Goal: Information Seeking & Learning: Learn about a topic

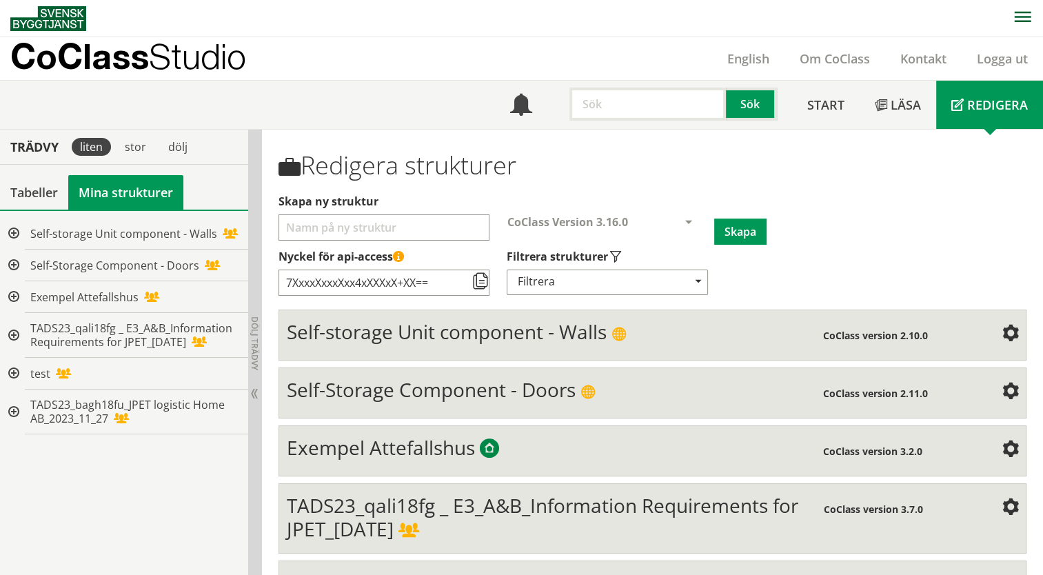
drag, startPoint x: 8, startPoint y: 10, endPoint x: 325, endPoint y: 47, distance: 319.2
click at [325, 47] on div "CoClass Studio English Om CoClass Kontakt Logga ut" at bounding box center [526, 58] width 1032 height 43
click at [357, 8] on nav at bounding box center [526, 18] width 1032 height 37
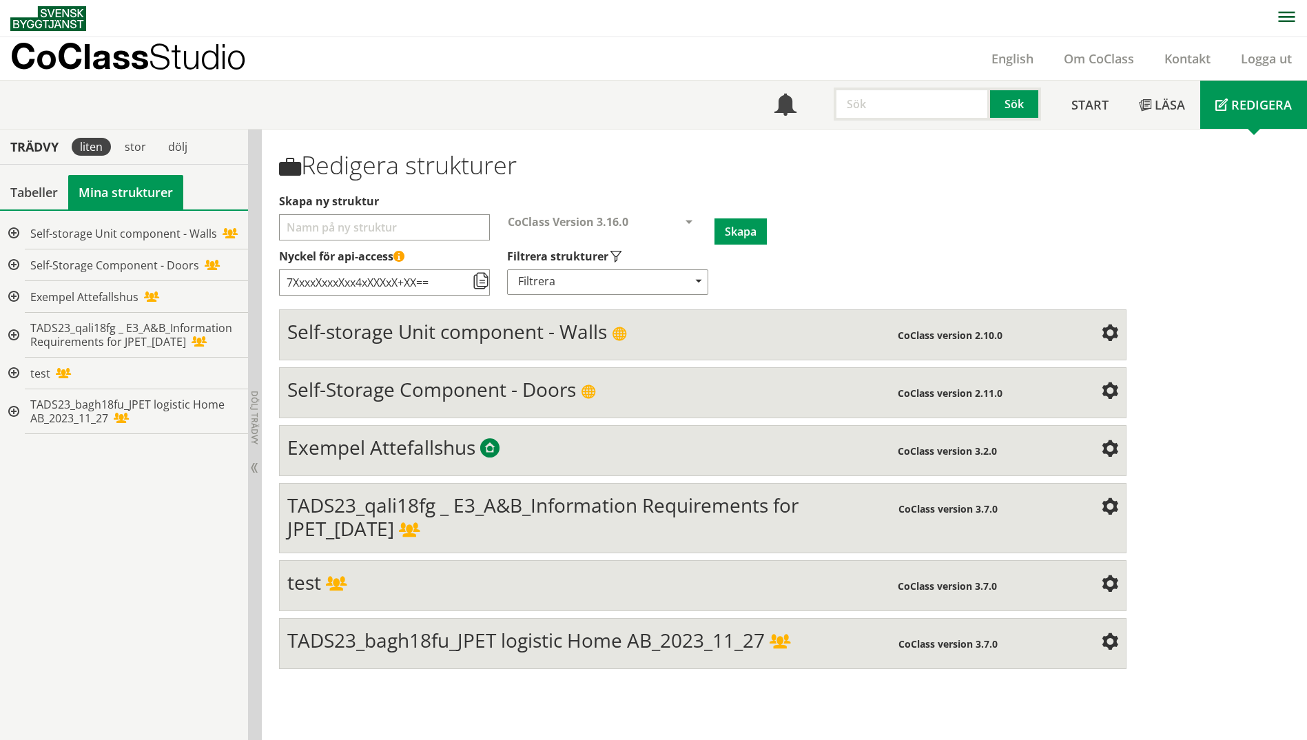
scroll to position [1, 0]
click at [14, 232] on div at bounding box center [12, 233] width 25 height 32
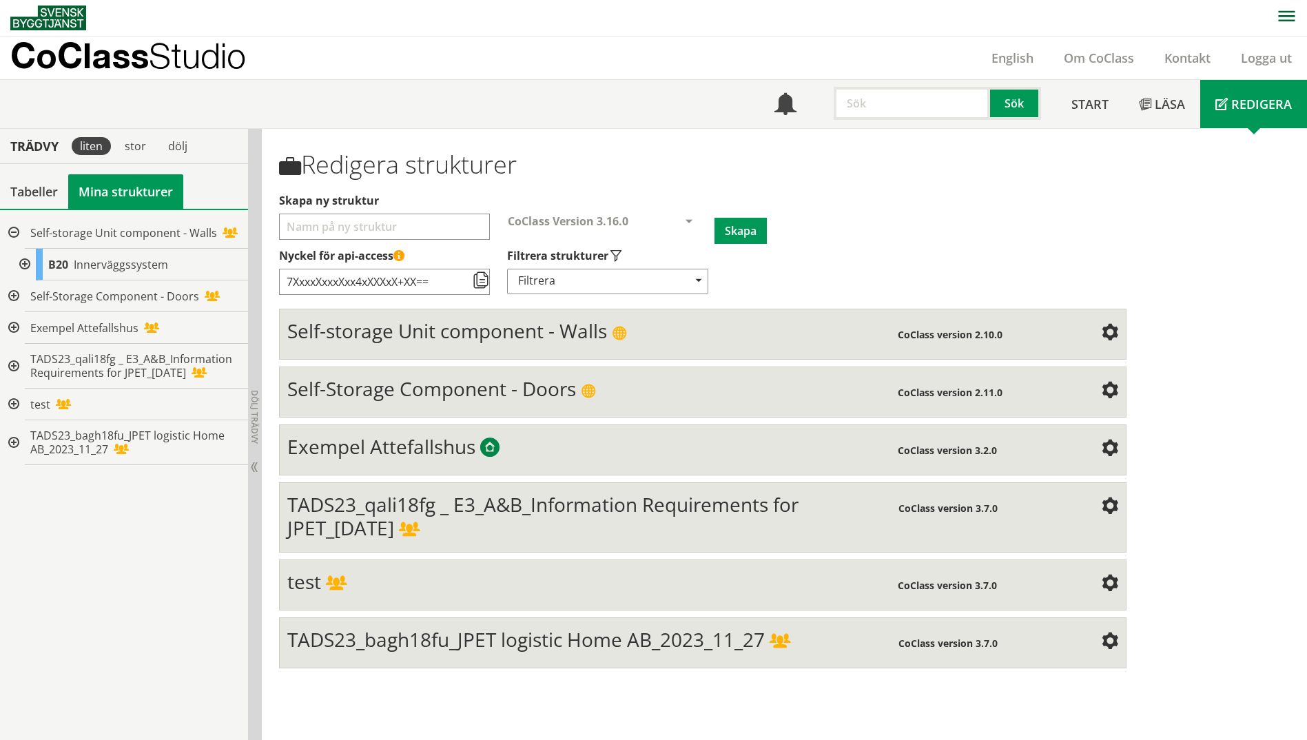
click at [24, 263] on div at bounding box center [23, 265] width 25 height 32
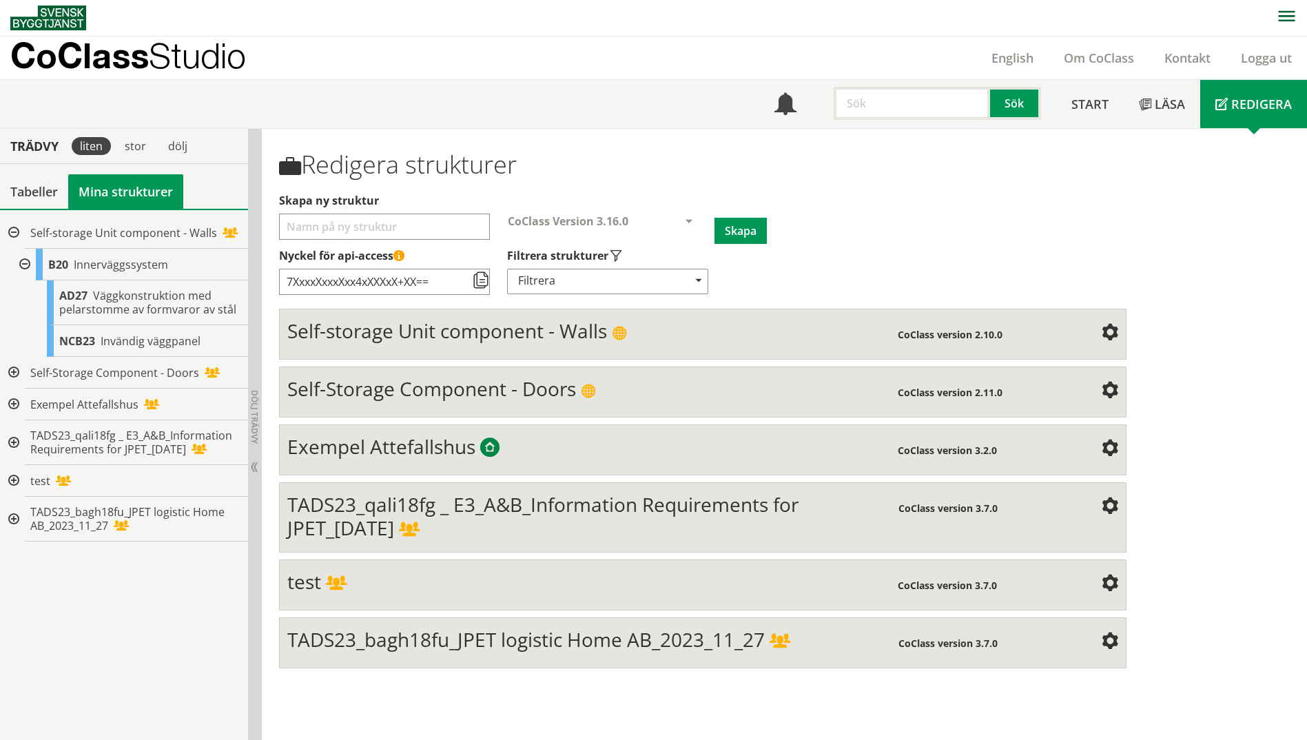
click at [18, 372] on div at bounding box center [12, 373] width 25 height 32
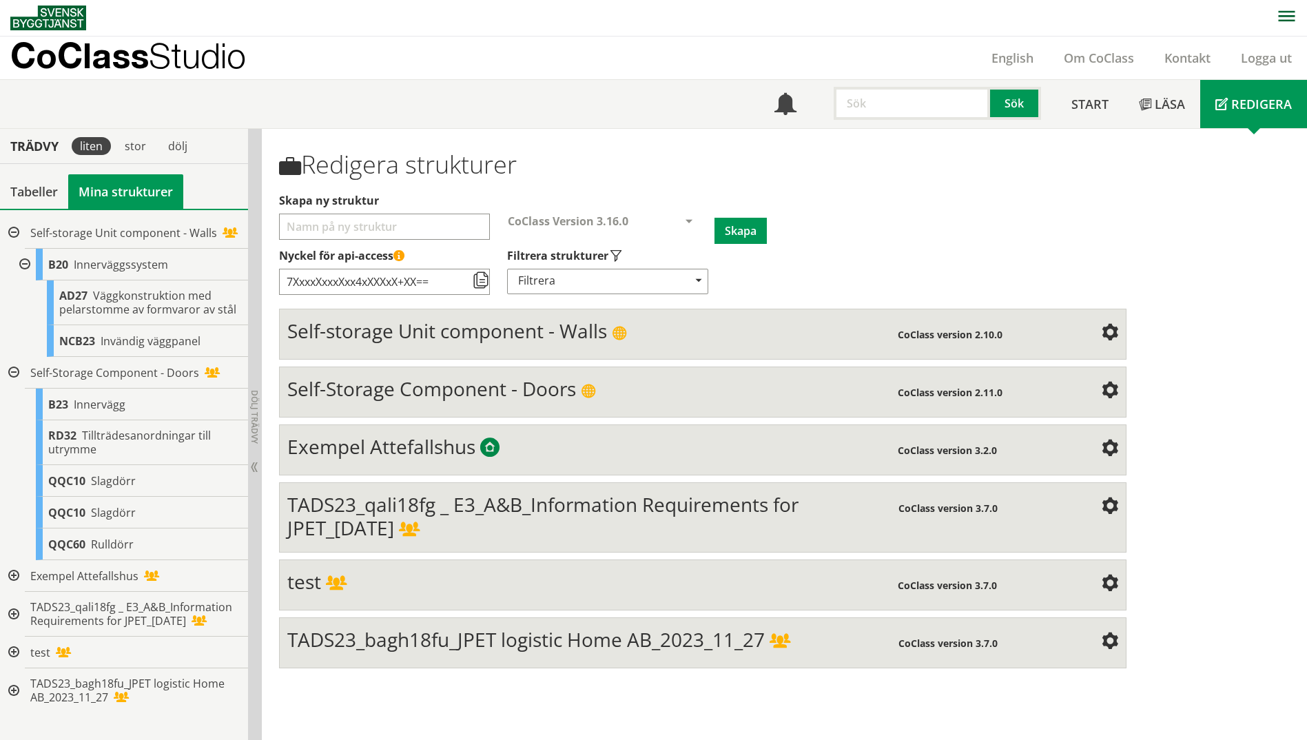
click at [17, 574] on div at bounding box center [12, 576] width 25 height 32
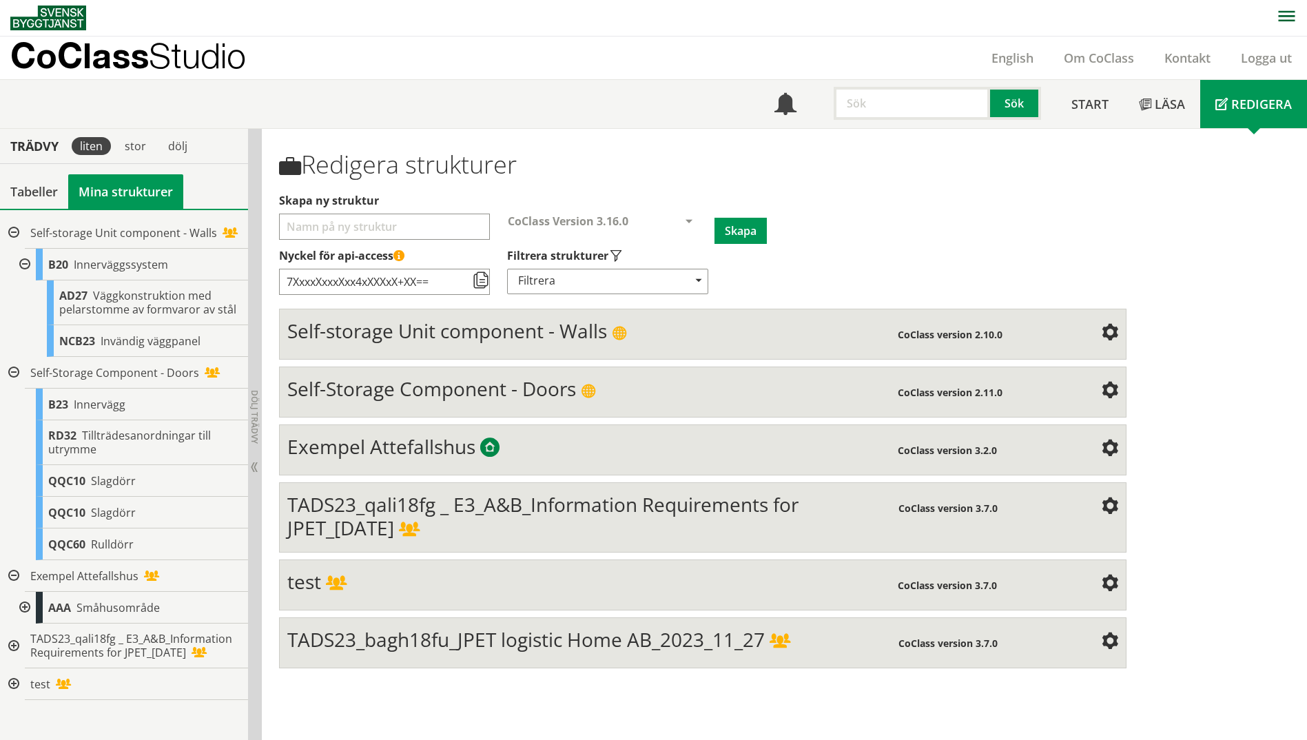
click at [27, 574] on div at bounding box center [23, 608] width 25 height 32
click at [18, 574] on div at bounding box center [12, 576] width 25 height 32
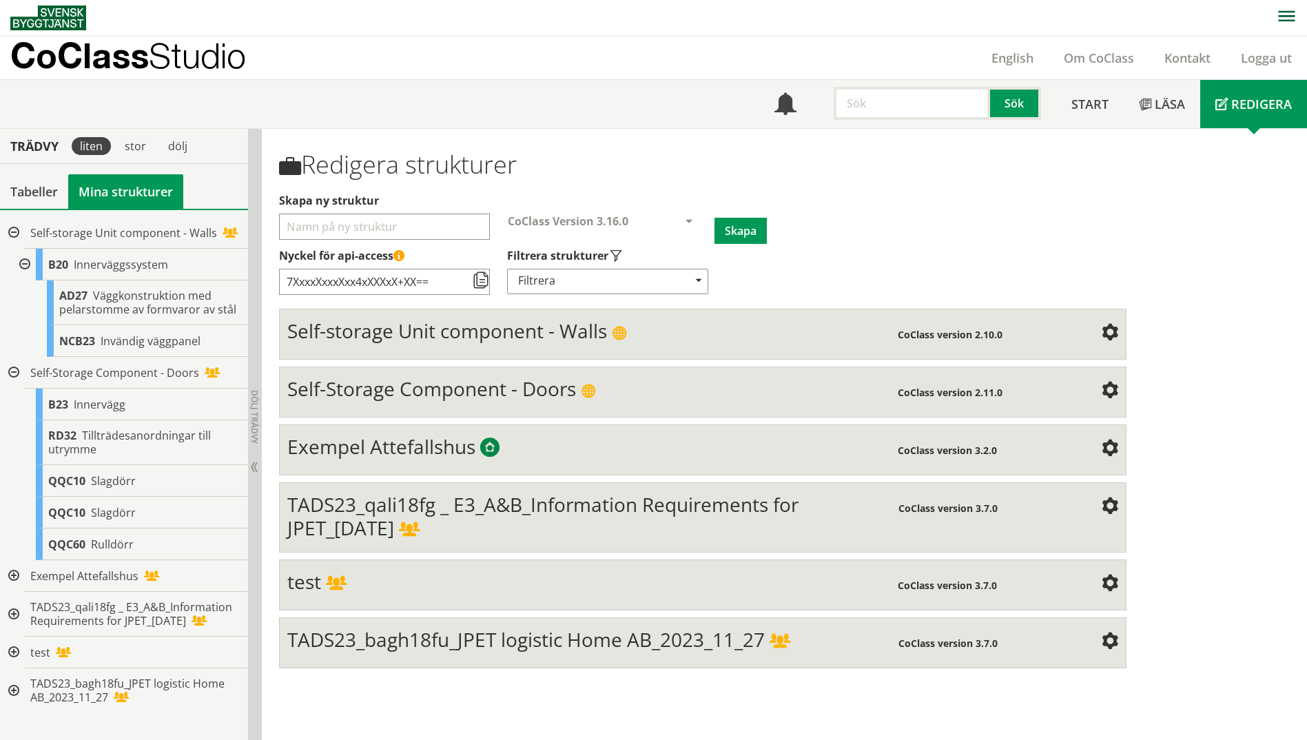
click at [10, 389] on div at bounding box center [12, 373] width 25 height 32
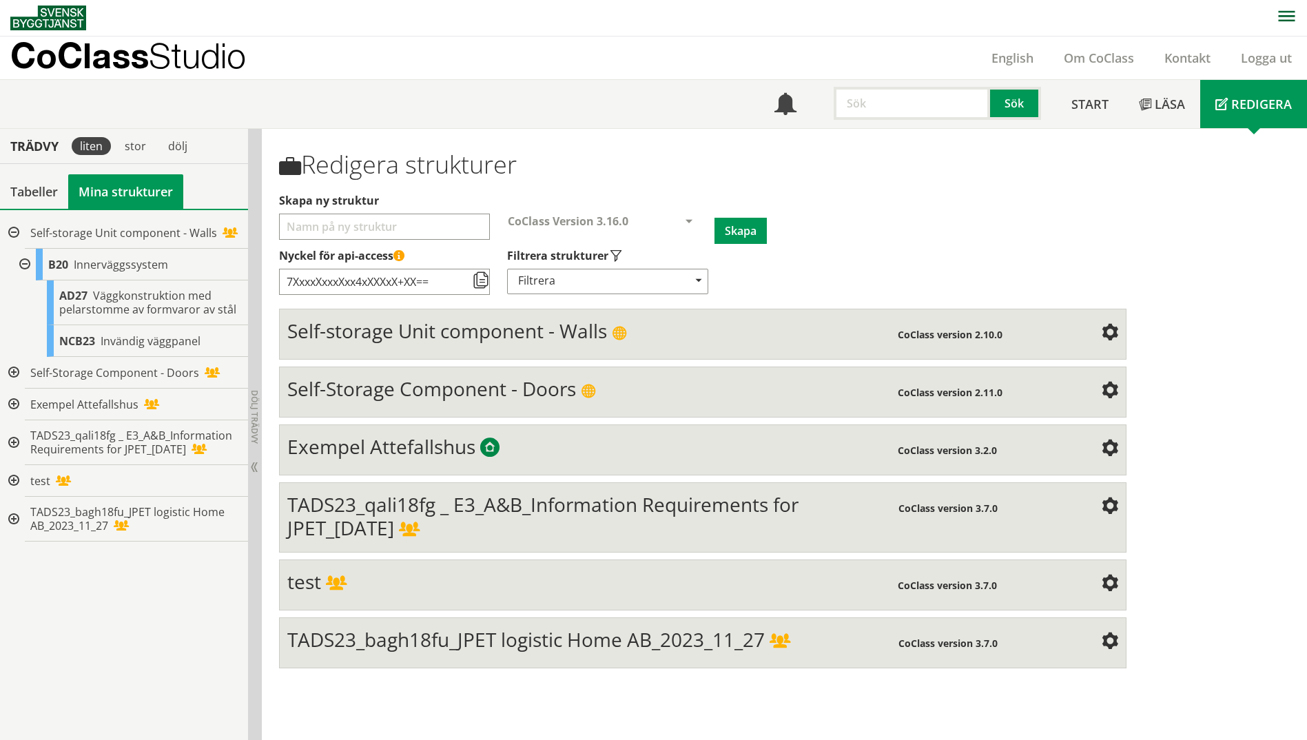
click at [22, 260] on div at bounding box center [23, 265] width 25 height 32
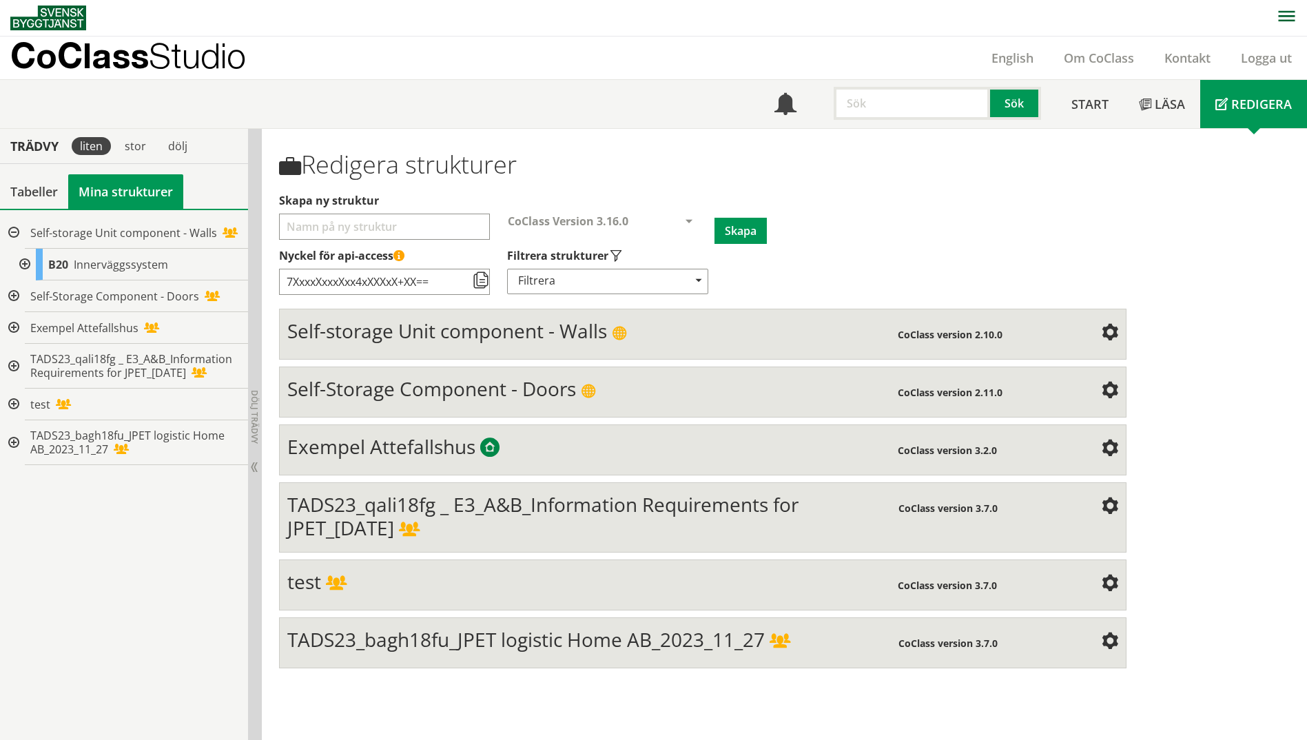
click at [14, 227] on div at bounding box center [12, 233] width 25 height 32
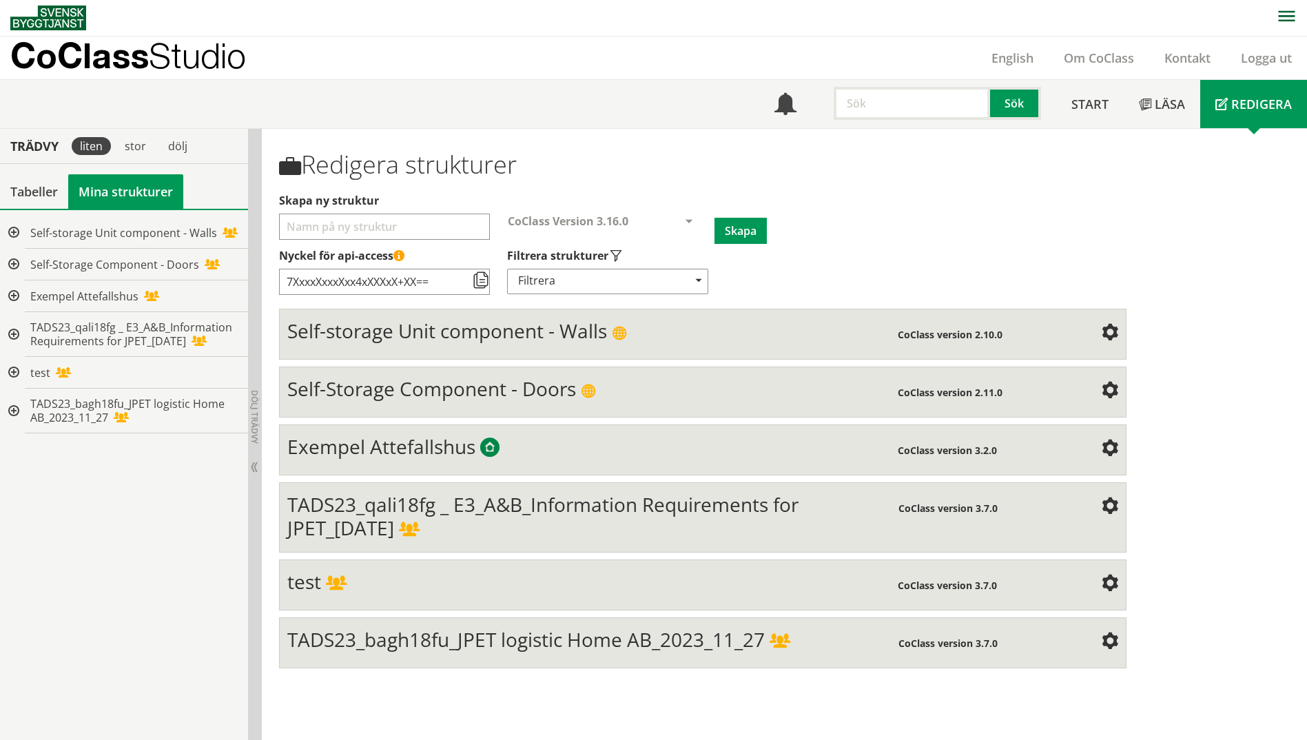
click at [11, 336] on div at bounding box center [12, 334] width 25 height 45
click at [12, 440] on div at bounding box center [12, 442] width 25 height 45
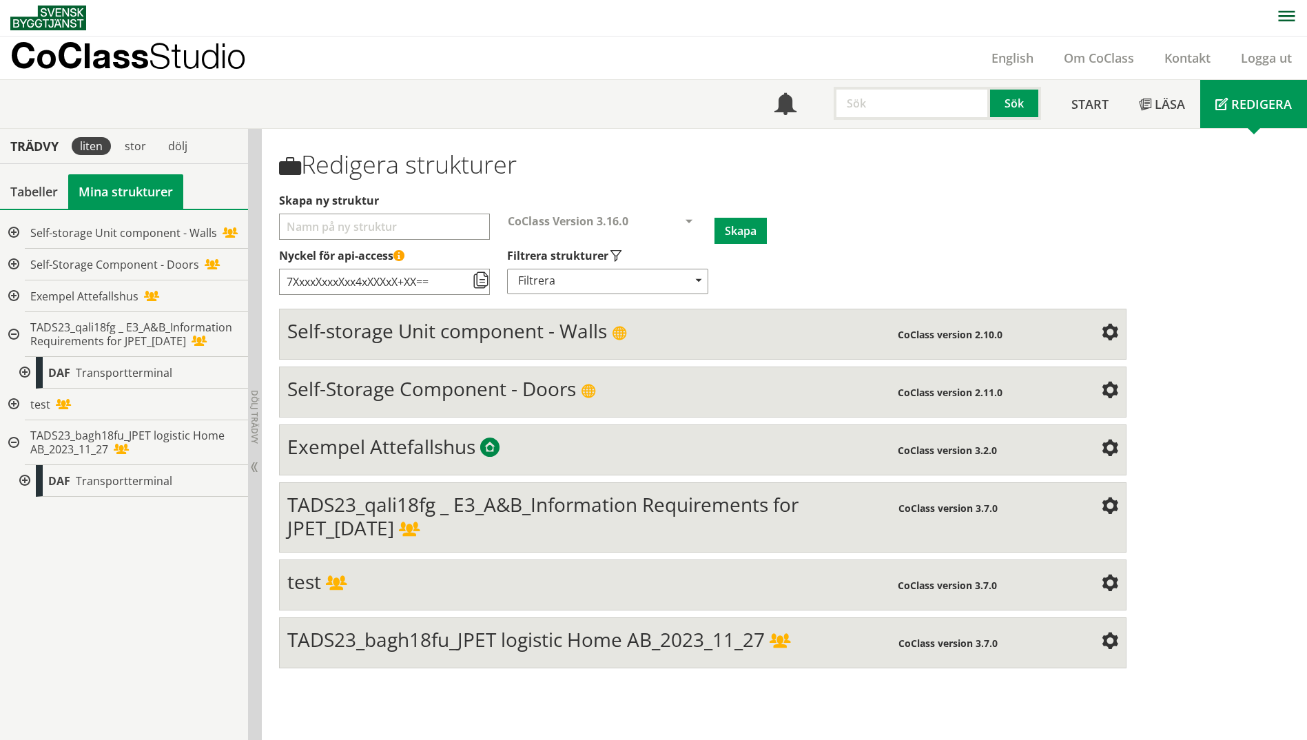
click at [23, 479] on div at bounding box center [23, 481] width 25 height 32
click at [34, 513] on div at bounding box center [34, 513] width 25 height 32
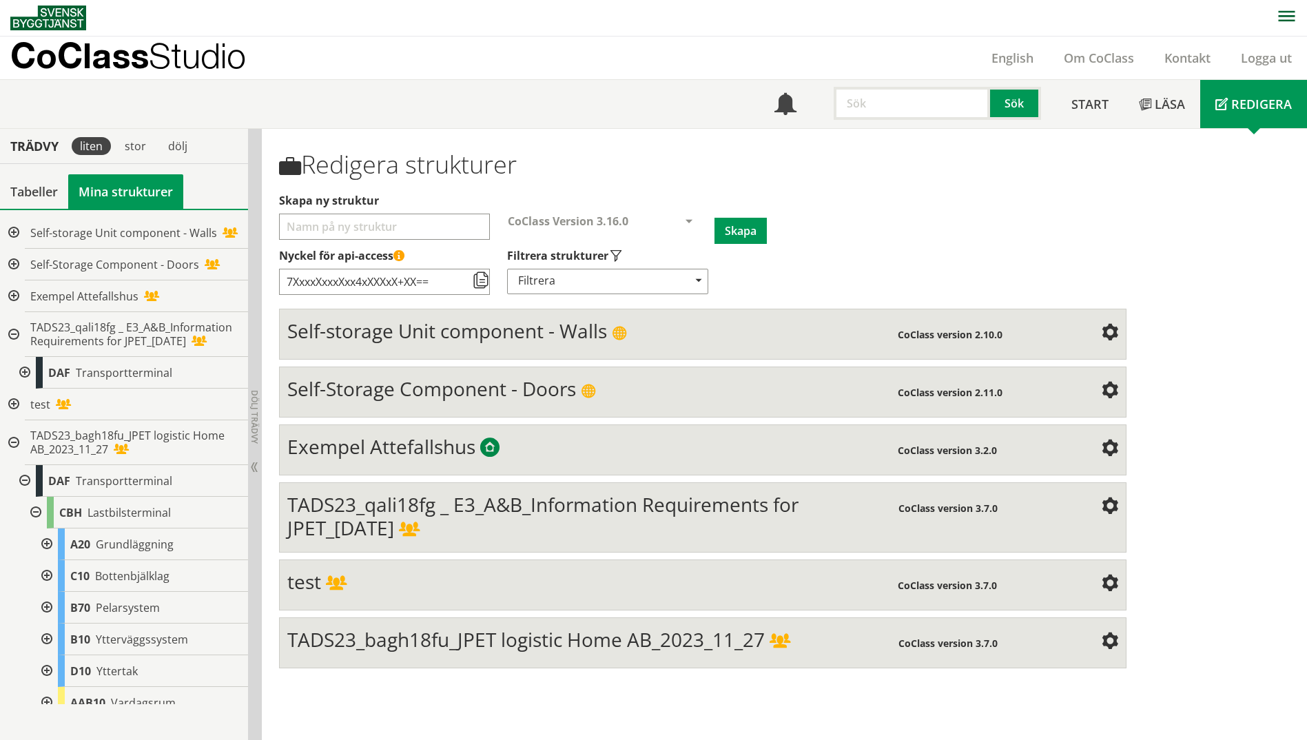
click at [24, 389] on div at bounding box center [23, 373] width 25 height 32
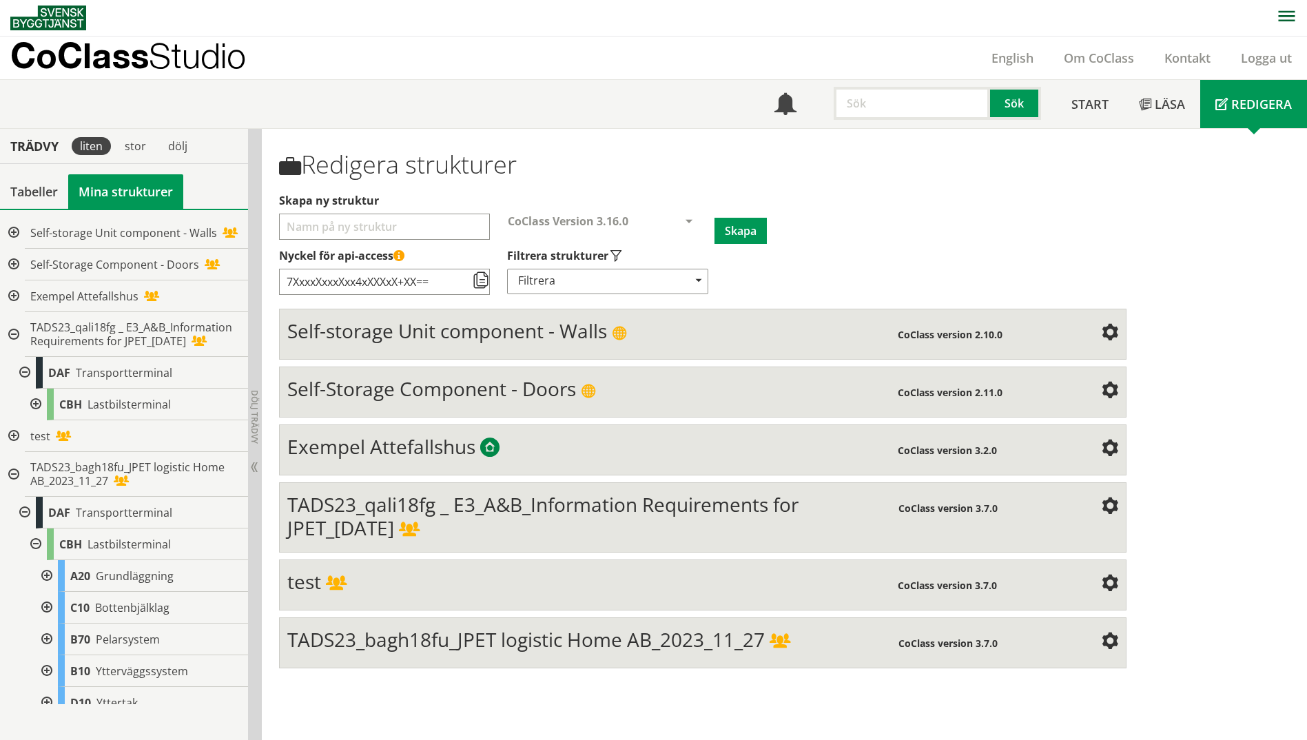
click at [37, 413] on div at bounding box center [34, 405] width 25 height 32
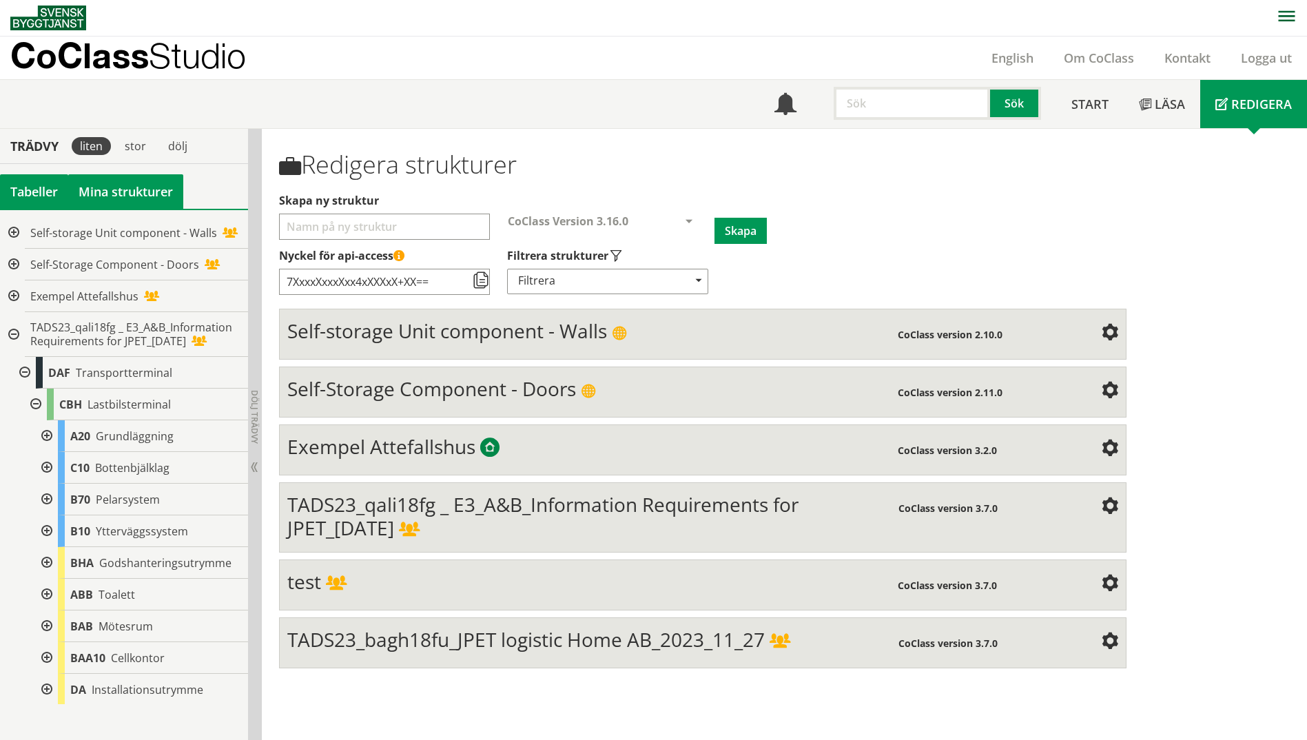
click at [32, 189] on div "Tabeller" at bounding box center [34, 191] width 68 height 34
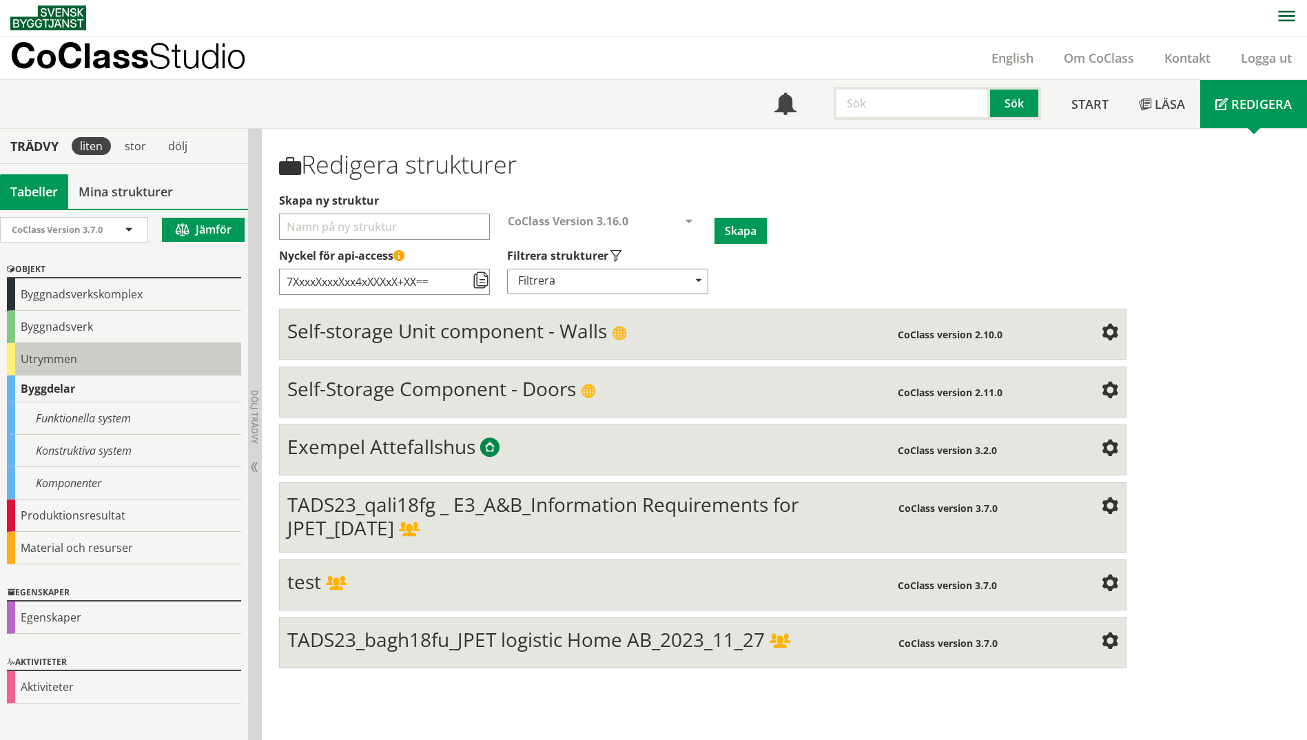
click at [32, 367] on div "Utrymmen" at bounding box center [124, 359] width 234 height 32
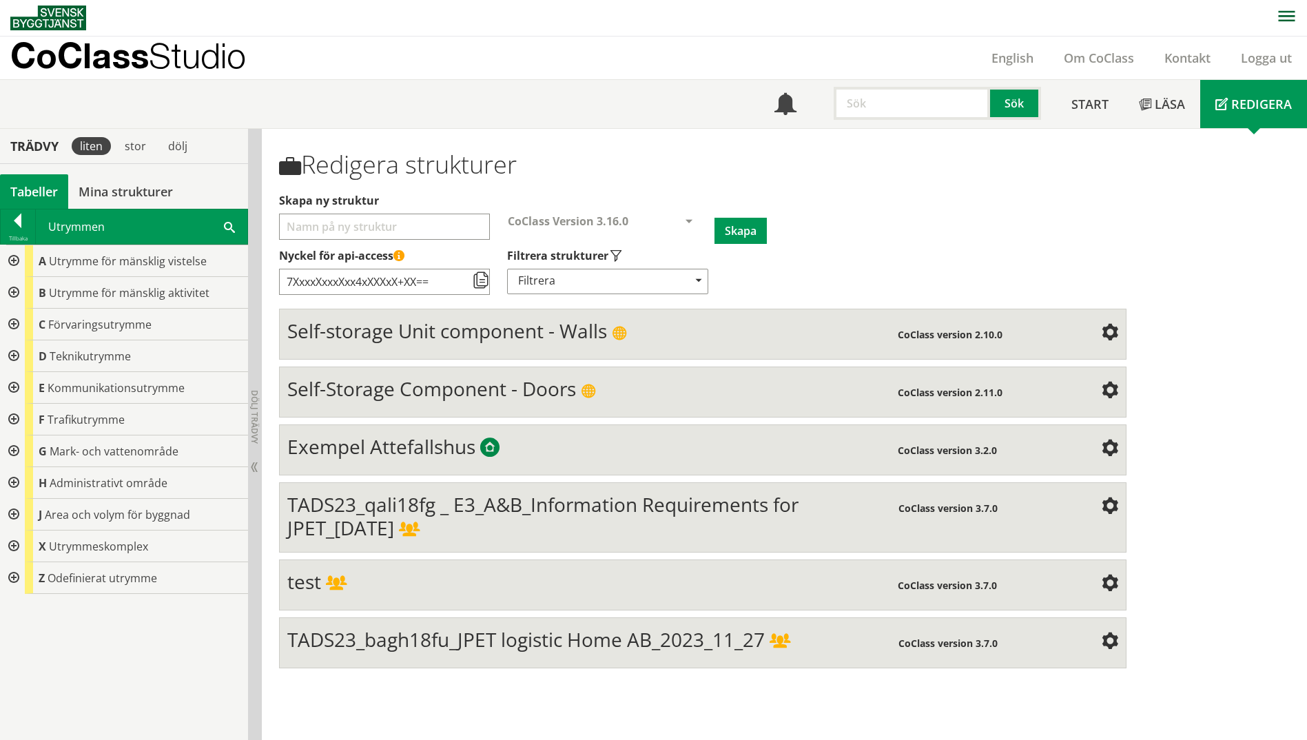
click at [14, 324] on div at bounding box center [12, 325] width 25 height 32
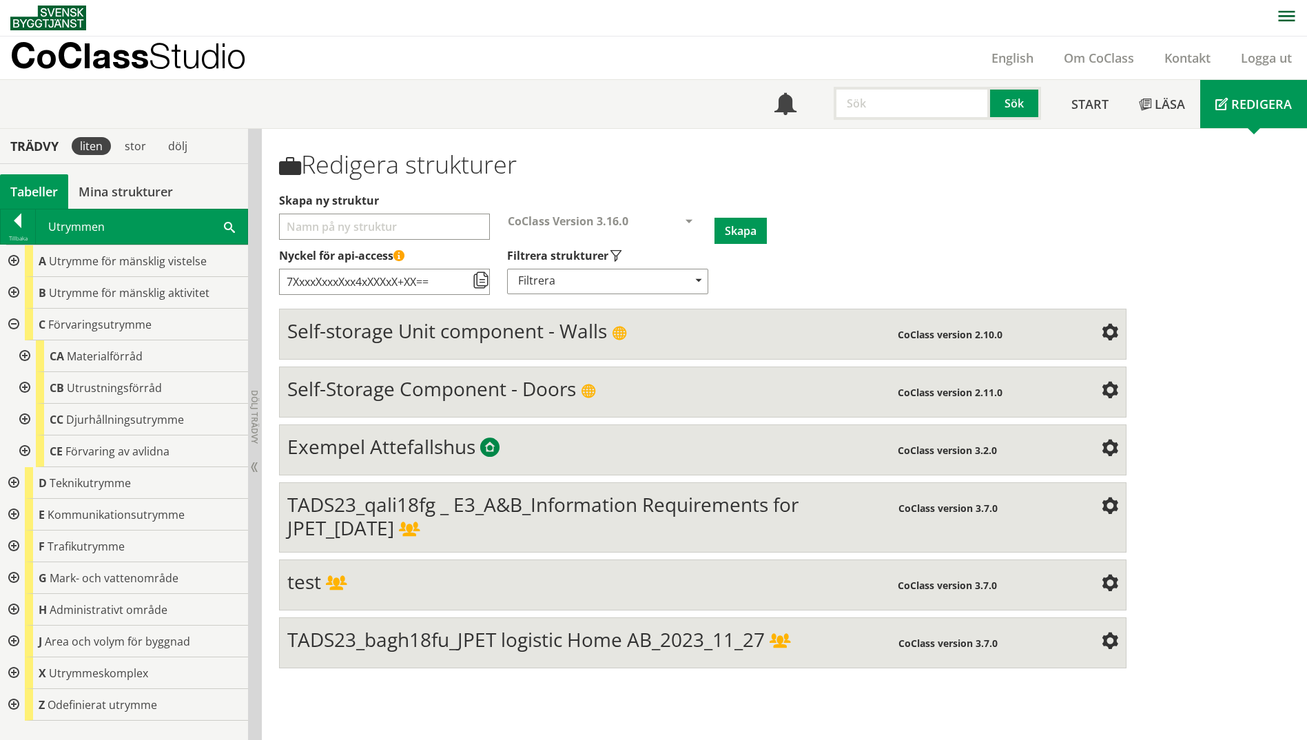
click at [21, 357] on div at bounding box center [23, 356] width 25 height 32
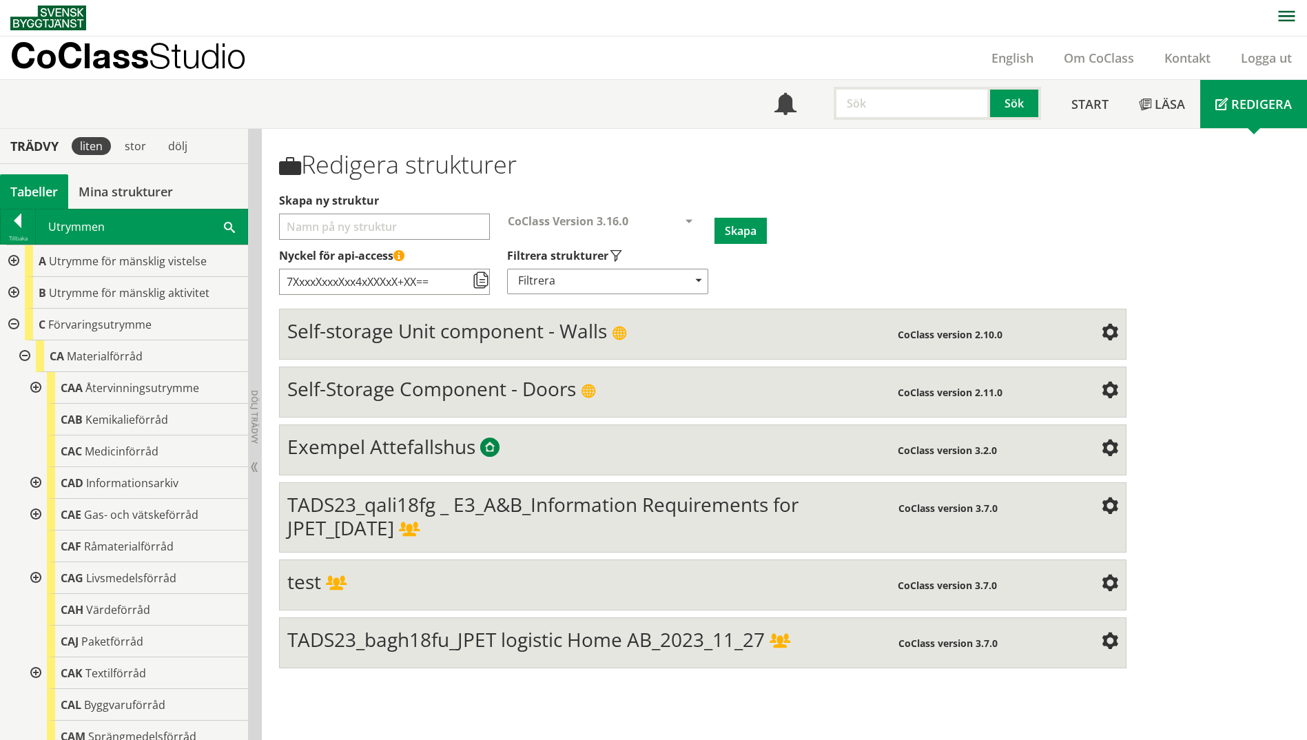
click at [22, 357] on div at bounding box center [23, 356] width 25 height 32
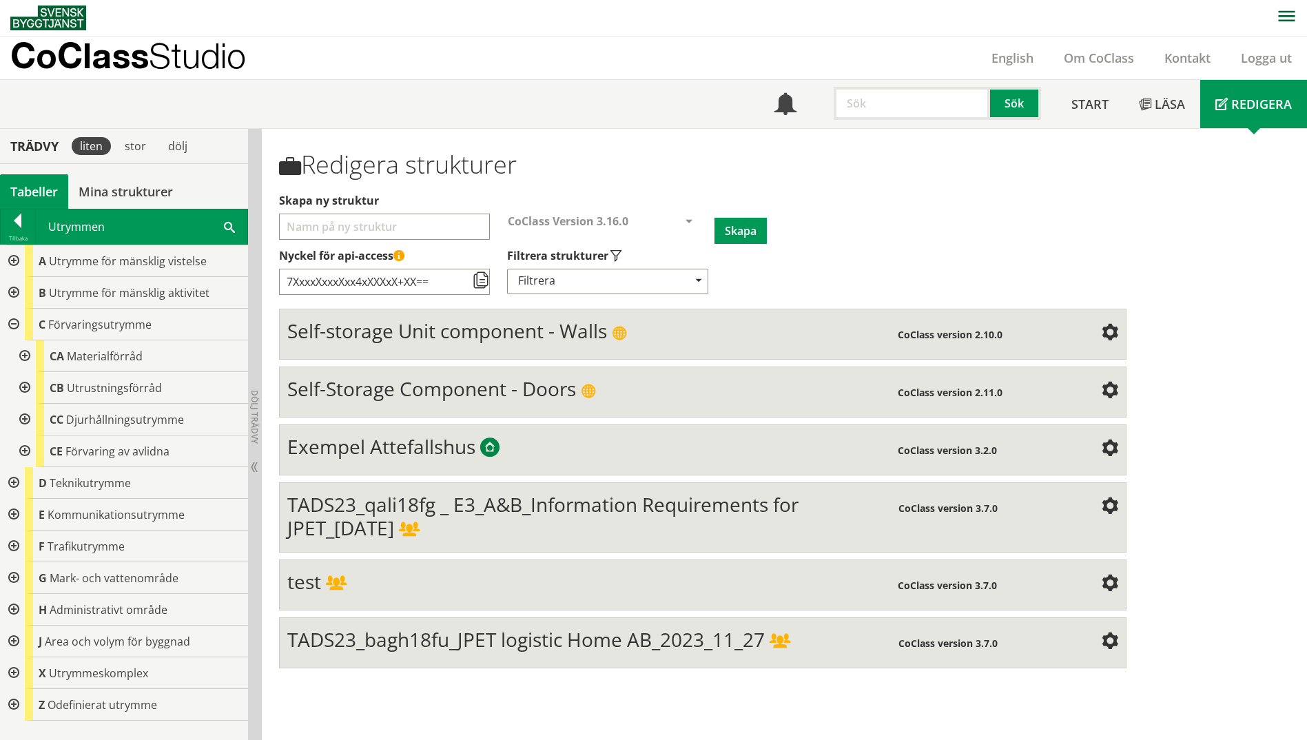
click at [21, 389] on div at bounding box center [23, 388] width 25 height 32
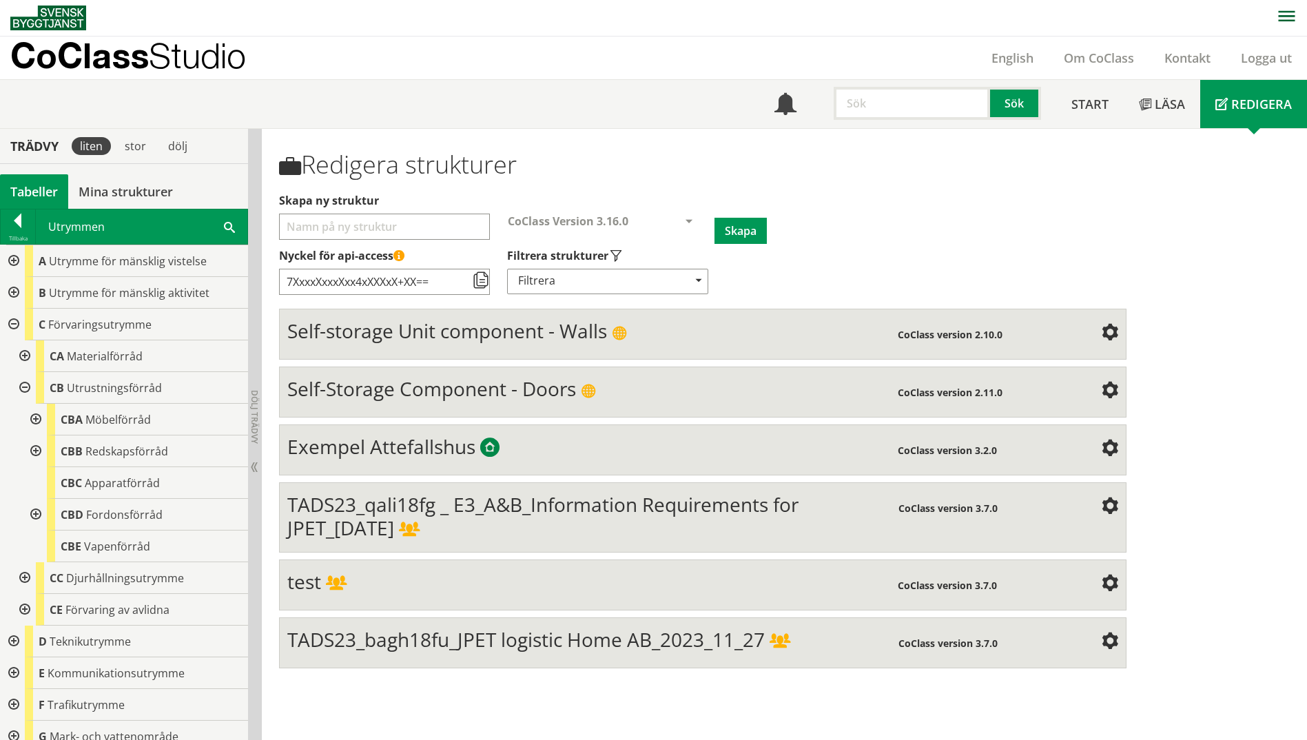
click at [35, 418] on div at bounding box center [34, 420] width 25 height 32
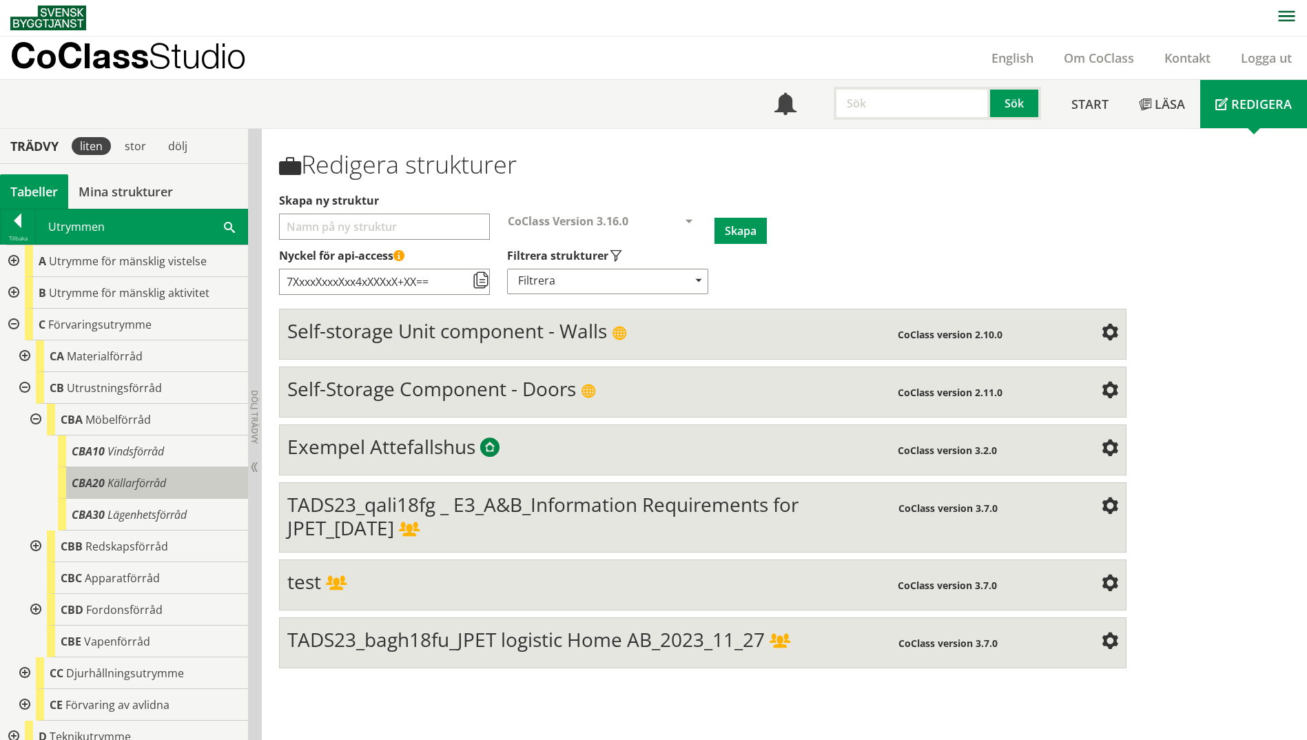
click at [170, 487] on div "CBA20 Källarförråd" at bounding box center [153, 483] width 190 height 32
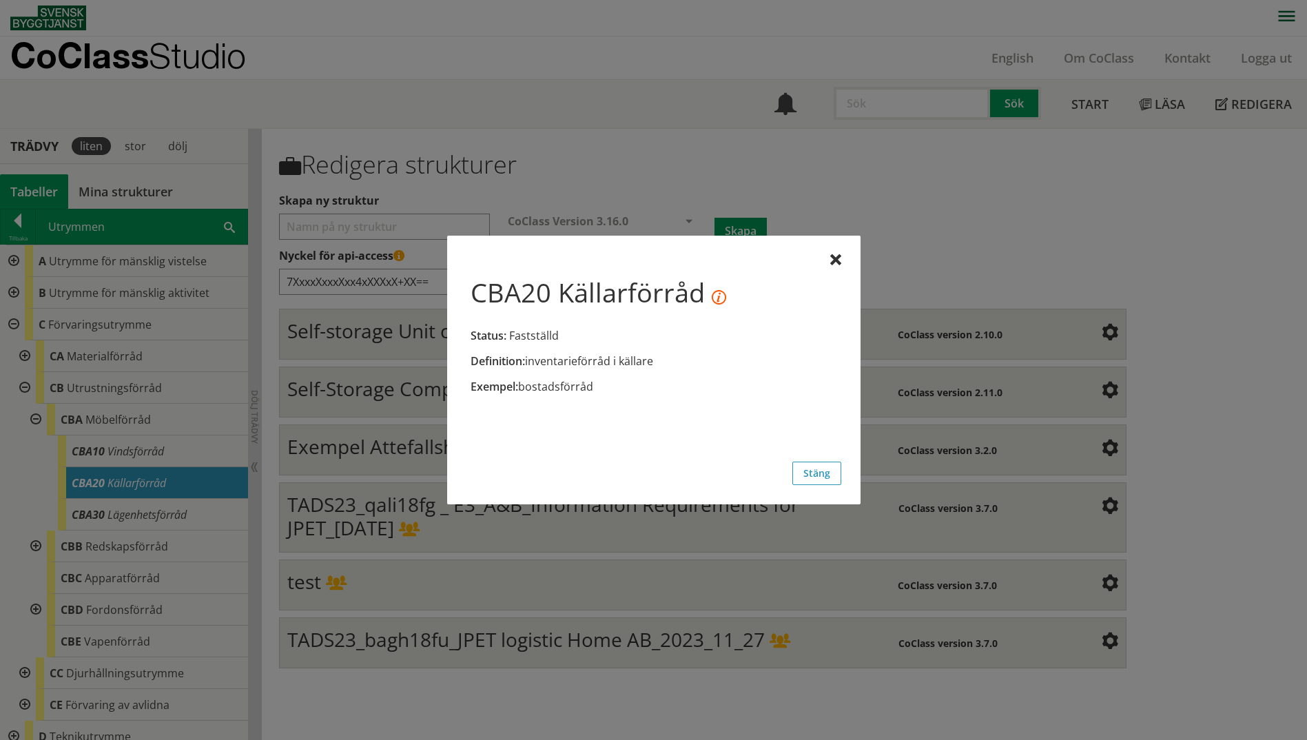
click at [811, 476] on button "Stäng" at bounding box center [817, 473] width 49 height 23
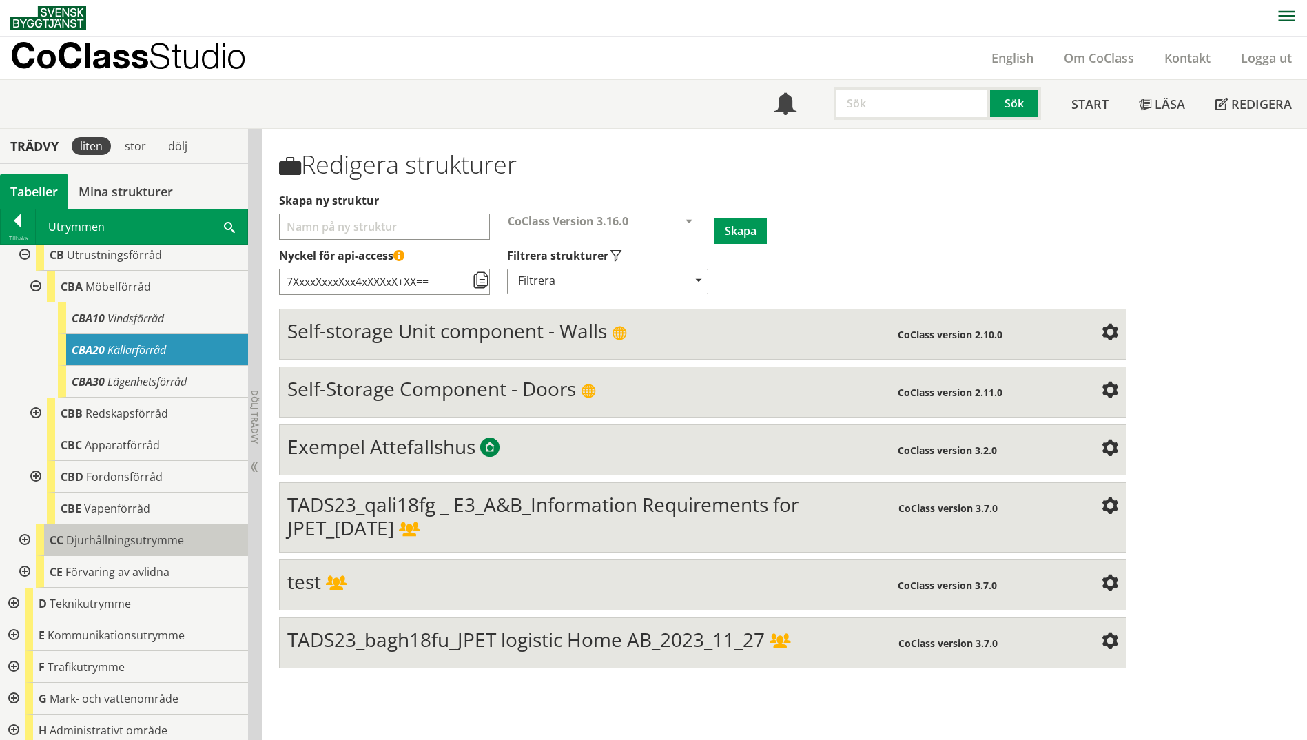
scroll to position [138, 0]
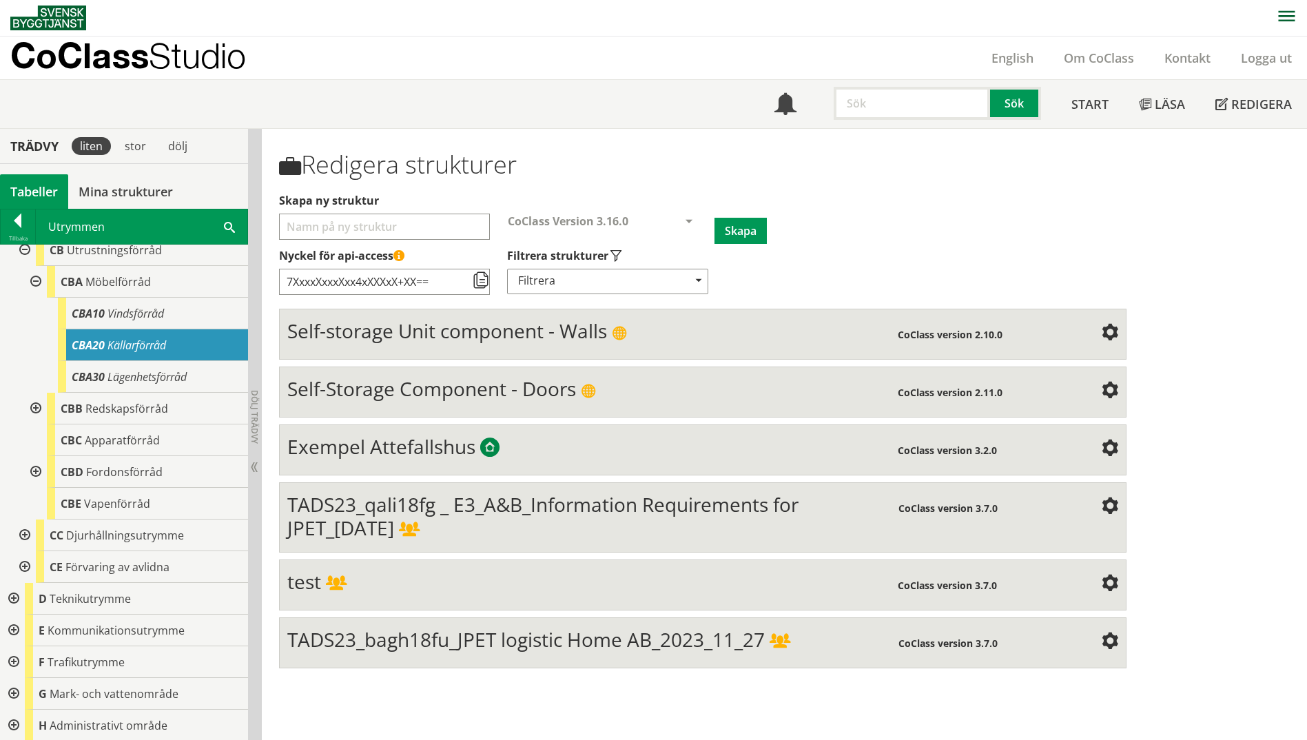
click at [35, 471] on div at bounding box center [34, 472] width 25 height 32
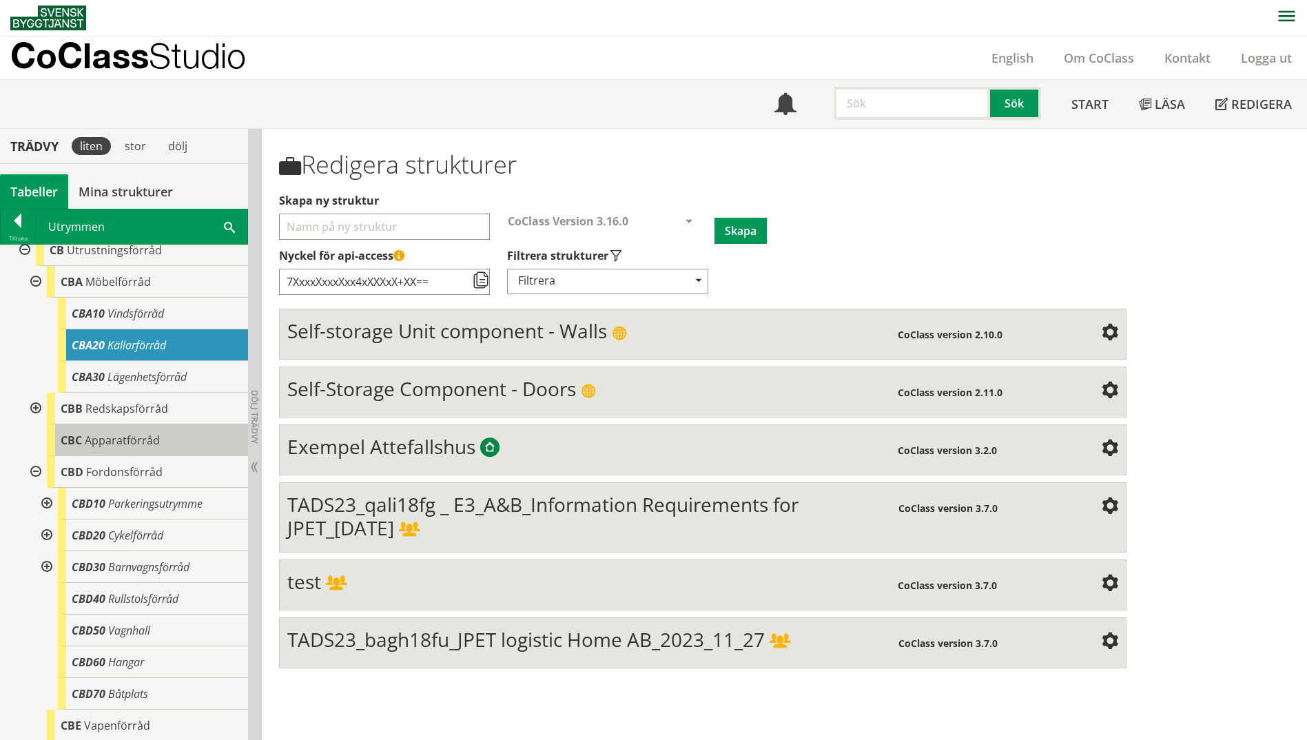
click at [148, 445] on span "Apparatförråd" at bounding box center [122, 440] width 75 height 15
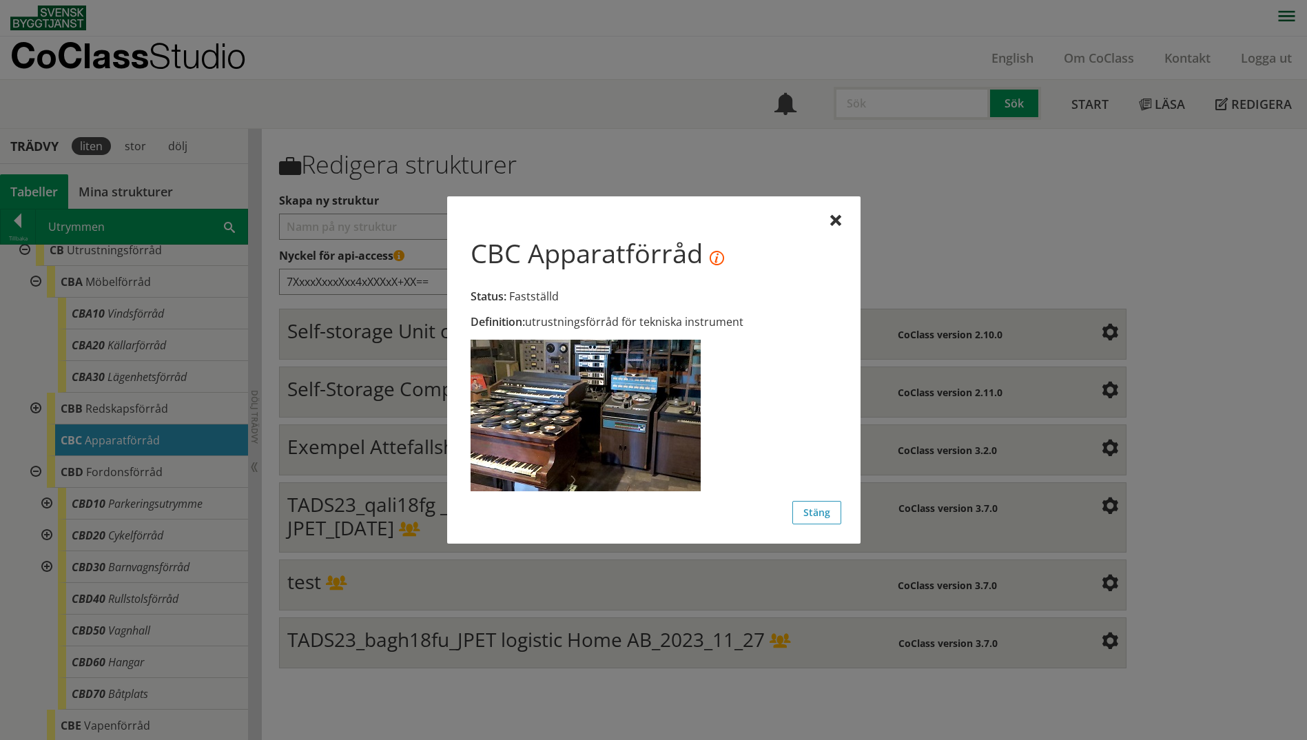
click at [828, 223] on div "Definition: utrustningsförråd för tekniska instrument" at bounding box center [654, 358] width 375 height 285
click at [831, 226] on div at bounding box center [835, 221] width 11 height 11
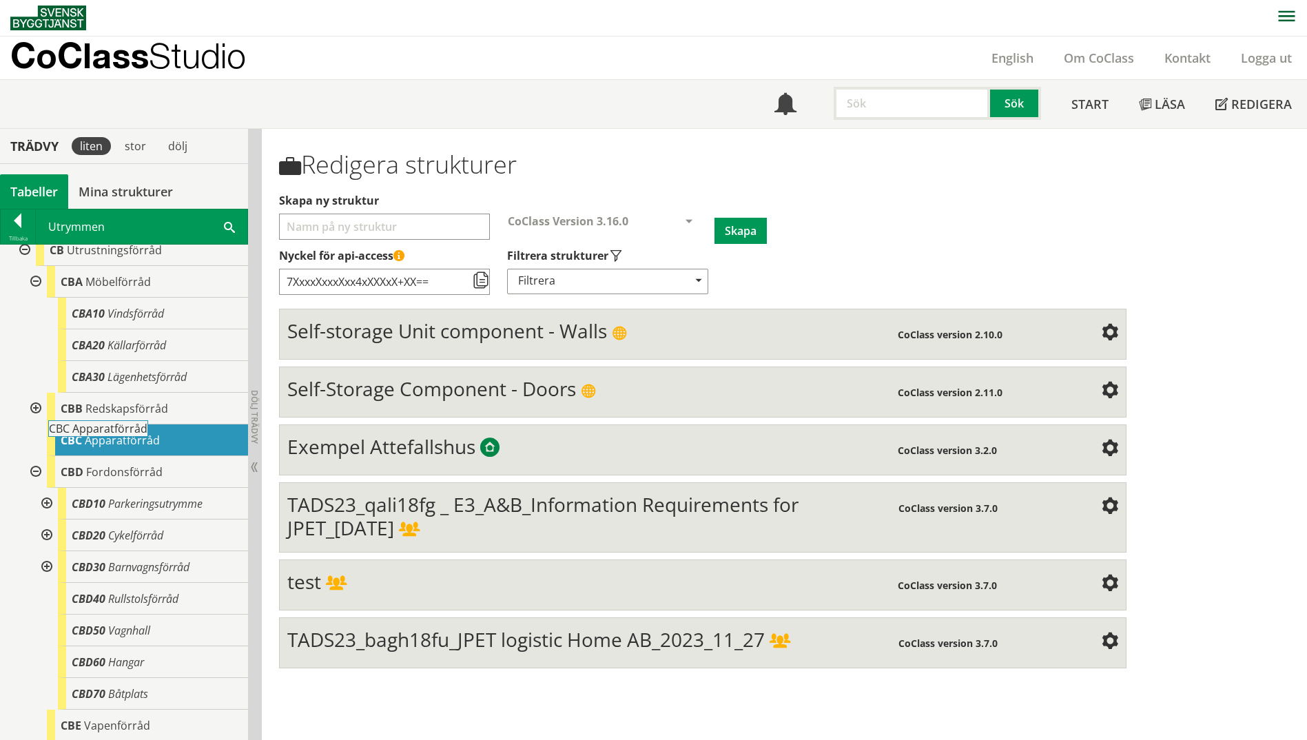
drag, startPoint x: 112, startPoint y: 445, endPoint x: 141, endPoint y: 451, distance: 29.8
click at [141, 451] on div "CBC Apparatförråd" at bounding box center [147, 441] width 201 height 32
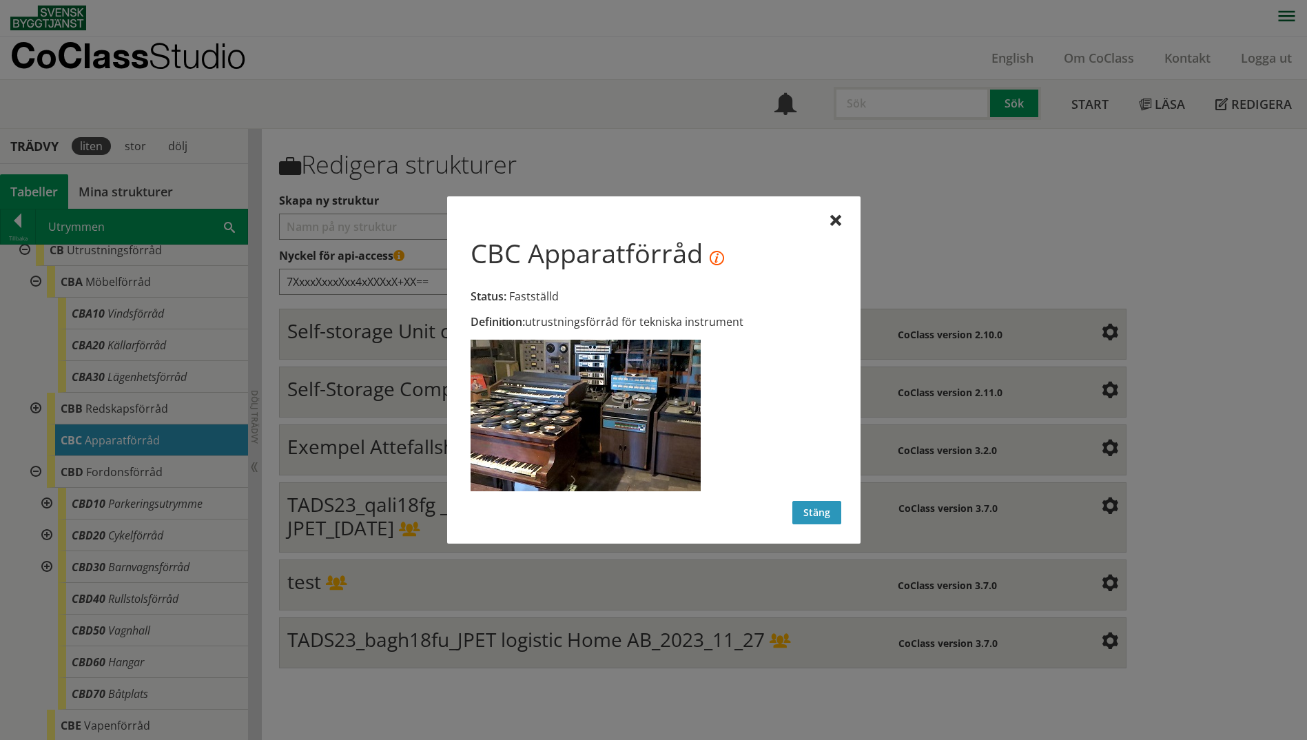
click at [819, 518] on button "Stäng" at bounding box center [817, 512] width 49 height 23
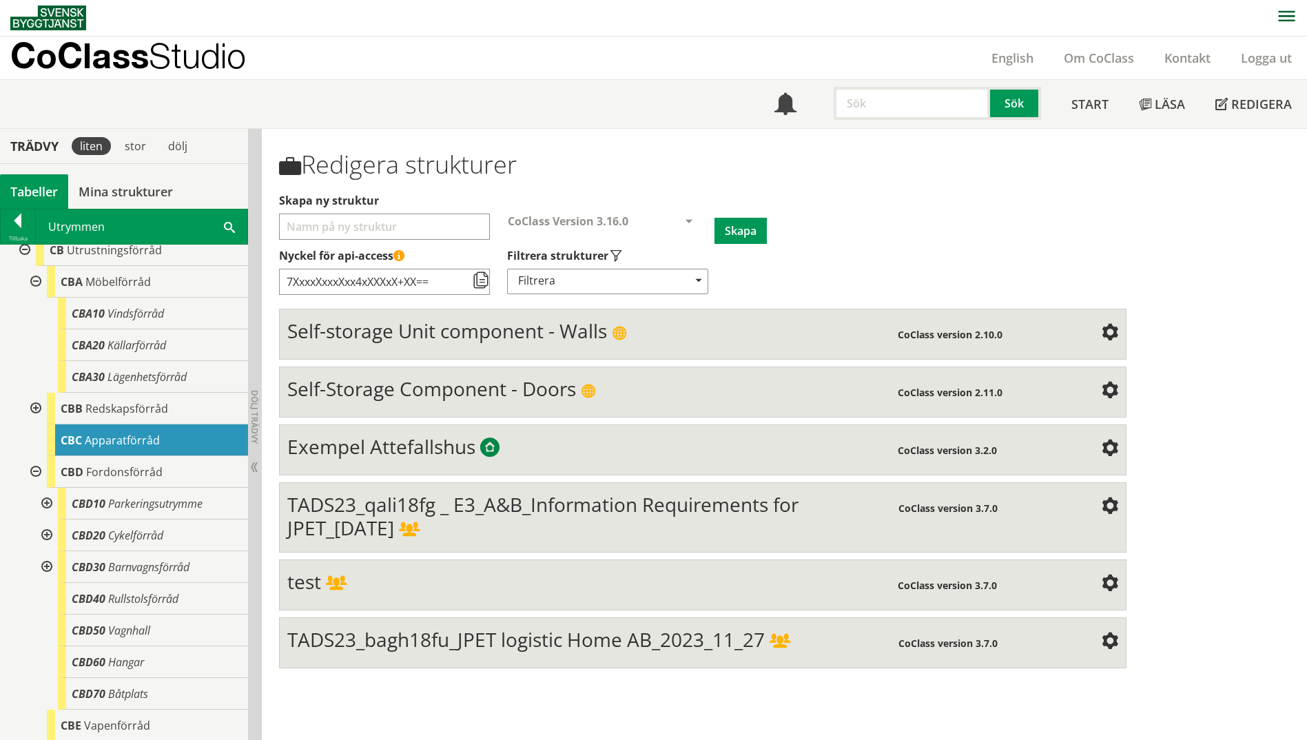
click at [408, 527] on span "TADS23_qali18fg _ E3_A&B_Information Requirements for JPET_[DATE]" at bounding box center [542, 516] width 511 height 50
click at [407, 527] on span "TADS23_qali18fg _ E3_A&B_Information Requirements for JPET_[DATE]" at bounding box center [542, 516] width 511 height 50
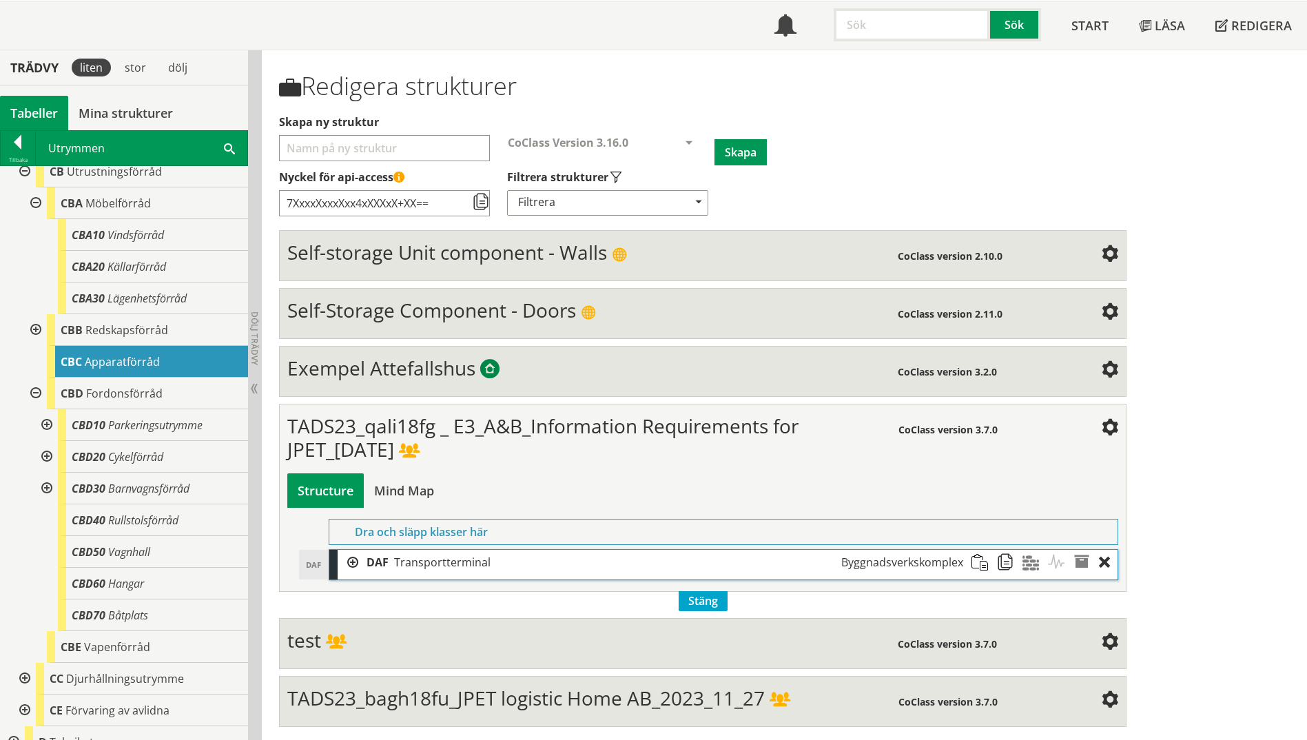
scroll to position [80, 0]
click at [358, 562] on div at bounding box center [348, 561] width 21 height 25
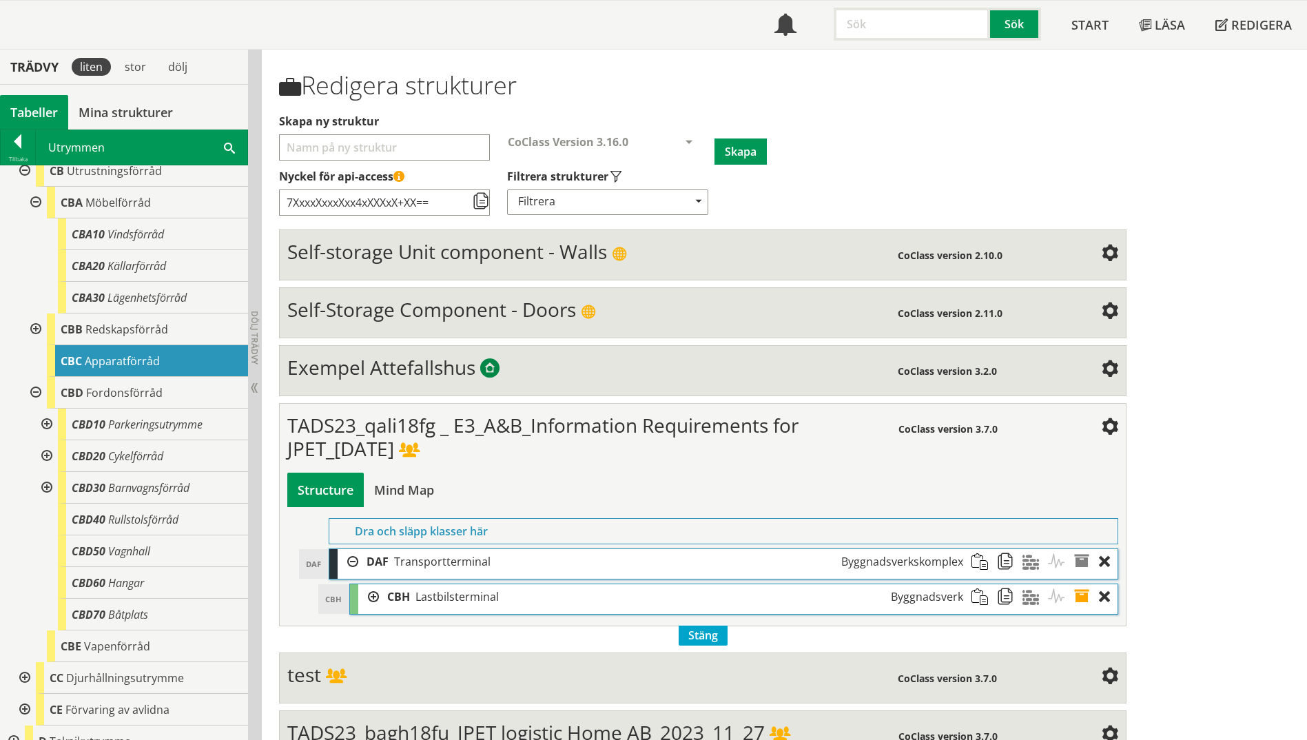
click at [373, 574] on div at bounding box center [368, 596] width 21 height 25
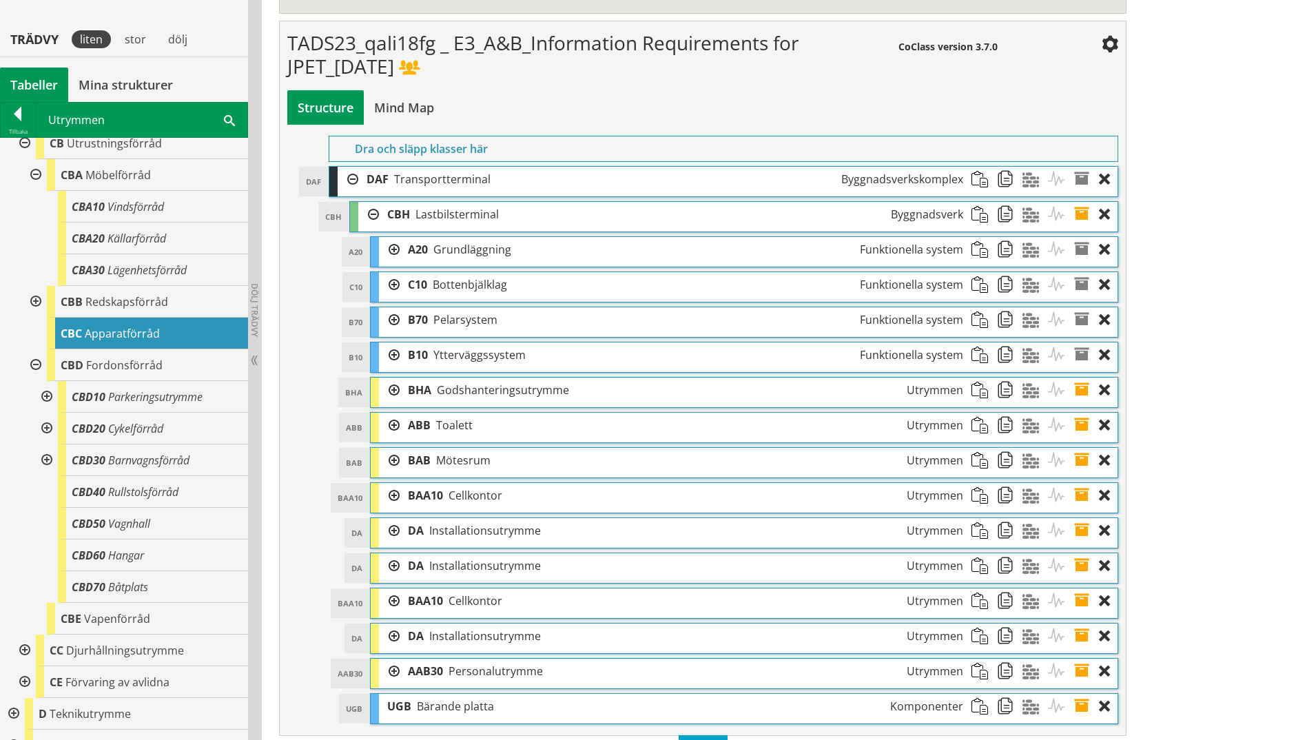
scroll to position [493, 0]
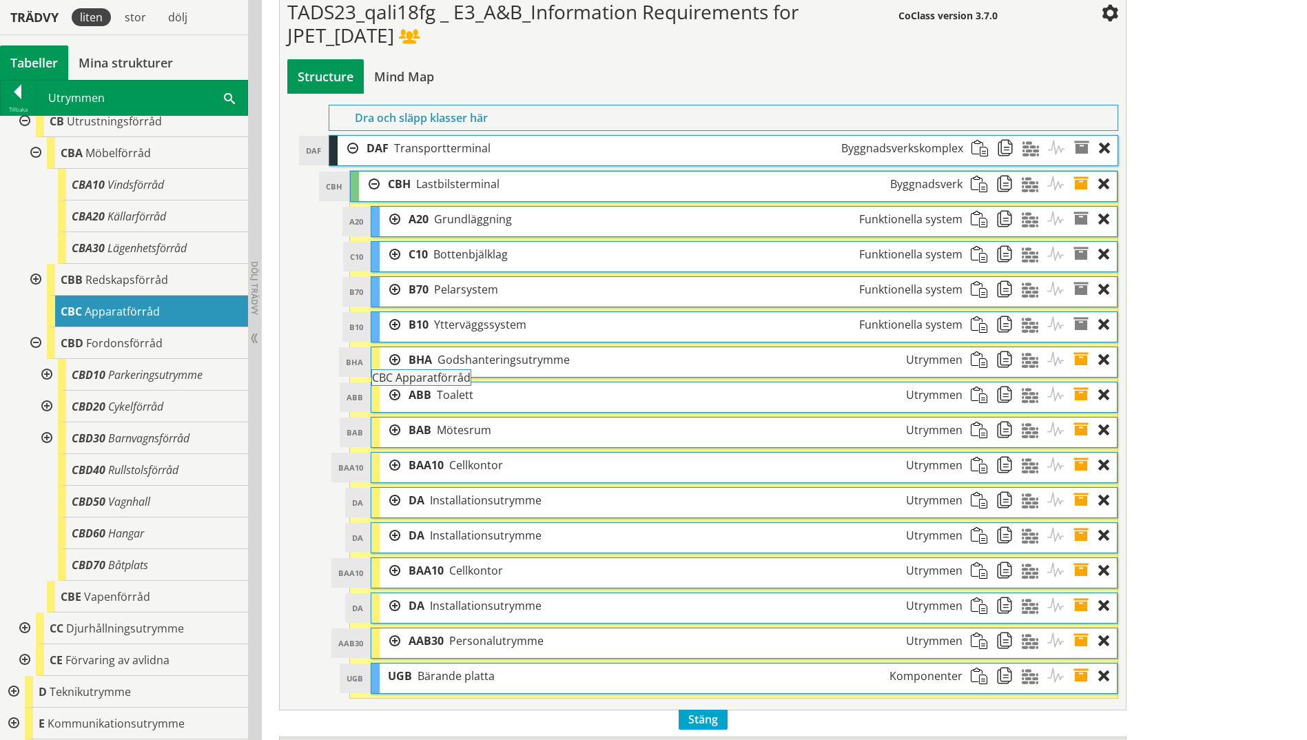
drag, startPoint x: 91, startPoint y: 316, endPoint x: 440, endPoint y: 389, distance: 357.1
click at [440, 389] on div "Trädvy liten stor [GEOGRAPHIC_DATA] Tabeller Mina strukturer CoClass Version 3.…" at bounding box center [653, 247] width 1307 height 1223
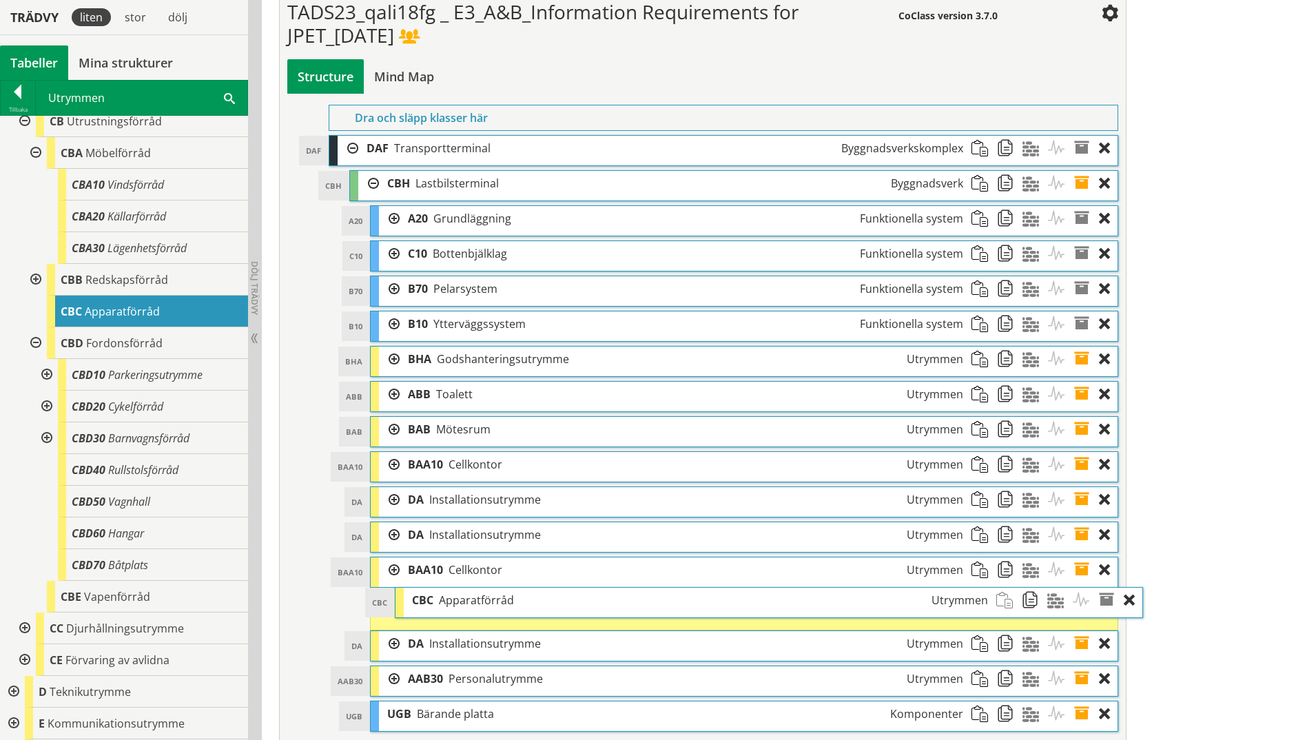
drag, startPoint x: 427, startPoint y: 691, endPoint x: 438, endPoint y: 604, distance: 87.4
click at [438, 574] on div "CBC Apparatförråd Utrymmen" at bounding box center [700, 600] width 592 height 25
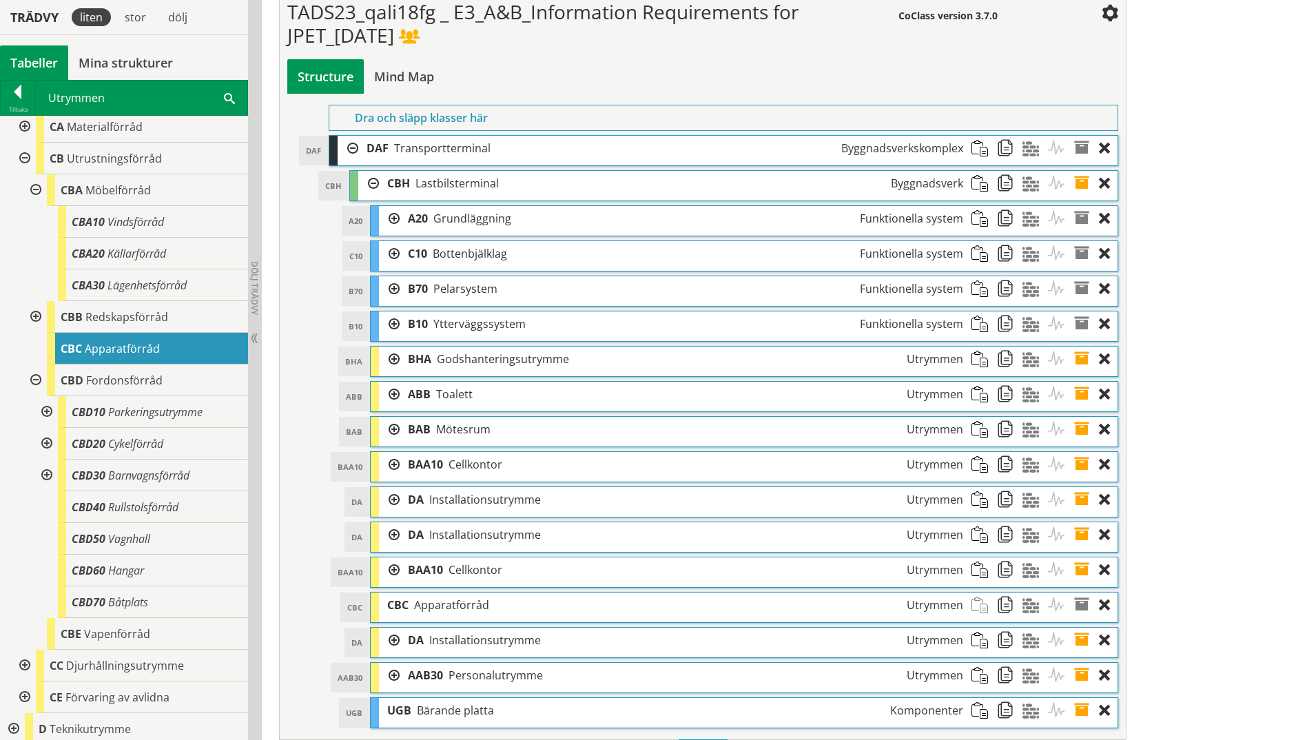
scroll to position [0, 0]
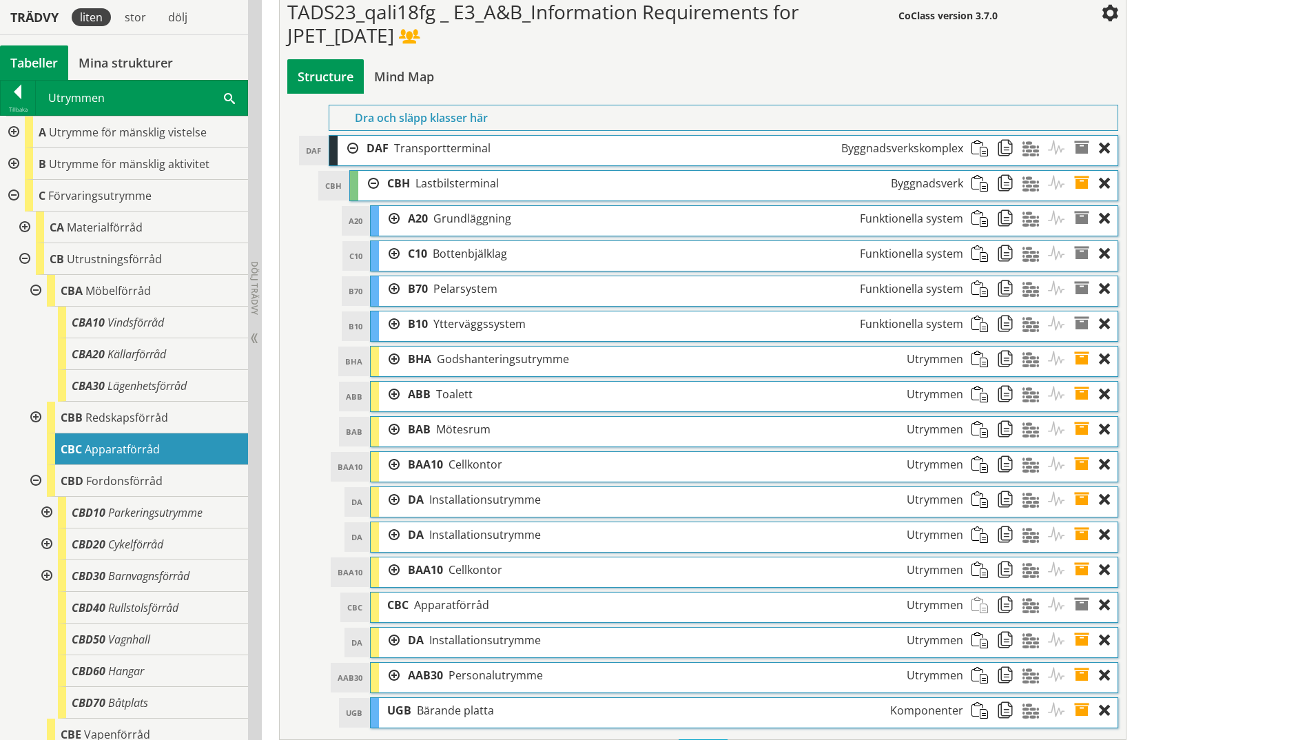
click at [1042, 574] on span at bounding box center [1086, 605] width 25 height 25
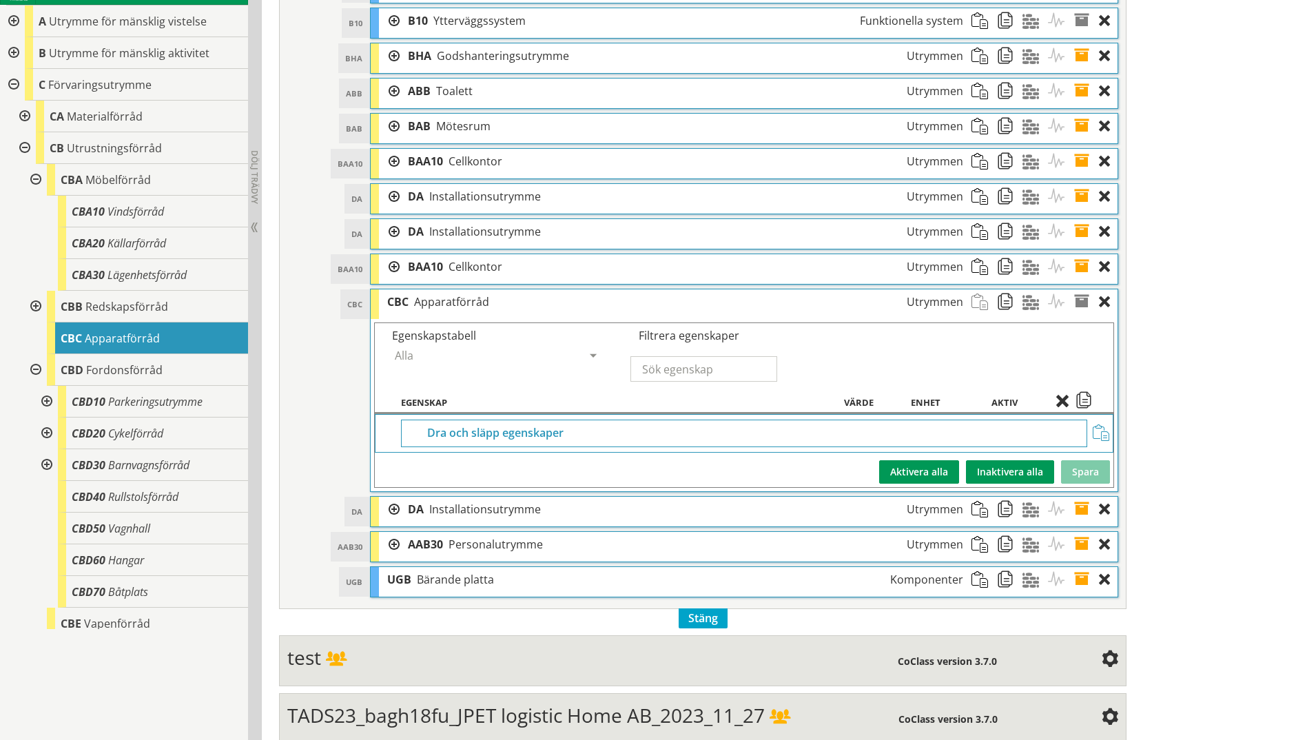
scroll to position [815, 0]
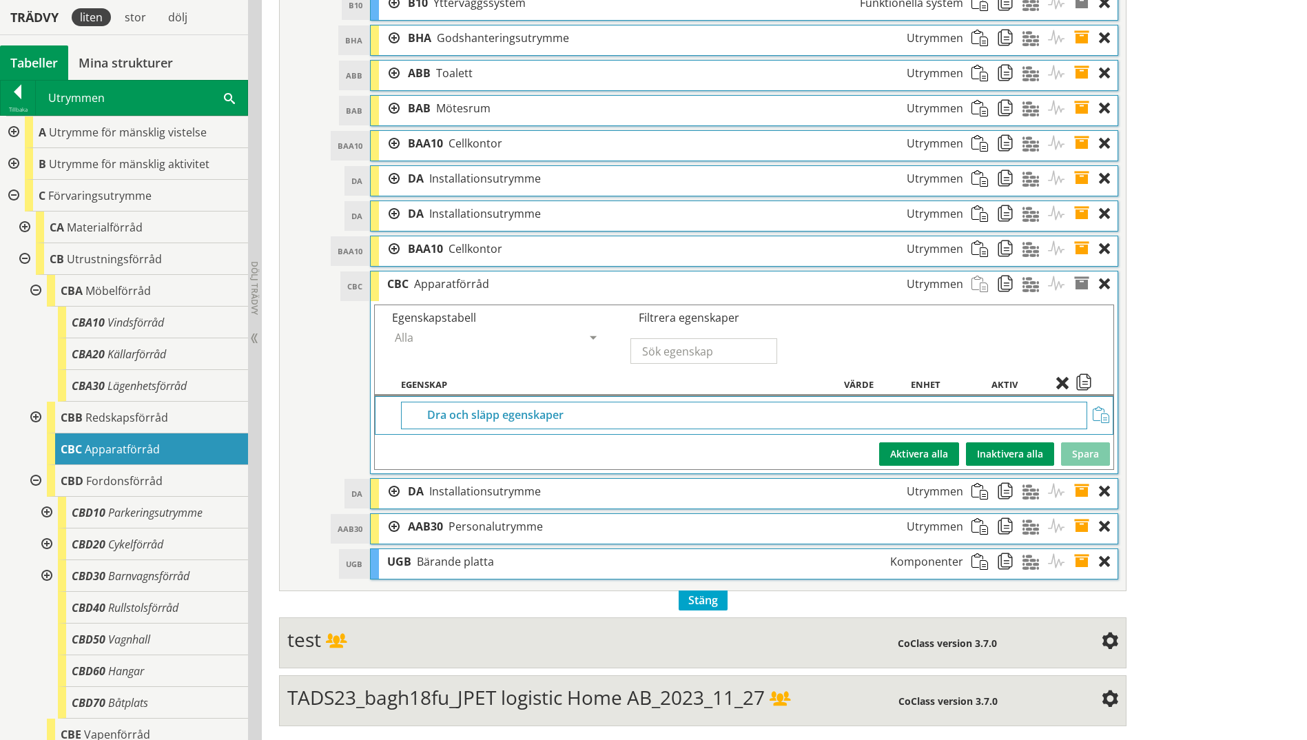
click at [488, 420] on div "Dra och släpp egenskaper" at bounding box center [744, 416] width 686 height 28
click at [1042, 384] on span at bounding box center [1084, 384] width 17 height 12
click at [1042, 414] on span at bounding box center [1101, 415] width 17 height 17
click at [1019, 448] on button "Inaktivera alla" at bounding box center [1010, 453] width 88 height 23
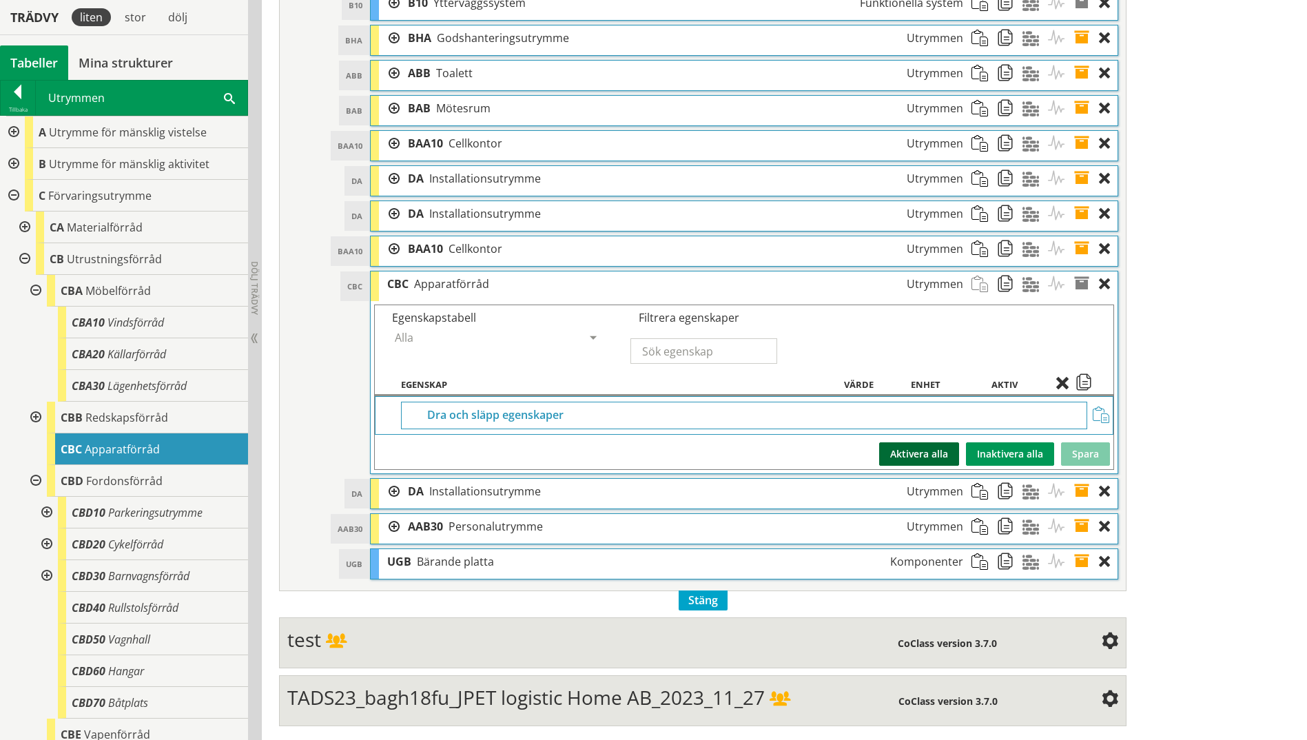
click at [937, 451] on button "Aktivera alla" at bounding box center [919, 453] width 80 height 23
click at [750, 429] on div "Dra och släpp egenskaper" at bounding box center [744, 416] width 686 height 28
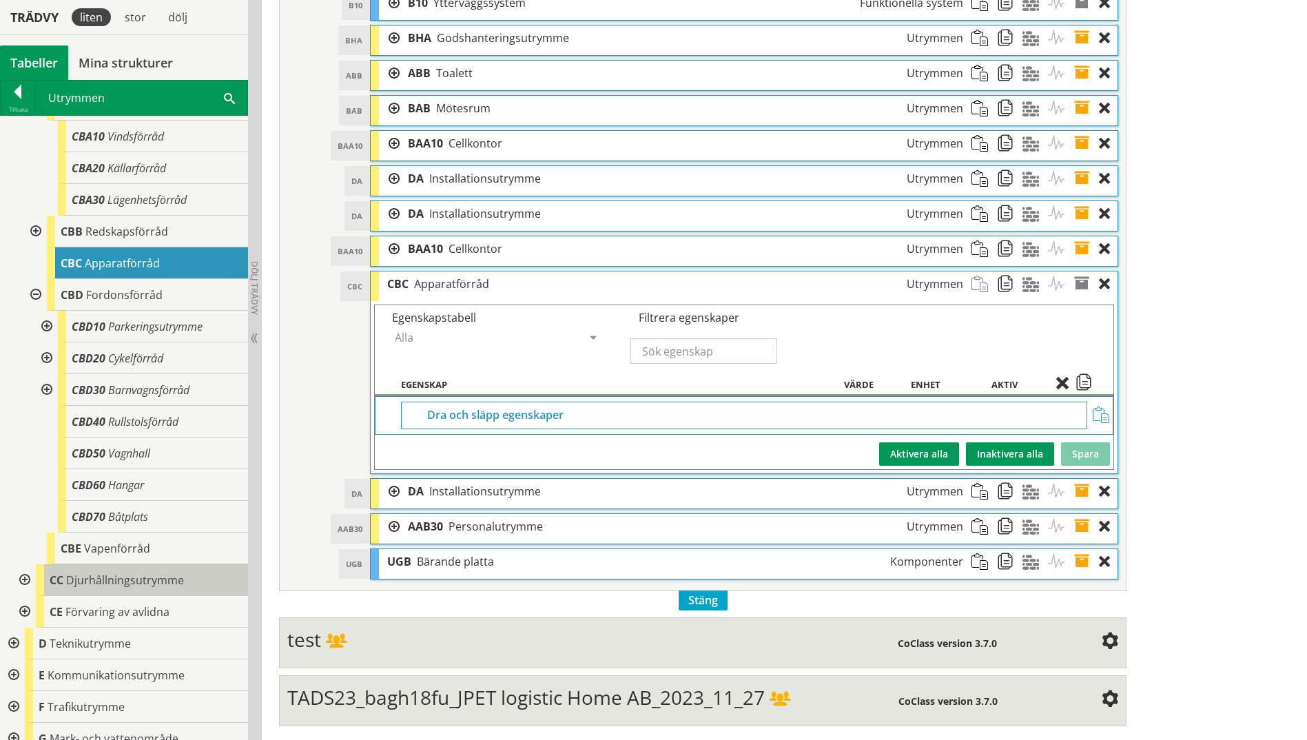
scroll to position [327, 0]
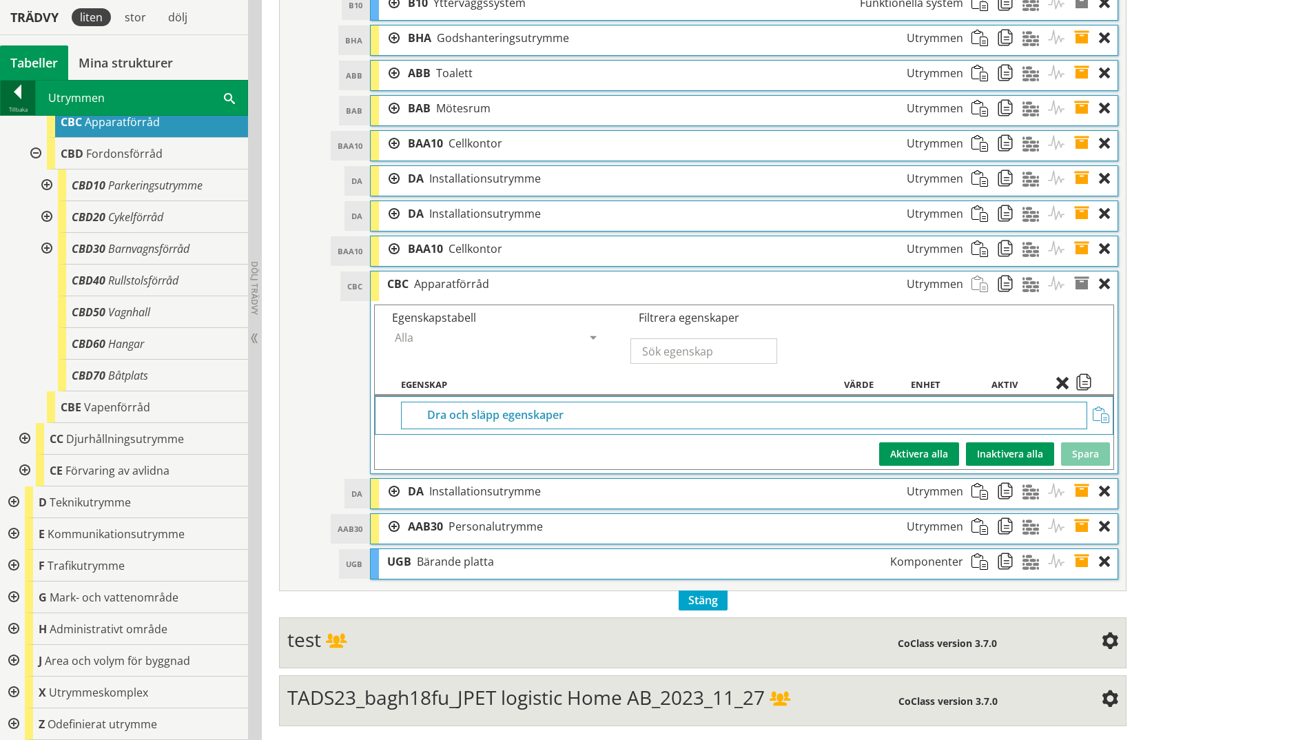
click at [21, 90] on div at bounding box center [18, 94] width 34 height 19
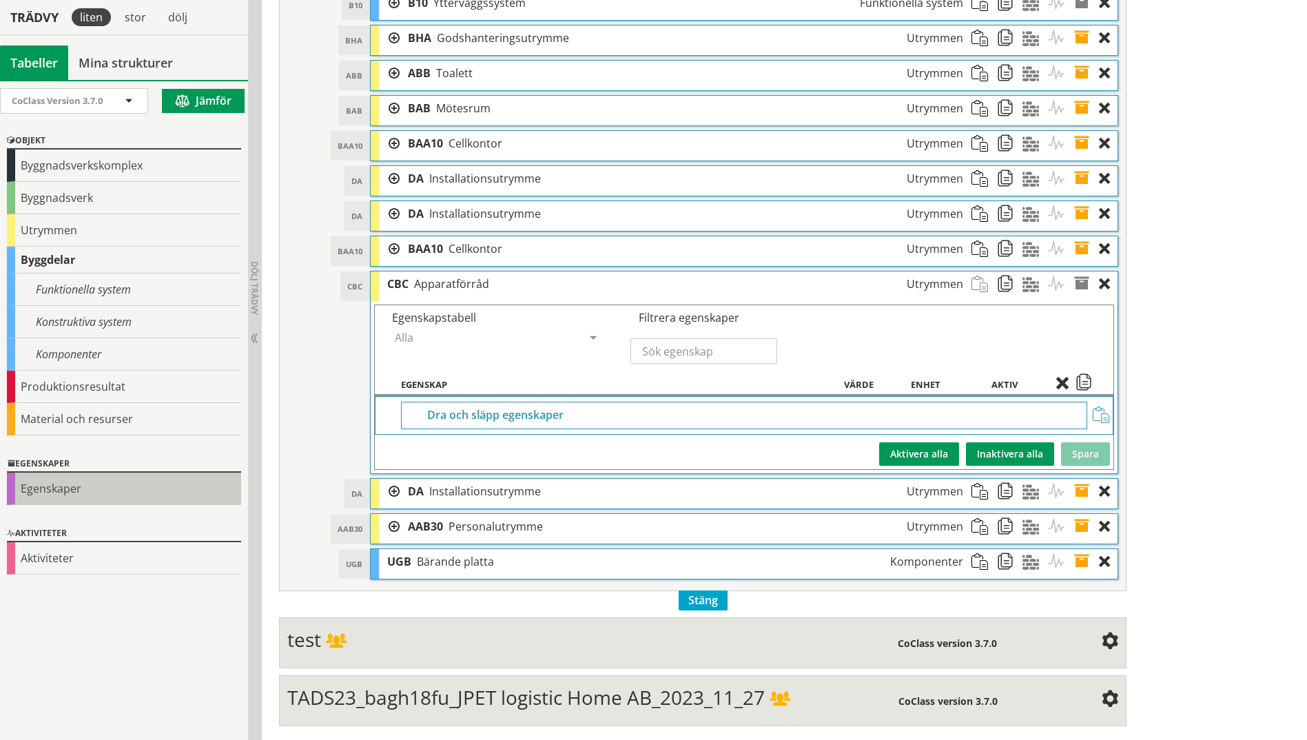
click at [68, 490] on div "Egenskaper" at bounding box center [124, 489] width 234 height 32
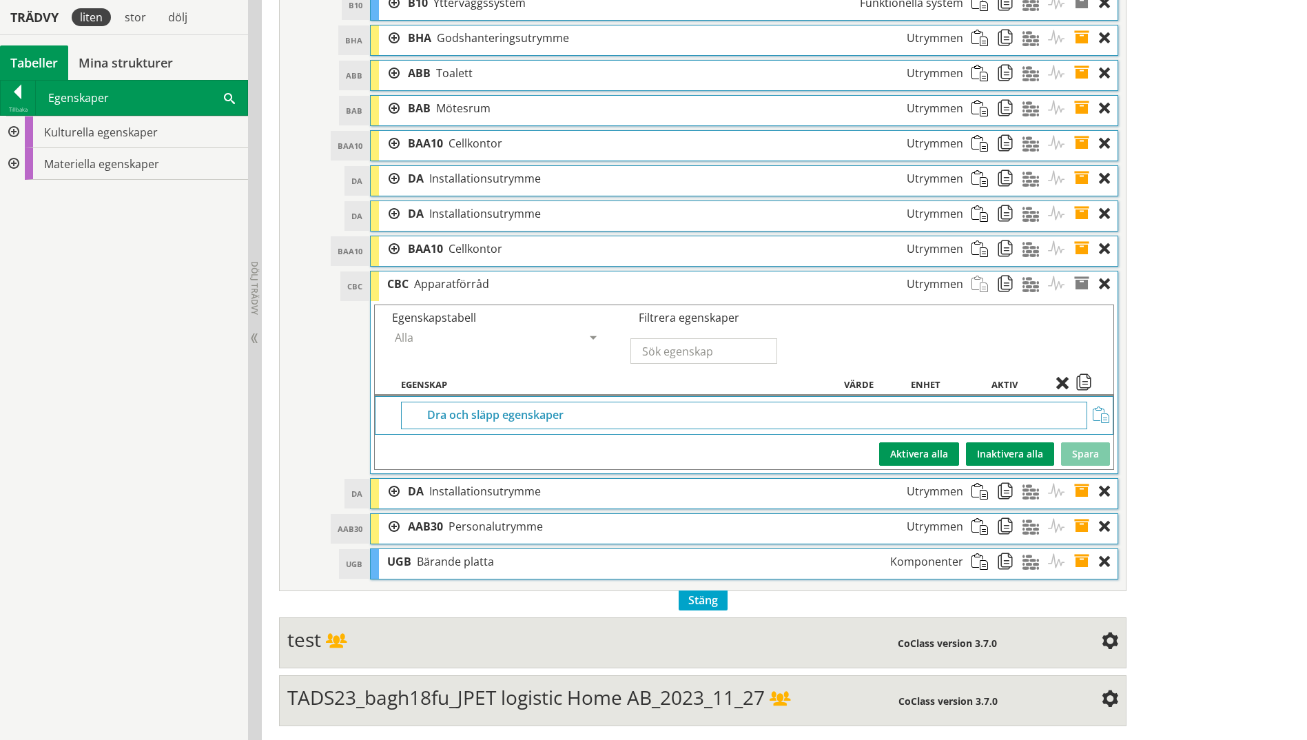
click at [14, 132] on div at bounding box center [12, 132] width 25 height 32
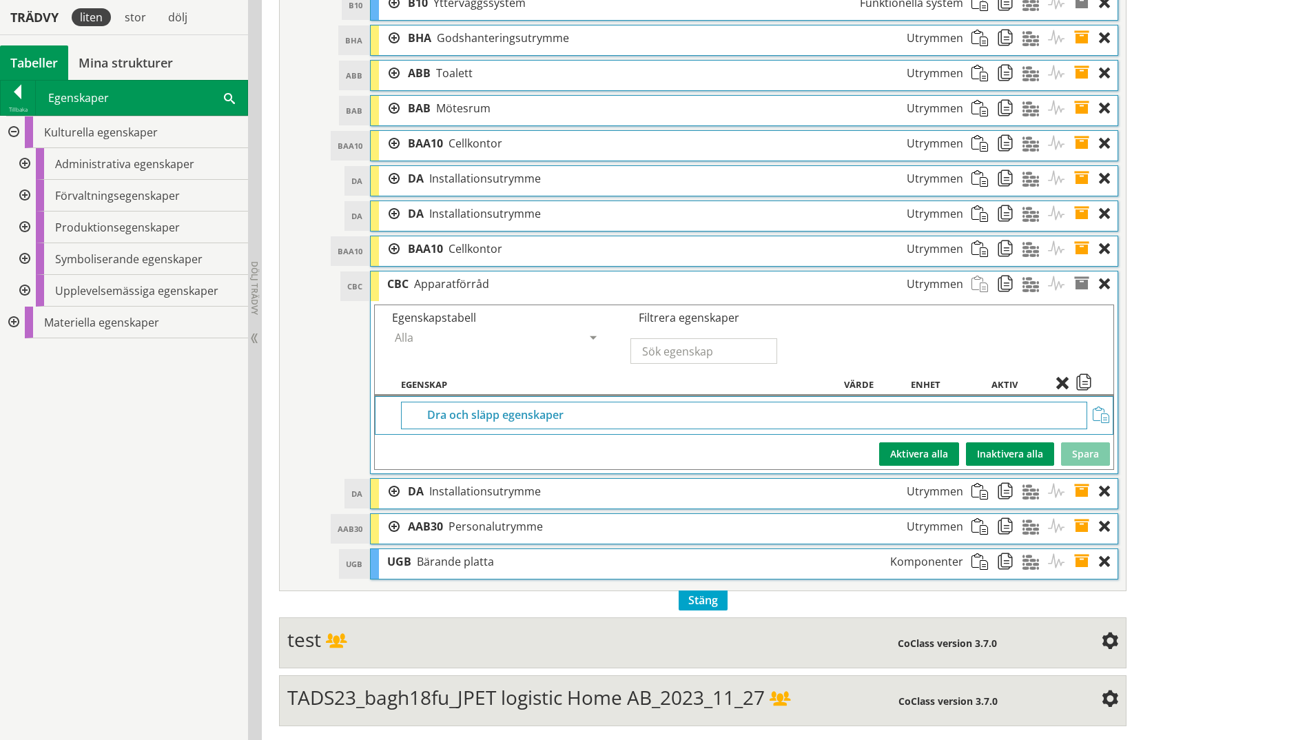
click at [12, 325] on div at bounding box center [12, 323] width 25 height 32
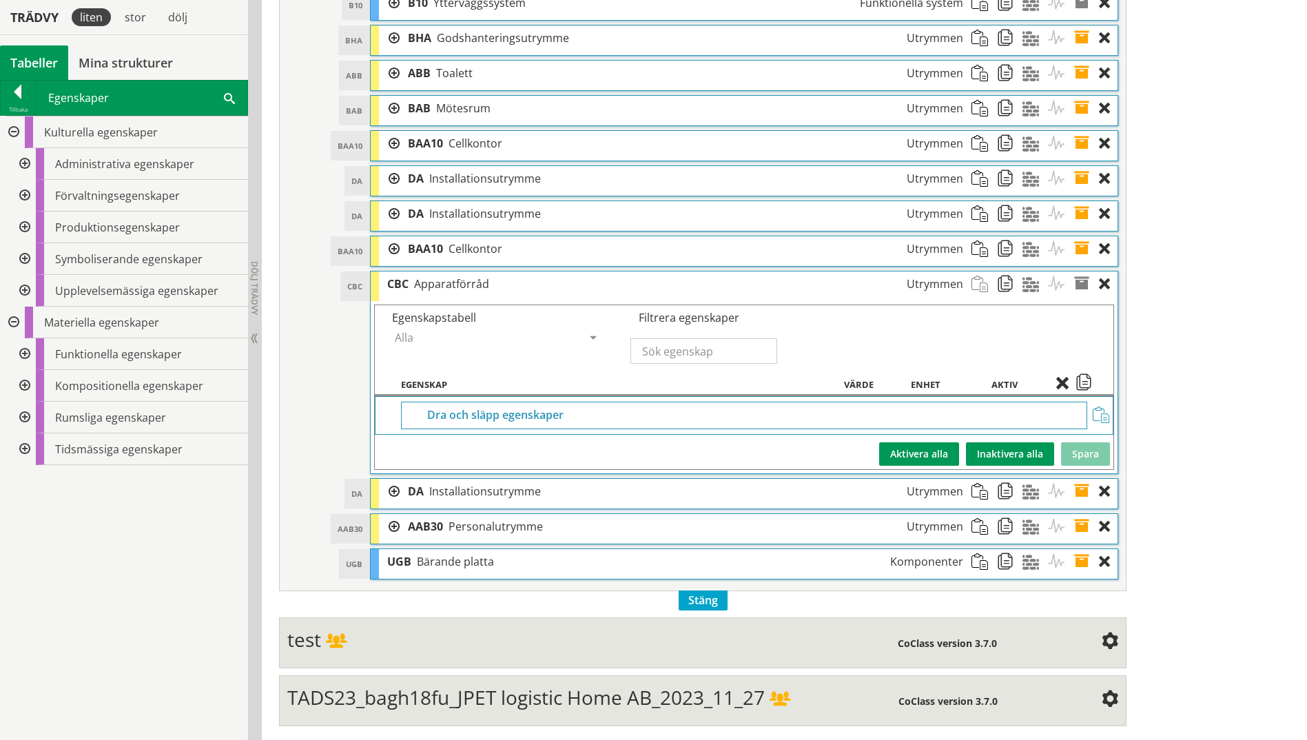
click at [25, 350] on div at bounding box center [23, 354] width 25 height 32
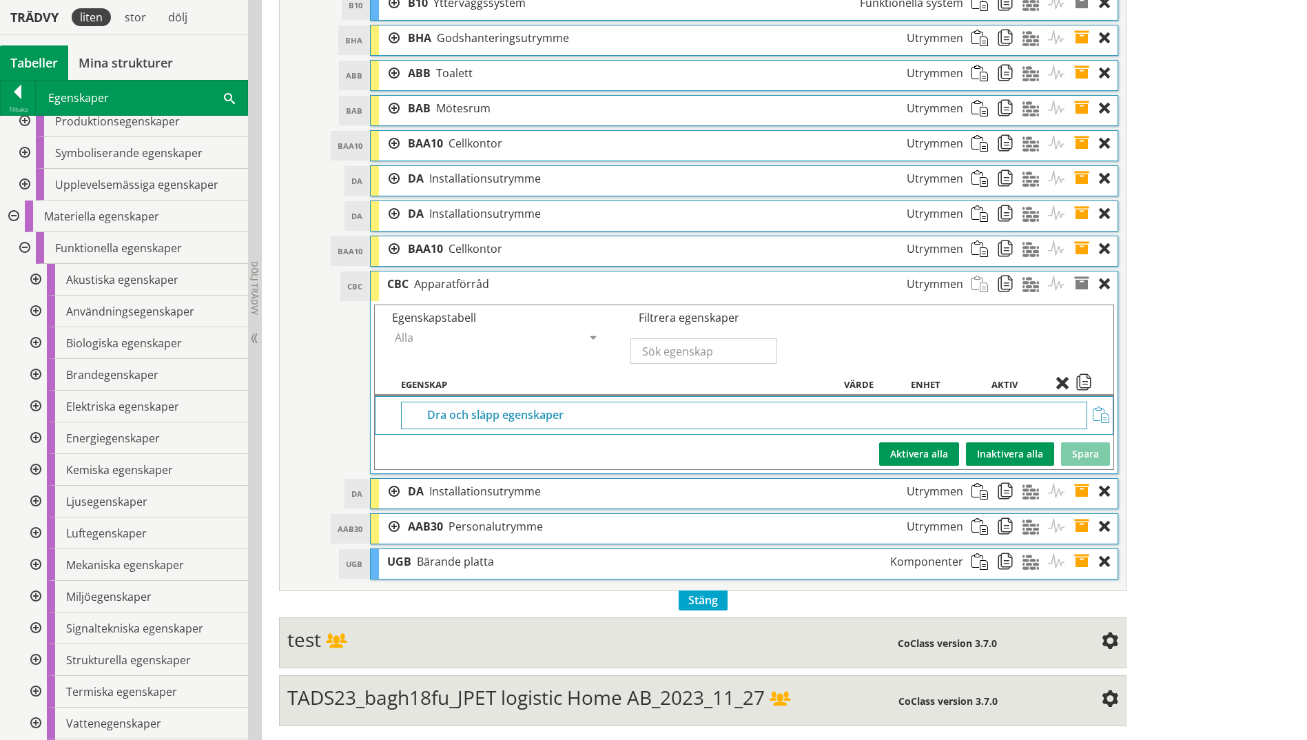
scroll to position [232, 0]
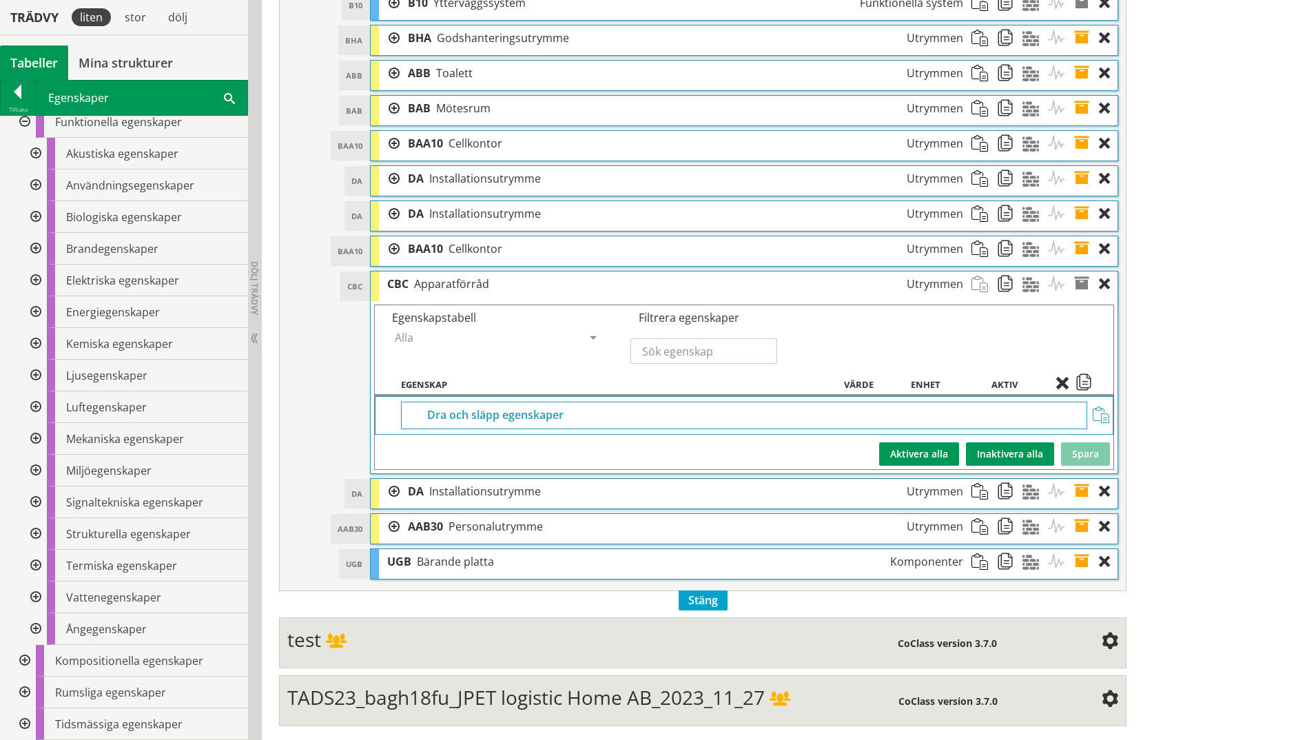
click at [24, 574] on div at bounding box center [23, 693] width 25 height 32
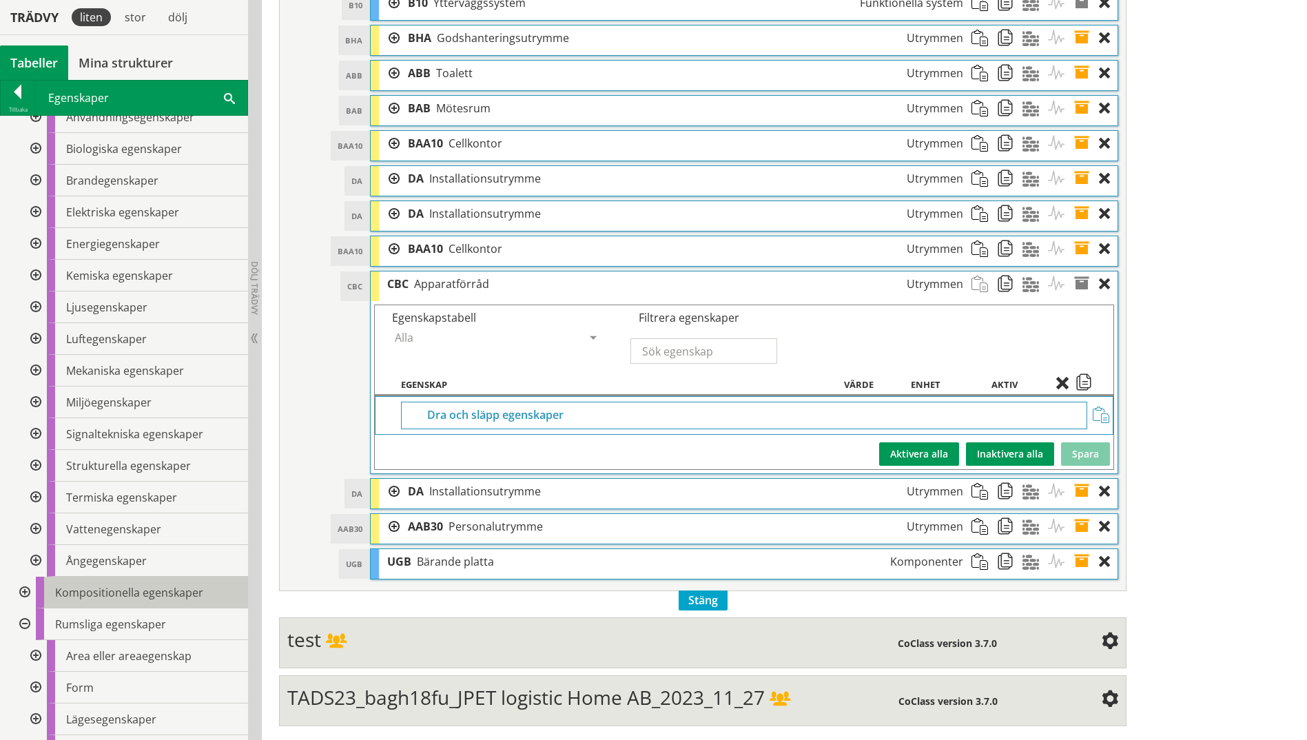
scroll to position [391, 0]
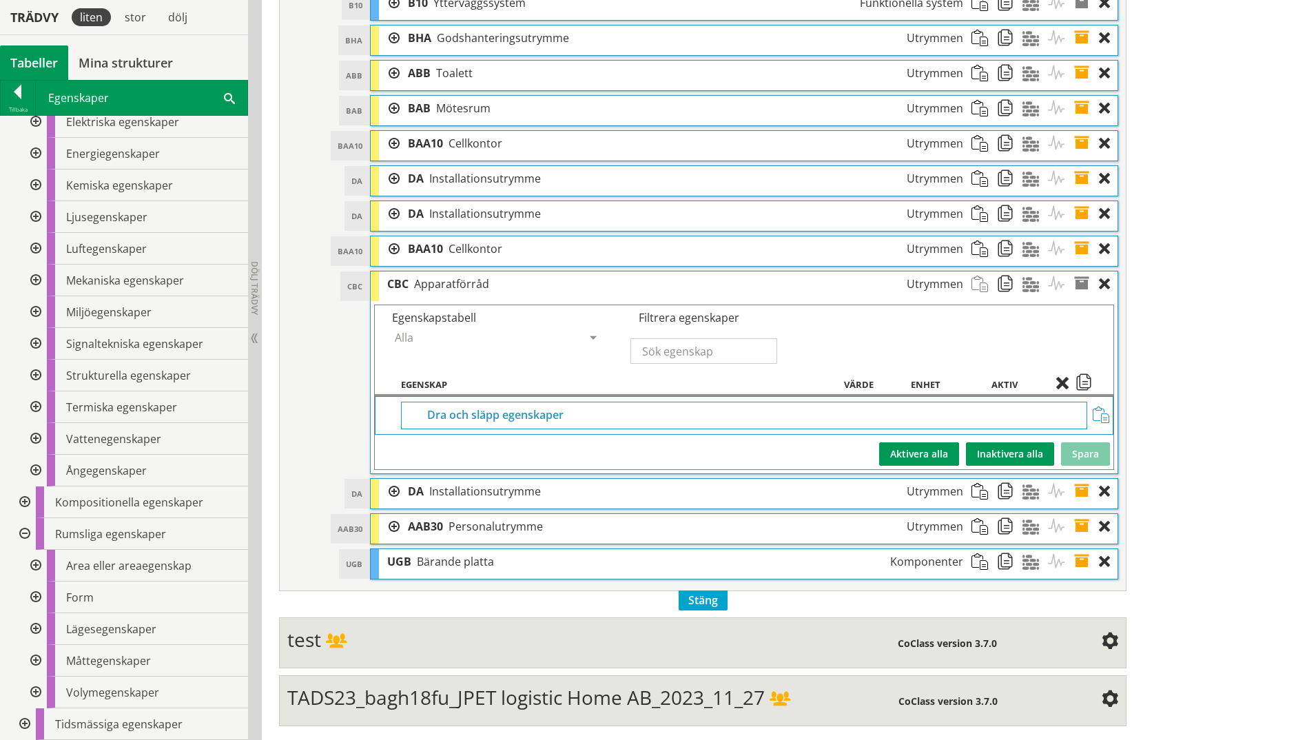
click at [36, 574] on div at bounding box center [34, 629] width 25 height 32
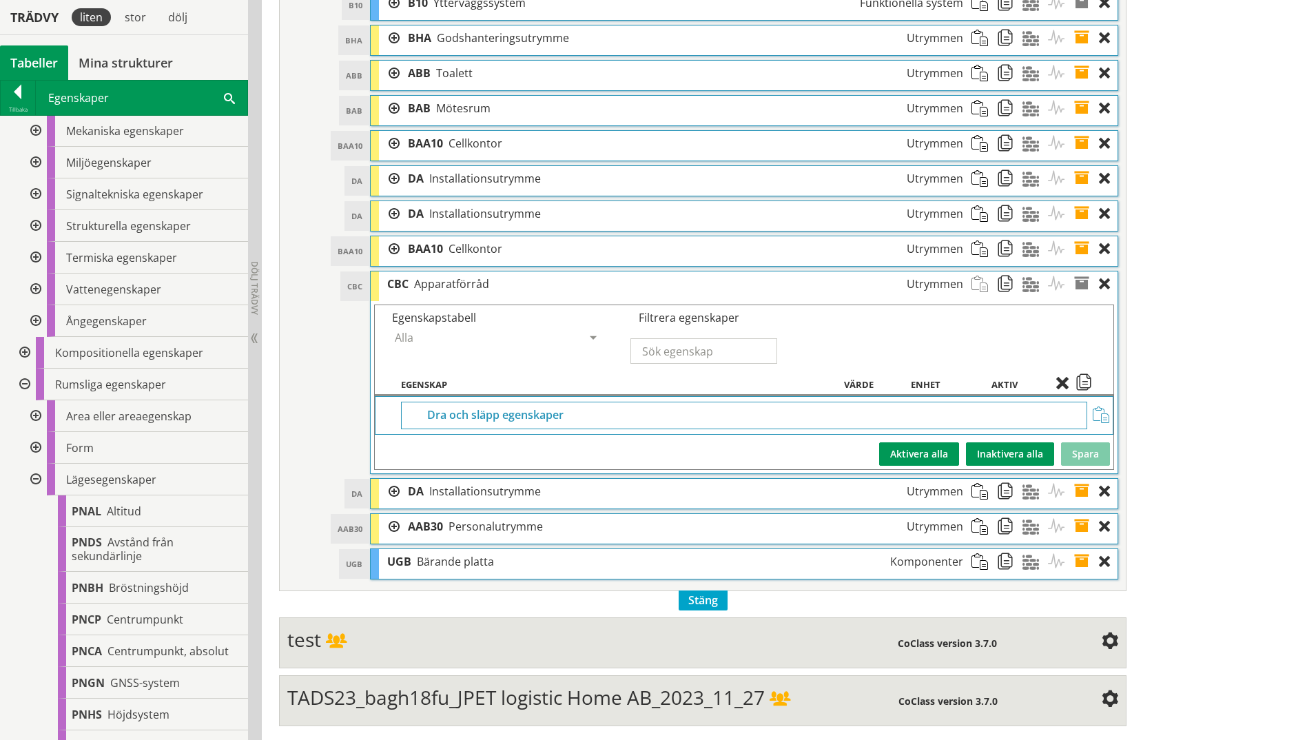
scroll to position [529, 0]
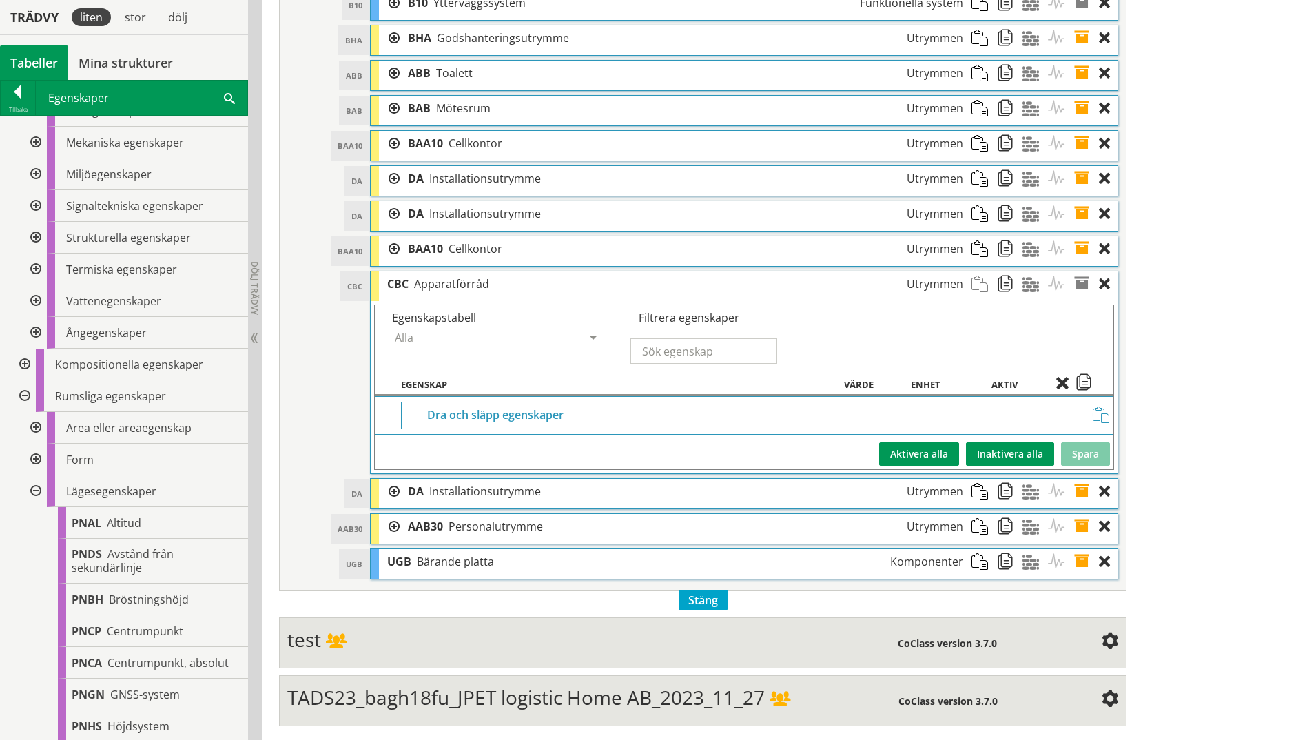
click at [39, 455] on div at bounding box center [34, 460] width 25 height 32
click at [34, 427] on div at bounding box center [34, 428] width 25 height 32
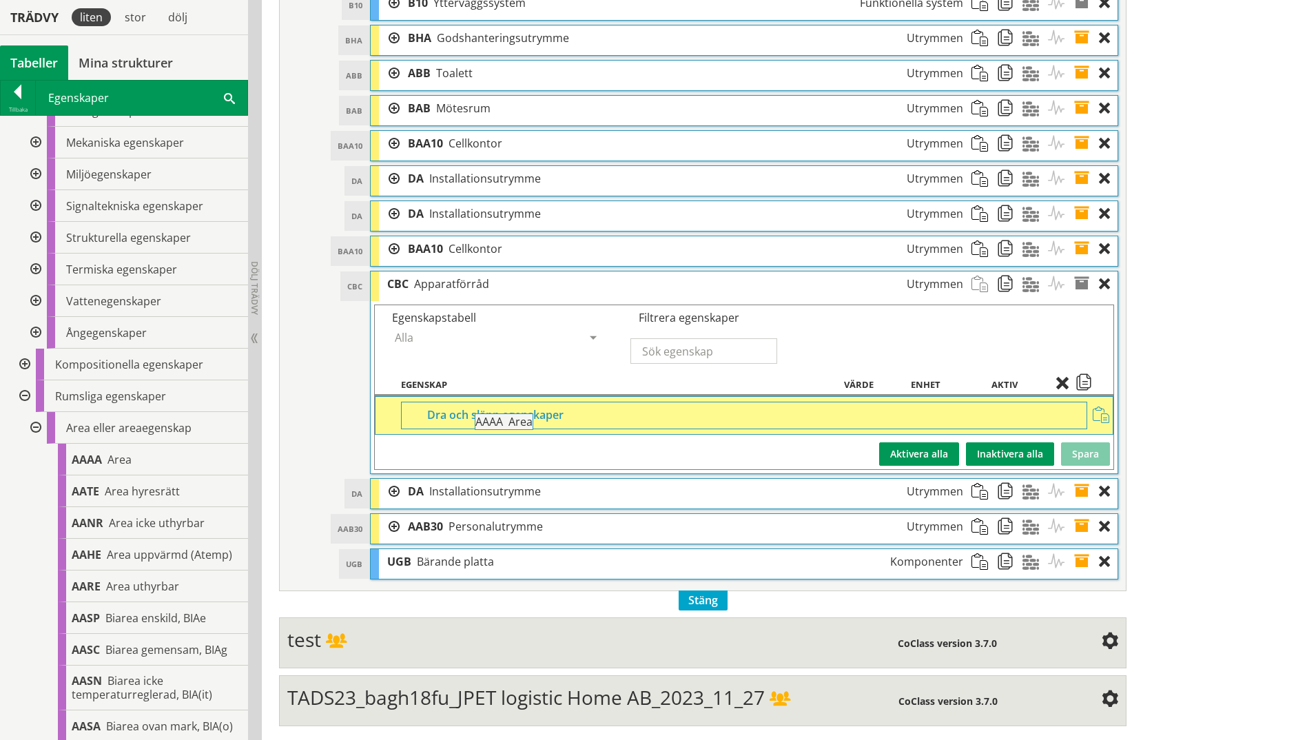
drag, startPoint x: 85, startPoint y: 458, endPoint x: 527, endPoint y: 428, distance: 442.8
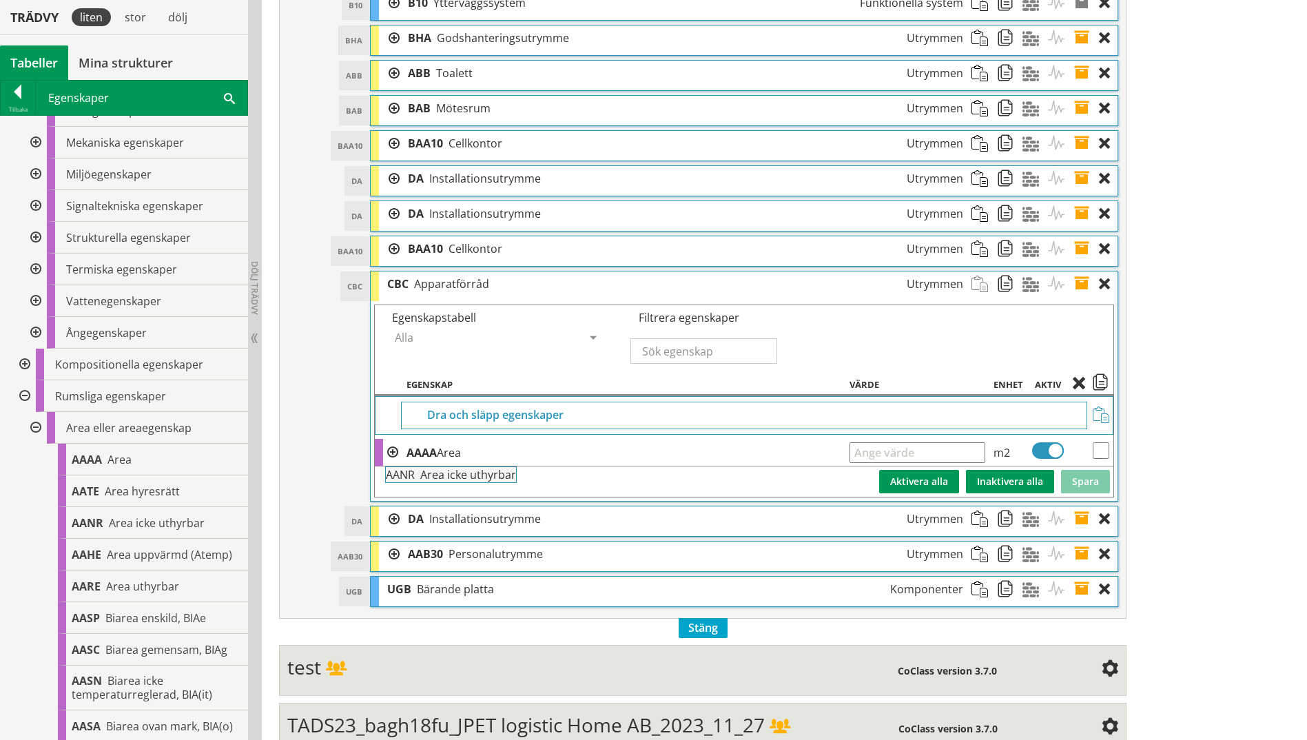
drag, startPoint x: 90, startPoint y: 530, endPoint x: 445, endPoint y: 489, distance: 357.2
click at [445, 489] on div "Trädvy liten stor [GEOGRAPHIC_DATA] Tabeller Mina strukturer CoClass Version 3.…" at bounding box center [653, 41] width 1307 height 1453
drag, startPoint x: 88, startPoint y: 552, endPoint x: 461, endPoint y: 484, distance: 379.7
click at [392, 450] on span at bounding box center [392, 452] width 11 height 11
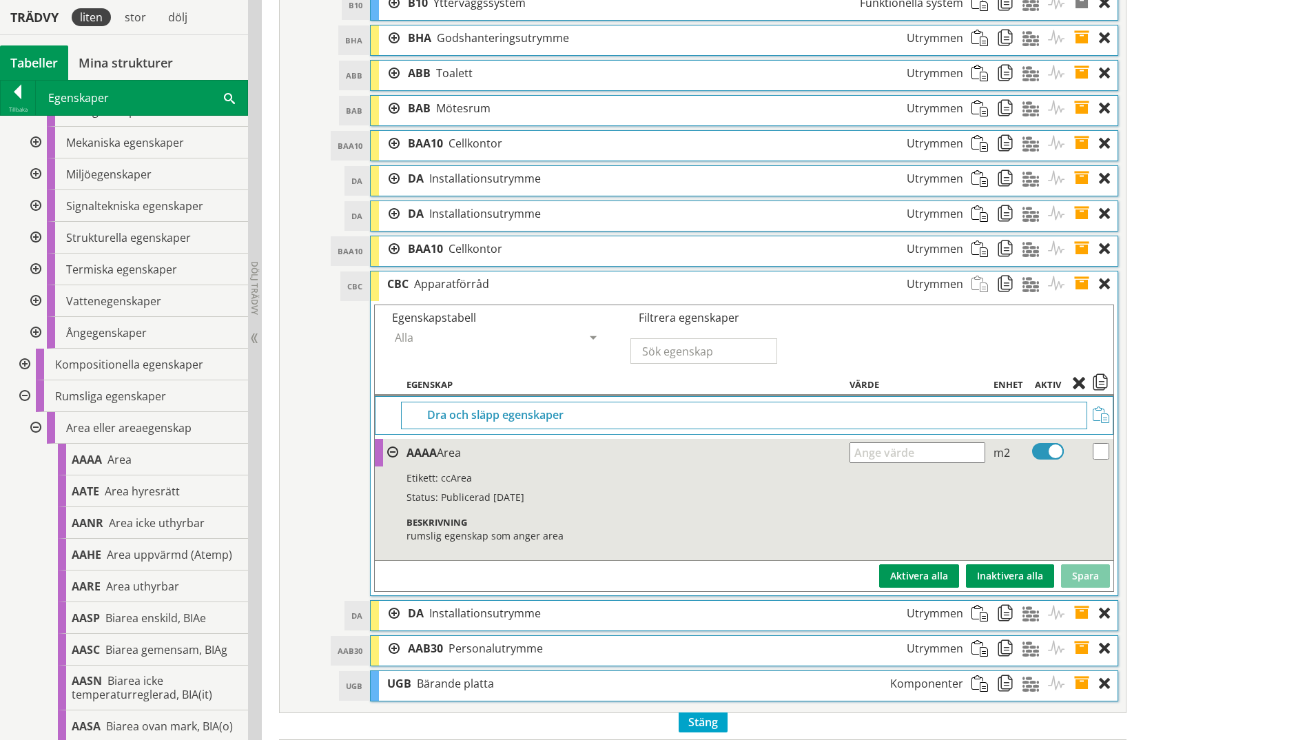
click at [392, 450] on span at bounding box center [392, 452] width 11 height 11
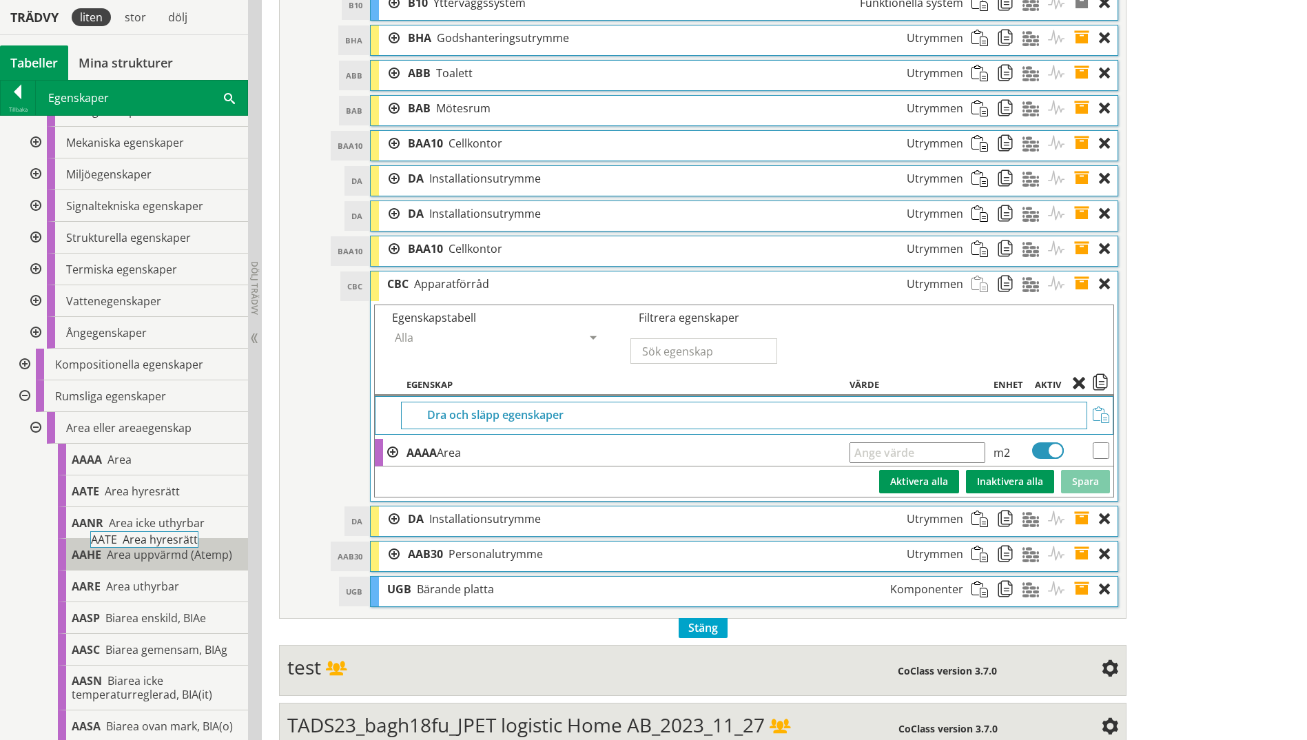
drag, startPoint x: 121, startPoint y: 498, endPoint x: 169, endPoint y: 556, distance: 74.9
click at [1042, 413] on span at bounding box center [1101, 415] width 17 height 17
click at [1042, 453] on input "checkbox" at bounding box center [1101, 450] width 17 height 17
checkbox input "true"
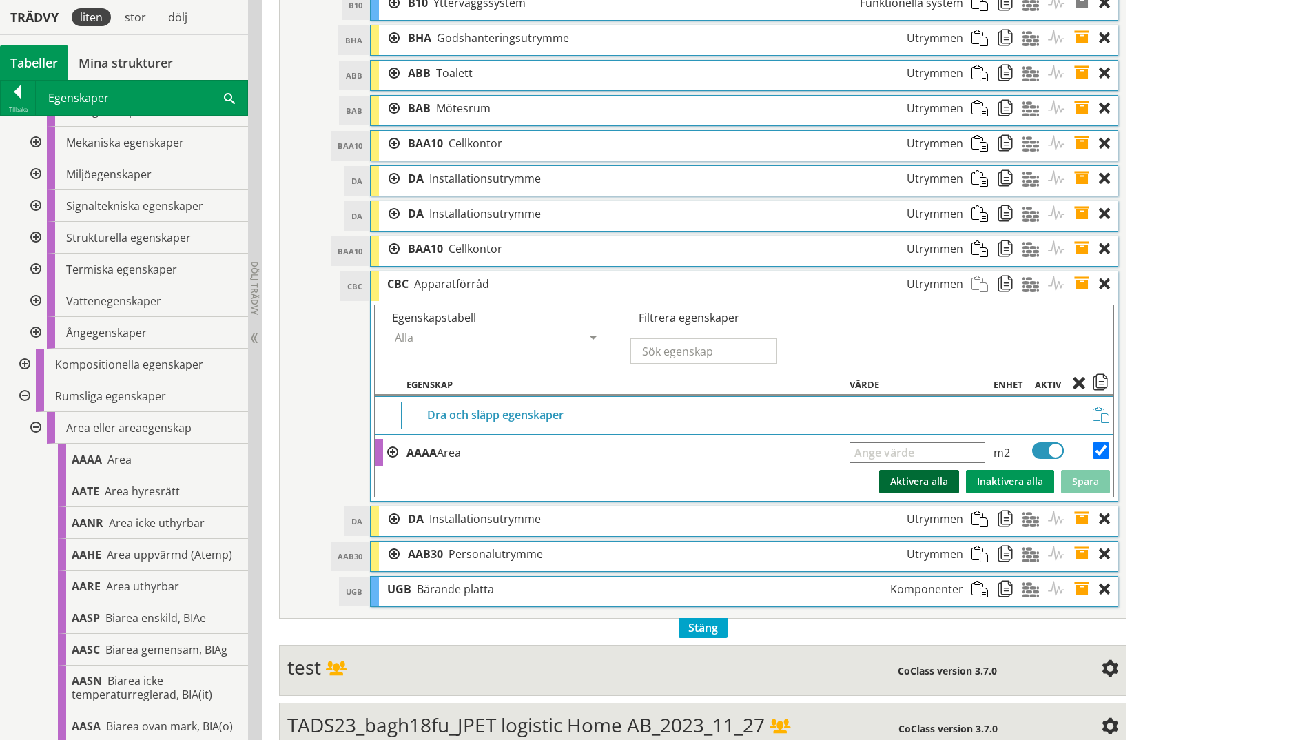
click at [938, 482] on button "Aktivera alla" at bounding box center [919, 481] width 80 height 23
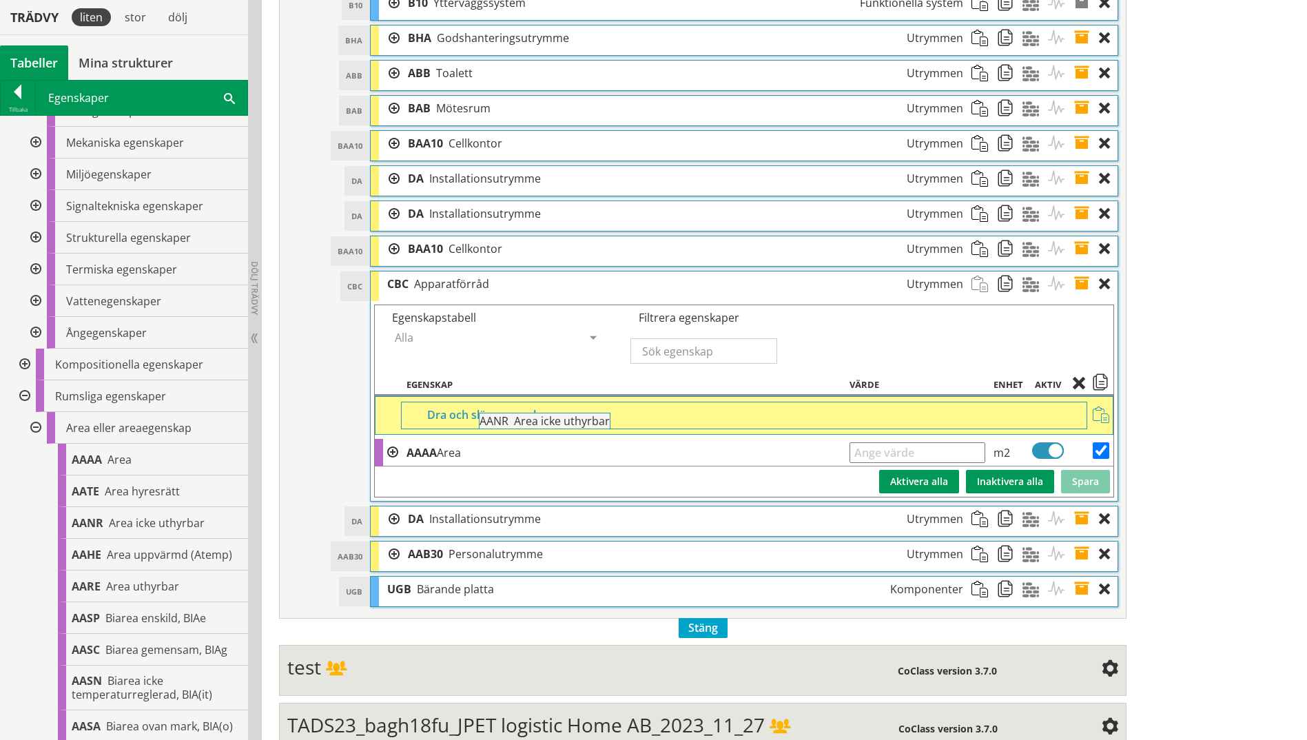
drag, startPoint x: 91, startPoint y: 523, endPoint x: 520, endPoint y: 431, distance: 438.5
click at [520, 431] on div "Trädvy liten stor [GEOGRAPHIC_DATA] Tabeller Mina strukturer CoClass Version 3.…" at bounding box center [653, 41] width 1307 height 1453
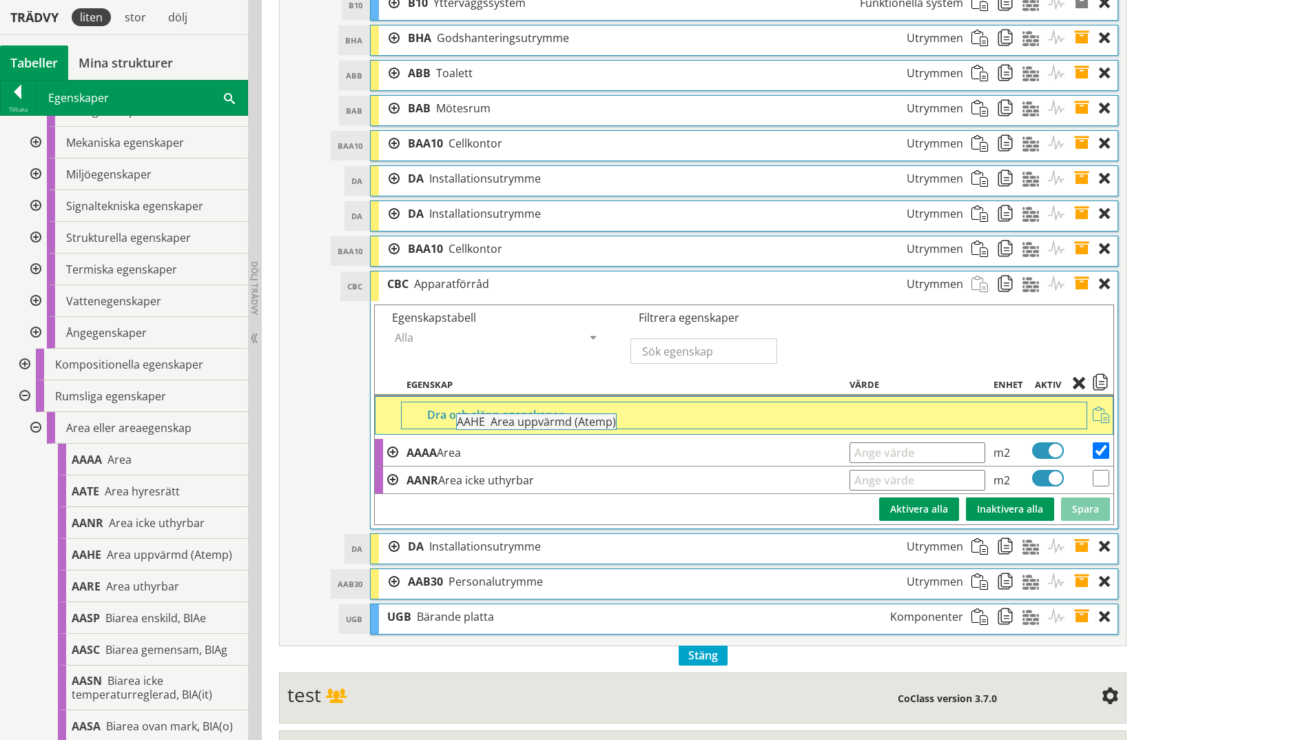
drag, startPoint x: 136, startPoint y: 545, endPoint x: 559, endPoint y: 420, distance: 441.4
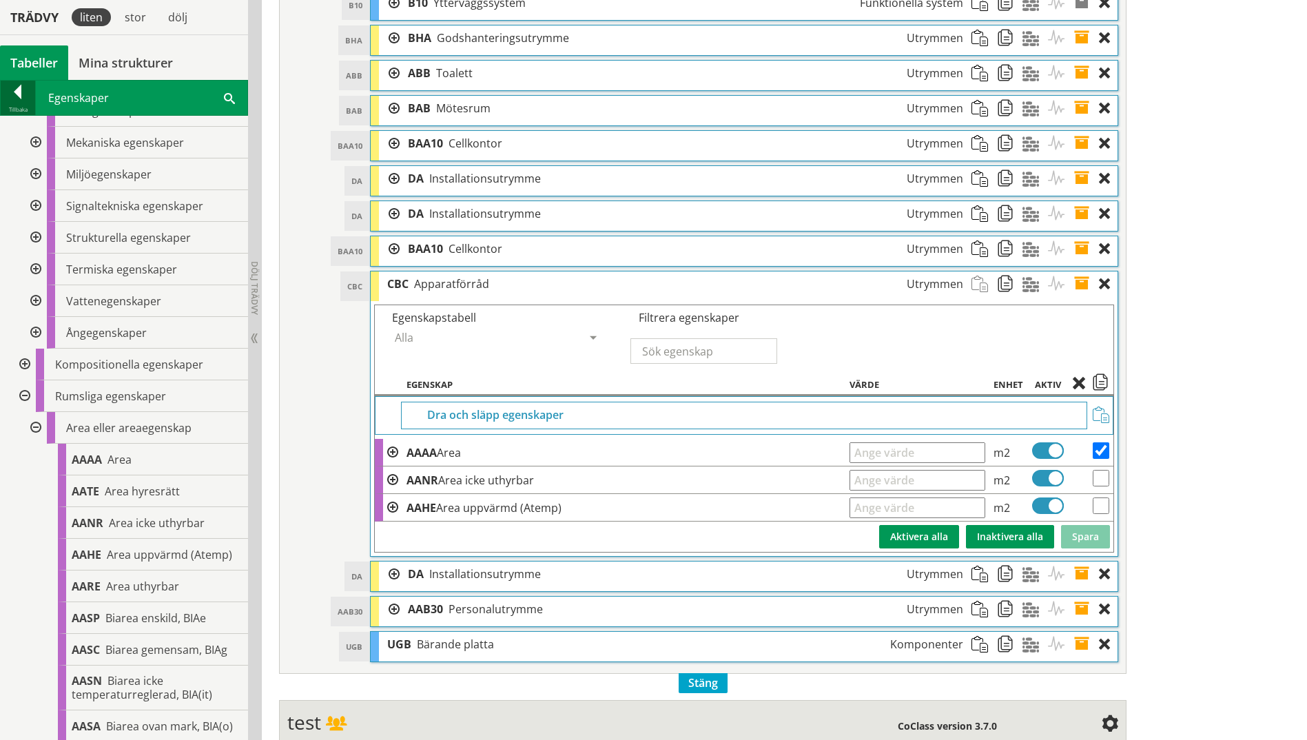
click at [24, 100] on div at bounding box center [18, 94] width 34 height 19
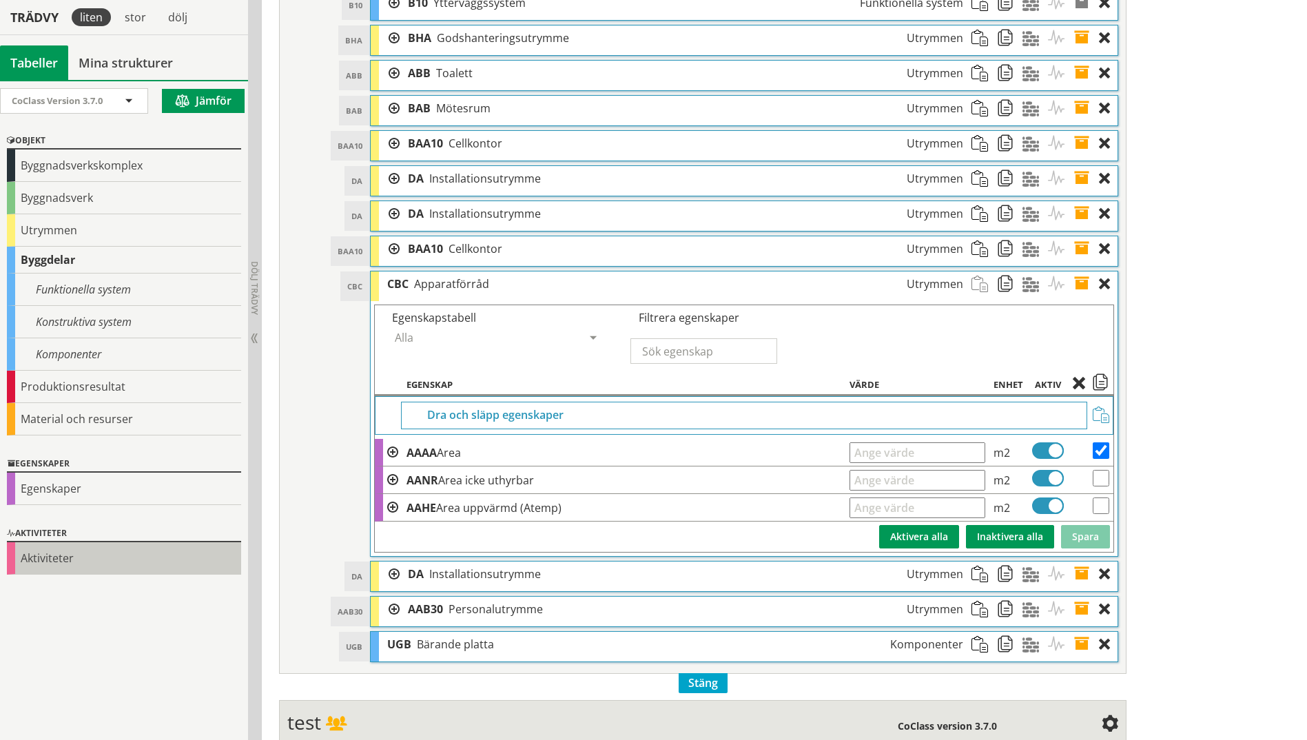
click at [51, 570] on div "Aktiviteter" at bounding box center [124, 558] width 234 height 32
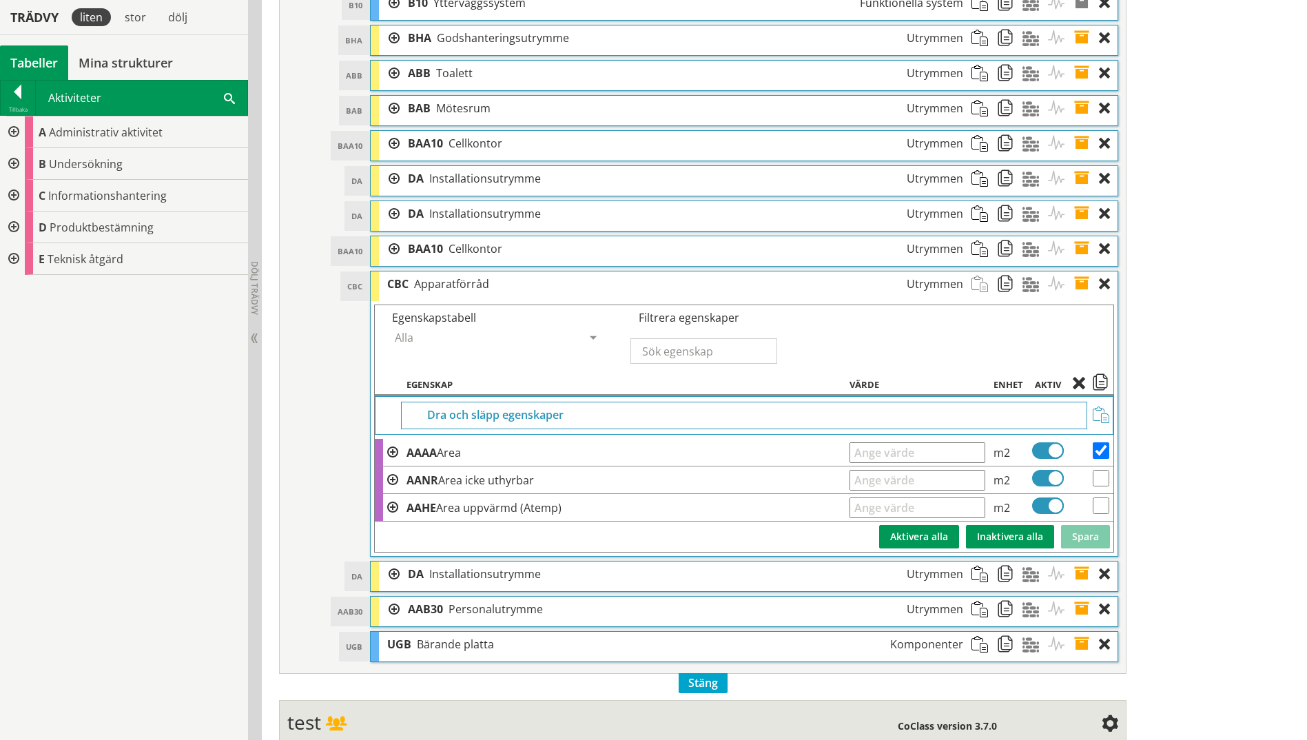
click at [14, 163] on div at bounding box center [12, 164] width 25 height 32
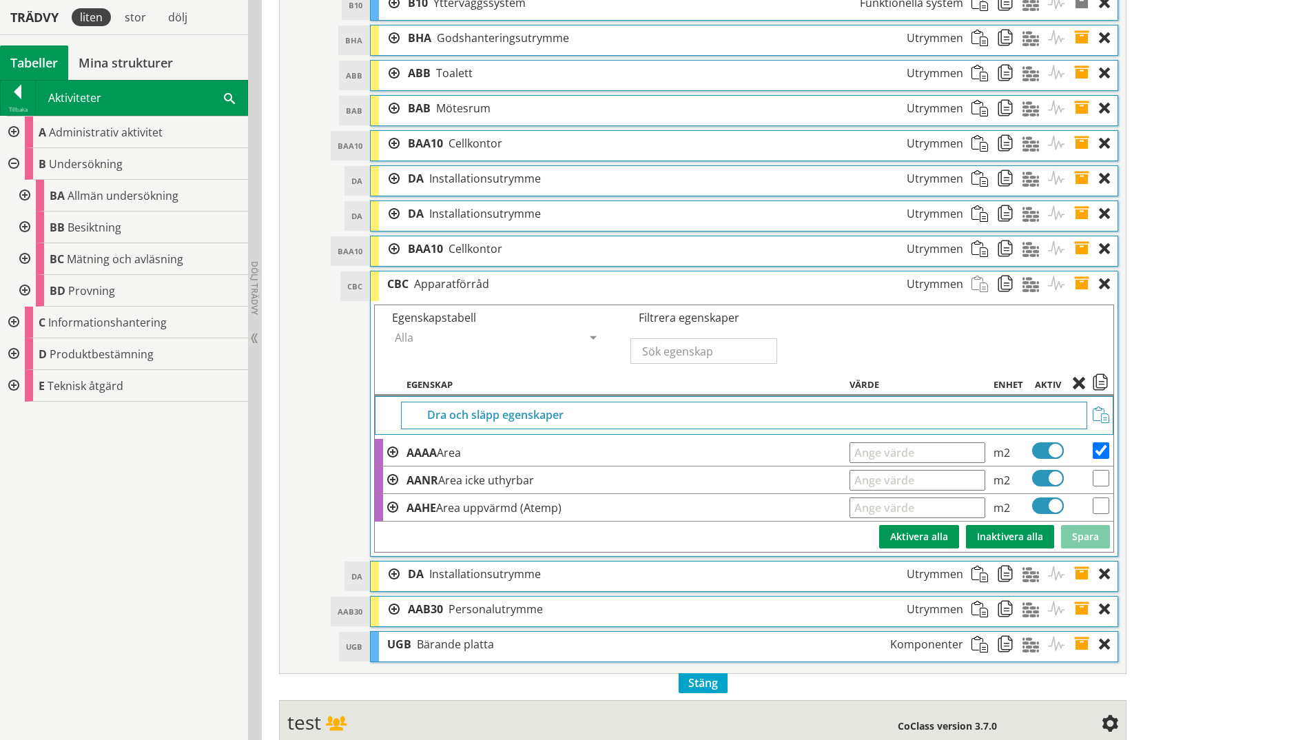
click at [14, 163] on div at bounding box center [12, 164] width 25 height 32
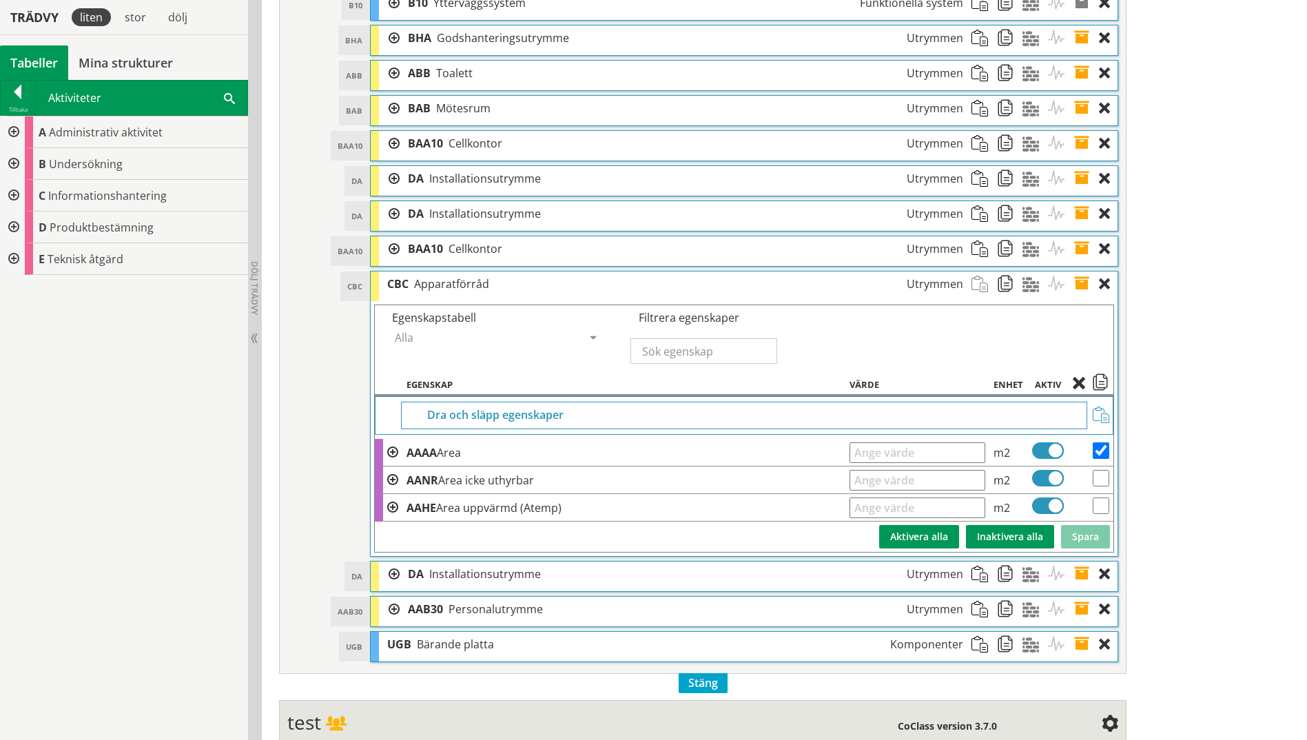
click at [7, 264] on div at bounding box center [12, 259] width 25 height 32
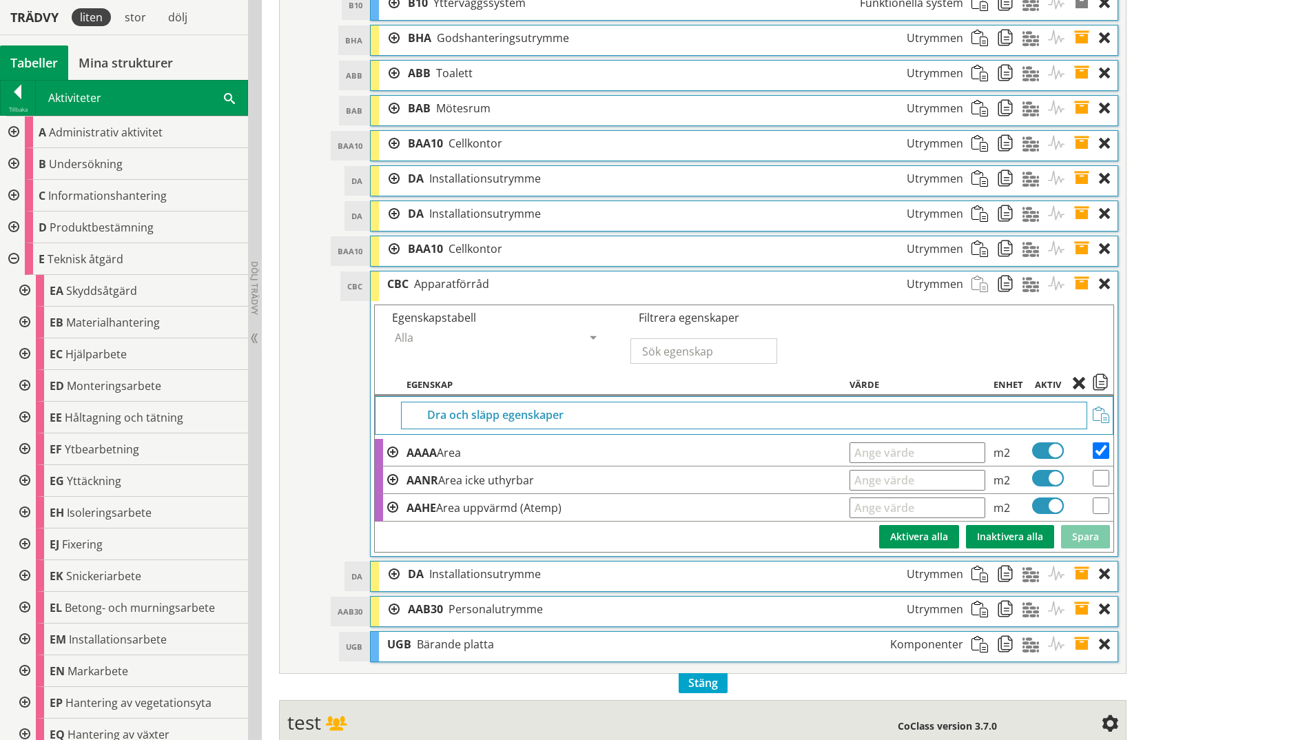
click at [7, 264] on div at bounding box center [12, 259] width 25 height 32
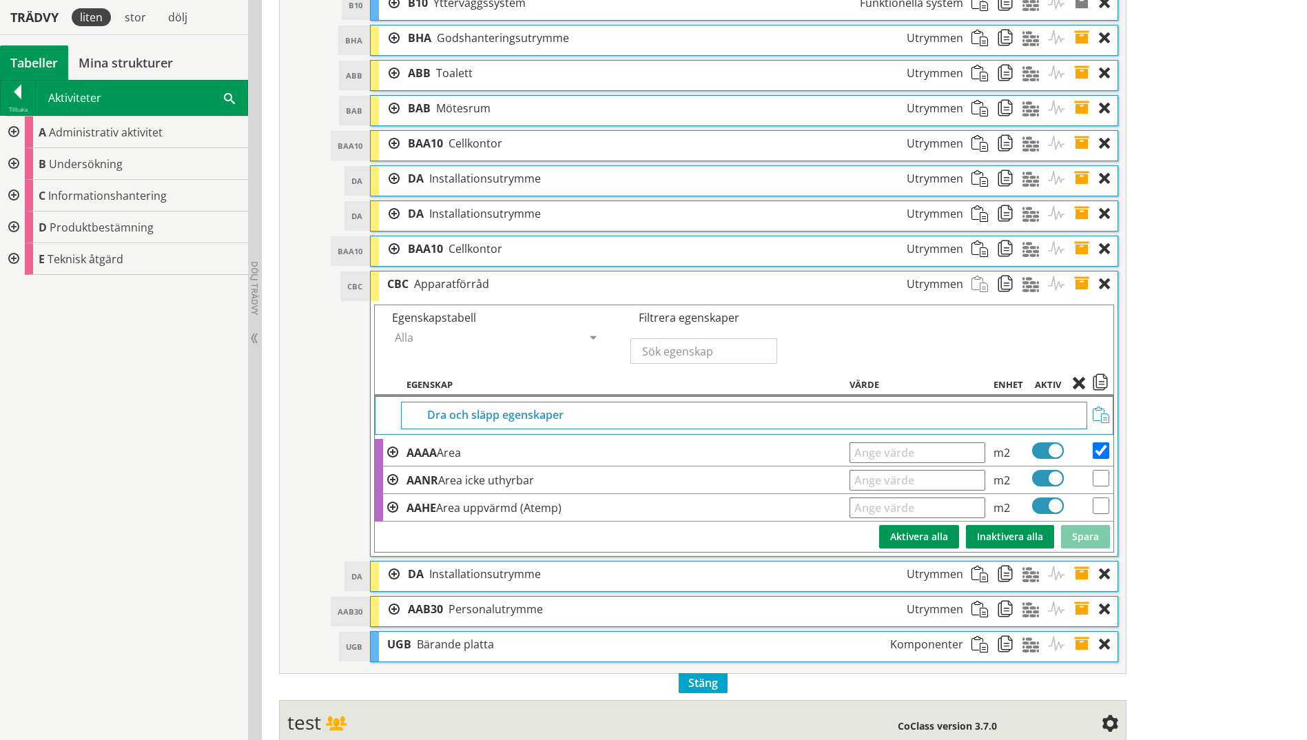
click at [13, 163] on div at bounding box center [12, 164] width 25 height 32
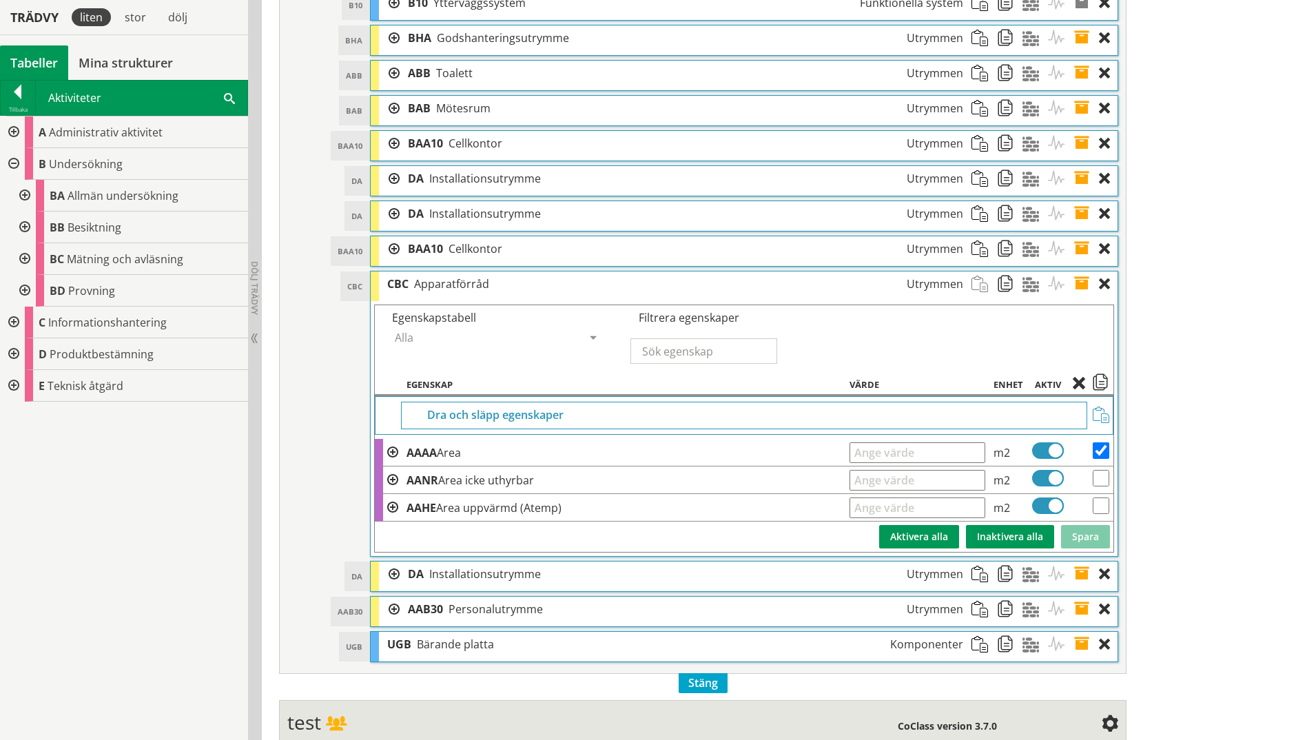
click at [12, 129] on div at bounding box center [12, 132] width 25 height 32
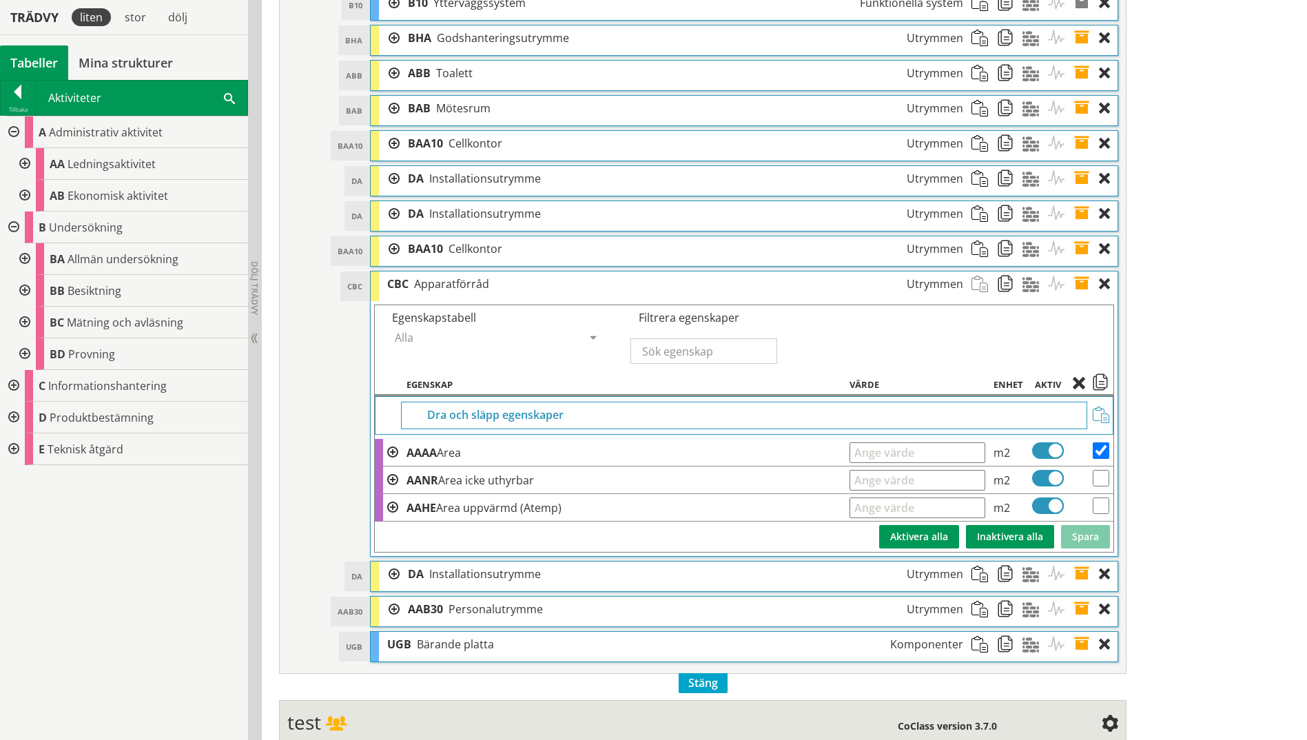
click at [25, 163] on div at bounding box center [23, 164] width 25 height 32
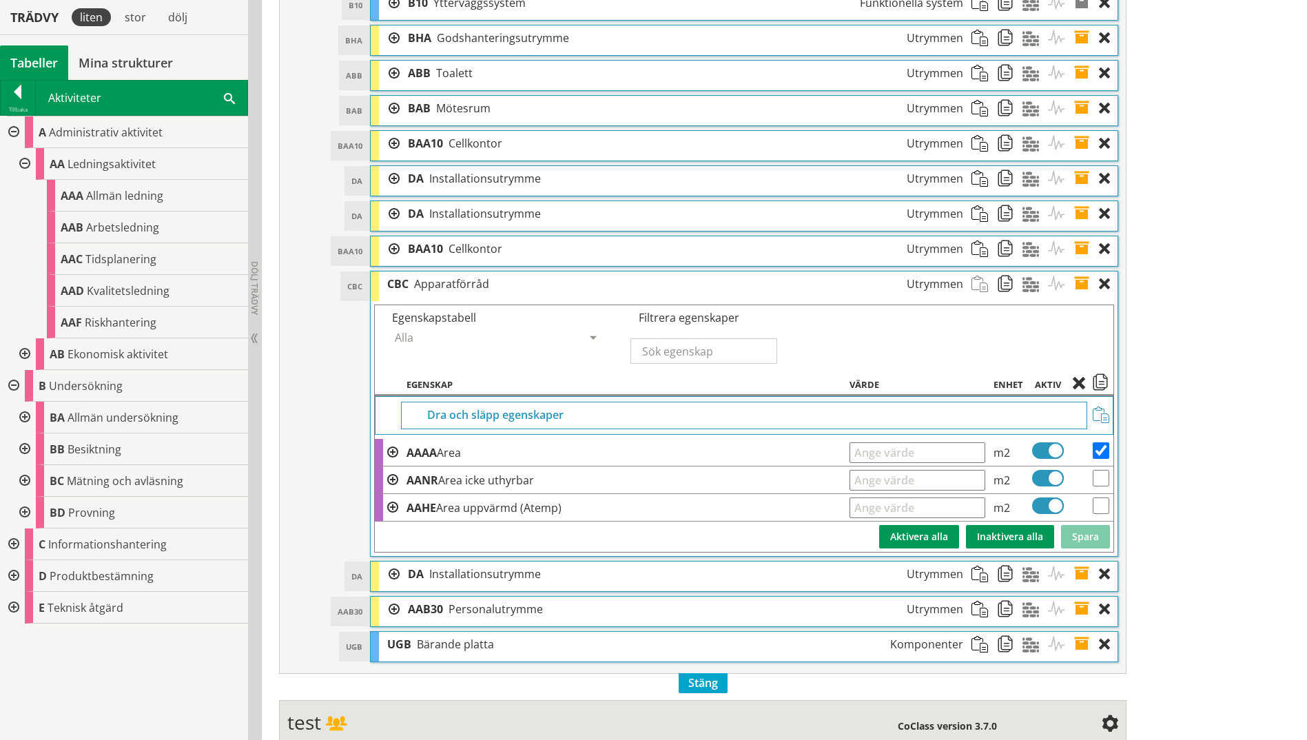
click at [20, 352] on div at bounding box center [23, 354] width 25 height 32
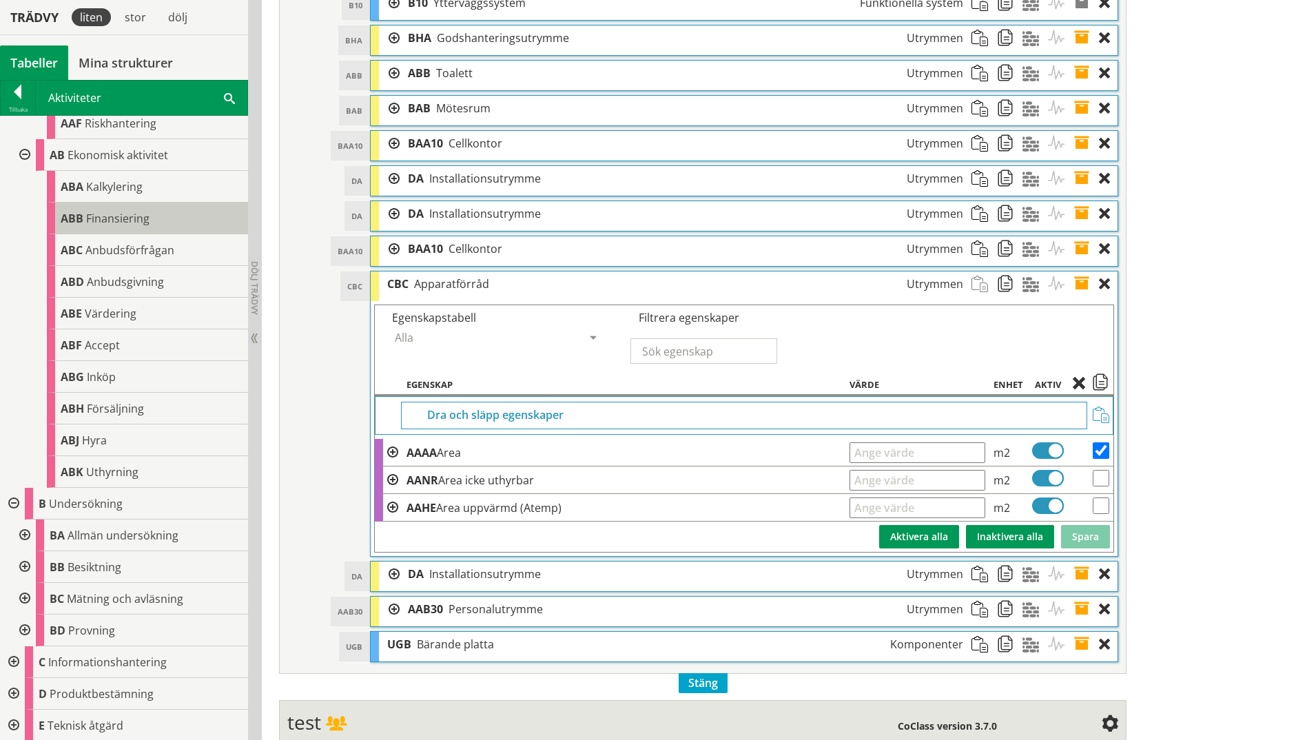
scroll to position [201, 0]
click at [11, 500] on div at bounding box center [12, 503] width 25 height 32
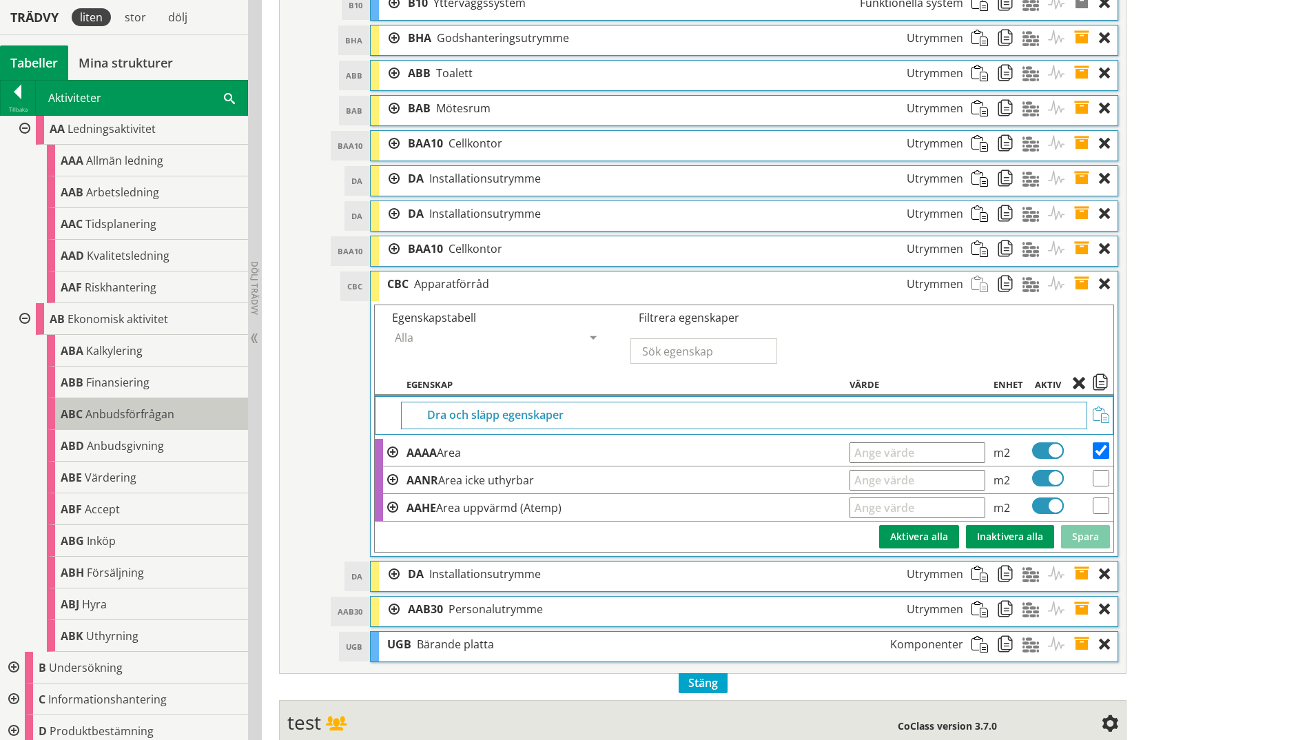
scroll to position [0, 0]
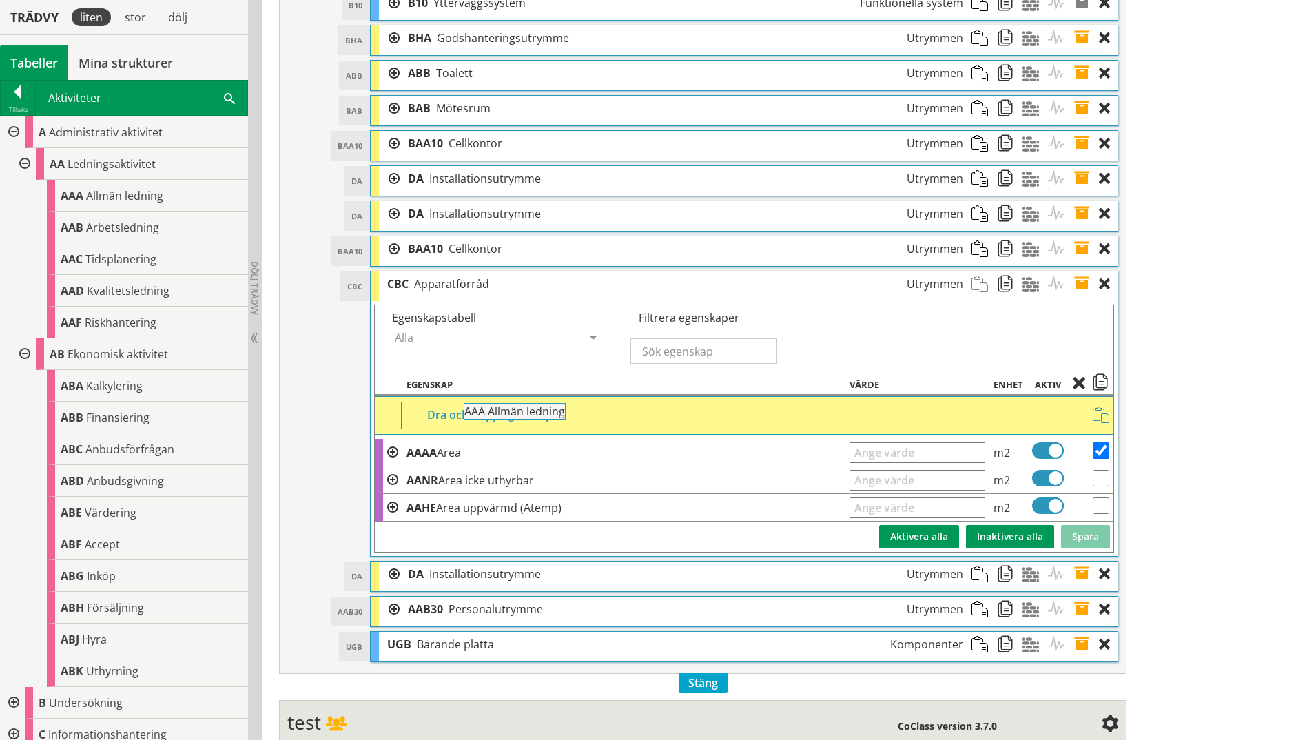
drag, startPoint x: 106, startPoint y: 194, endPoint x: 548, endPoint y: 417, distance: 495.0
drag, startPoint x: 94, startPoint y: 198, endPoint x: 487, endPoint y: 421, distance: 451.5
click at [487, 421] on div "Trädvy liten stor [GEOGRAPHIC_DATA] Tabeller Mina strukturer CoClass Version 3.…" at bounding box center [653, 69] width 1307 height 1508
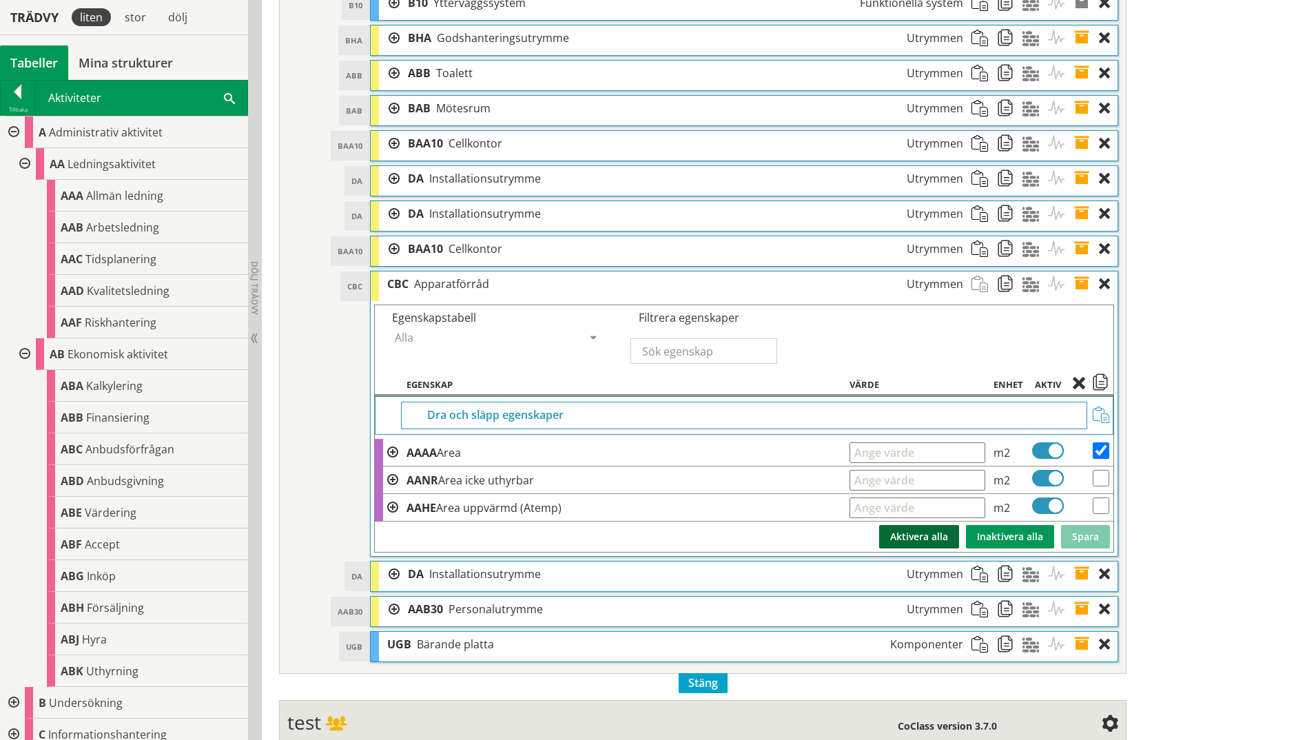
click at [925, 533] on button "Aktivera alla" at bounding box center [919, 536] width 80 height 23
click at [1042, 475] on input "checkbox" at bounding box center [1101, 478] width 17 height 17
checkbox input "true"
click at [1042, 509] on input "checkbox" at bounding box center [1101, 506] width 17 height 17
checkbox input "true"
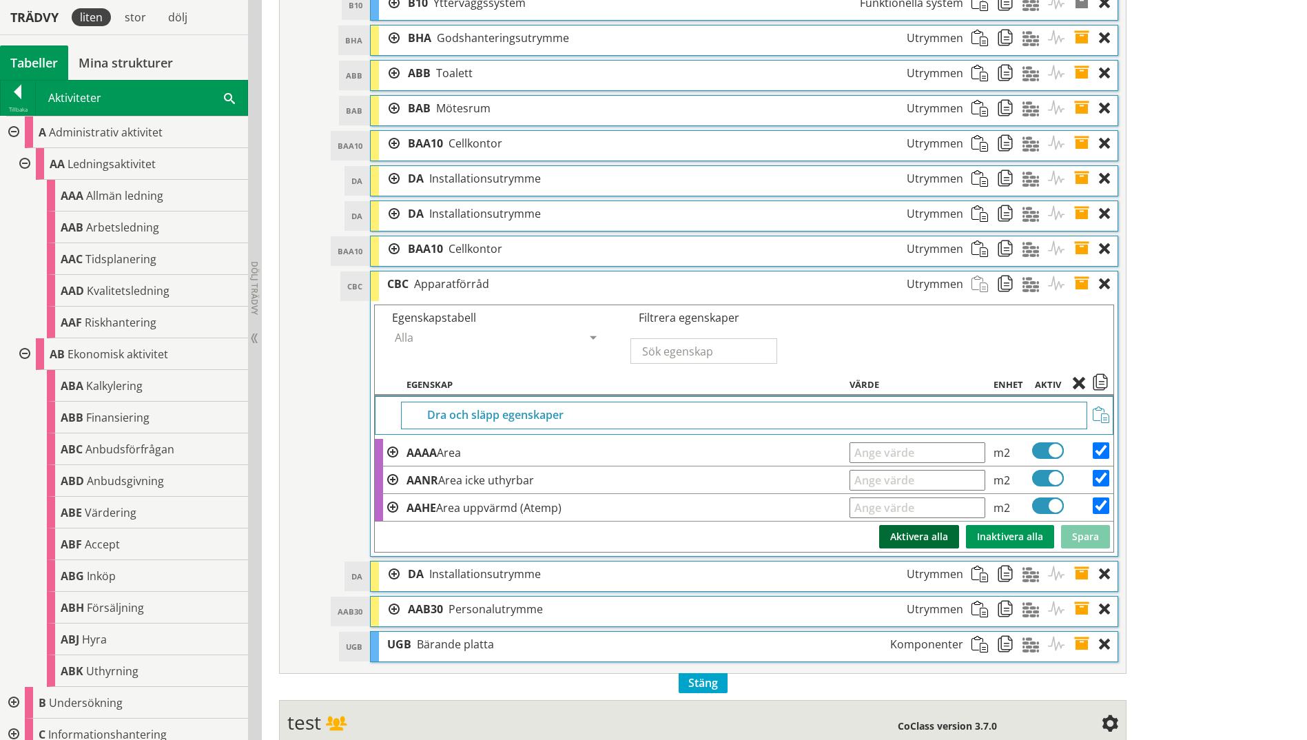
click at [928, 532] on button "Aktivera alla" at bounding box center [919, 536] width 80 height 23
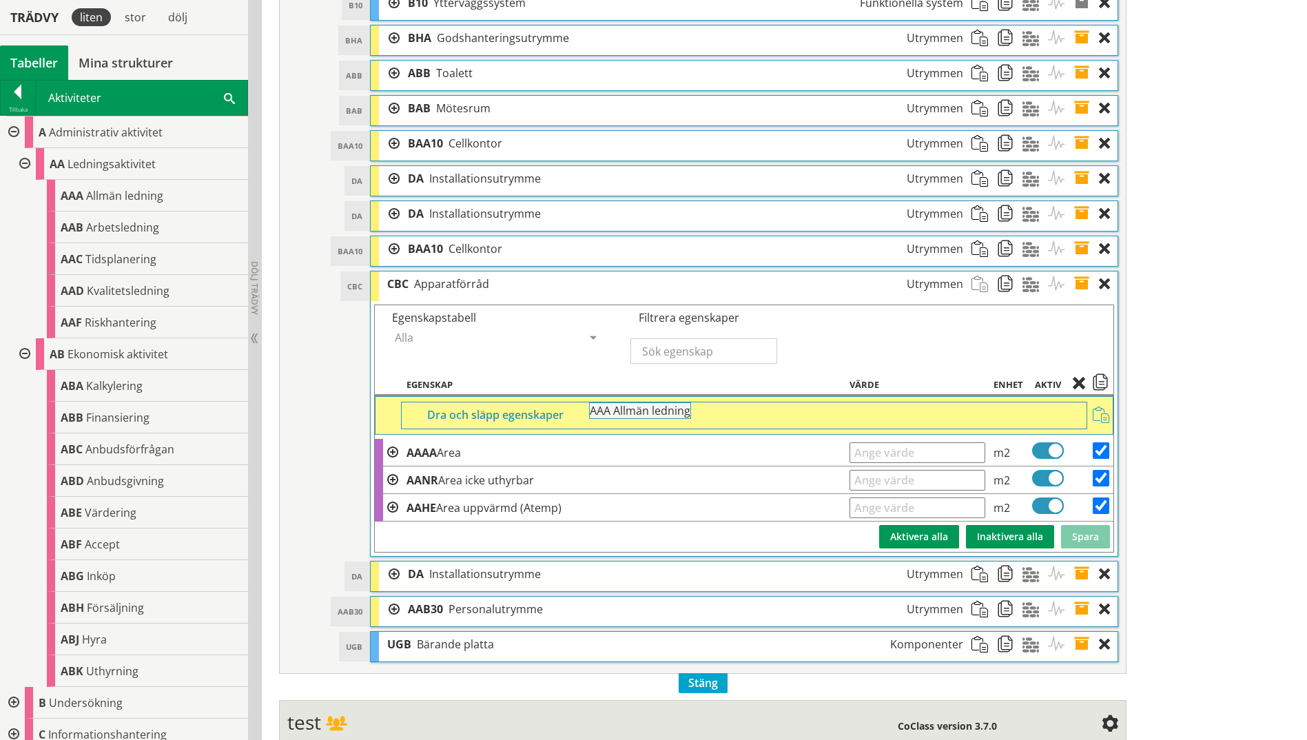
drag, startPoint x: 90, startPoint y: 200, endPoint x: 657, endPoint y: 422, distance: 609.3
click at [657, 422] on div "Trädvy liten stor [GEOGRAPHIC_DATA] Tabeller Mina strukturer CoClass Version 3.…" at bounding box center [653, 69] width 1307 height 1508
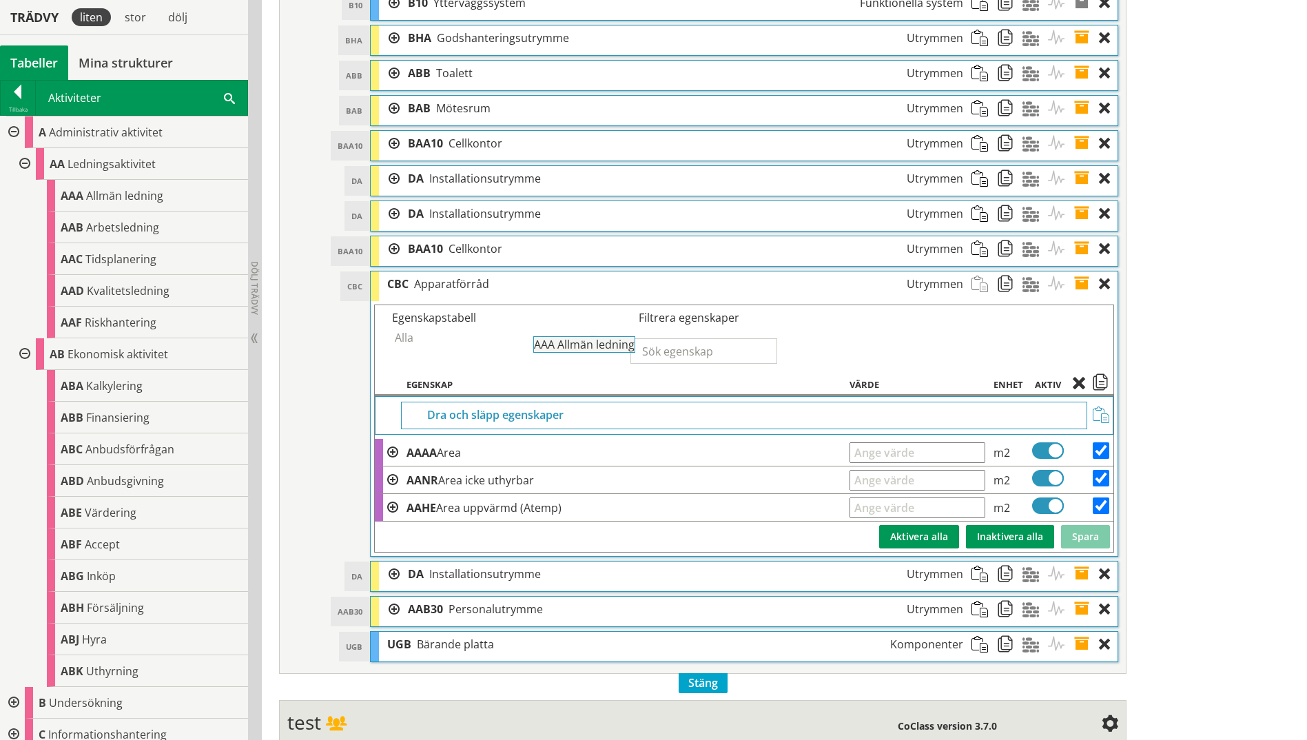
drag, startPoint x: 81, startPoint y: 193, endPoint x: 593, endPoint y: 349, distance: 534.8
click at [591, 334] on span at bounding box center [593, 339] width 12 height 12
click at [494, 356] on span "Materiella egenskaper" at bounding box center [452, 356] width 115 height 15
click at [497, 409] on div "Dra och släpp egenskaper" at bounding box center [744, 416] width 686 height 28
click at [737, 354] on input "text" at bounding box center [704, 350] width 147 height 25
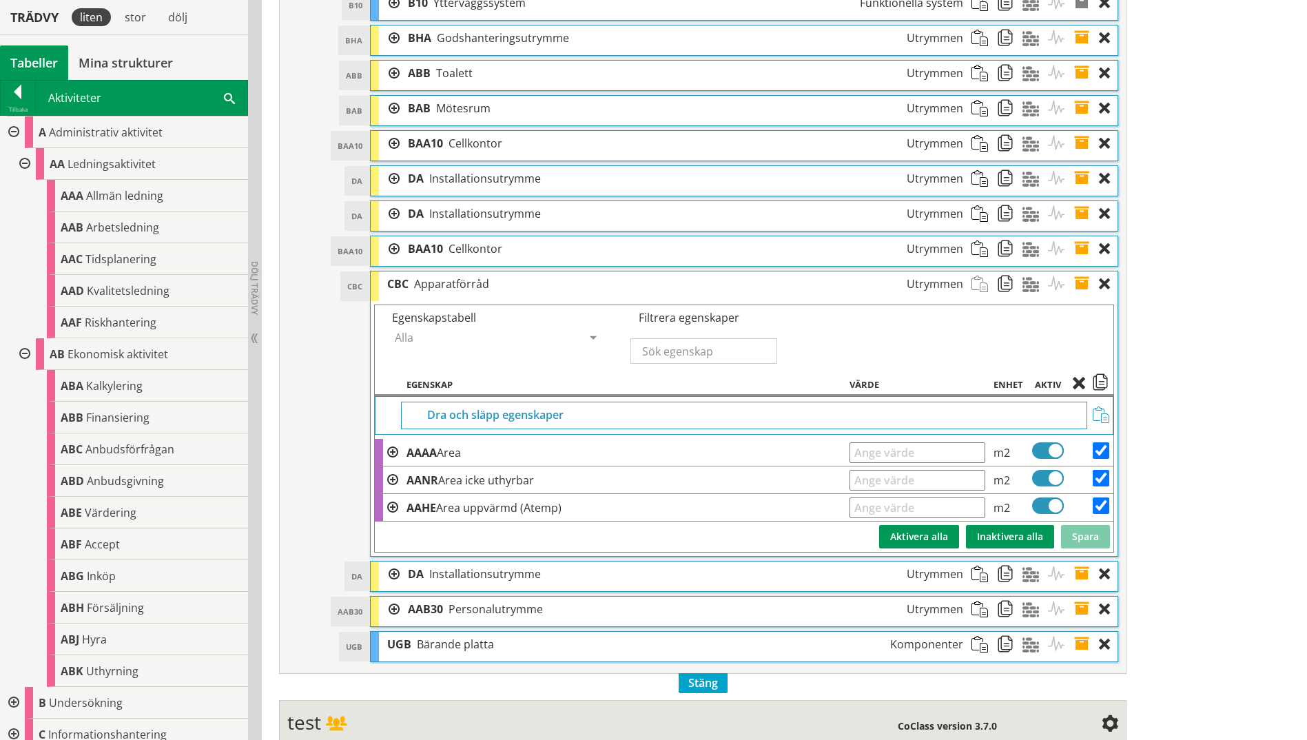
click at [1042, 380] on span at bounding box center [1100, 384] width 17 height 12
click at [1042, 416] on span at bounding box center [1101, 415] width 17 height 17
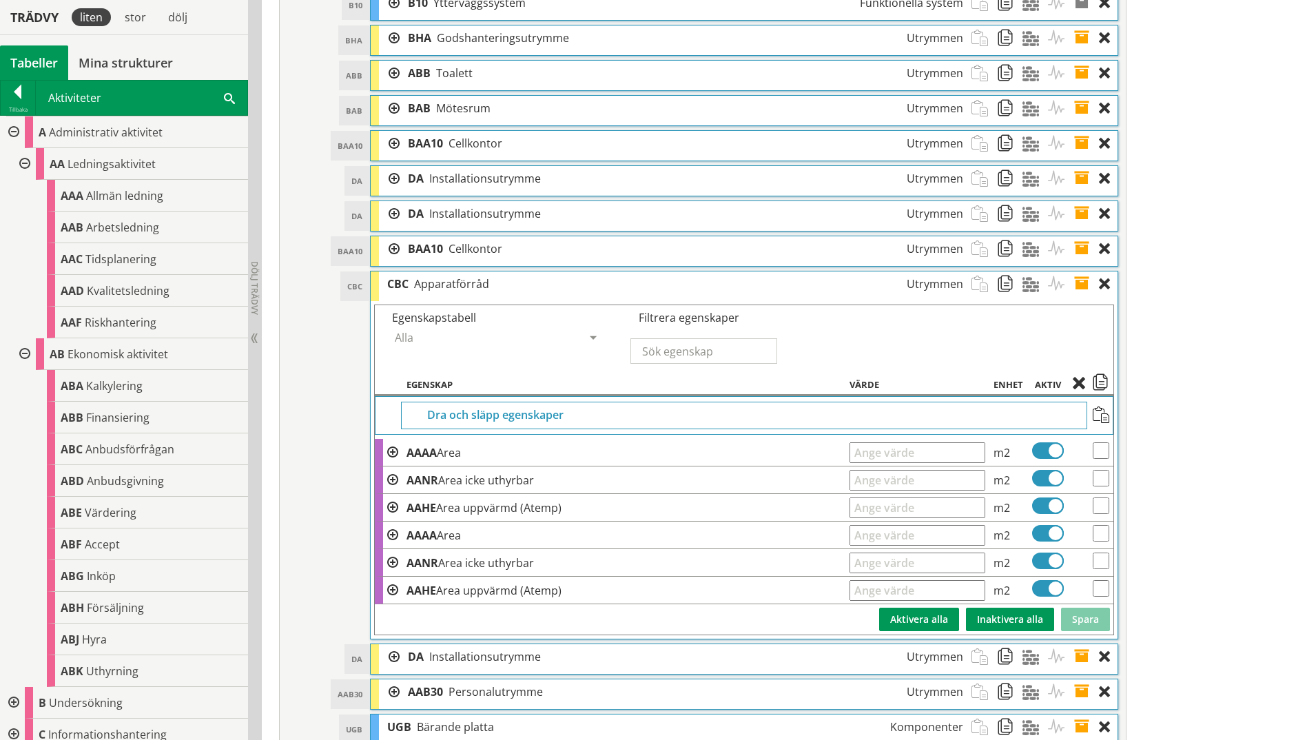
click at [1042, 416] on span at bounding box center [1101, 415] width 17 height 17
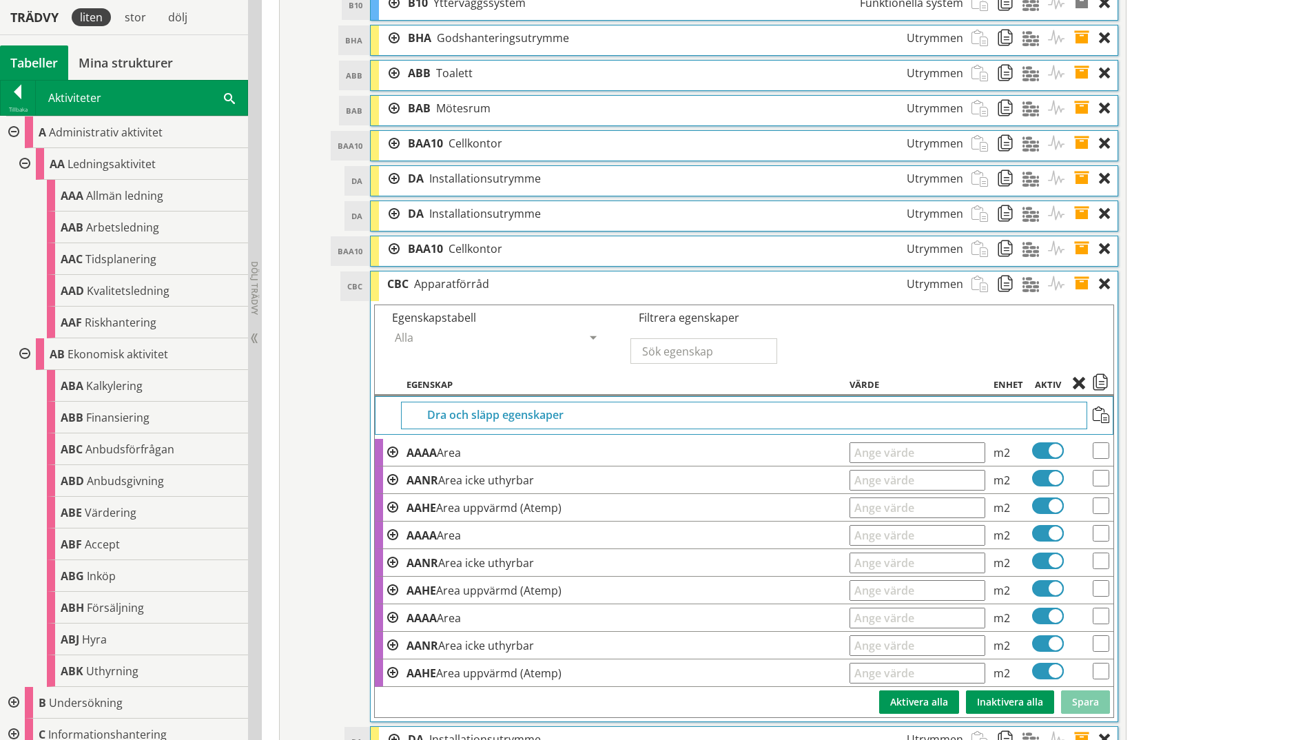
click at [1042, 574] on input "checkbox" at bounding box center [1101, 616] width 17 height 17
checkbox input "true"
click at [1042, 574] on input "checkbox" at bounding box center [1101, 643] width 17 height 17
checkbox input "true"
click at [1042, 574] on input "checkbox" at bounding box center [1101, 671] width 17 height 17
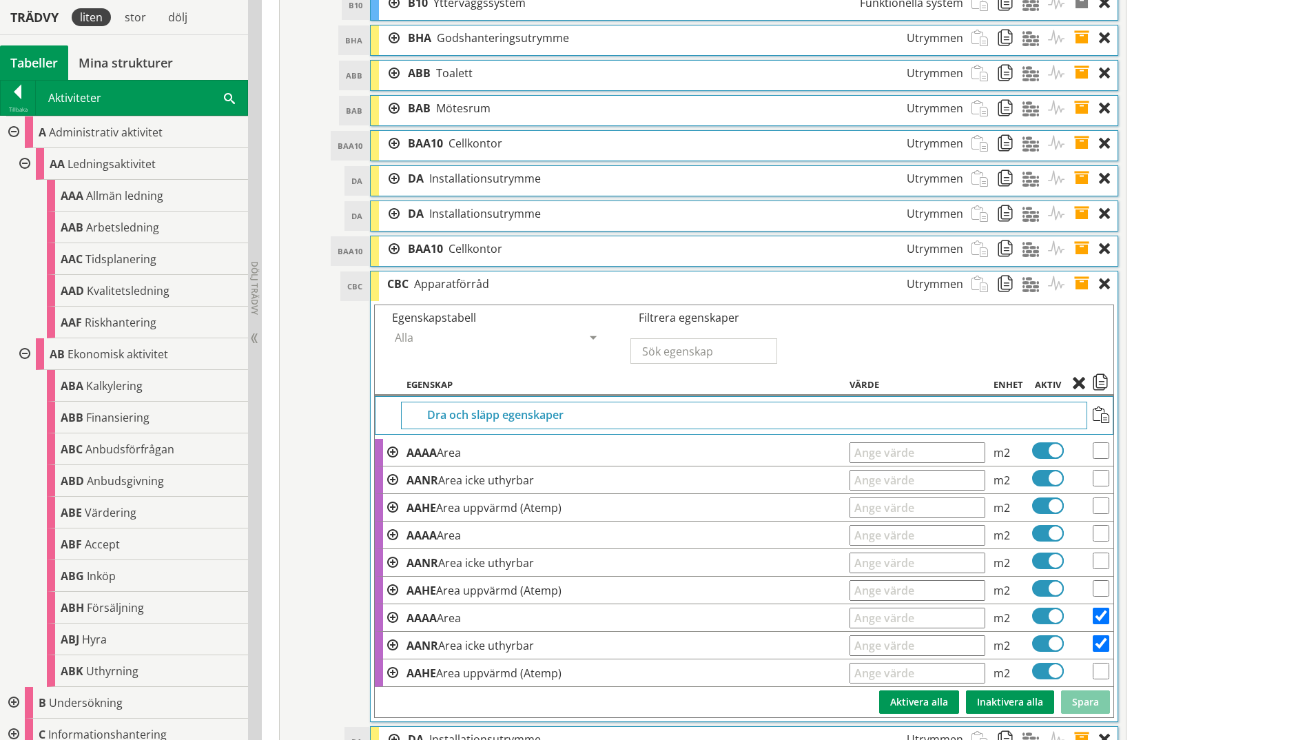
checkbox input "true"
click at [1042, 384] on span at bounding box center [1082, 384] width 19 height 12
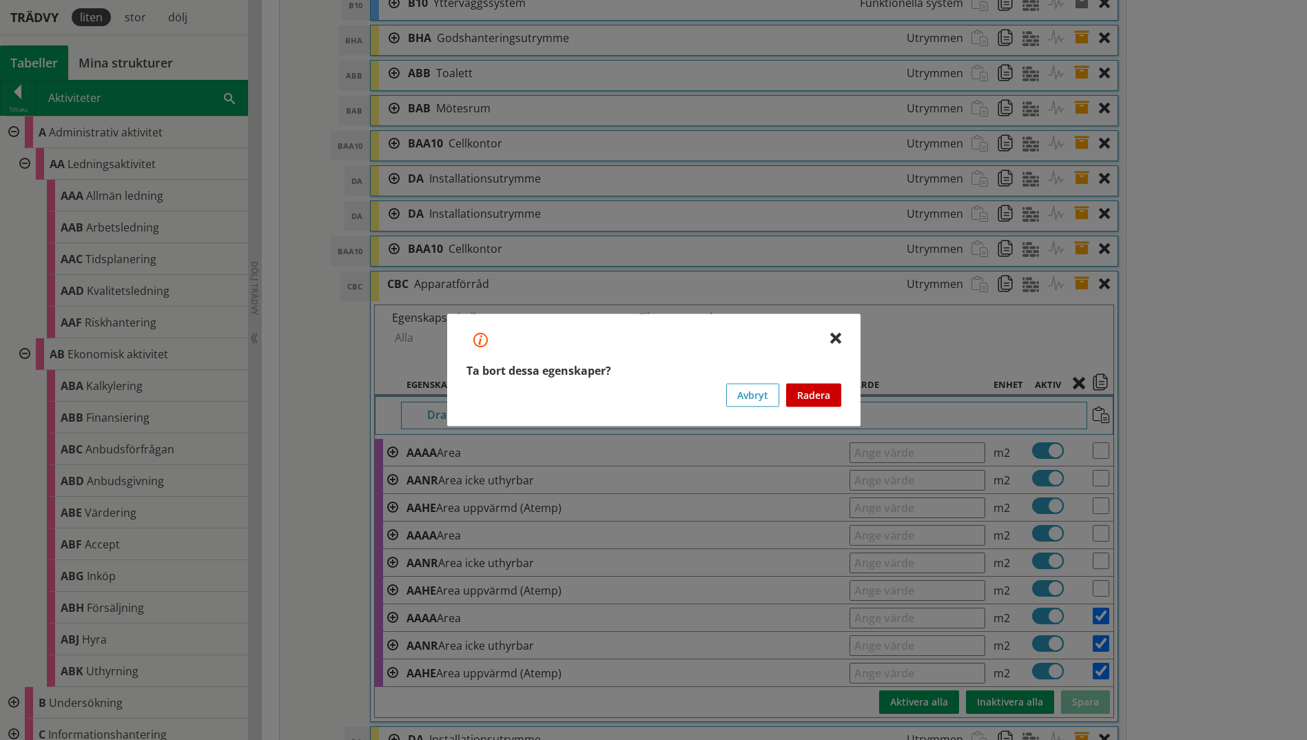
click at [817, 402] on button "Radera" at bounding box center [813, 395] width 55 height 23
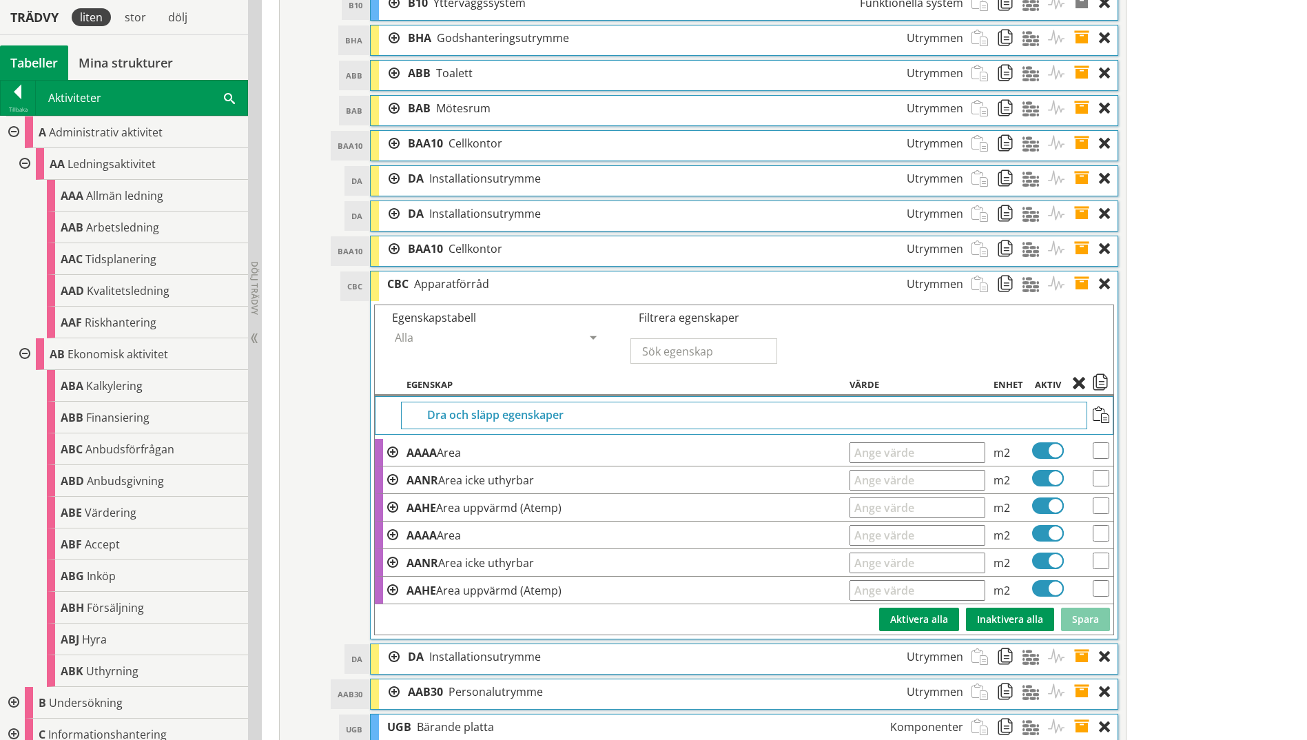
click at [1042, 383] on th "Aktiv" at bounding box center [1048, 384] width 41 height 24
click at [999, 388] on th "Enhet" at bounding box center [1009, 384] width 39 height 24
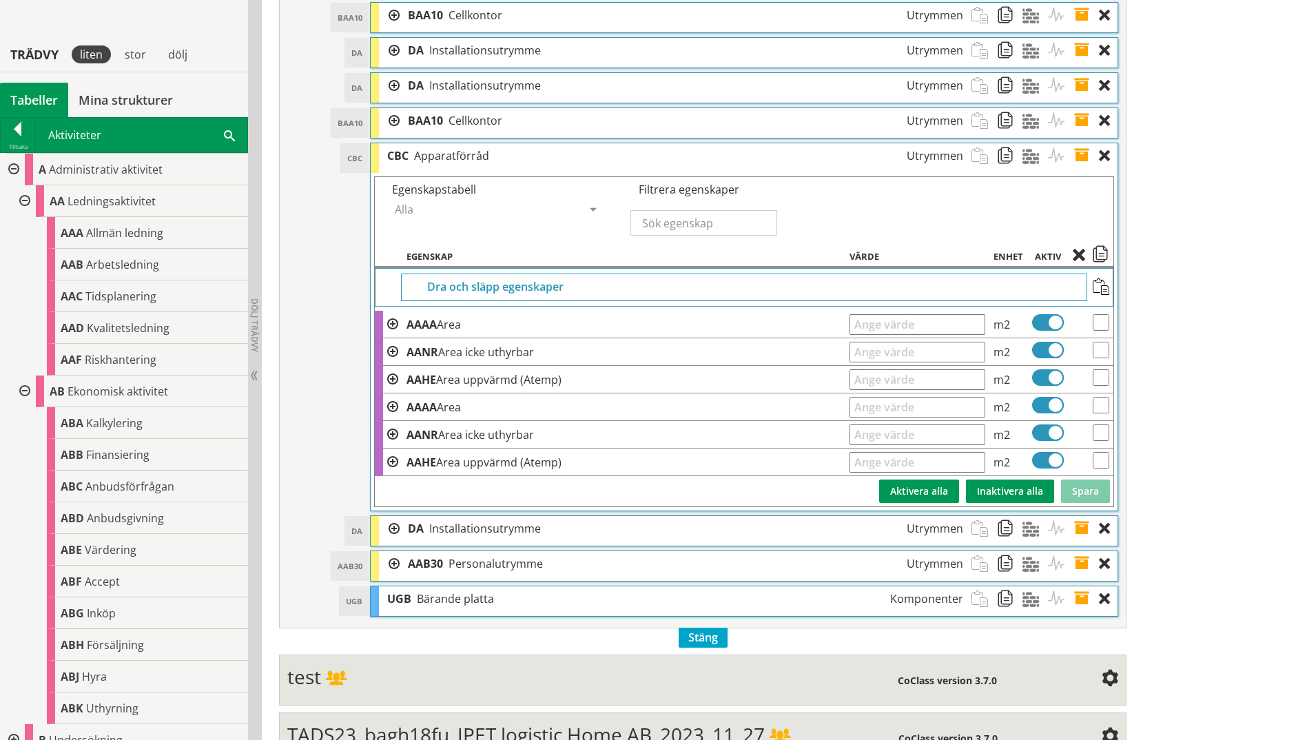
scroll to position [980, 0]
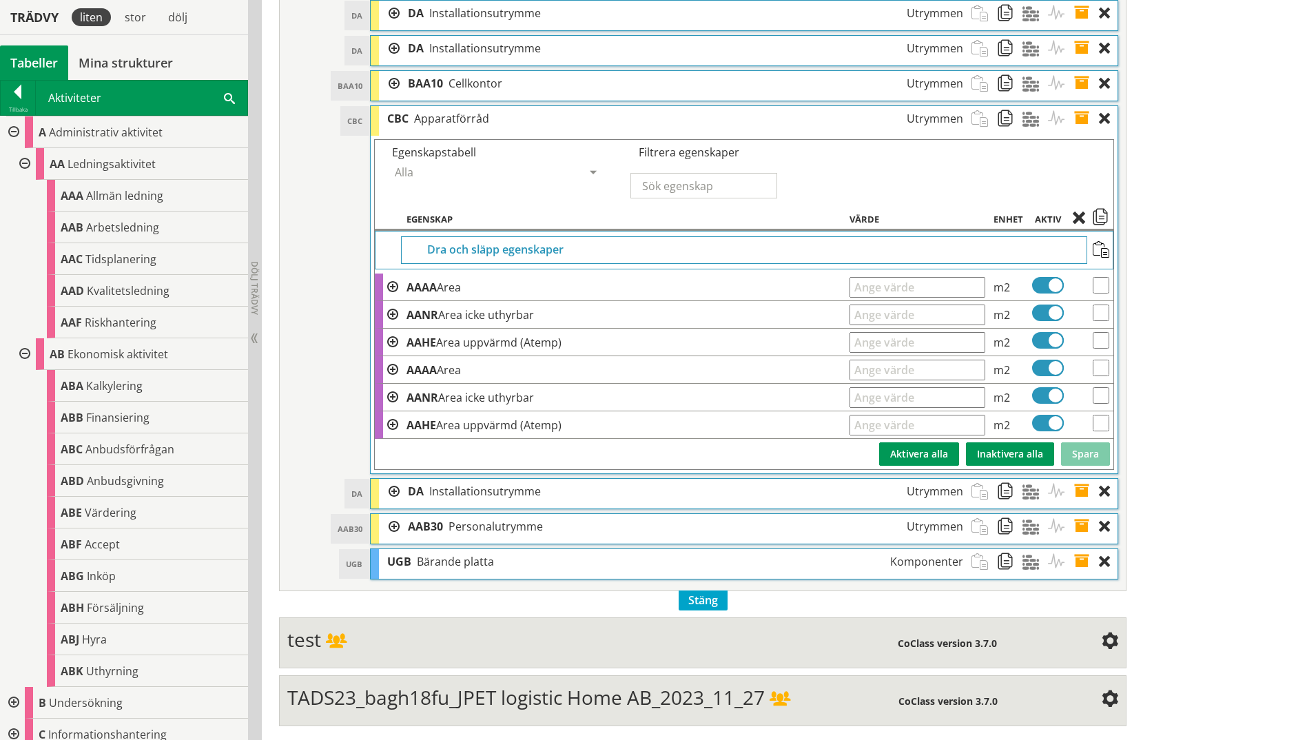
click at [1042, 364] on input "checkbox" at bounding box center [1101, 368] width 17 height 17
checkbox input "true"
click at [1042, 397] on input "checkbox" at bounding box center [1101, 395] width 17 height 17
checkbox input "true"
click at [1042, 420] on input "checkbox" at bounding box center [1101, 423] width 17 height 17
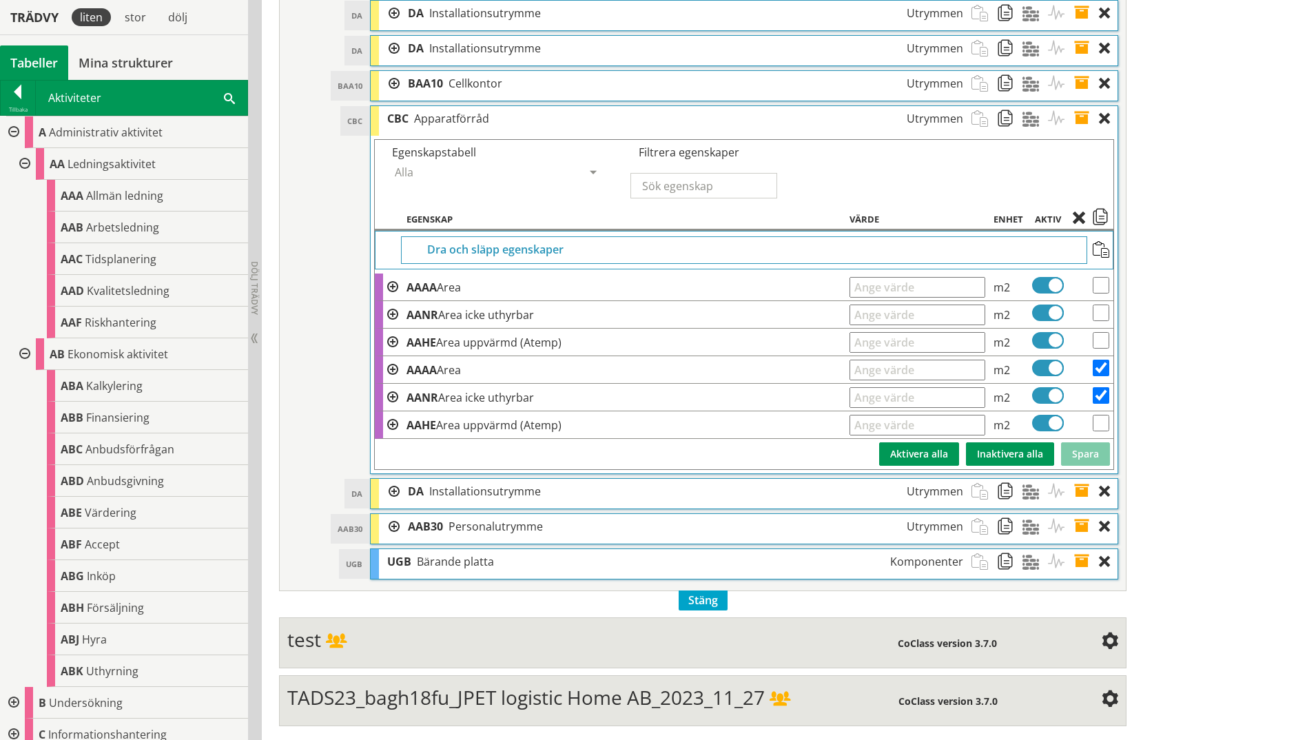
checkbox input "true"
click at [1042, 220] on span at bounding box center [1082, 219] width 19 height 12
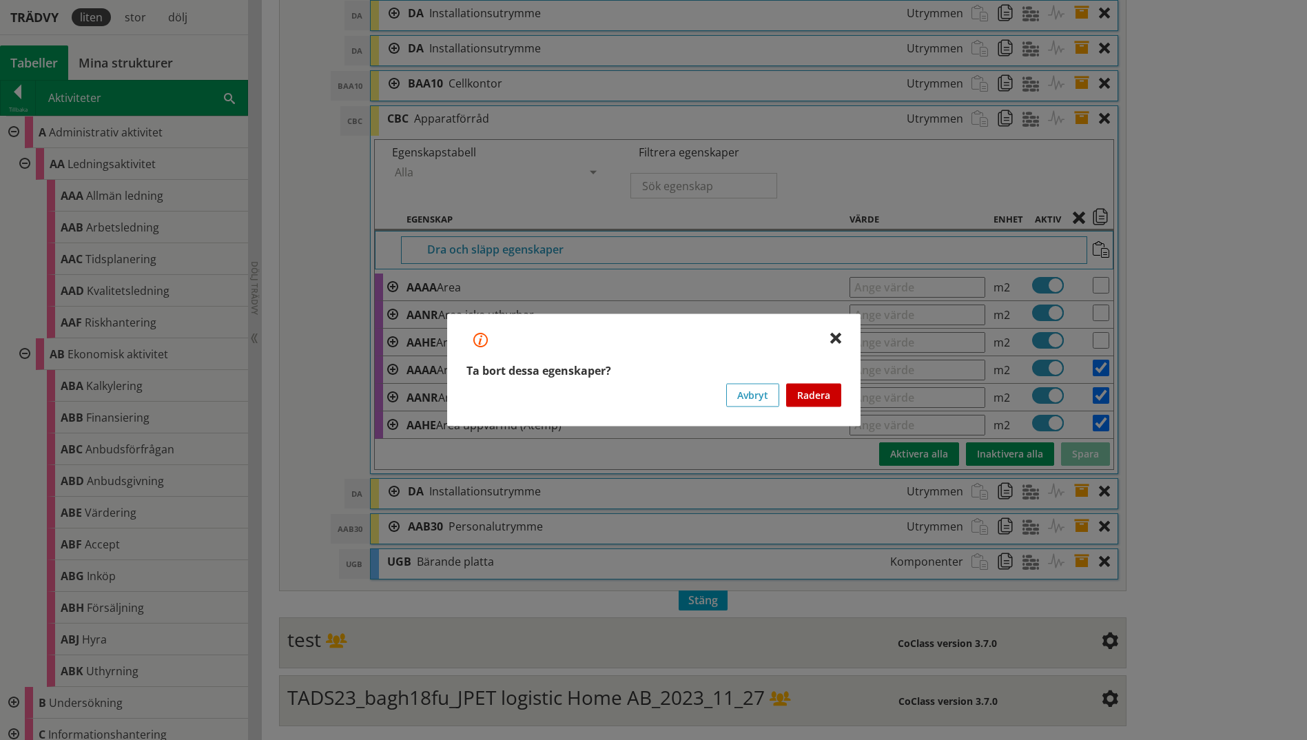
click at [825, 395] on button "Radera" at bounding box center [813, 395] width 55 height 23
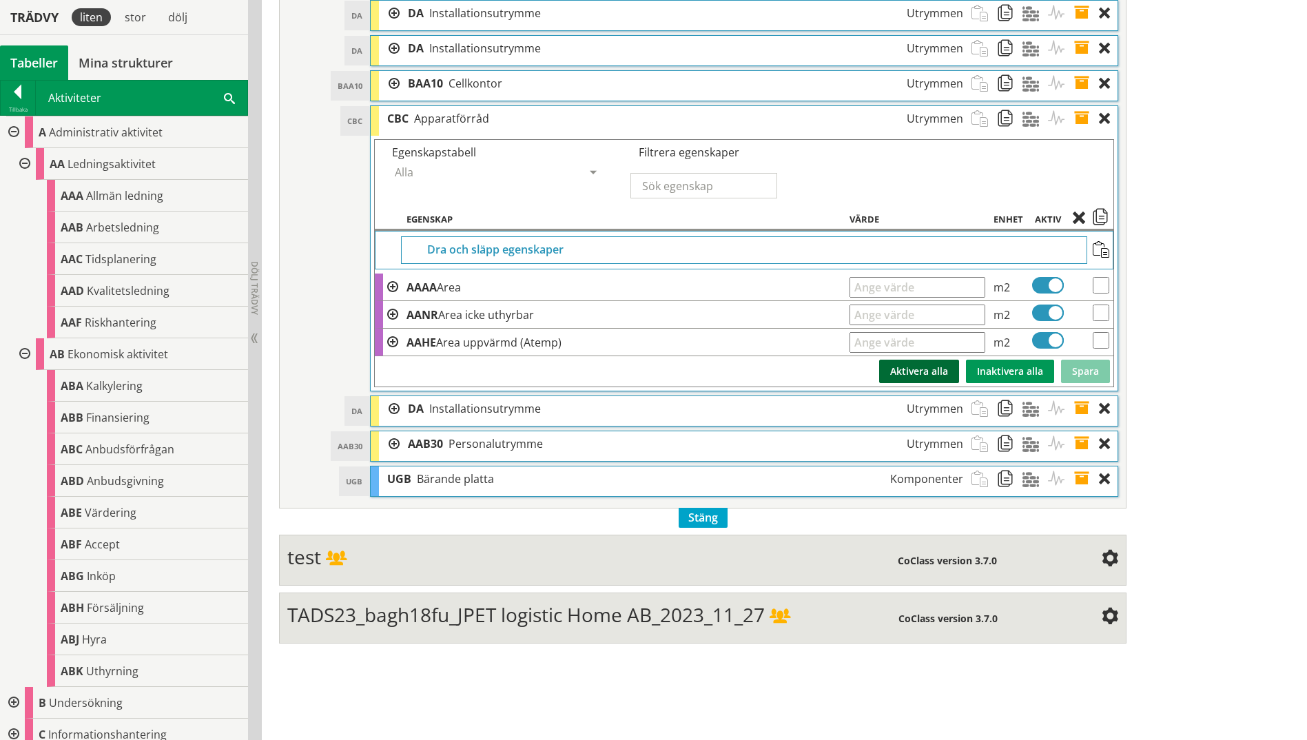
click at [913, 373] on button "Aktivera alla" at bounding box center [919, 371] width 80 height 23
click at [13, 96] on div at bounding box center [18, 94] width 34 height 19
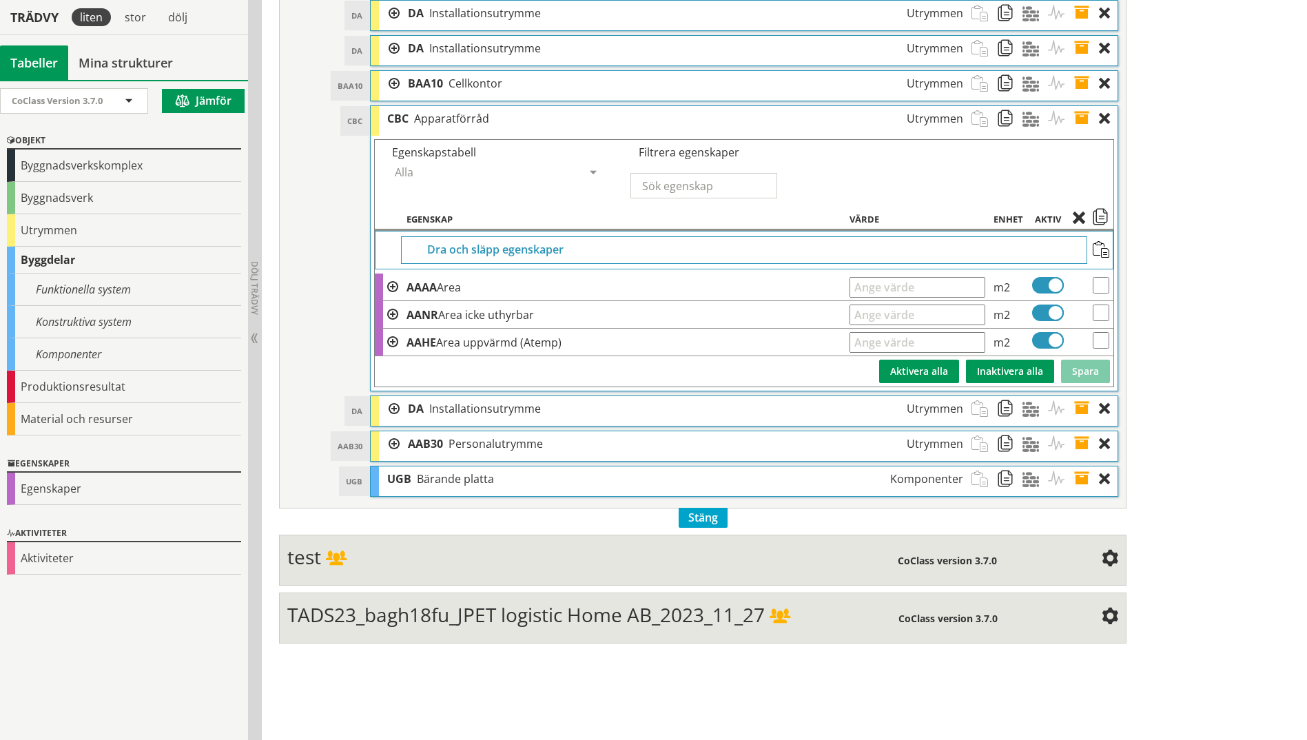
click at [1008, 124] on span at bounding box center [1009, 118] width 25 height 25
click at [1027, 119] on span at bounding box center [1035, 118] width 25 height 25
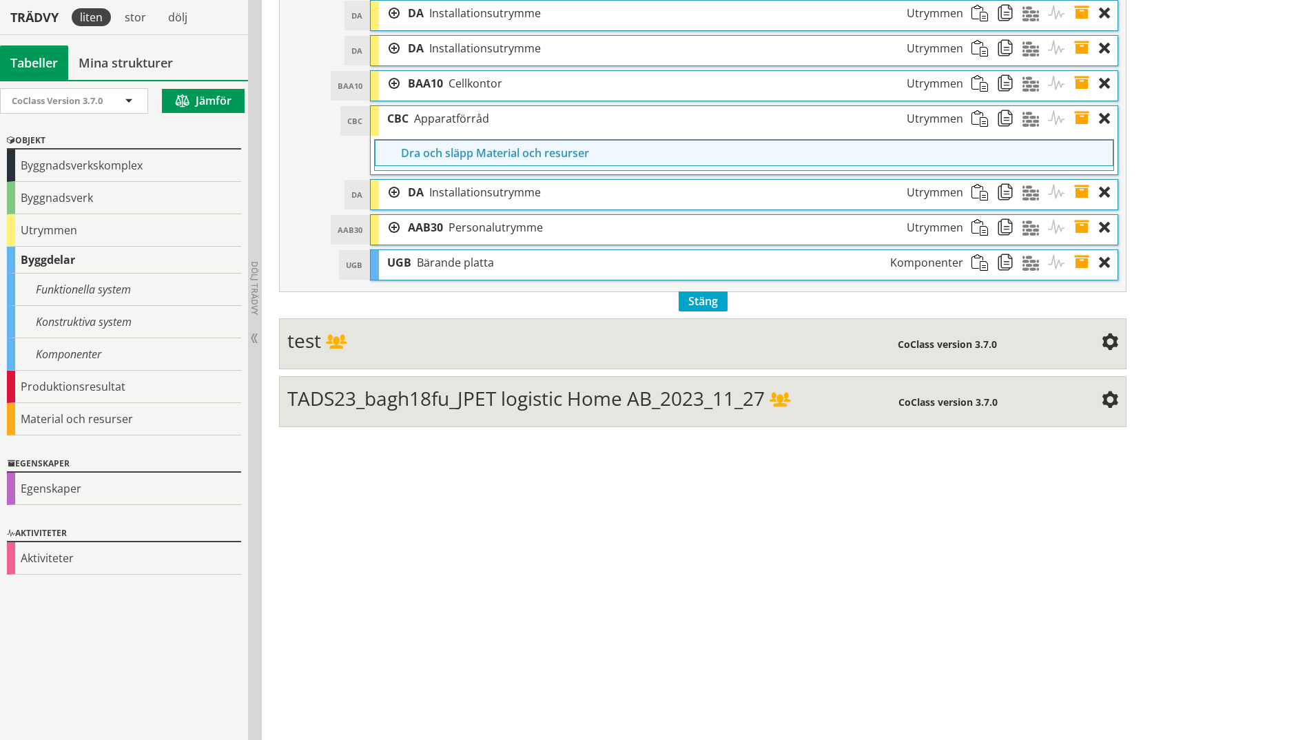
click at [1024, 117] on span at bounding box center [1035, 118] width 25 height 25
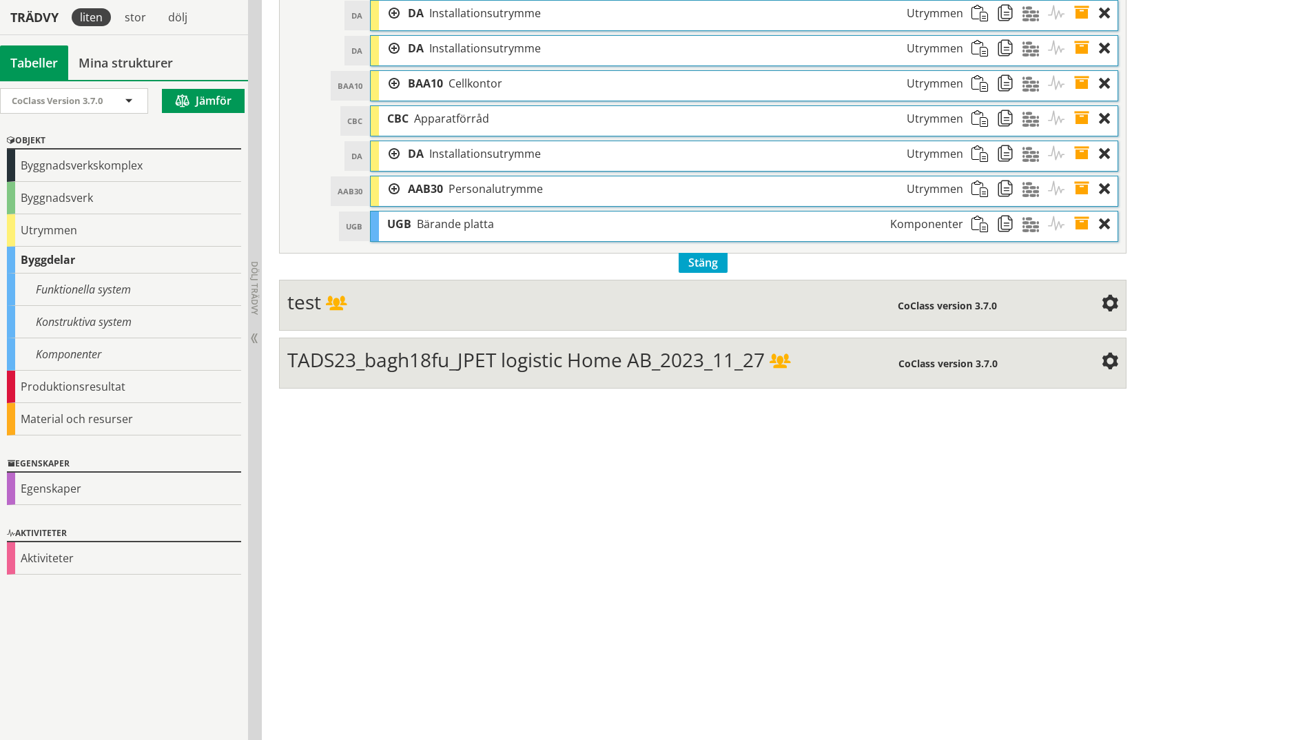
click at [1024, 117] on span at bounding box center [1035, 118] width 25 height 25
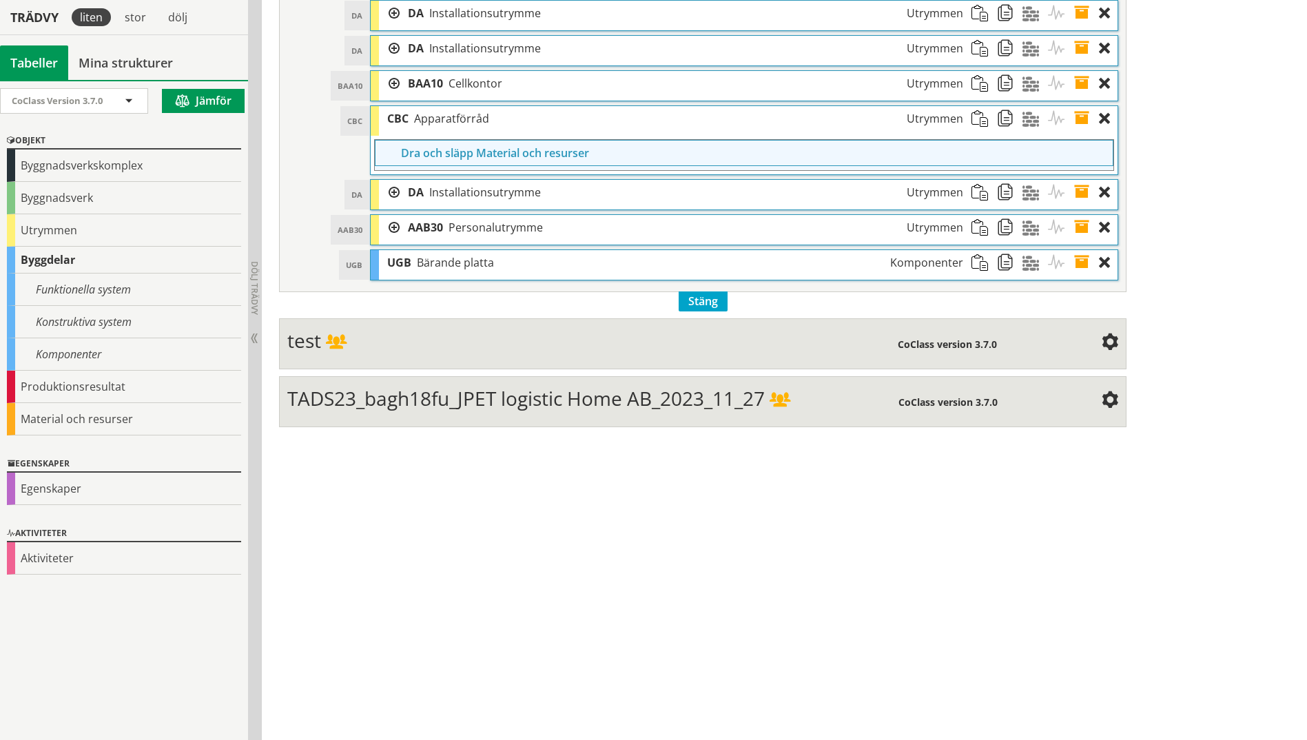
click at [1042, 119] on span at bounding box center [1060, 118] width 25 height 25
click at [1033, 123] on span at bounding box center [1035, 118] width 25 height 25
click at [1008, 118] on span at bounding box center [1009, 118] width 25 height 25
click at [970, 116] on div "CBC Apparatförråd Utrymmen" at bounding box center [675, 118] width 592 height 25
click at [981, 118] on span at bounding box center [984, 118] width 25 height 25
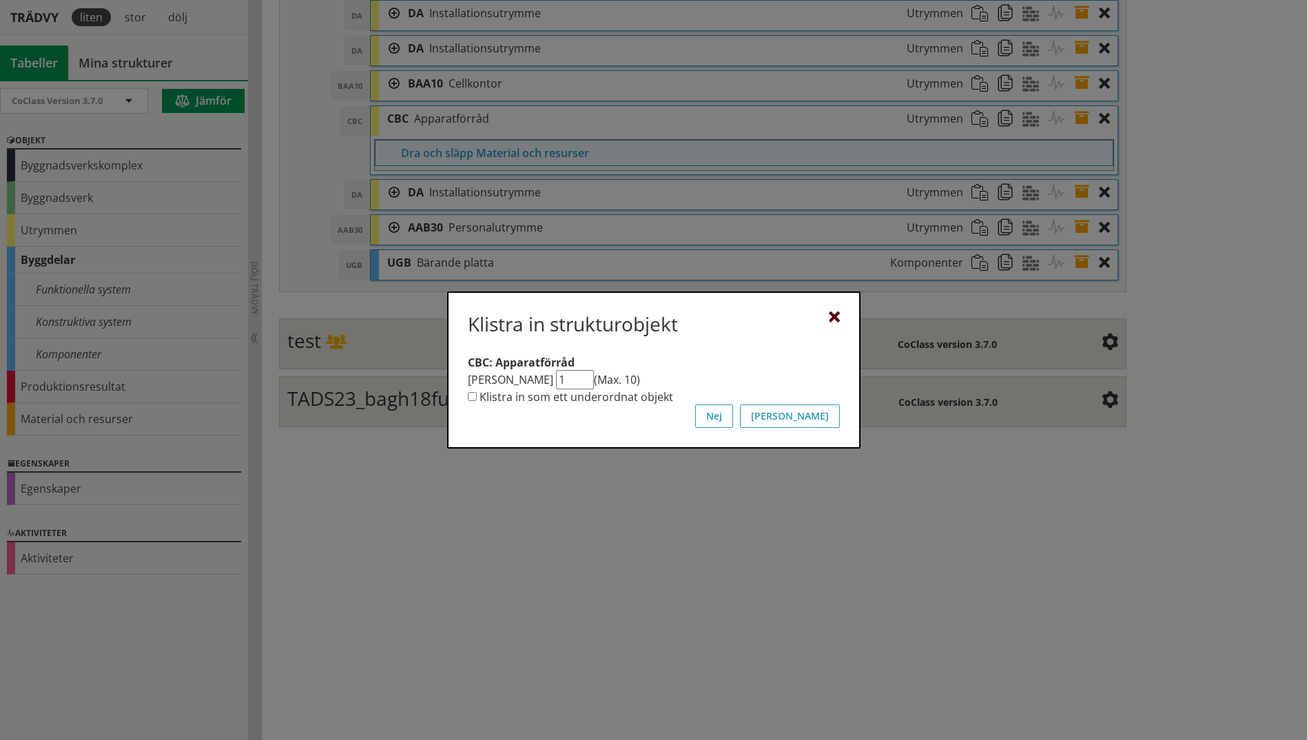
click at [834, 319] on div at bounding box center [834, 317] width 11 height 11
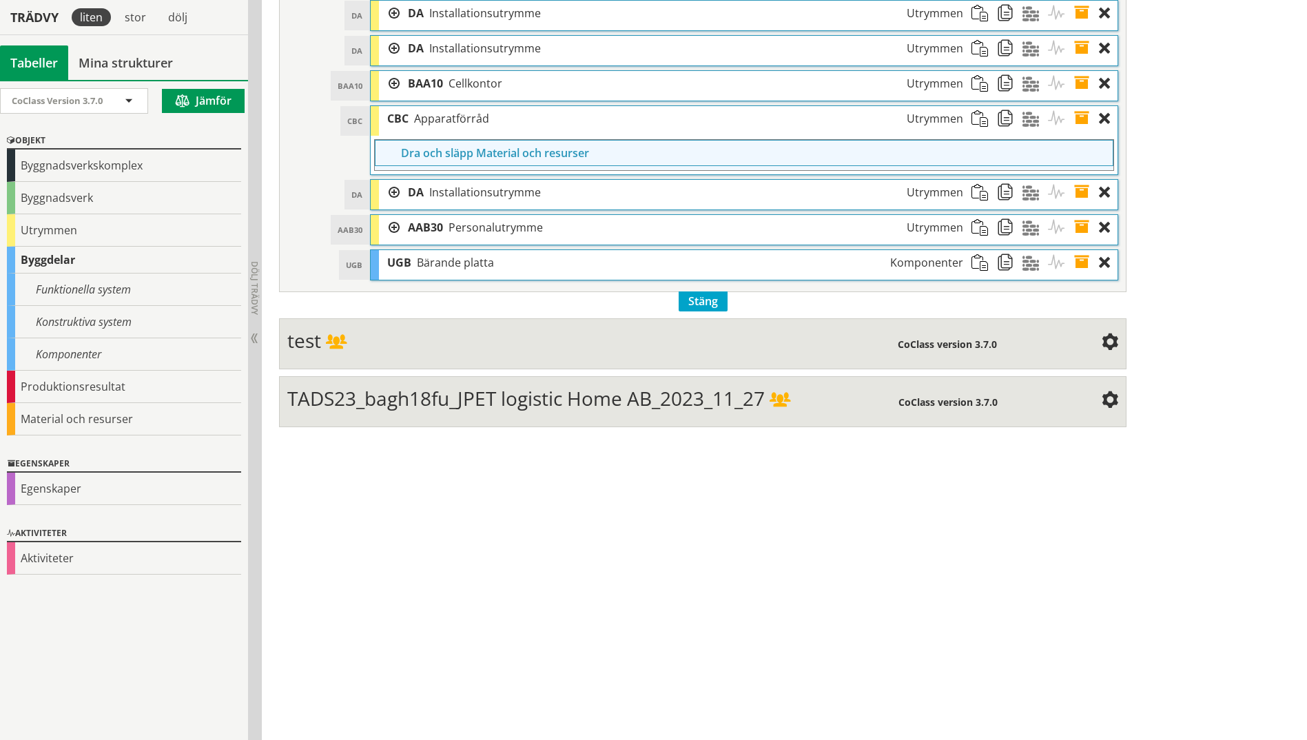
click at [1042, 116] on span at bounding box center [1086, 118] width 25 height 25
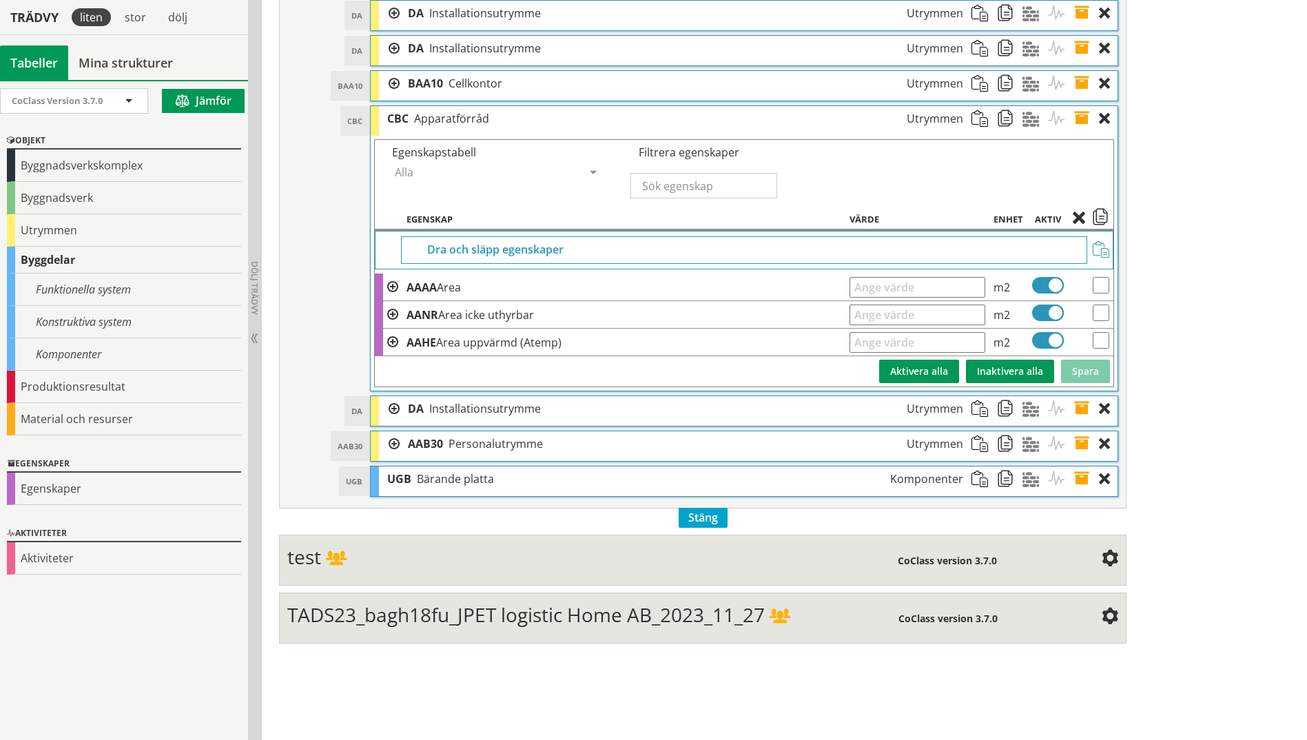
click at [1042, 116] on span at bounding box center [1086, 118] width 25 height 25
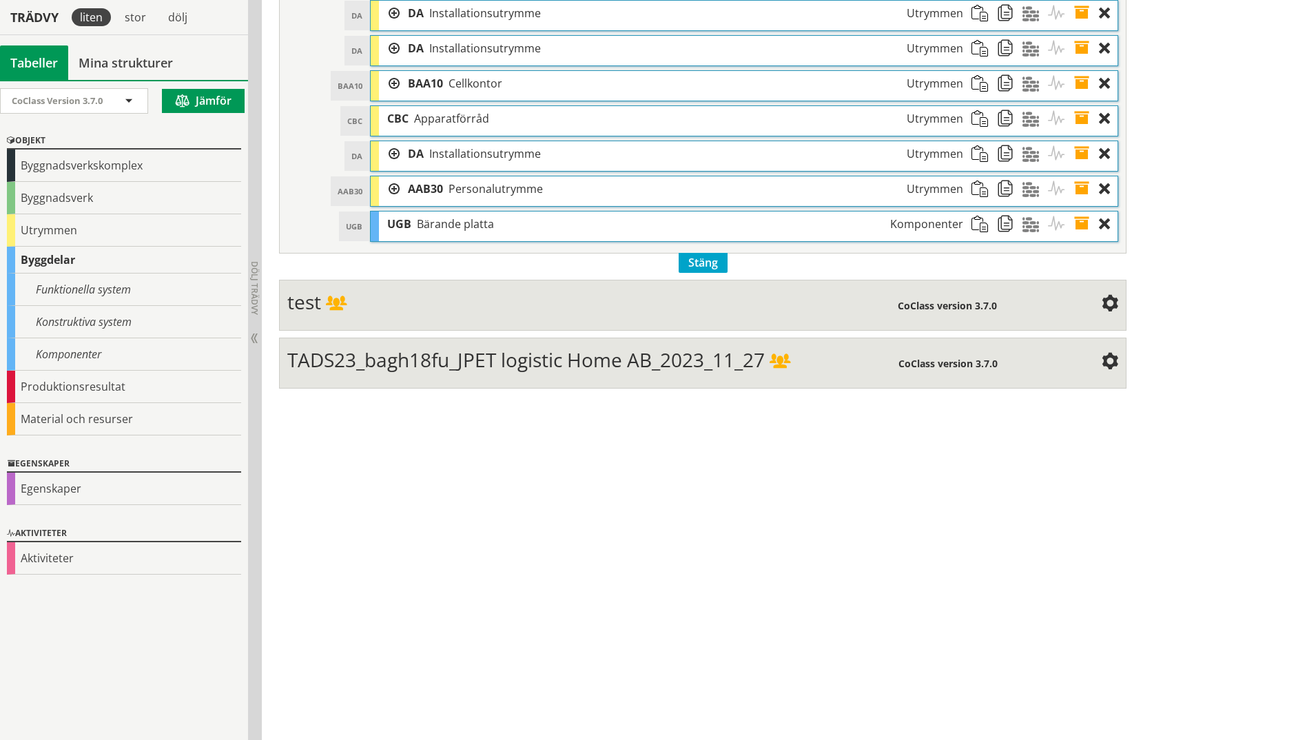
click at [1028, 116] on span at bounding box center [1035, 118] width 25 height 25
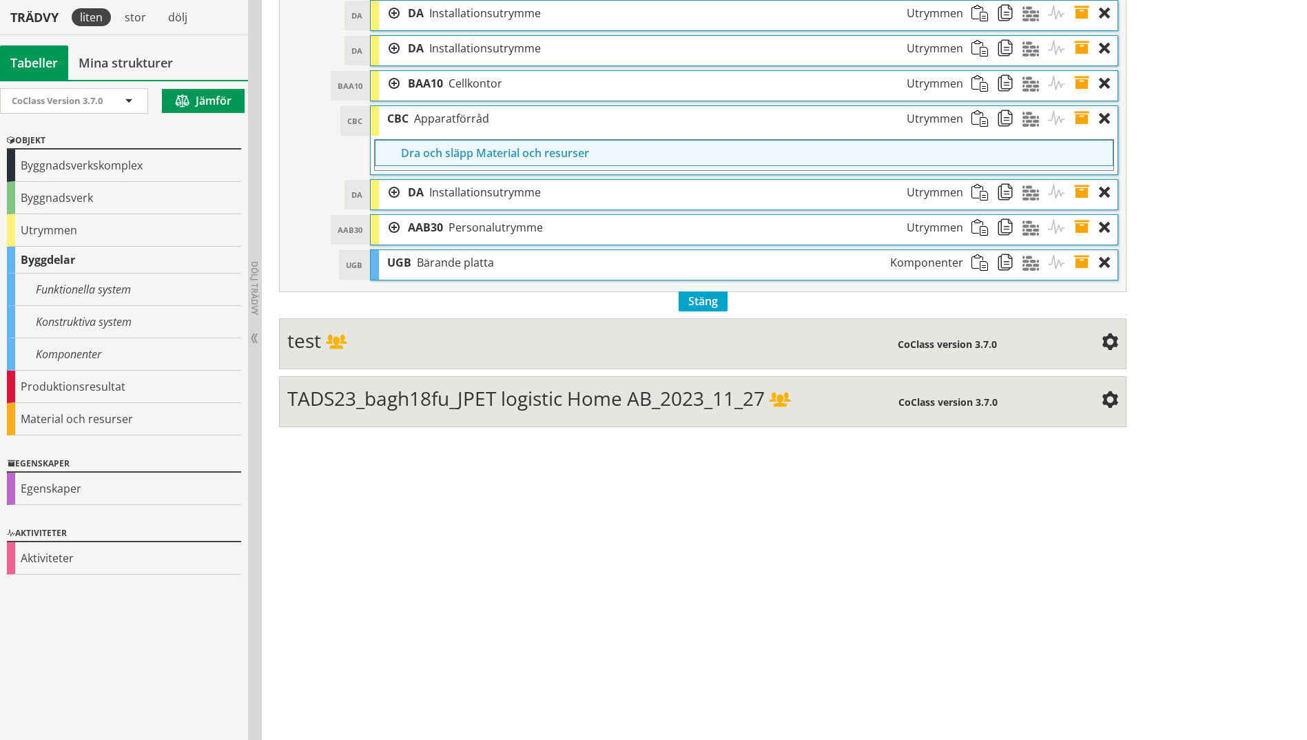
click at [1042, 118] on span at bounding box center [1060, 118] width 25 height 25
click at [1030, 119] on span at bounding box center [1035, 118] width 25 height 25
click at [1042, 118] on span at bounding box center [1060, 118] width 25 height 25
click at [40, 559] on div "Aktiviteter" at bounding box center [124, 558] width 234 height 32
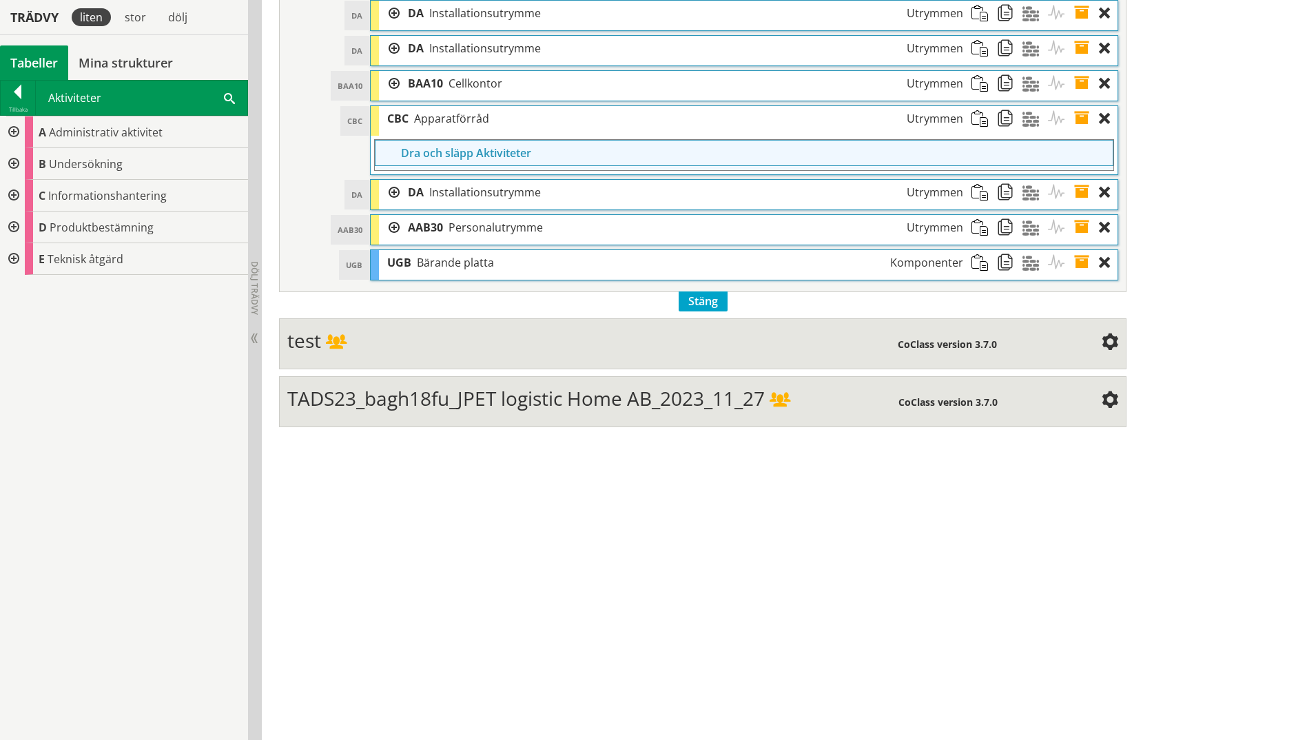
click at [14, 193] on div at bounding box center [12, 196] width 25 height 32
click at [13, 325] on div at bounding box center [12, 323] width 25 height 32
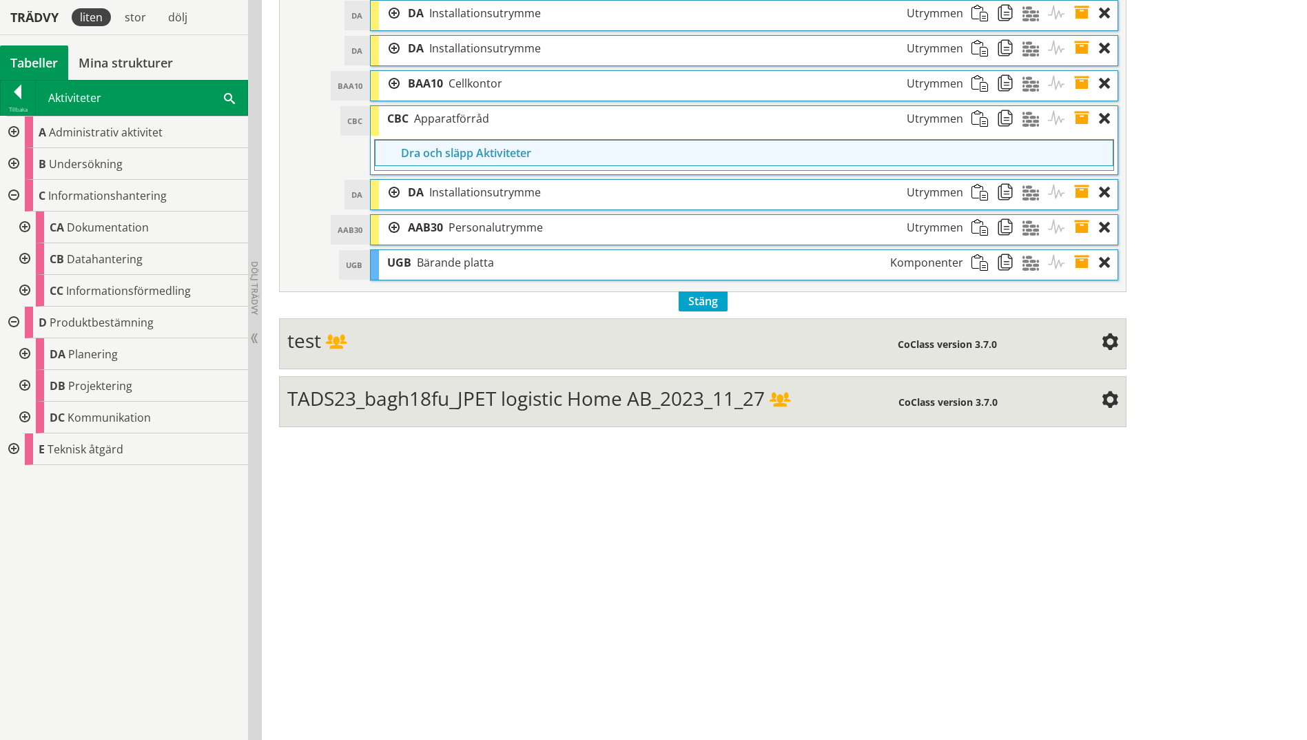
click at [10, 450] on div at bounding box center [12, 449] width 25 height 32
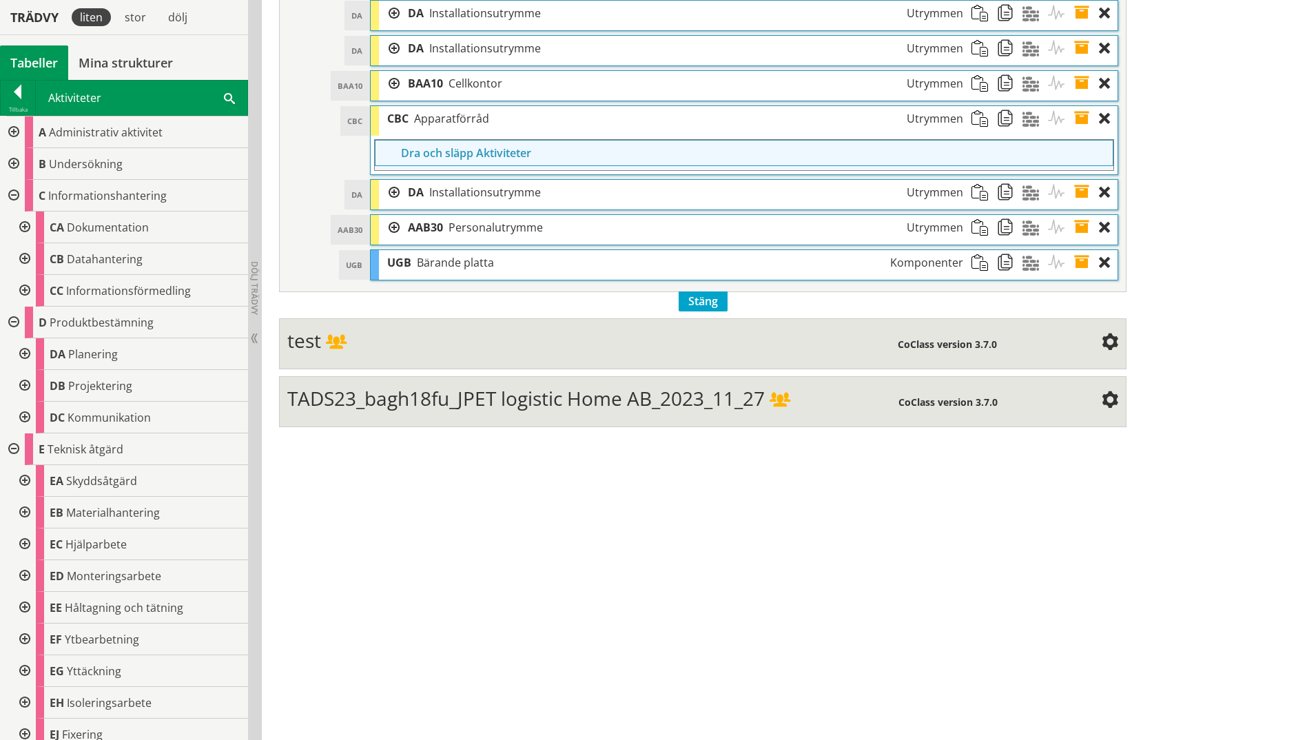
click at [12, 165] on div at bounding box center [12, 164] width 25 height 32
click at [7, 132] on div at bounding box center [12, 132] width 25 height 32
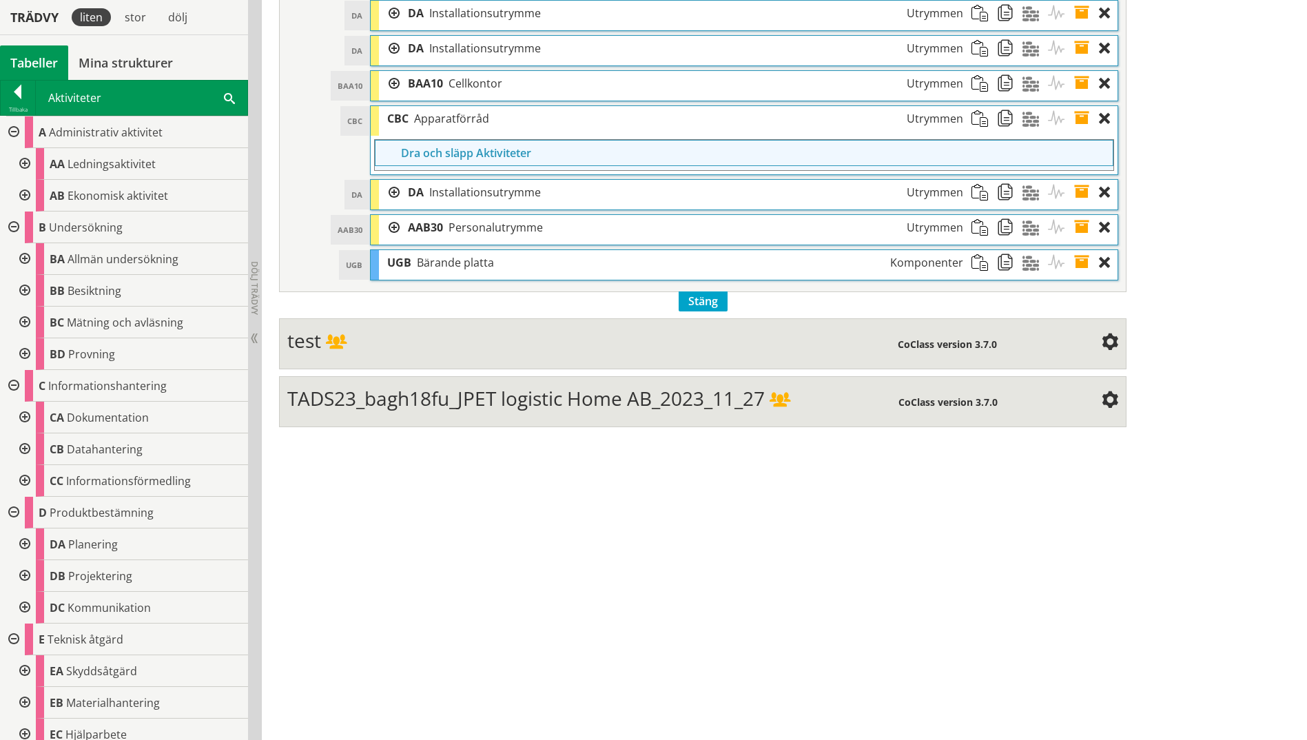
click at [27, 194] on div at bounding box center [23, 196] width 25 height 32
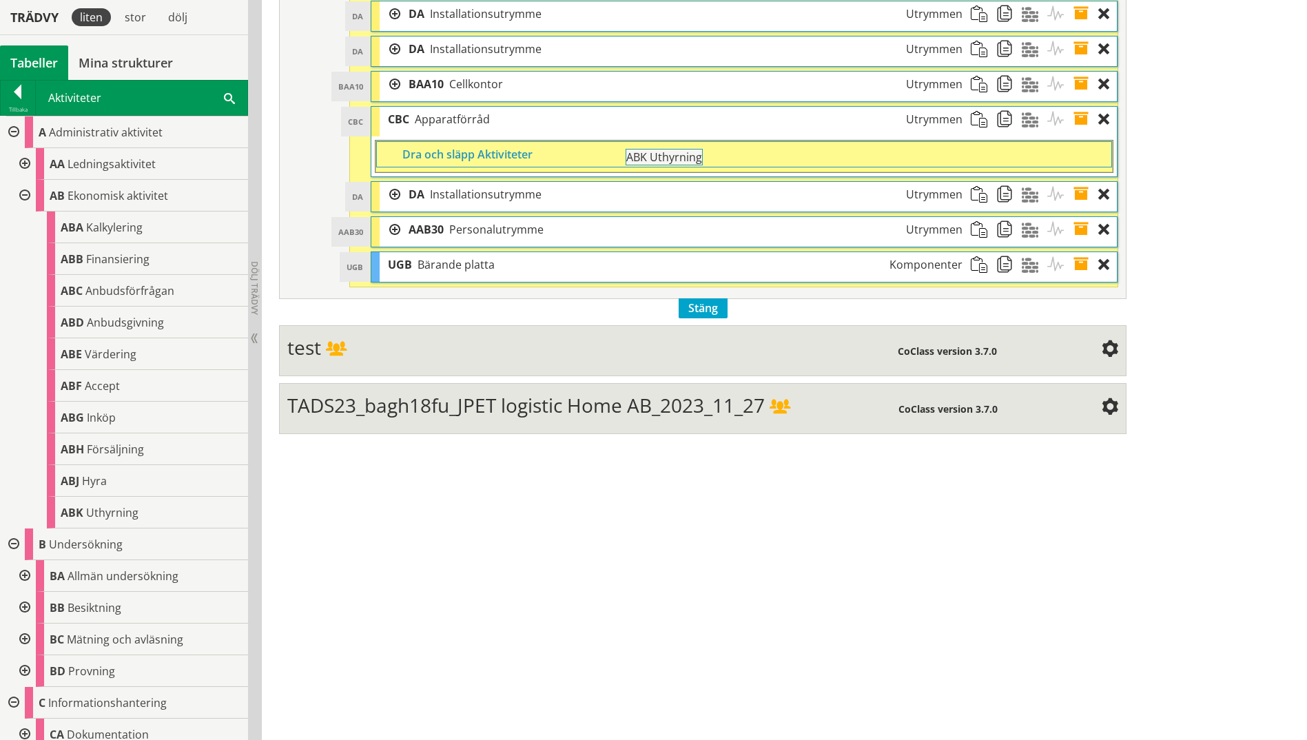
drag, startPoint x: 104, startPoint y: 516, endPoint x: 708, endPoint y: 168, distance: 696.9
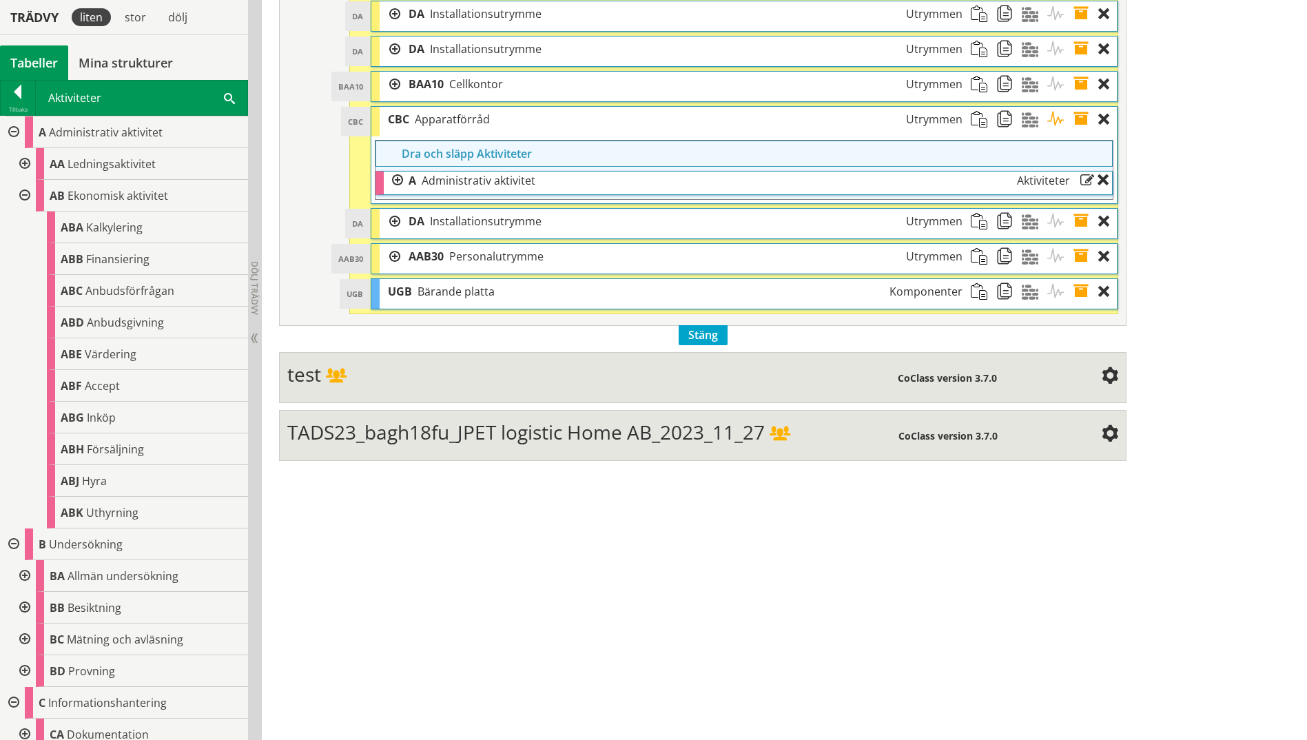
click at [917, 118] on span "Utrymmen" at bounding box center [934, 119] width 57 height 15
click at [394, 85] on div at bounding box center [390, 84] width 21 height 25
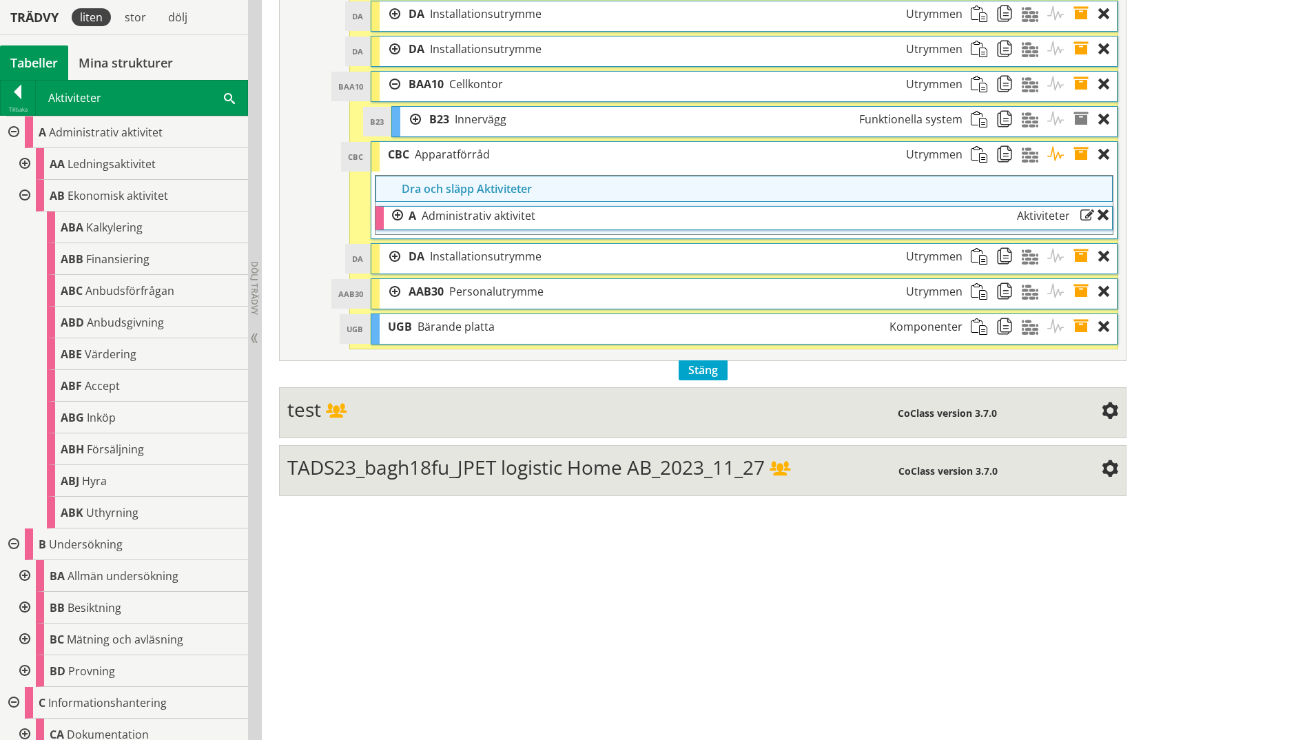
click at [394, 161] on span "CBC" at bounding box center [398, 154] width 21 height 15
click at [394, 85] on div at bounding box center [390, 84] width 21 height 25
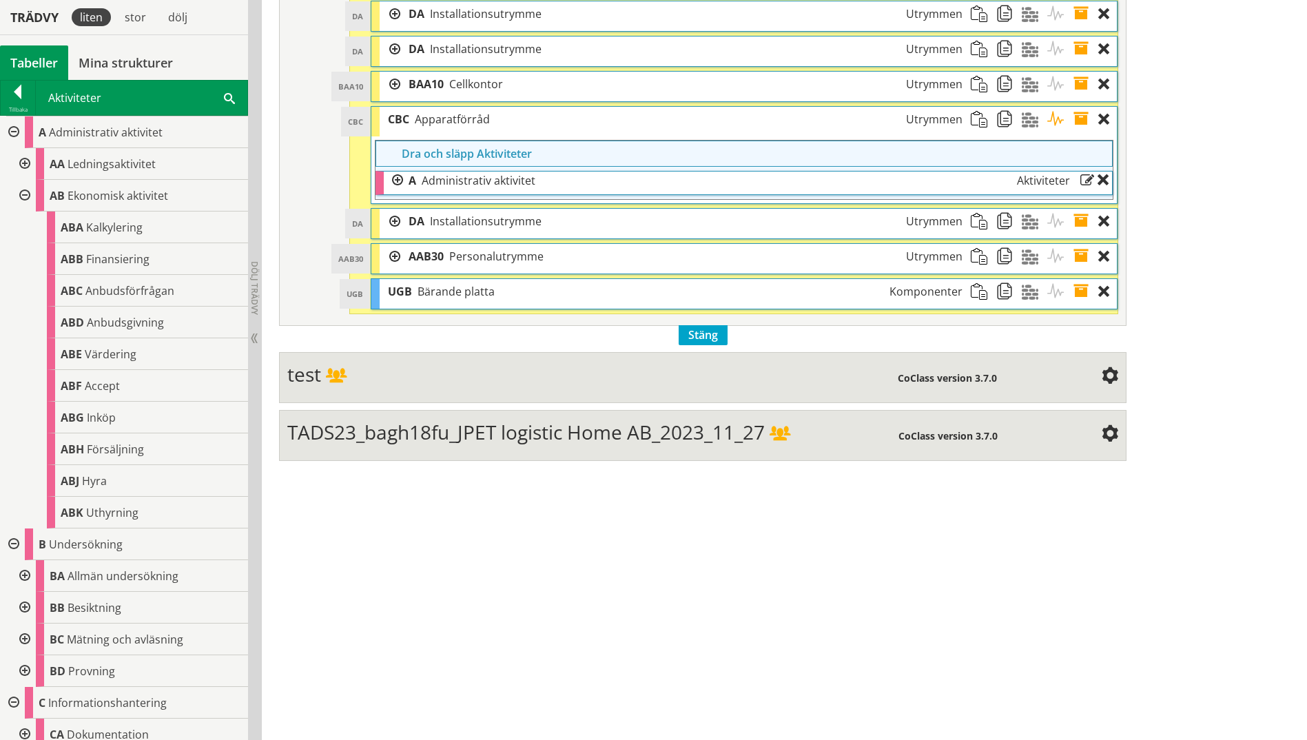
click at [405, 121] on span "CBC" at bounding box center [398, 119] width 21 height 15
click at [1028, 118] on span at bounding box center [1034, 119] width 25 height 25
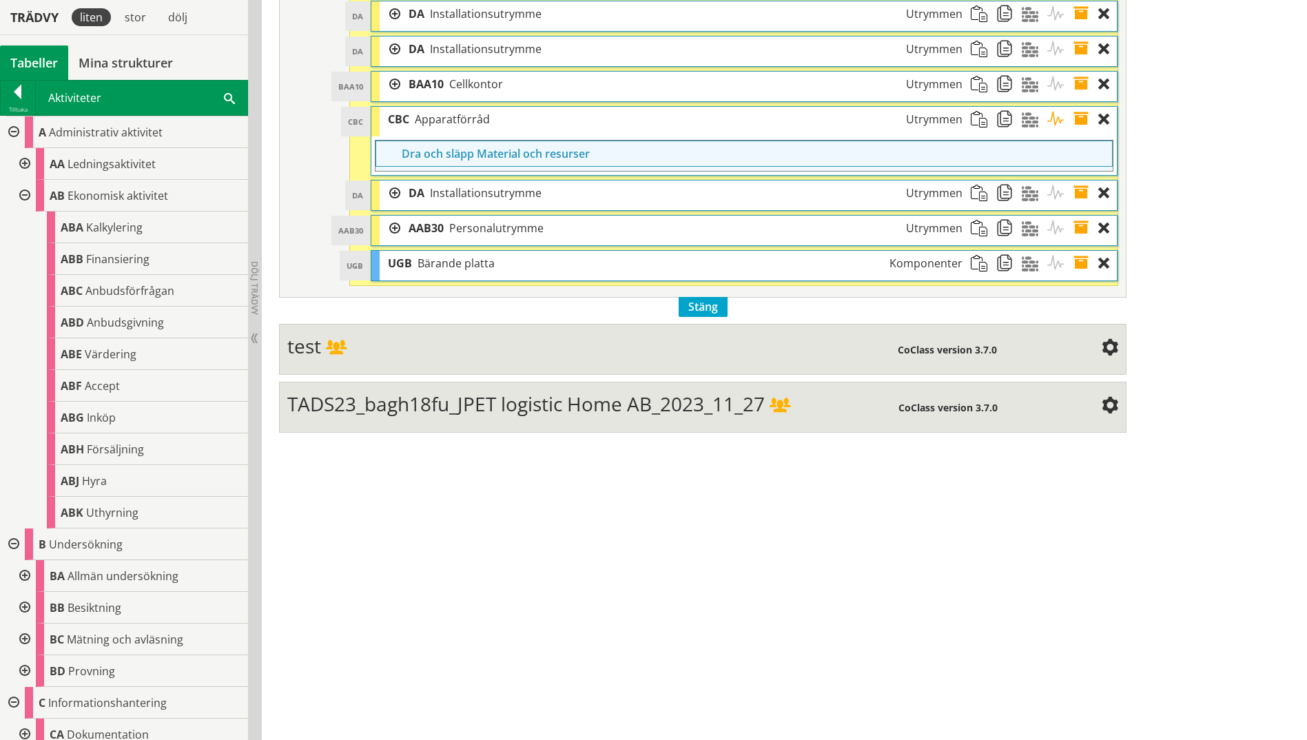
click at [1042, 115] on span at bounding box center [1060, 119] width 25 height 25
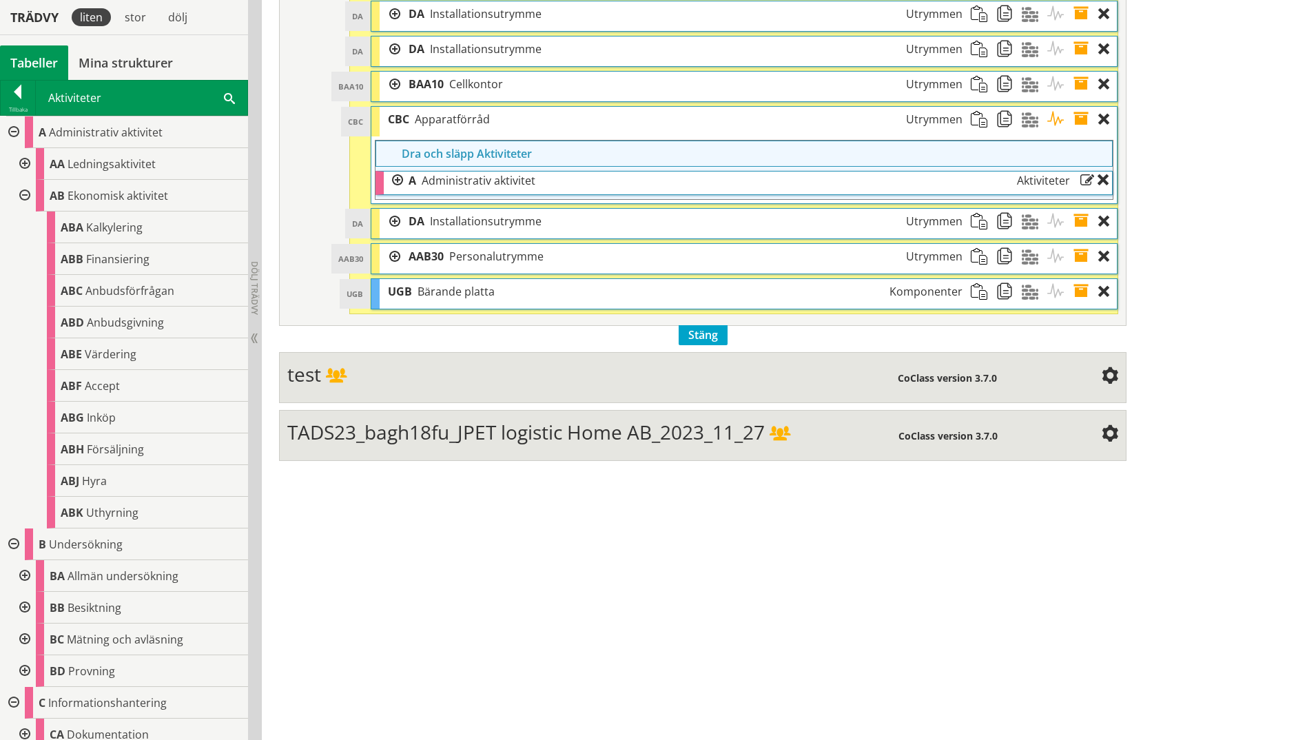
click at [1042, 117] on span at bounding box center [1085, 119] width 25 height 25
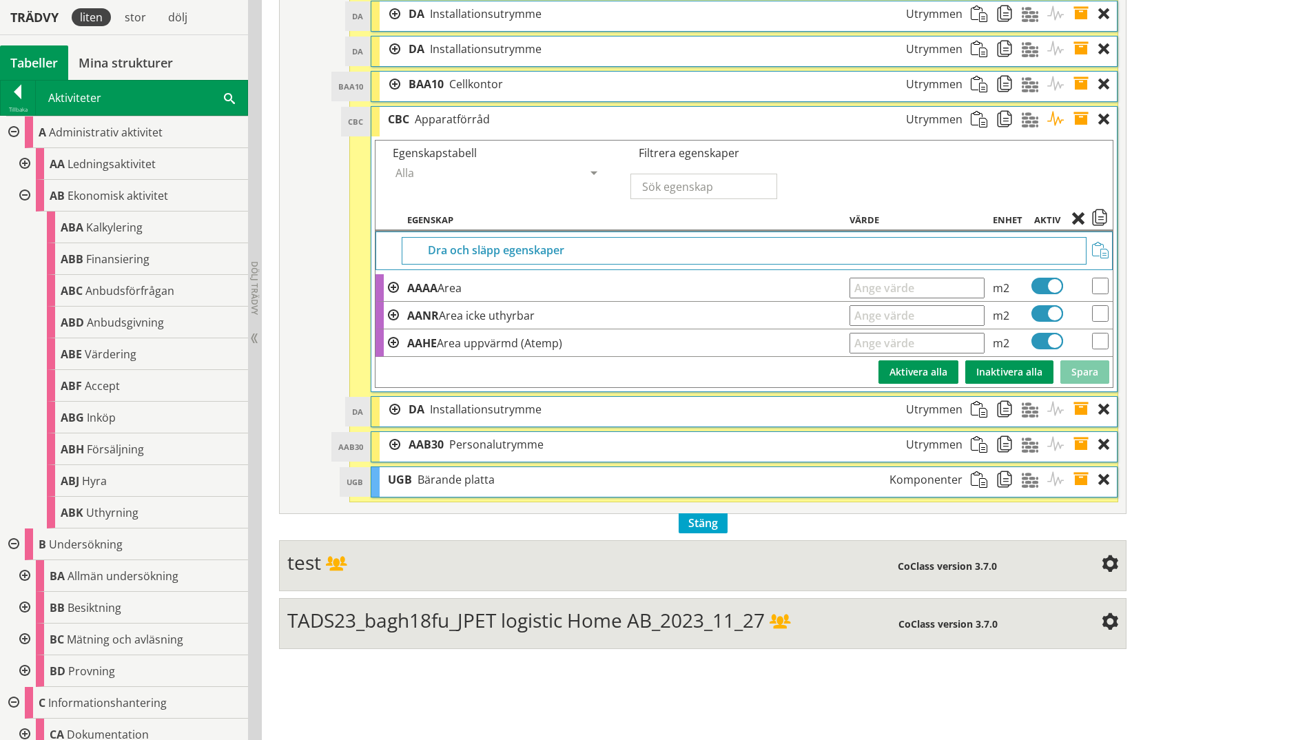
click at [1028, 125] on span at bounding box center [1034, 119] width 25 height 25
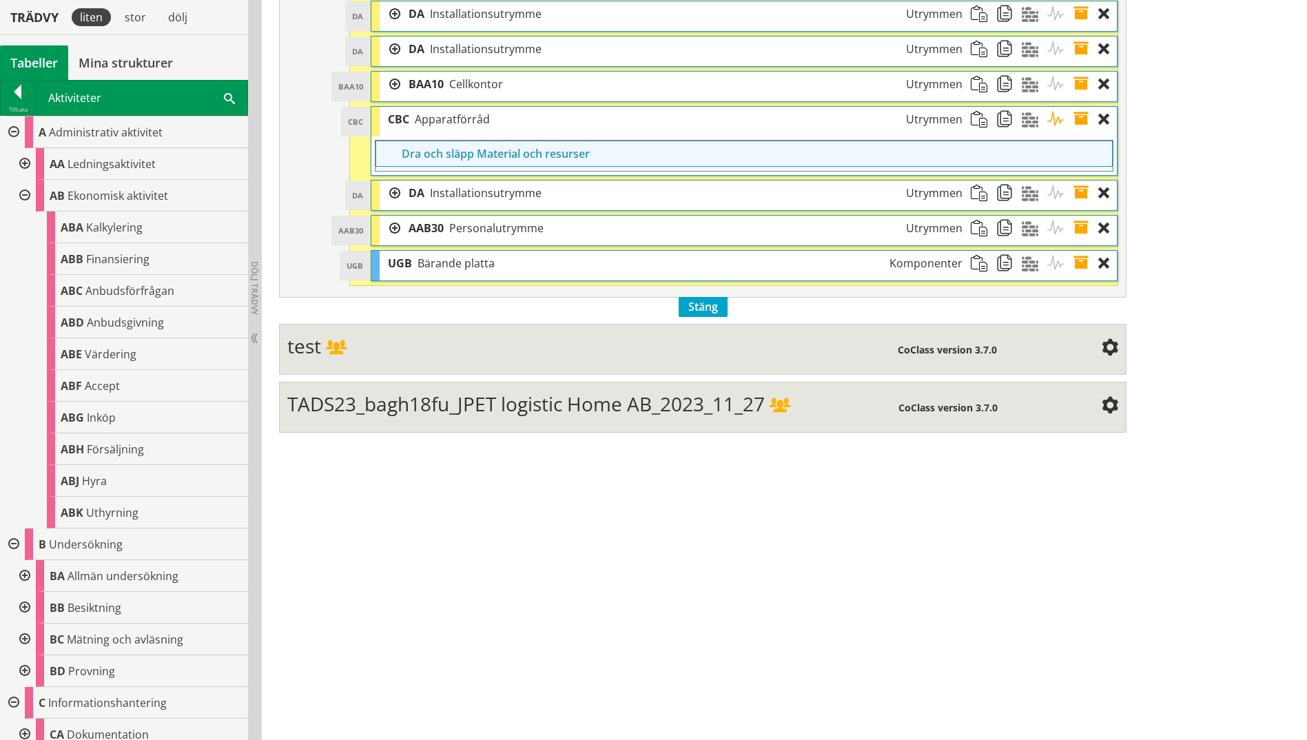
click at [1042, 116] on span at bounding box center [1085, 119] width 25 height 25
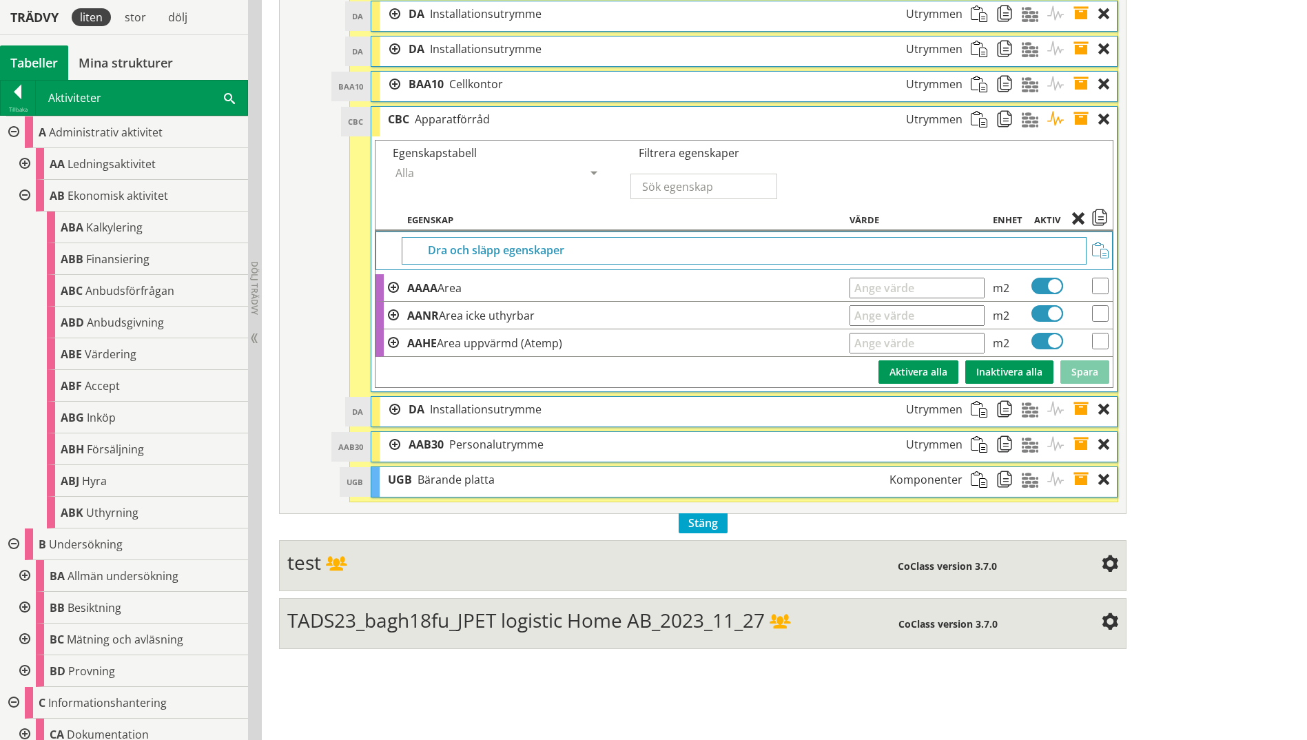
click at [1042, 119] on span at bounding box center [1060, 119] width 25 height 25
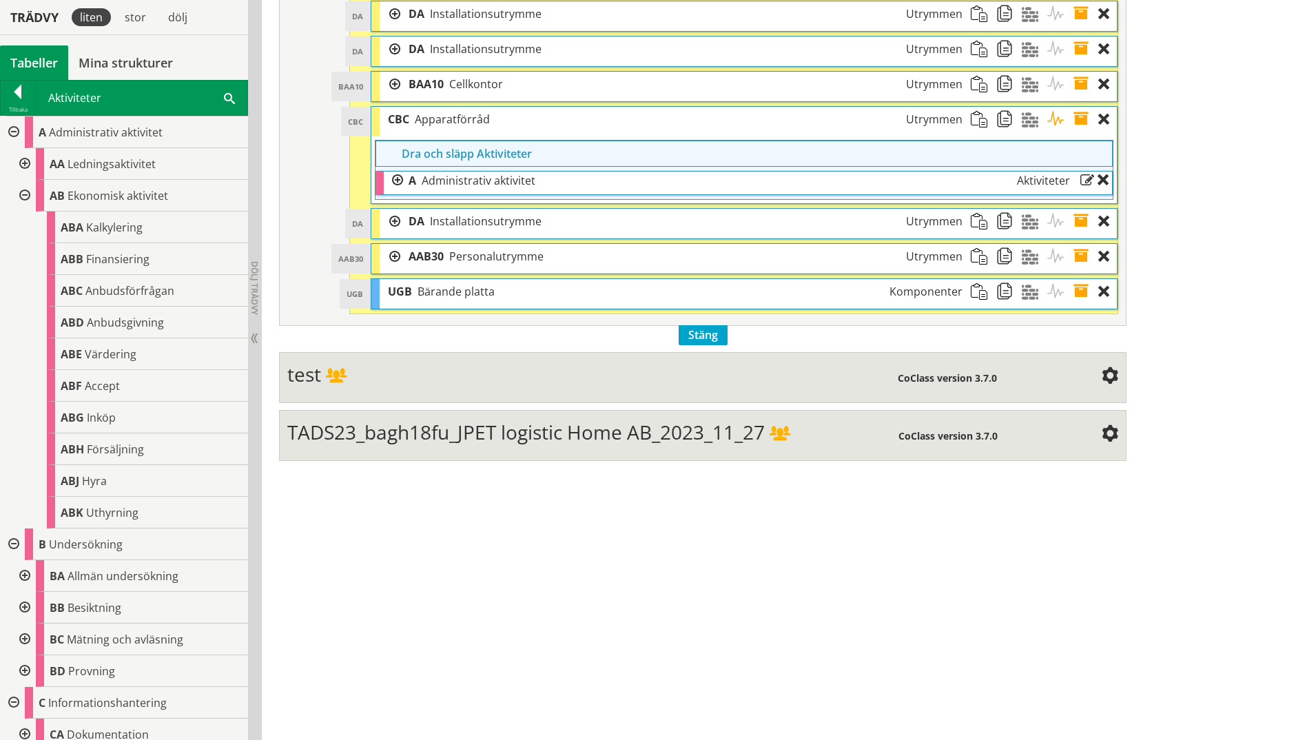
click at [1026, 122] on span at bounding box center [1034, 119] width 25 height 25
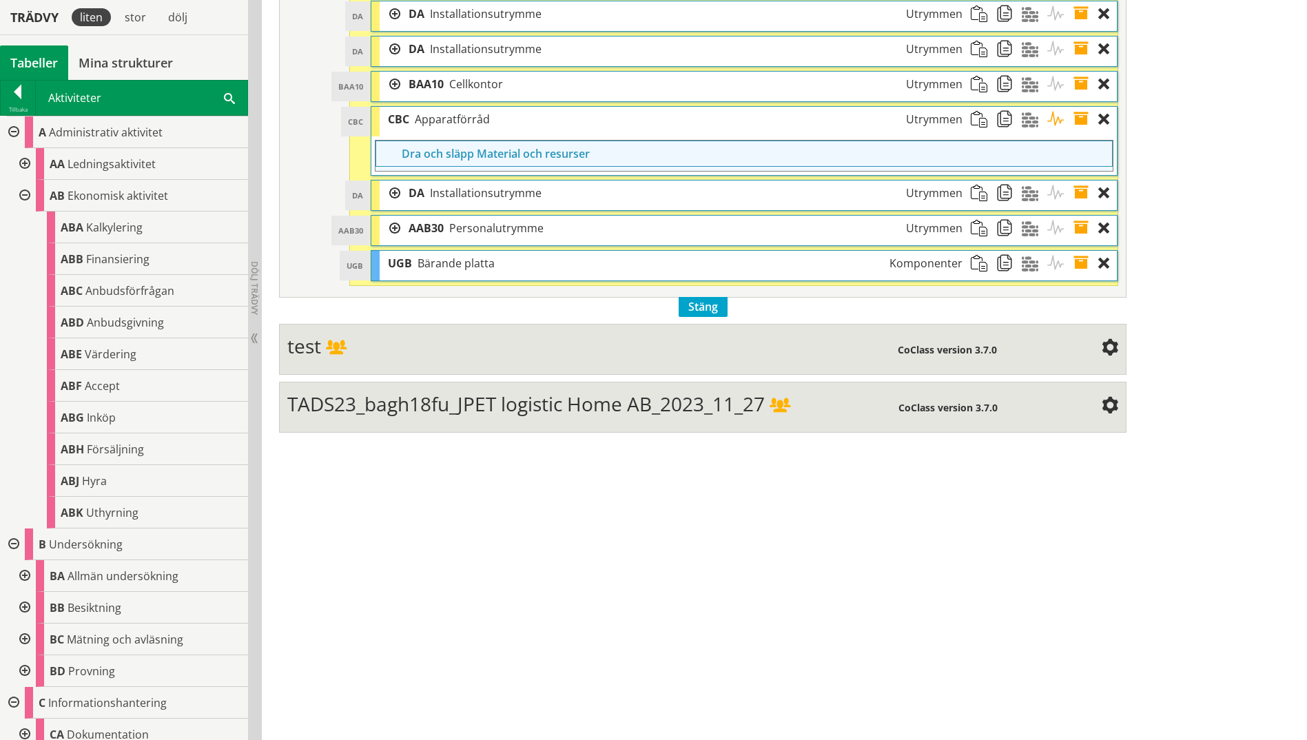
click at [1042, 119] on span at bounding box center [1060, 119] width 25 height 25
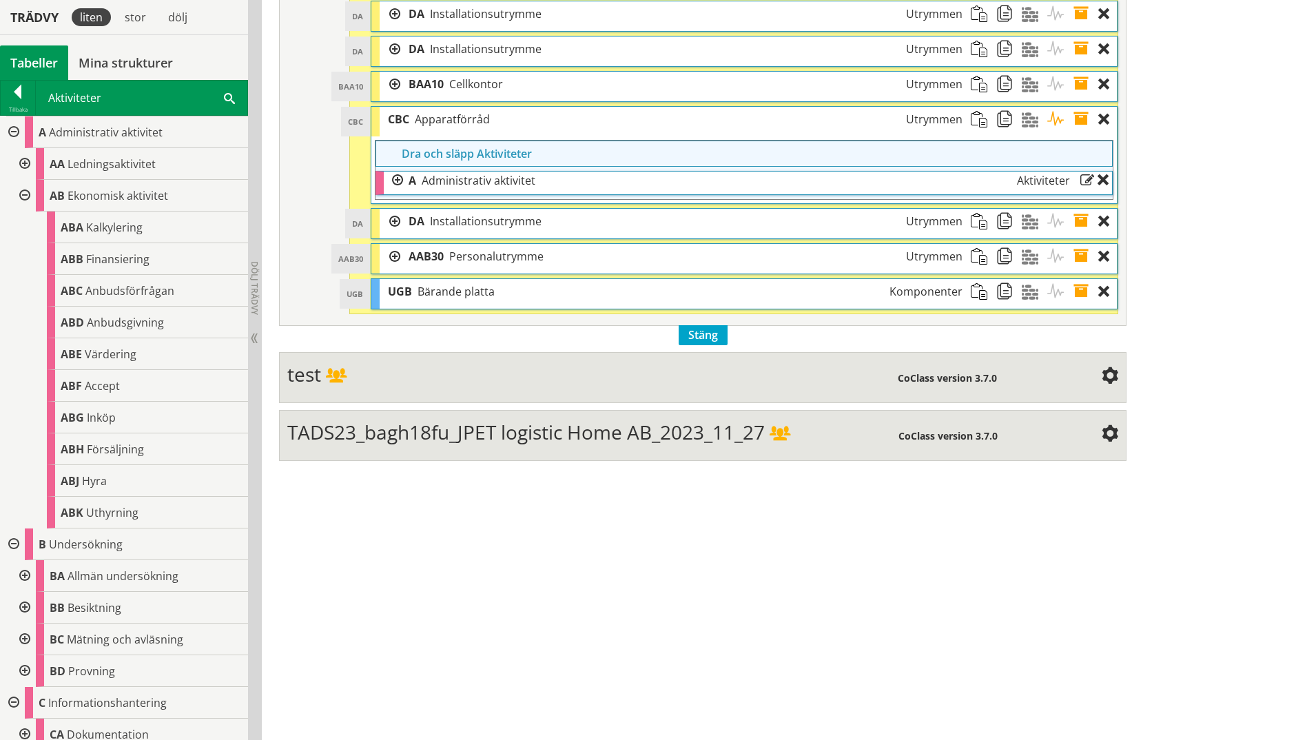
click at [1027, 125] on span at bounding box center [1034, 119] width 25 height 25
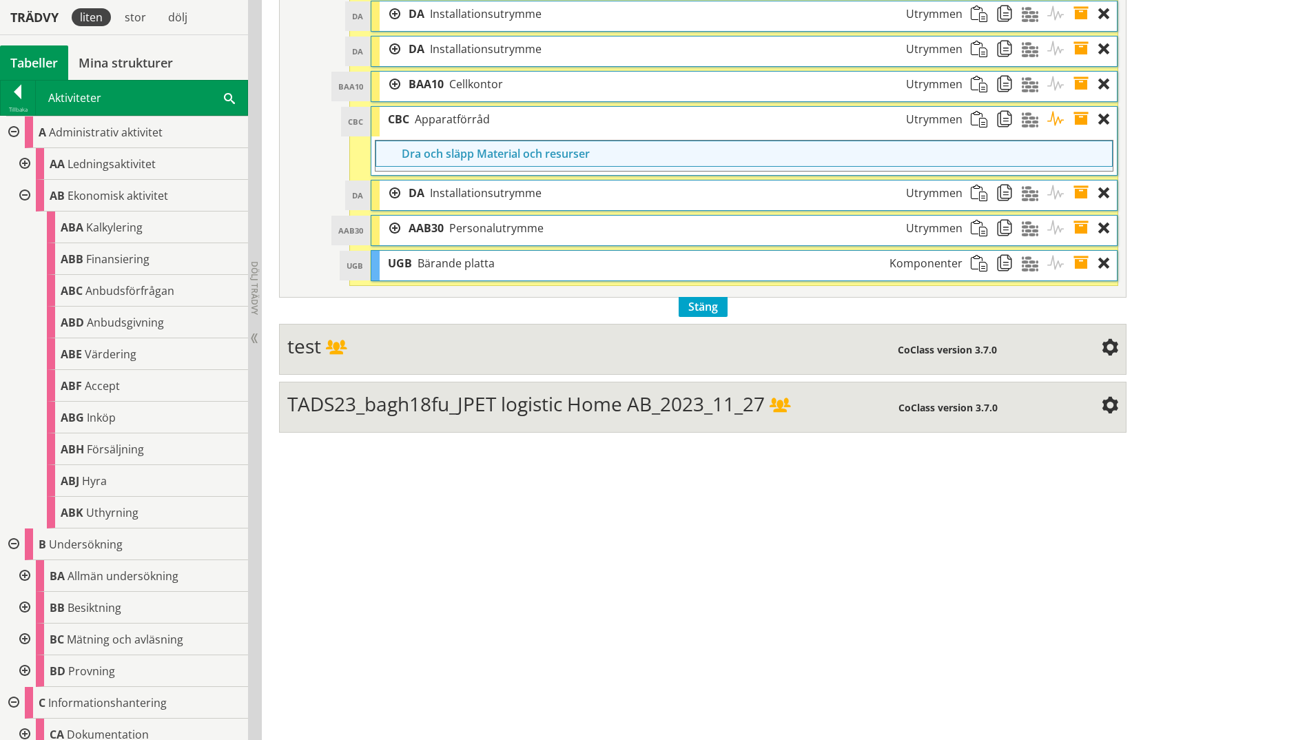
click at [1032, 125] on span at bounding box center [1034, 119] width 25 height 25
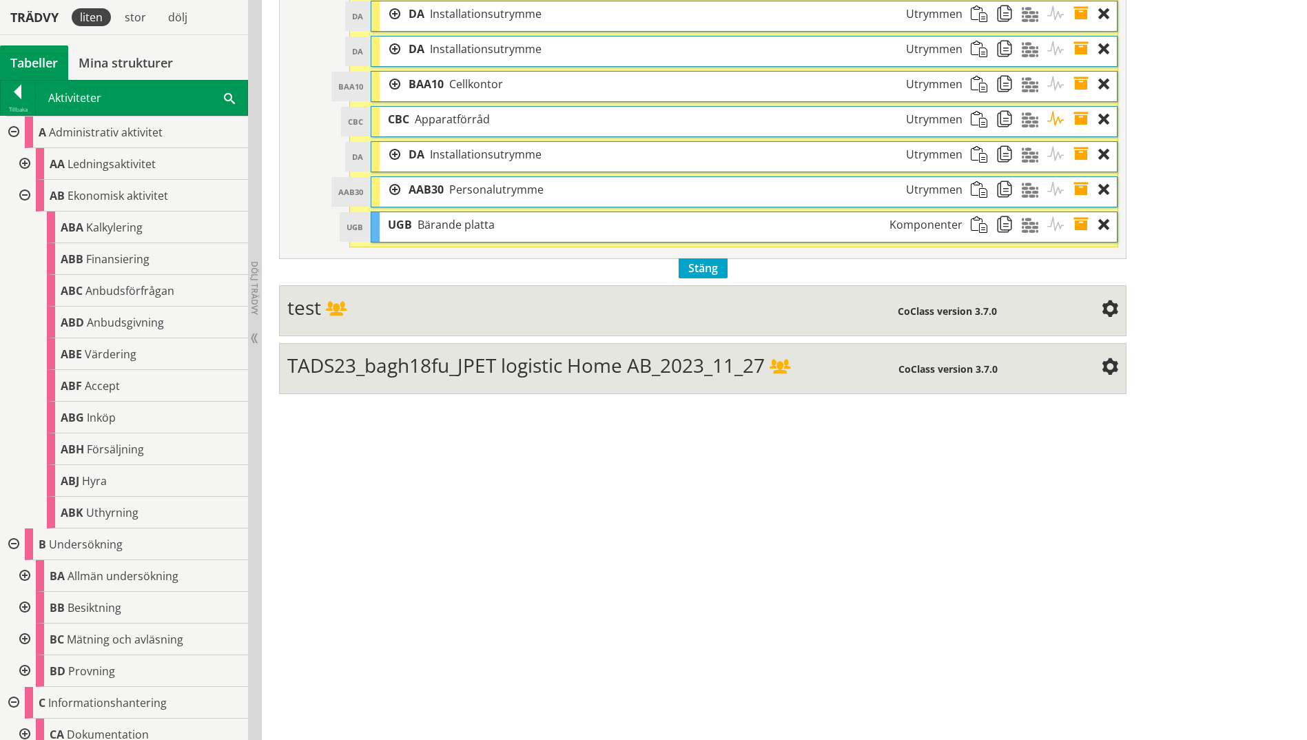
click at [1032, 126] on span at bounding box center [1034, 119] width 25 height 25
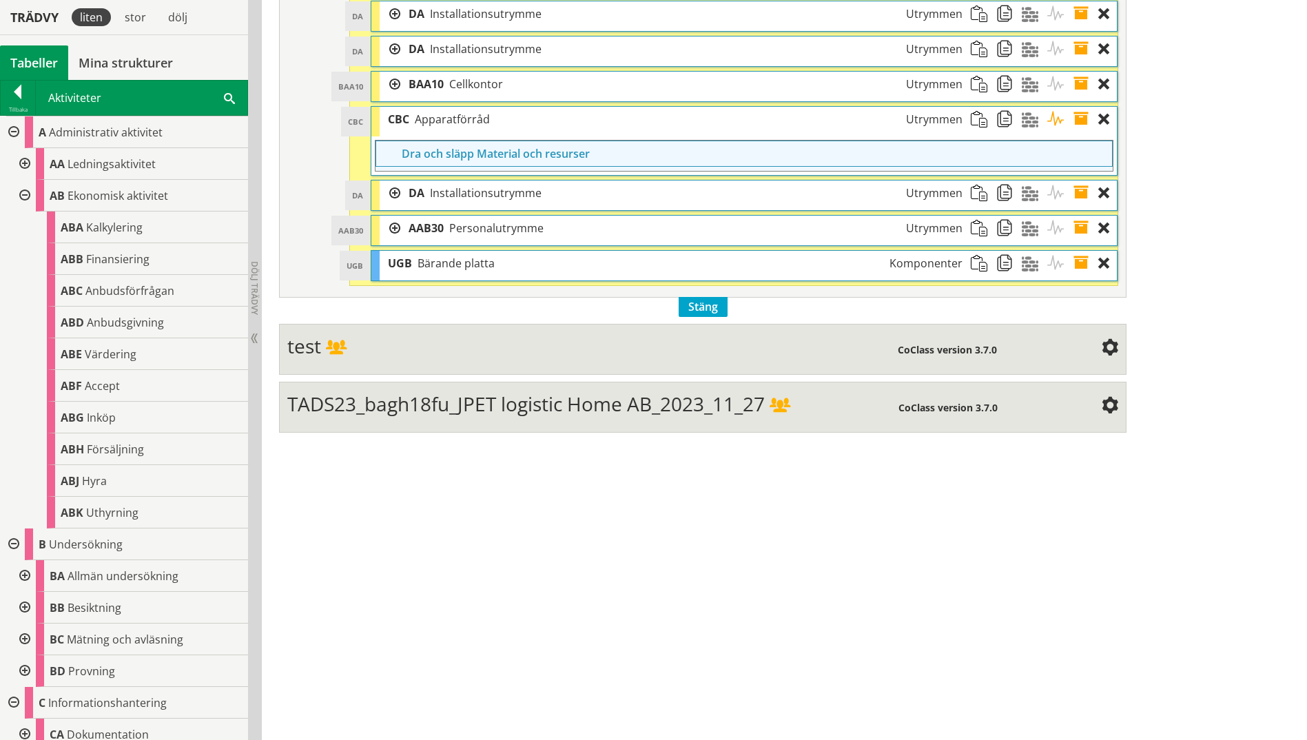
click at [1032, 126] on span at bounding box center [1034, 119] width 25 height 25
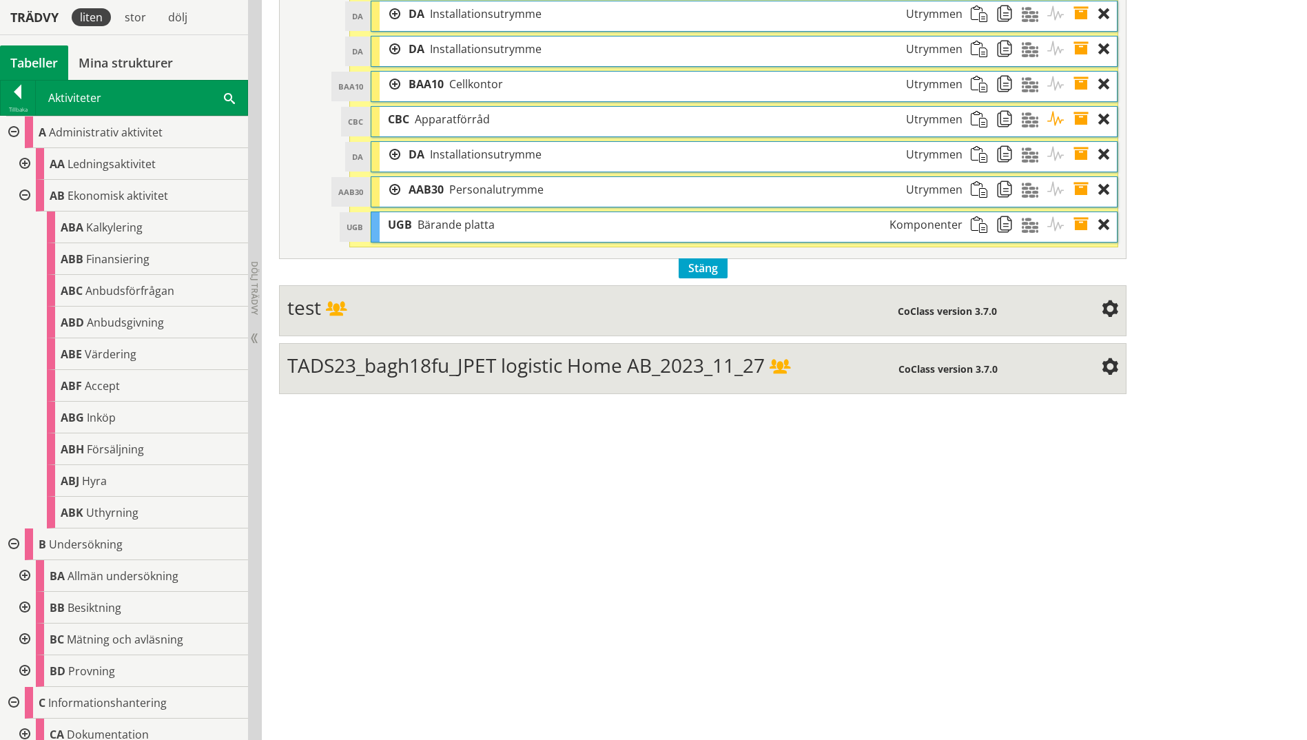
click at [1042, 122] on span at bounding box center [1085, 119] width 25 height 25
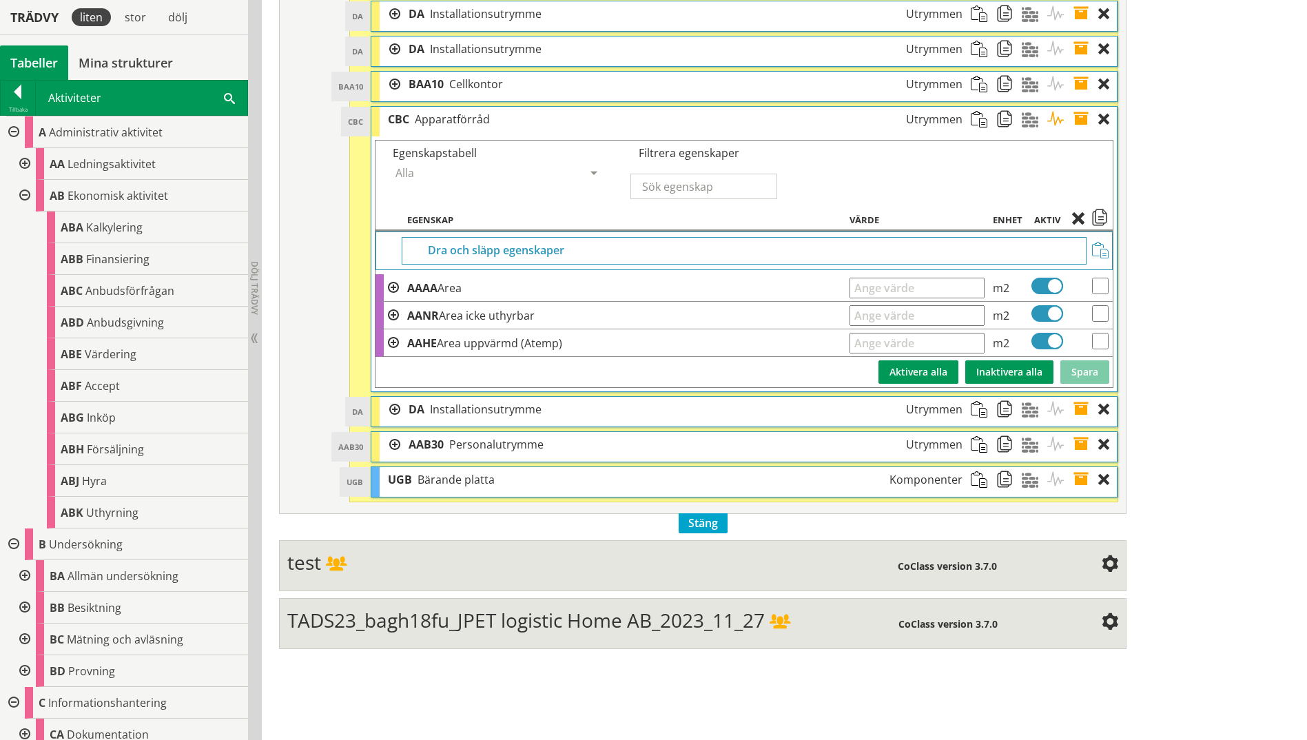
click at [595, 170] on span at bounding box center [594, 174] width 12 height 12
click at [567, 218] on div "Kulturella egenskaper" at bounding box center [498, 212] width 227 height 21
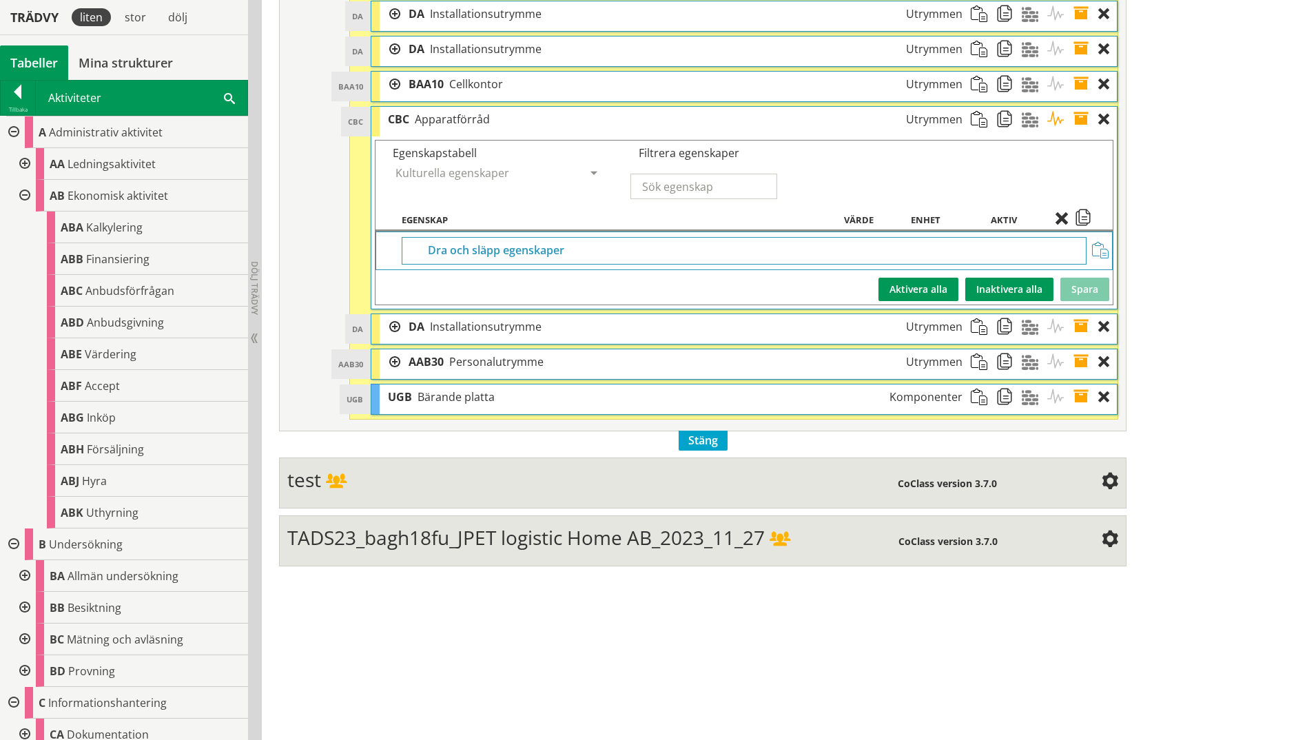
click at [594, 172] on span at bounding box center [594, 174] width 12 height 12
click at [564, 196] on div "Alla" at bounding box center [498, 191] width 227 height 21
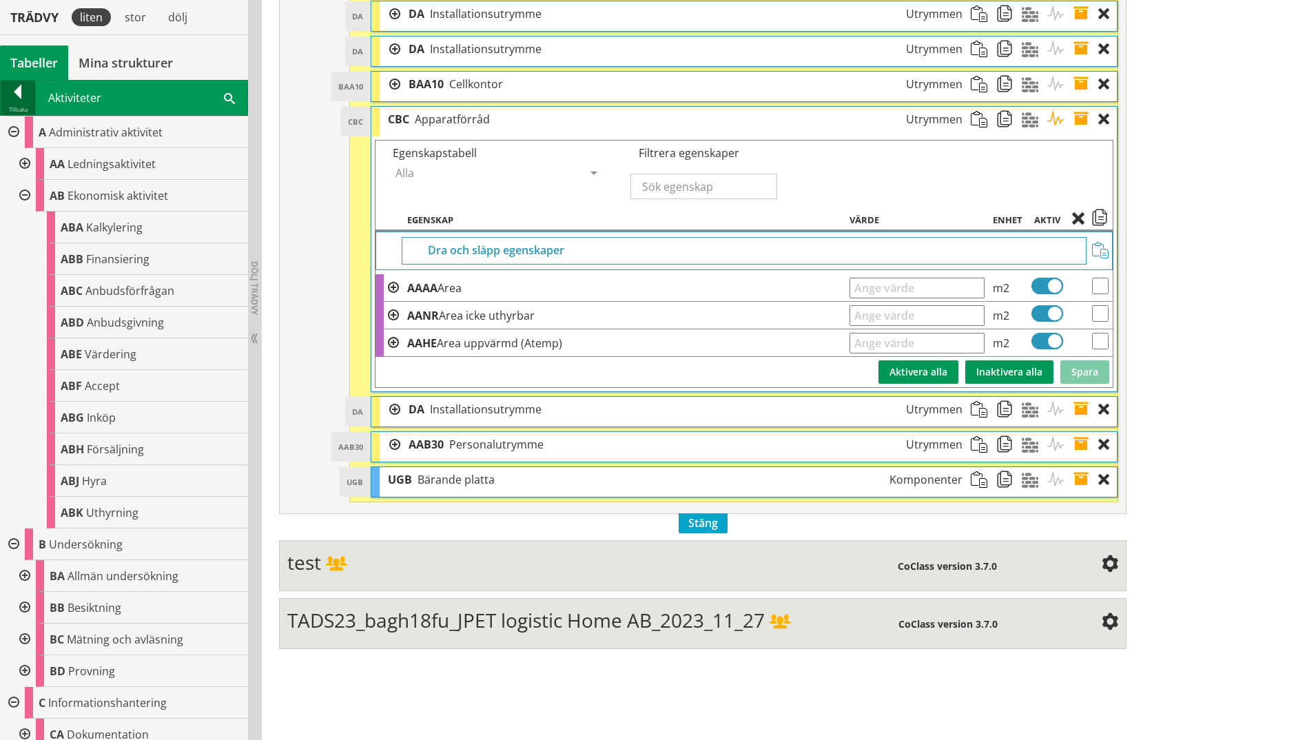
click at [28, 104] on div at bounding box center [18, 94] width 34 height 19
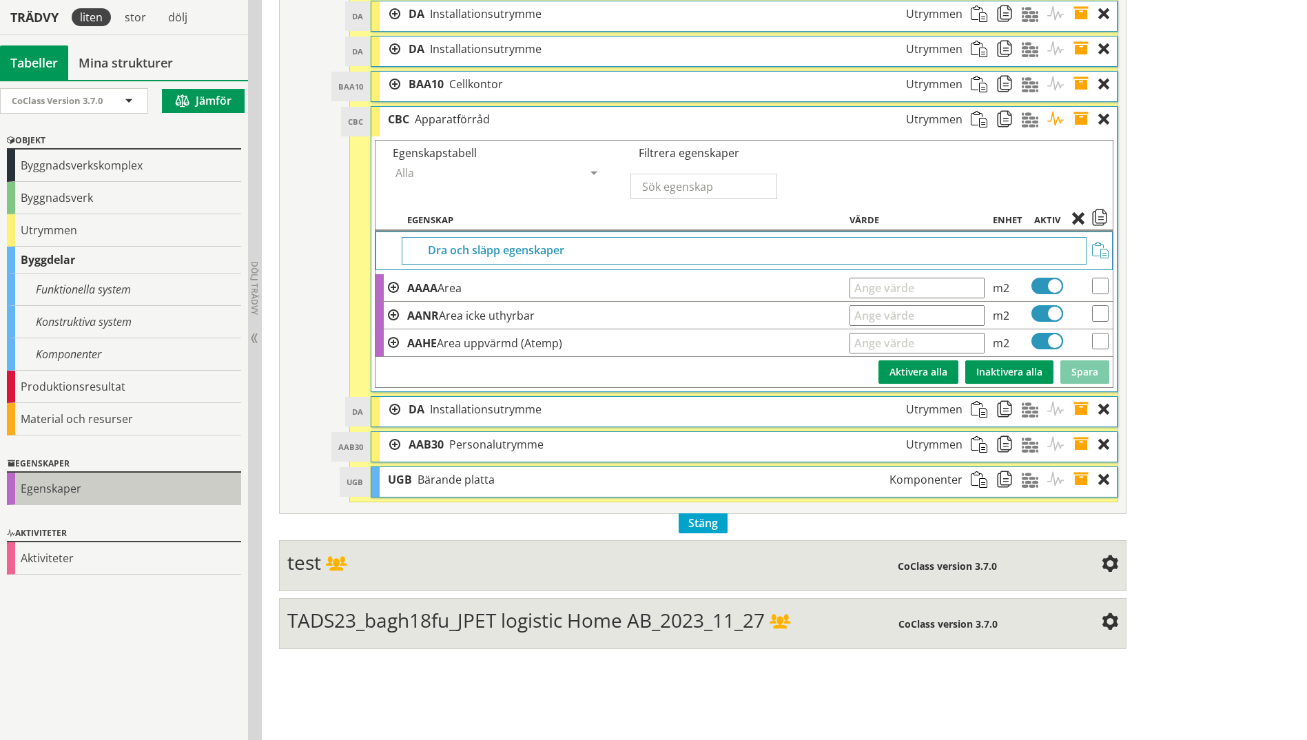
click at [42, 482] on div "Egenskaper" at bounding box center [124, 489] width 234 height 32
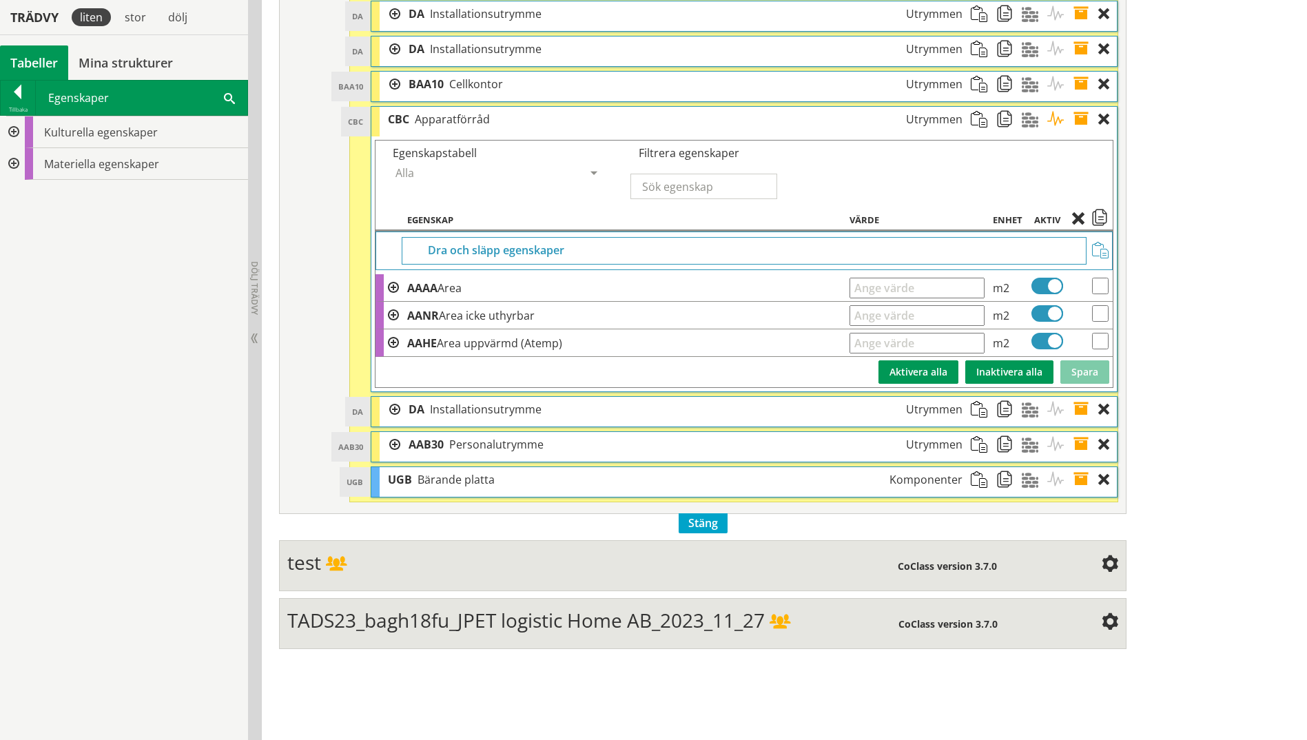
click at [10, 128] on div at bounding box center [12, 132] width 25 height 32
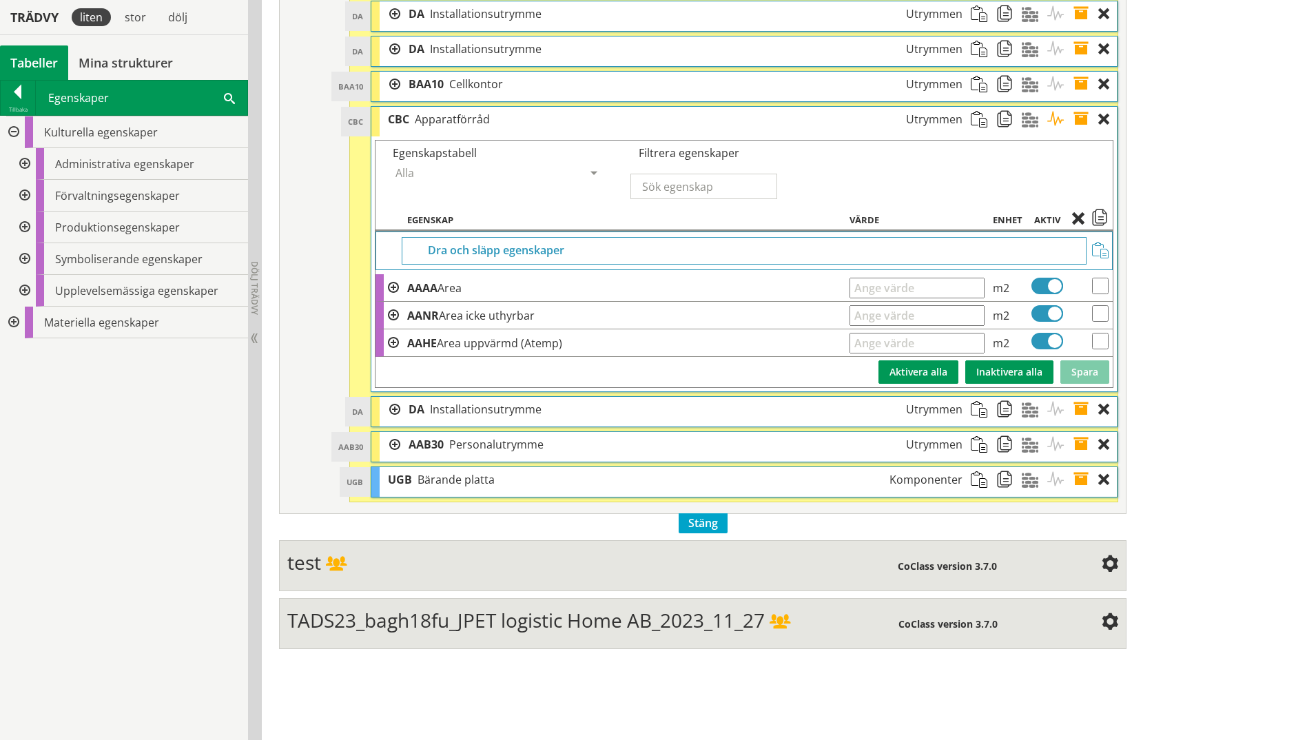
click at [25, 161] on div at bounding box center [23, 164] width 25 height 32
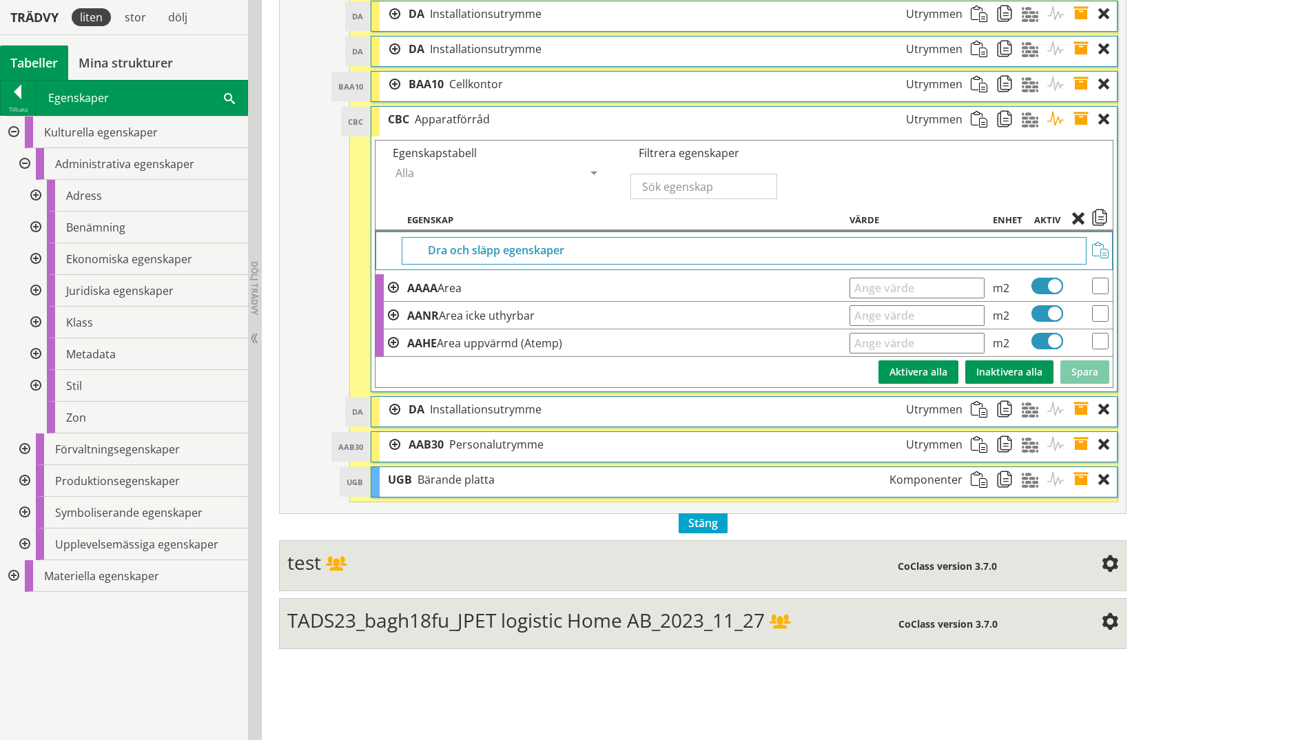
click at [34, 391] on div at bounding box center [34, 386] width 25 height 32
click at [37, 353] on div at bounding box center [34, 354] width 25 height 32
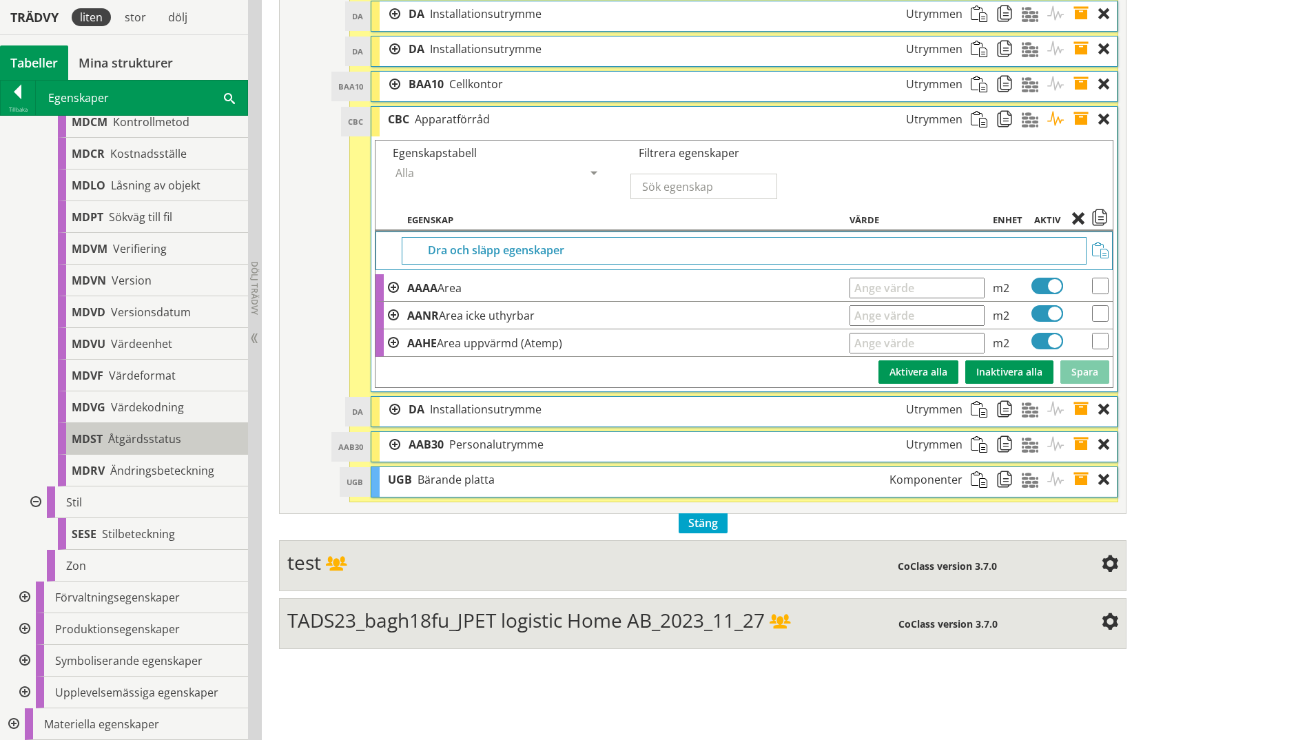
scroll to position [626, 0]
click at [25, 574] on div at bounding box center [23, 598] width 25 height 32
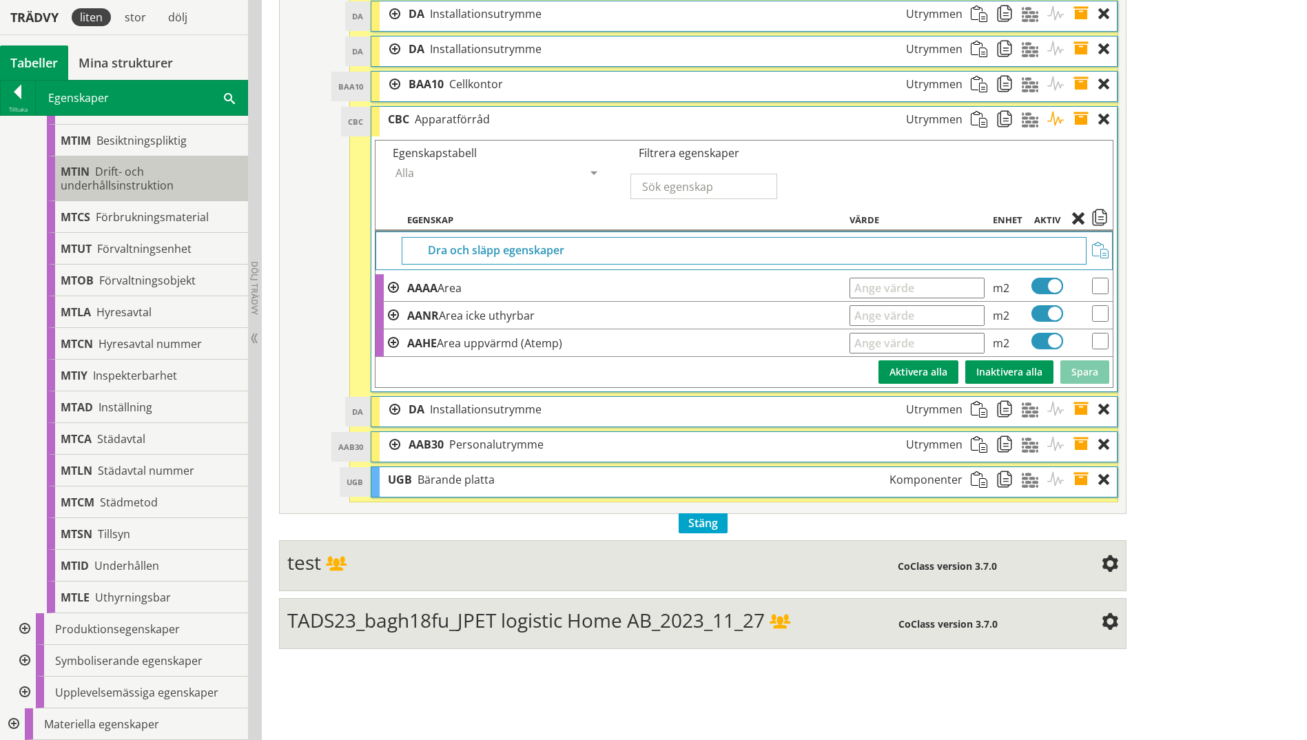
scroll to position [1146, 0]
click at [25, 574] on div at bounding box center [23, 629] width 25 height 32
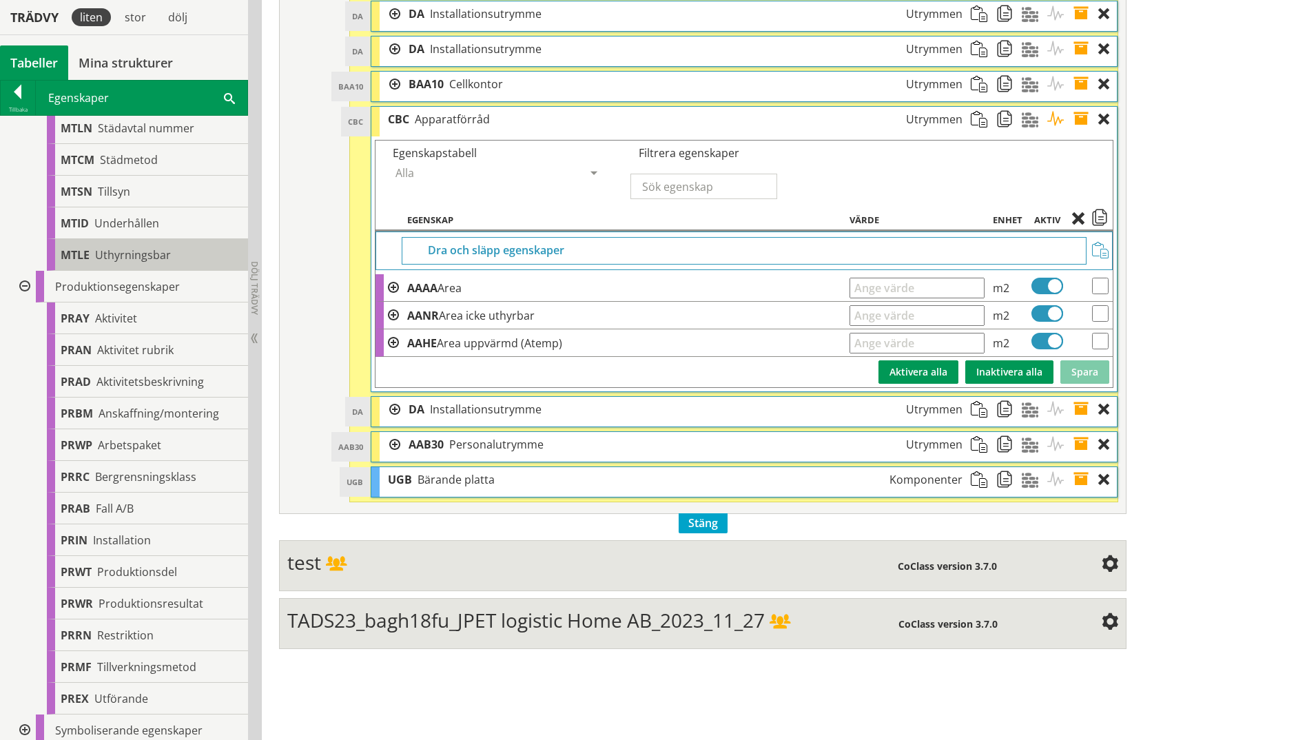
scroll to position [1558, 0]
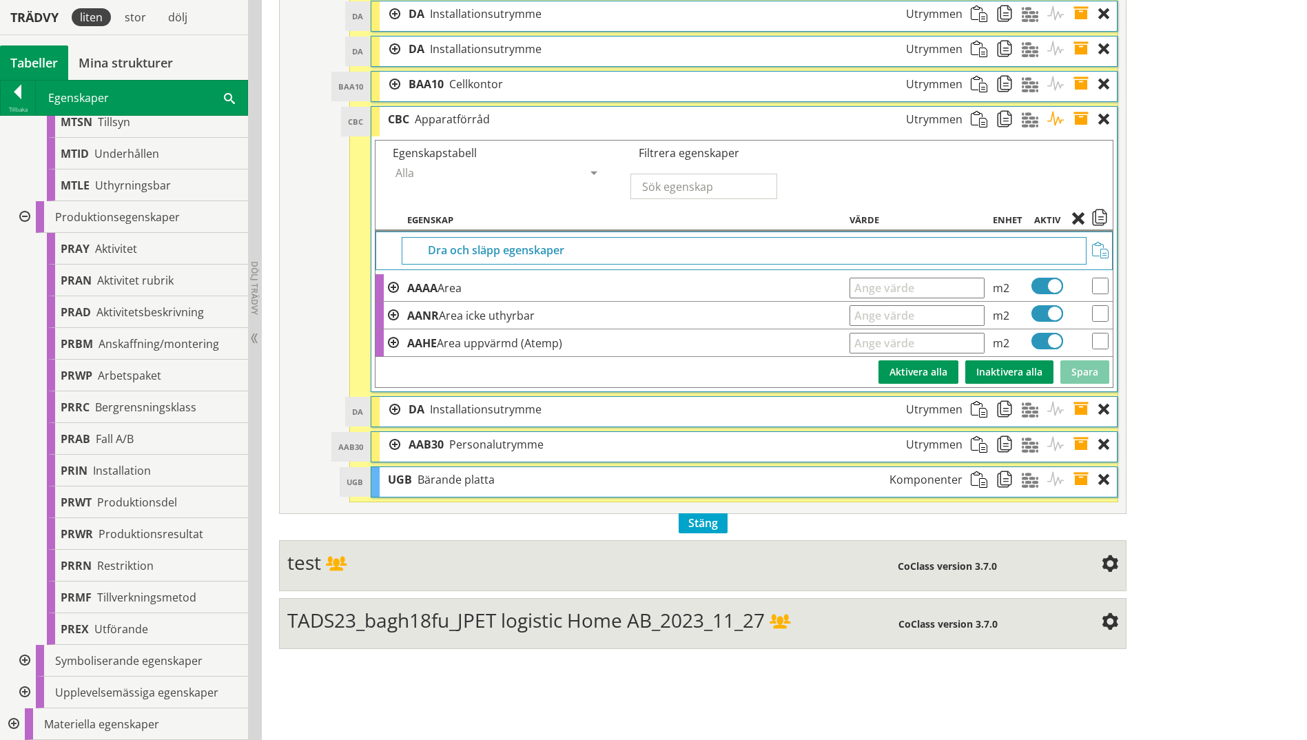
click at [726, 345] on td "AAHE Area uppvärmd (Atemp)" at bounding box center [624, 343] width 442 height 28
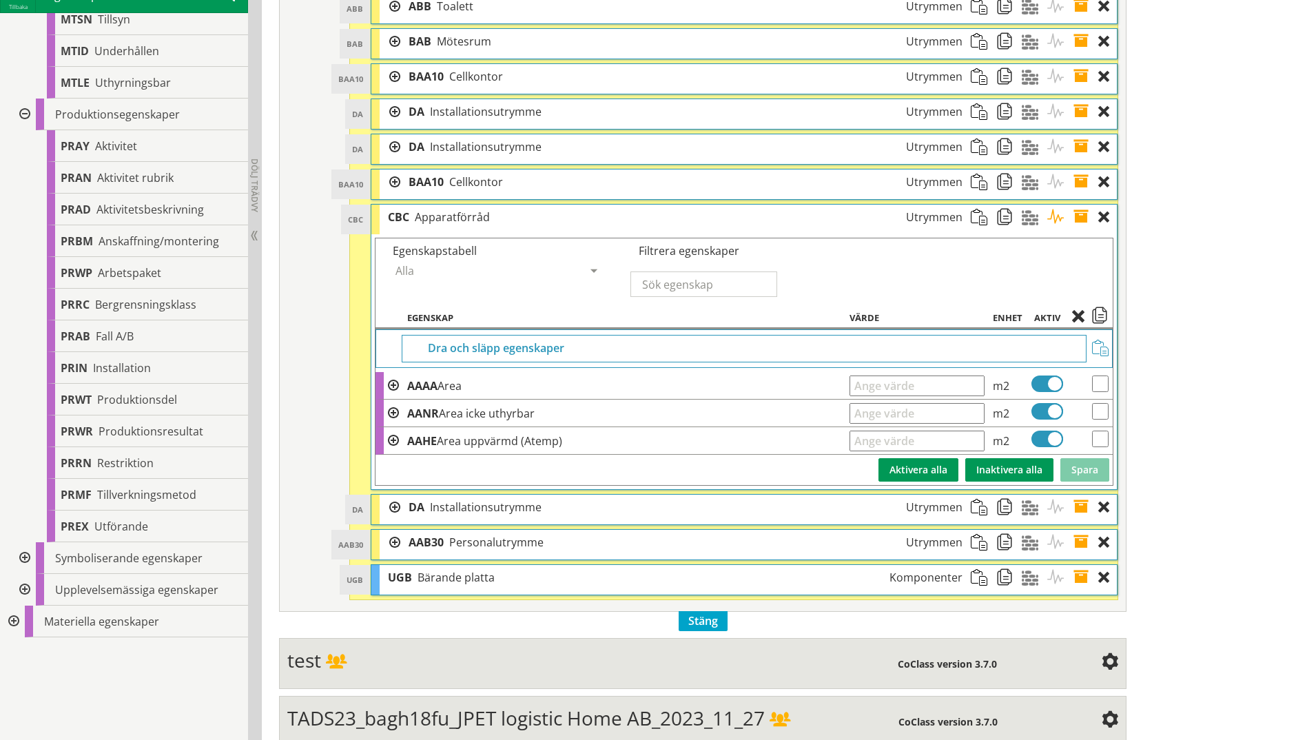
scroll to position [903, 0]
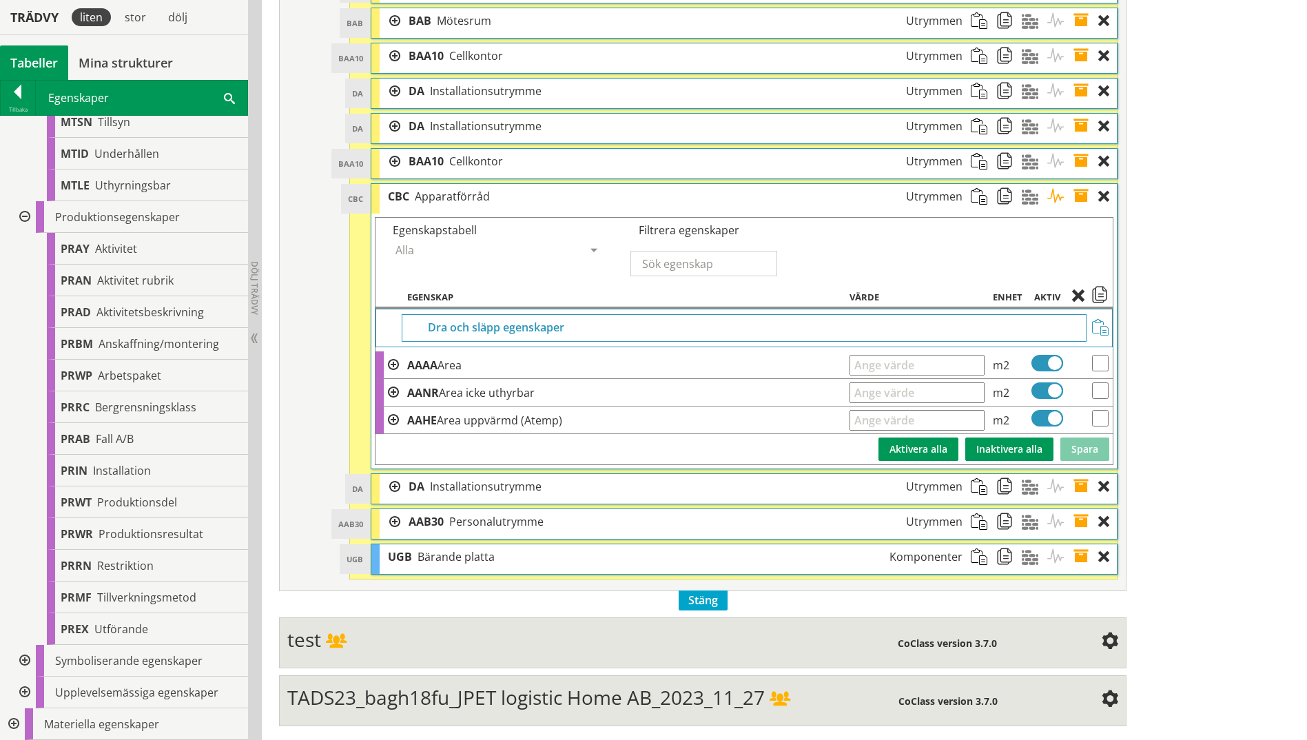
click at [400, 491] on div at bounding box center [390, 486] width 21 height 25
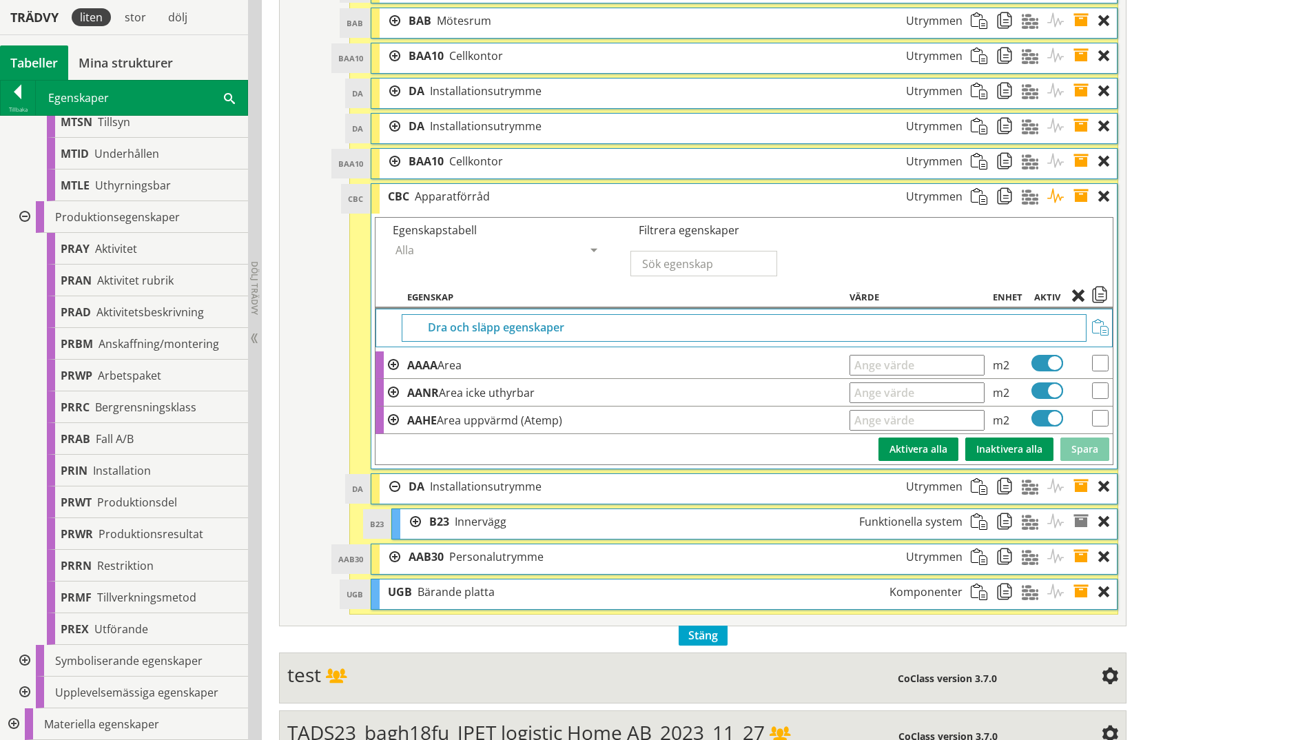
click at [416, 527] on div at bounding box center [410, 521] width 21 height 25
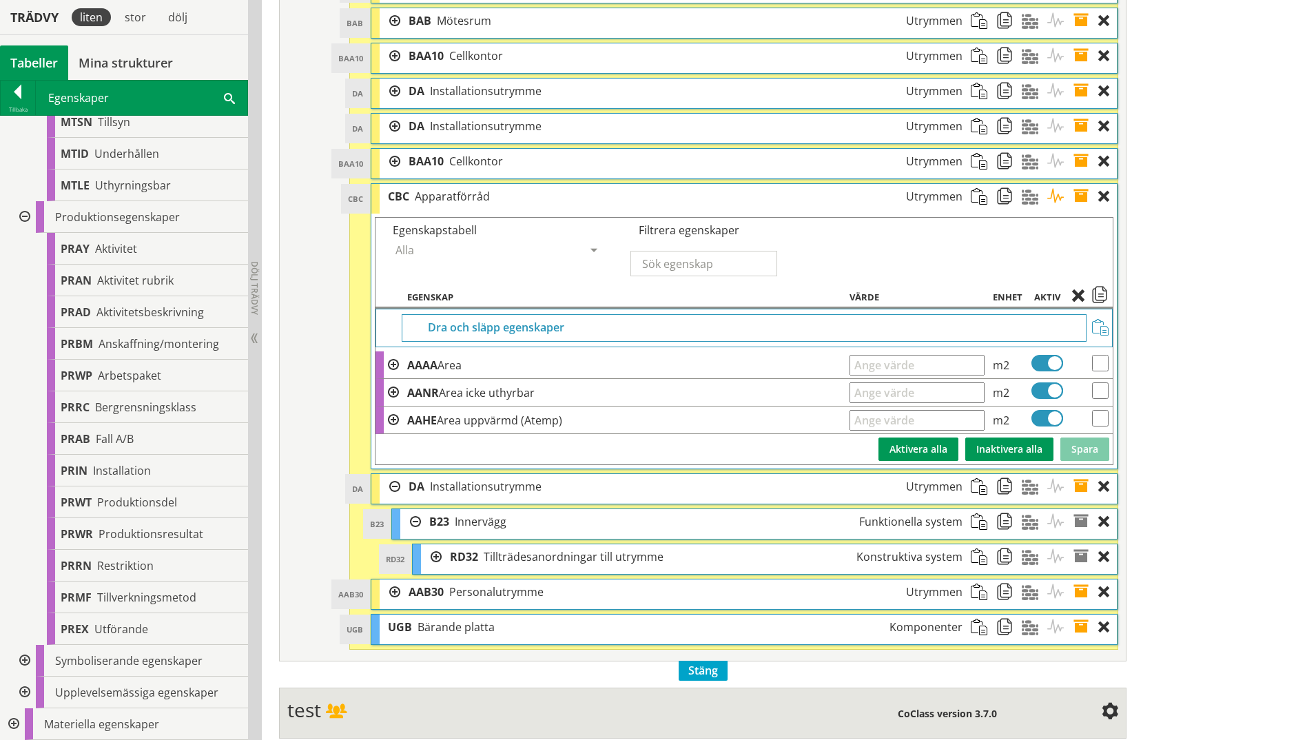
click at [433, 558] on div at bounding box center [431, 556] width 21 height 25
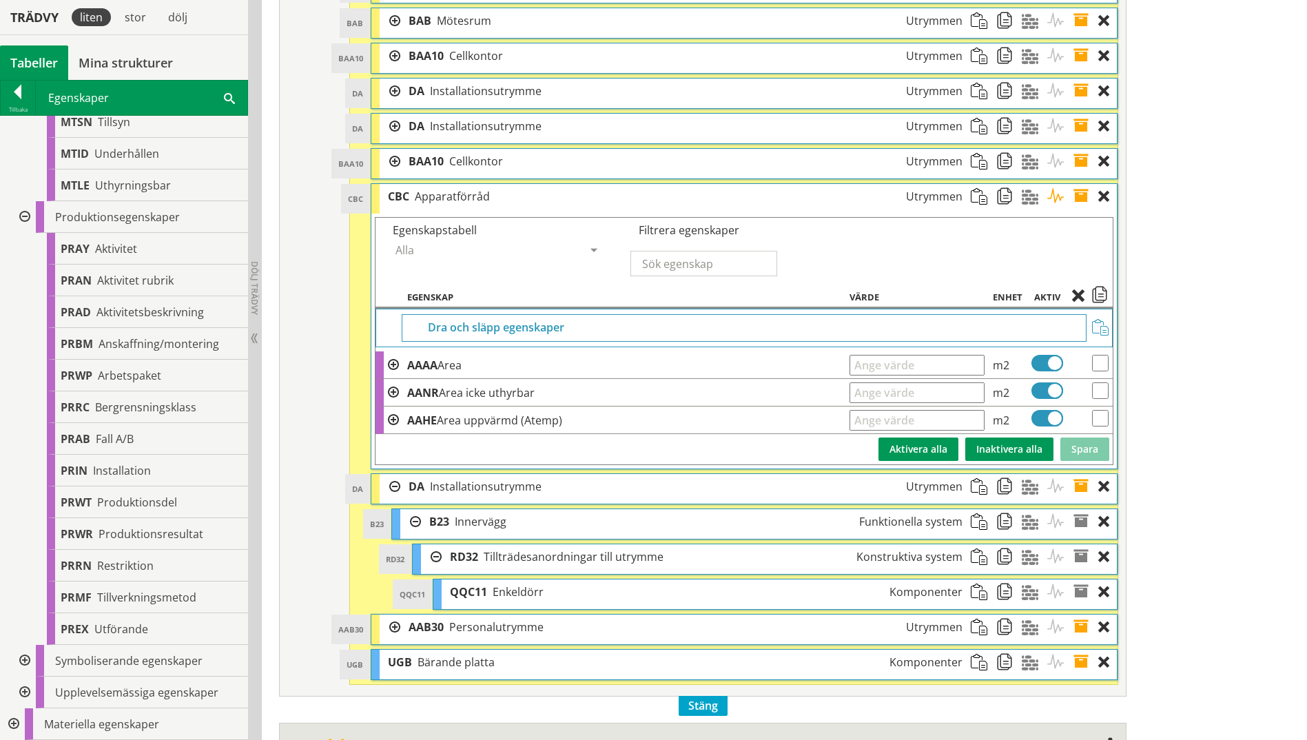
click at [516, 574] on span "Enkeldörr" at bounding box center [518, 591] width 51 height 15
click at [394, 485] on div at bounding box center [390, 486] width 21 height 25
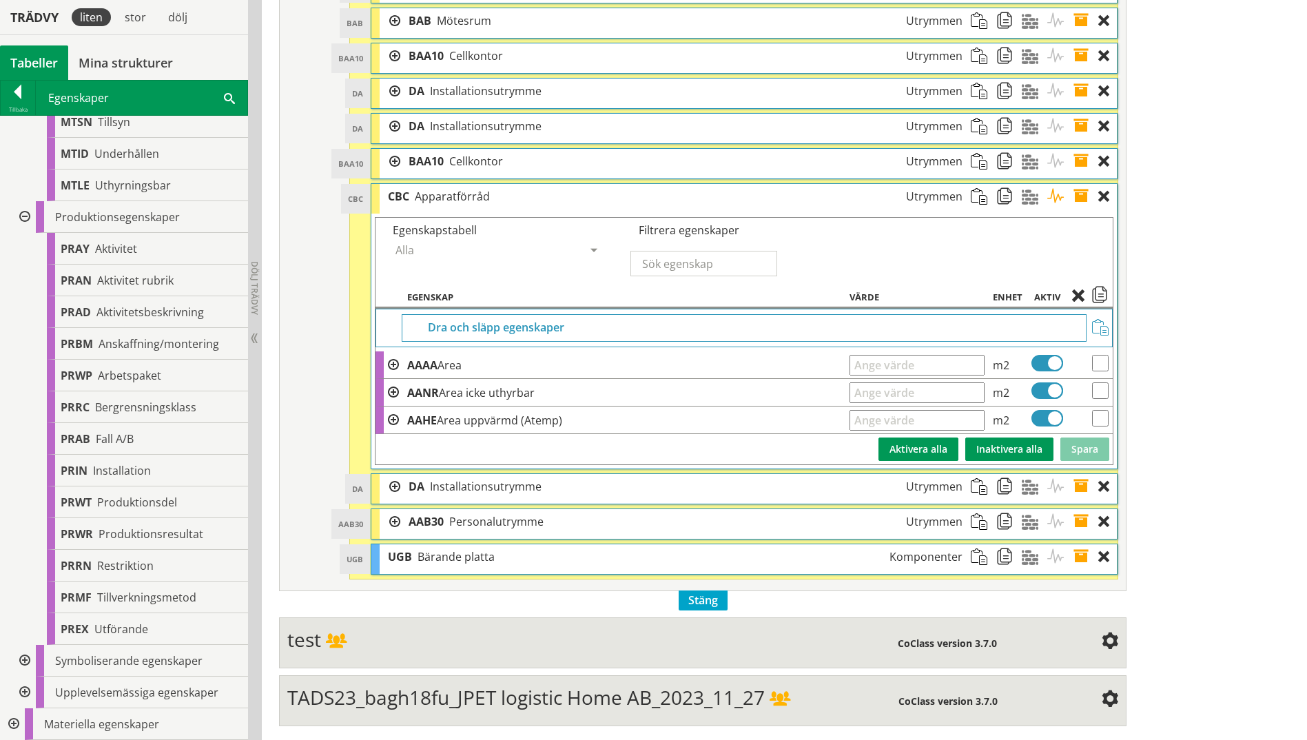
click at [394, 524] on div at bounding box center [390, 521] width 21 height 25
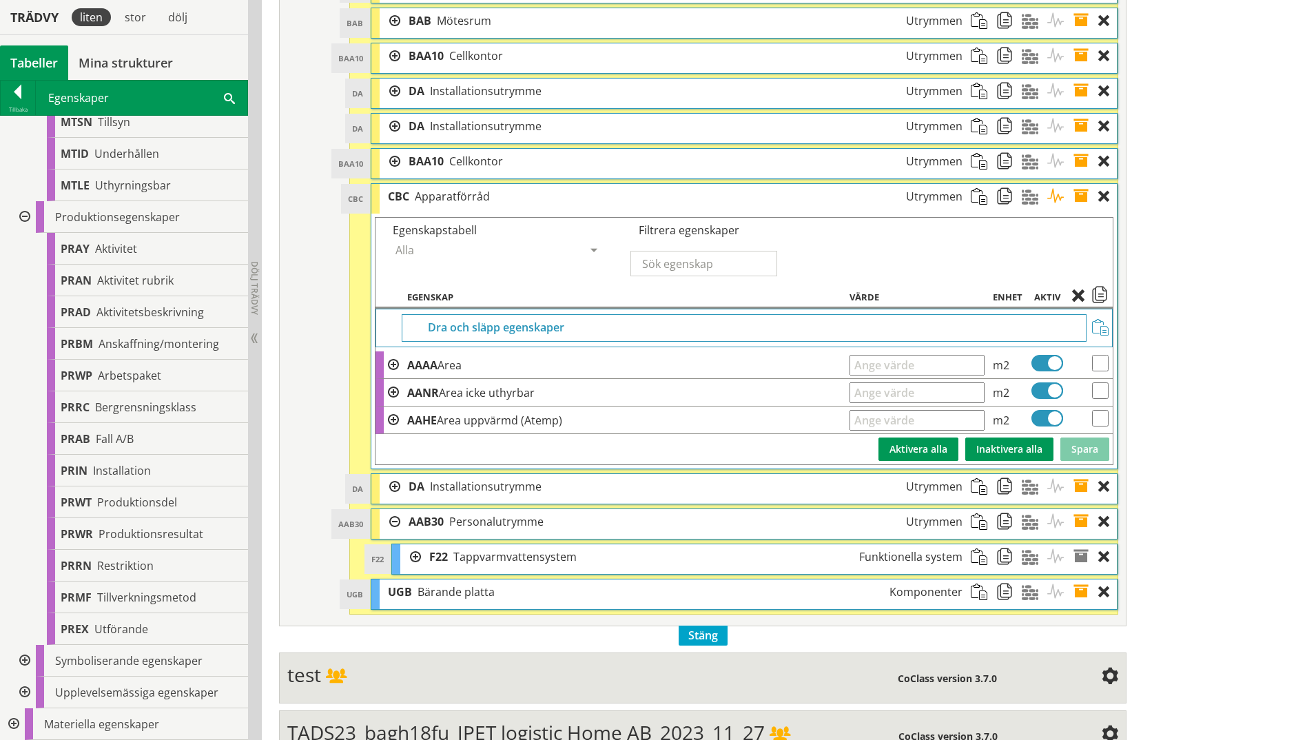
click at [415, 555] on div at bounding box center [410, 556] width 21 height 25
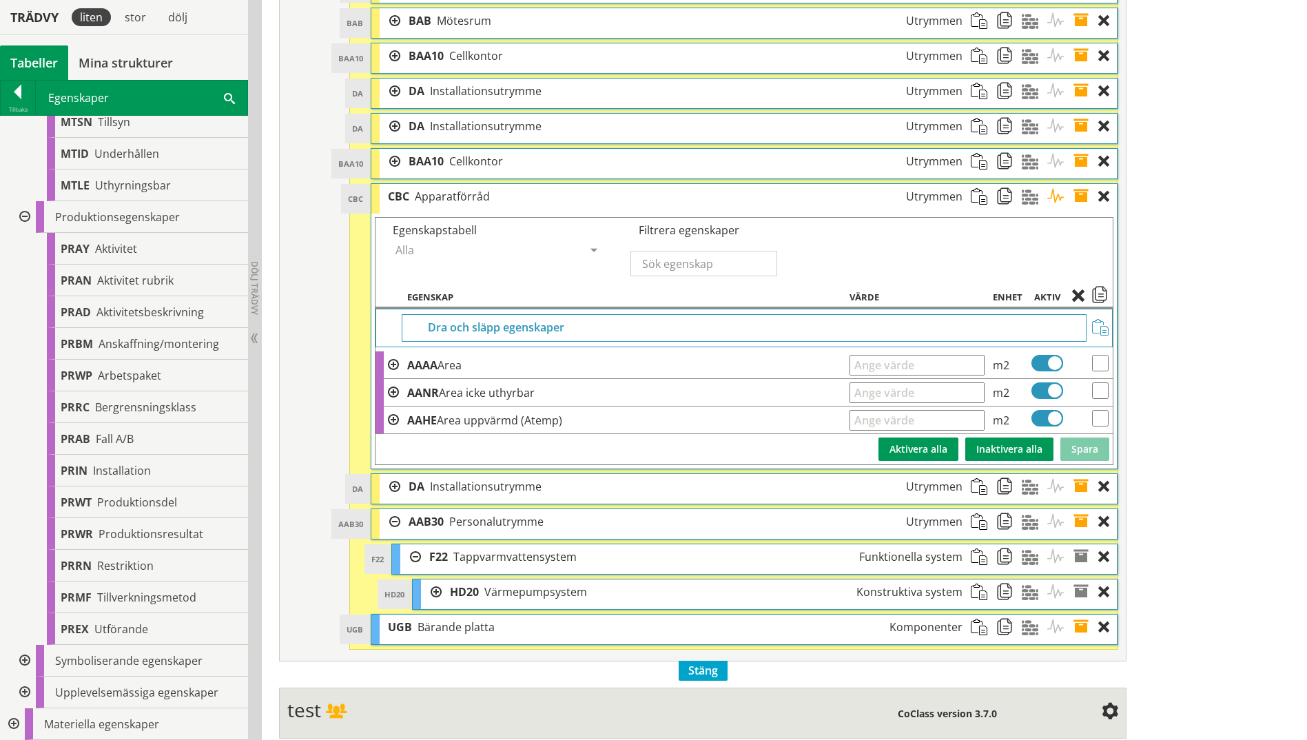
click at [435, 574] on div at bounding box center [431, 592] width 21 height 25
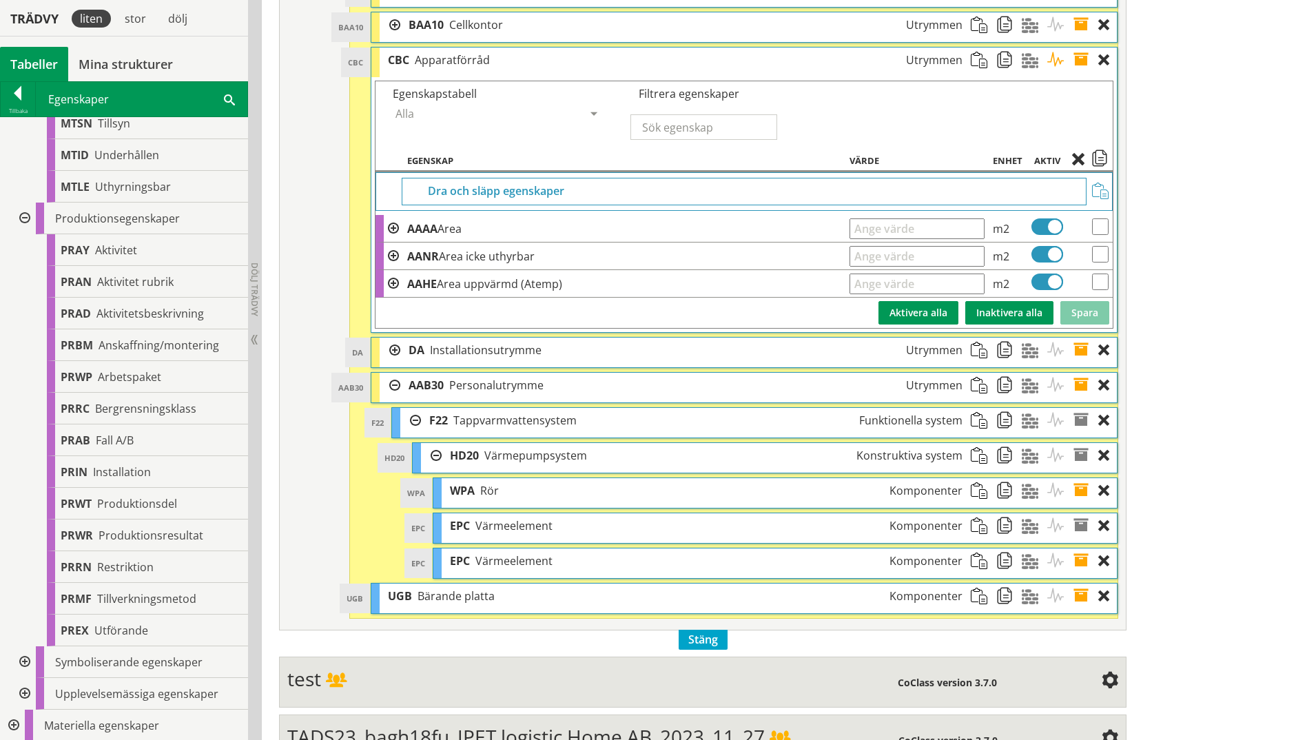
scroll to position [1041, 0]
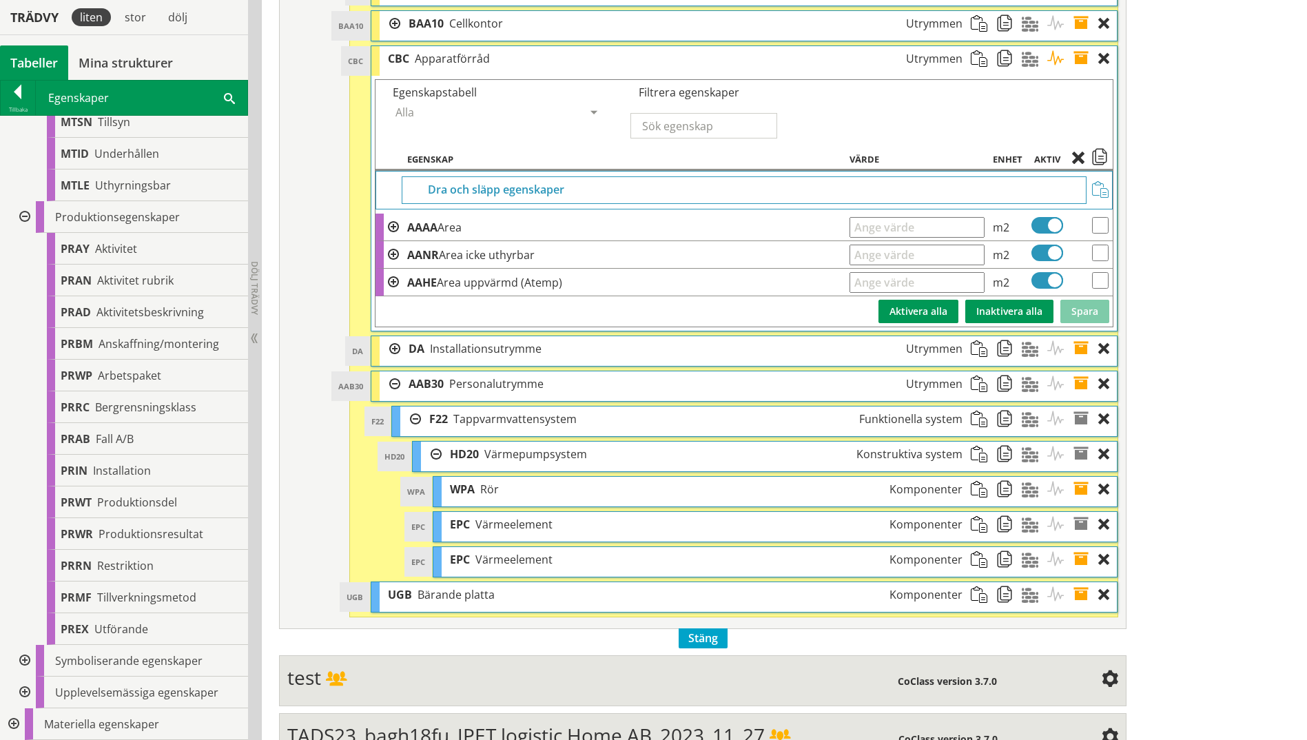
click at [1042, 491] on span at bounding box center [1085, 489] width 25 height 25
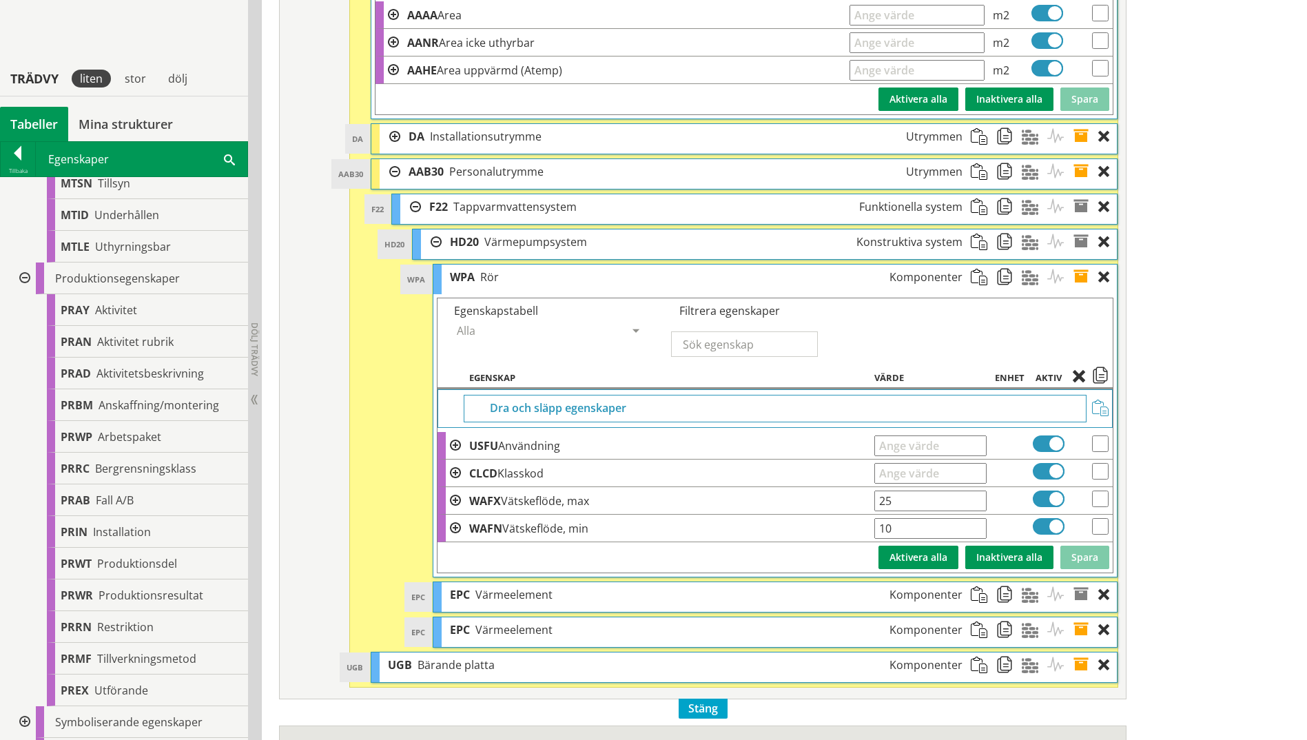
scroll to position [1316, 0]
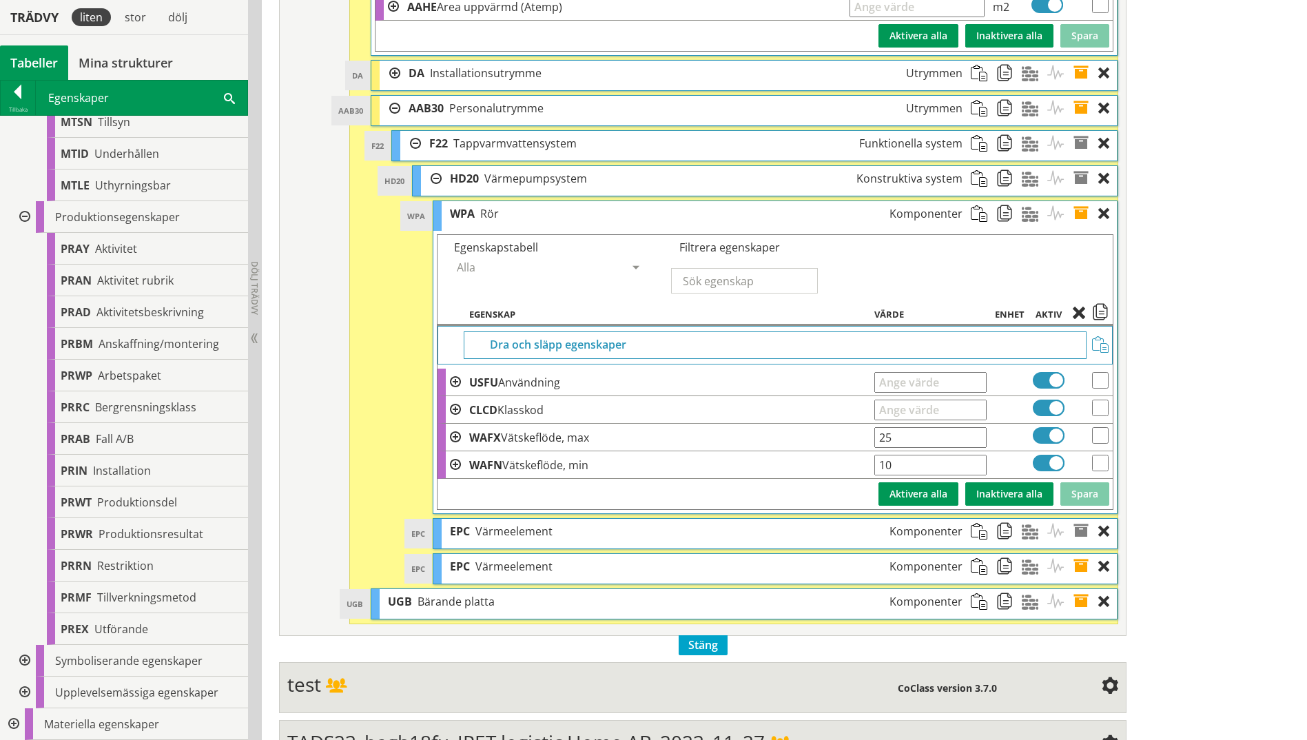
click at [454, 386] on span at bounding box center [455, 382] width 11 height 11
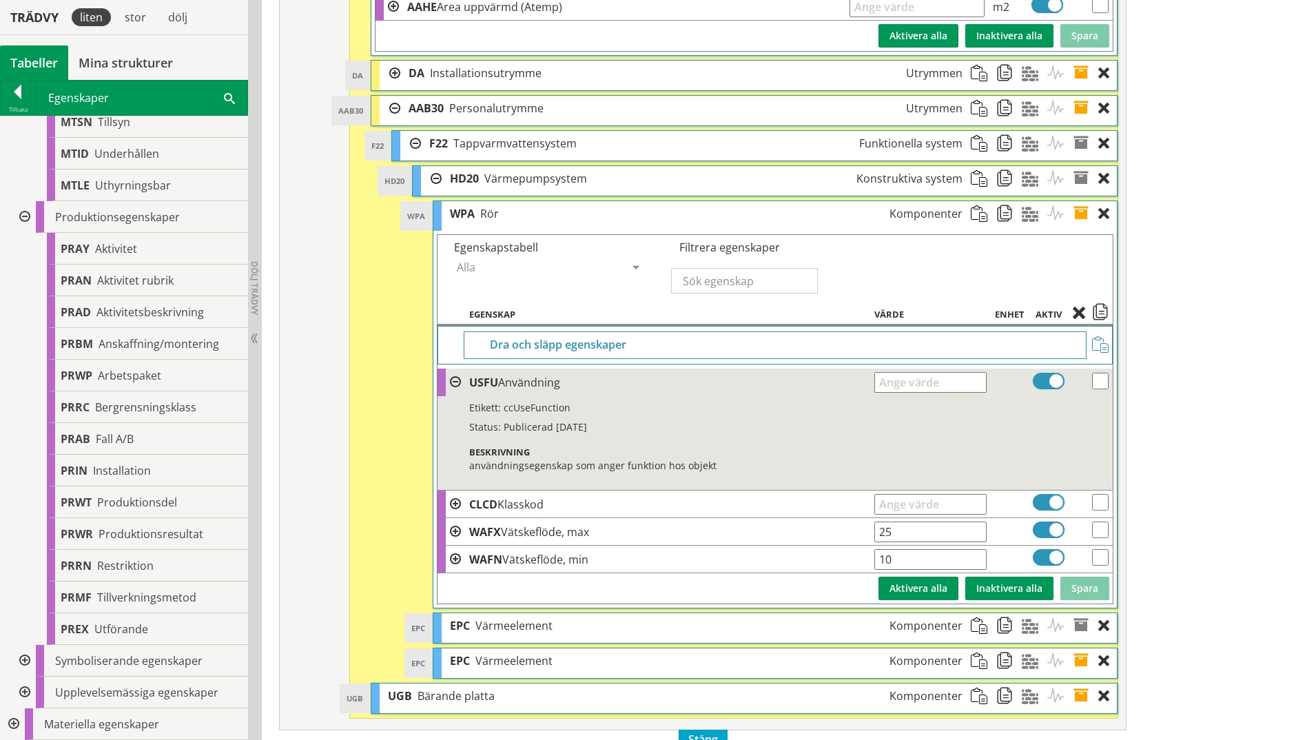
click at [457, 507] on span at bounding box center [455, 504] width 11 height 11
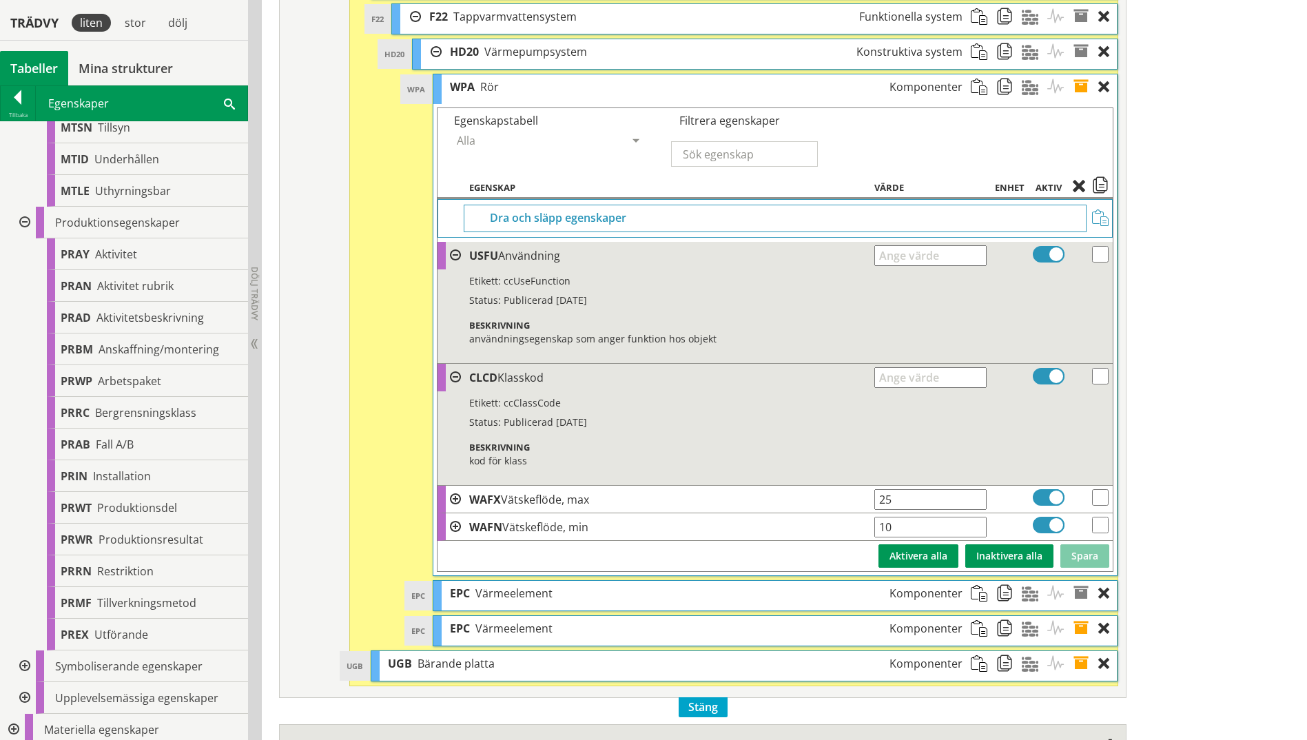
scroll to position [1454, 0]
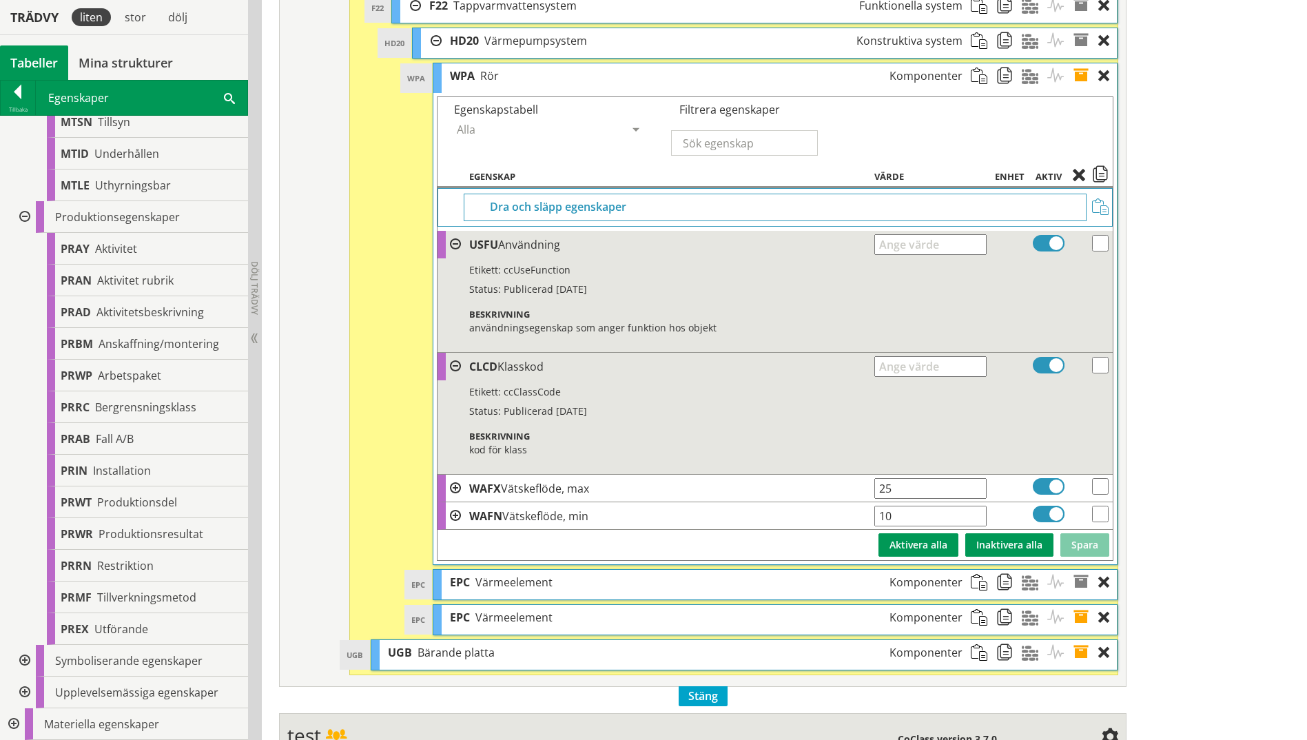
click at [453, 488] on span at bounding box center [455, 488] width 11 height 11
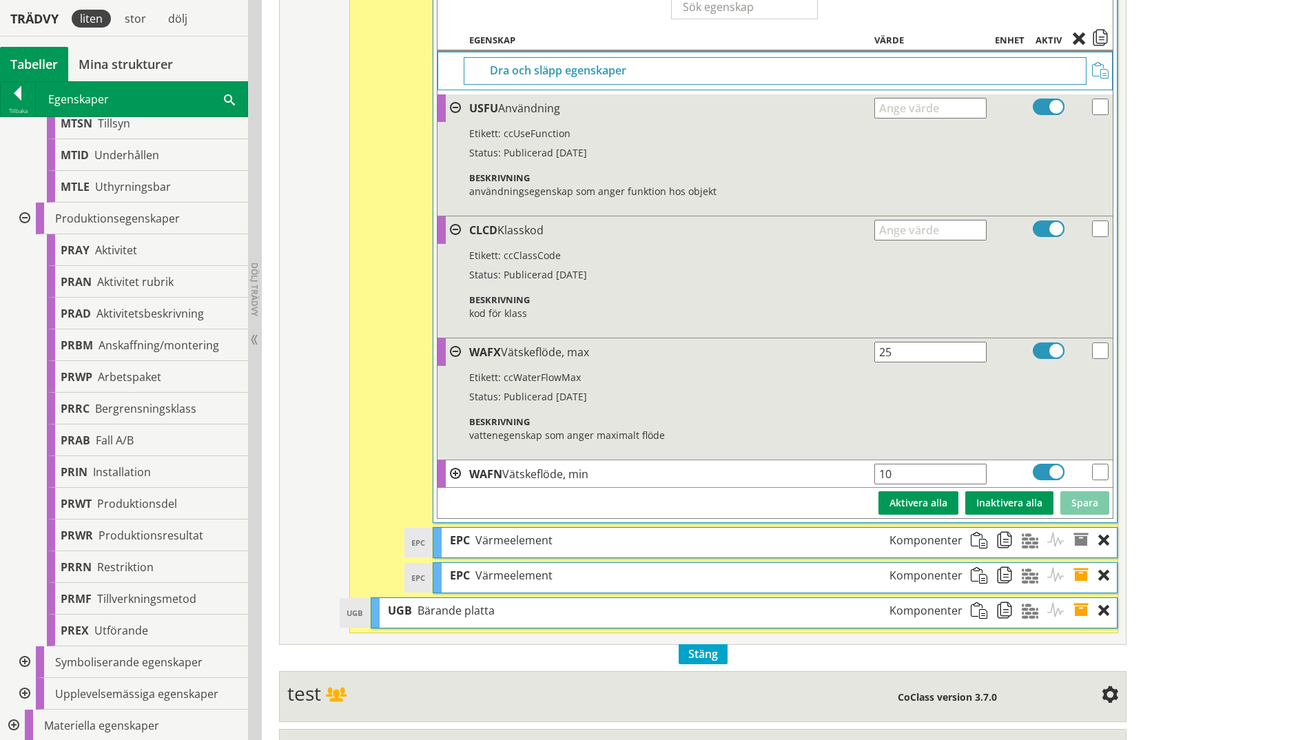
scroll to position [1592, 0]
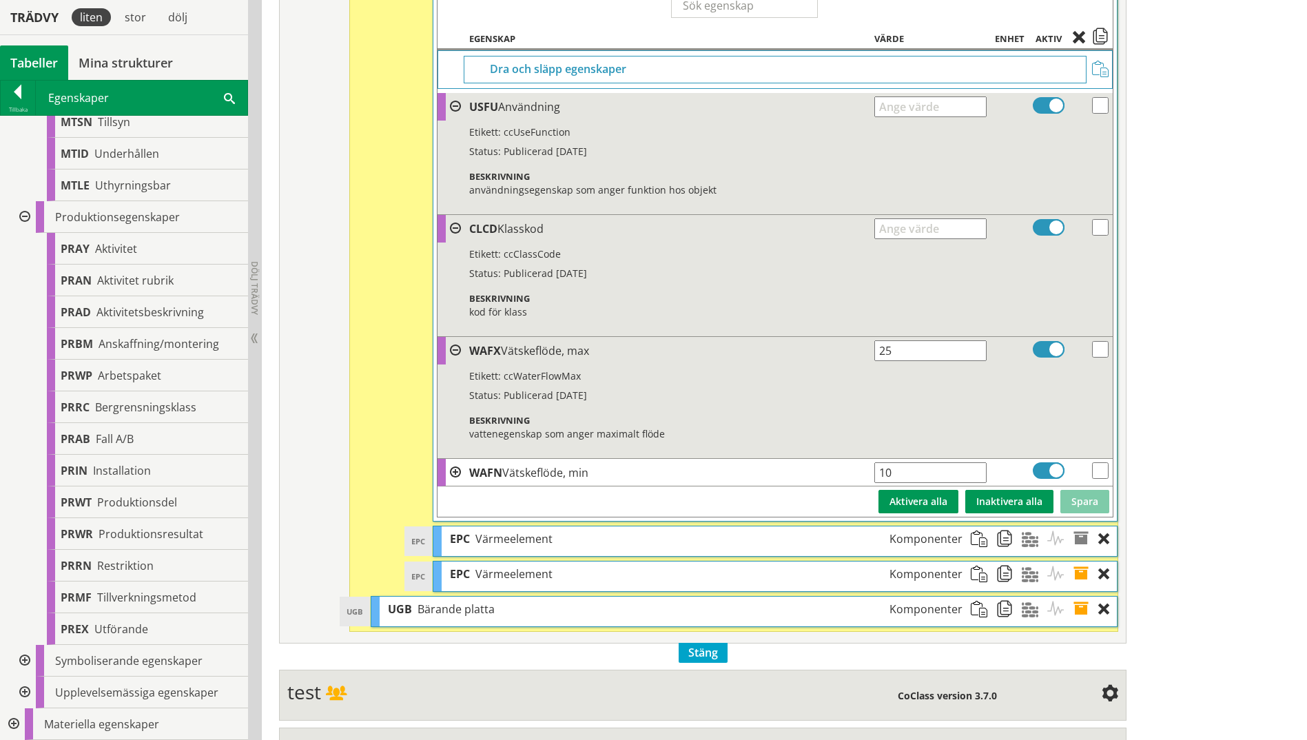
click at [456, 476] on span at bounding box center [455, 472] width 11 height 11
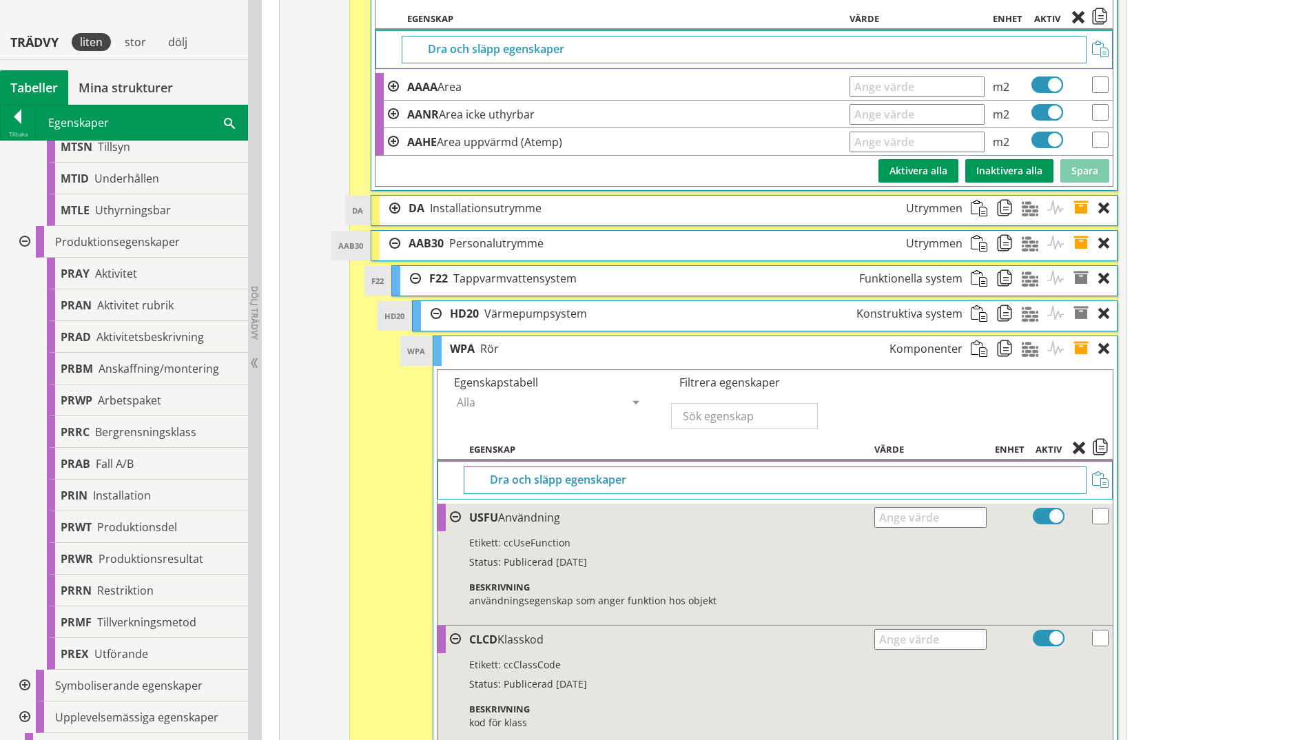
scroll to position [1178, 0]
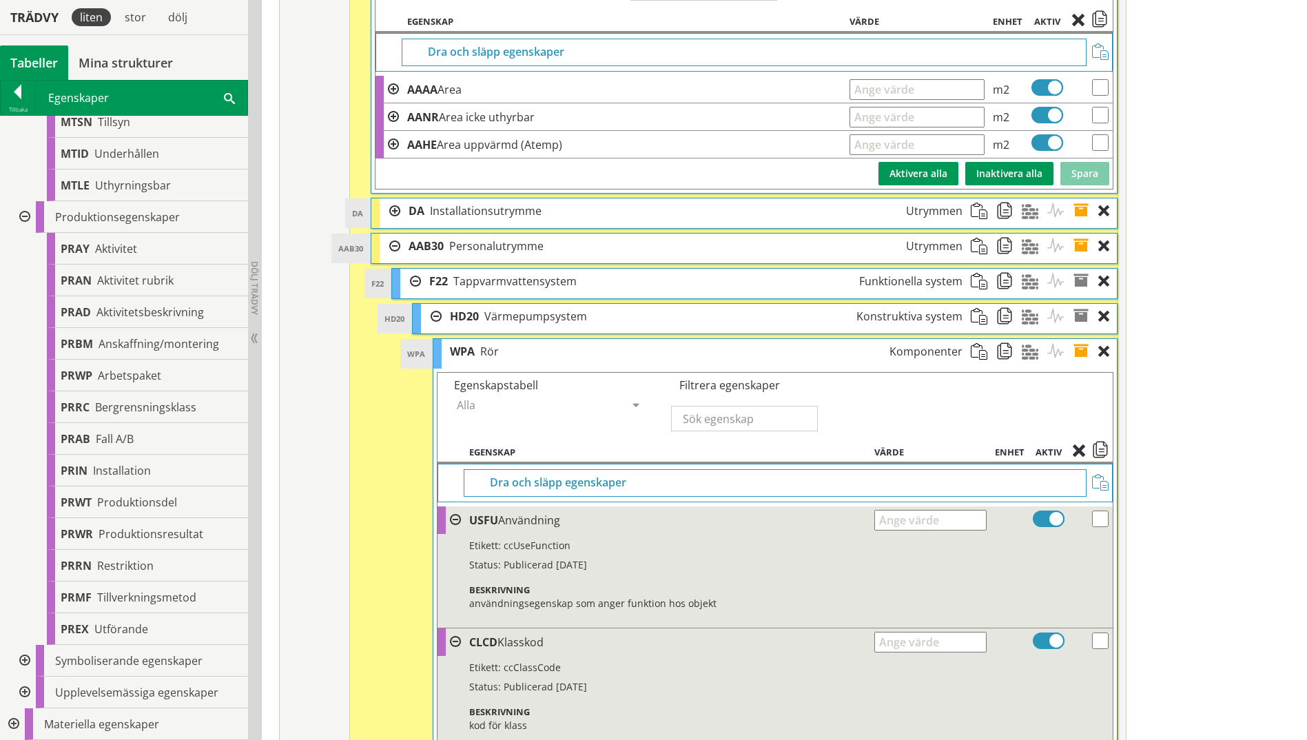
click at [1042, 348] on span at bounding box center [1085, 351] width 25 height 25
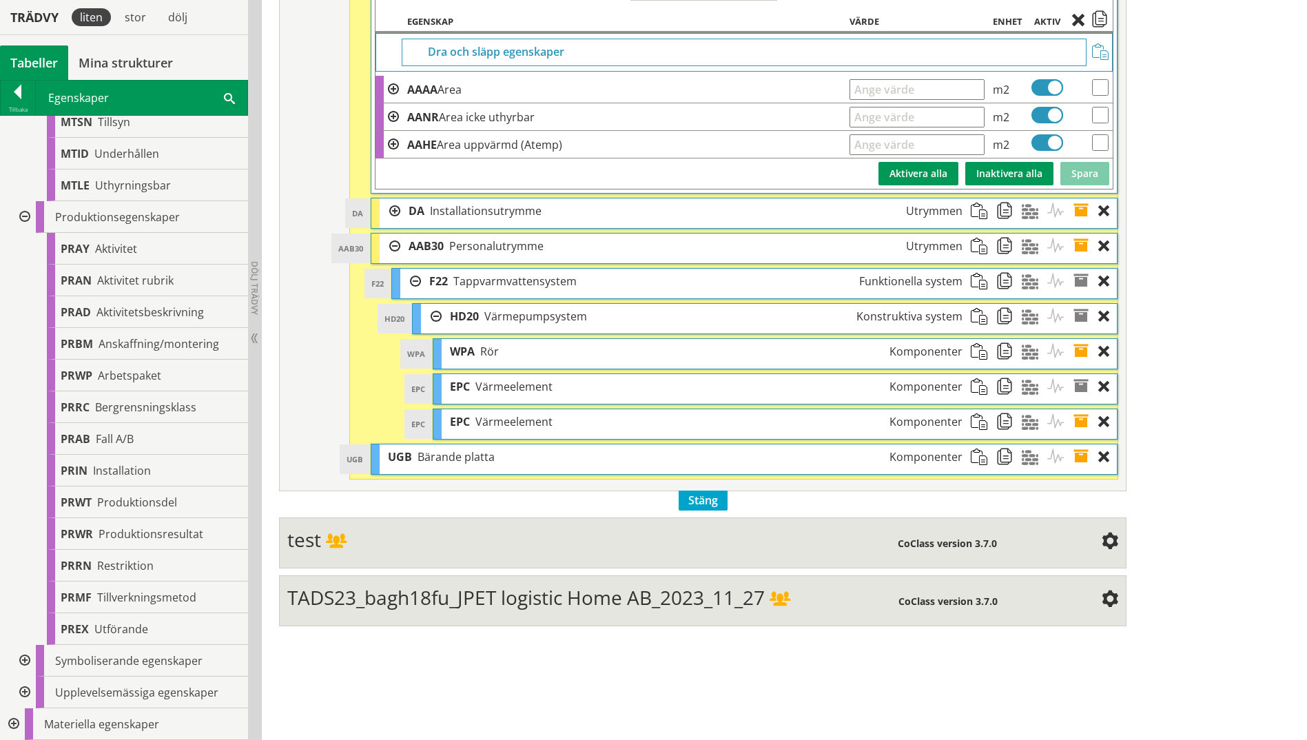
click at [1042, 386] on span at bounding box center [1085, 386] width 25 height 25
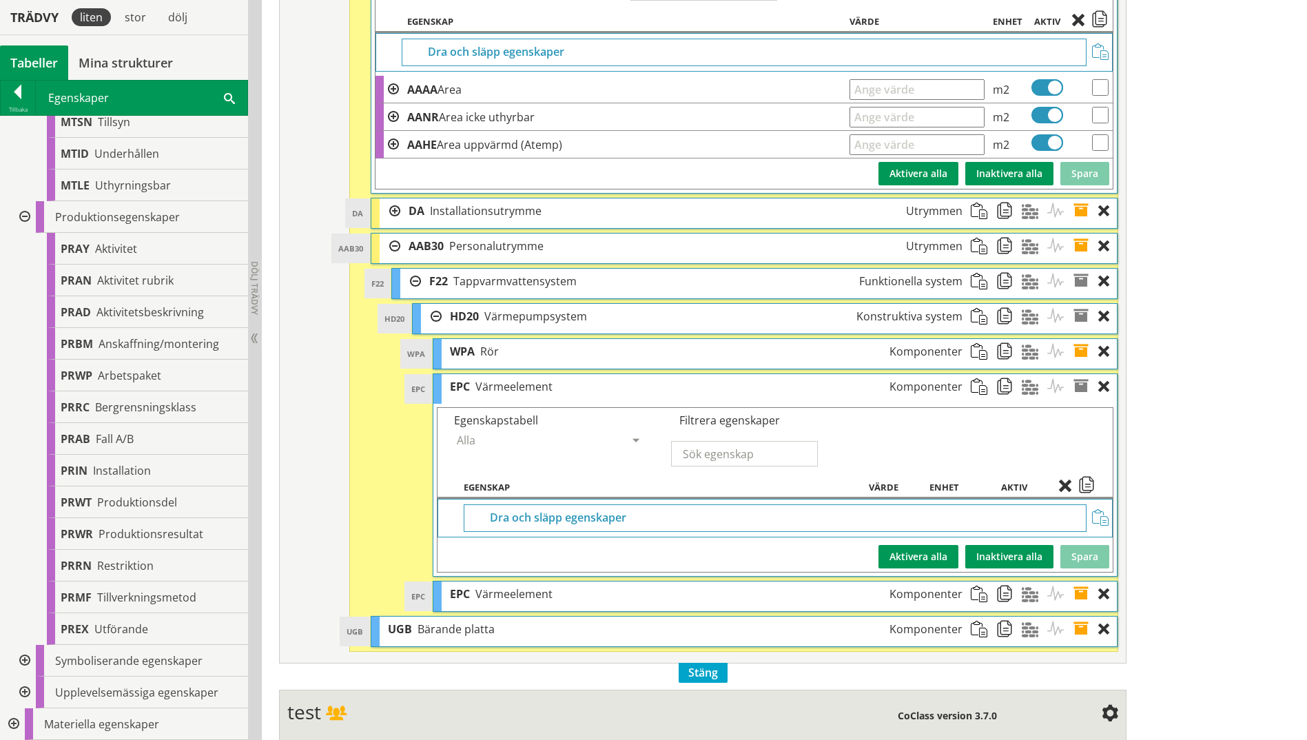
click at [1042, 386] on span at bounding box center [1085, 386] width 25 height 25
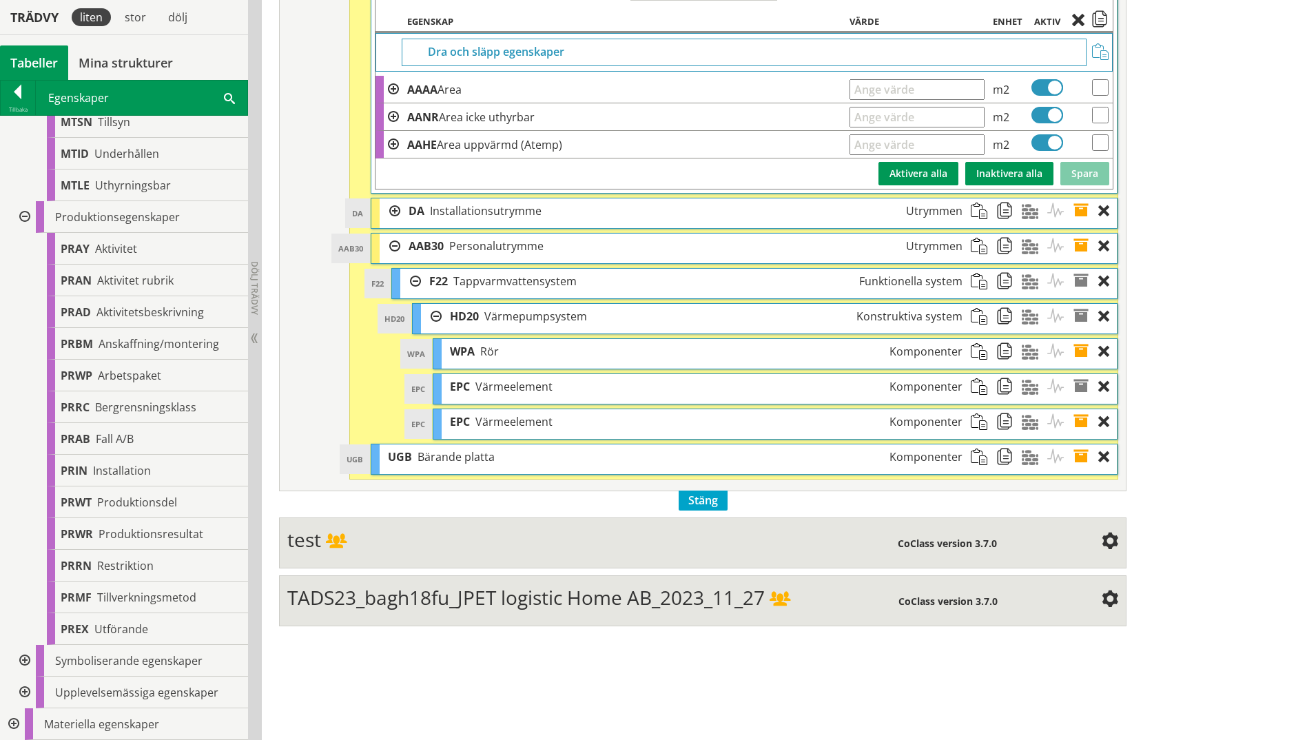
click at [1042, 421] on span at bounding box center [1085, 421] width 25 height 25
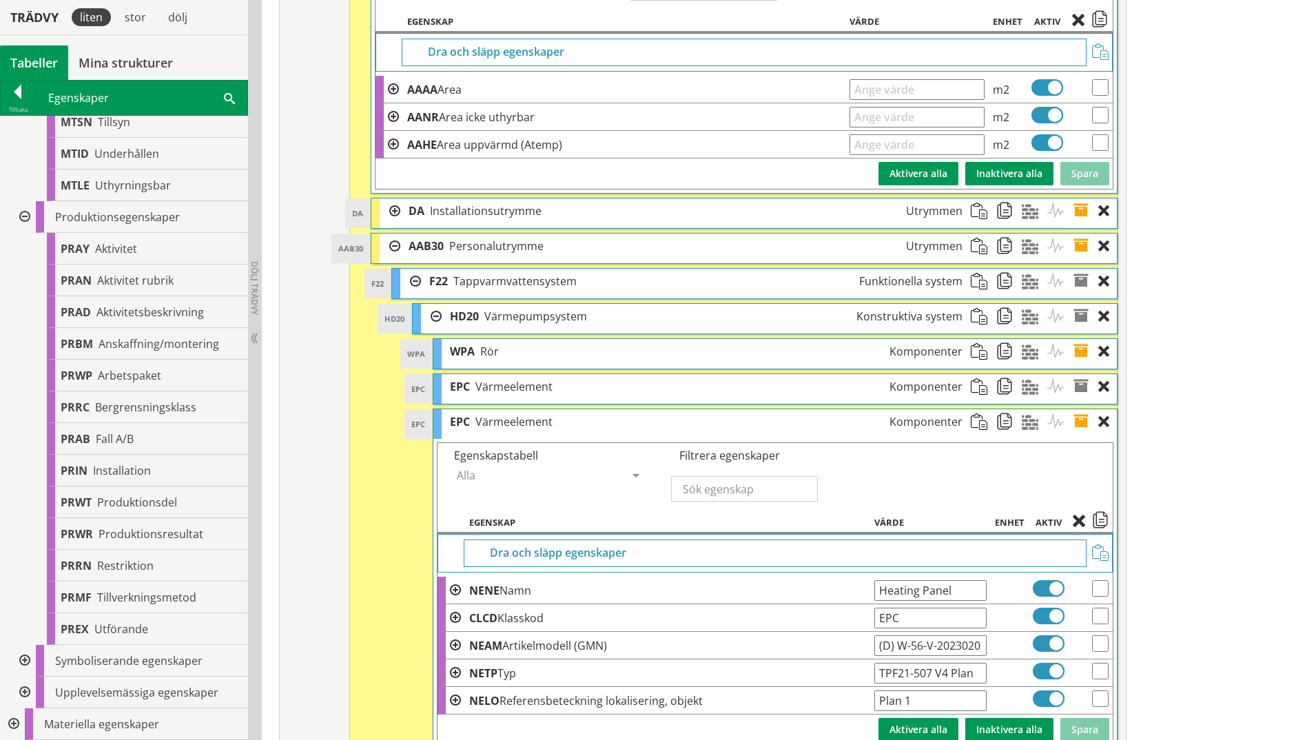
click at [456, 574] on span at bounding box center [455, 590] width 11 height 11
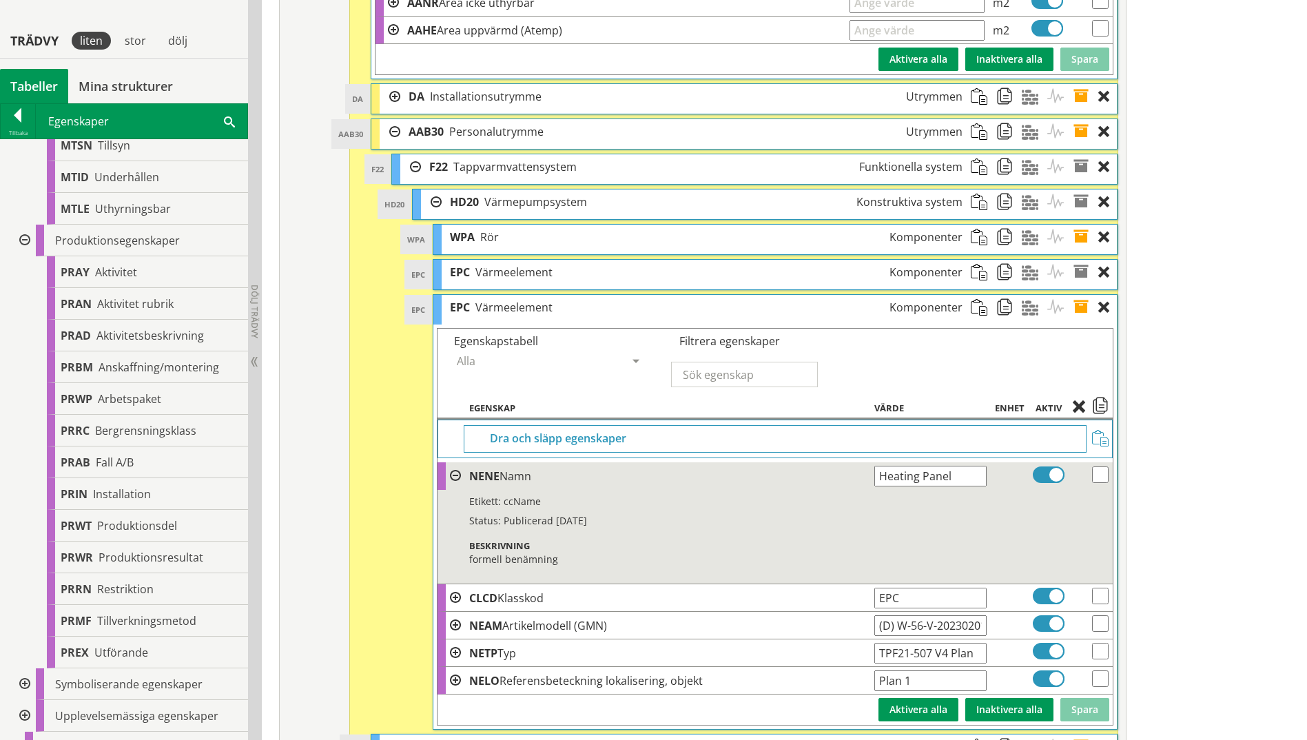
scroll to position [1316, 0]
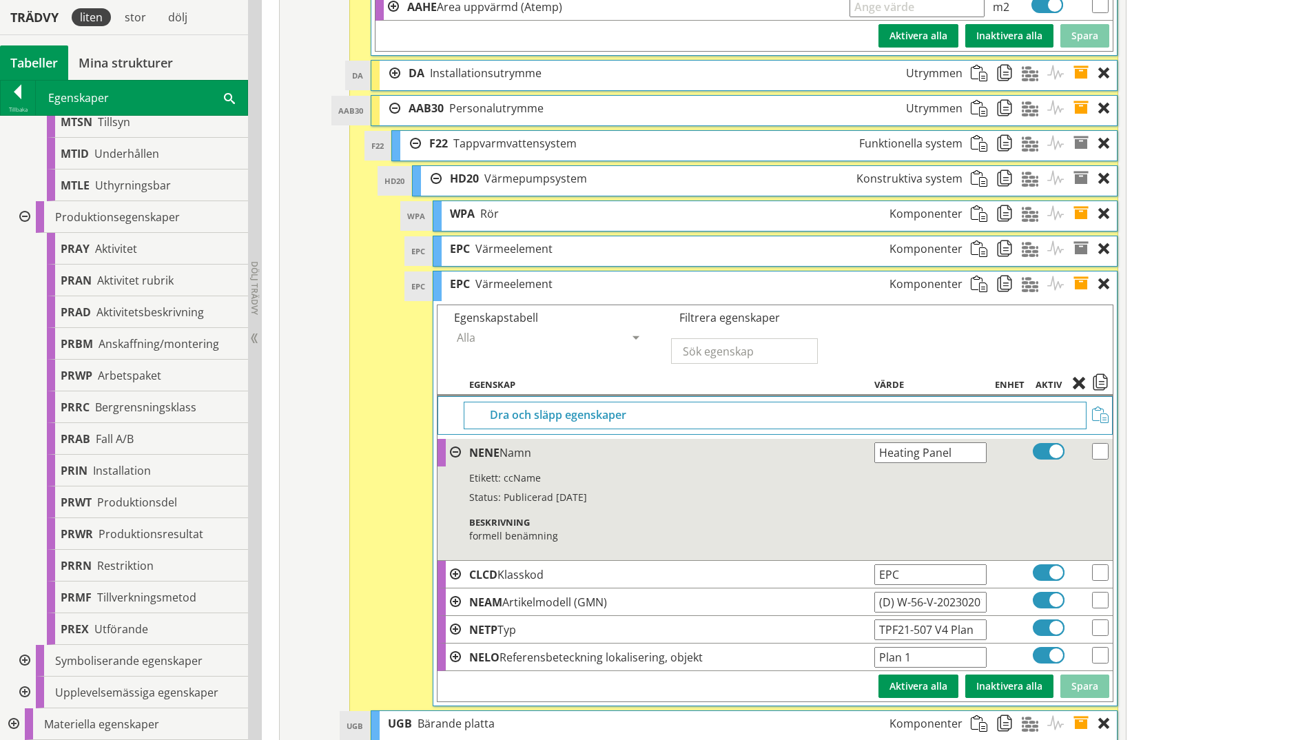
click at [454, 574] on span at bounding box center [455, 574] width 11 height 11
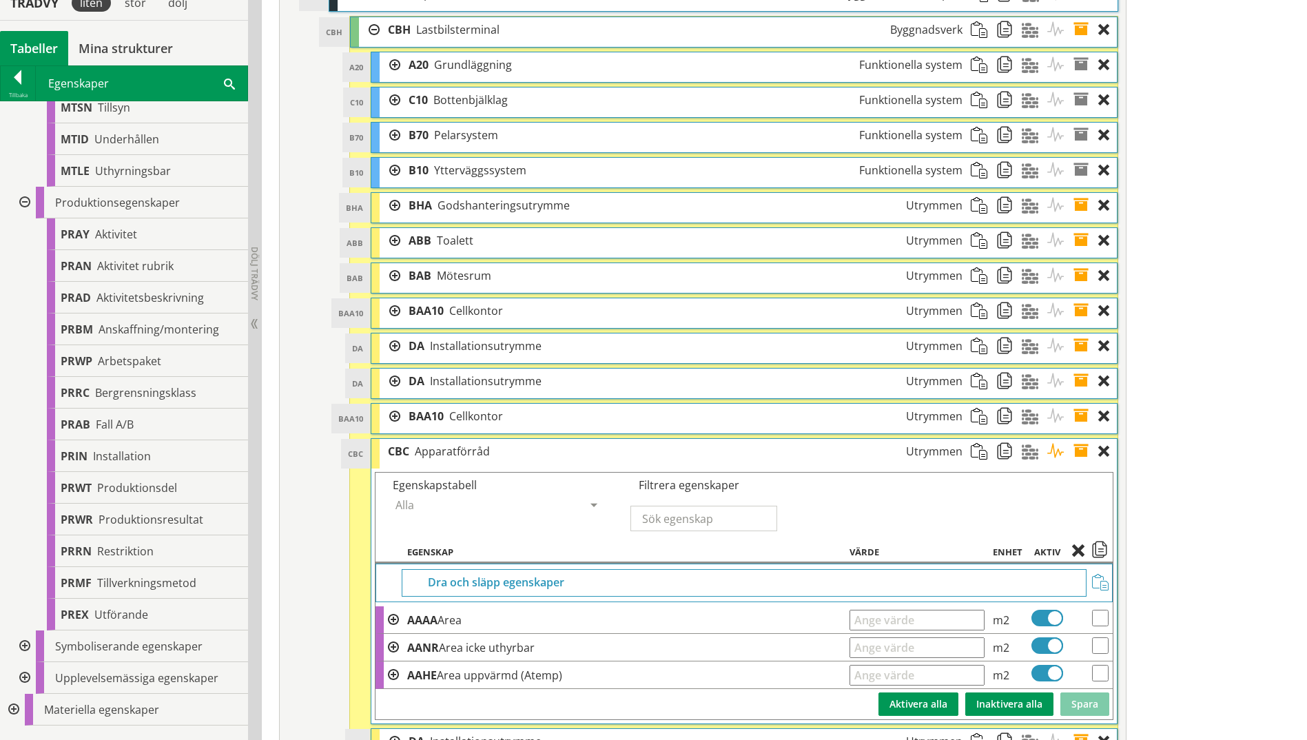
scroll to position [627, 0]
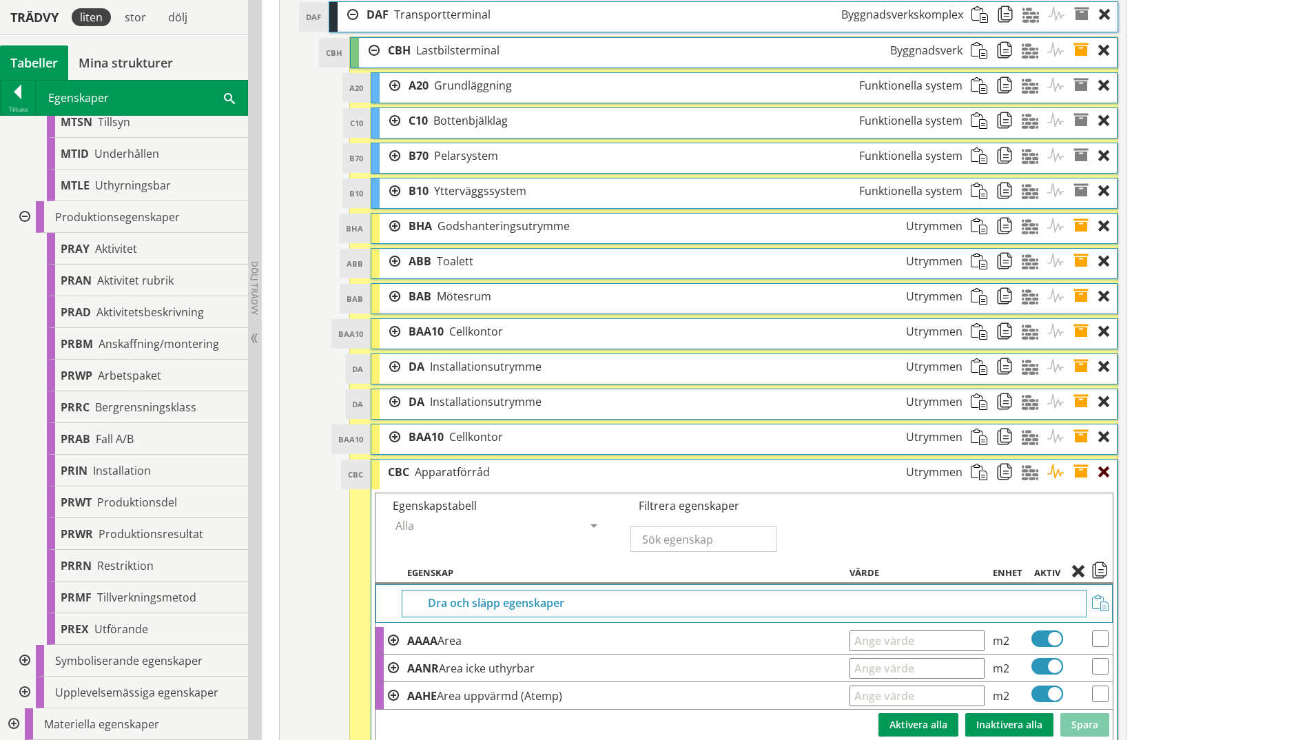
click at [1042, 472] on div at bounding box center [1108, 472] width 19 height 25
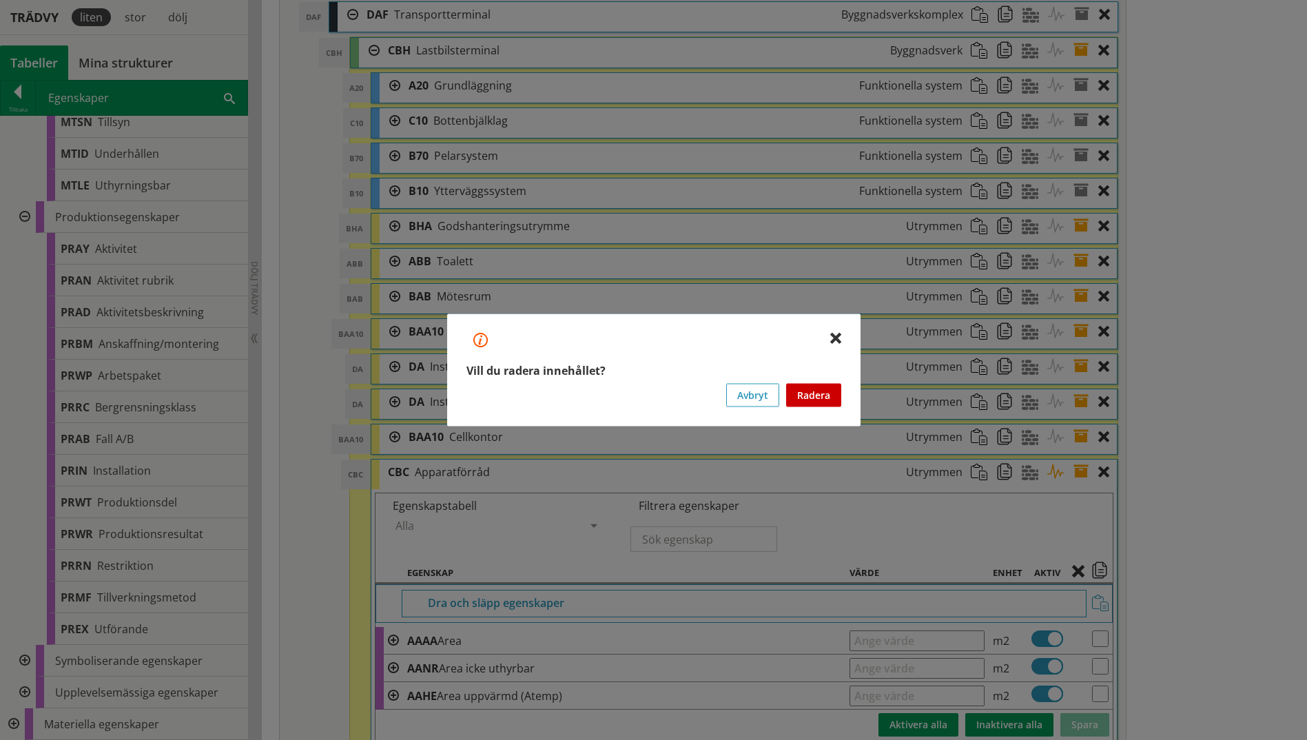
click at [816, 401] on button "Radera" at bounding box center [813, 395] width 55 height 23
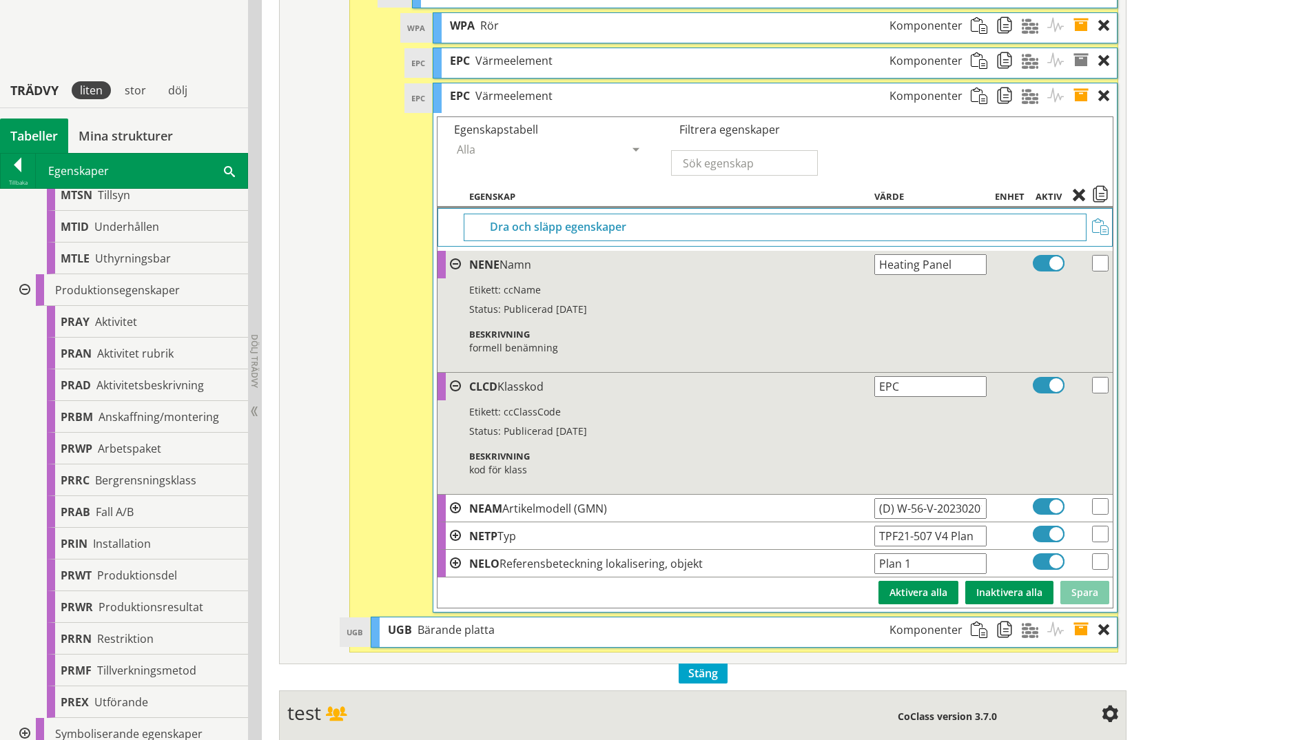
scroll to position [1287, 0]
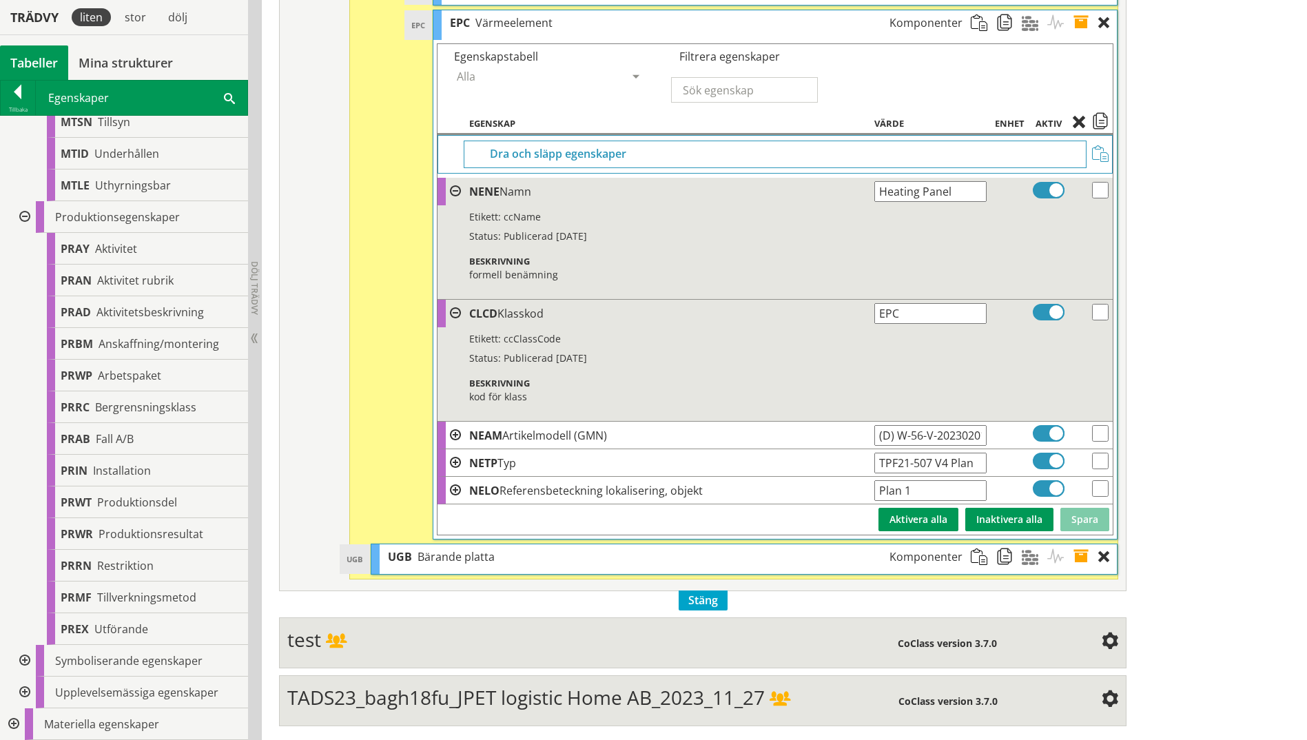
click at [711, 574] on span "Stäng" at bounding box center [703, 601] width 49 height 20
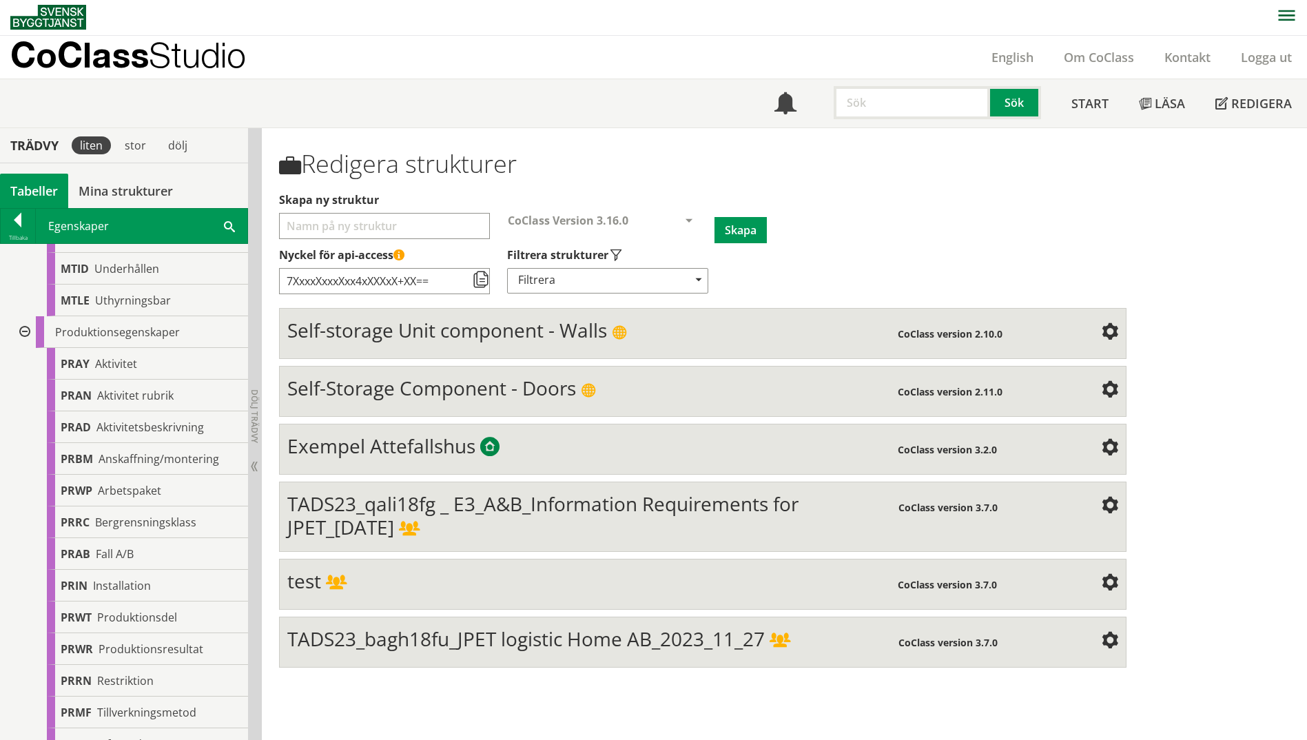
scroll to position [0, 0]
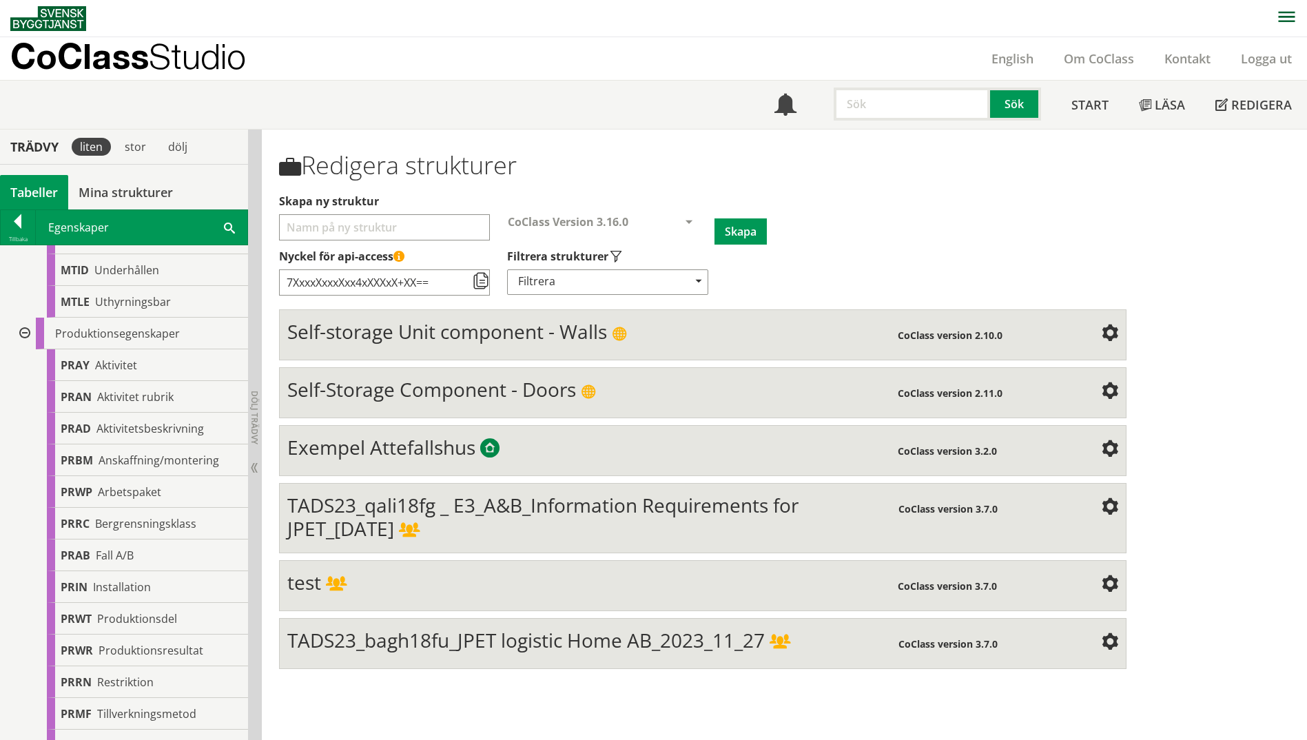
click at [1042, 507] on span at bounding box center [1110, 508] width 17 height 17
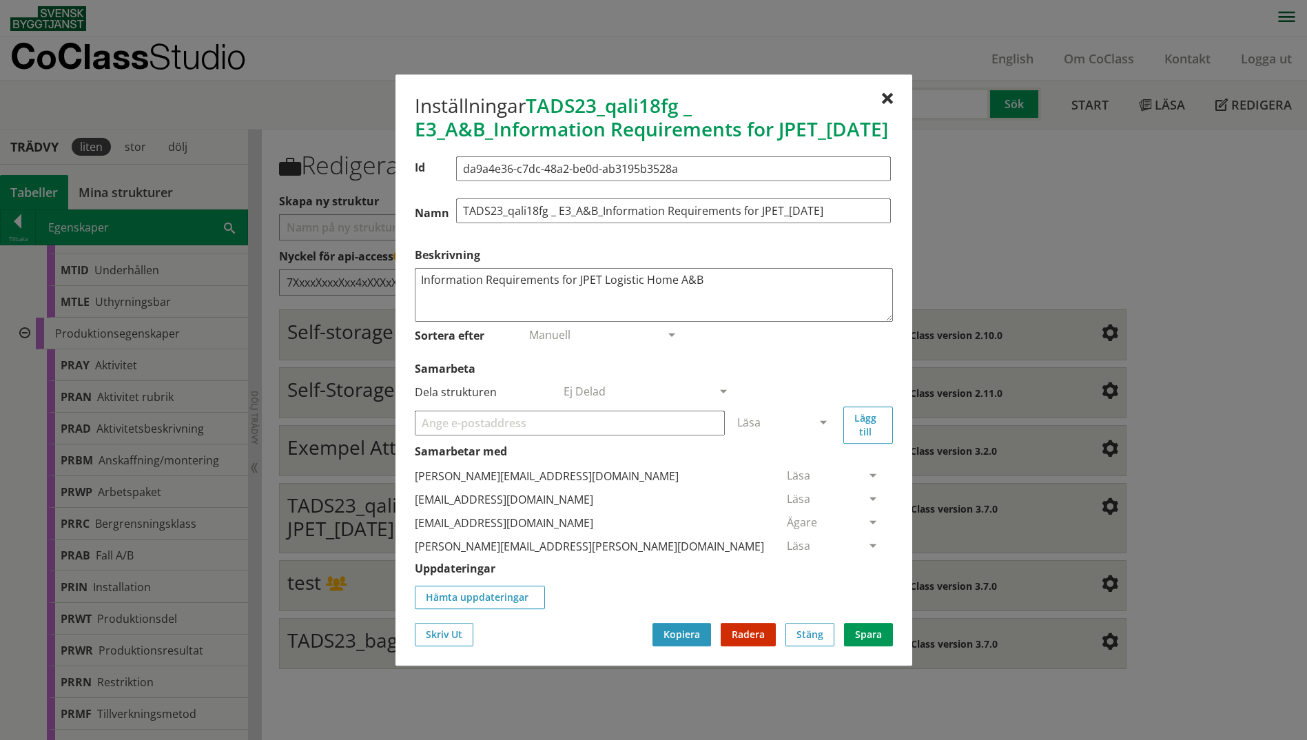
scroll to position [1, 0]
click at [869, 574] on button "Spara" at bounding box center [868, 634] width 49 height 23
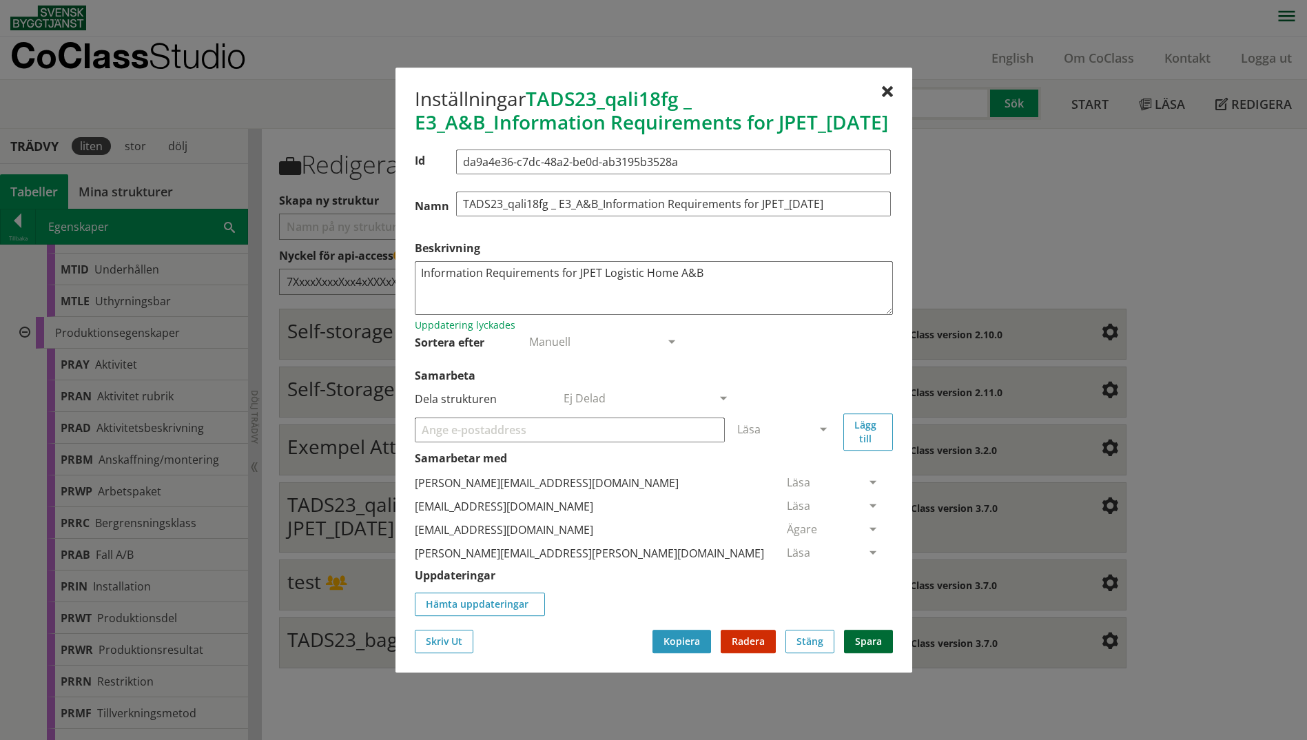
click at [872, 574] on button "Spara" at bounding box center [868, 641] width 49 height 23
click at [886, 87] on div at bounding box center [887, 92] width 11 height 11
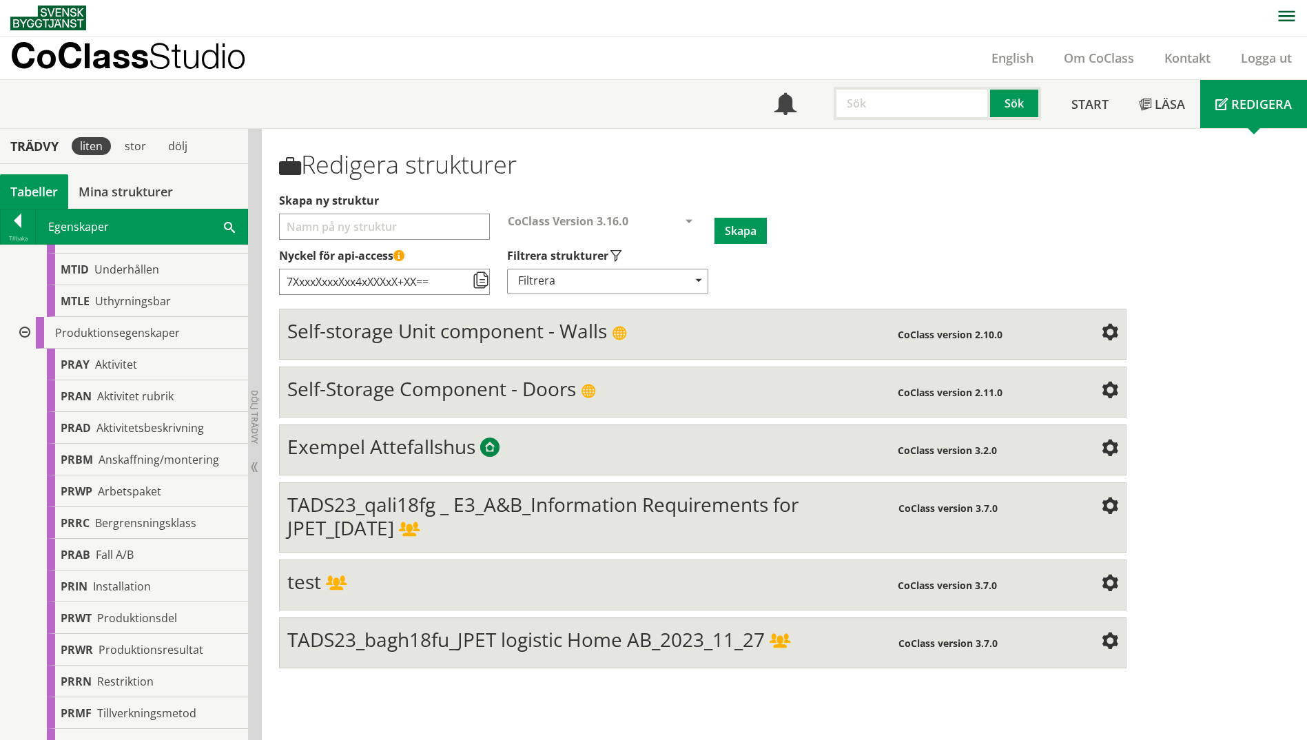
click at [582, 518] on div "TADS23_qali18fg _ E3_A&B_Information Requirements for JPET_[DATE]" at bounding box center [592, 516] width 611 height 47
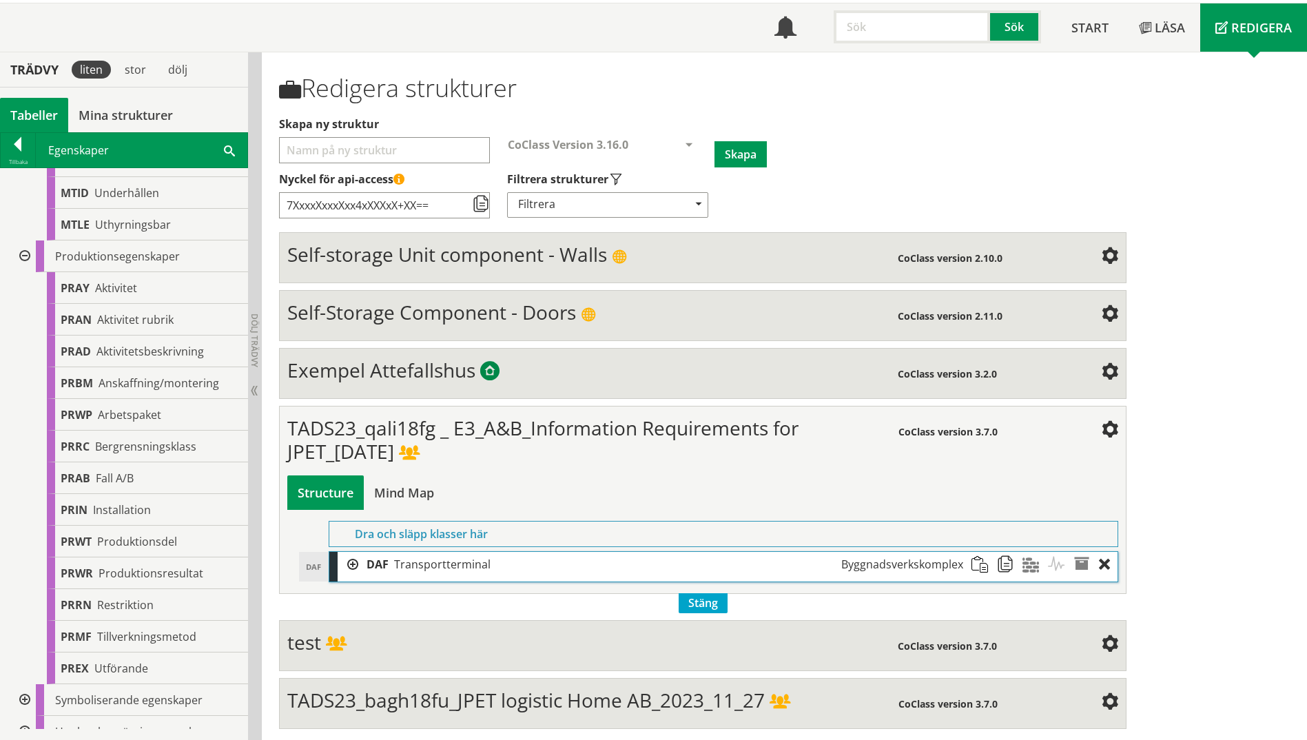
scroll to position [80, 0]
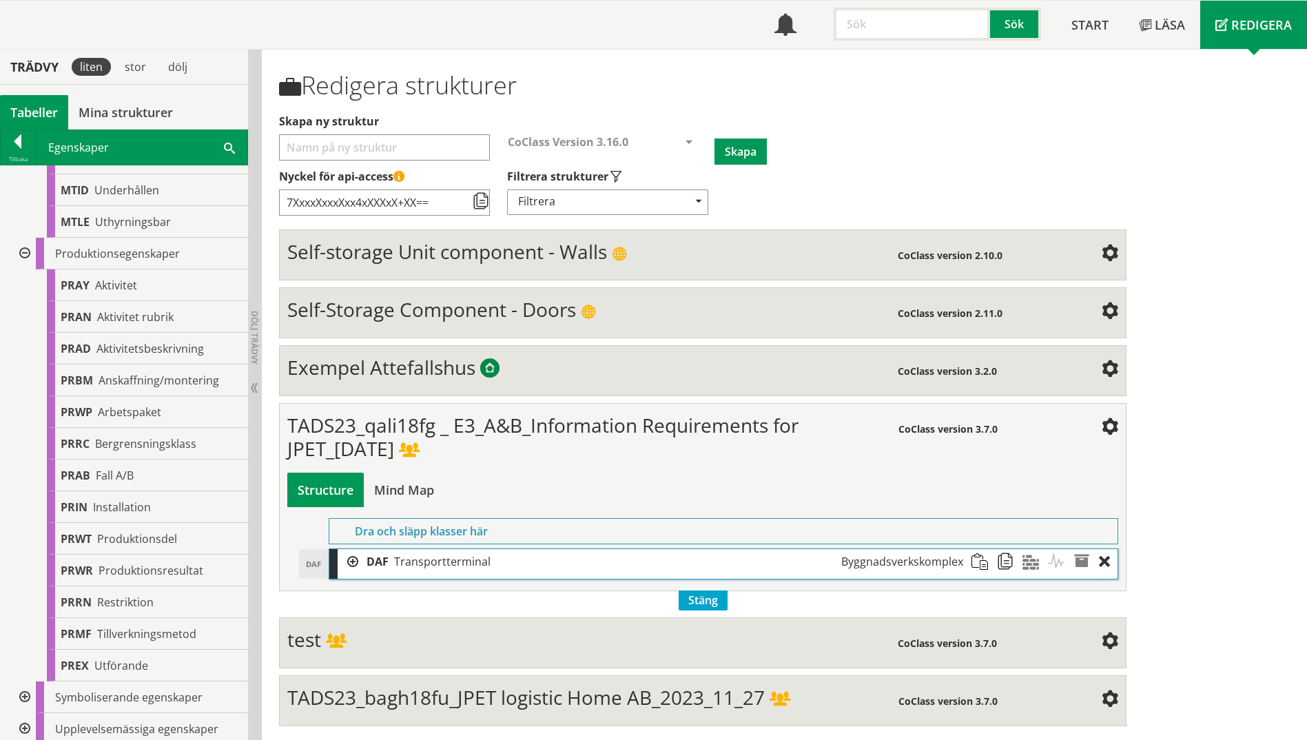
click at [1042, 424] on span at bounding box center [1110, 428] width 17 height 17
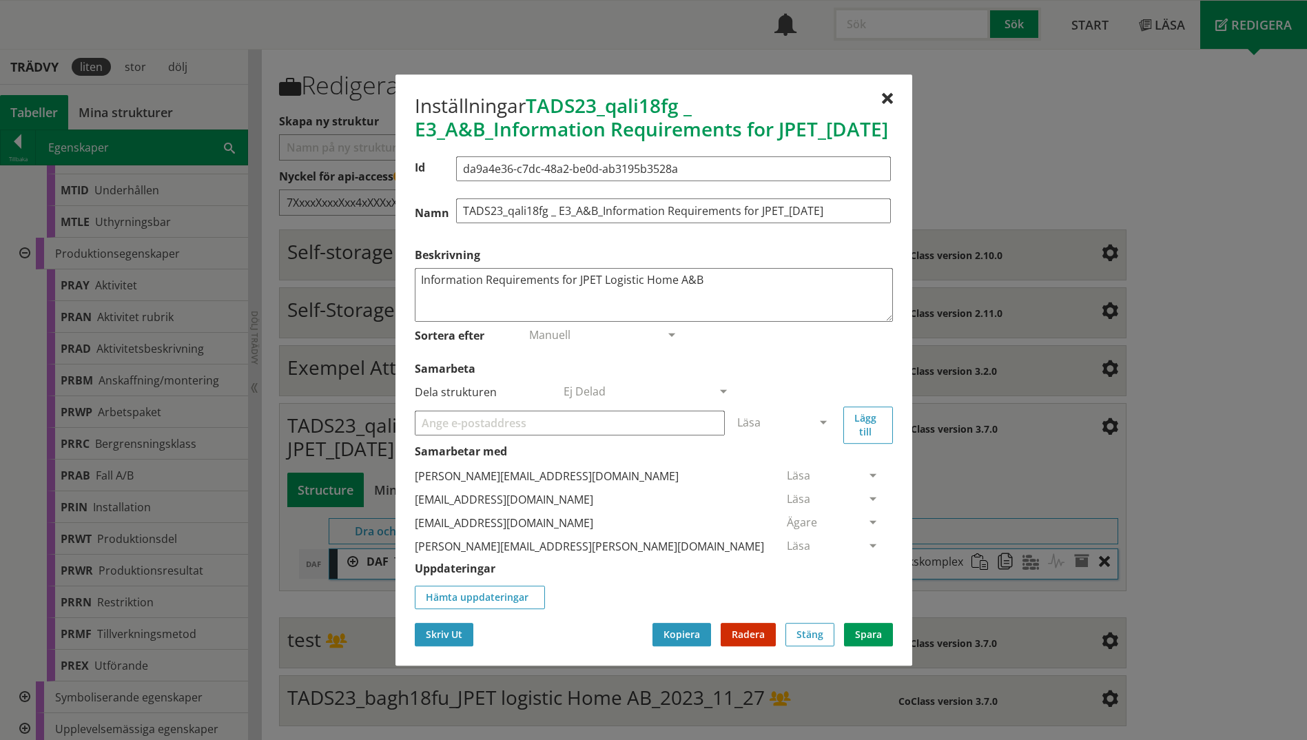
click at [448, 574] on button "Skriv Ut" at bounding box center [444, 634] width 59 height 23
click at [672, 343] on span at bounding box center [672, 336] width 12 height 12
click at [892, 94] on div at bounding box center [887, 99] width 11 height 11
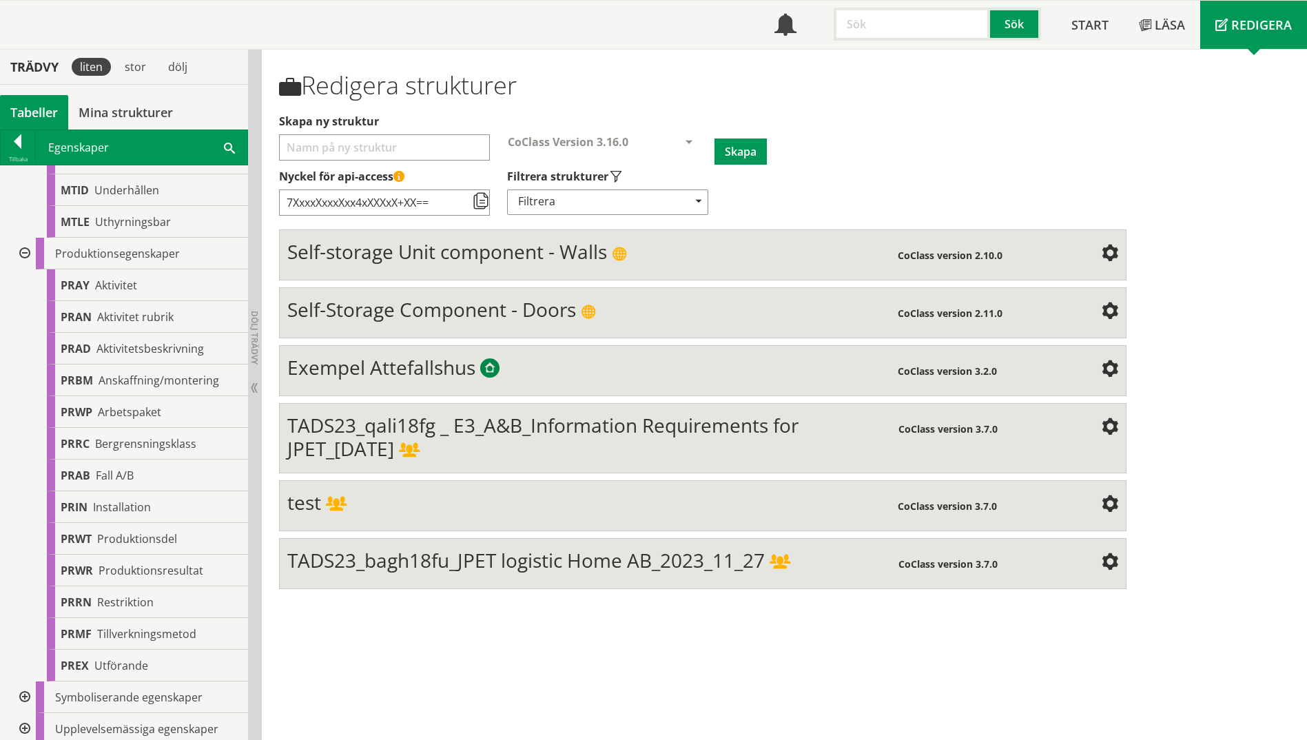
click at [19, 267] on div at bounding box center [23, 254] width 25 height 32
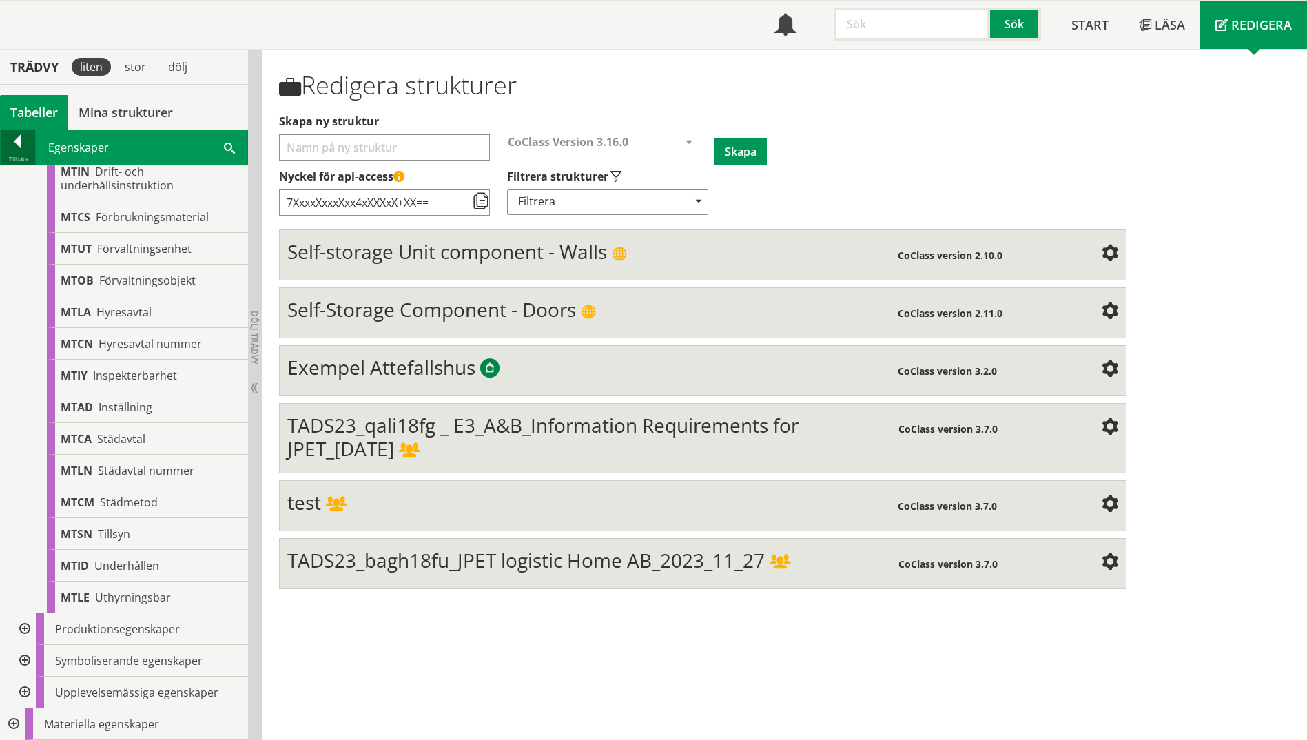
click at [19, 144] on div at bounding box center [18, 143] width 34 height 19
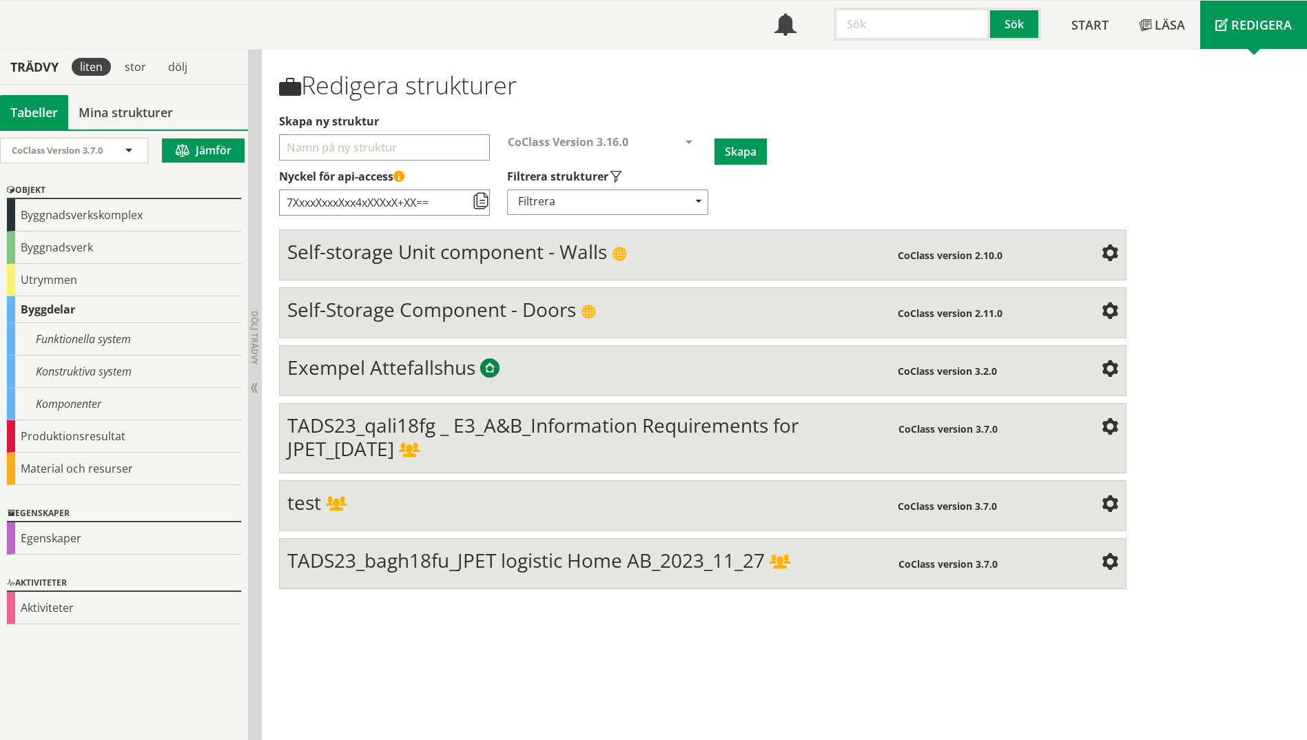
click at [411, 423] on span "TADS23_qali18fg _ E3_A&B_Information Requirements for JPET_[DATE]" at bounding box center [542, 437] width 511 height 50
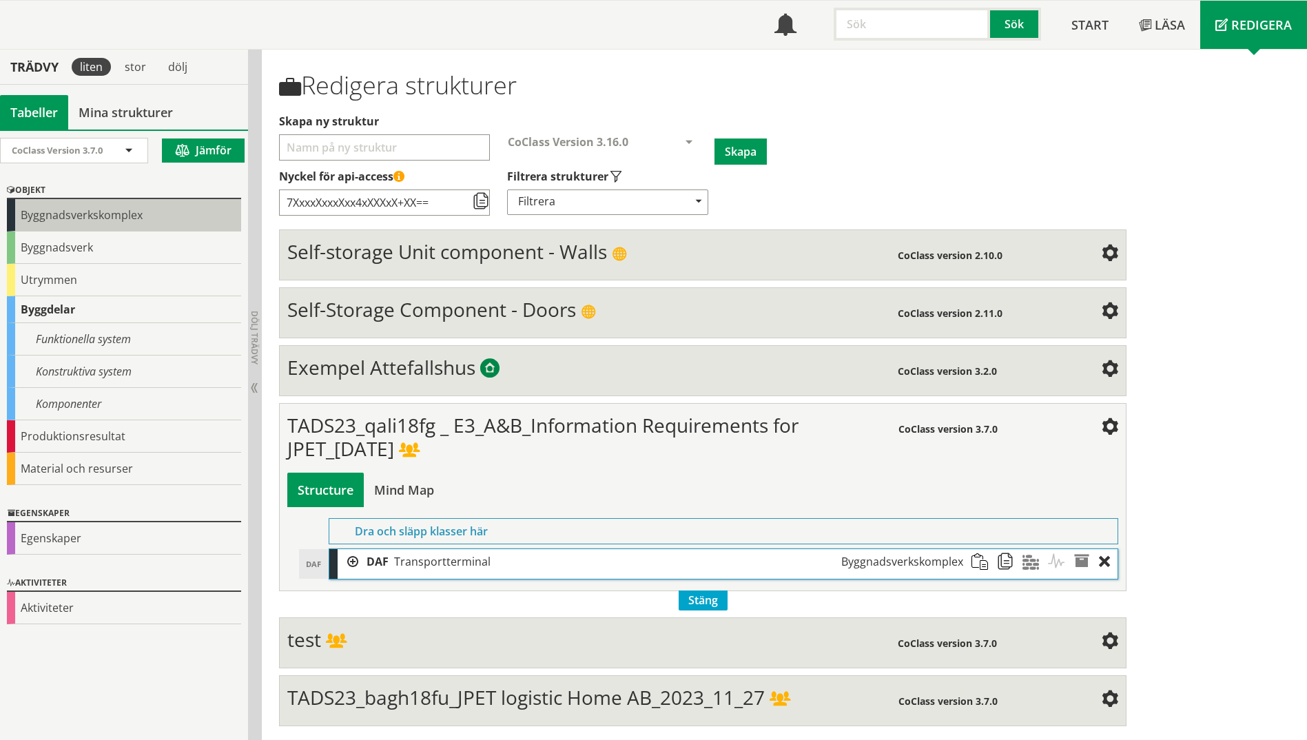
click at [66, 223] on div "Byggnadsverkskomplex" at bounding box center [124, 215] width 234 height 32
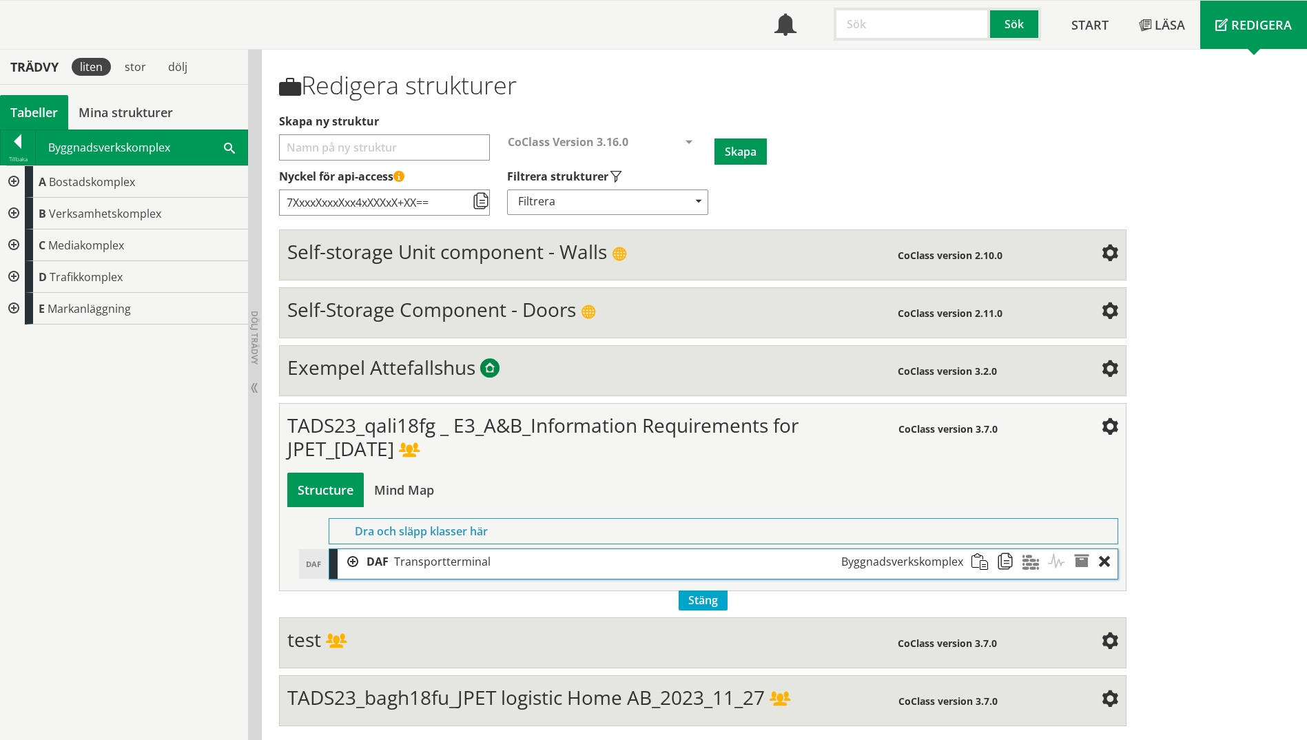
click at [12, 179] on div at bounding box center [12, 182] width 25 height 32
click at [24, 213] on div at bounding box center [23, 214] width 25 height 32
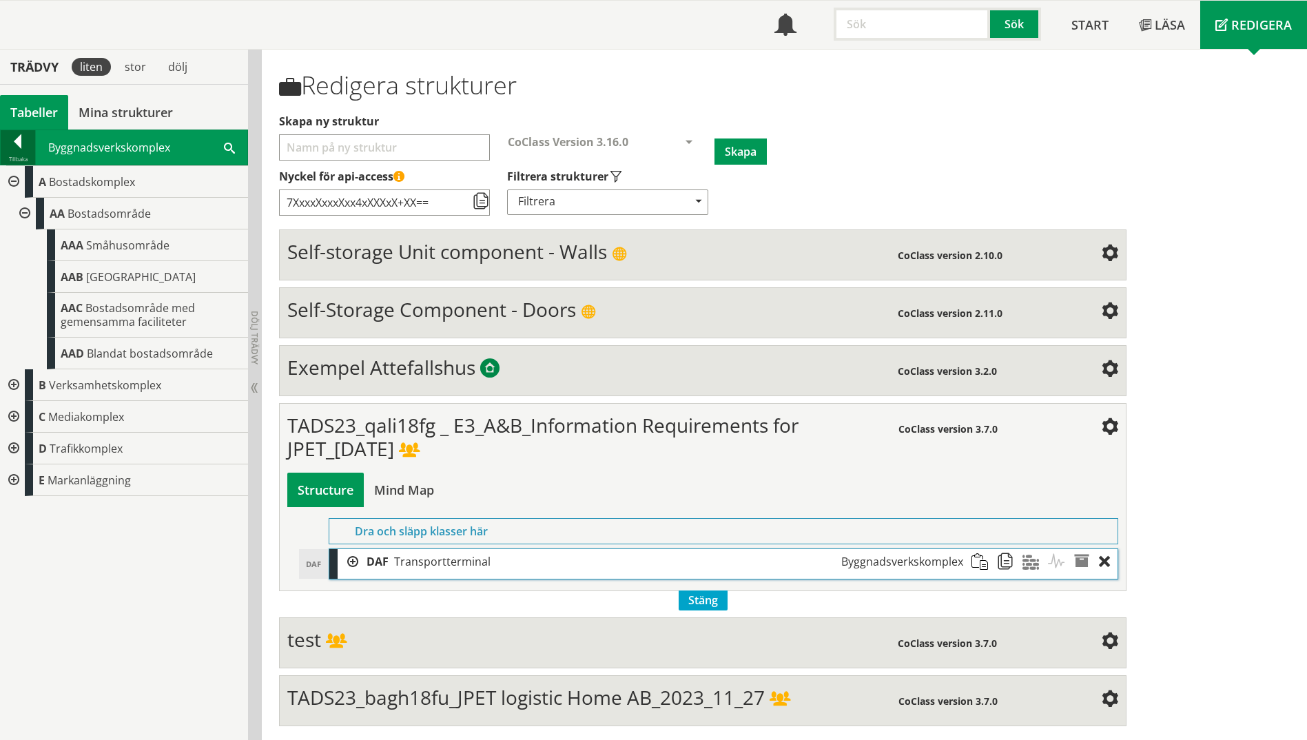
click at [8, 145] on div at bounding box center [18, 143] width 34 height 19
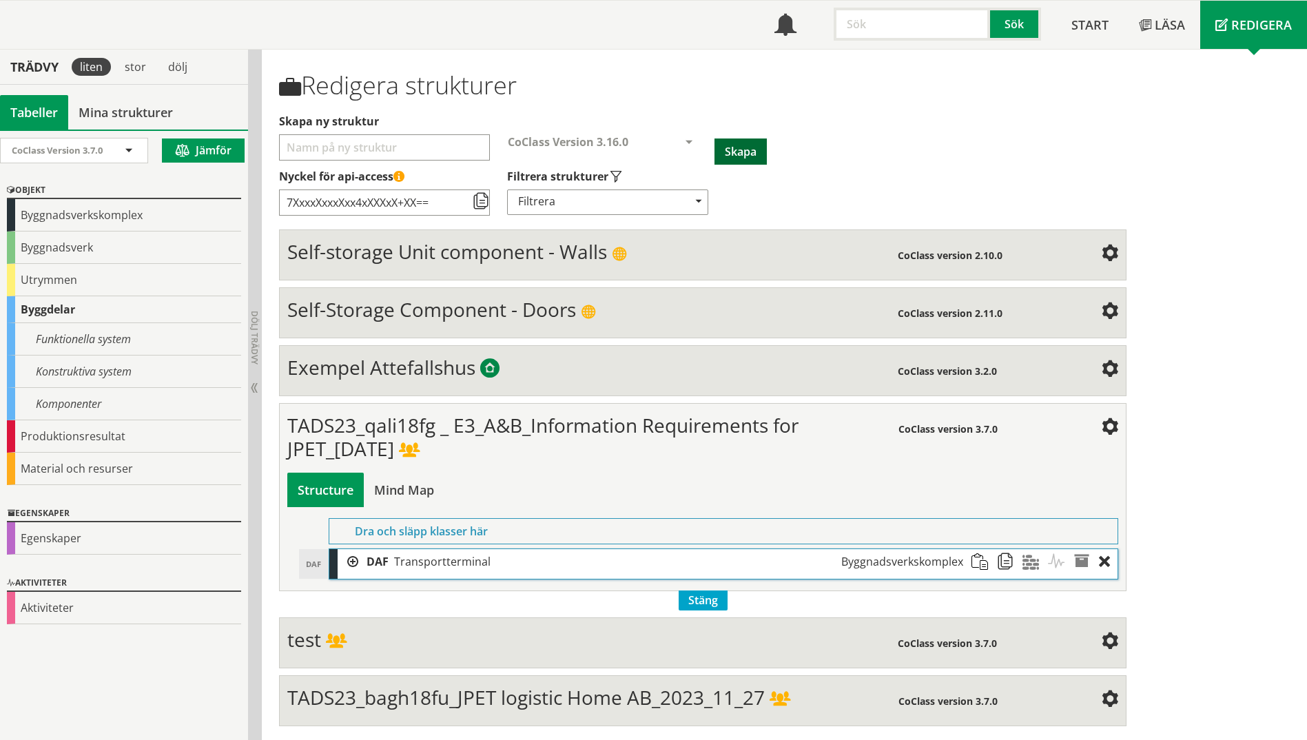
click at [743, 154] on button "Skapa" at bounding box center [741, 152] width 52 height 26
click at [319, 142] on input "Skapa ny struktur" at bounding box center [384, 147] width 211 height 26
click at [703, 574] on span "Stäng" at bounding box center [703, 601] width 49 height 20
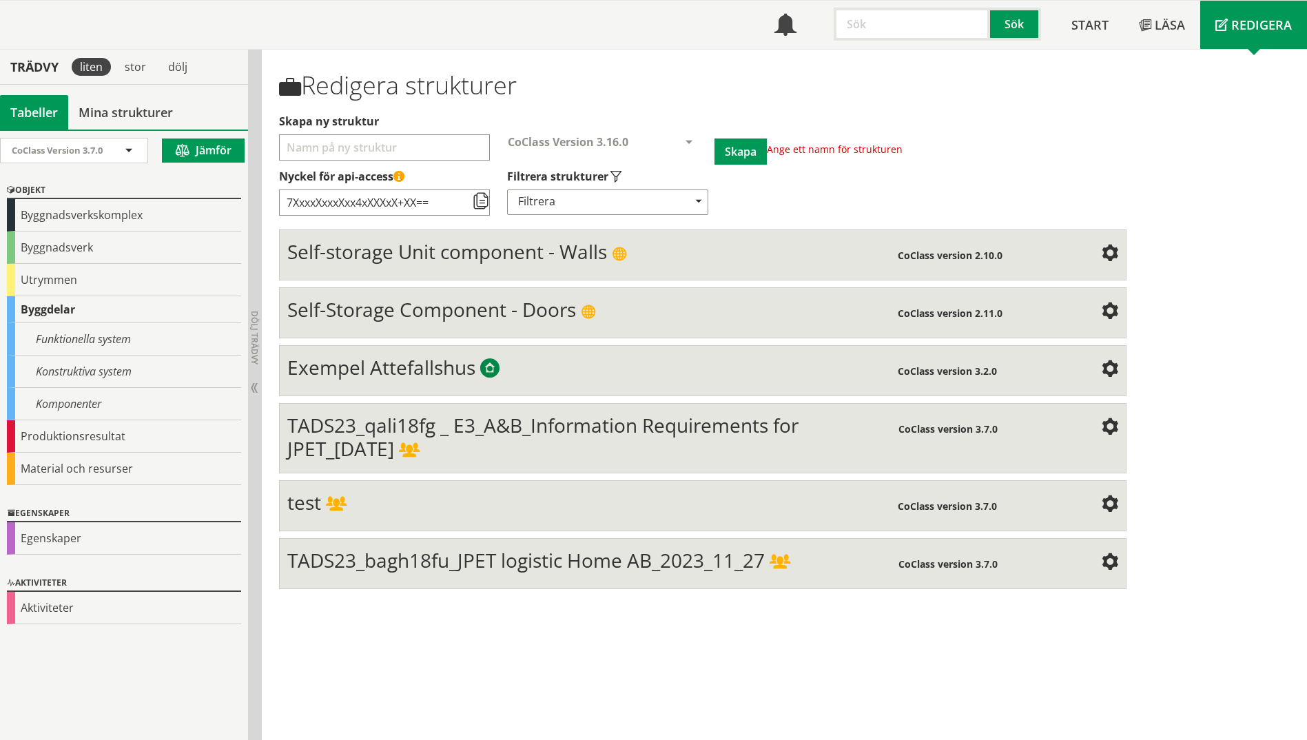
click at [377, 149] on input "Skapa ny struktur" at bounding box center [384, 147] width 211 height 26
drag, startPoint x: 294, startPoint y: 143, endPoint x: 273, endPoint y: 143, distance: 20.7
click at [273, 143] on div "Redigera strukturer Skapa ny struktur test 2025 CoClass Version 3.16.0 CoClass …" at bounding box center [703, 328] width 868 height 536
type input "Test 2025"
click at [485, 201] on span at bounding box center [481, 202] width 17 height 17
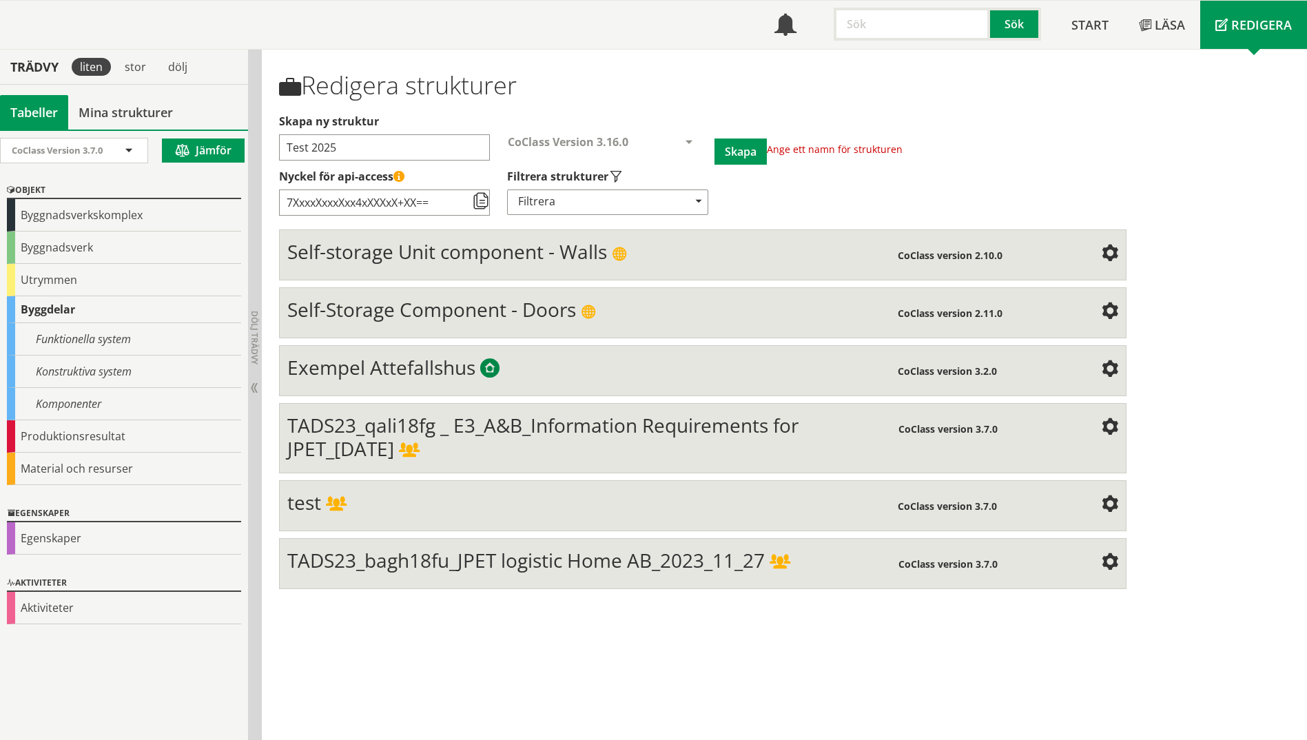
click at [607, 201] on div "Filtrera" at bounding box center [607, 202] width 201 height 25
click at [748, 145] on button "Skapa" at bounding box center [741, 152] width 52 height 26
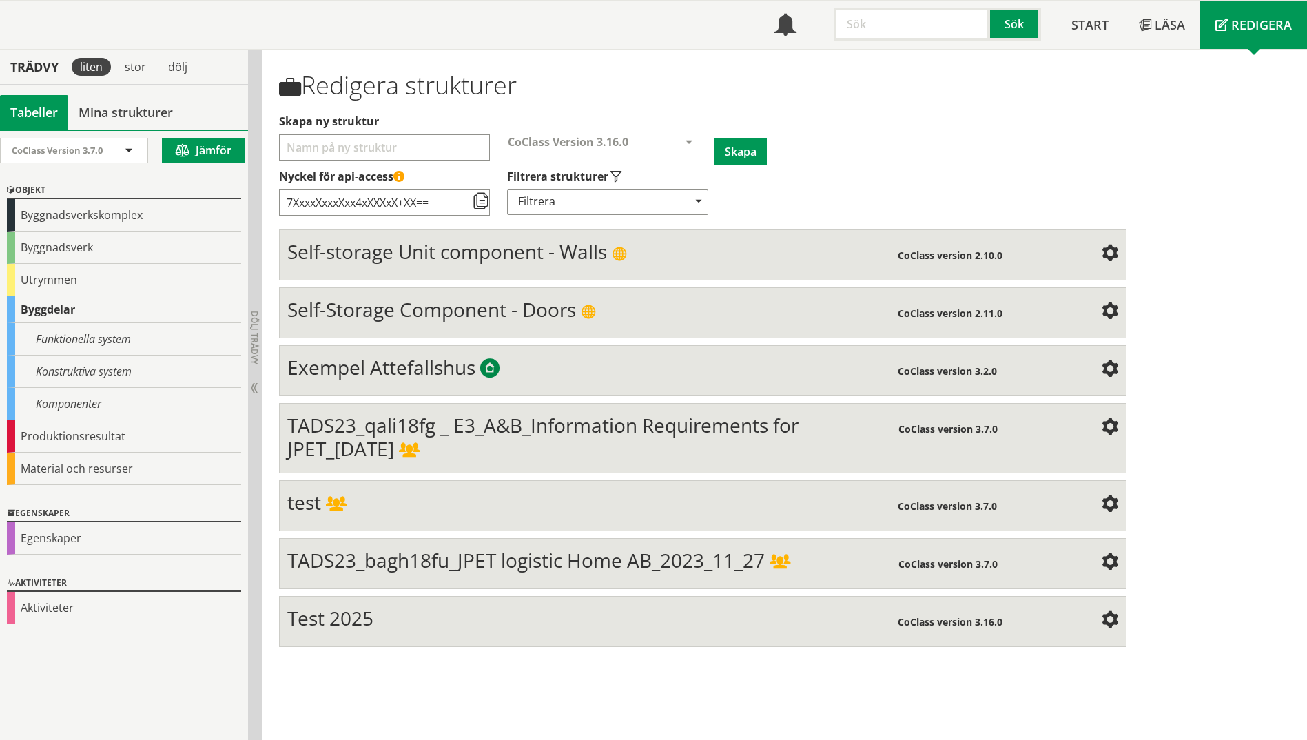
click at [569, 574] on div "Test 2025" at bounding box center [592, 620] width 610 height 28
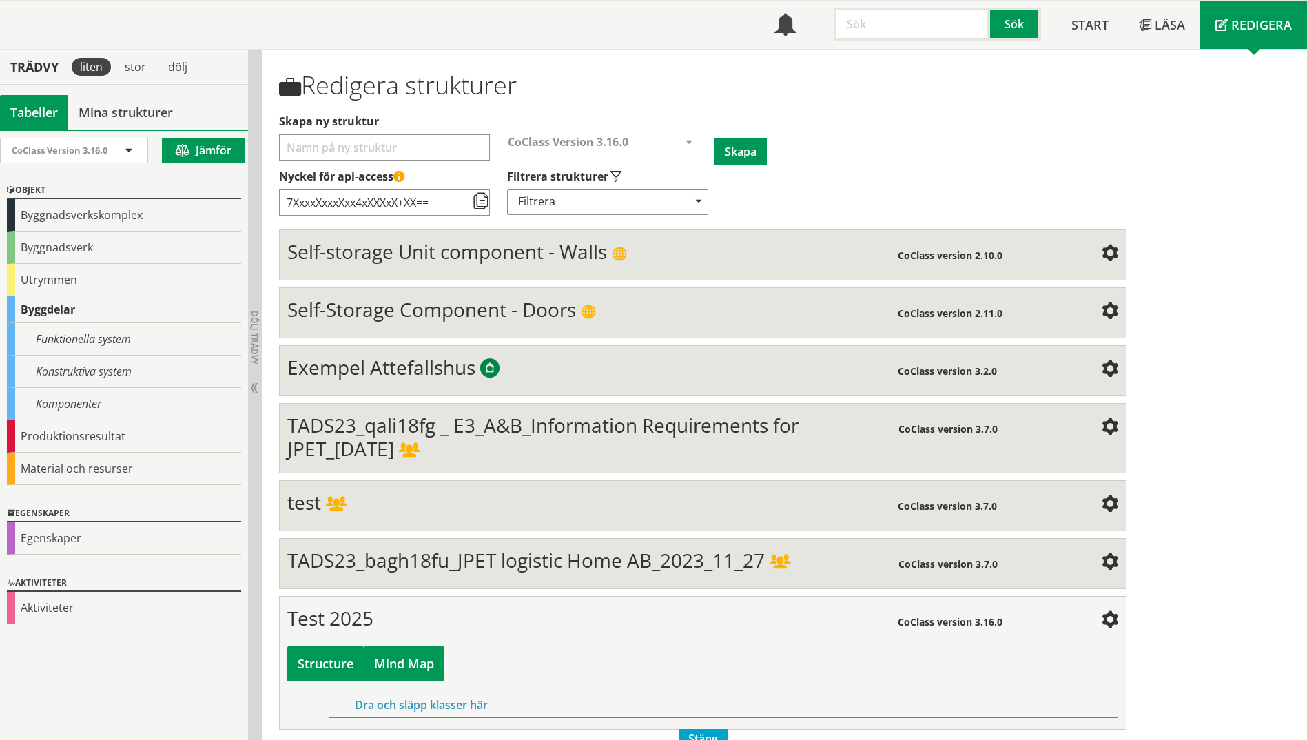
click at [439, 574] on div "Mind Map" at bounding box center [404, 663] width 81 height 34
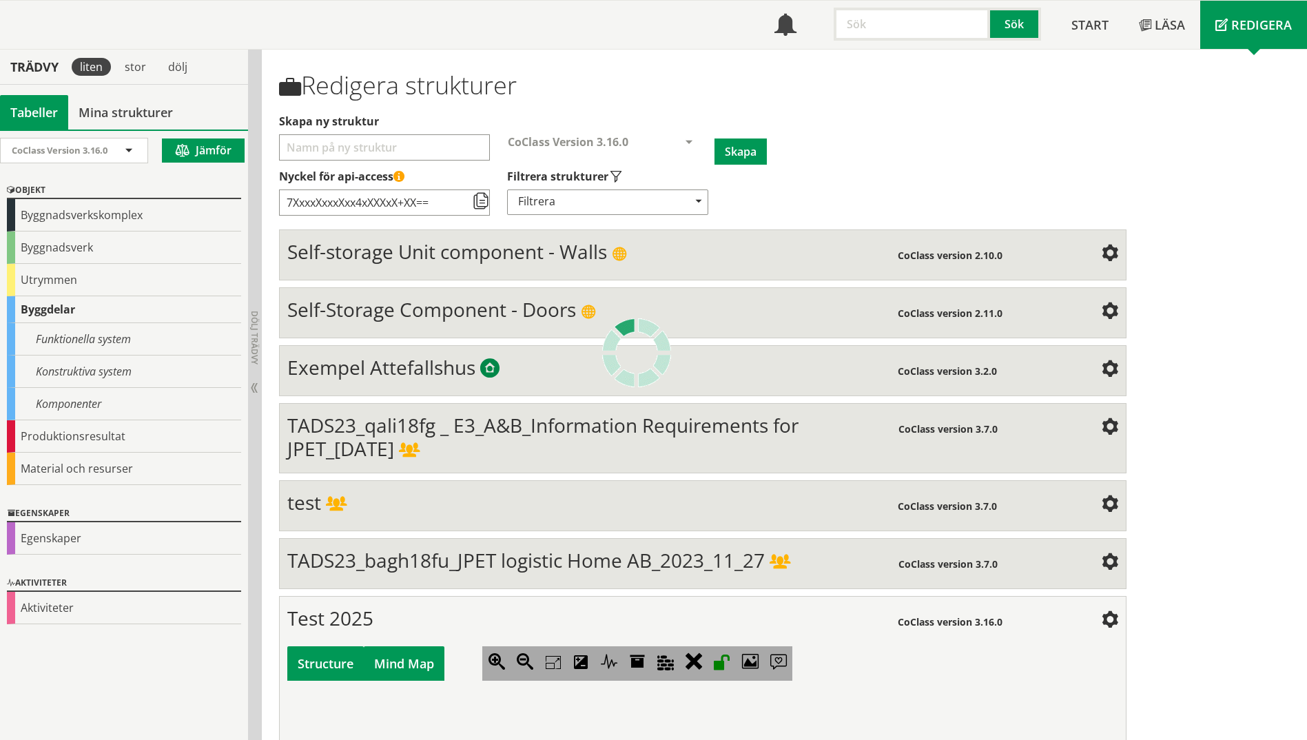
click at [312, 574] on div "Structure" at bounding box center [325, 663] width 76 height 34
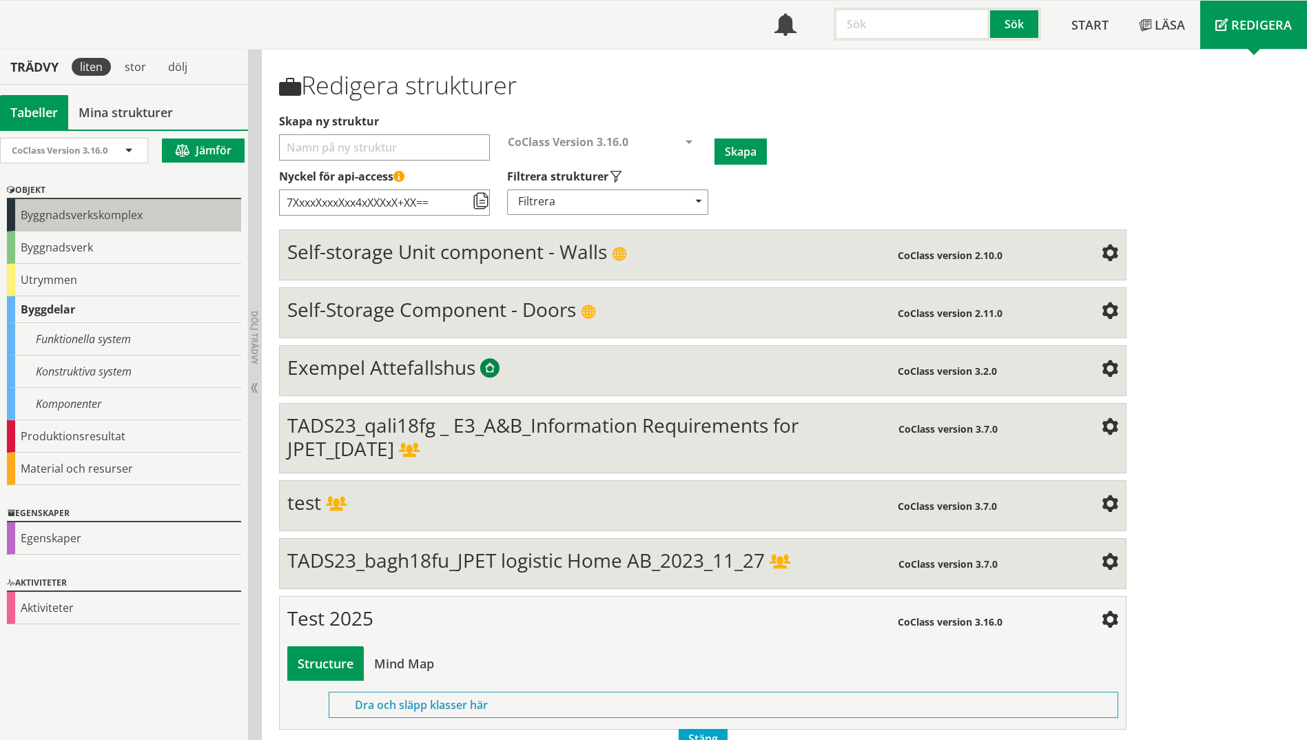
click at [38, 220] on div "Byggnadsverkskomplex" at bounding box center [124, 215] width 234 height 32
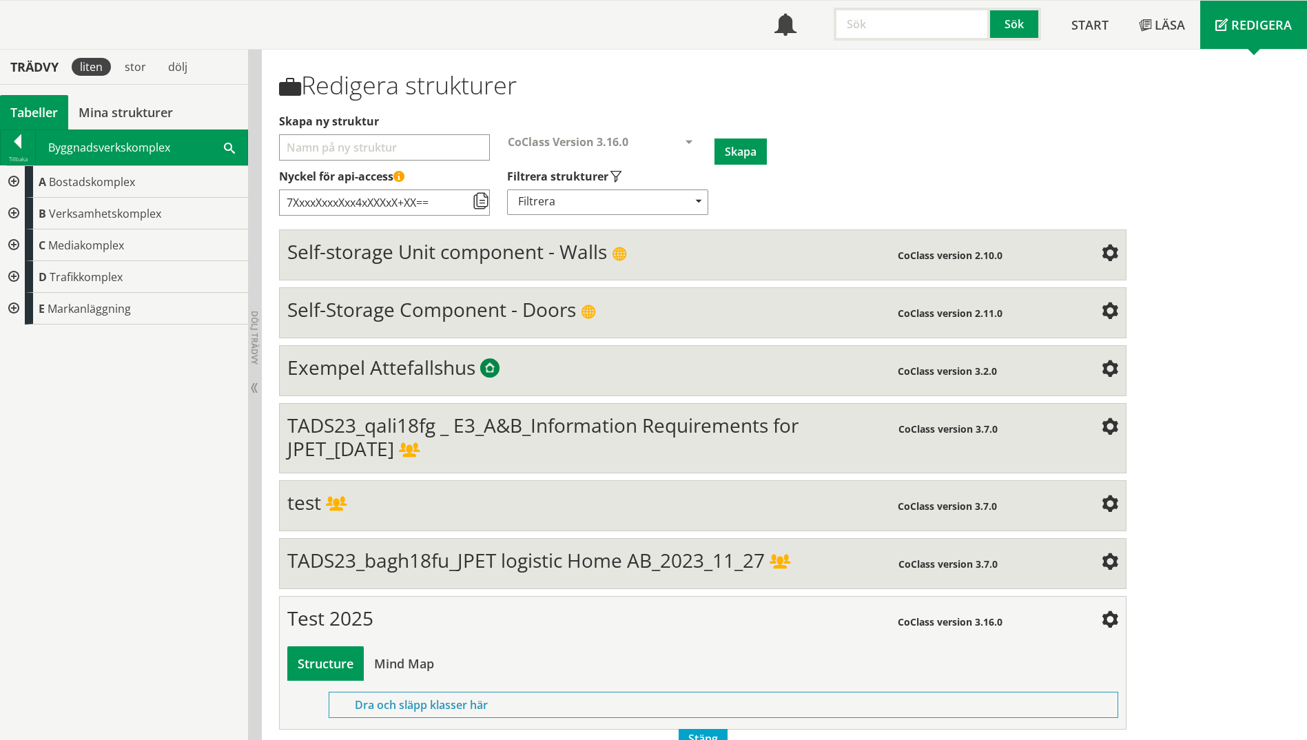
click at [12, 178] on div at bounding box center [12, 182] width 25 height 32
click at [27, 211] on div at bounding box center [23, 214] width 25 height 32
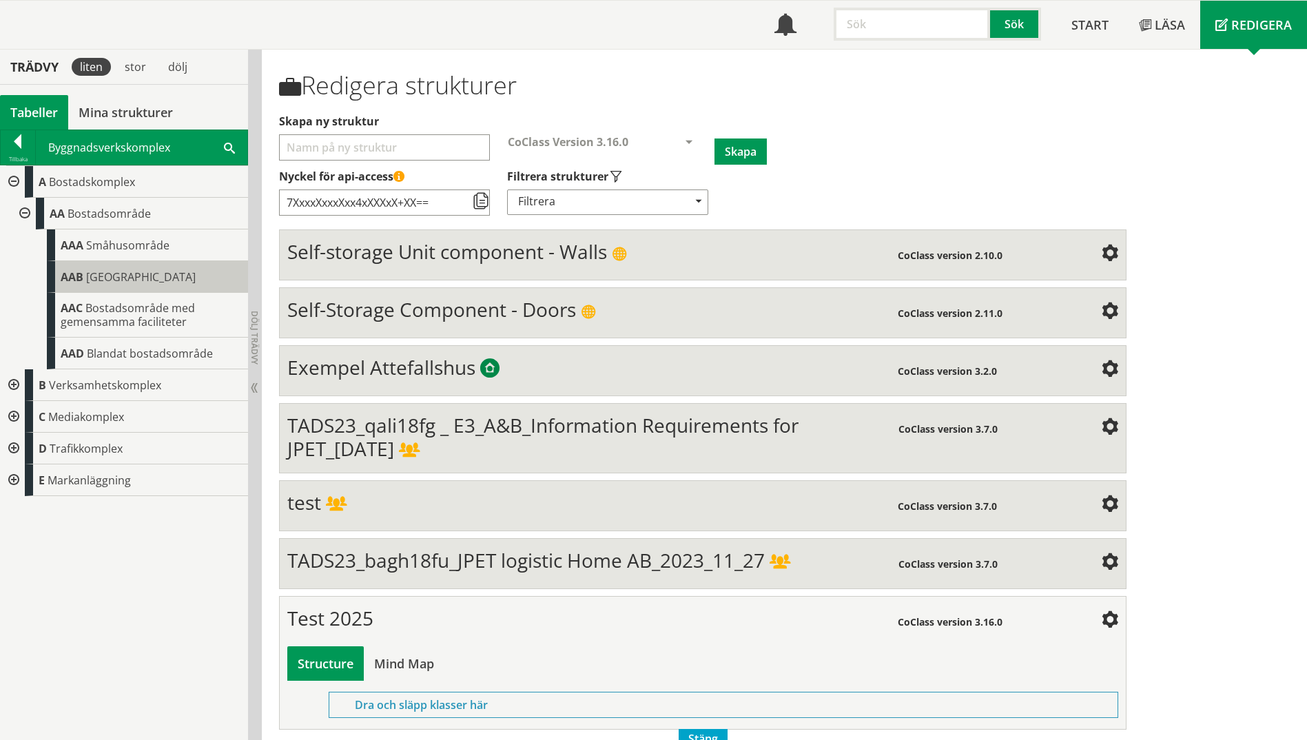
click at [75, 283] on span "AAB" at bounding box center [72, 276] width 23 height 15
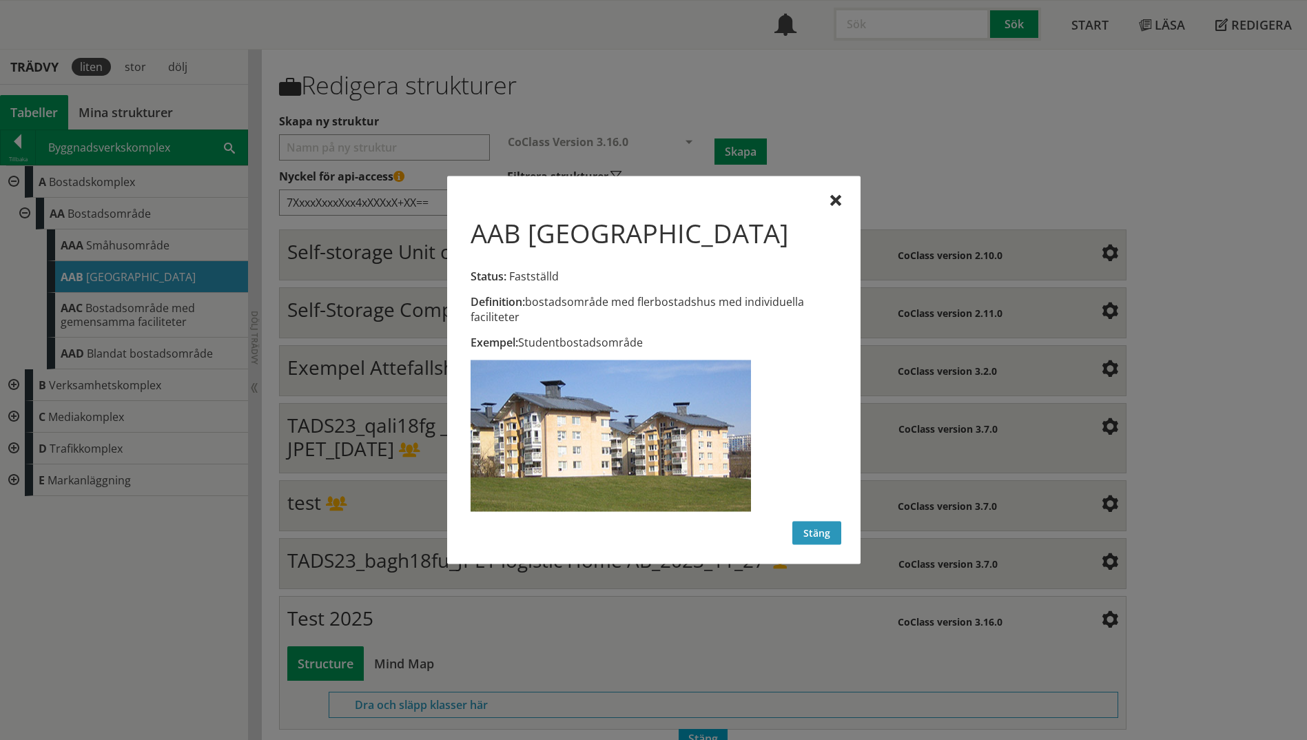
click at [806, 535] on button "Stäng" at bounding box center [817, 533] width 49 height 23
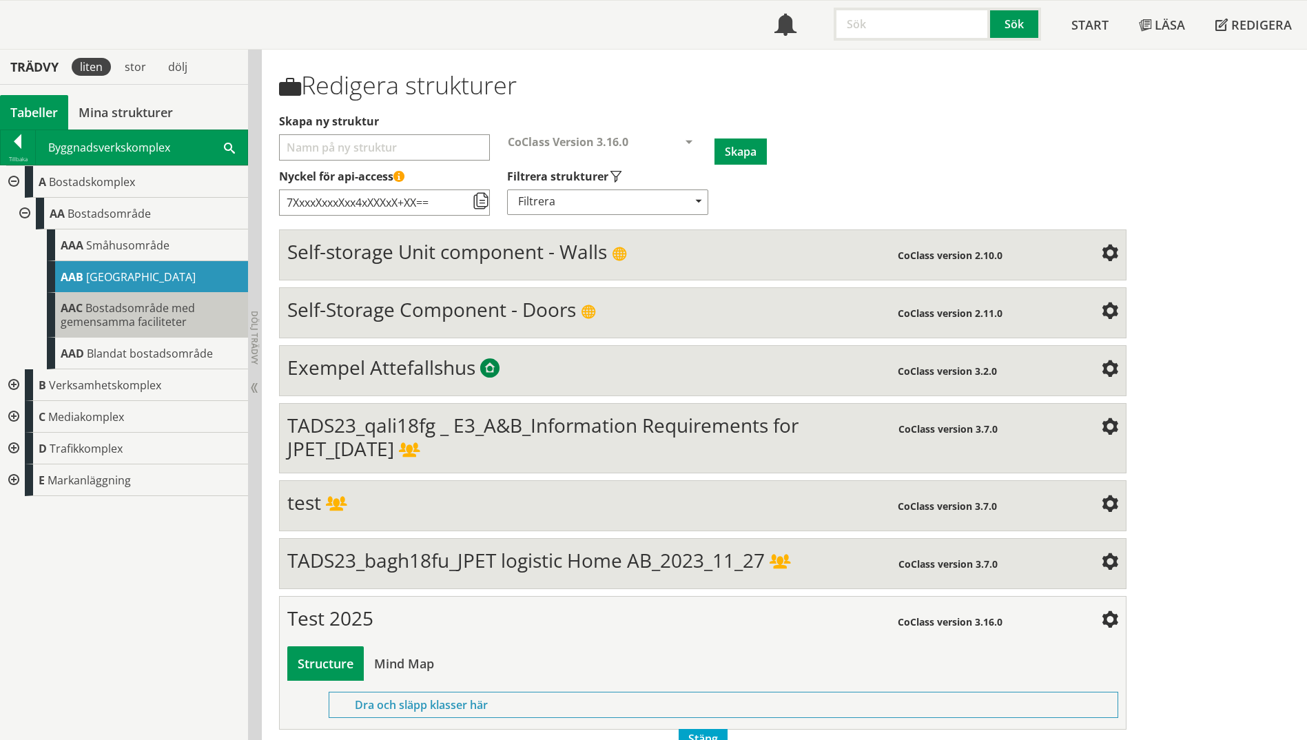
click at [113, 303] on span "Bostadsområde med gemensamma faciliteter" at bounding box center [128, 314] width 134 height 29
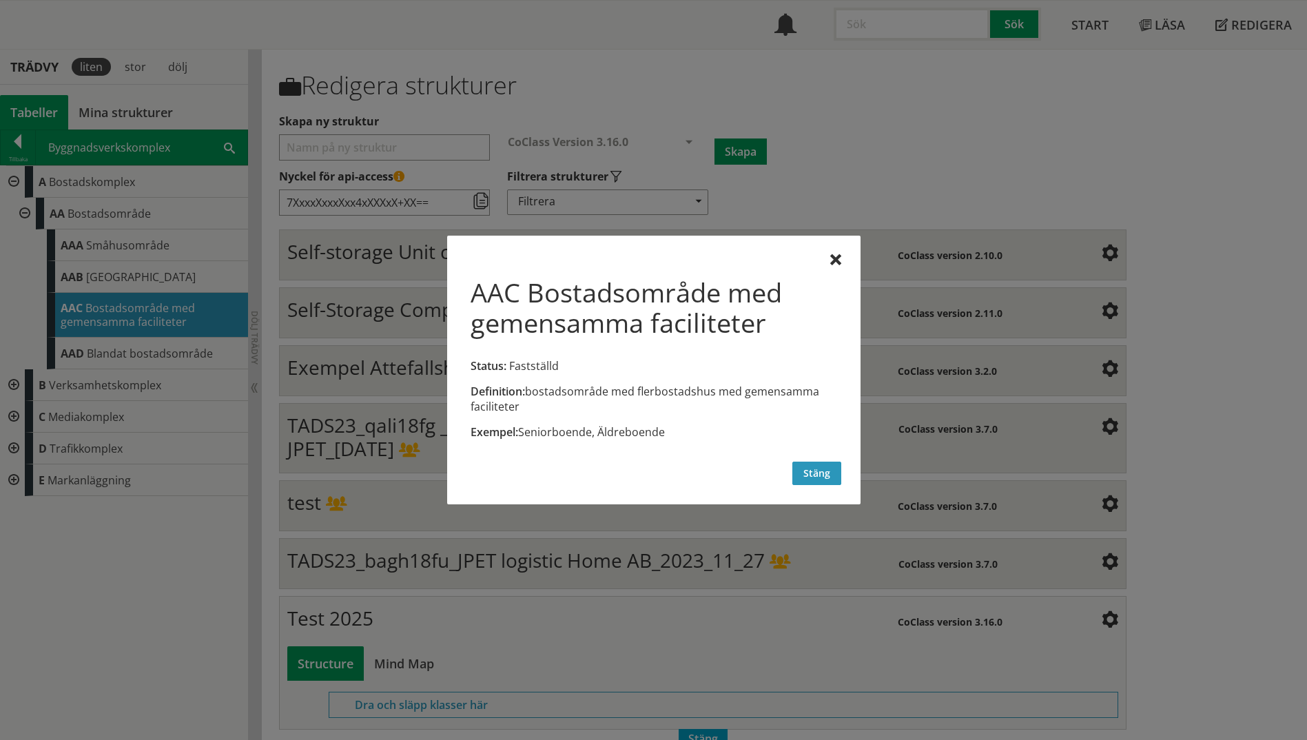
click at [813, 478] on button "Stäng" at bounding box center [817, 473] width 49 height 23
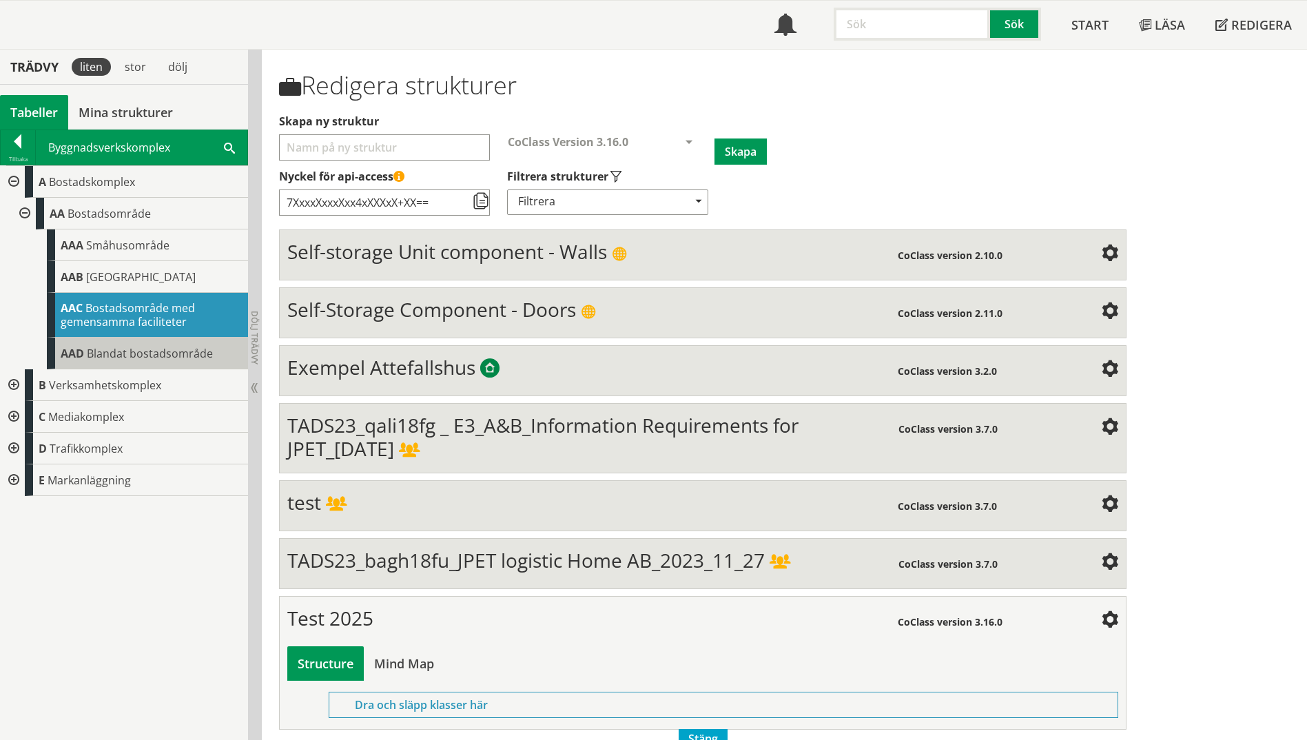
click at [101, 354] on span "Blandat bostadsområde" at bounding box center [150, 353] width 126 height 15
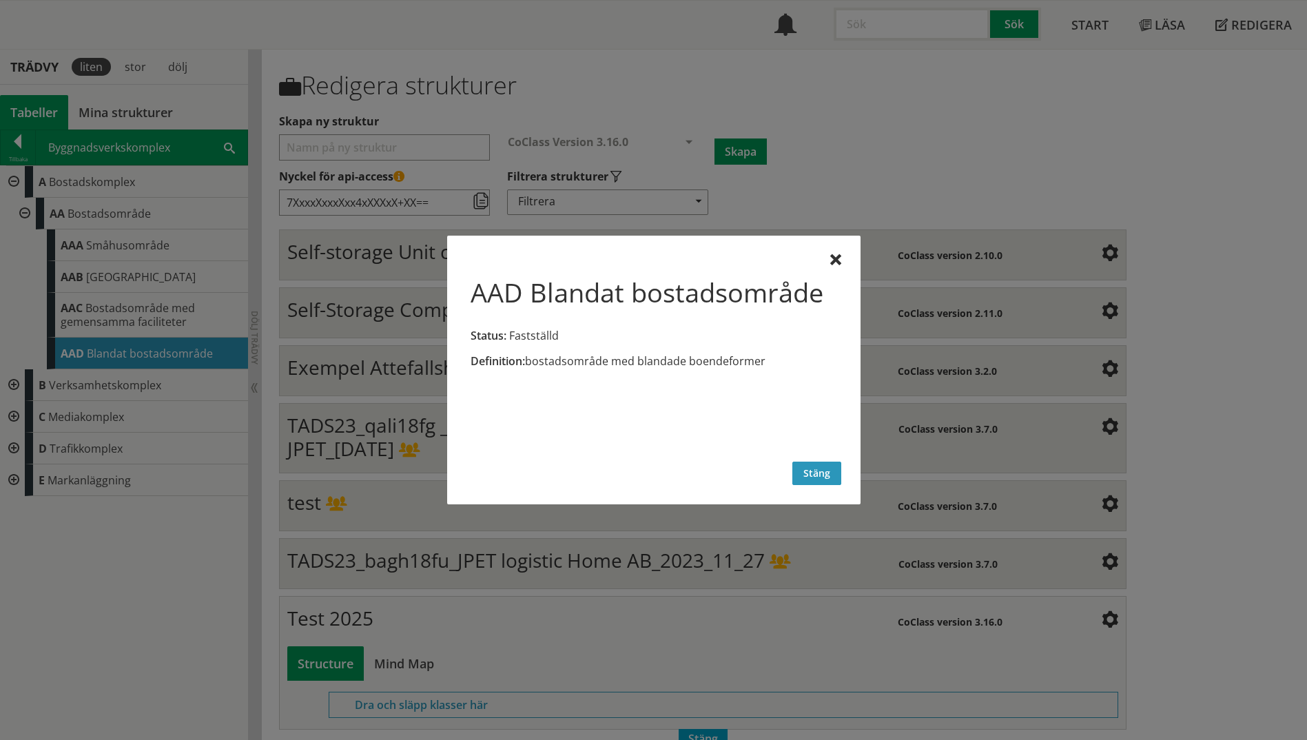
click at [817, 477] on button "Stäng" at bounding box center [817, 473] width 49 height 23
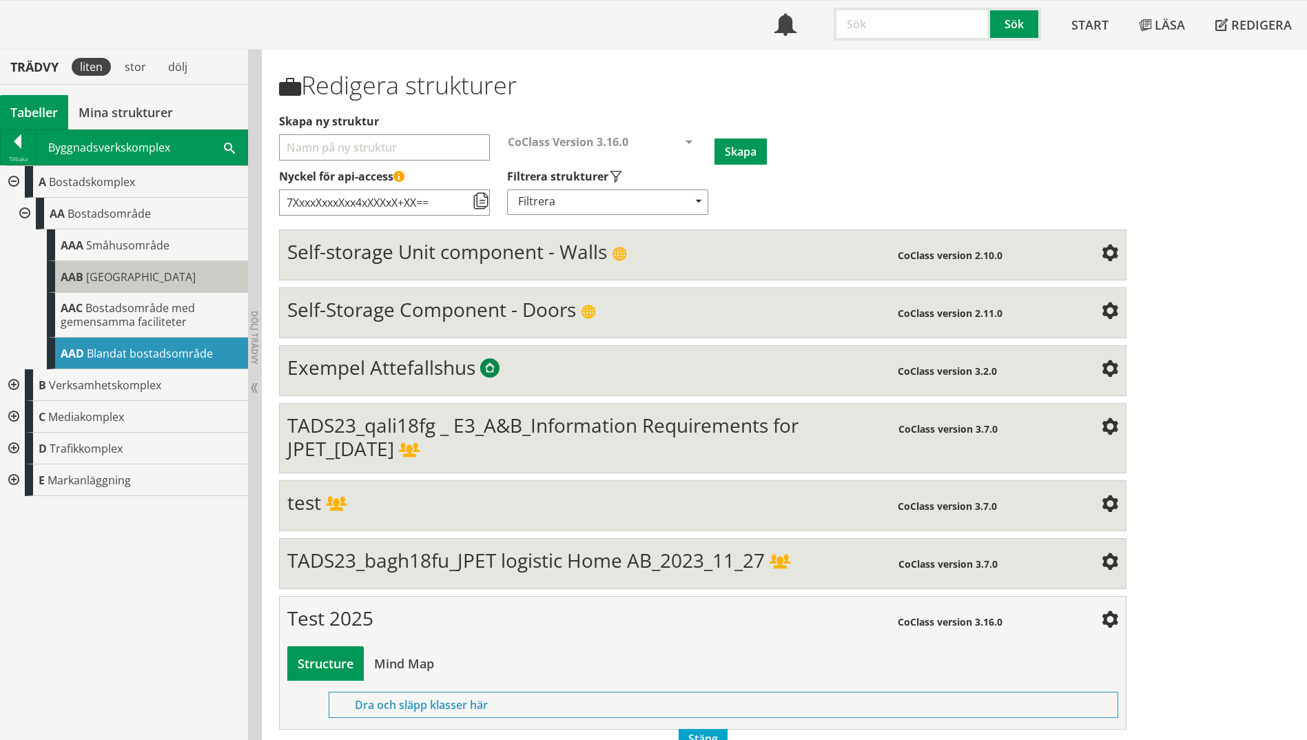
click at [52, 271] on div "AAB [GEOGRAPHIC_DATA]" at bounding box center [147, 277] width 201 height 32
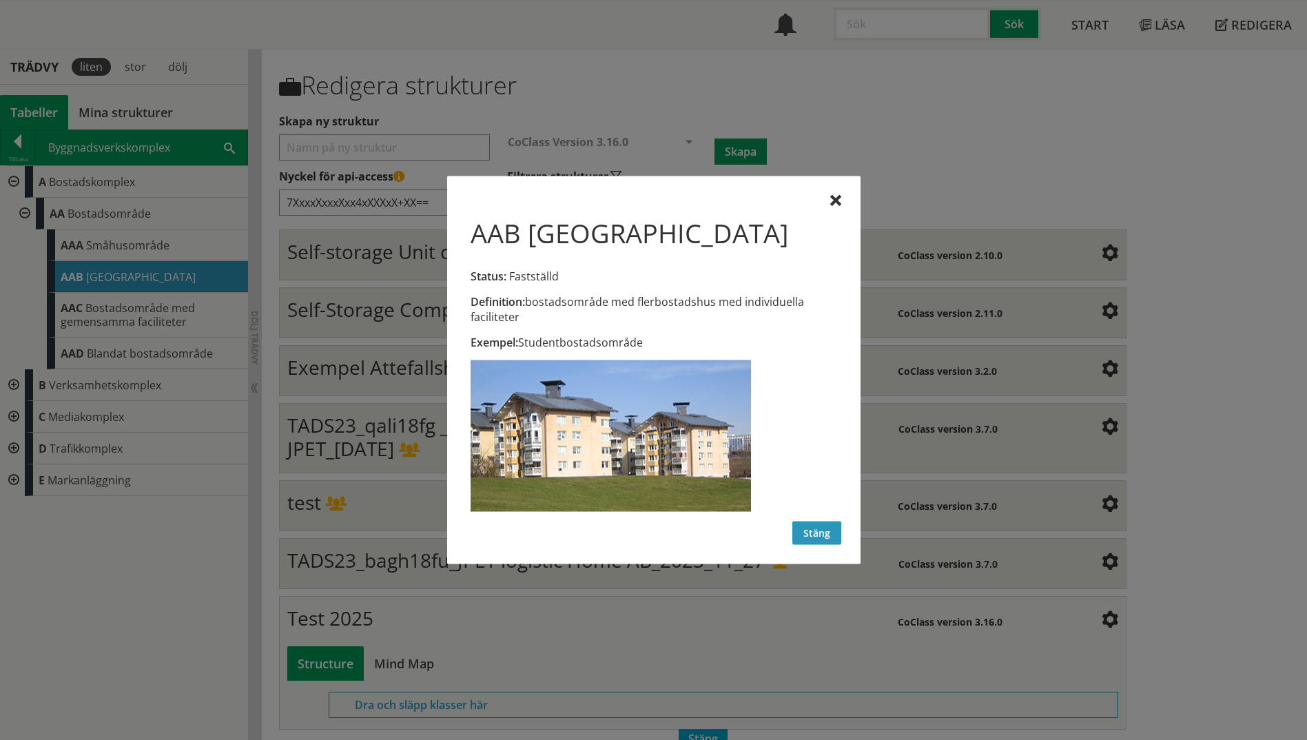
click at [819, 530] on button "Stäng" at bounding box center [817, 533] width 49 height 23
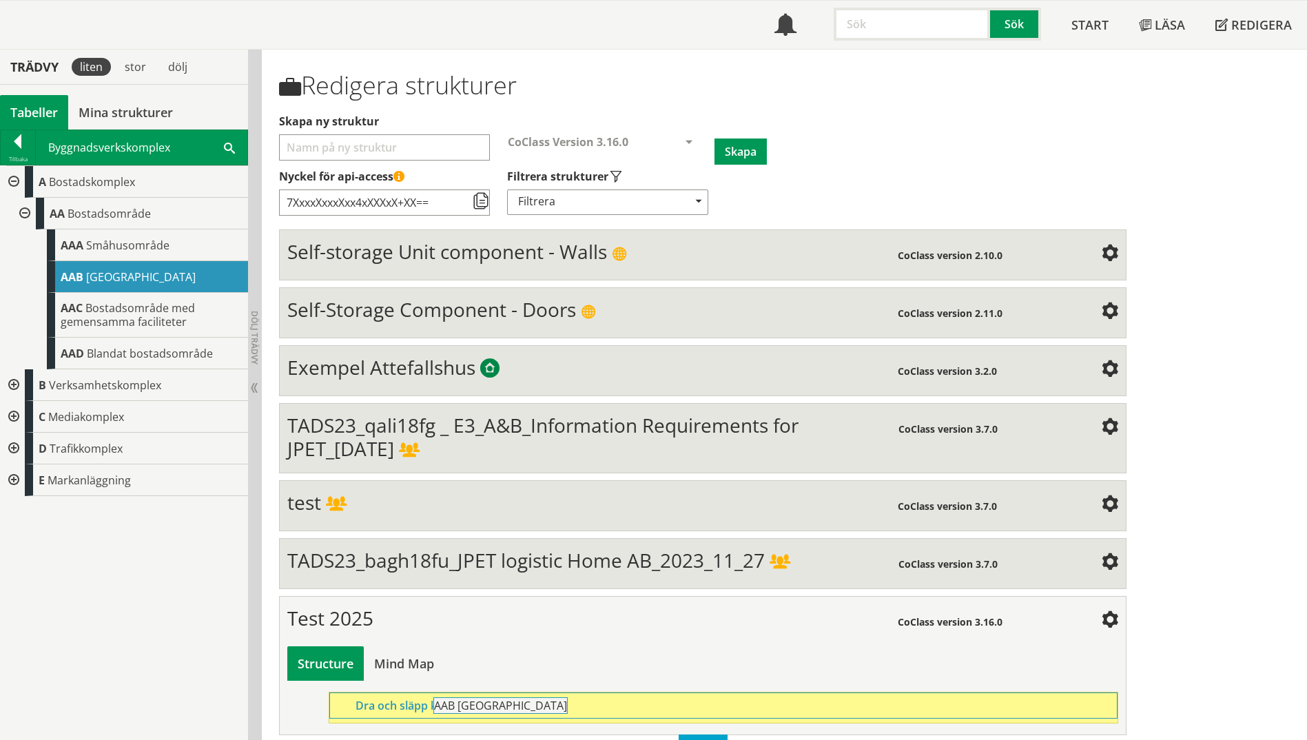
drag, startPoint x: 71, startPoint y: 269, endPoint x: 482, endPoint y: 700, distance: 595.2
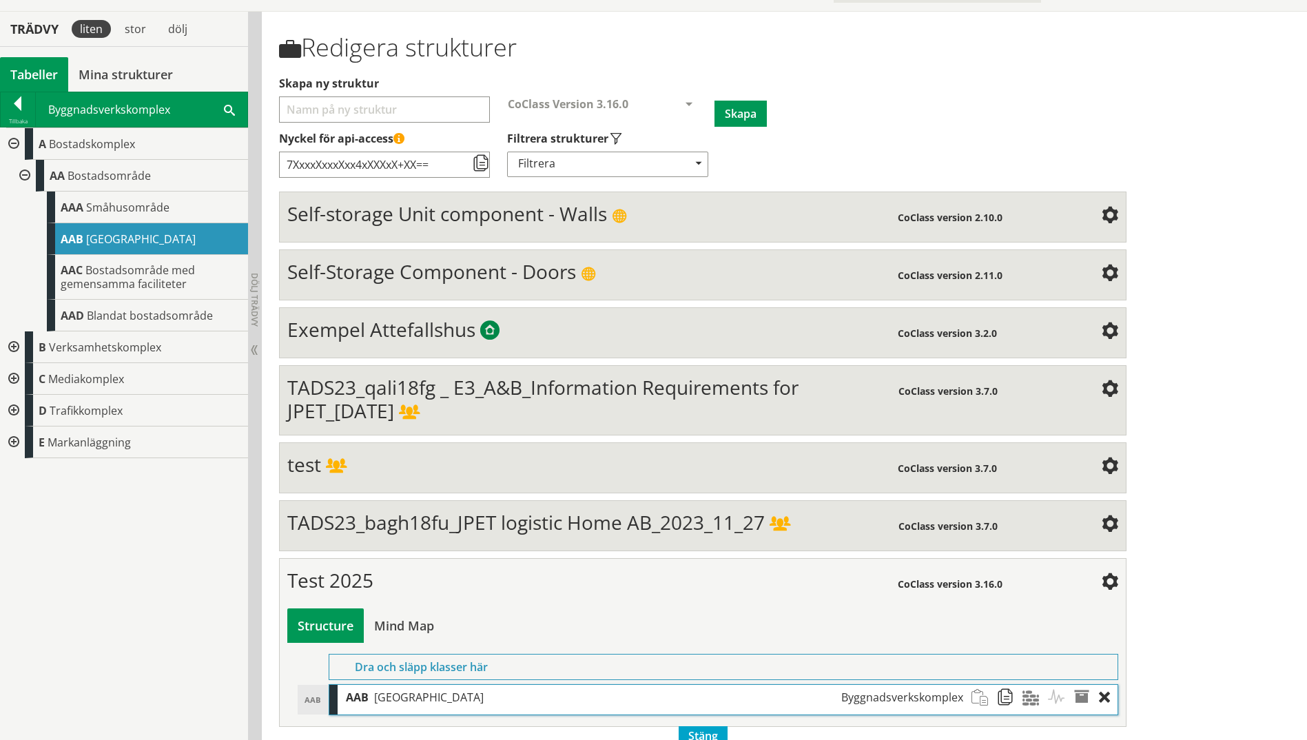
scroll to position [138, 0]
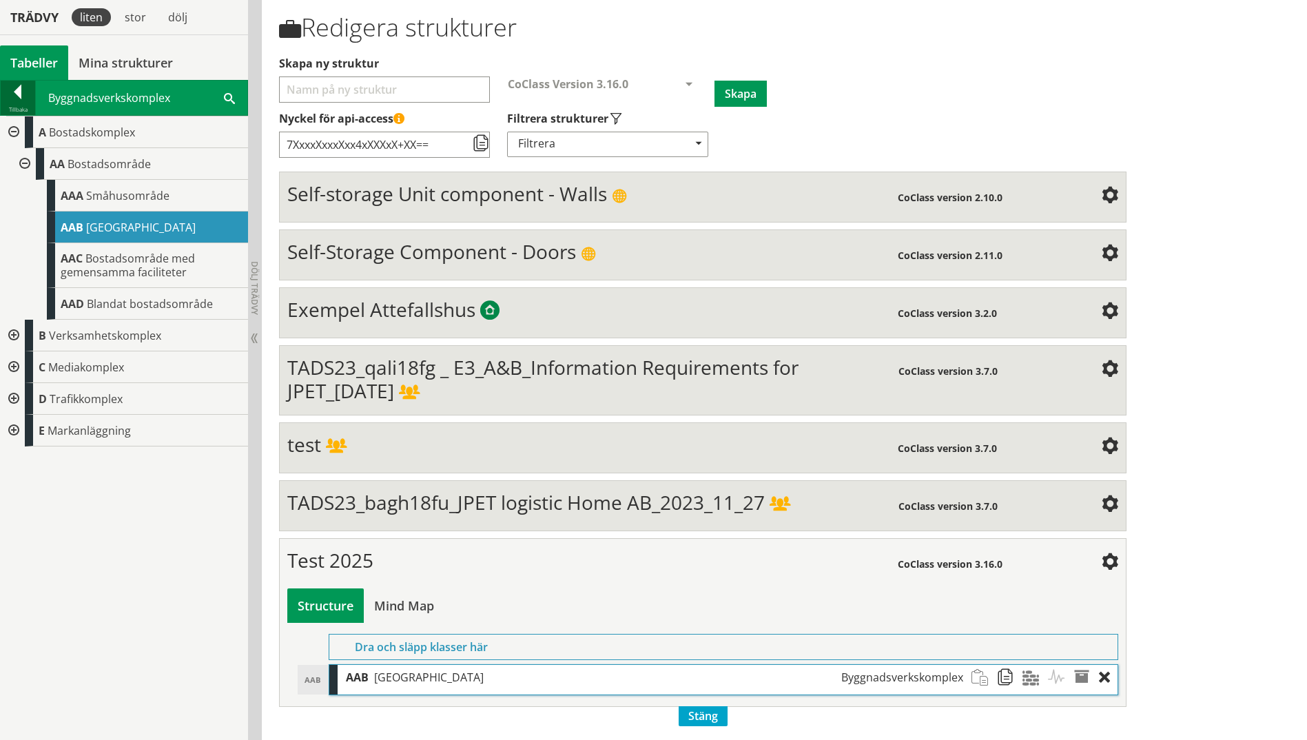
click at [24, 106] on div "Tillbaka" at bounding box center [18, 109] width 34 height 11
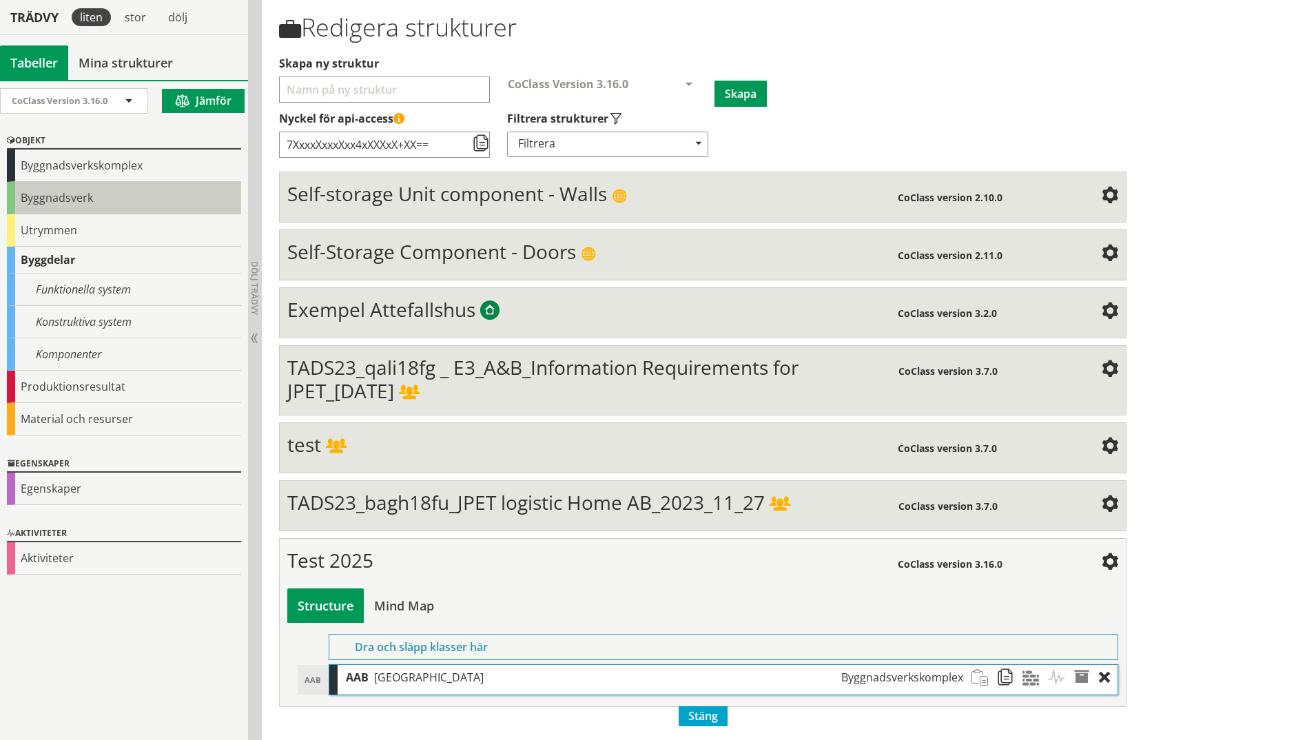
click at [45, 198] on div "Byggnadsverk" at bounding box center [124, 198] width 234 height 32
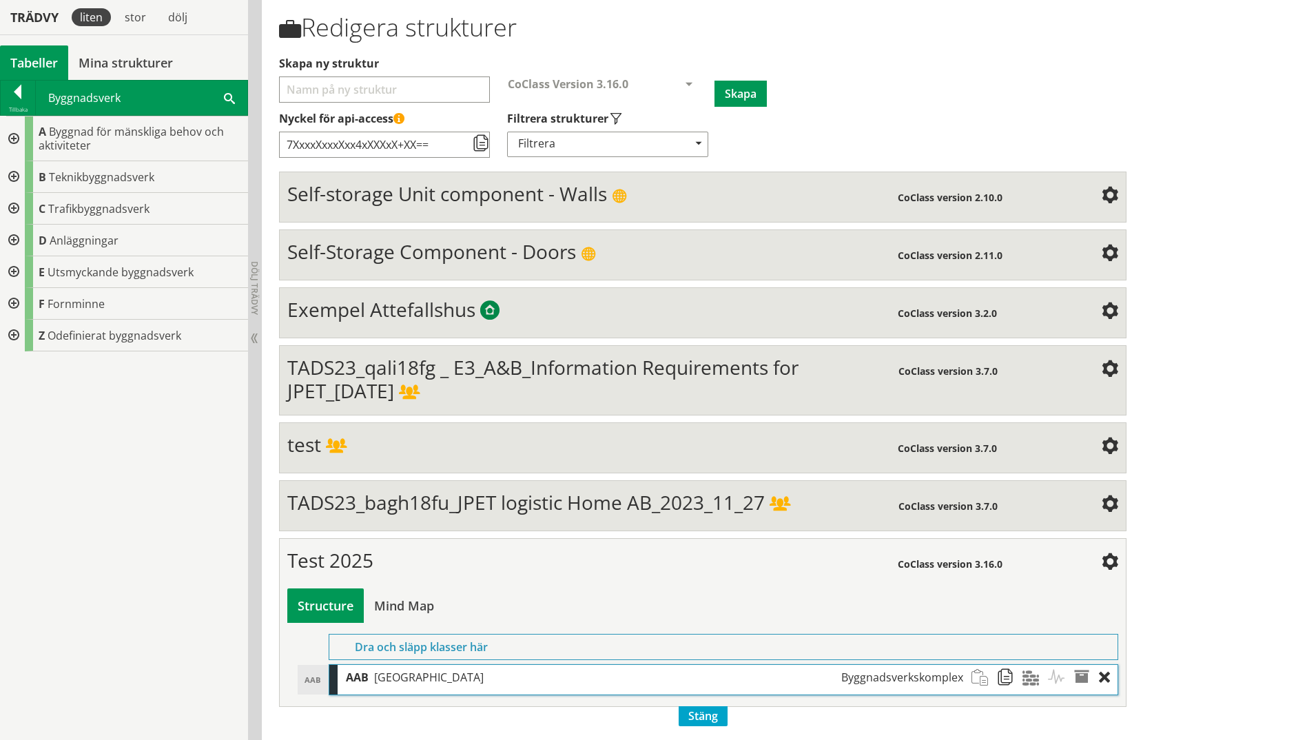
click at [14, 136] on div at bounding box center [12, 138] width 25 height 45
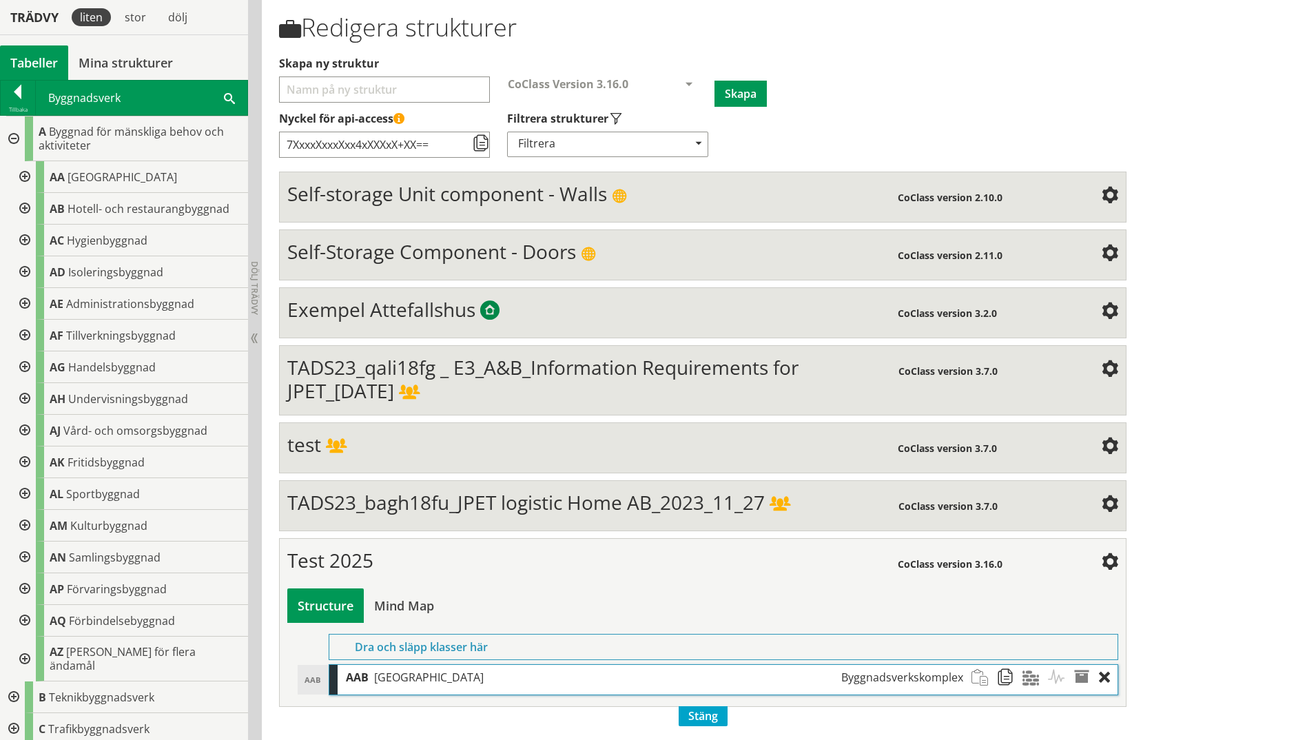
click at [14, 136] on div at bounding box center [12, 138] width 25 height 45
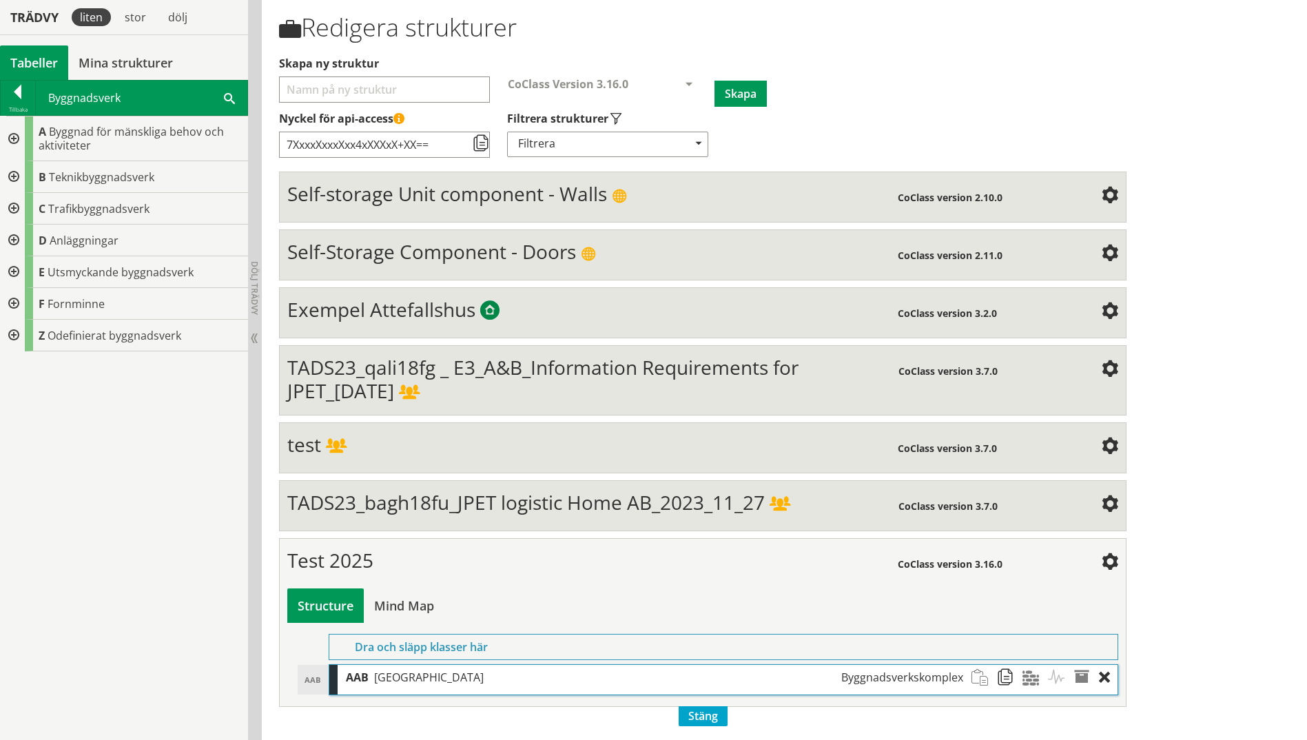
click at [14, 136] on div at bounding box center [12, 138] width 25 height 45
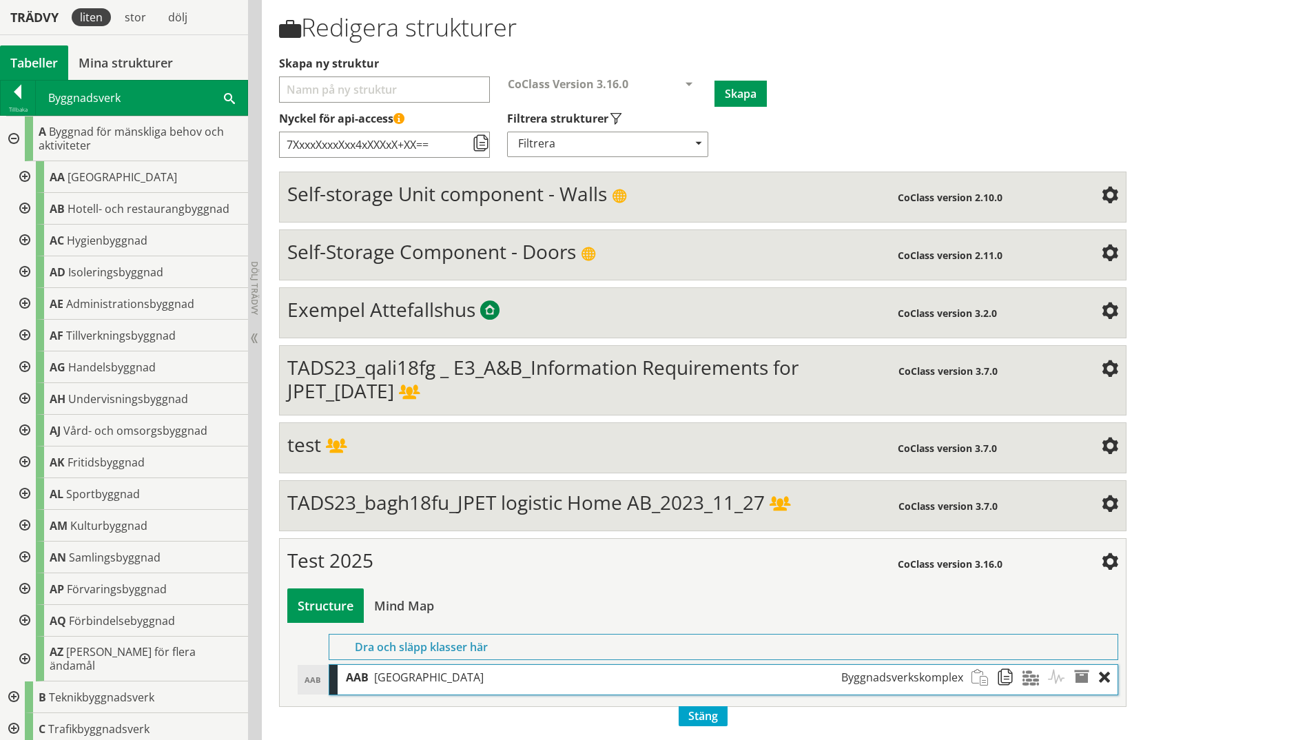
click at [28, 174] on div at bounding box center [23, 177] width 25 height 32
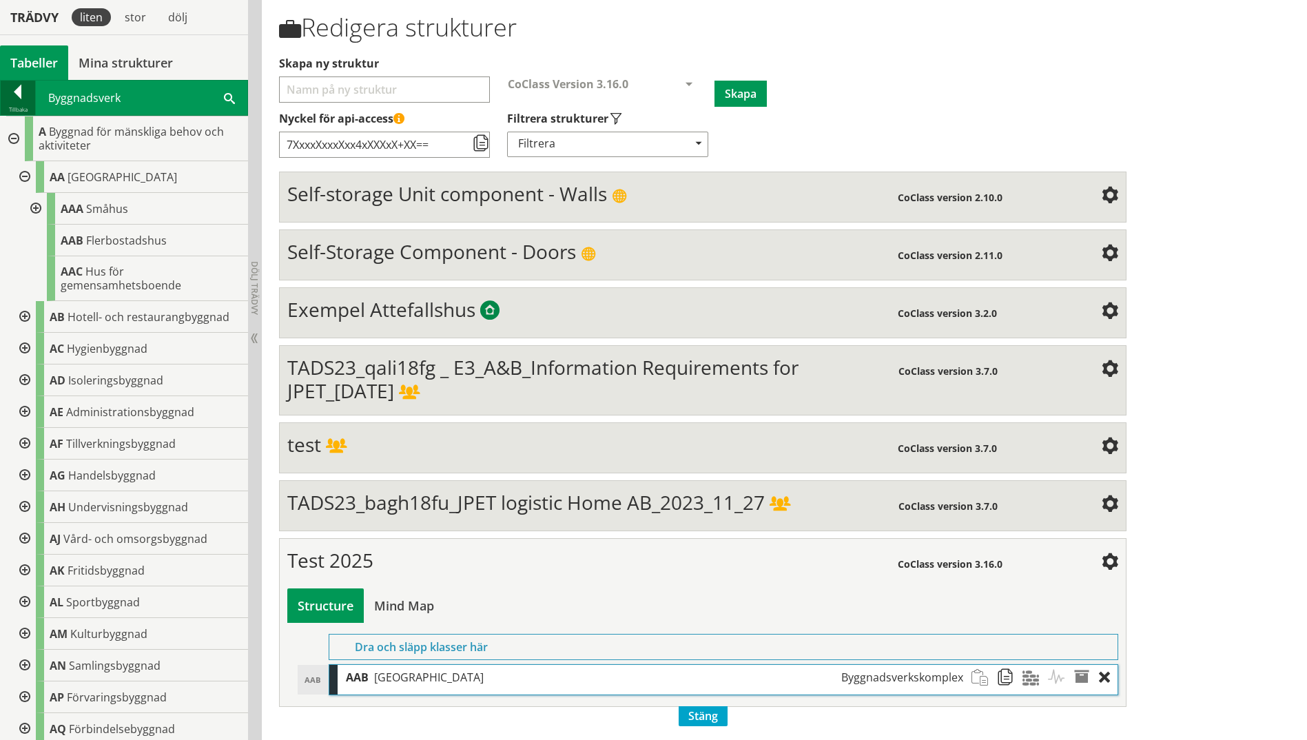
click at [15, 101] on div at bounding box center [18, 94] width 34 height 19
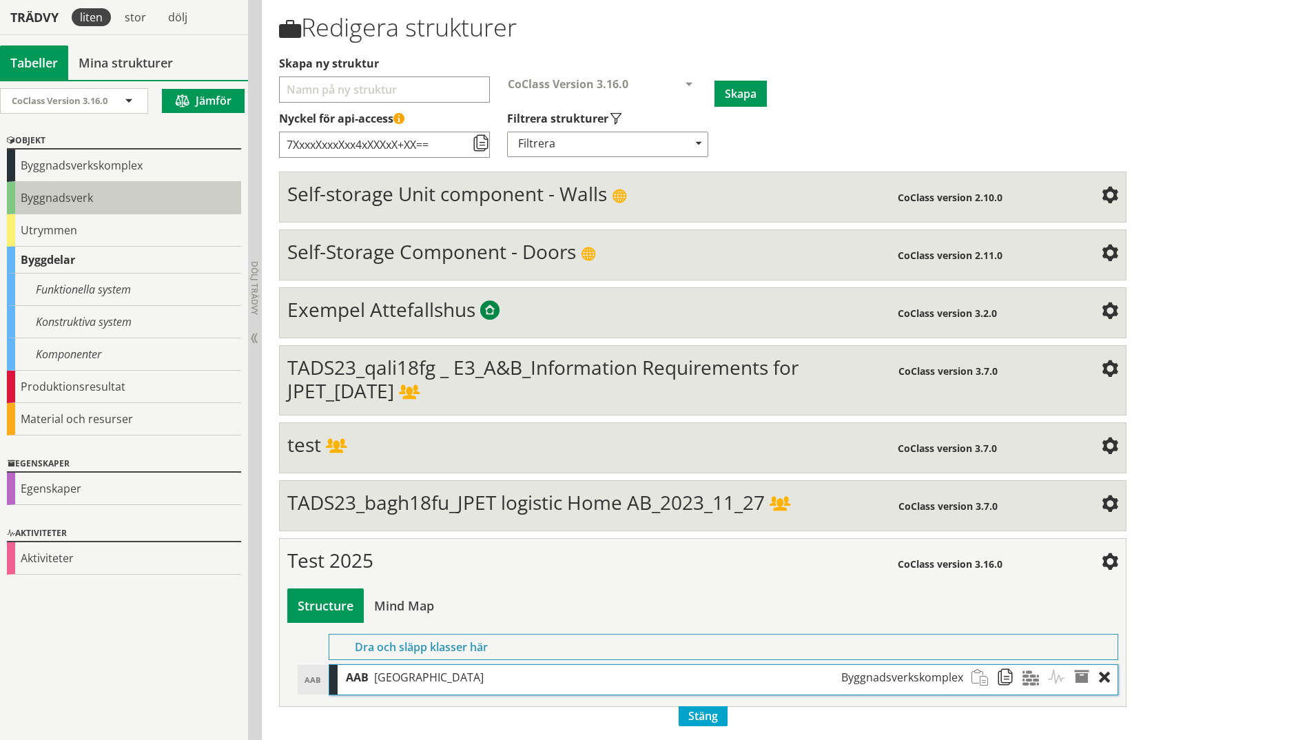
click at [34, 200] on div "Byggnadsverk" at bounding box center [124, 198] width 234 height 32
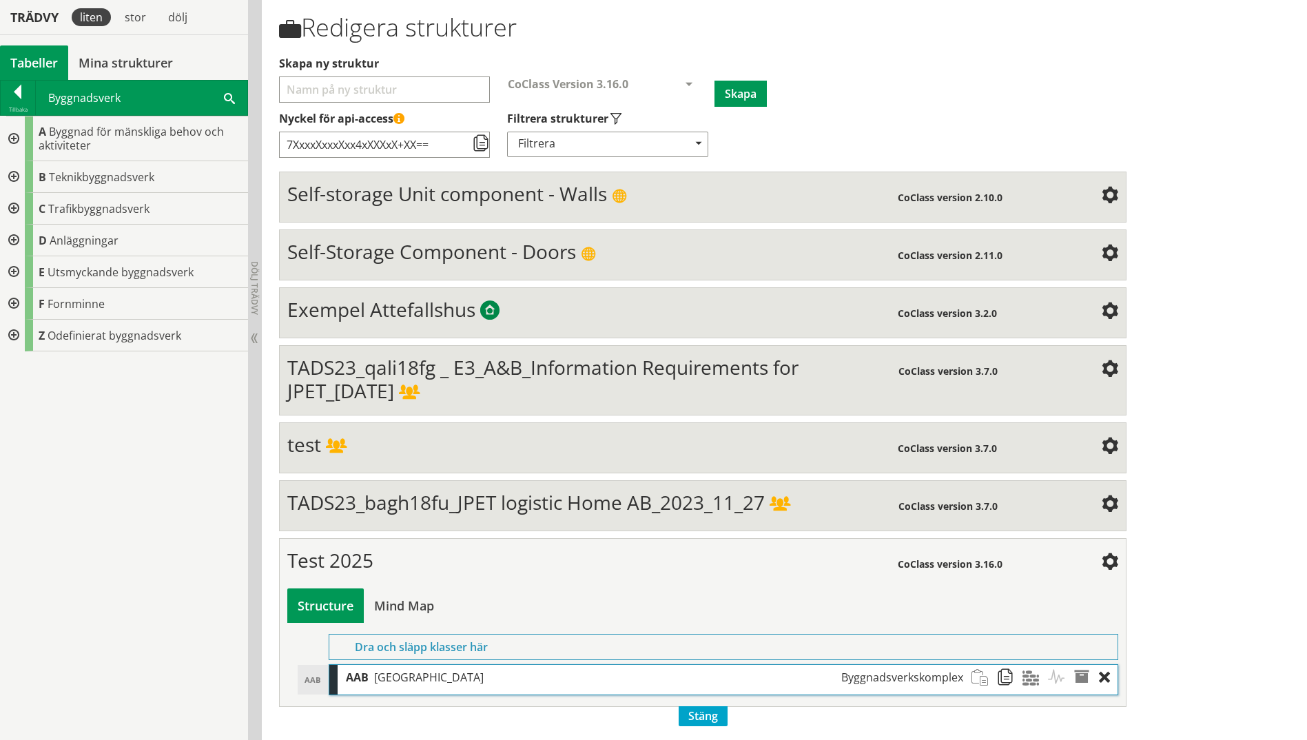
click at [14, 130] on div at bounding box center [12, 138] width 25 height 45
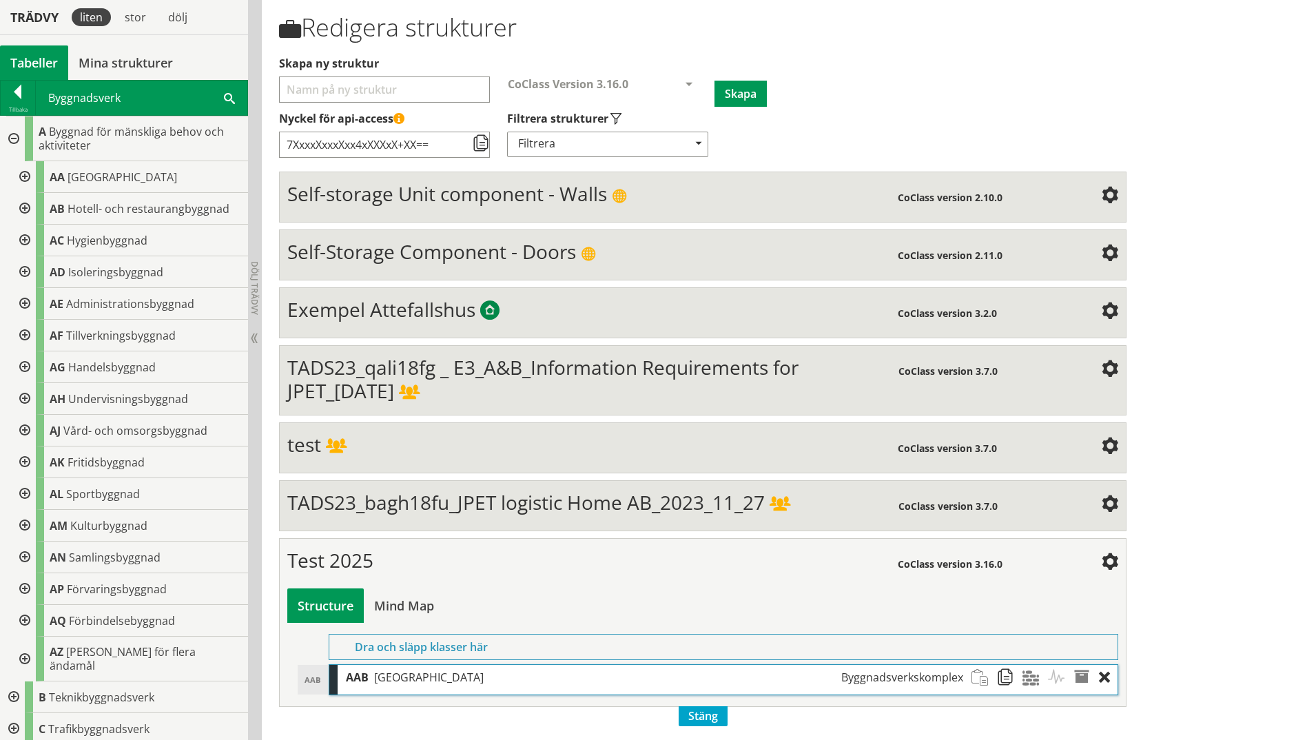
click at [24, 180] on div at bounding box center [23, 177] width 25 height 32
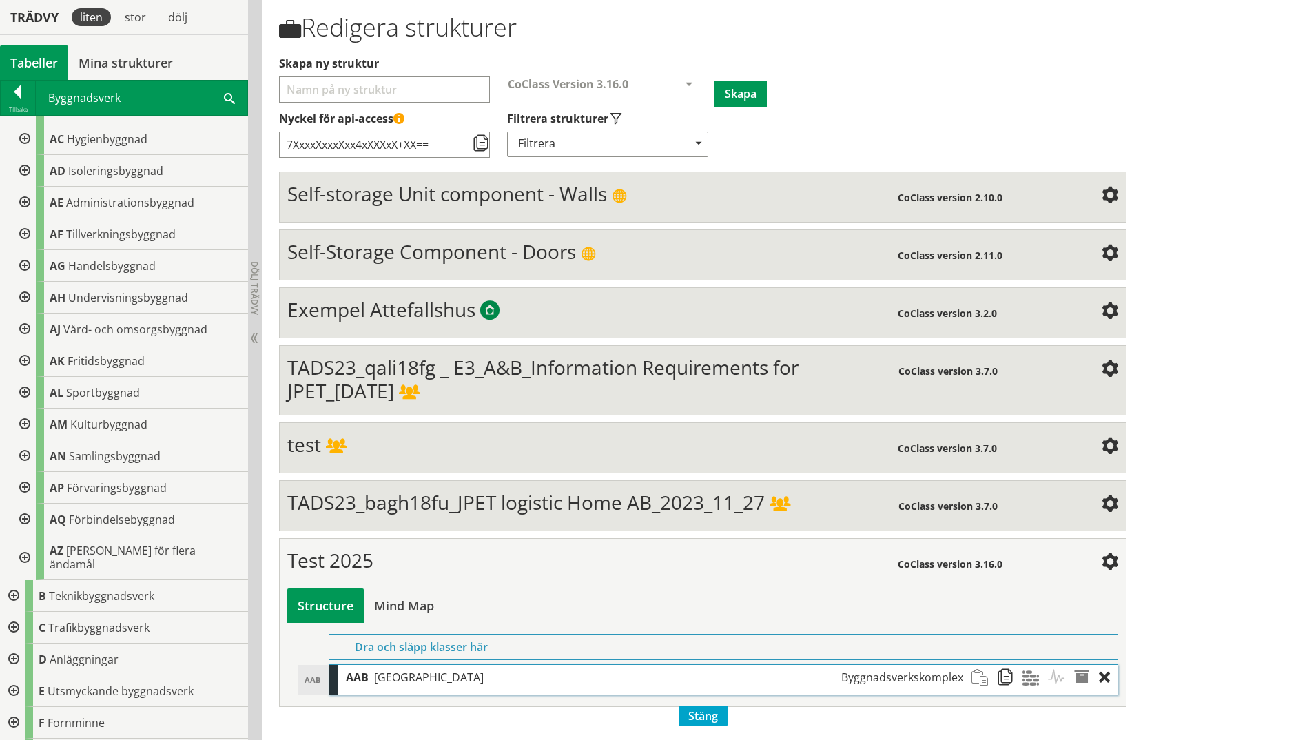
scroll to position [227, 0]
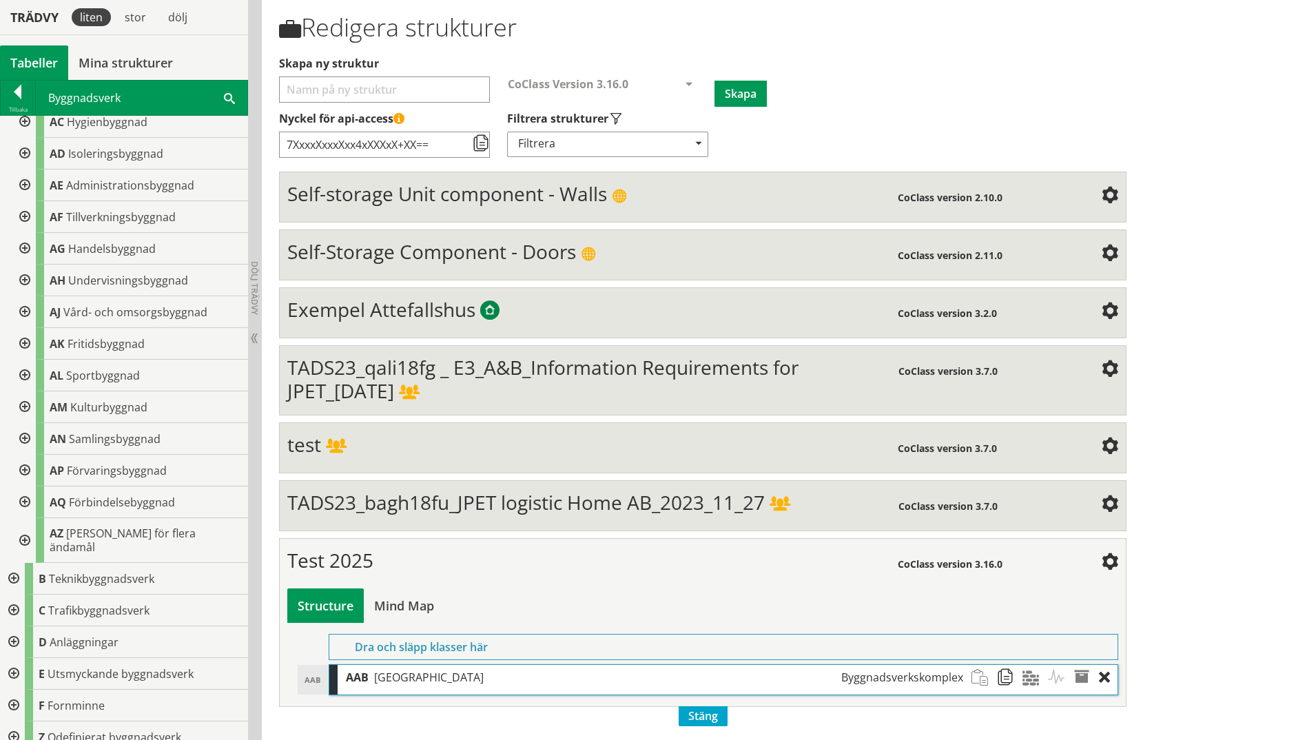
click at [22, 94] on div at bounding box center [18, 94] width 34 height 19
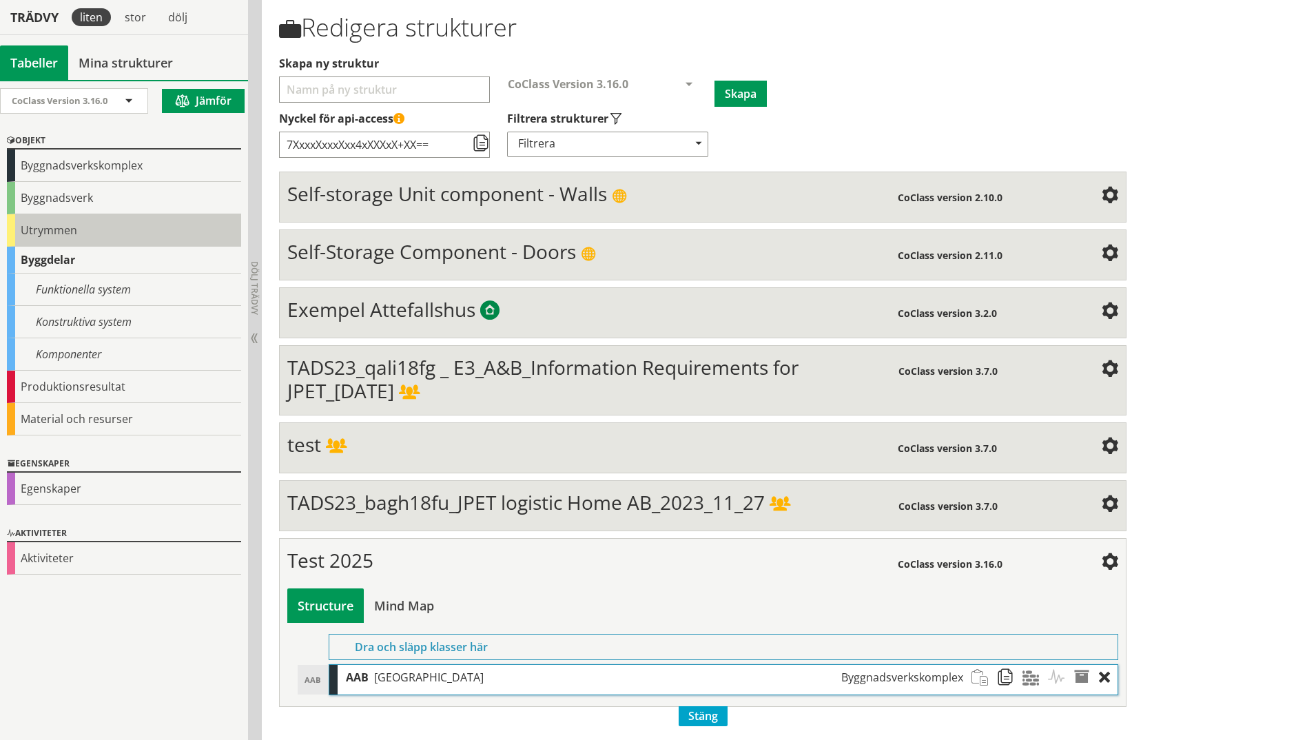
click at [28, 242] on div "Utrymmen" at bounding box center [124, 230] width 234 height 32
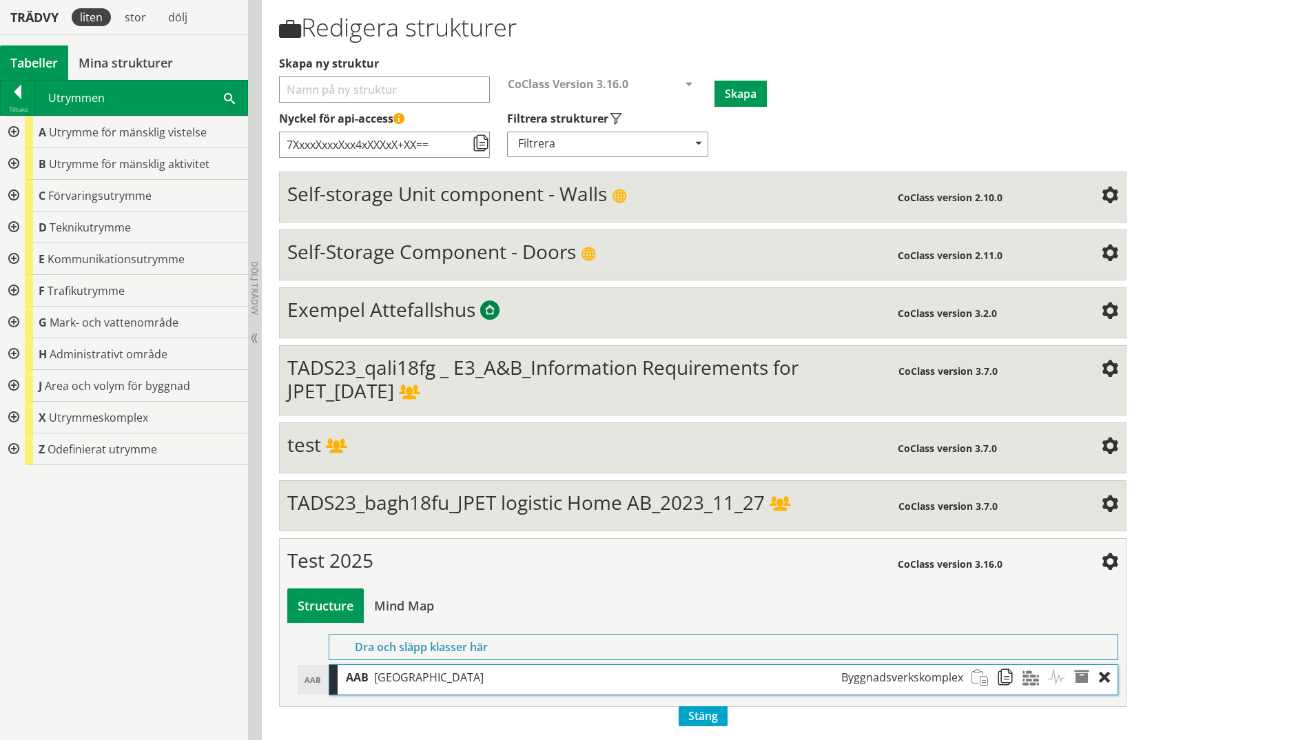
click at [14, 132] on div at bounding box center [12, 132] width 25 height 32
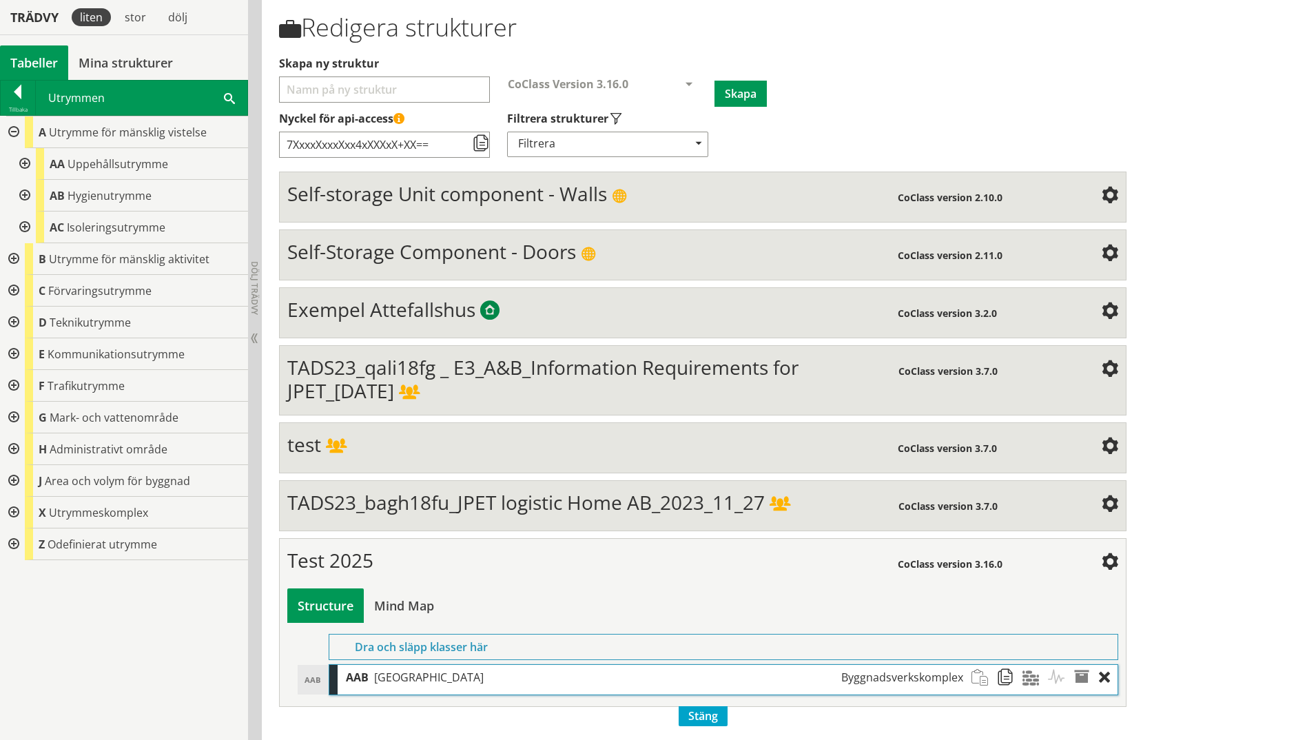
click at [14, 132] on div at bounding box center [12, 132] width 25 height 32
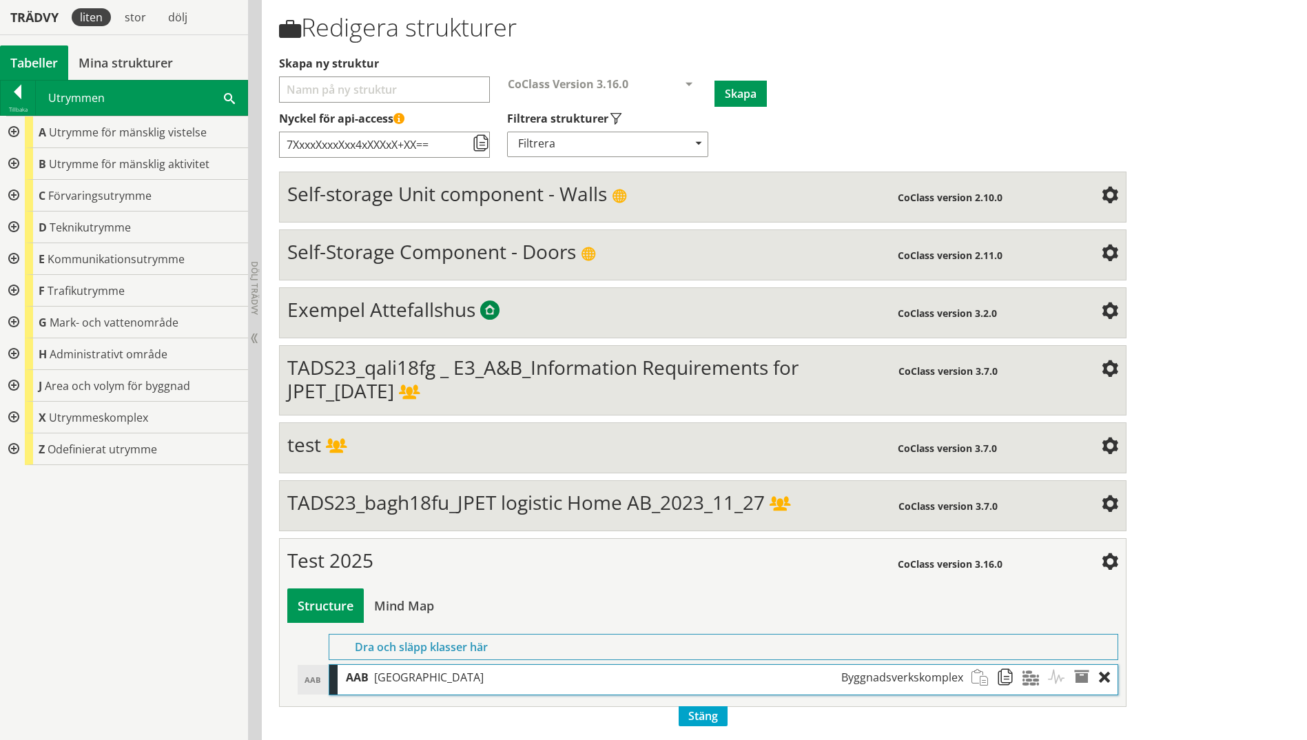
click at [13, 166] on div at bounding box center [12, 164] width 25 height 32
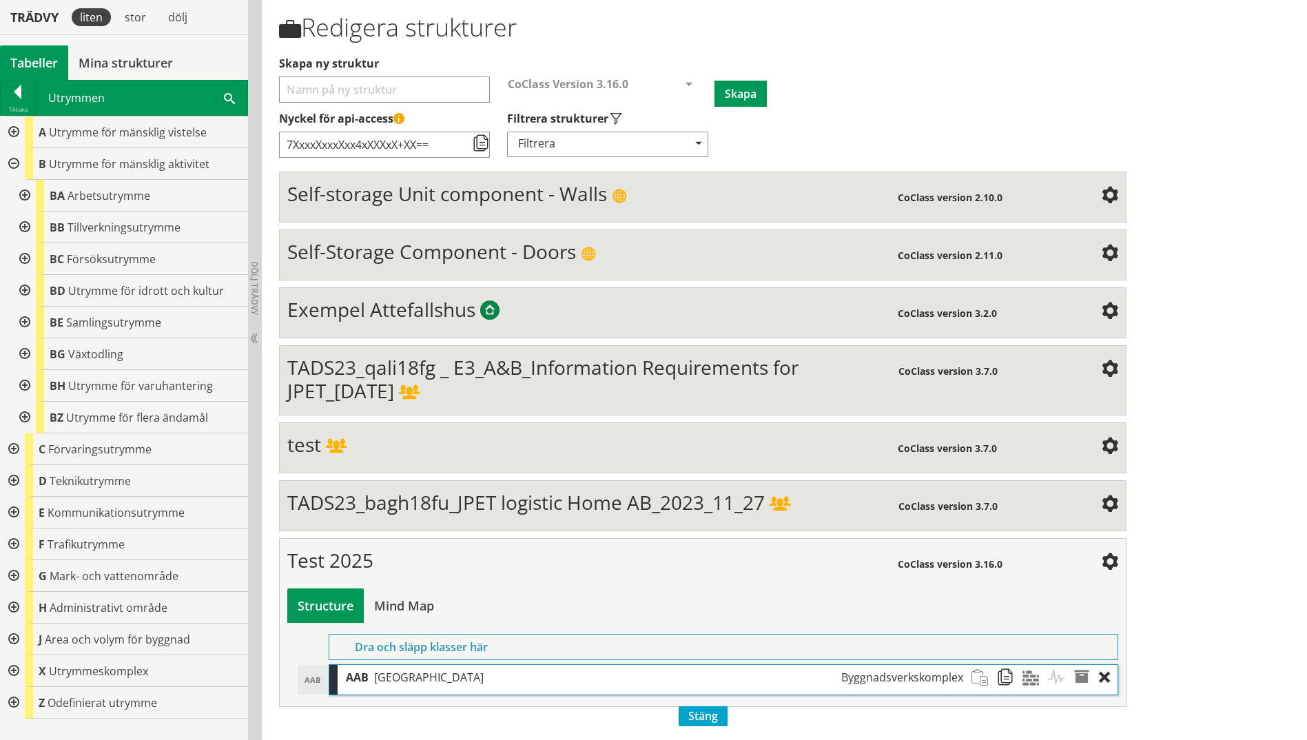
click at [11, 484] on div at bounding box center [12, 481] width 25 height 32
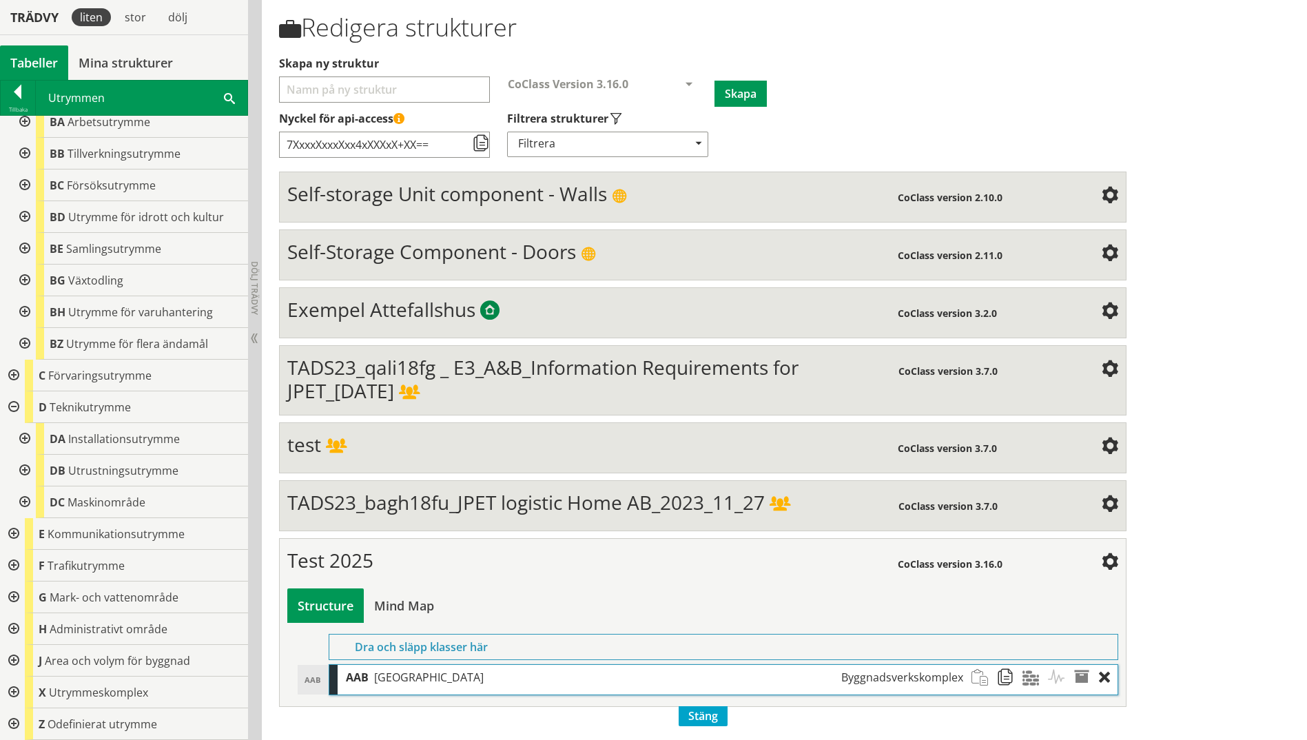
click at [25, 436] on div at bounding box center [23, 439] width 25 height 32
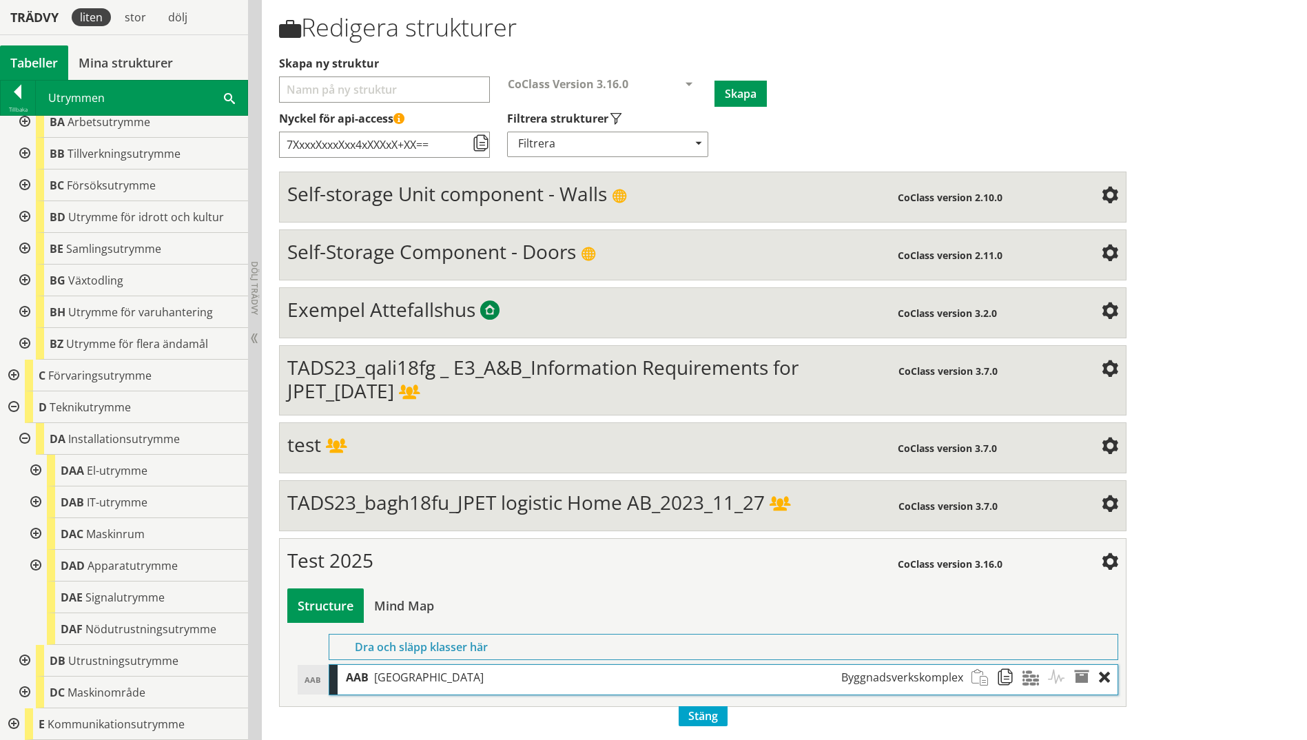
click at [25, 436] on div at bounding box center [23, 439] width 25 height 32
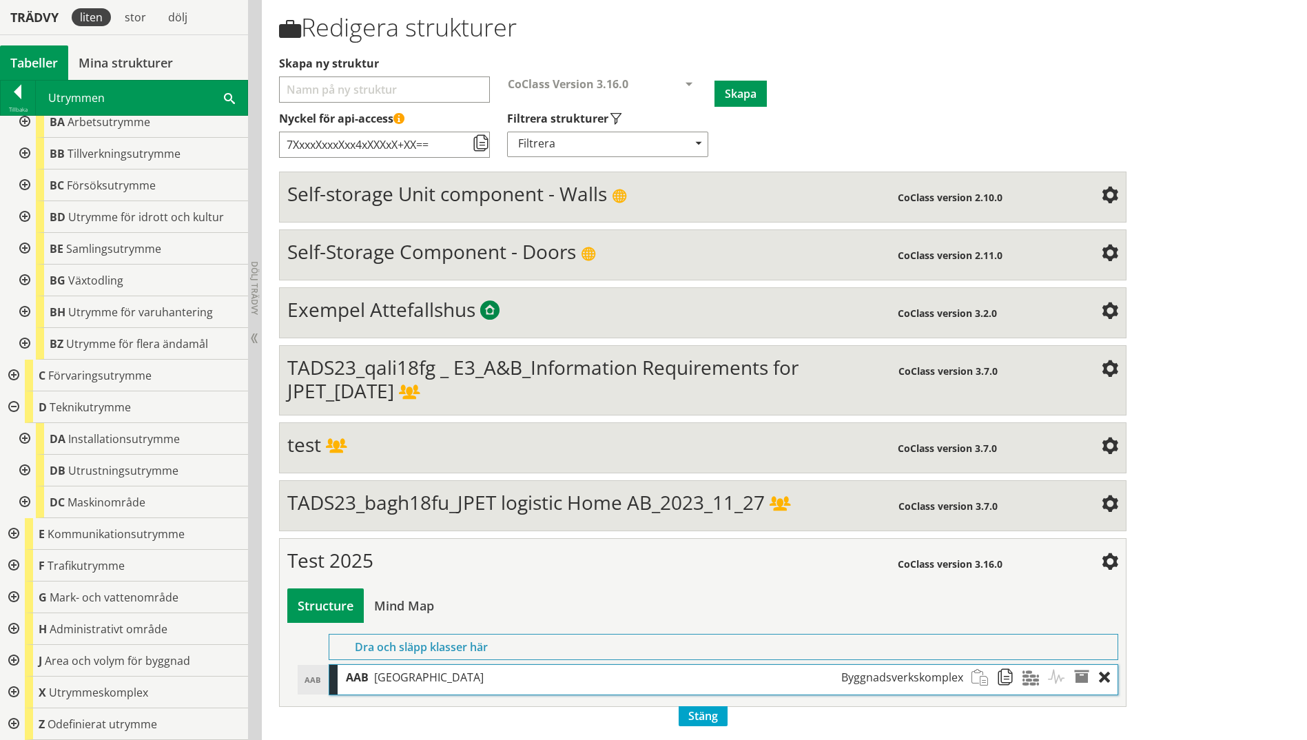
click at [16, 574] on div at bounding box center [12, 693] width 25 height 32
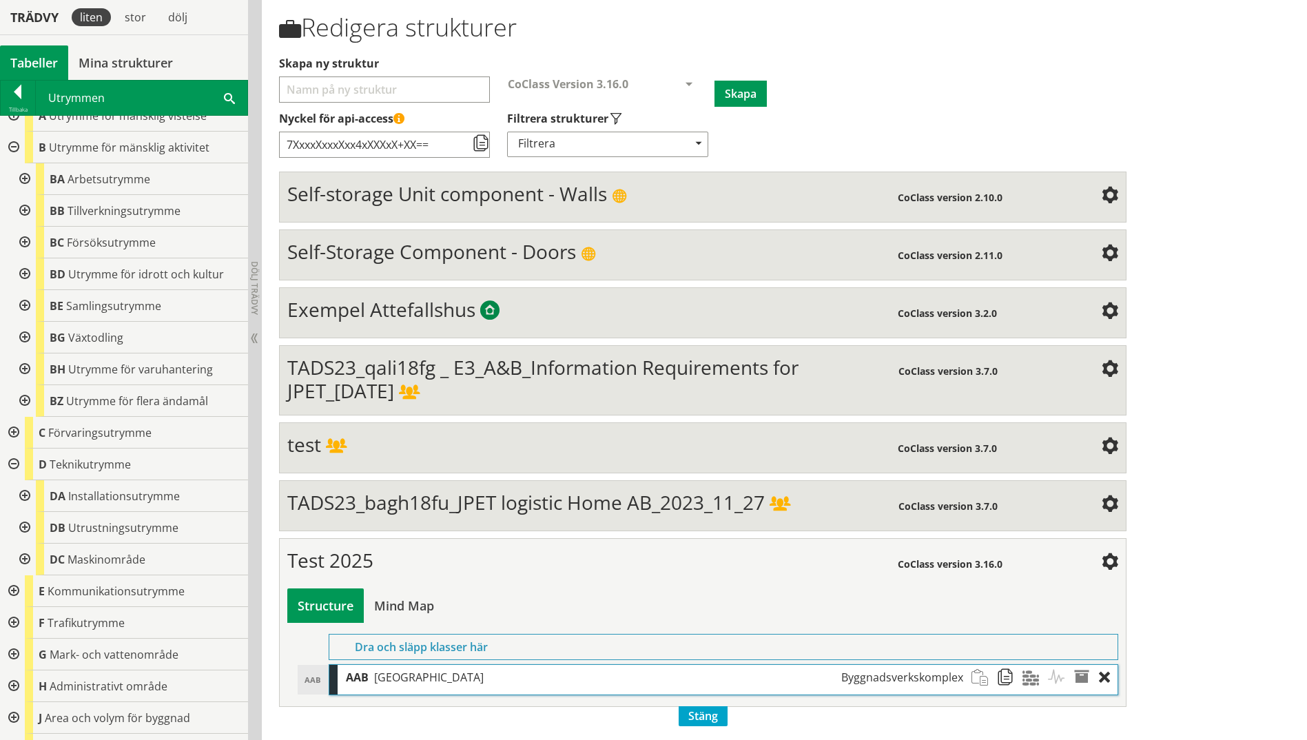
scroll to position [0, 0]
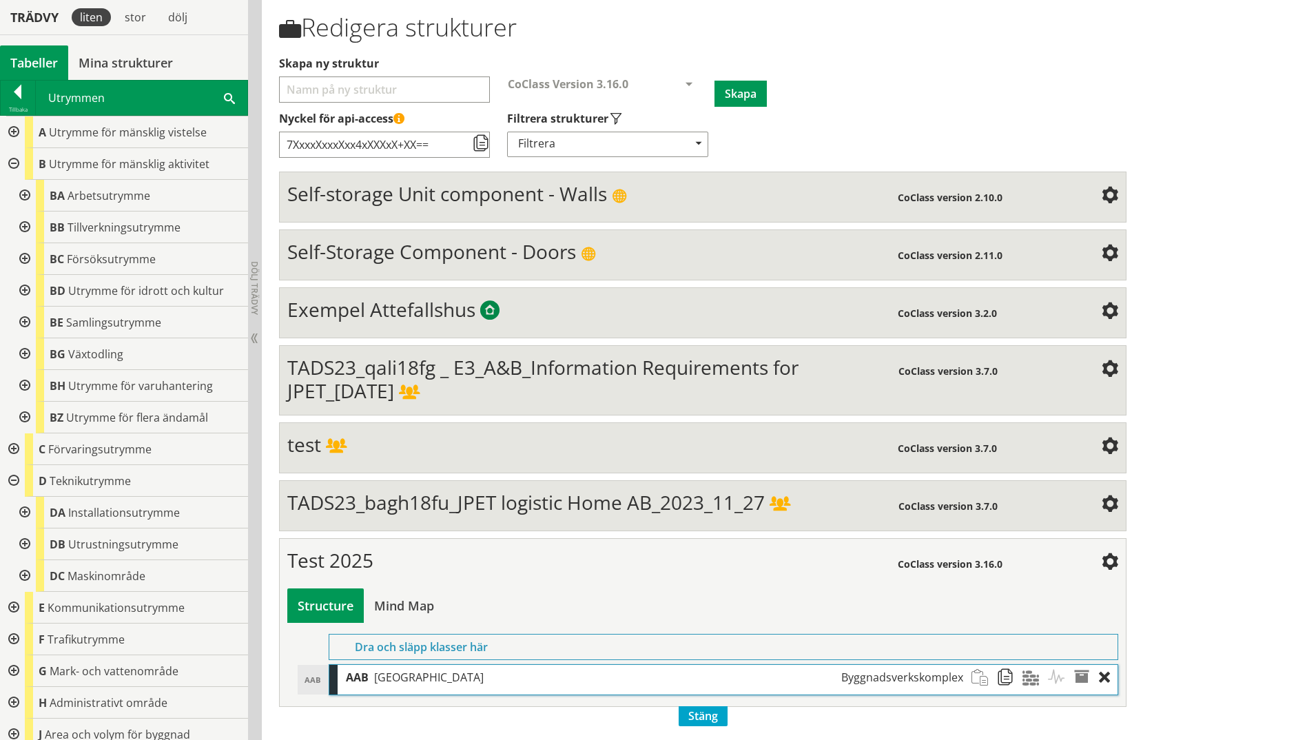
click at [11, 478] on div at bounding box center [12, 481] width 25 height 32
click at [12, 574] on div at bounding box center [12, 671] width 25 height 32
click at [11, 162] on div at bounding box center [12, 164] width 25 height 32
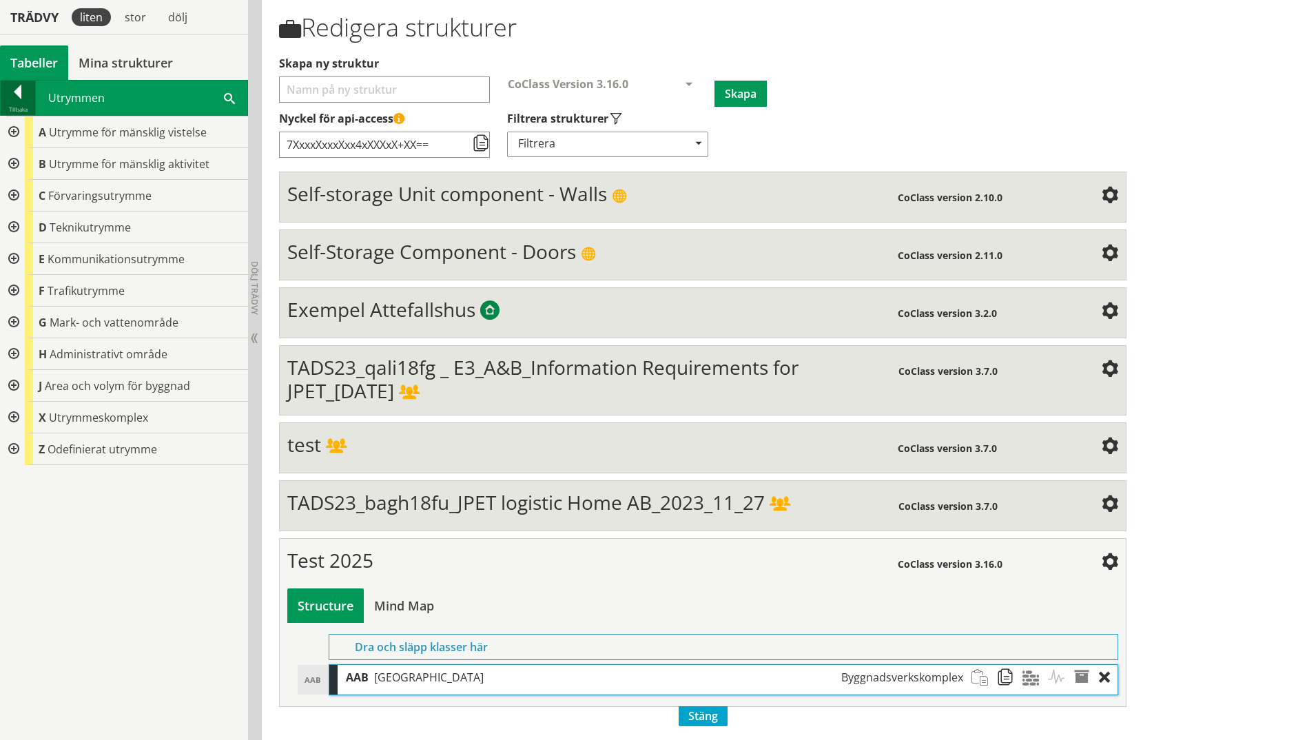
click at [1, 110] on div "Tillbaka" at bounding box center [18, 109] width 34 height 11
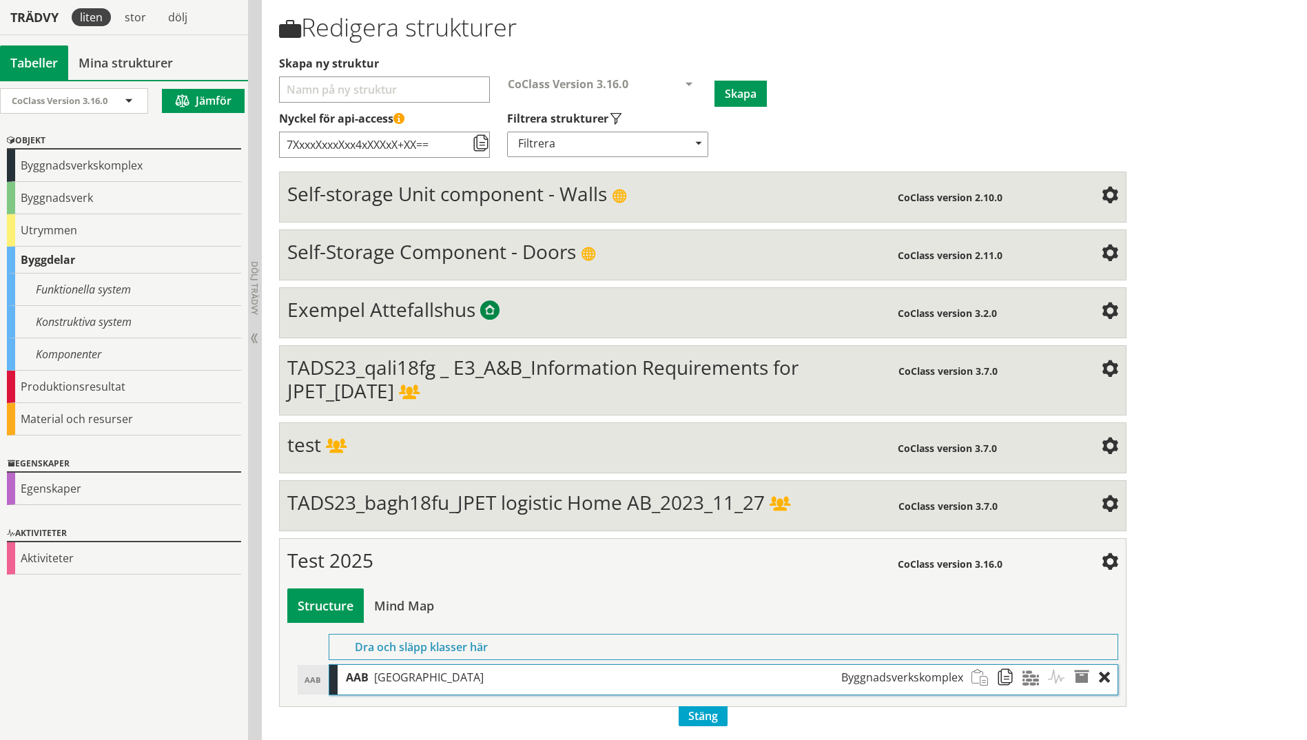
click at [72, 258] on div "Byggdelar" at bounding box center [124, 260] width 234 height 27
click at [41, 262] on div "Byggdelar" at bounding box center [124, 260] width 234 height 27
click at [39, 251] on div "Byggdelar" at bounding box center [124, 260] width 234 height 27
click at [63, 261] on div "Byggdelar" at bounding box center [124, 260] width 234 height 27
click at [68, 290] on div "Funktionella system" at bounding box center [124, 290] width 234 height 32
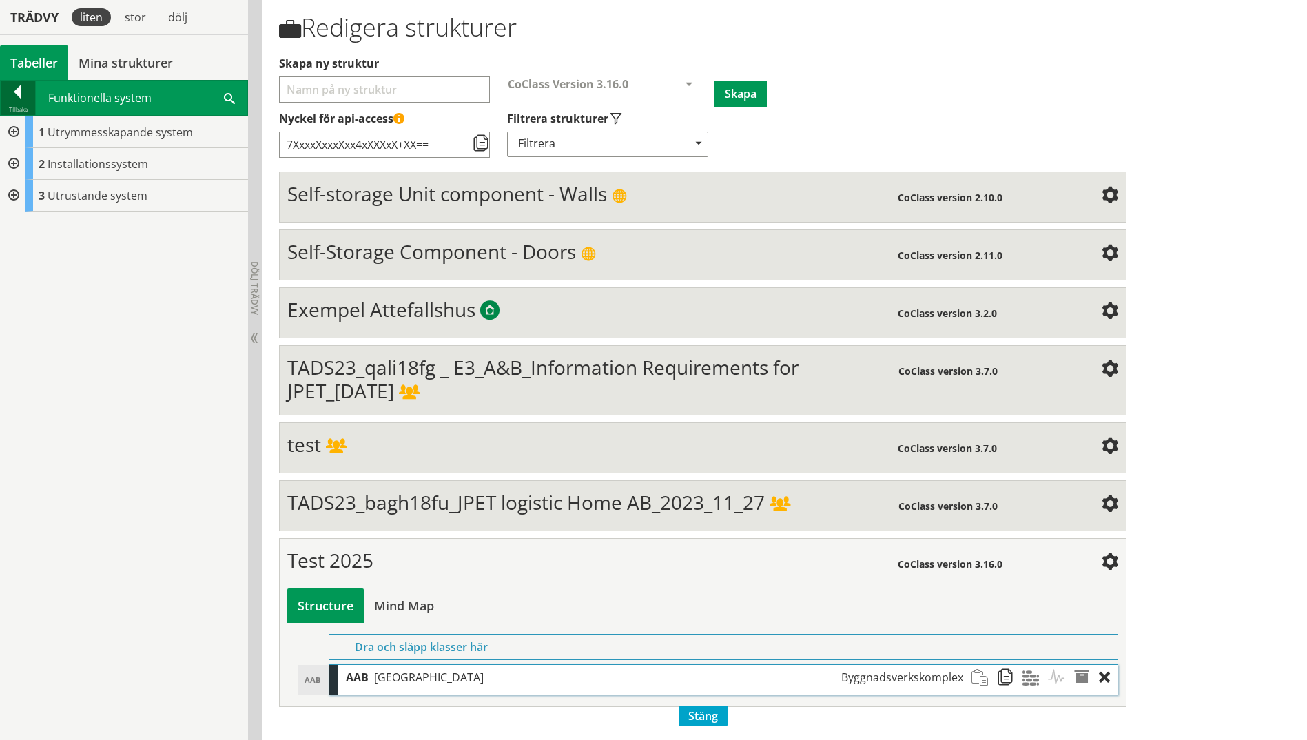
click at [16, 92] on div at bounding box center [18, 94] width 34 height 19
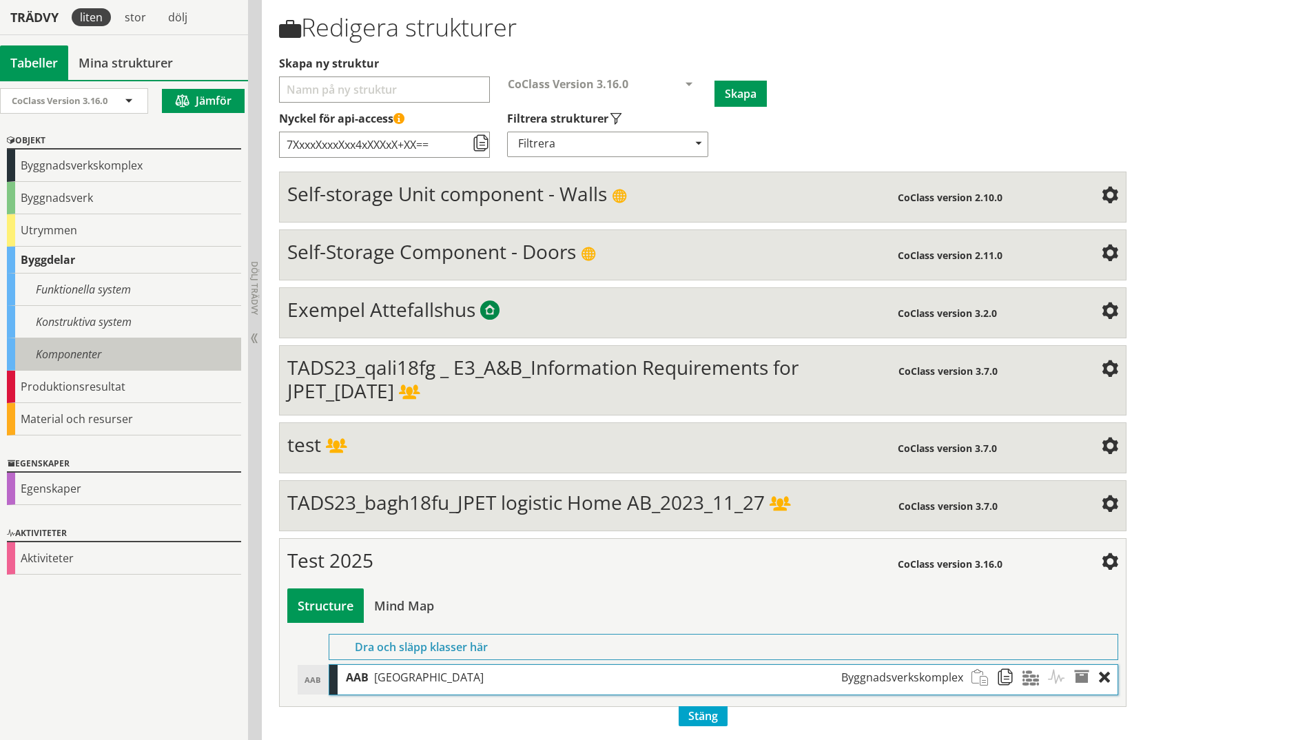
click at [92, 356] on div "Komponenter" at bounding box center [124, 354] width 234 height 32
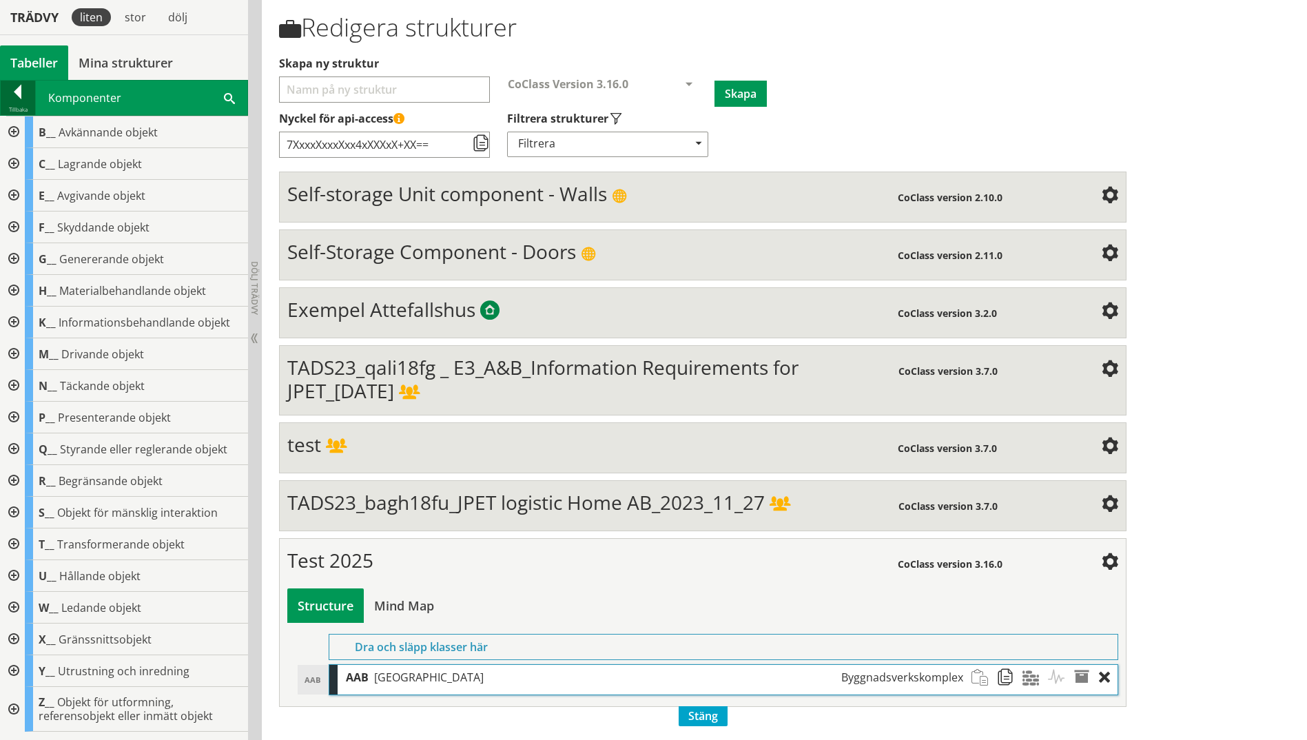
click at [21, 96] on div at bounding box center [18, 94] width 34 height 19
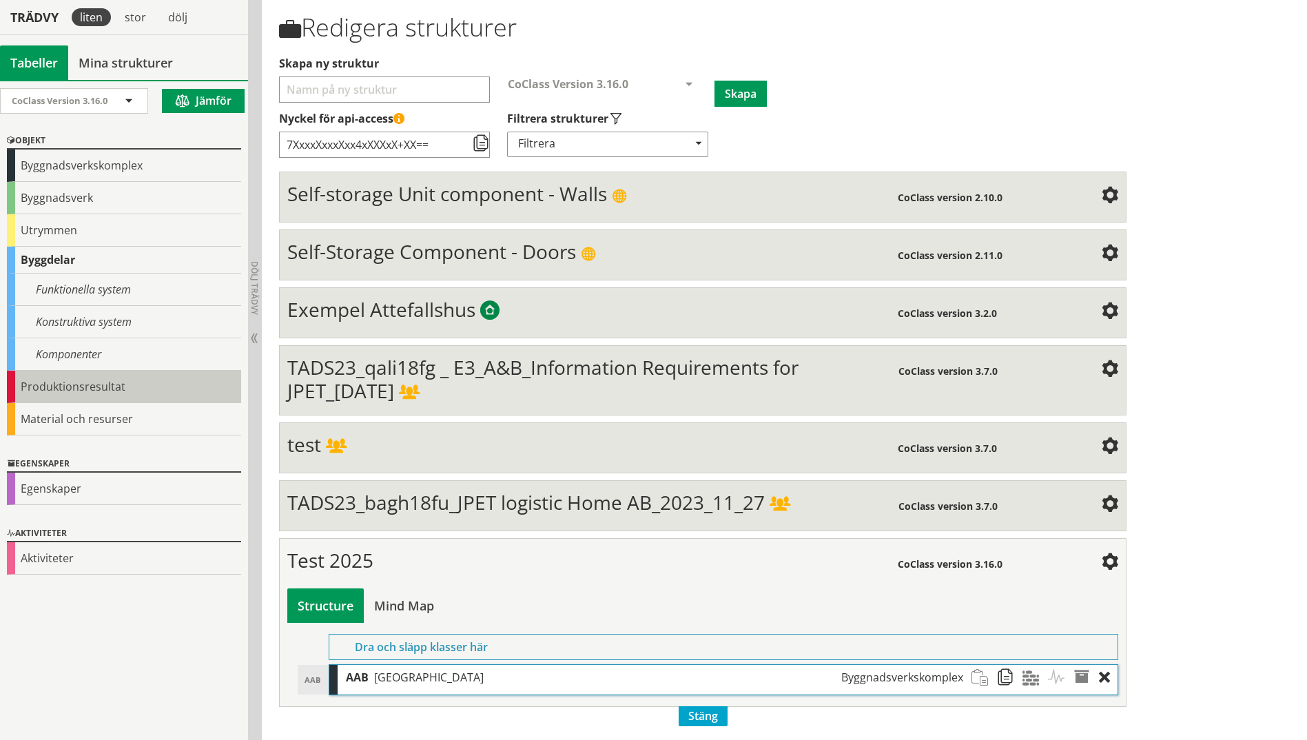
click at [50, 388] on div "Produktionsresultat" at bounding box center [124, 387] width 234 height 32
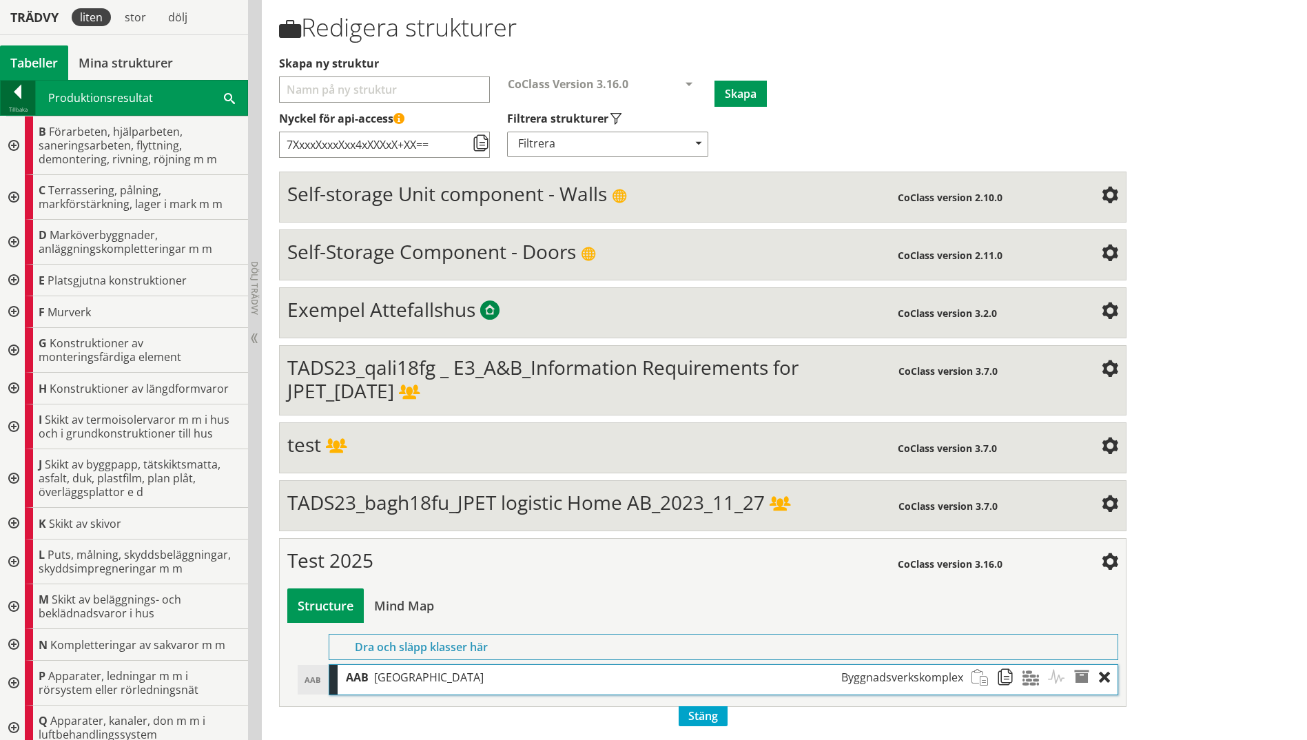
click at [11, 103] on div at bounding box center [18, 94] width 34 height 19
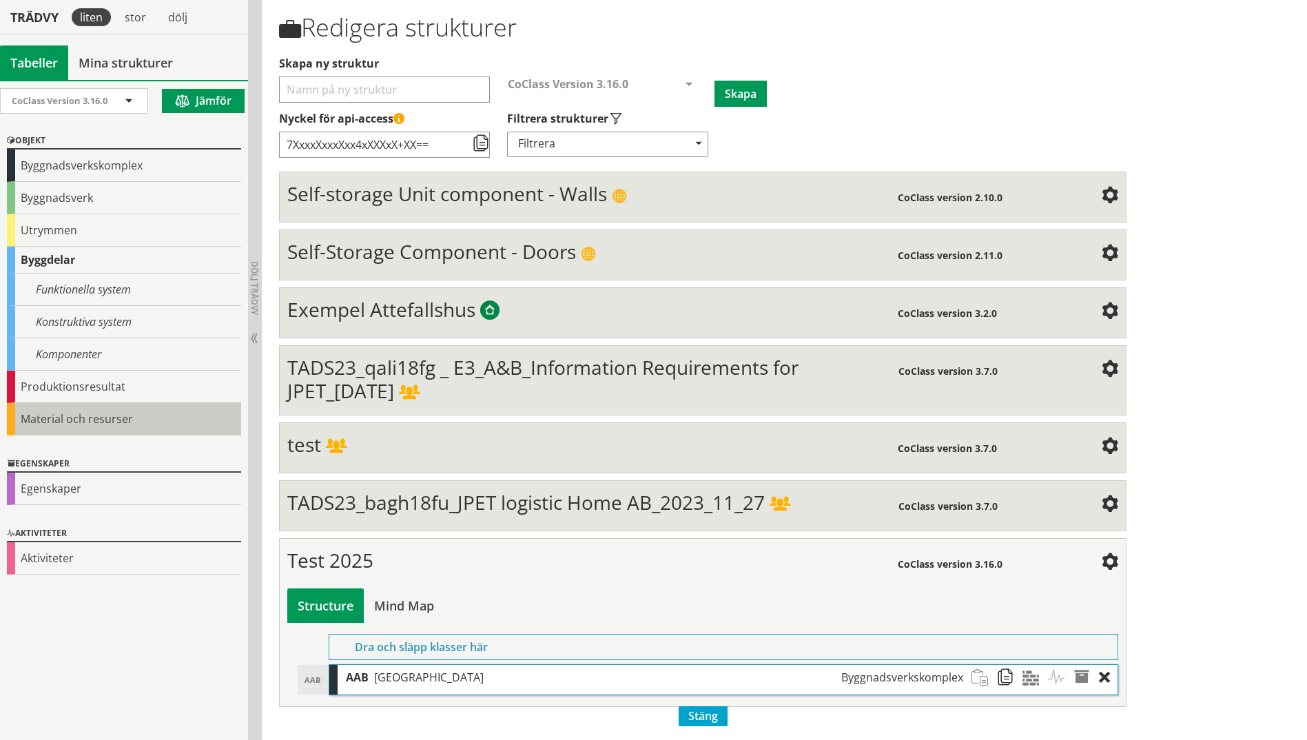
click at [57, 413] on div "Material och resurser" at bounding box center [124, 419] width 234 height 32
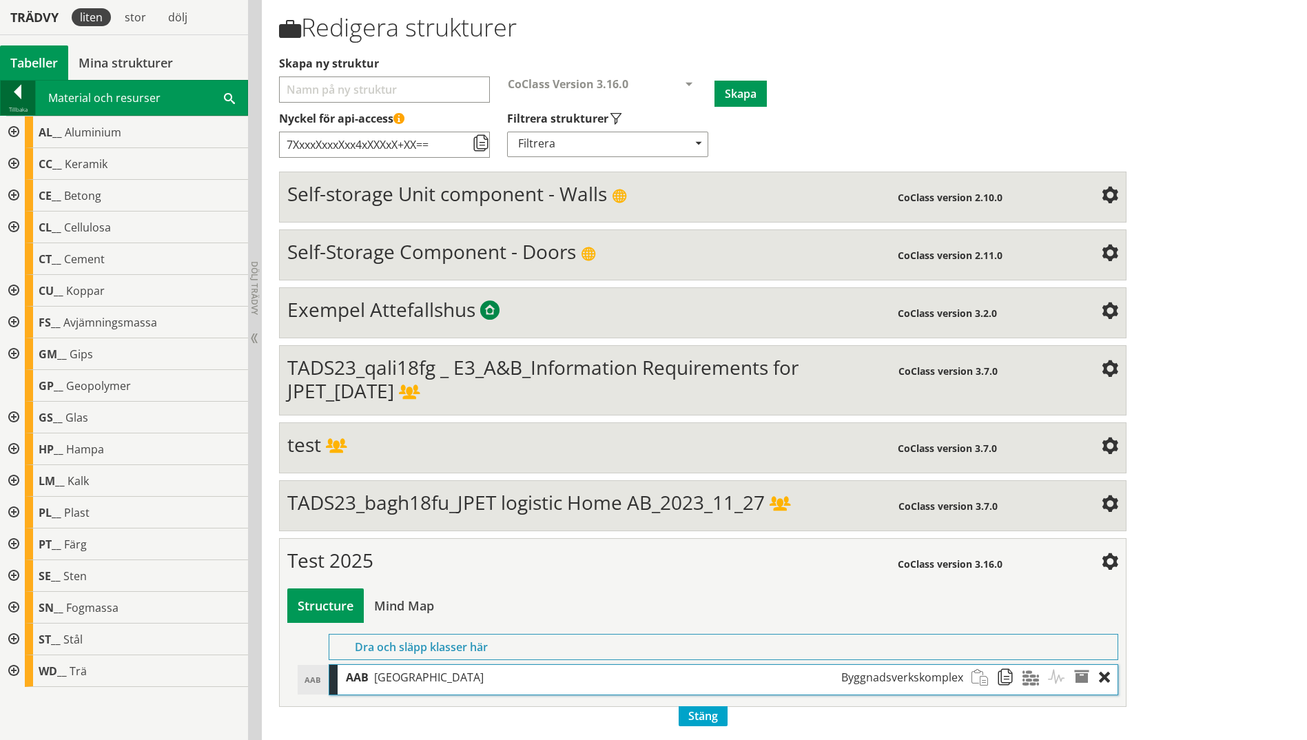
click at [9, 91] on div at bounding box center [18, 94] width 34 height 19
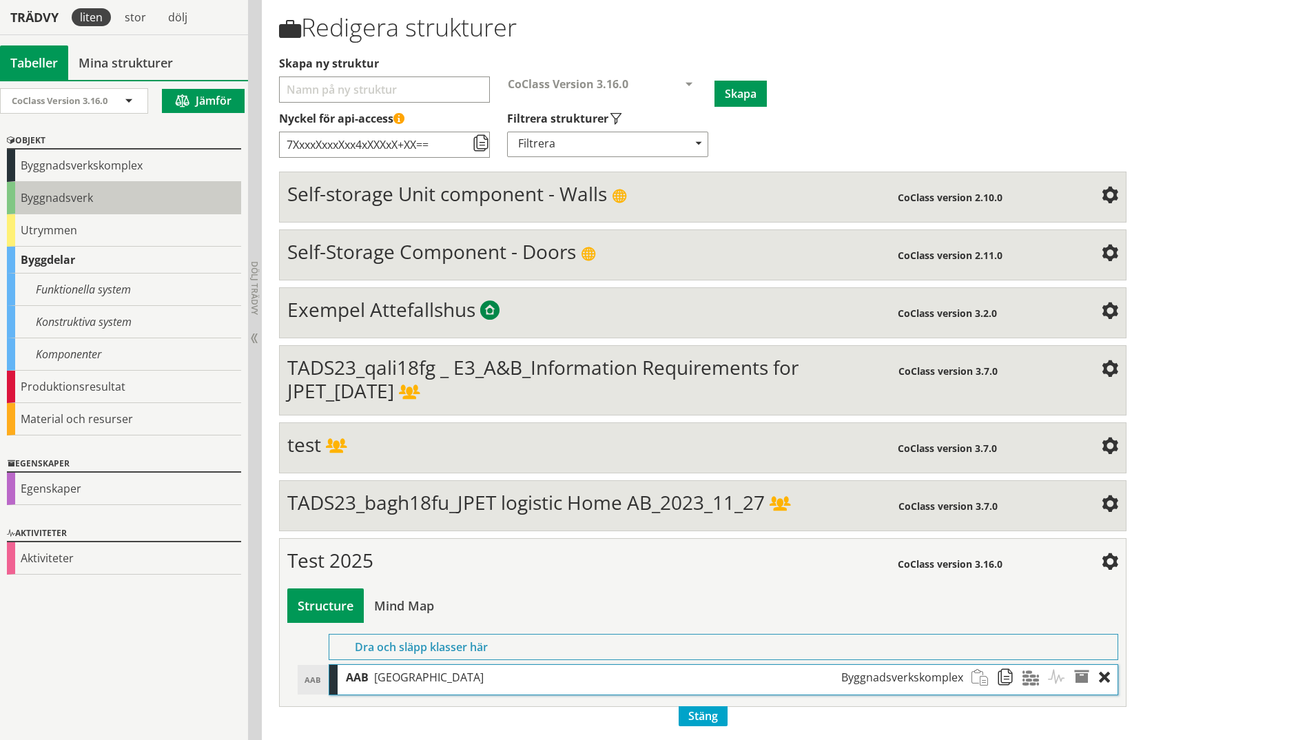
click at [26, 194] on div "Byggnadsverk" at bounding box center [124, 198] width 234 height 32
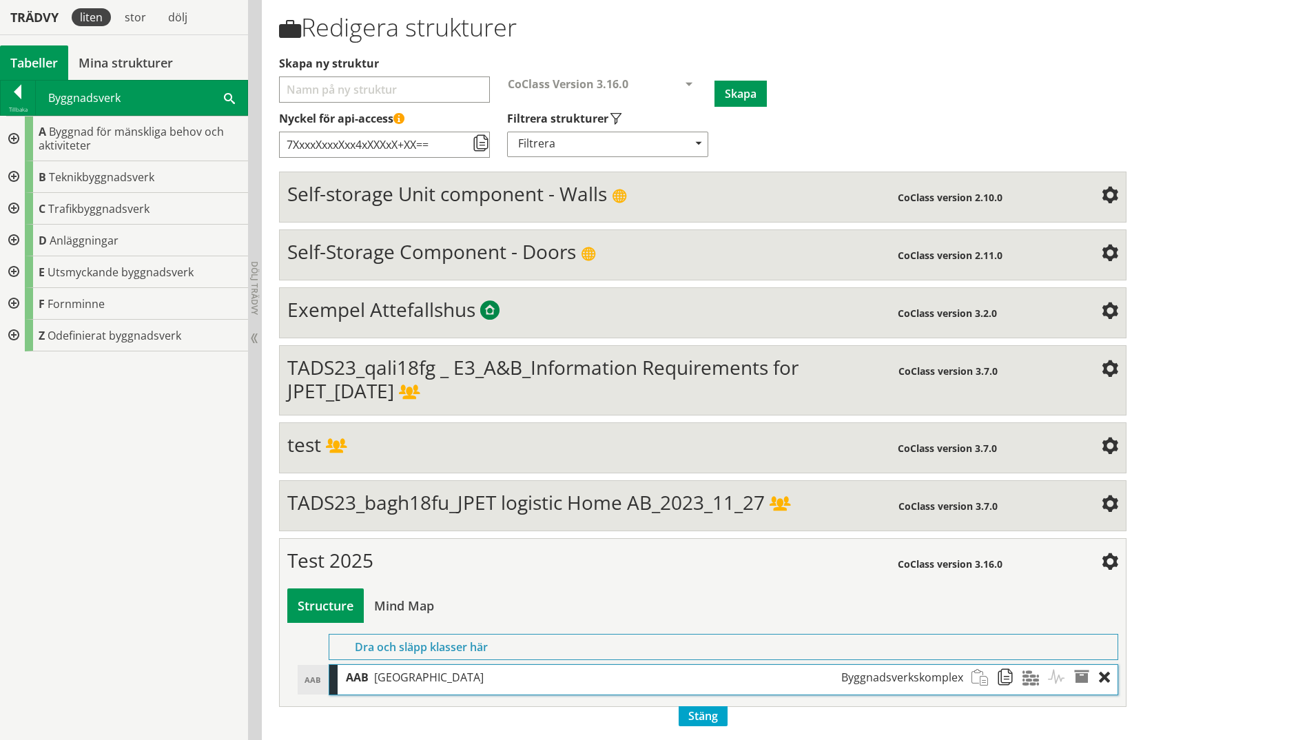
click at [13, 136] on div at bounding box center [12, 138] width 25 height 45
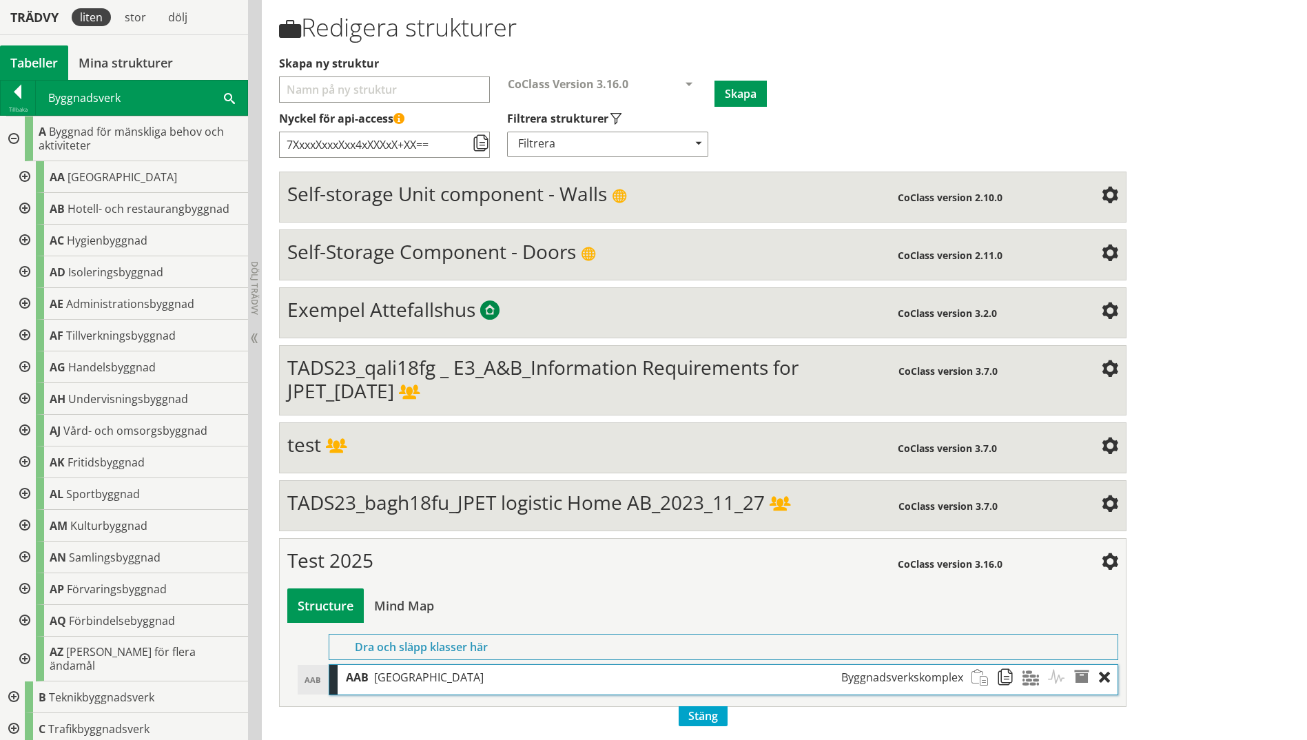
click at [10, 135] on div at bounding box center [12, 138] width 25 height 45
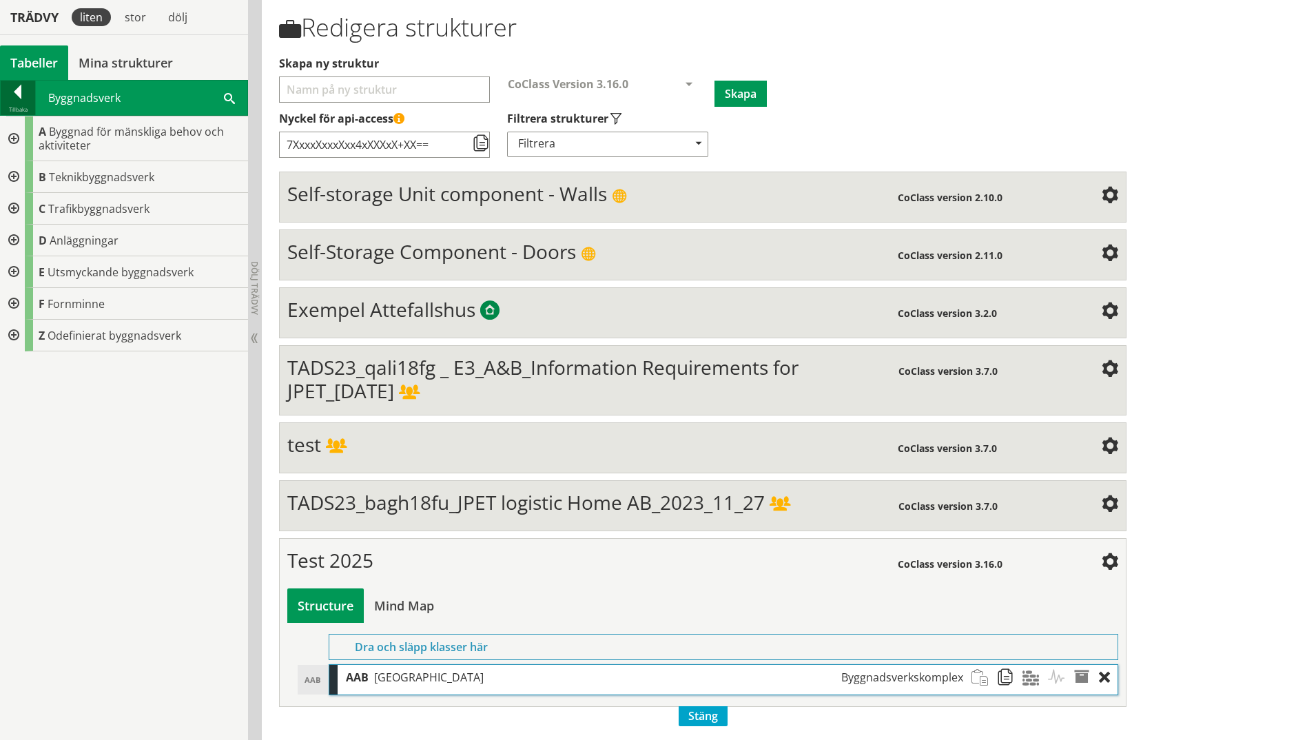
click at [12, 96] on div at bounding box center [18, 94] width 34 height 19
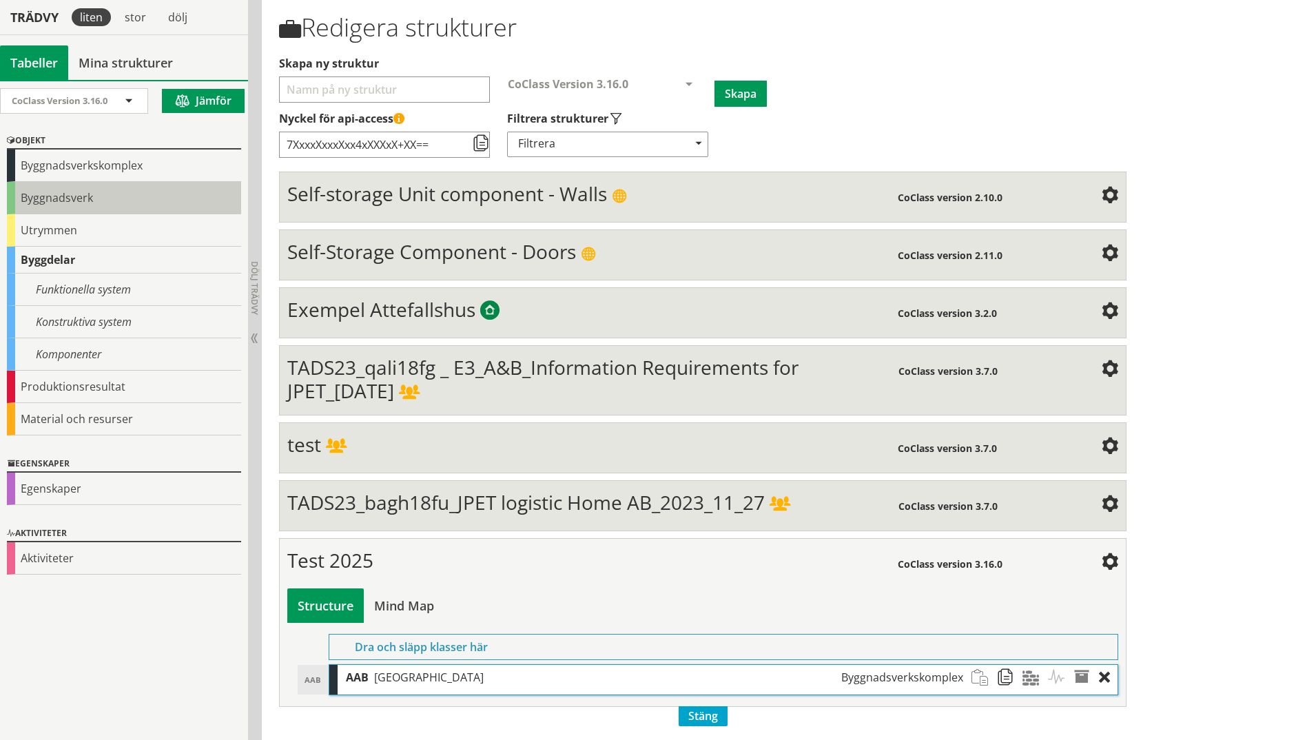
click at [63, 202] on div "Byggnadsverk" at bounding box center [124, 198] width 234 height 32
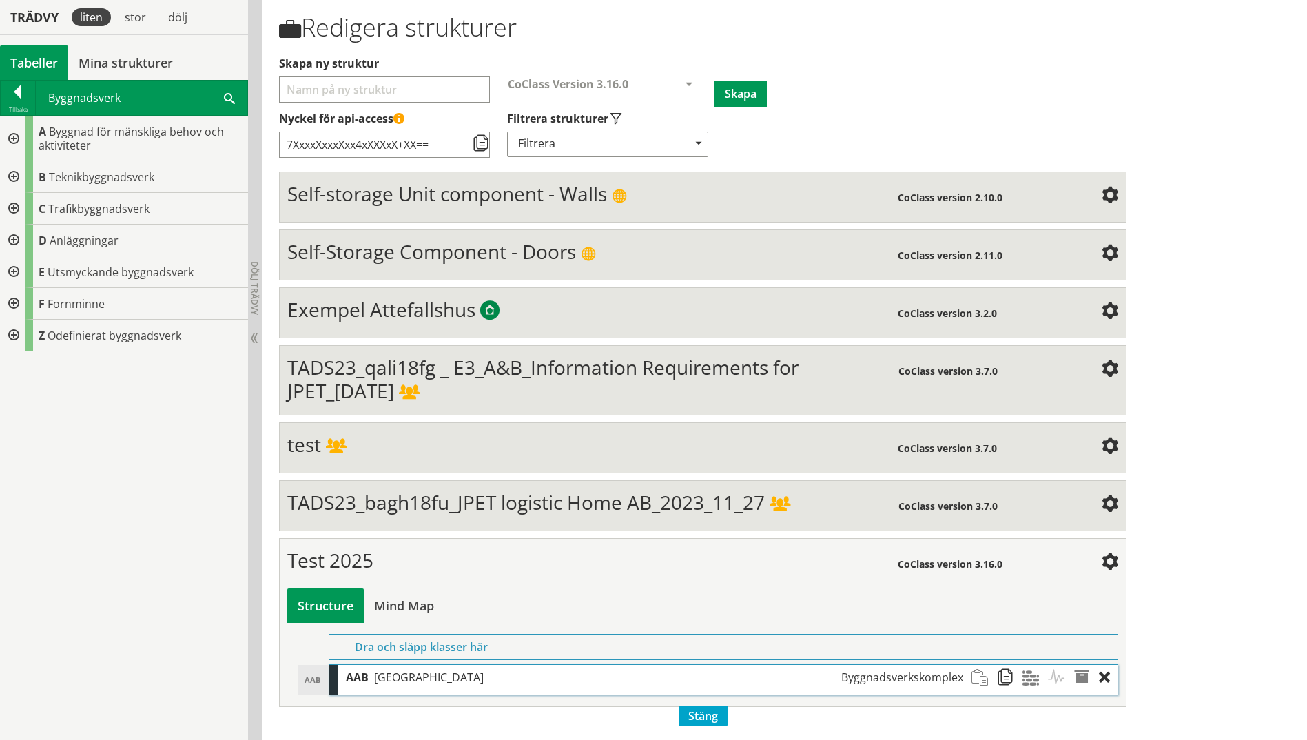
click at [15, 136] on div at bounding box center [12, 138] width 25 height 45
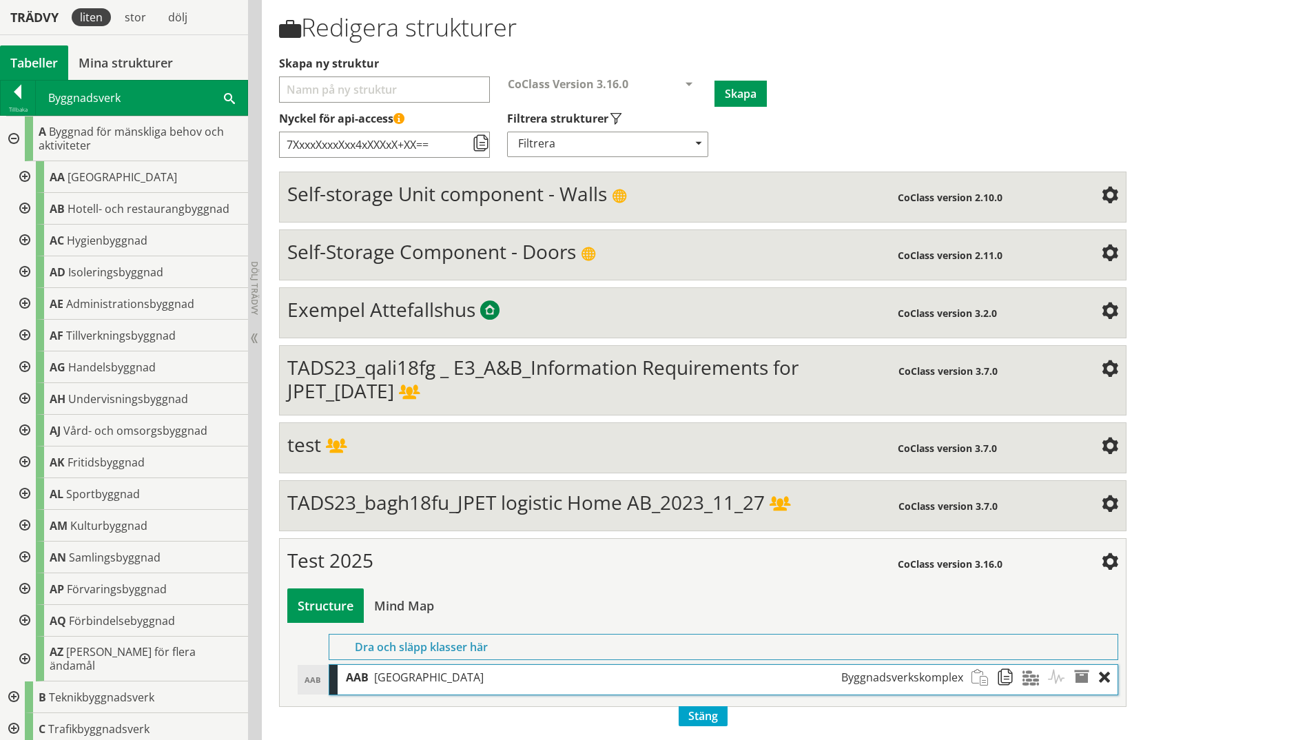
click at [21, 177] on div at bounding box center [23, 177] width 25 height 32
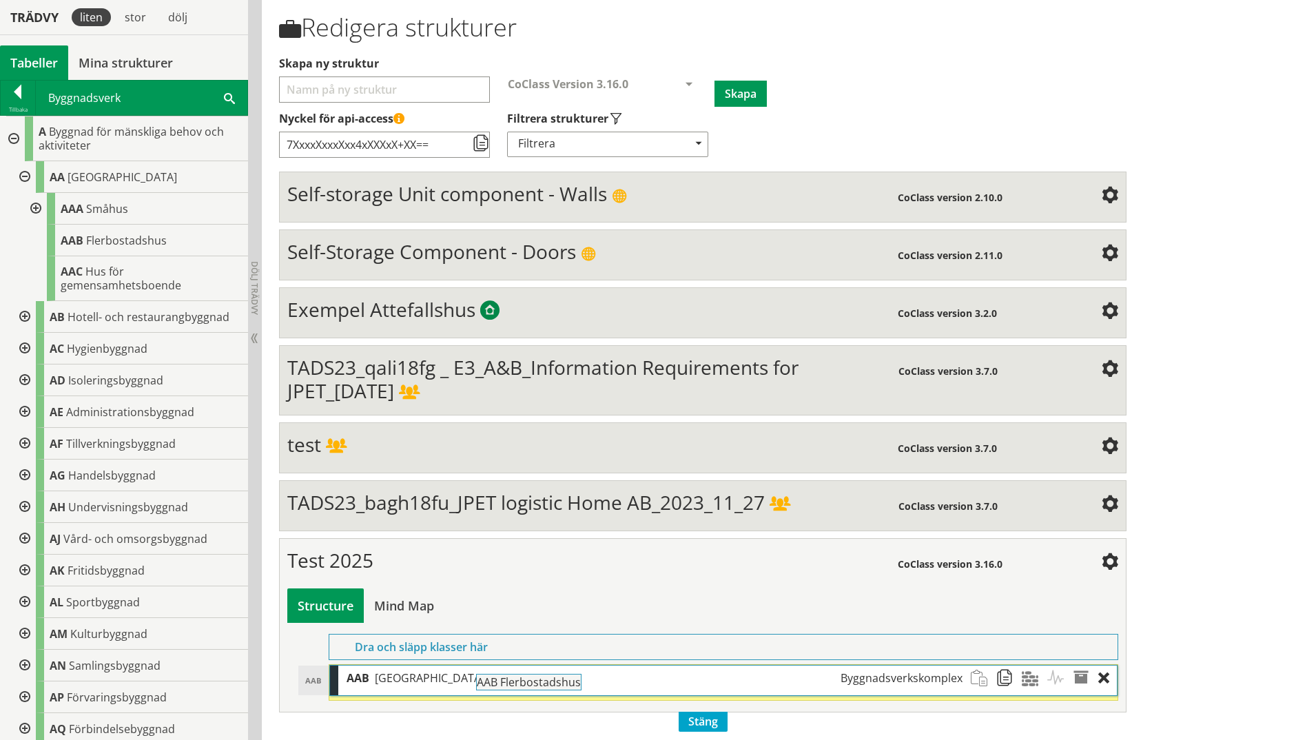
drag, startPoint x: 99, startPoint y: 242, endPoint x: 553, endPoint y: 691, distance: 638.9
click at [553, 574] on div "Trädvy liten stor [GEOGRAPHIC_DATA] Tabeller Mina strukturer CoClass Version 3.…" at bounding box center [653, 369] width 1307 height 754
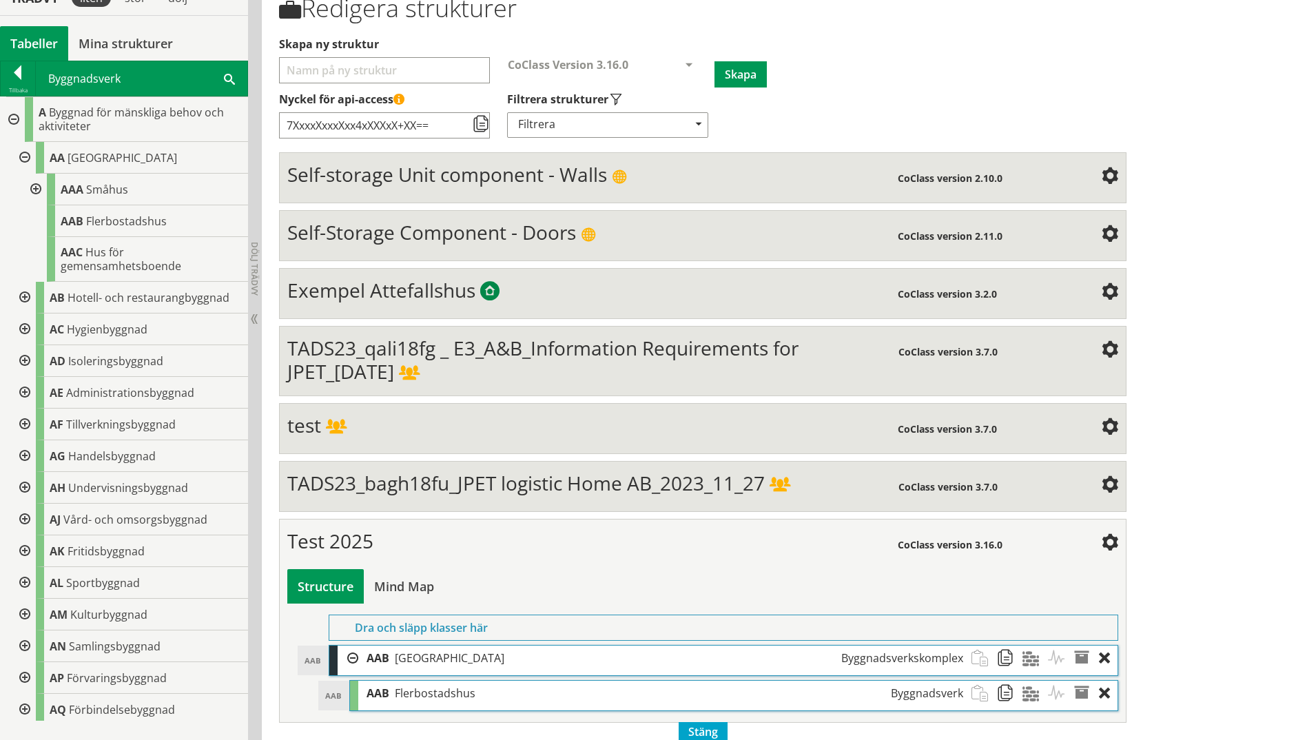
scroll to position [173, 0]
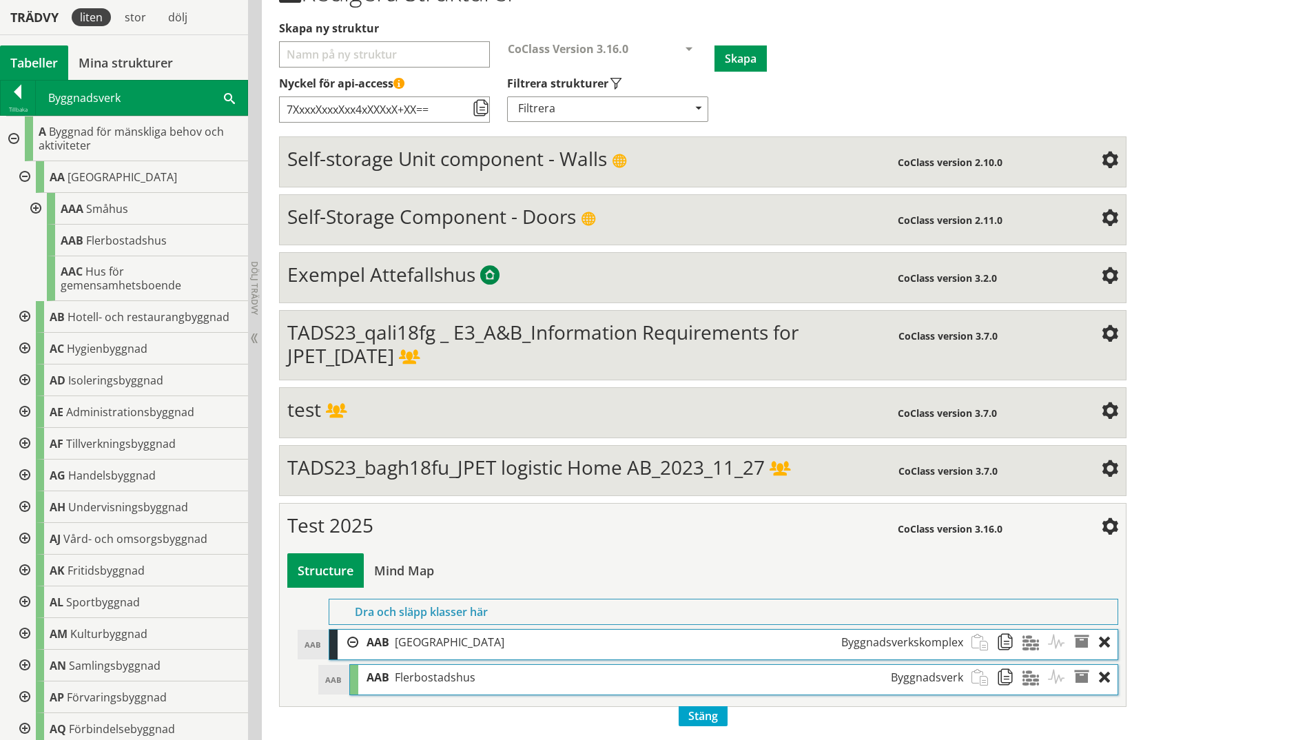
click at [12, 141] on div at bounding box center [12, 138] width 25 height 45
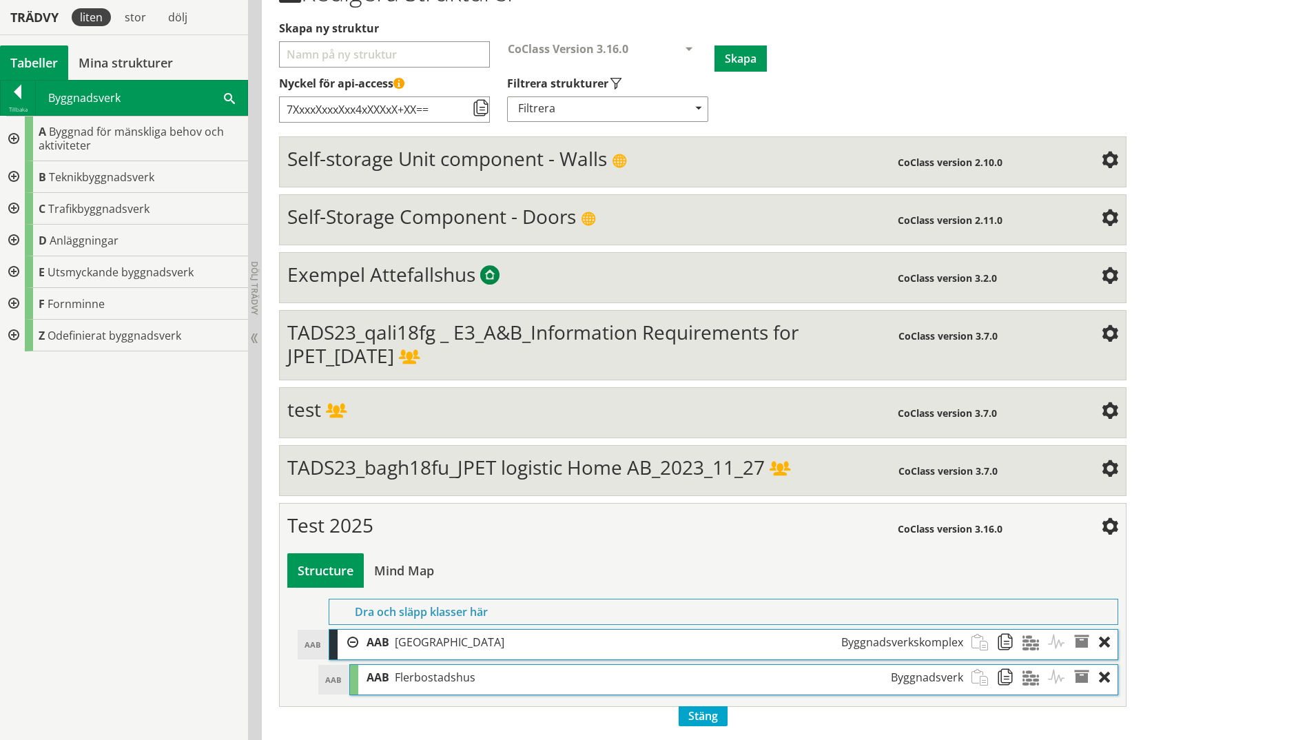
click at [12, 176] on div at bounding box center [12, 177] width 25 height 32
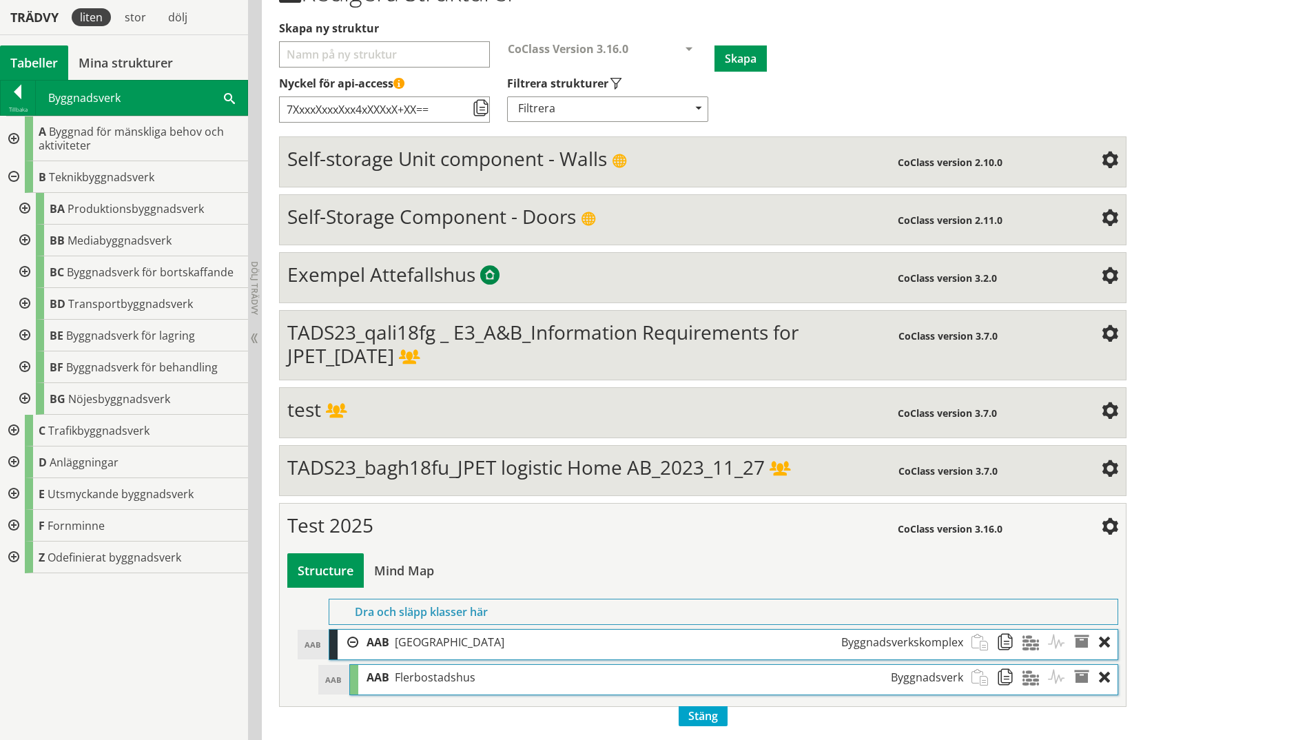
click at [24, 208] on div at bounding box center [23, 209] width 25 height 32
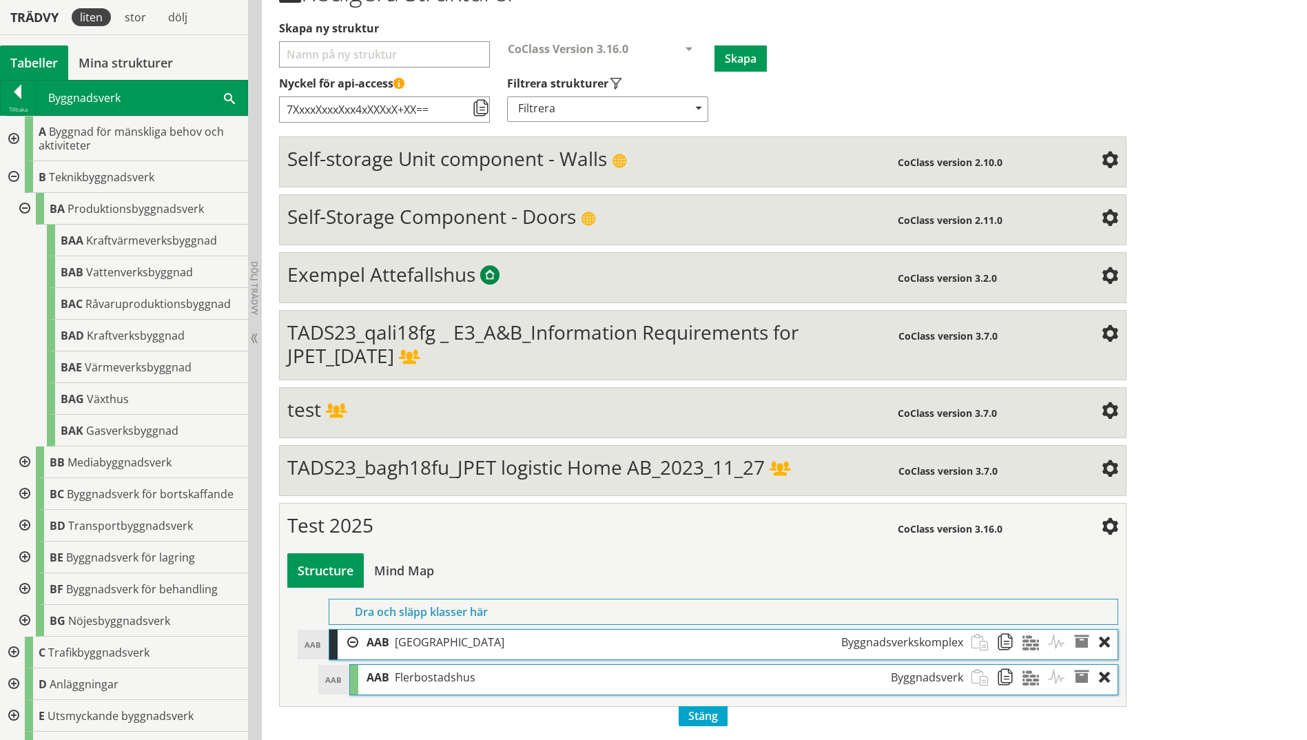
click at [24, 208] on div at bounding box center [23, 209] width 25 height 32
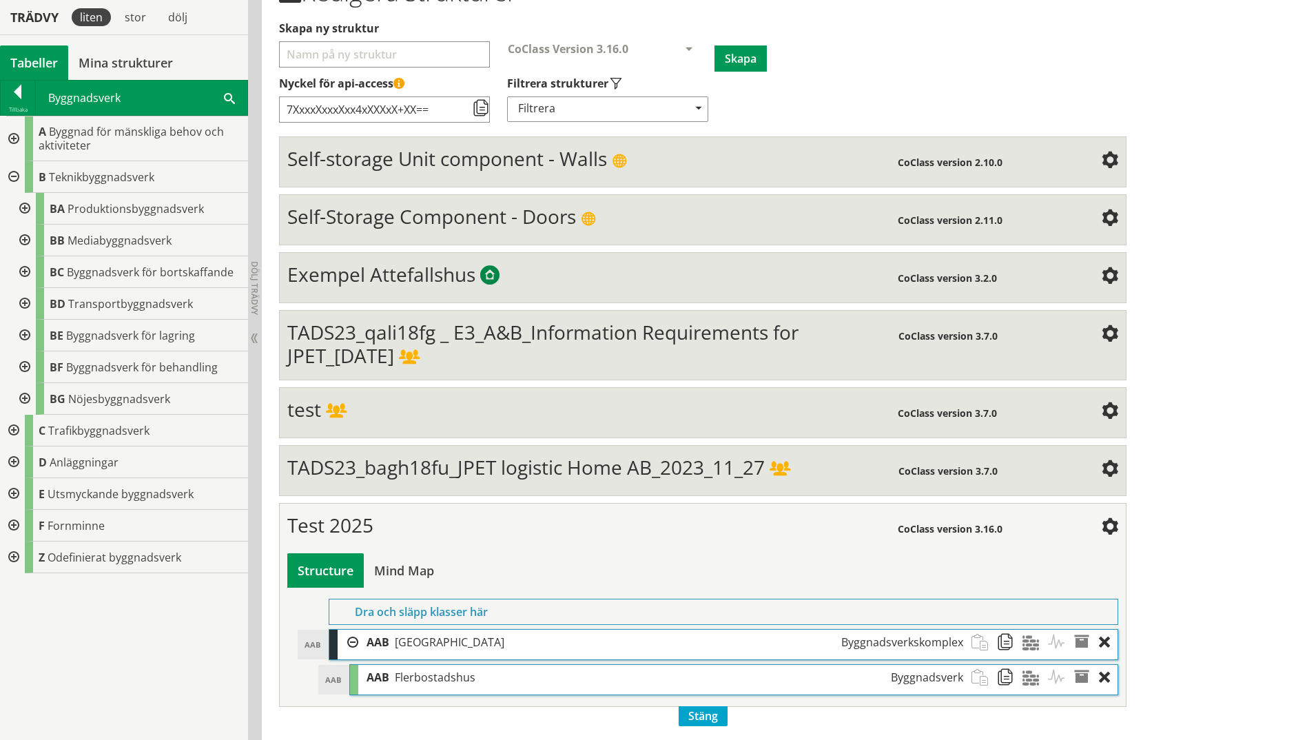
click at [10, 178] on div at bounding box center [12, 177] width 25 height 32
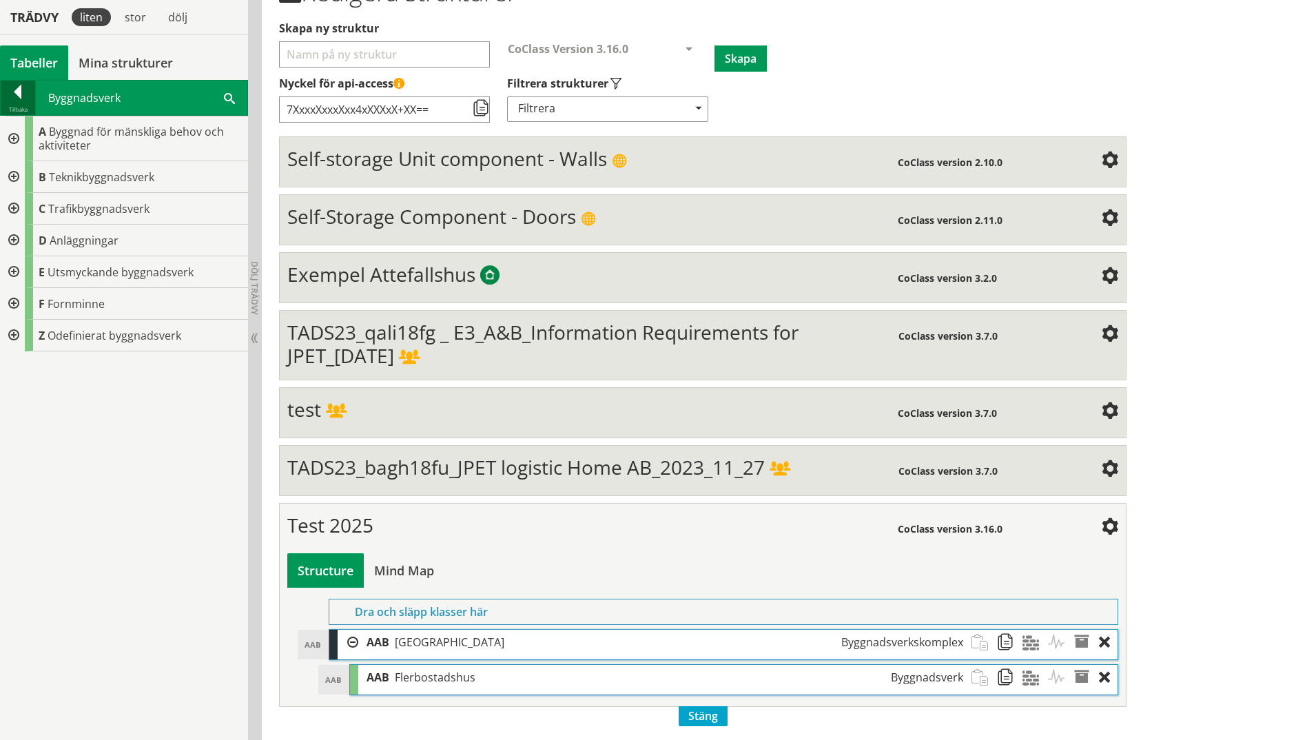
click at [22, 102] on div at bounding box center [18, 94] width 34 height 19
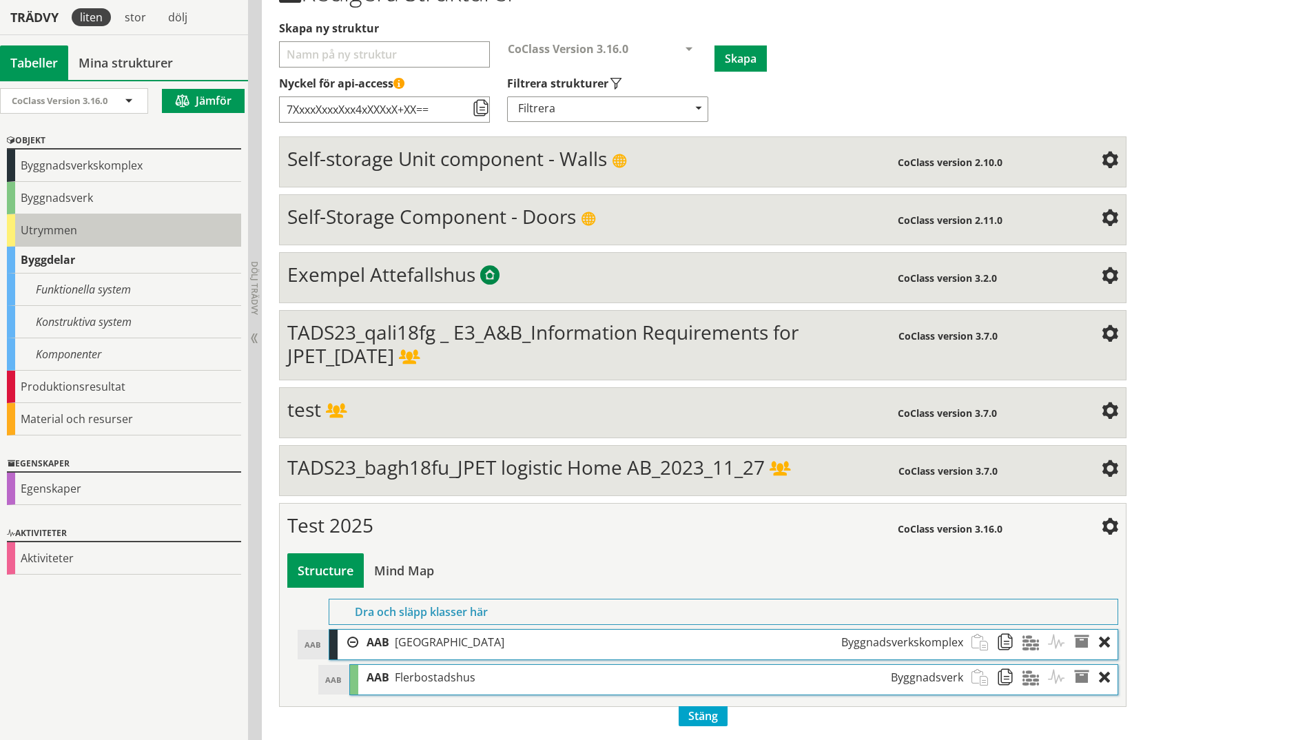
click at [44, 230] on div "Utrymmen" at bounding box center [124, 230] width 234 height 32
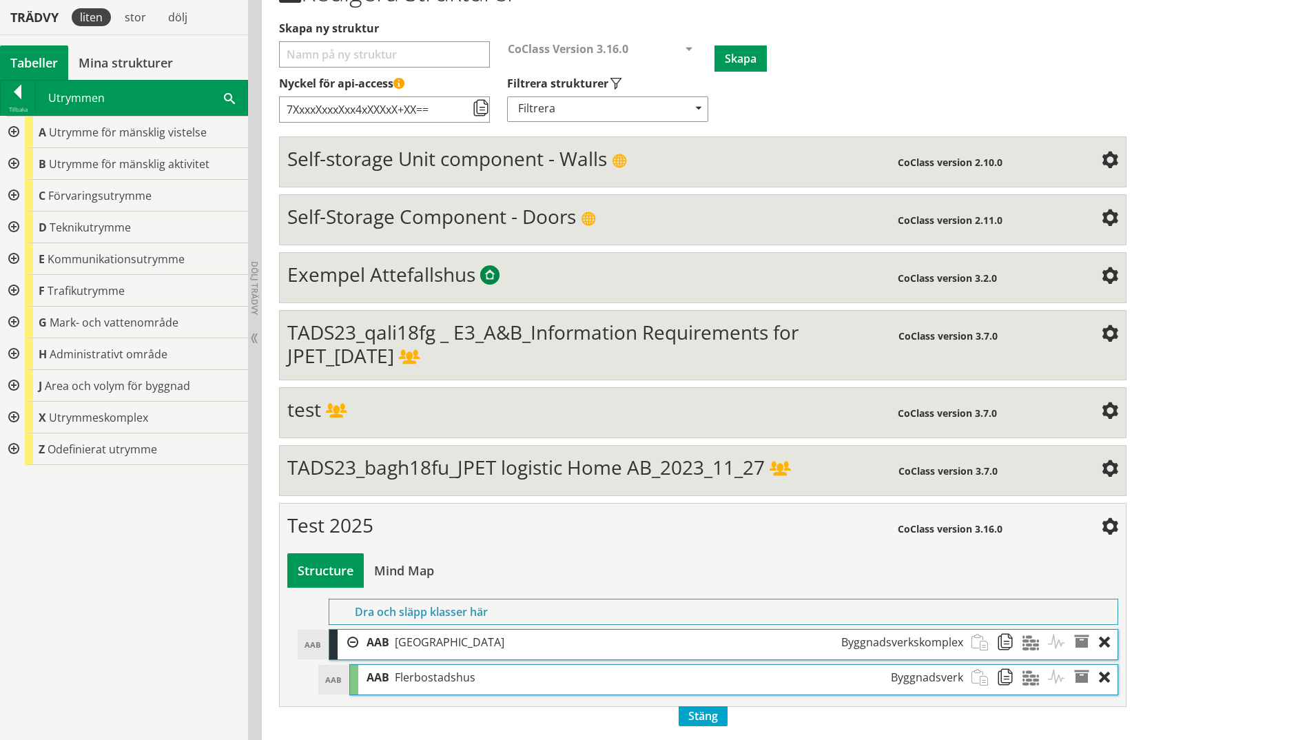
click at [13, 129] on div at bounding box center [12, 132] width 25 height 32
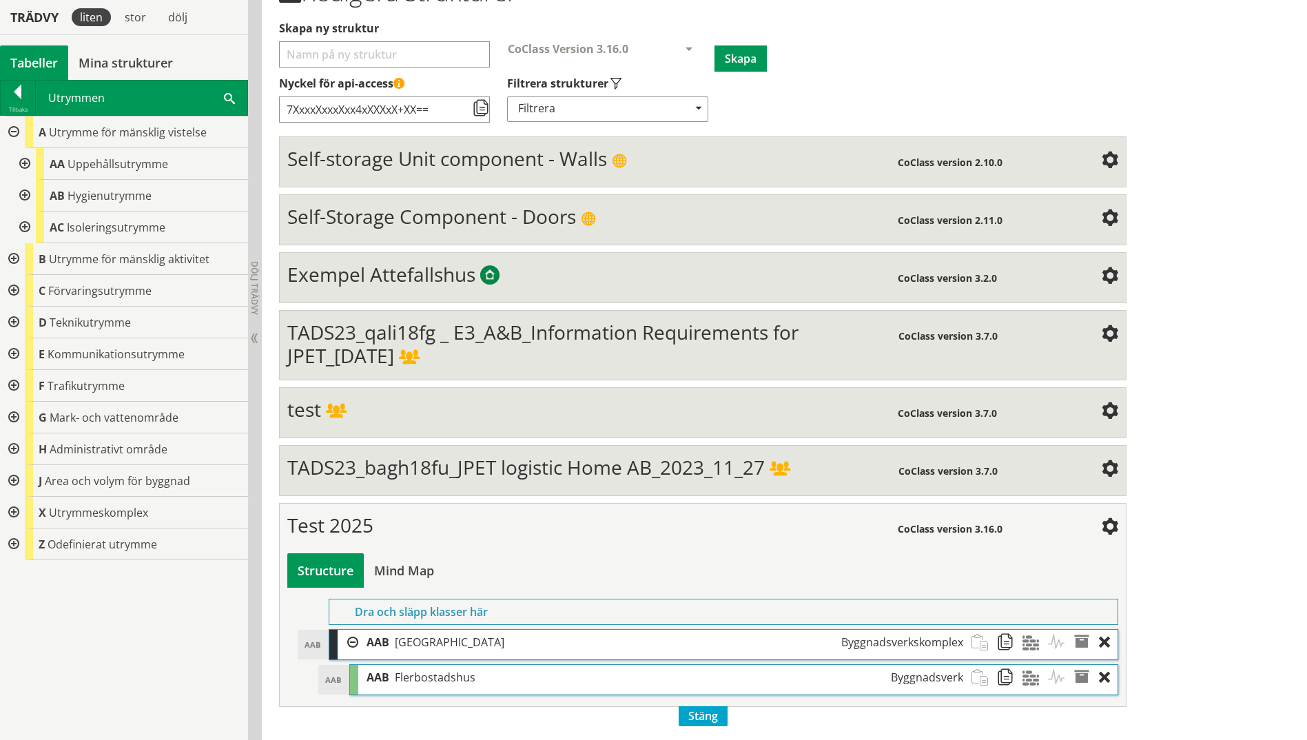
click at [28, 162] on div at bounding box center [23, 164] width 25 height 32
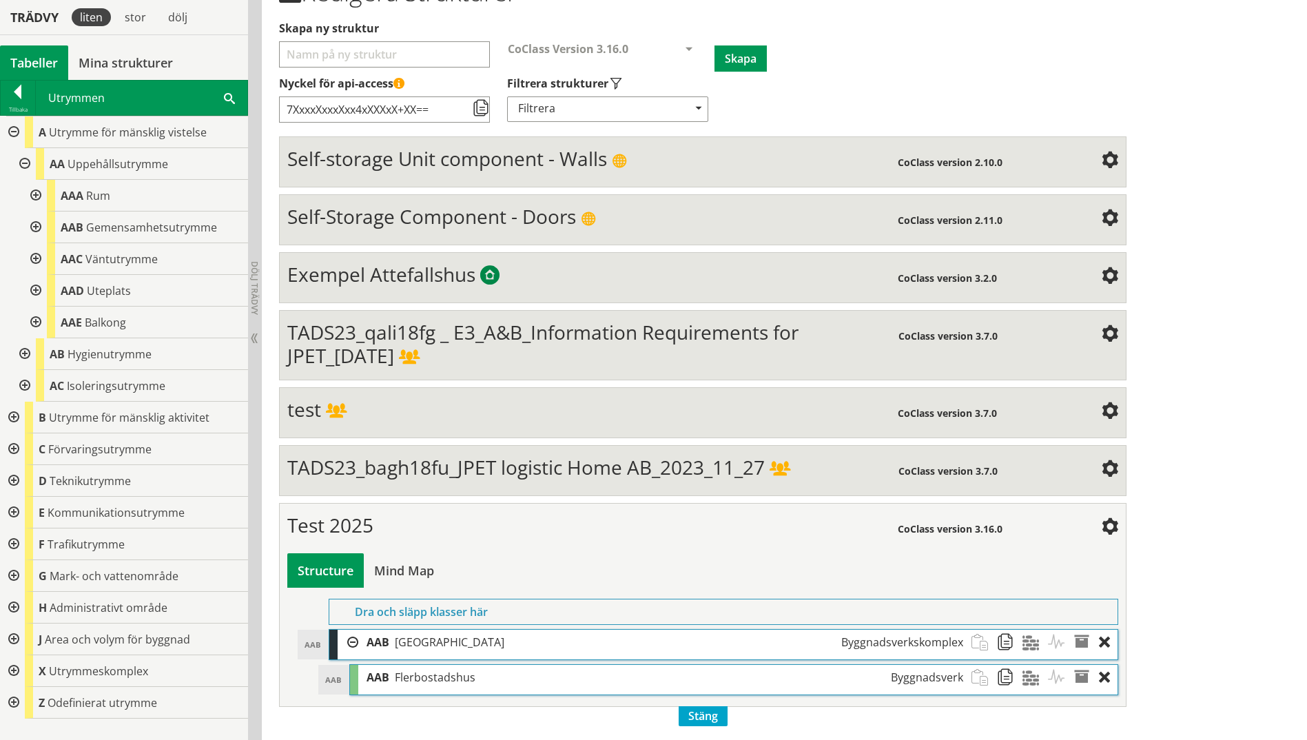
click at [38, 191] on div at bounding box center [34, 196] width 25 height 32
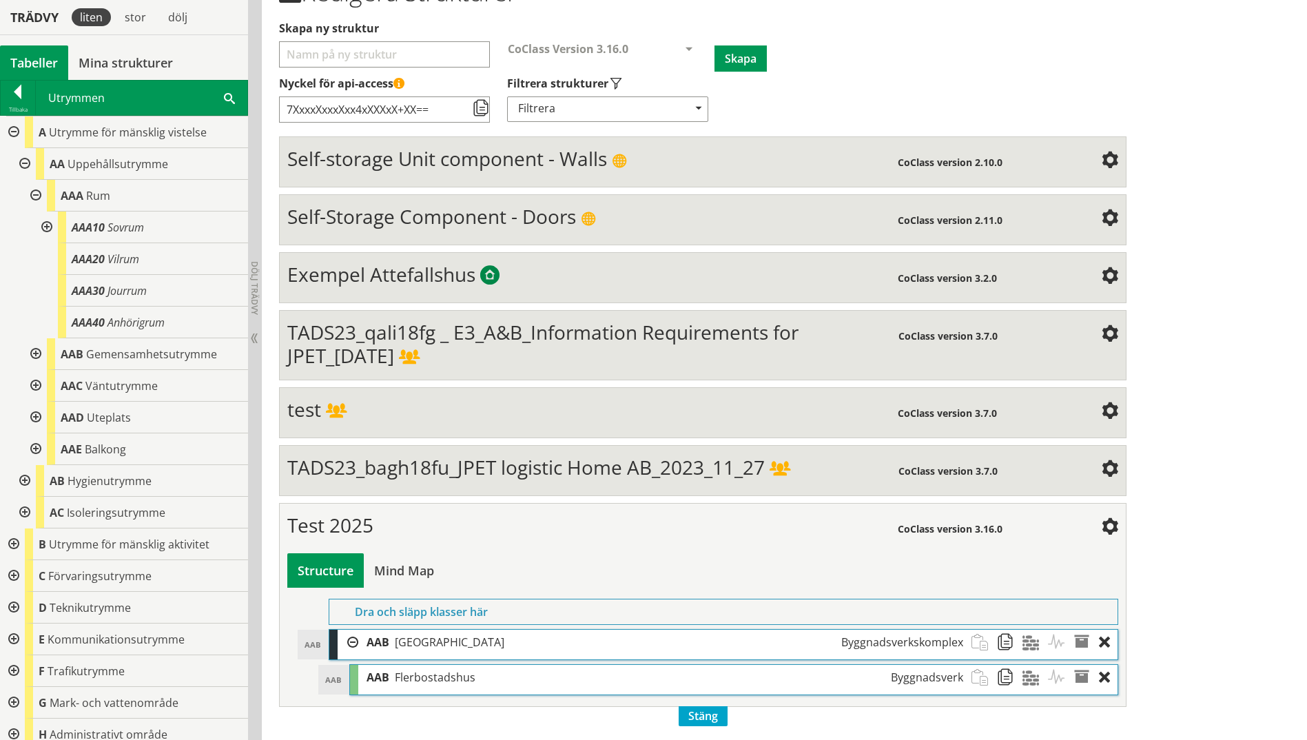
click at [33, 196] on div at bounding box center [34, 196] width 25 height 32
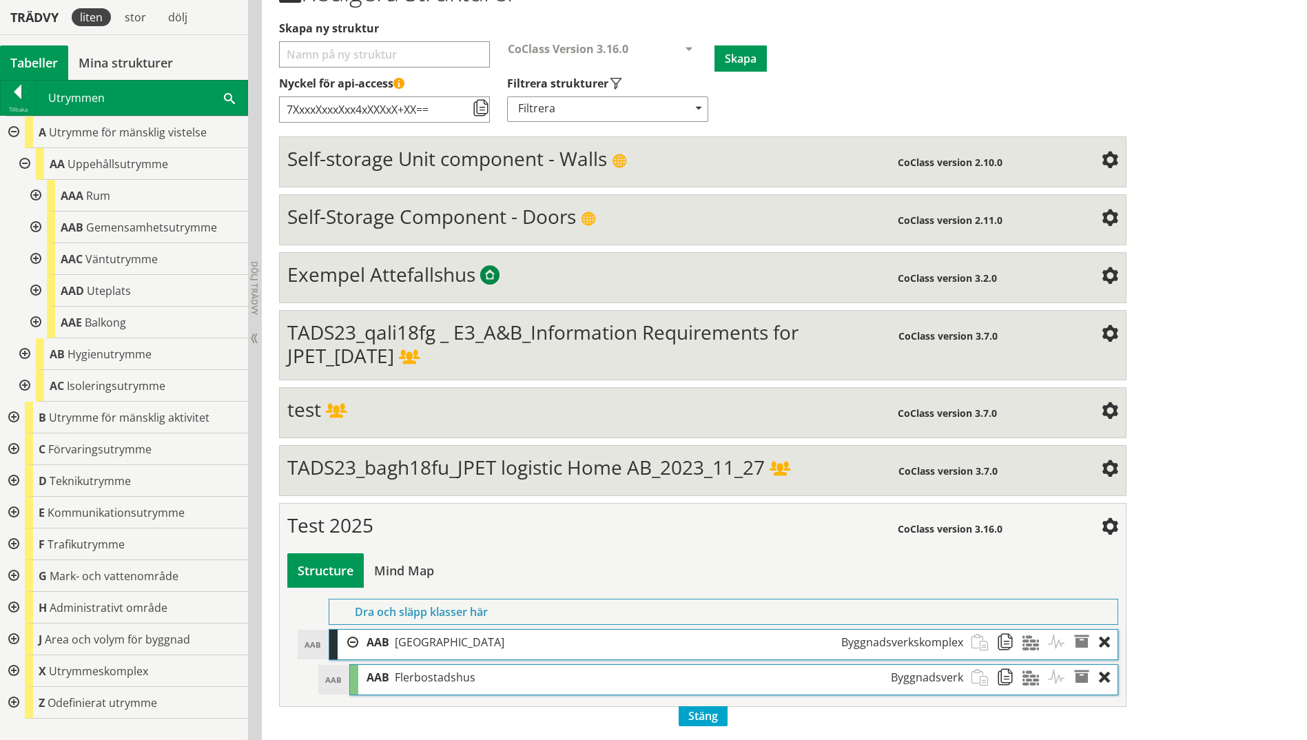
click at [24, 164] on div at bounding box center [23, 164] width 25 height 32
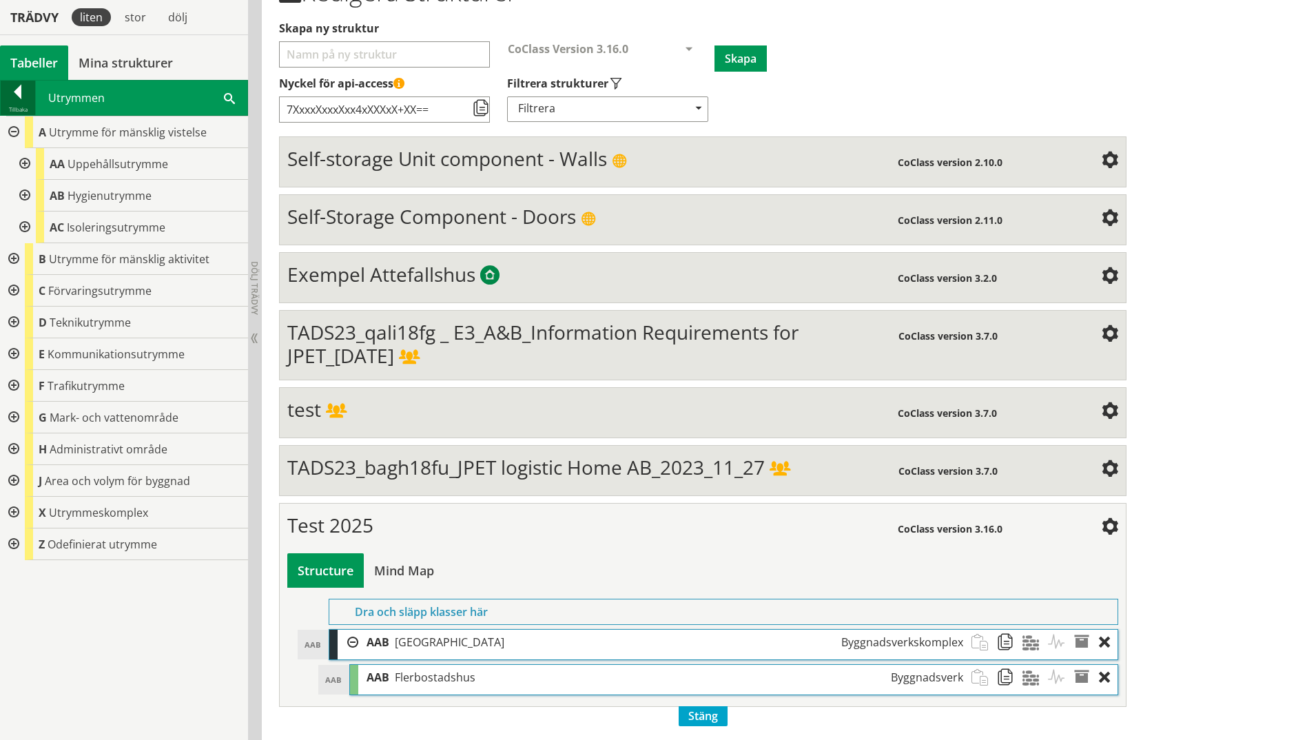
click at [8, 96] on div at bounding box center [18, 94] width 34 height 19
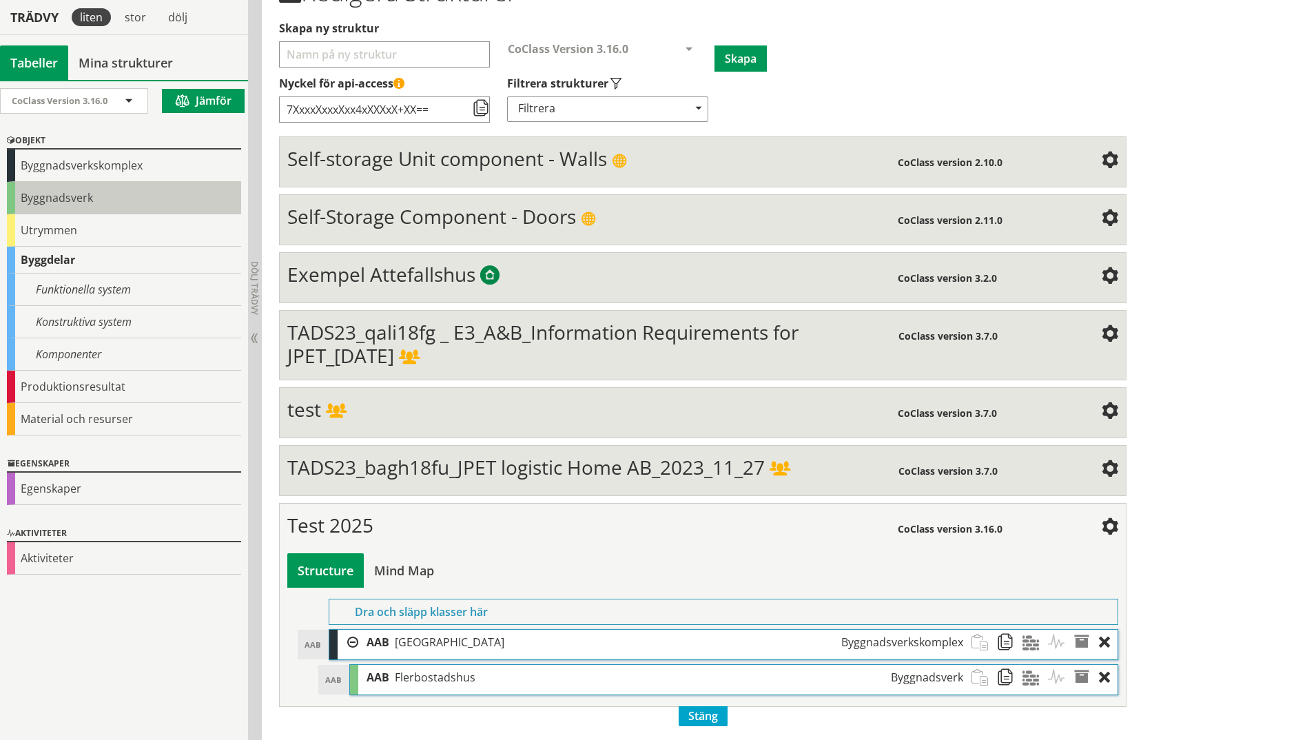
click at [38, 202] on div "Byggnadsverk" at bounding box center [124, 198] width 234 height 32
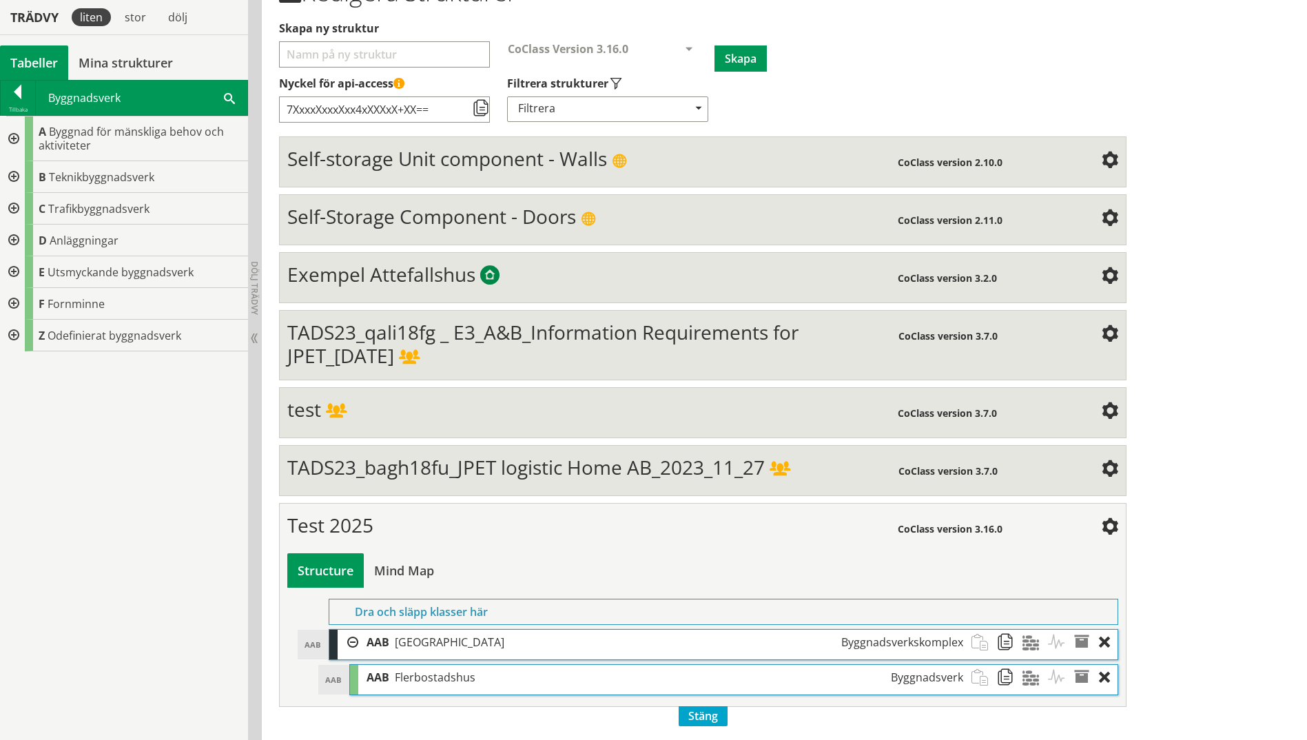
click at [12, 140] on div at bounding box center [12, 138] width 25 height 45
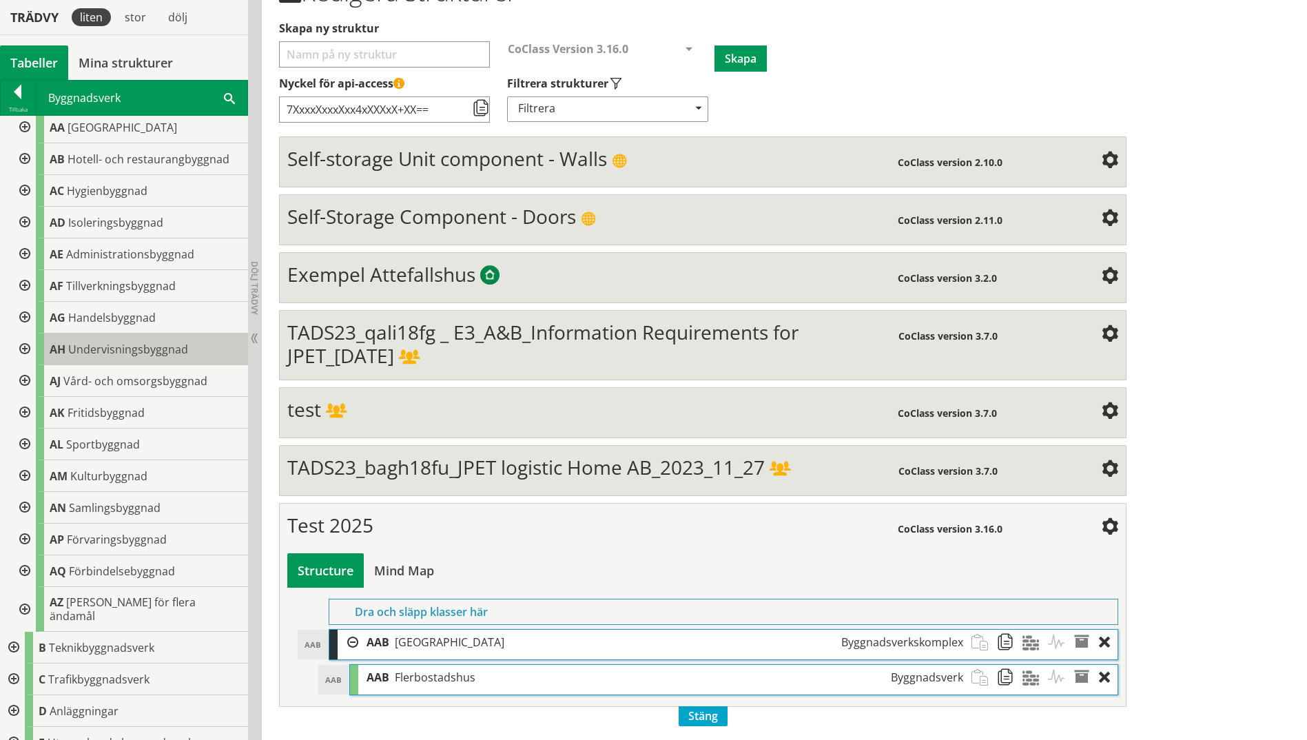
scroll to position [0, 0]
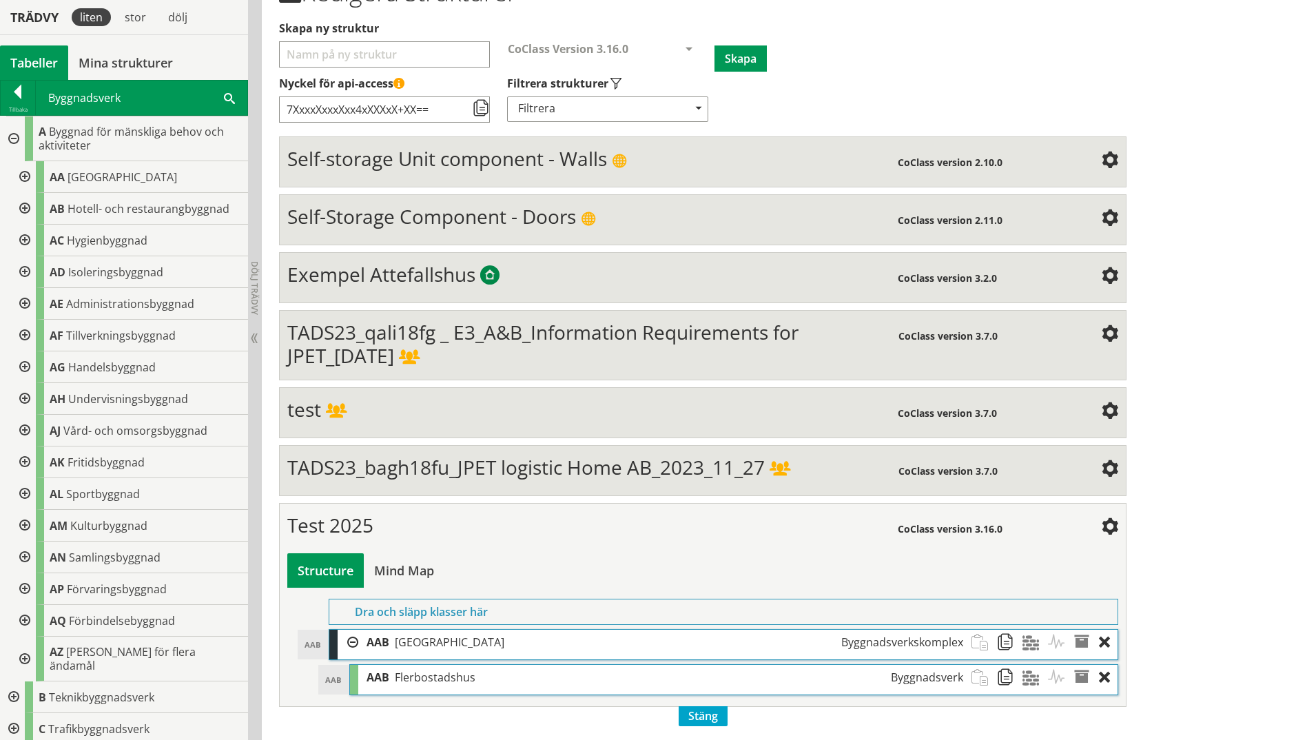
click at [27, 175] on div at bounding box center [23, 177] width 25 height 32
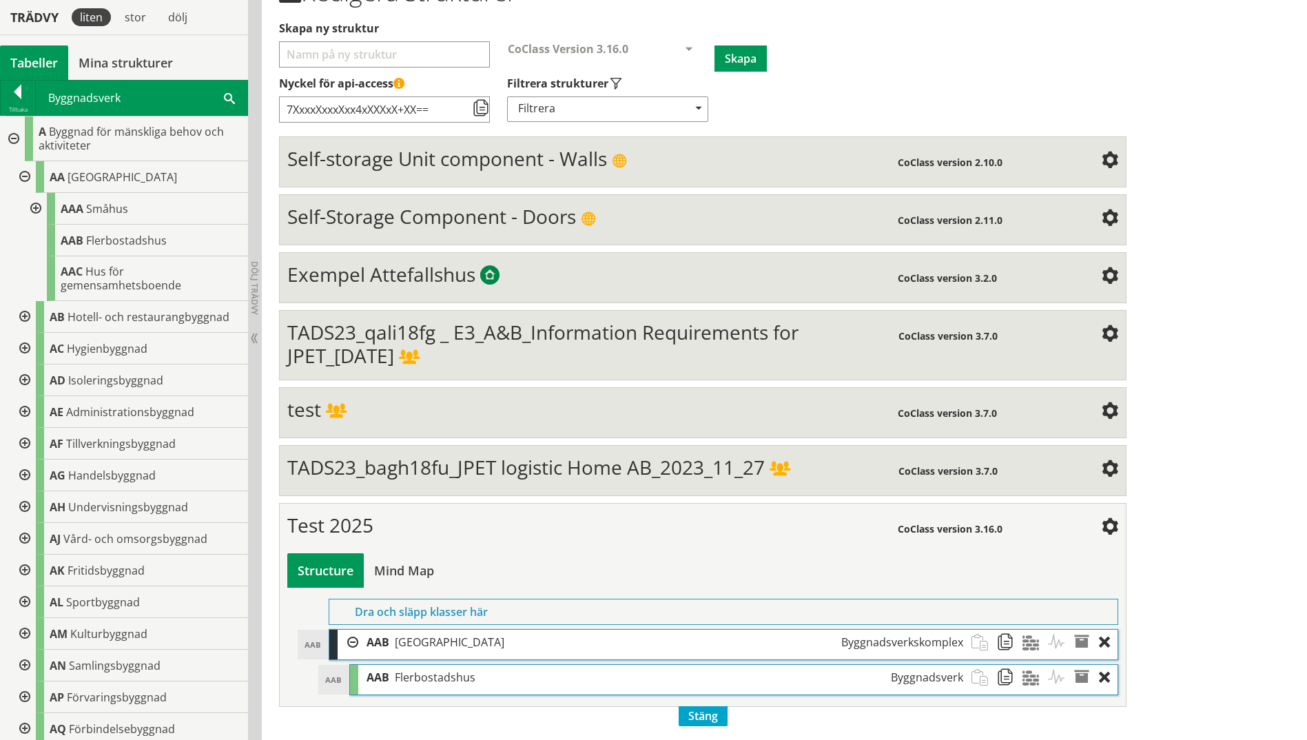
click at [39, 201] on div at bounding box center [34, 209] width 25 height 32
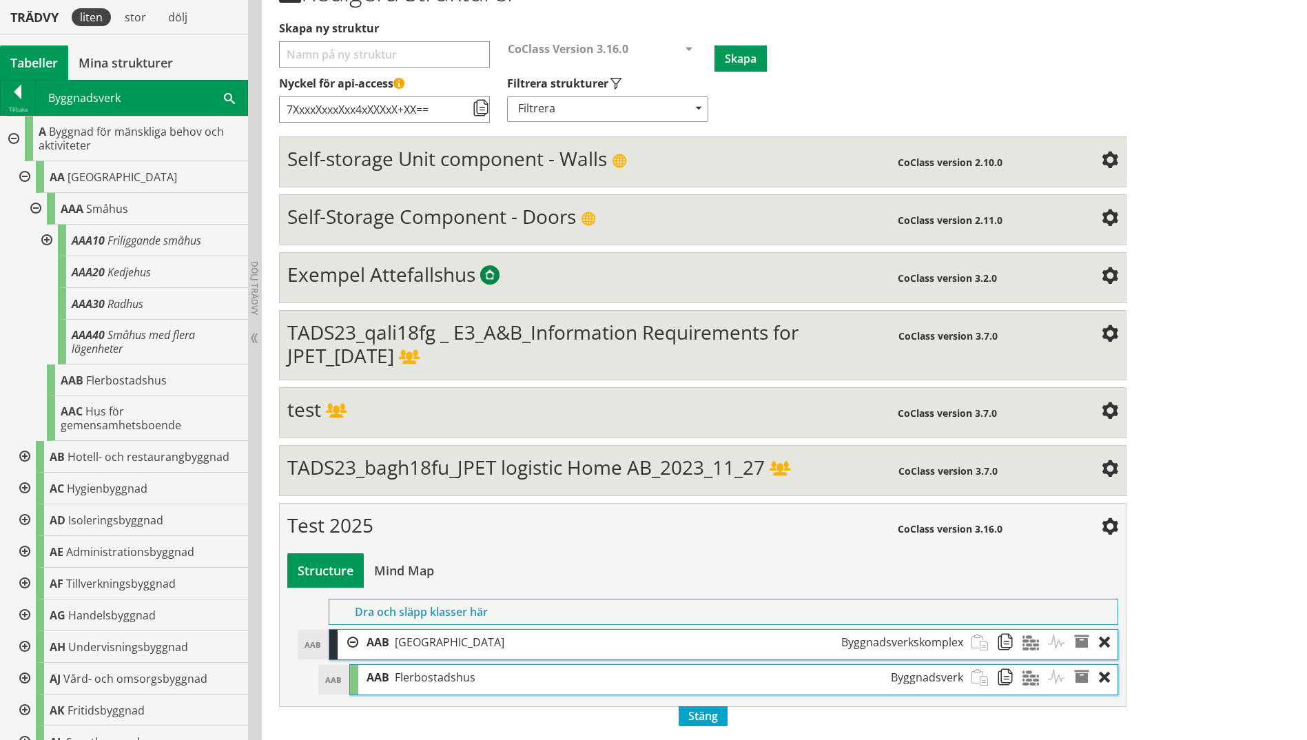
click at [22, 177] on div at bounding box center [23, 177] width 25 height 32
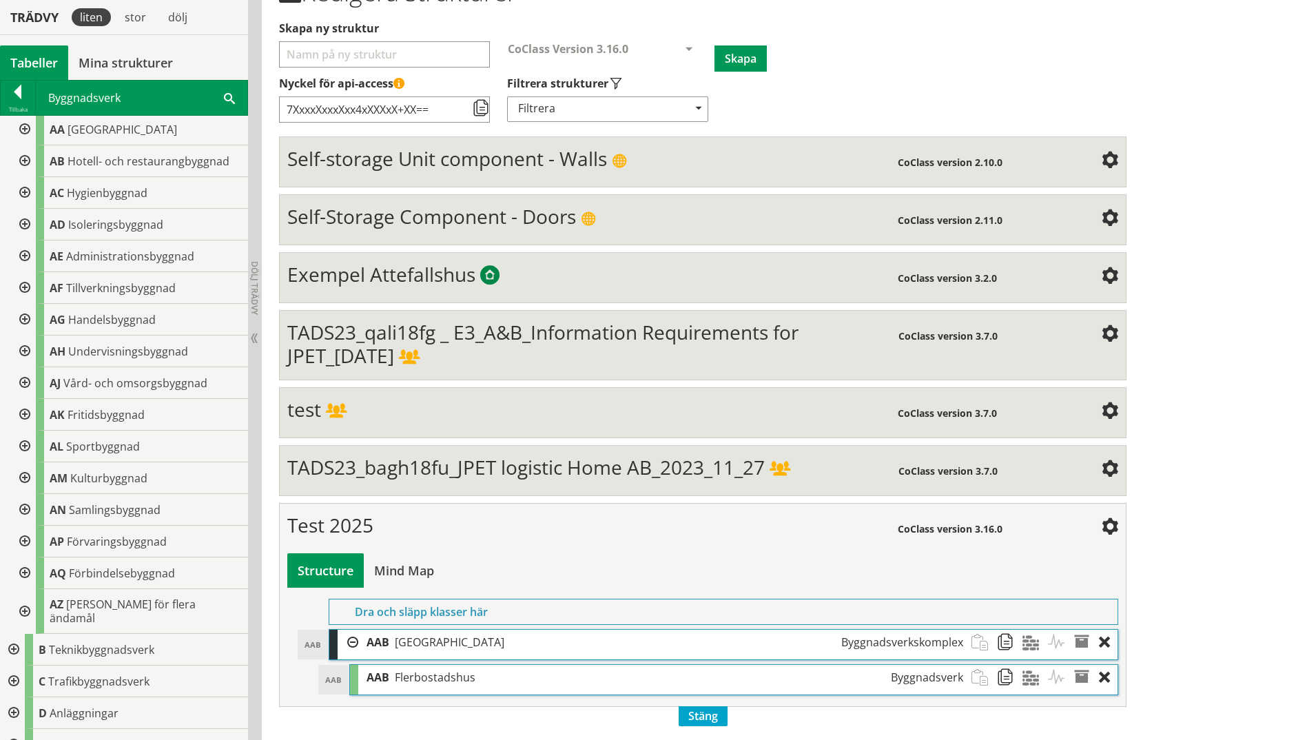
scroll to position [69, 0]
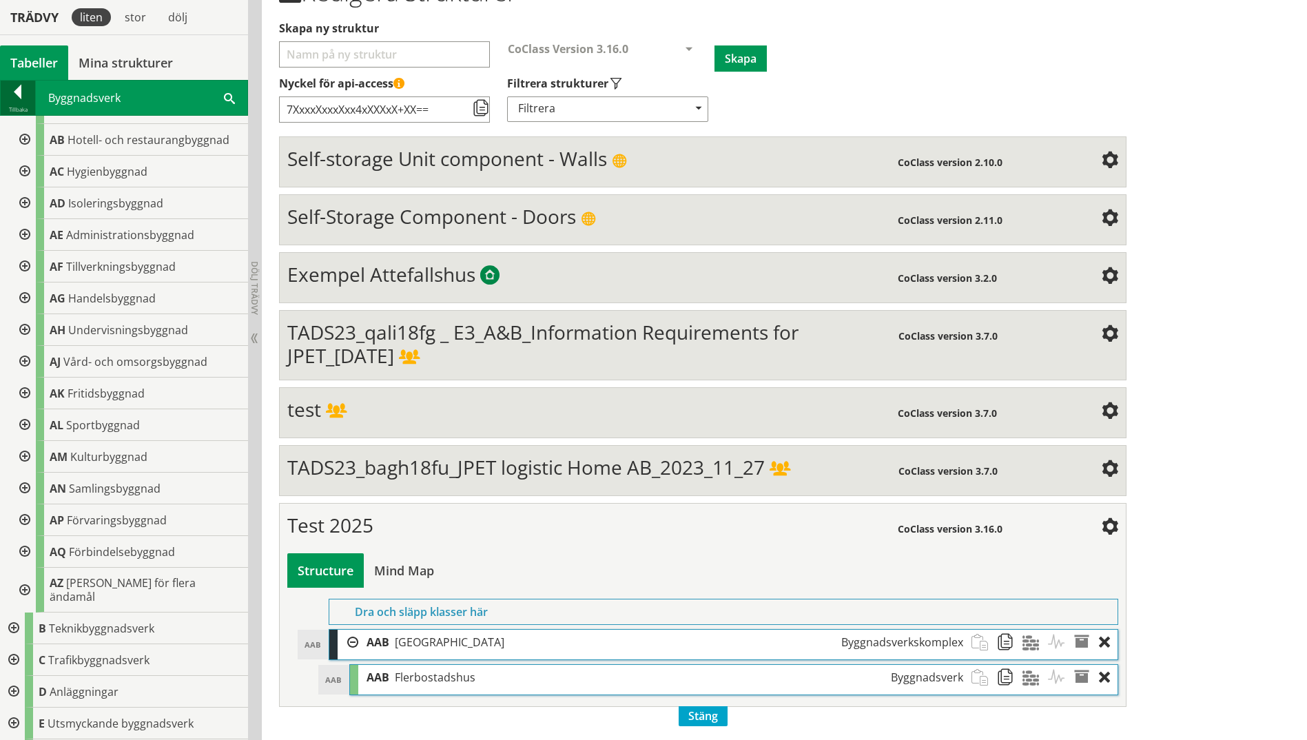
click at [23, 94] on div at bounding box center [18, 94] width 34 height 19
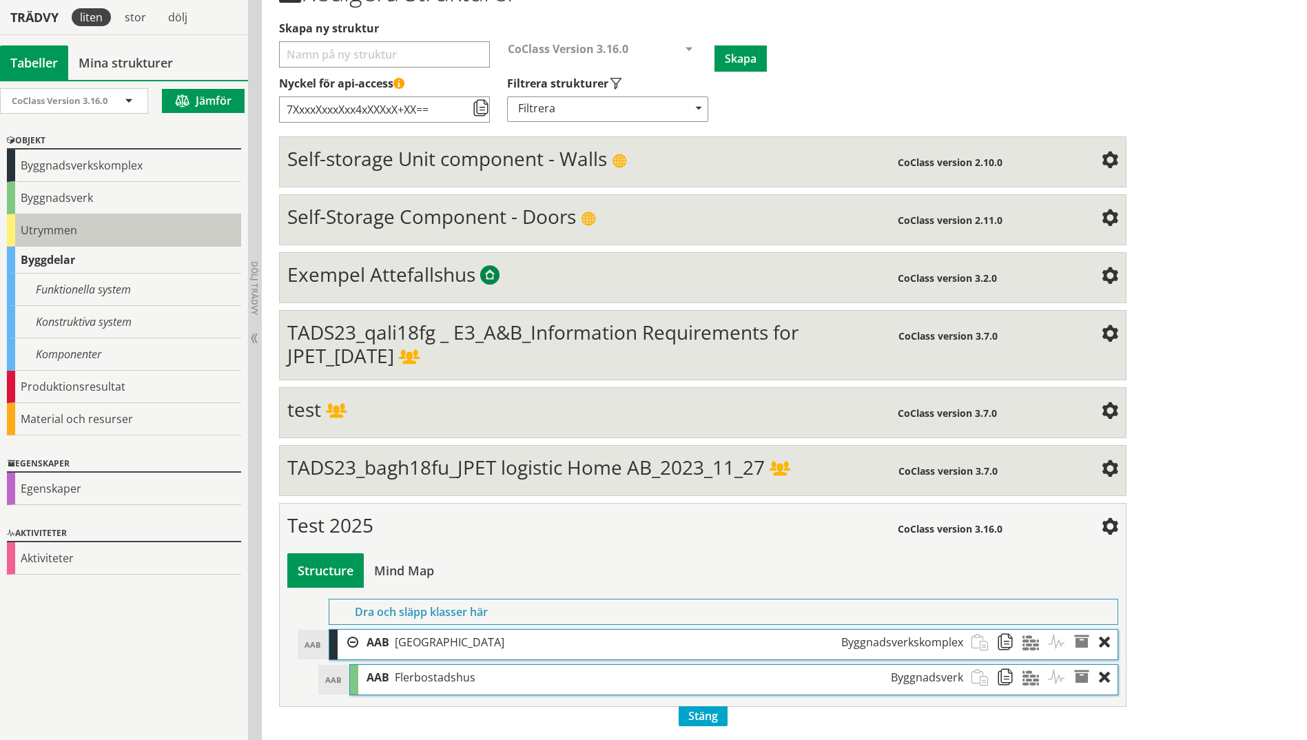
click at [18, 241] on div "Utrymmen" at bounding box center [124, 230] width 234 height 32
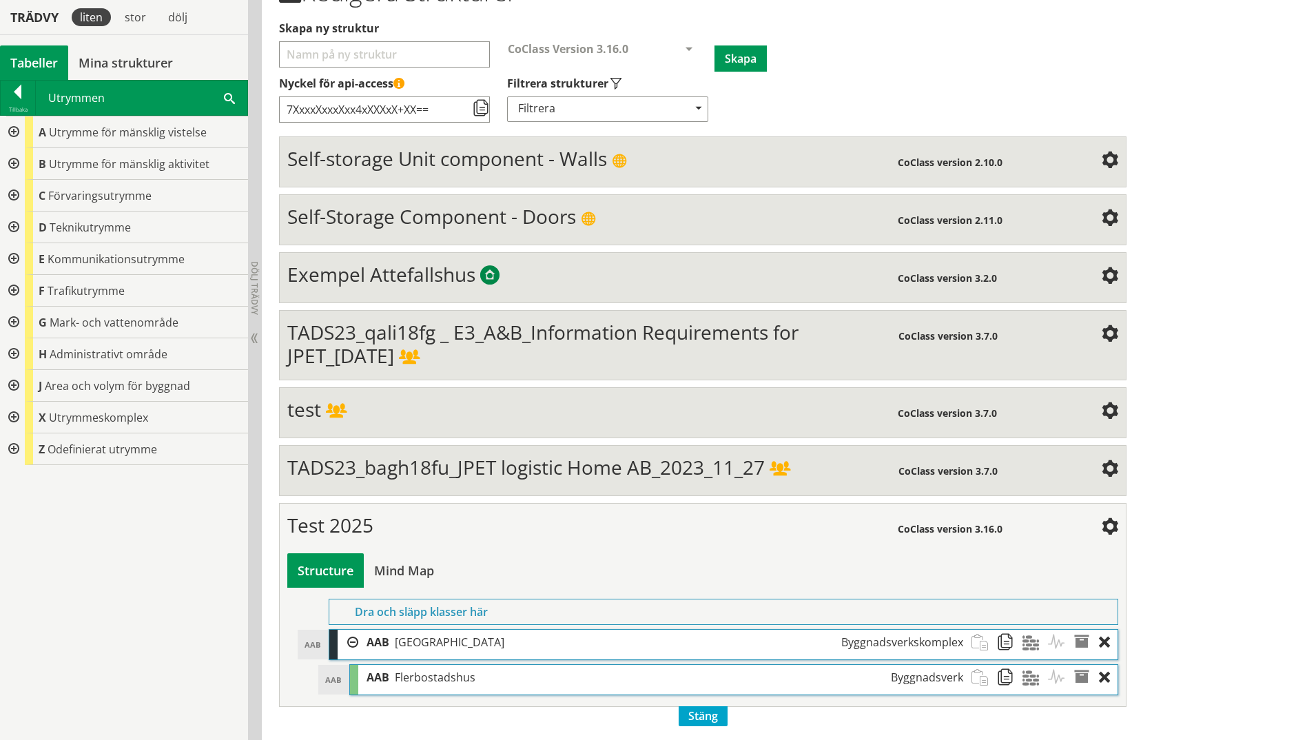
click at [15, 126] on div at bounding box center [12, 132] width 25 height 32
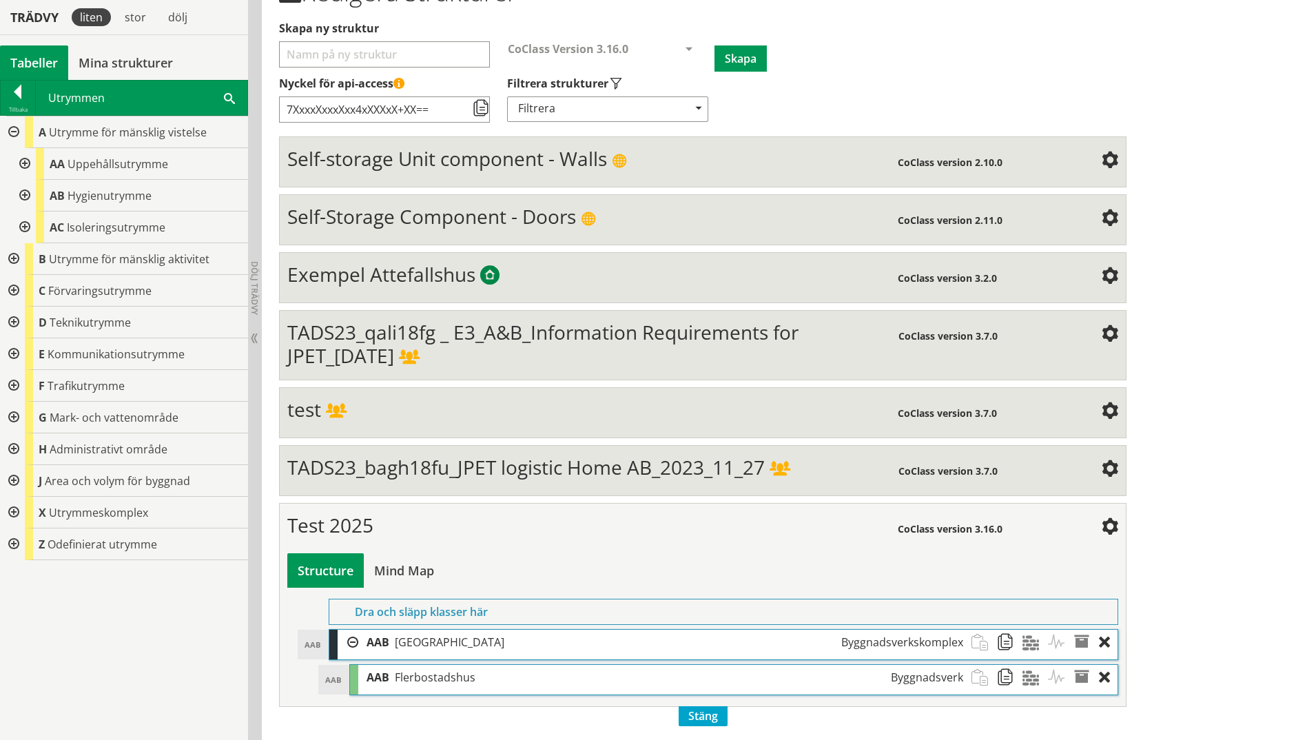
click at [15, 126] on div at bounding box center [12, 132] width 25 height 32
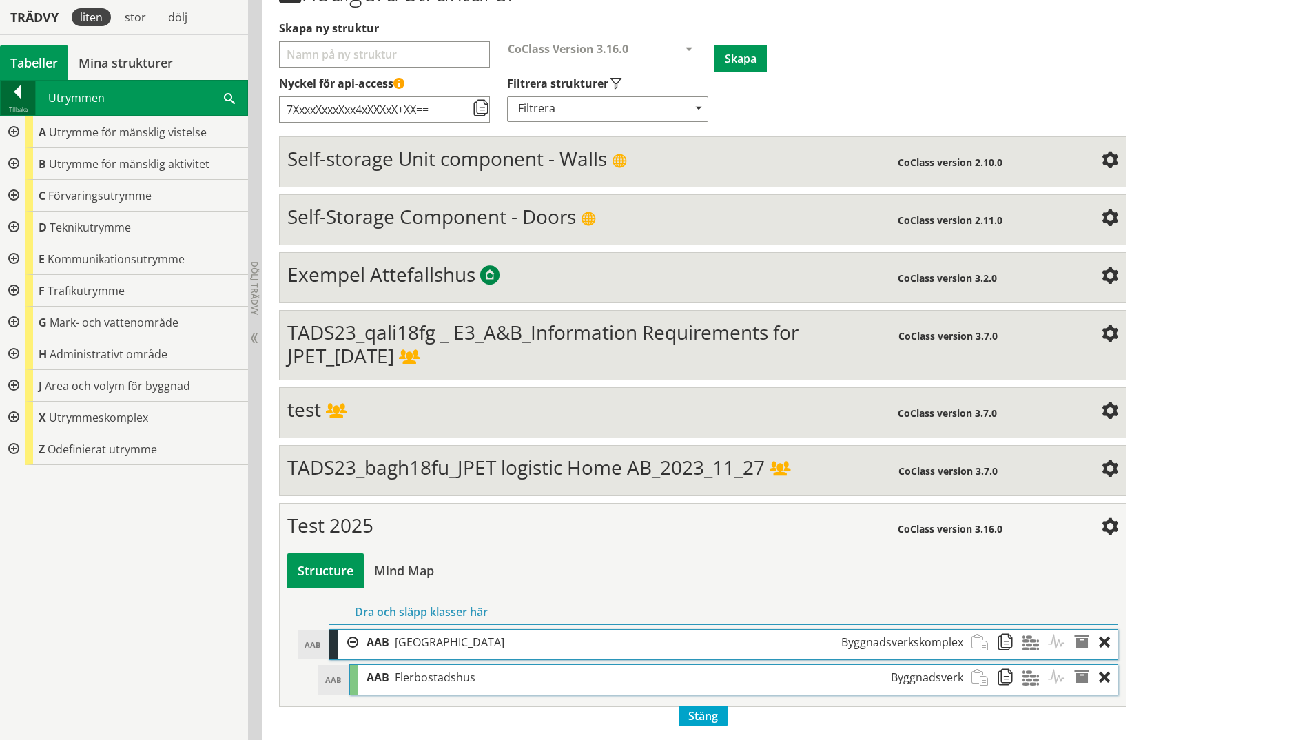
click at [23, 104] on div "Tillbaka" at bounding box center [18, 109] width 34 height 11
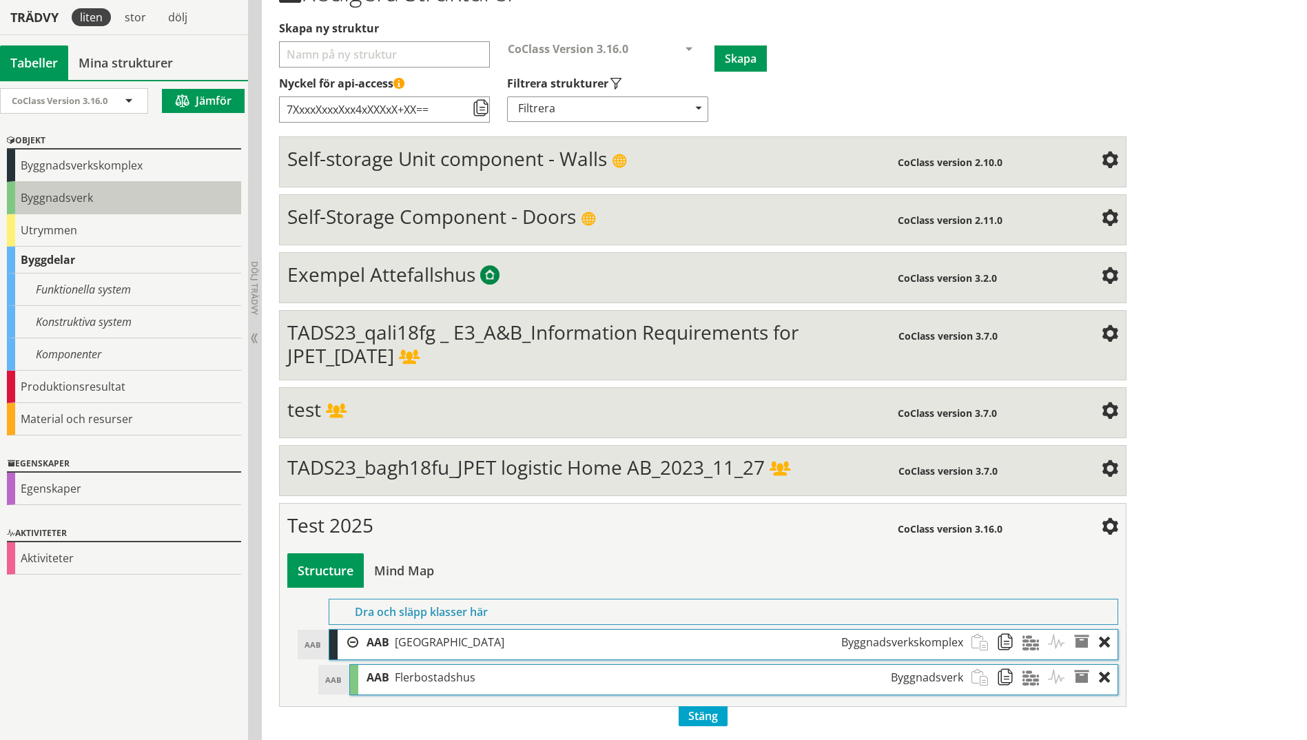
click at [39, 198] on div "Byggnadsverk" at bounding box center [124, 198] width 234 height 32
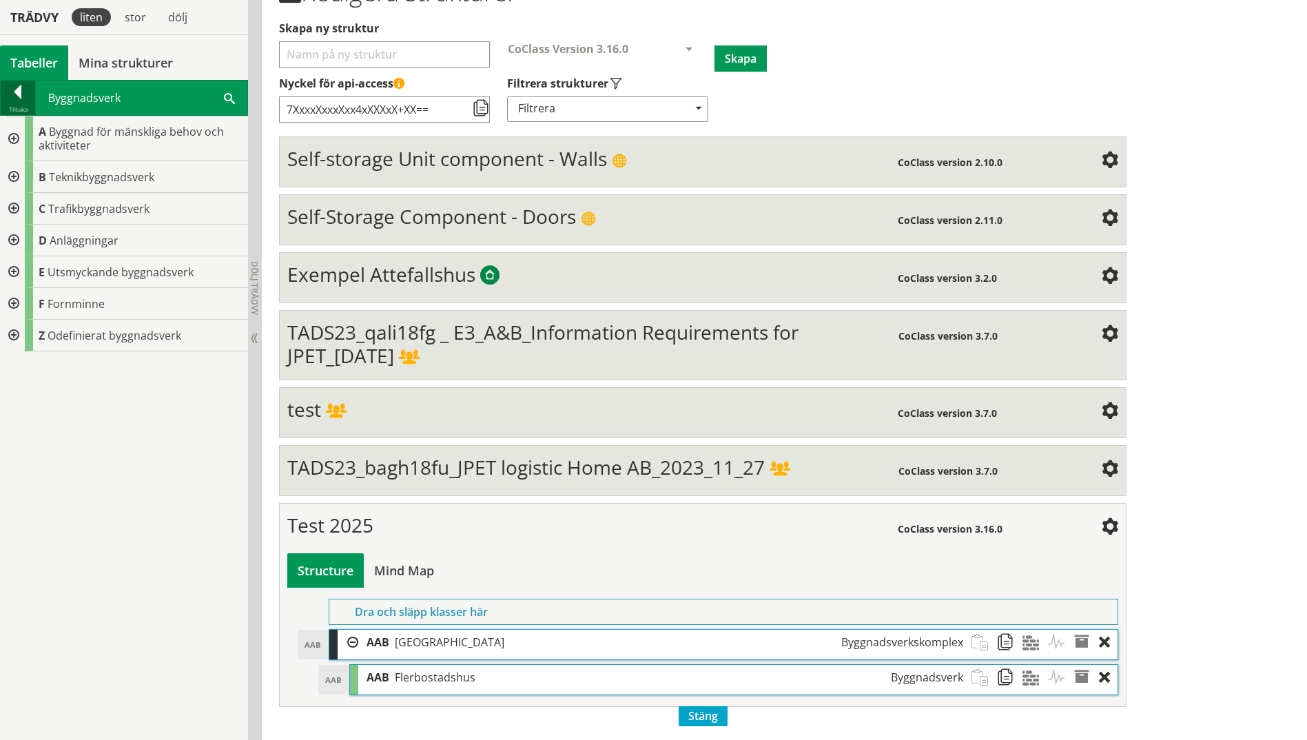
click at [16, 105] on div "Tillbaka" at bounding box center [18, 109] width 34 height 11
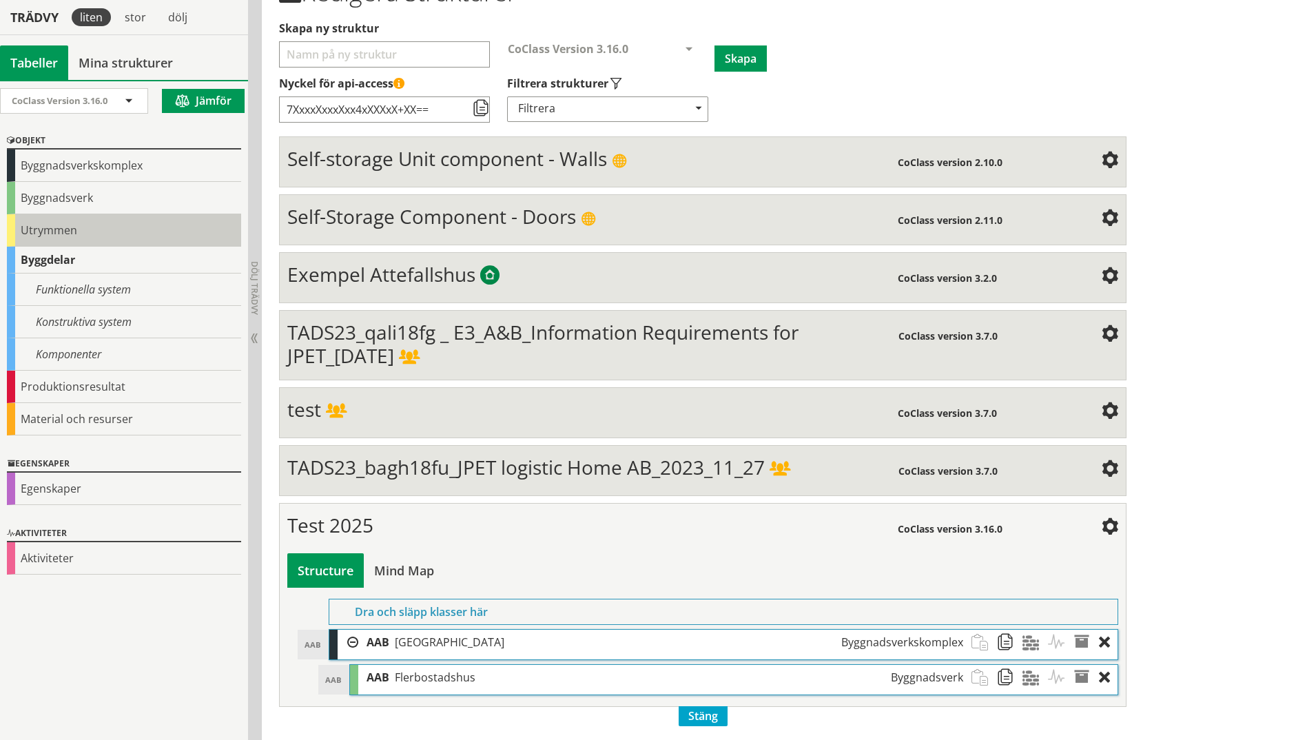
click at [60, 221] on div "Utrymmen" at bounding box center [124, 230] width 234 height 32
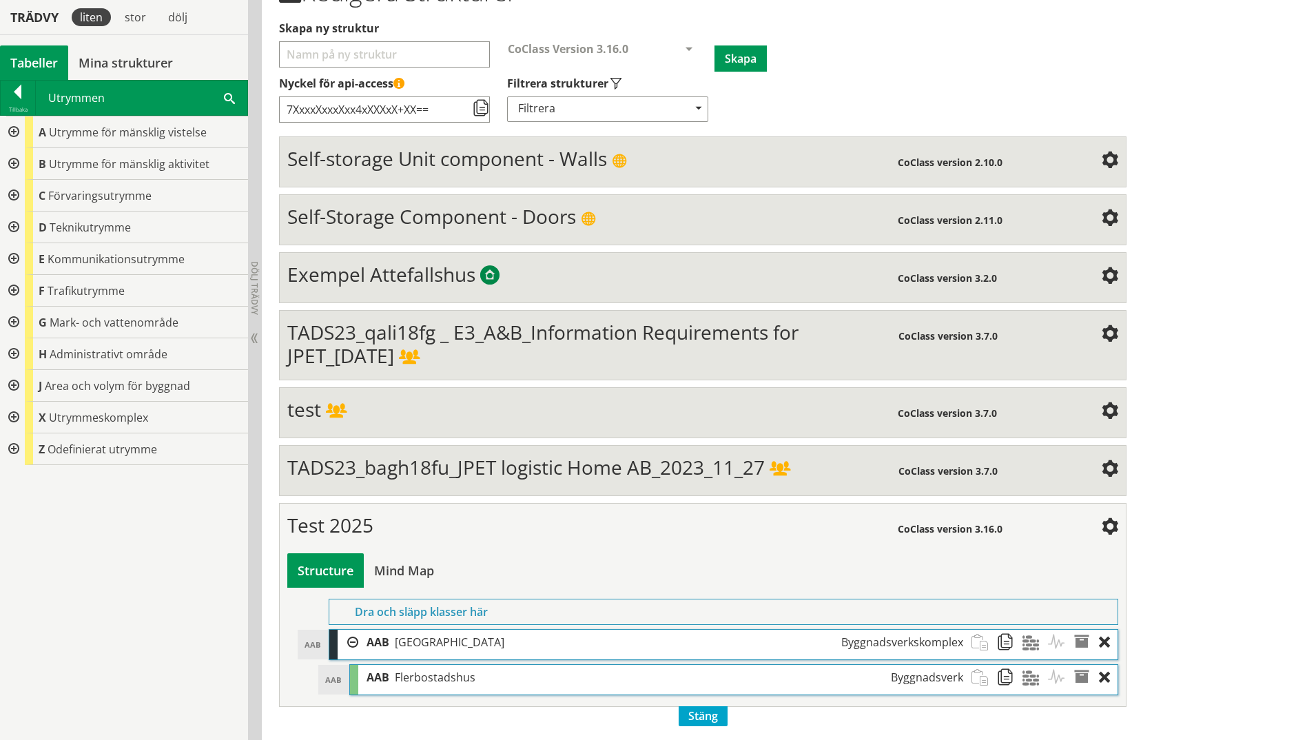
click at [12, 451] on div at bounding box center [12, 449] width 25 height 32
click at [21, 479] on div at bounding box center [23, 481] width 25 height 32
click at [83, 514] on span "Odefinierat utrymme" at bounding box center [137, 512] width 110 height 15
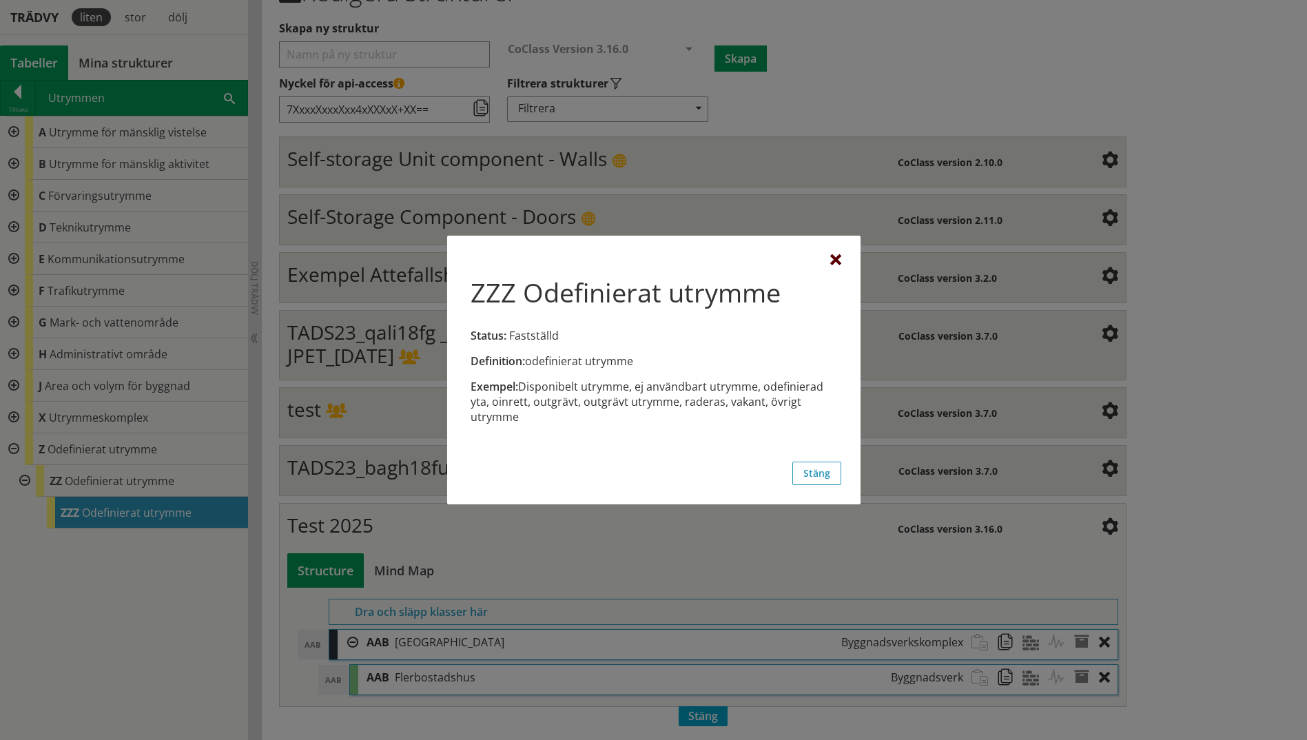
click at [835, 258] on div at bounding box center [835, 260] width 11 height 11
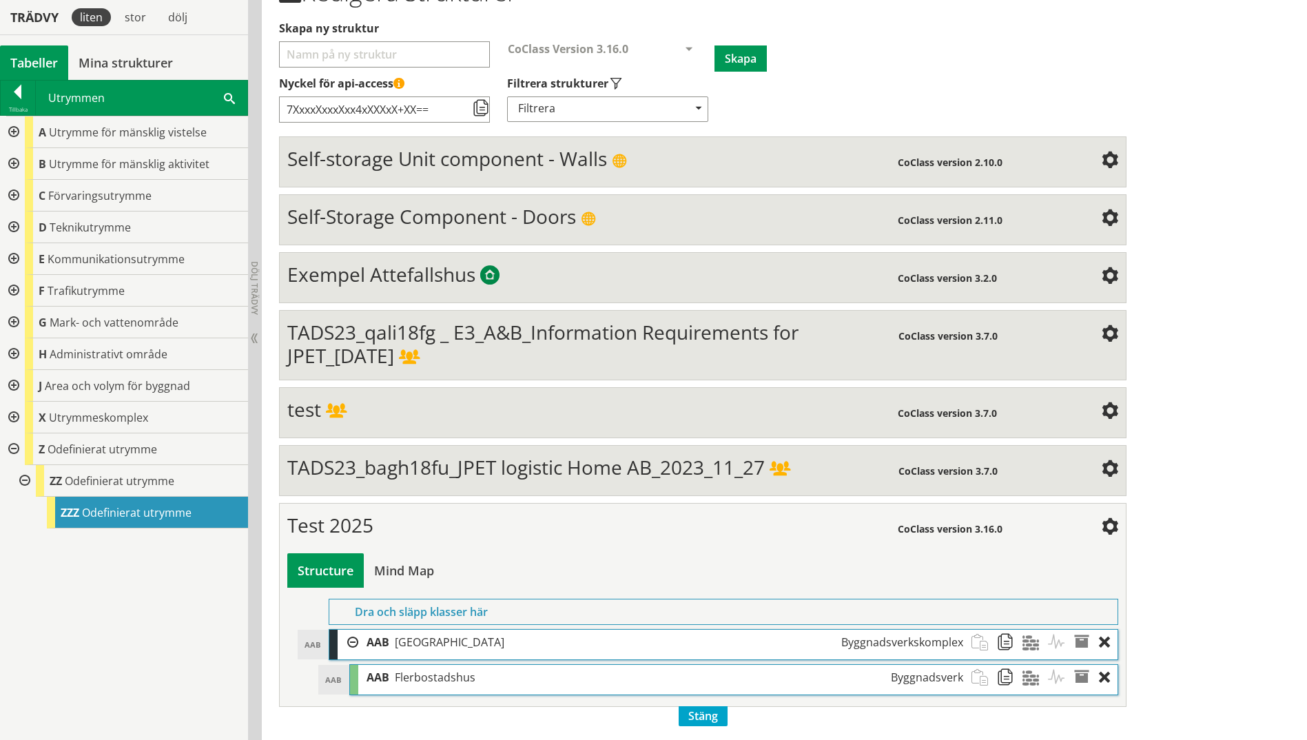
click at [21, 482] on div at bounding box center [23, 481] width 25 height 32
click at [10, 453] on div at bounding box center [12, 449] width 25 height 32
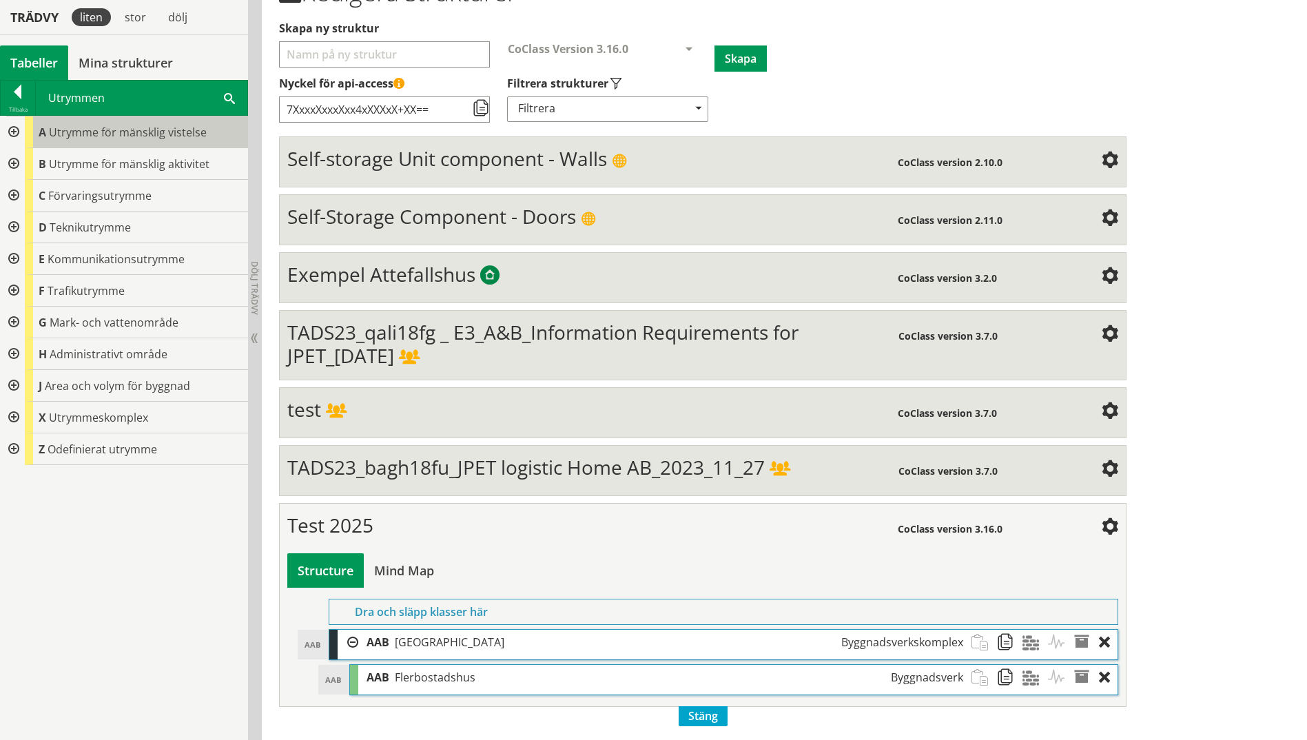
click at [80, 134] on span "Utrymme för mänsklig vistelse" at bounding box center [128, 132] width 158 height 15
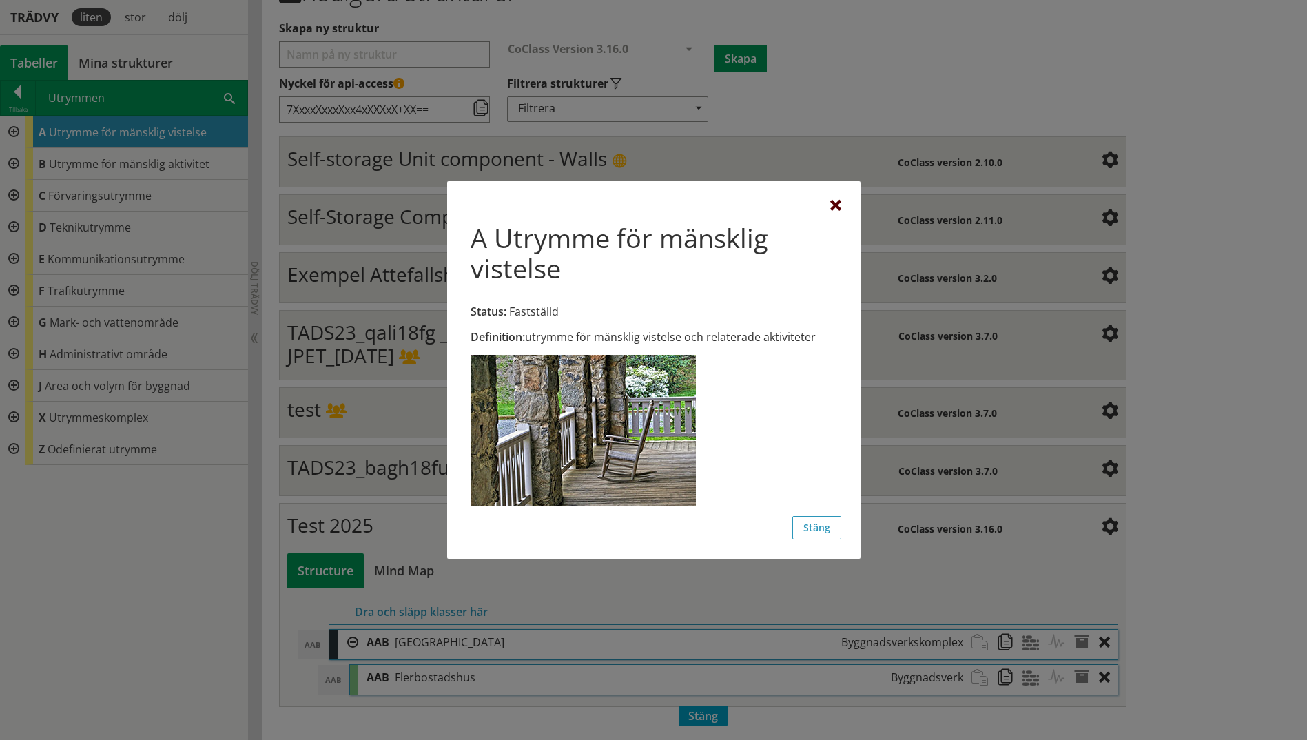
click at [837, 205] on div at bounding box center [835, 206] width 11 height 11
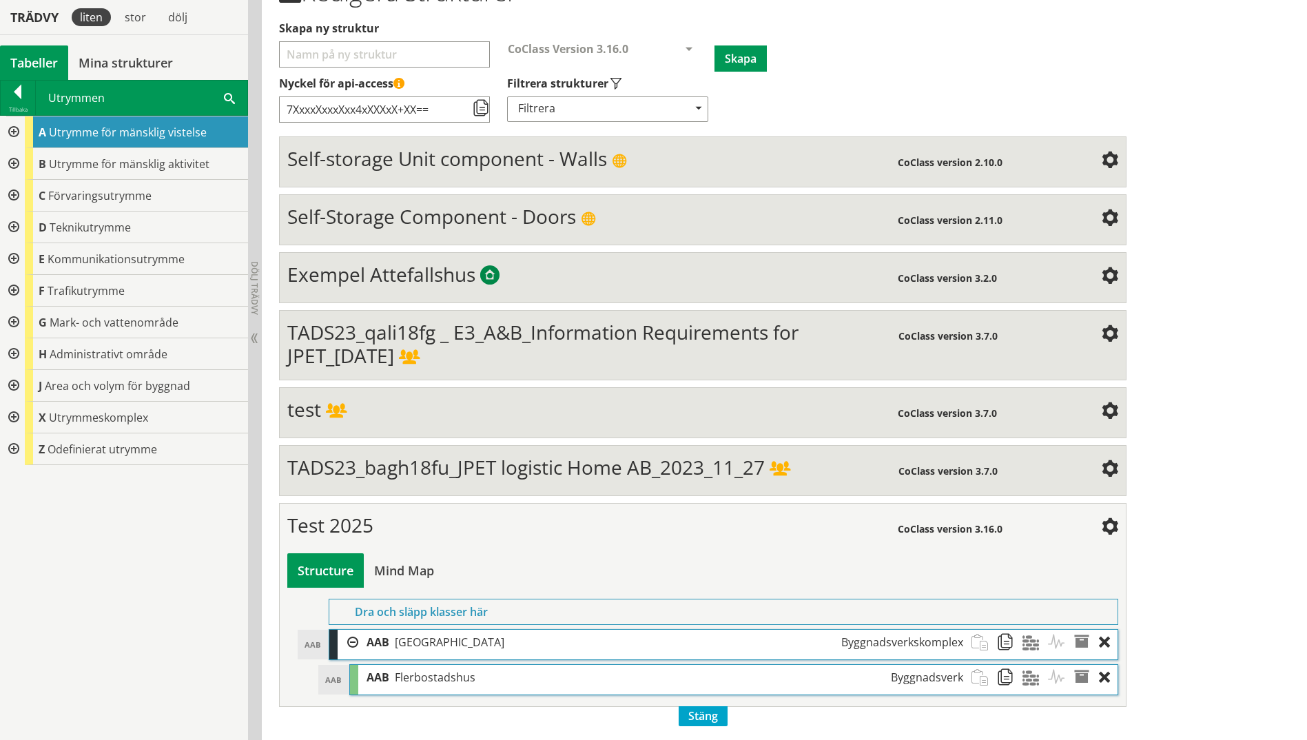
click at [13, 126] on div at bounding box center [12, 132] width 25 height 32
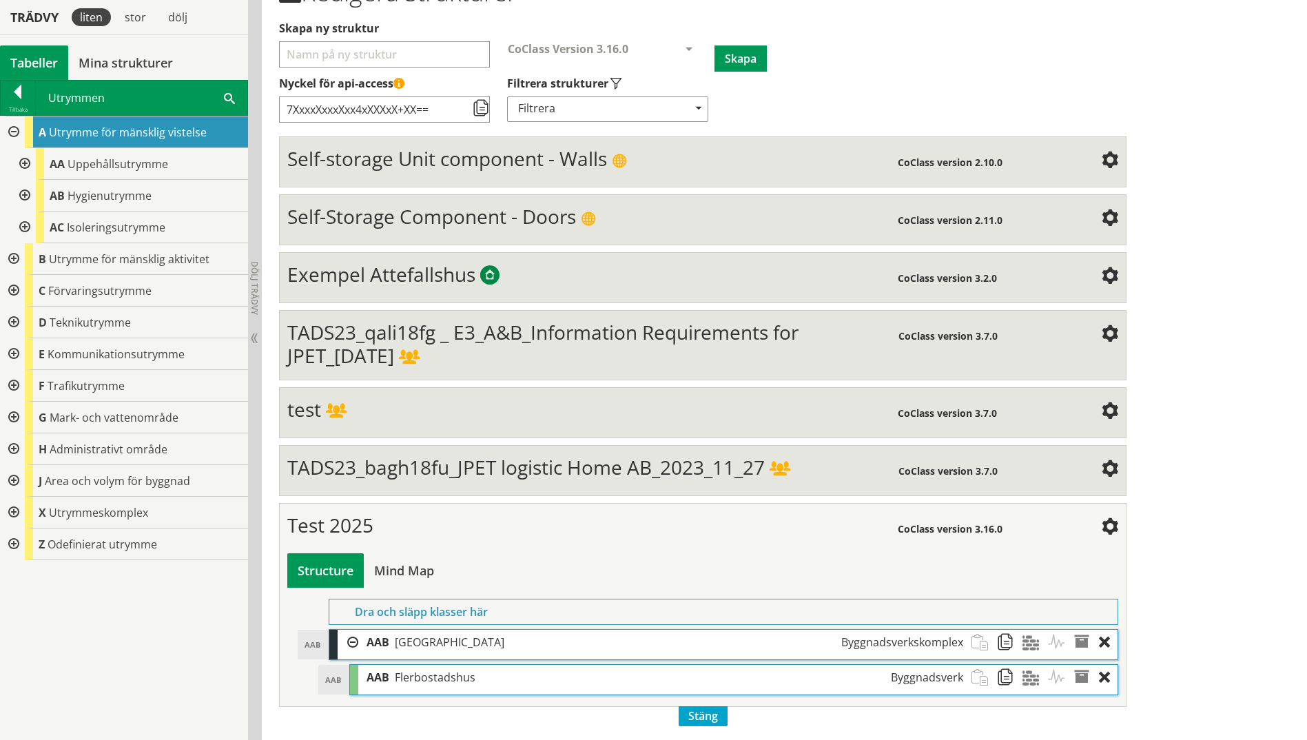
click at [21, 159] on div at bounding box center [23, 164] width 25 height 32
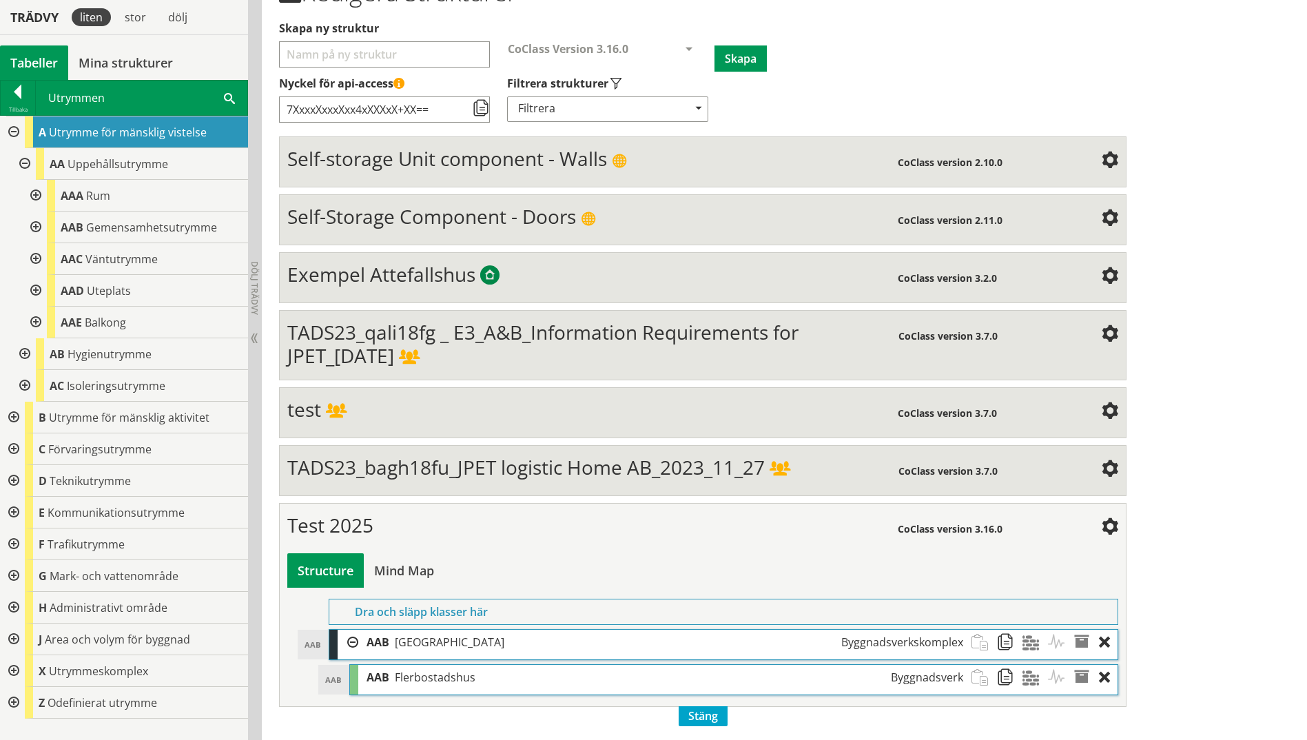
click at [20, 351] on div at bounding box center [23, 354] width 25 height 32
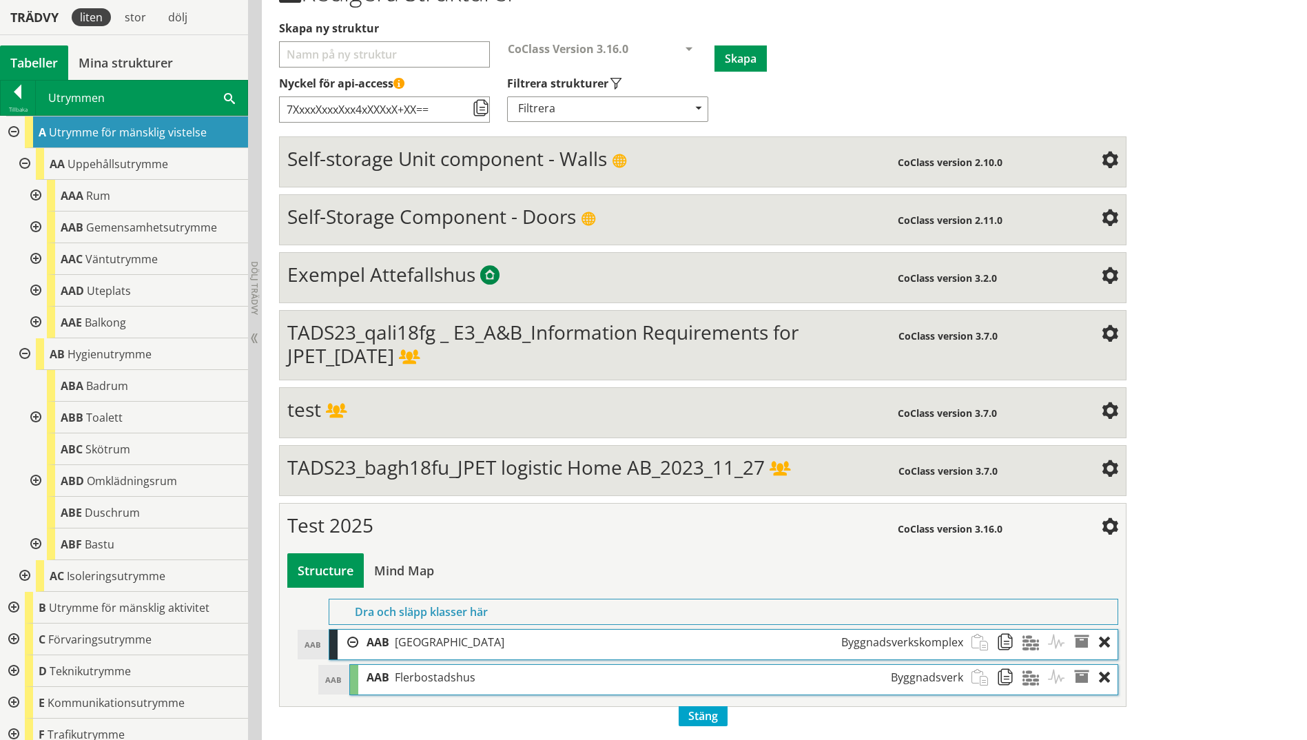
click at [39, 187] on div at bounding box center [34, 196] width 25 height 32
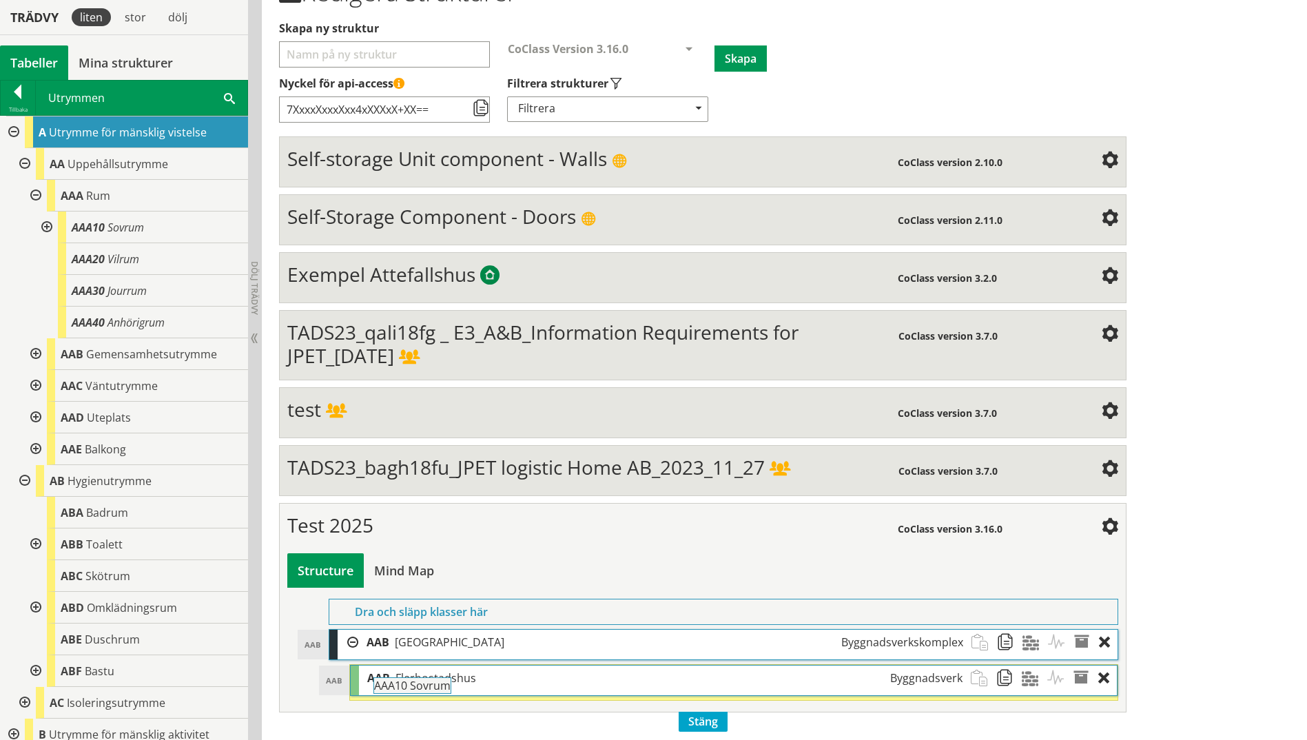
drag, startPoint x: 82, startPoint y: 228, endPoint x: 422, endPoint y: 694, distance: 577.0
click at [422, 574] on div "Trädvy liten stor [GEOGRAPHIC_DATA] Tabeller Mina strukturer CoClass Version 3.…" at bounding box center [653, 351] width 1307 height 789
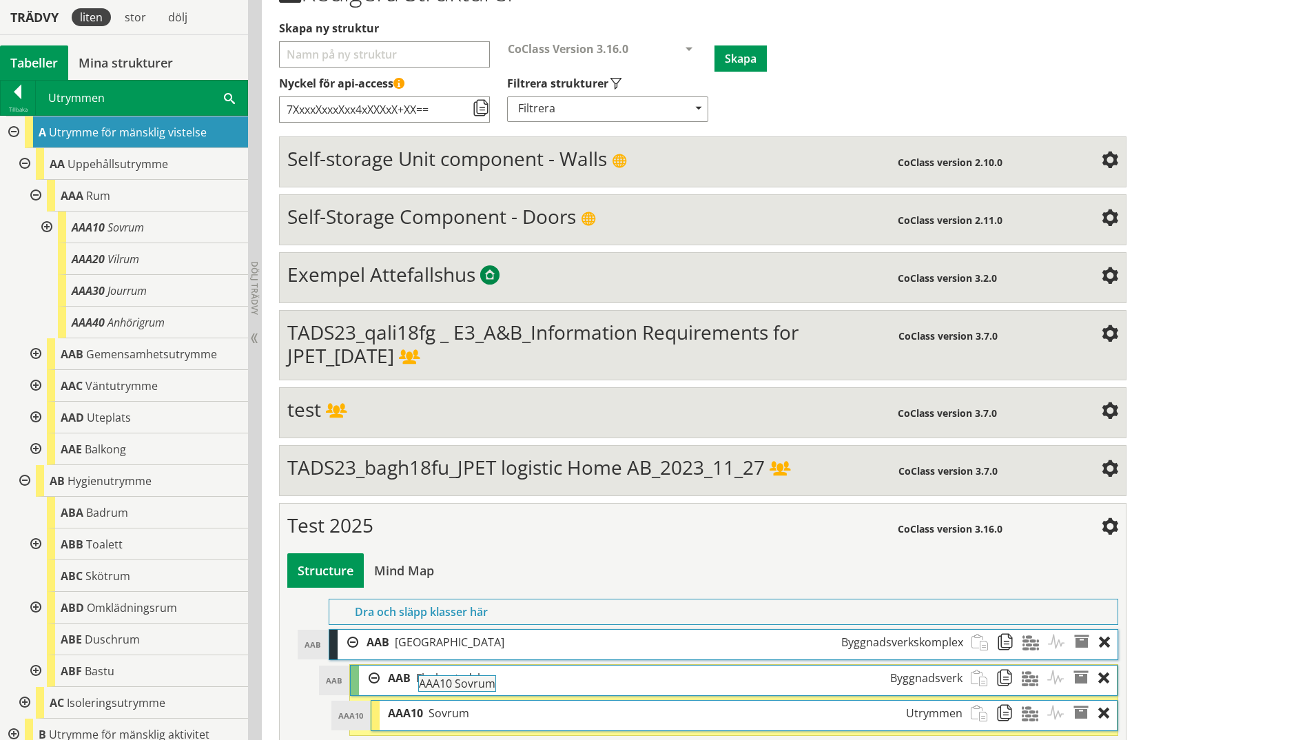
drag, startPoint x: 94, startPoint y: 229, endPoint x: 480, endPoint y: 693, distance: 602.9
click at [480, 574] on div "Trädvy liten stor [GEOGRAPHIC_DATA] Tabeller Mina strukturer CoClass Version 3.…" at bounding box center [653, 369] width 1307 height 824
drag, startPoint x: 76, startPoint y: 228, endPoint x: 504, endPoint y: 687, distance: 628.0
click at [504, 574] on div "Trädvy liten stor [GEOGRAPHIC_DATA] Tabeller Mina strukturer CoClass Version 3.…" at bounding box center [653, 386] width 1307 height 859
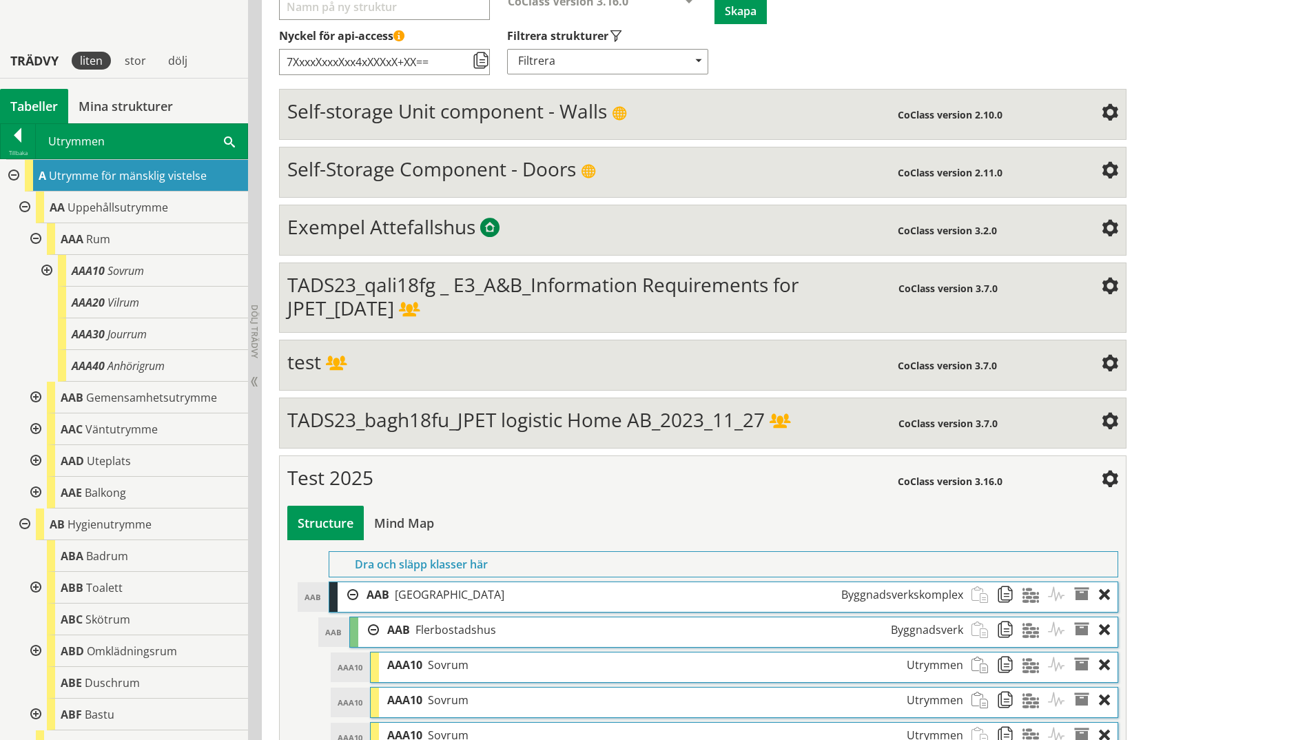
scroll to position [278, 0]
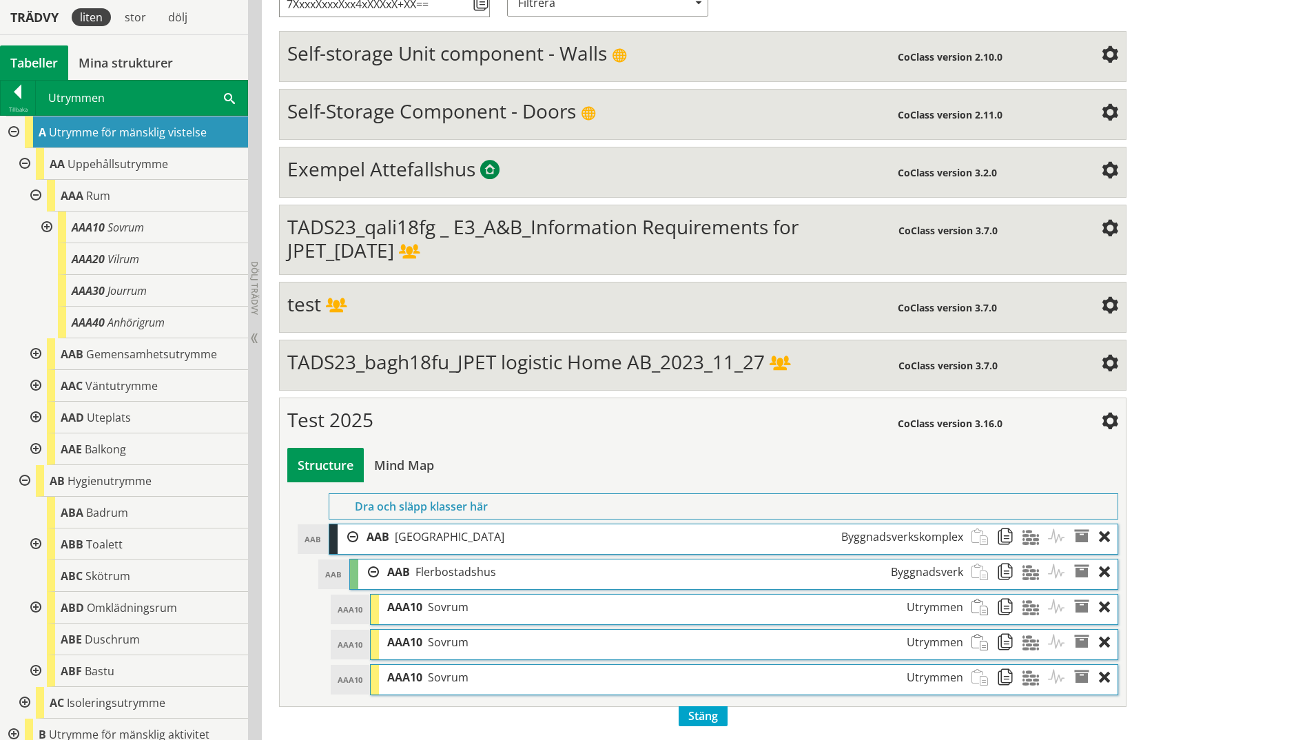
click at [38, 355] on div at bounding box center [34, 354] width 25 height 32
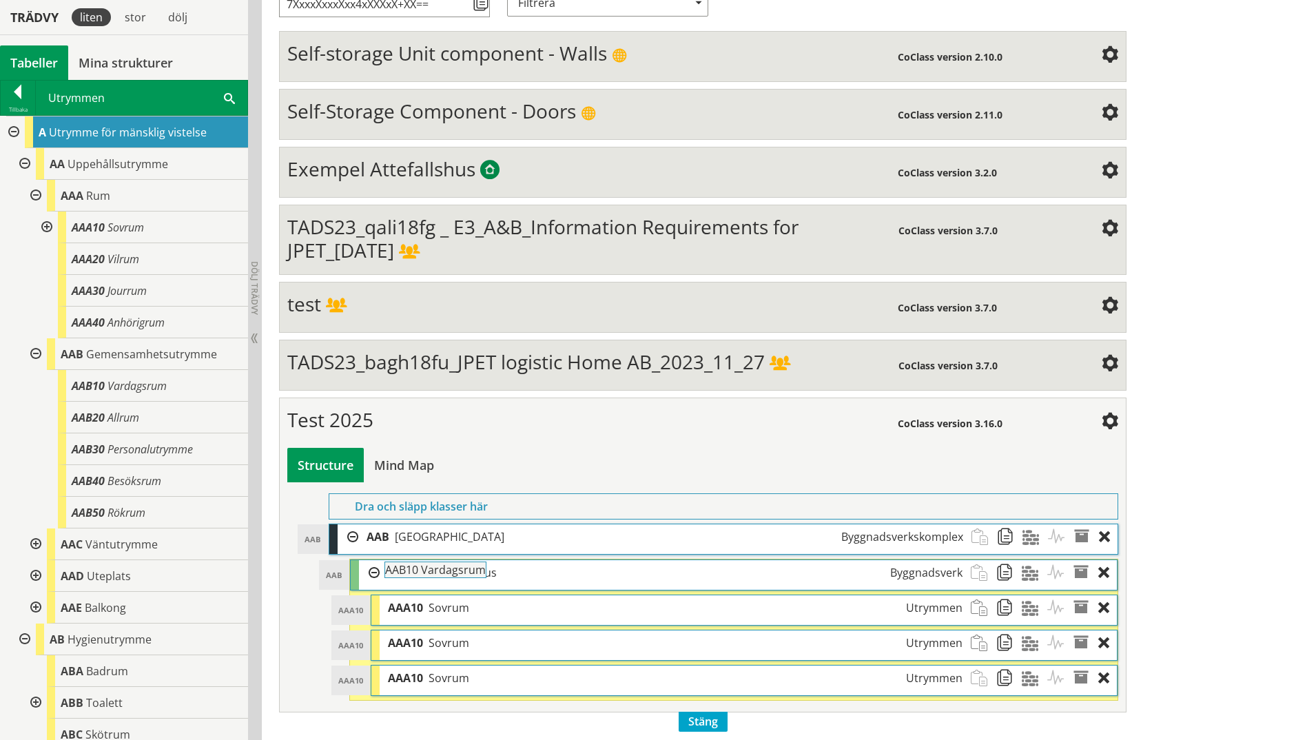
drag, startPoint x: 119, startPoint y: 387, endPoint x: 471, endPoint y: 579, distance: 400.3
click at [471, 574] on div "Trädvy liten stor [GEOGRAPHIC_DATA] Tabeller Mina strukturer CoClass Version 3.…" at bounding box center [653, 298] width 1307 height 895
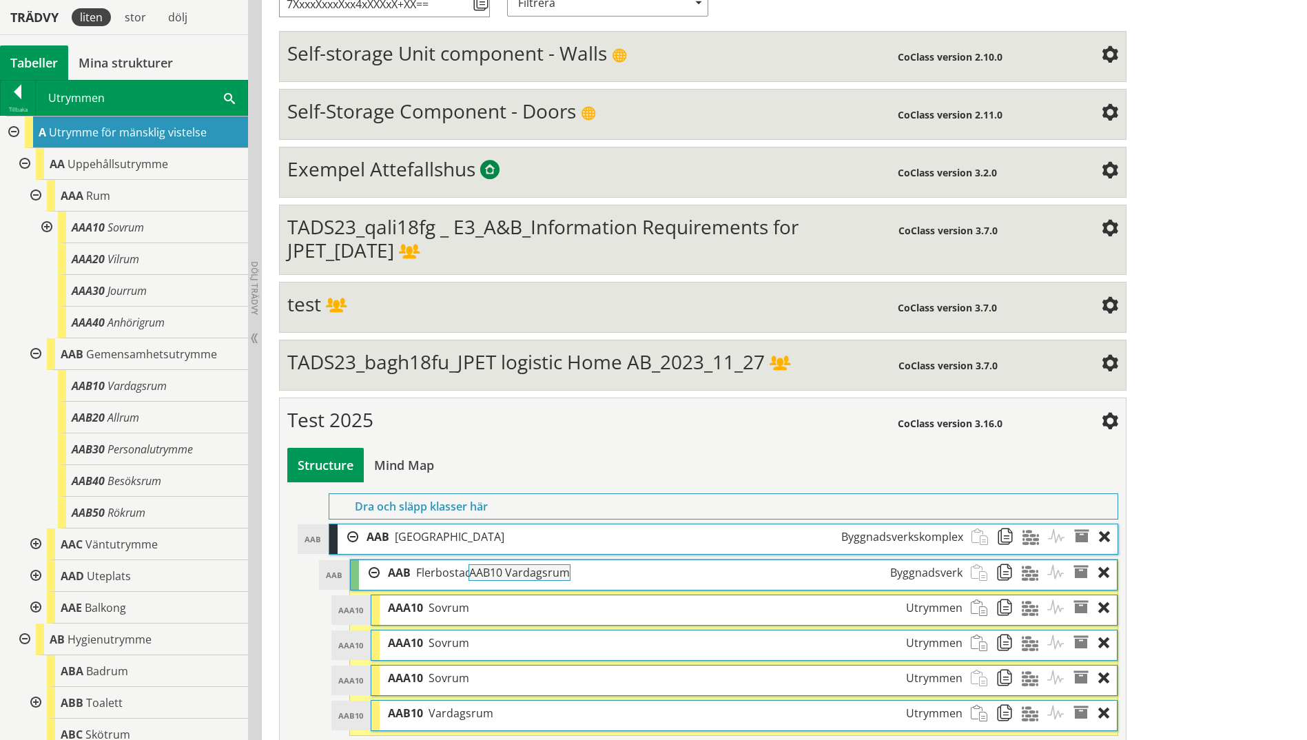
drag, startPoint x: 111, startPoint y: 384, endPoint x: 547, endPoint y: 578, distance: 477.0
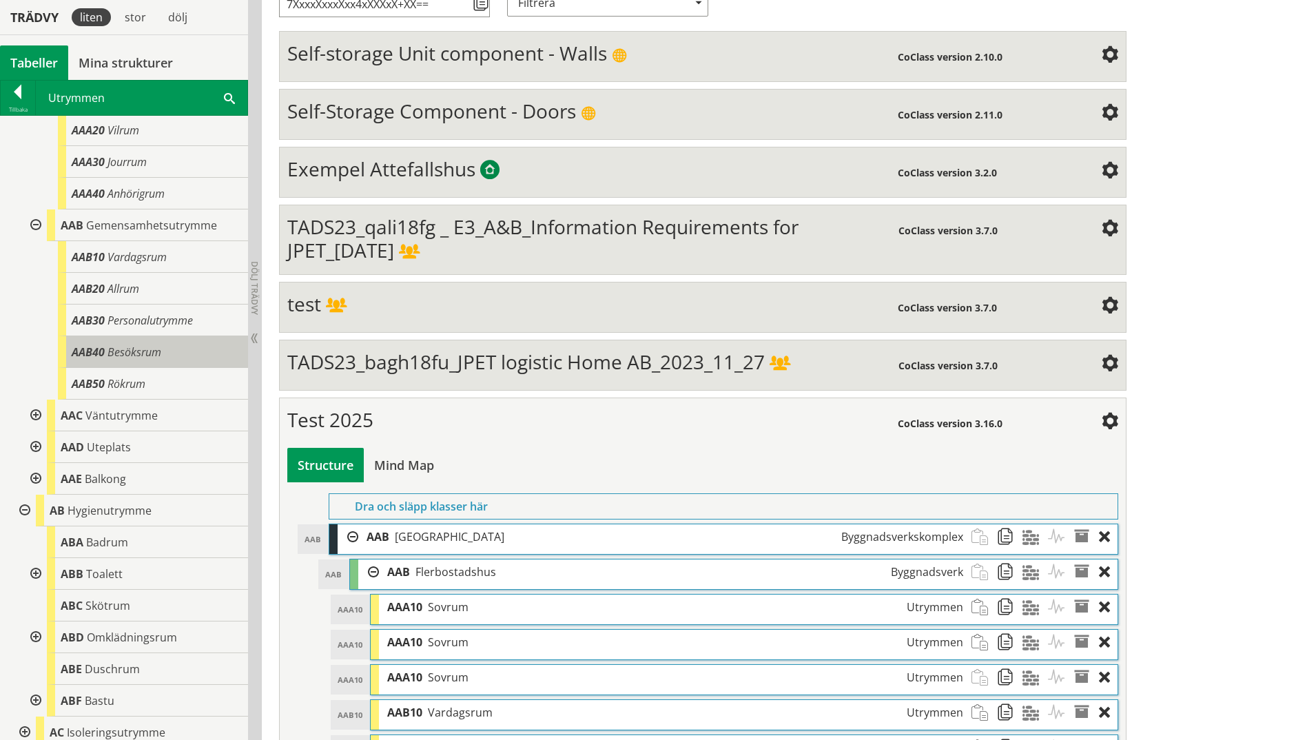
scroll to position [138, 0]
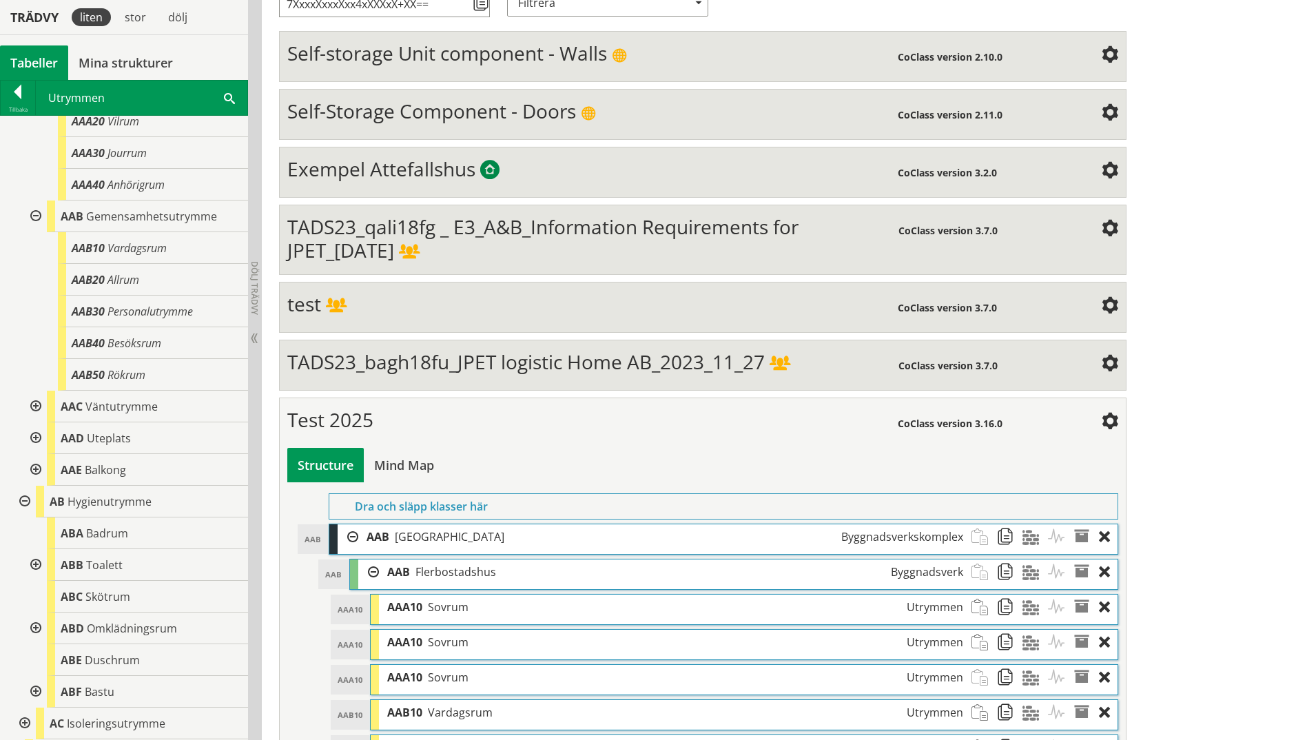
click at [34, 400] on div at bounding box center [34, 407] width 25 height 32
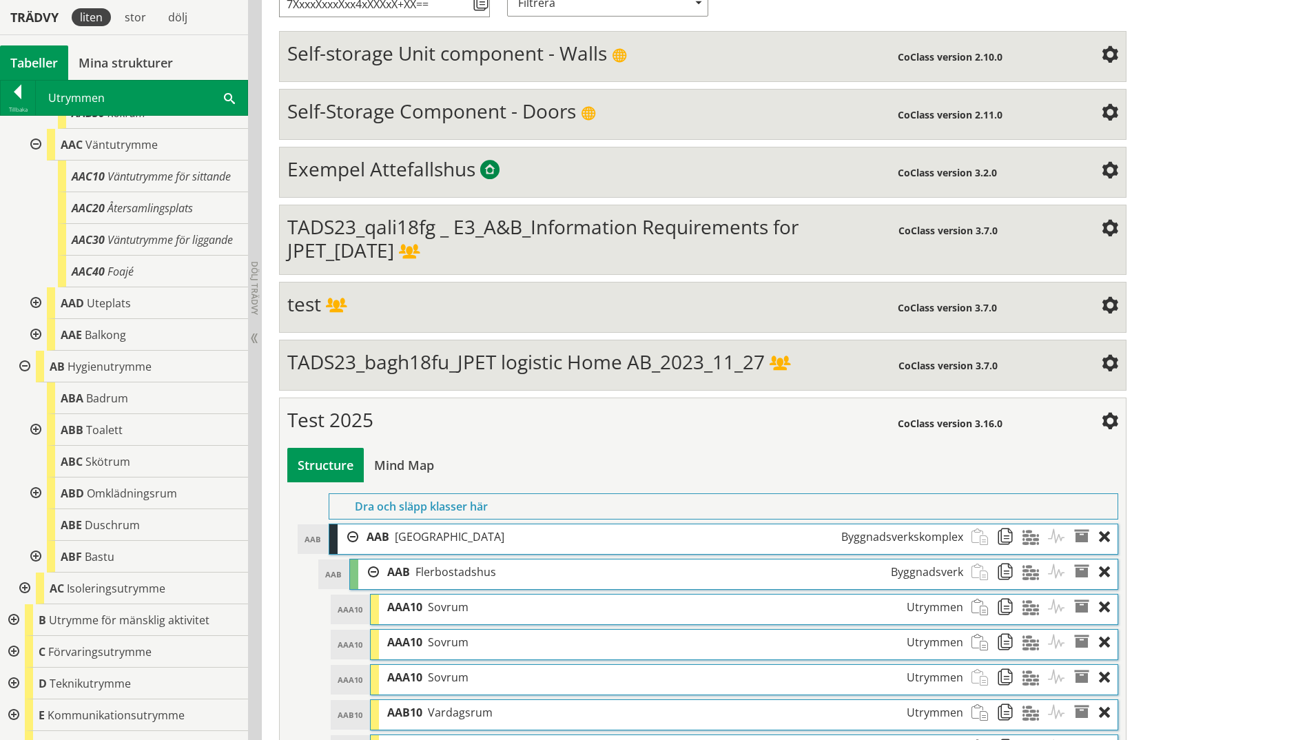
scroll to position [414, 0]
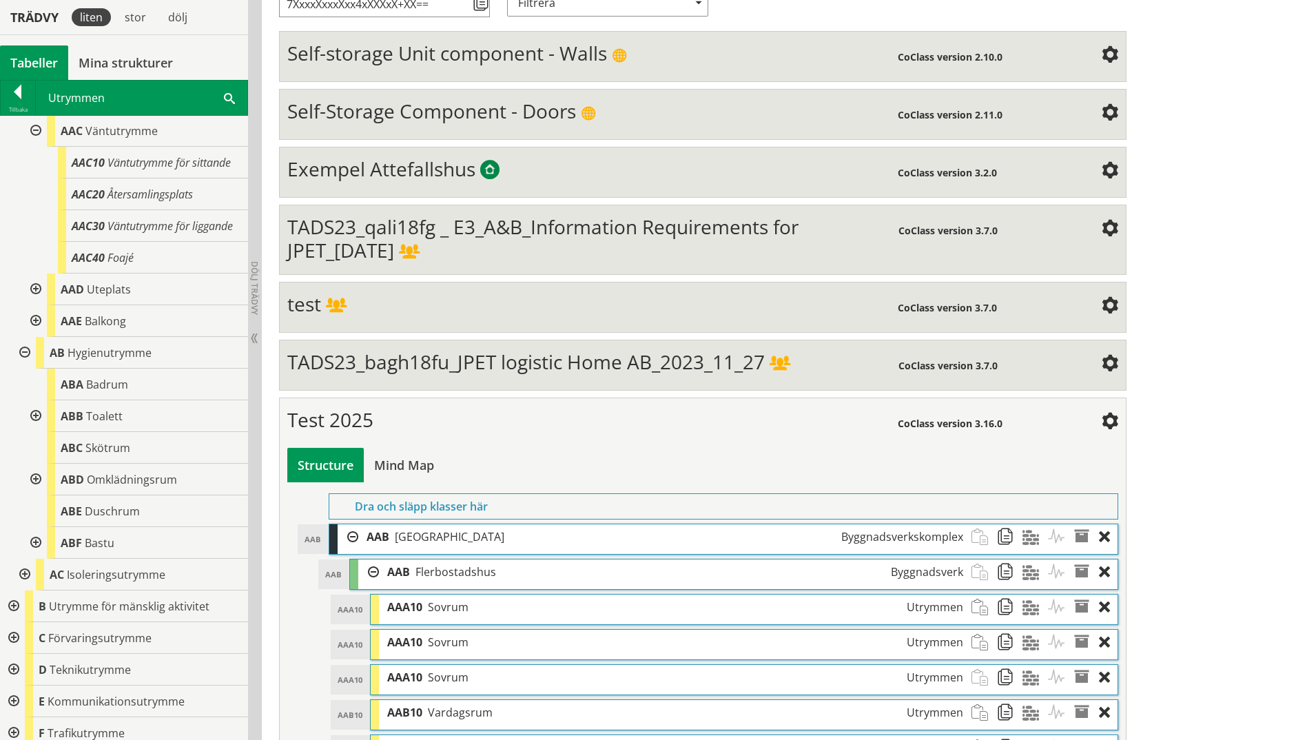
click at [30, 305] on div at bounding box center [34, 290] width 25 height 32
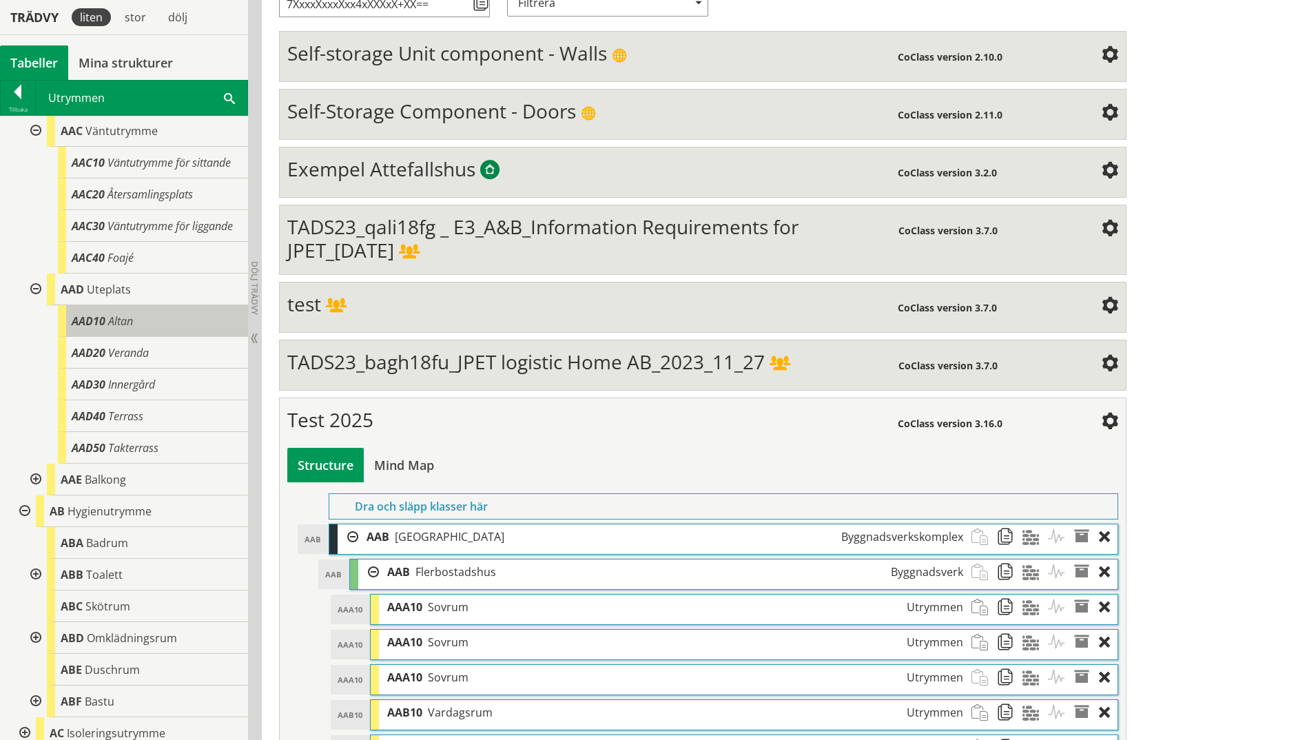
click at [107, 337] on div "AAD10 Altan" at bounding box center [153, 321] width 190 height 32
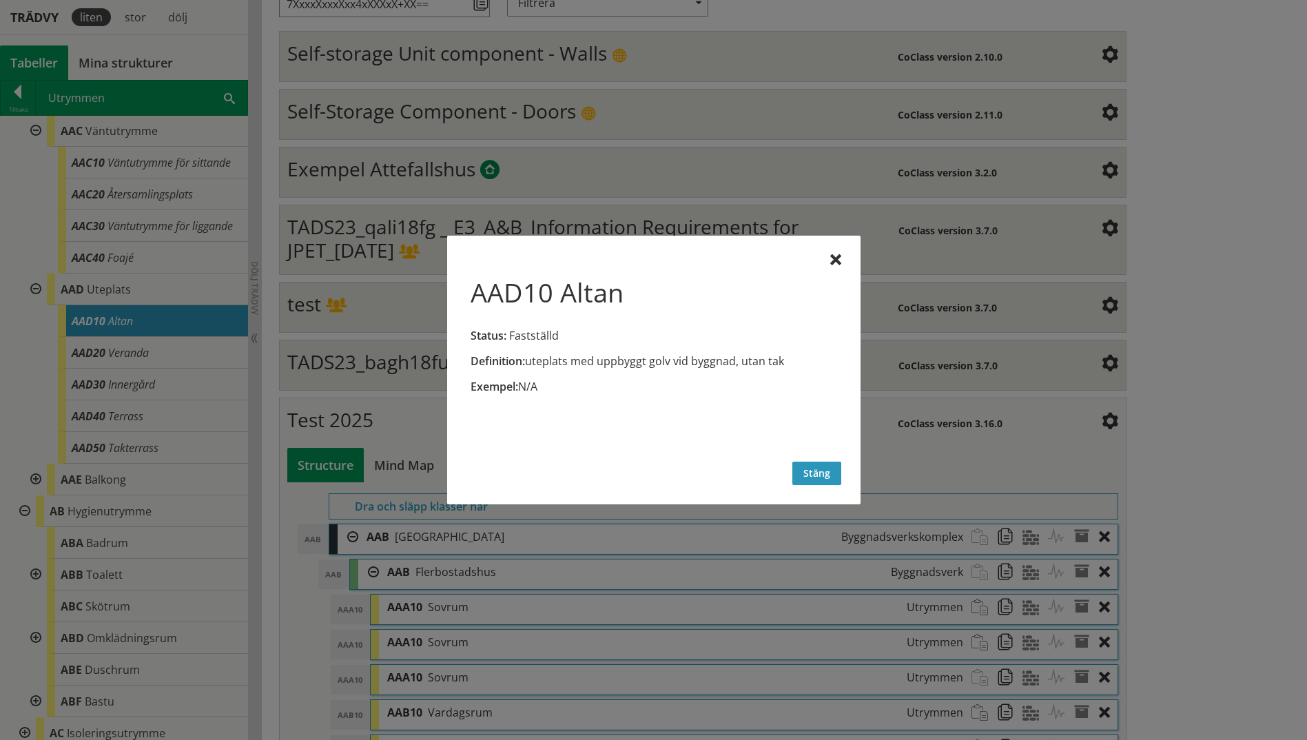
click at [818, 462] on button "Stäng" at bounding box center [817, 473] width 49 height 23
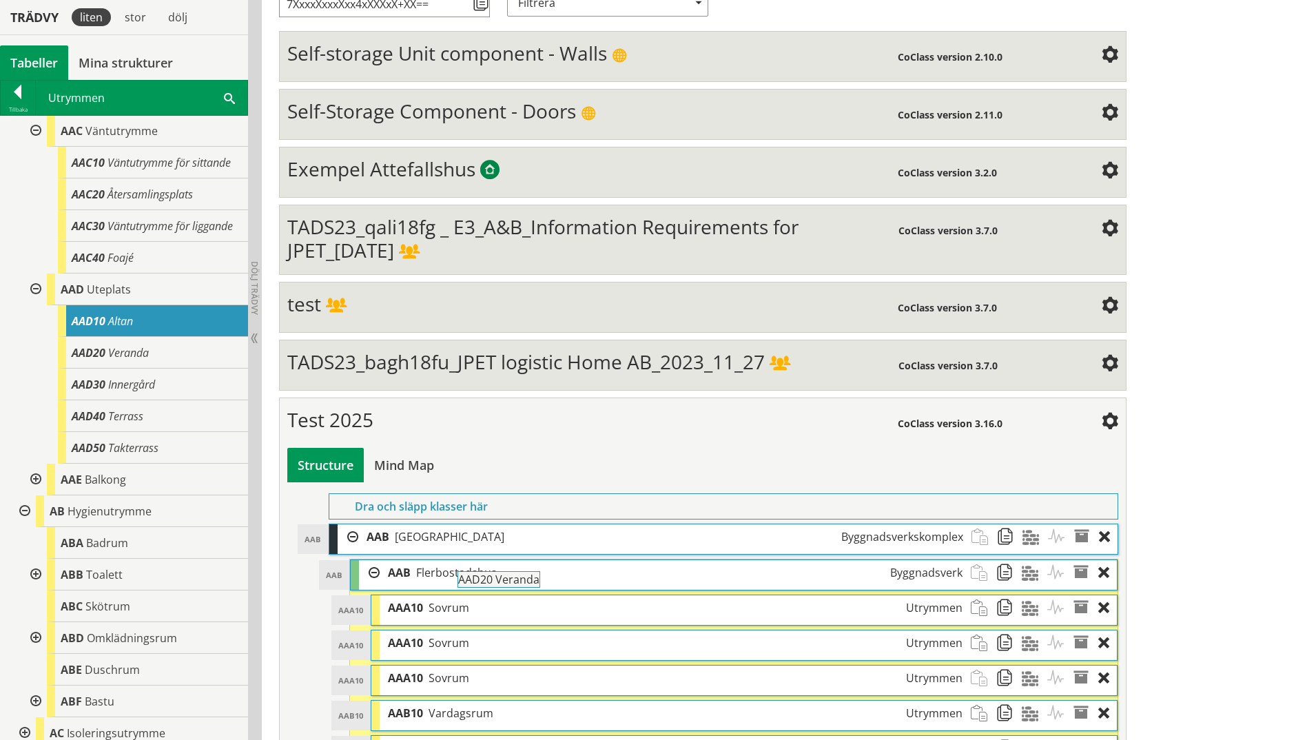
drag, startPoint x: 112, startPoint y: 376, endPoint x: 537, endPoint y: 584, distance: 472.8
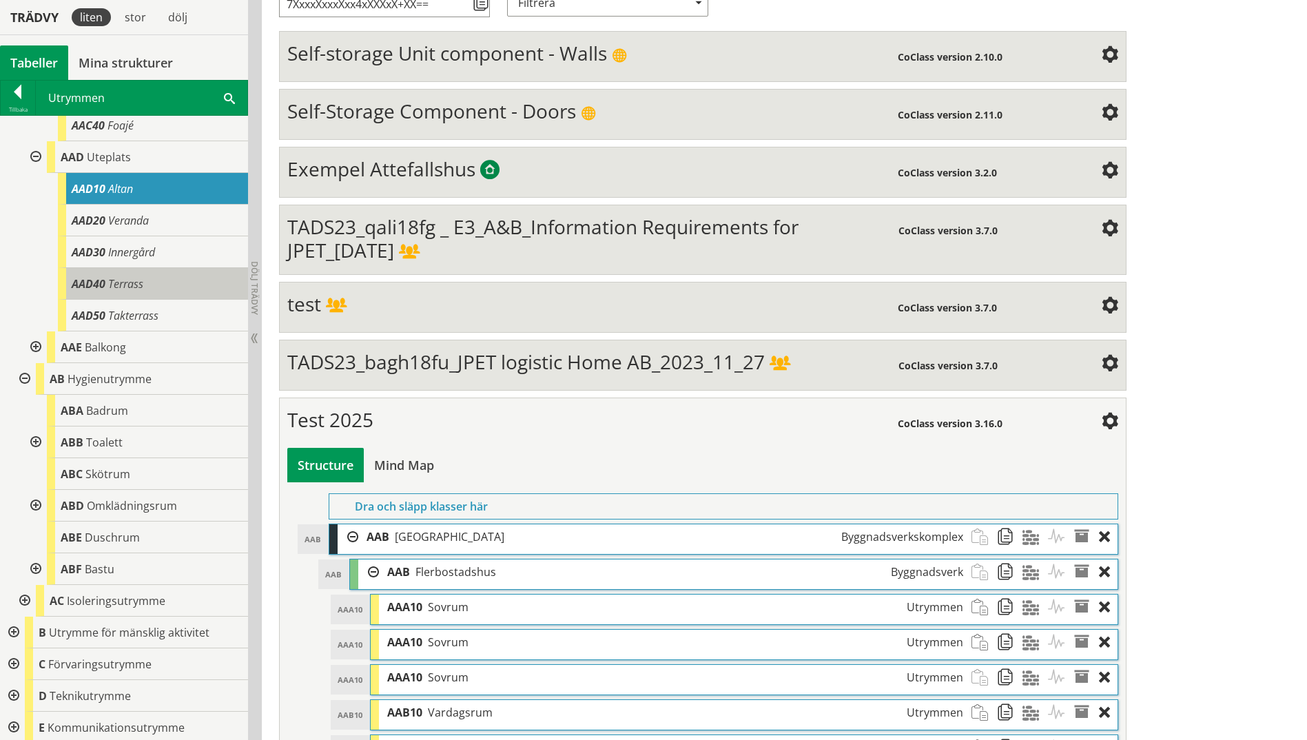
scroll to position [551, 0]
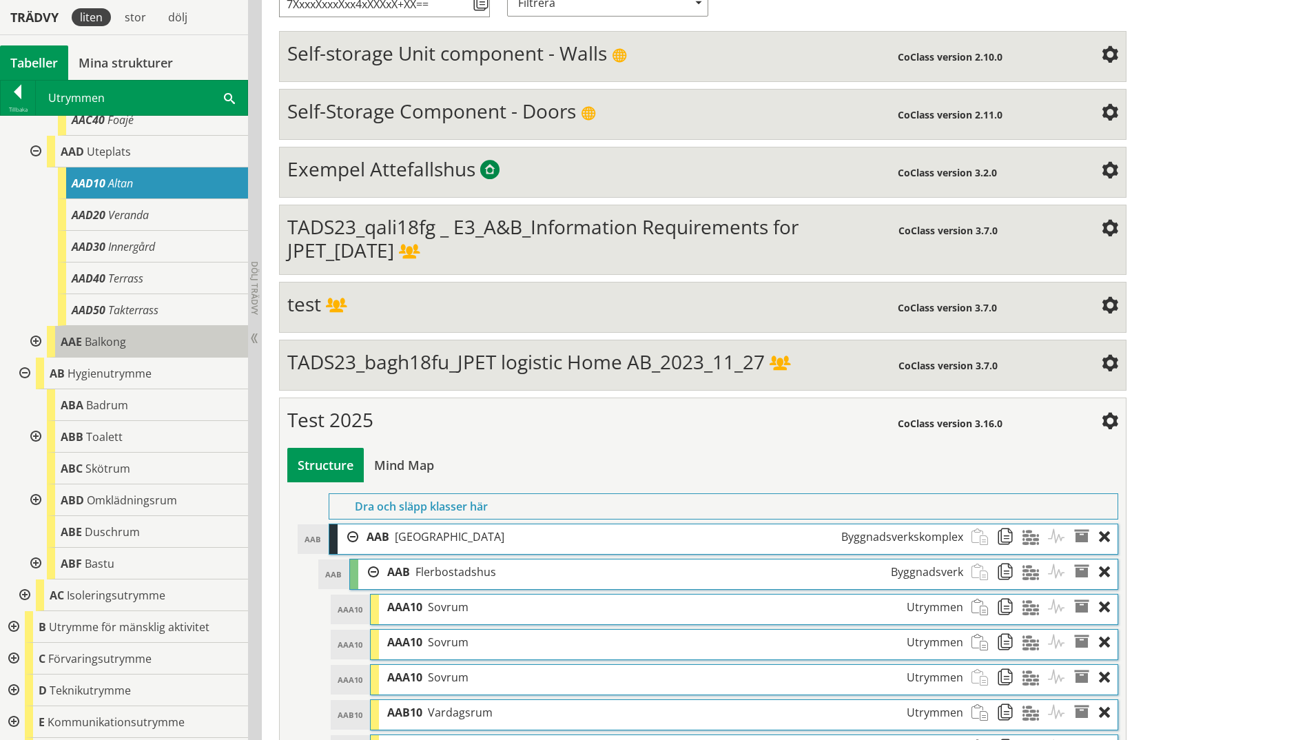
click at [81, 349] on span "AAE" at bounding box center [71, 341] width 21 height 15
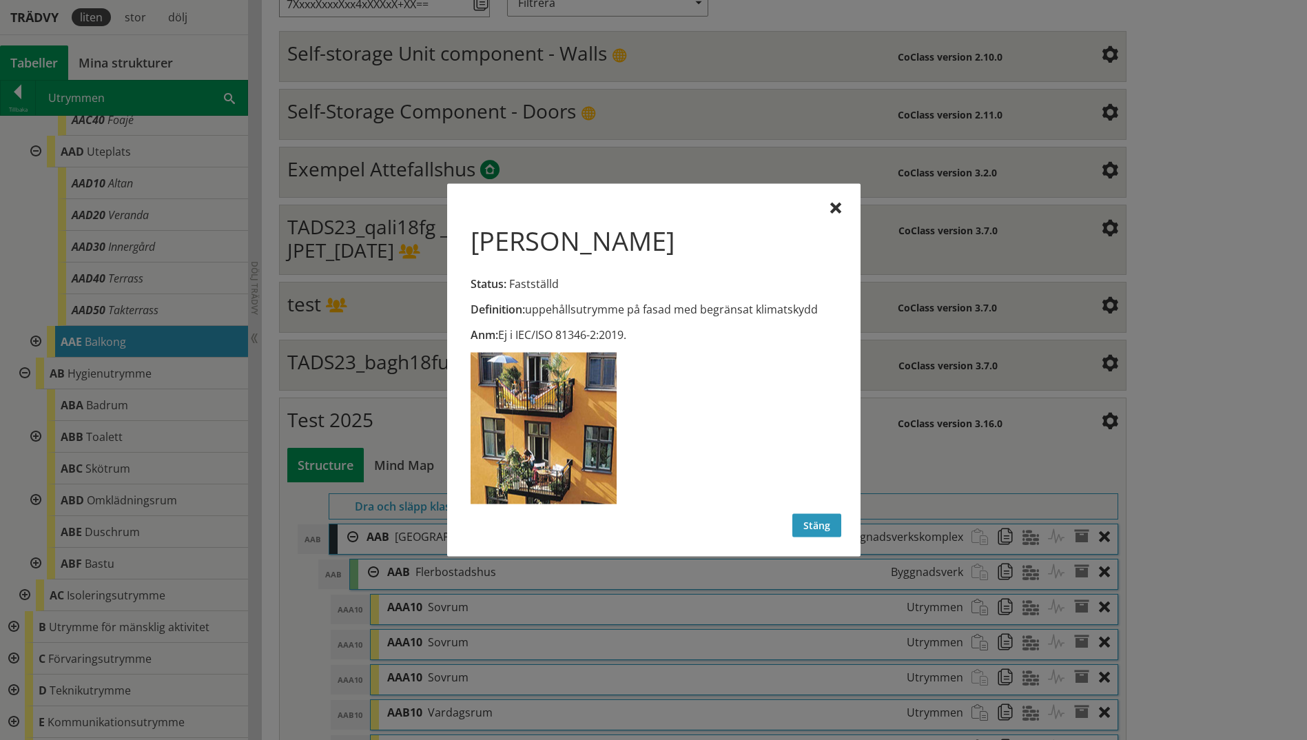
click at [804, 514] on button "Stäng" at bounding box center [817, 525] width 49 height 23
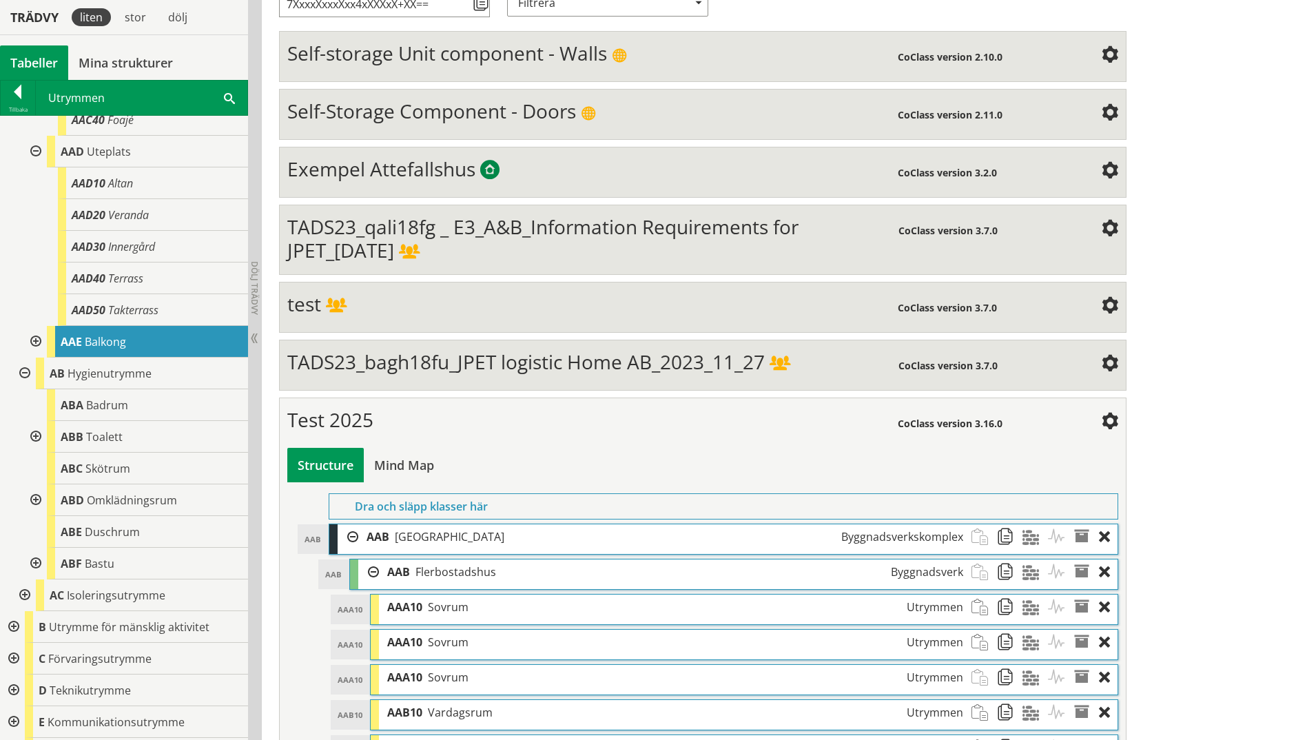
click at [36, 358] on div at bounding box center [34, 342] width 25 height 32
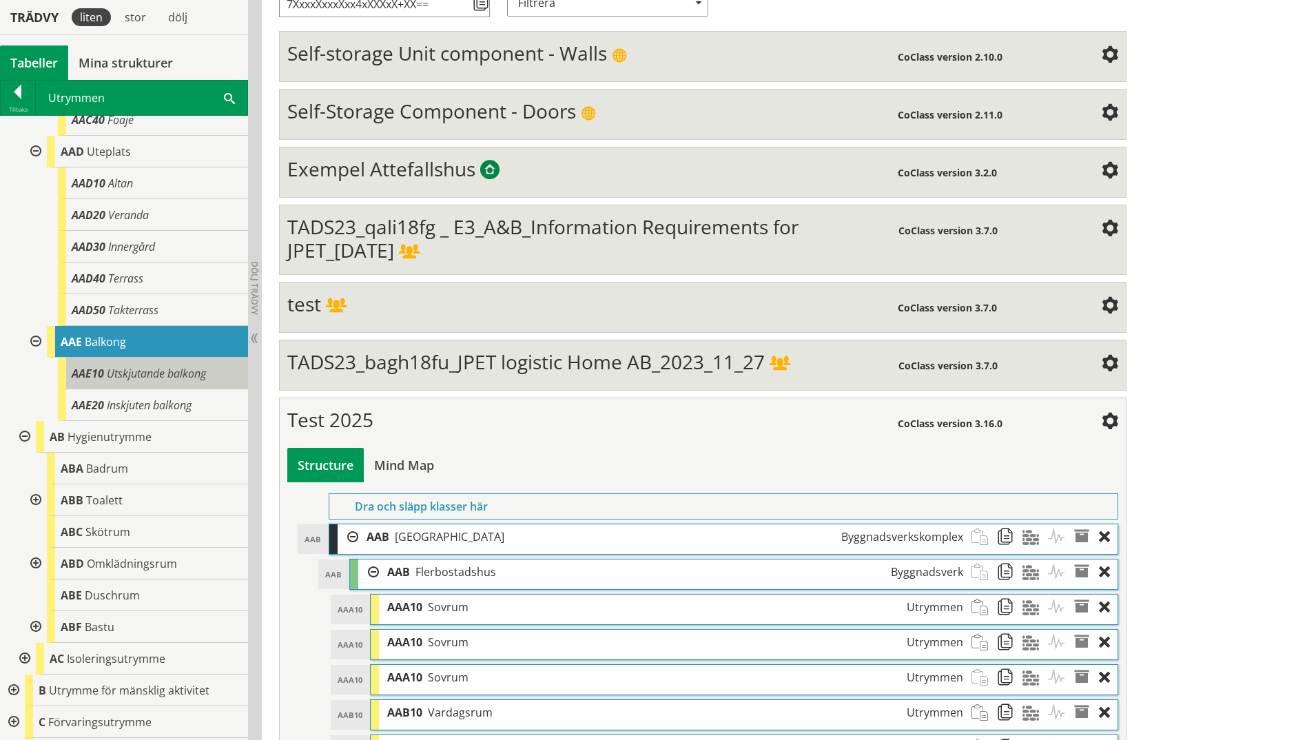
click at [163, 381] on span "Utskjutande balkong" at bounding box center [156, 373] width 99 height 15
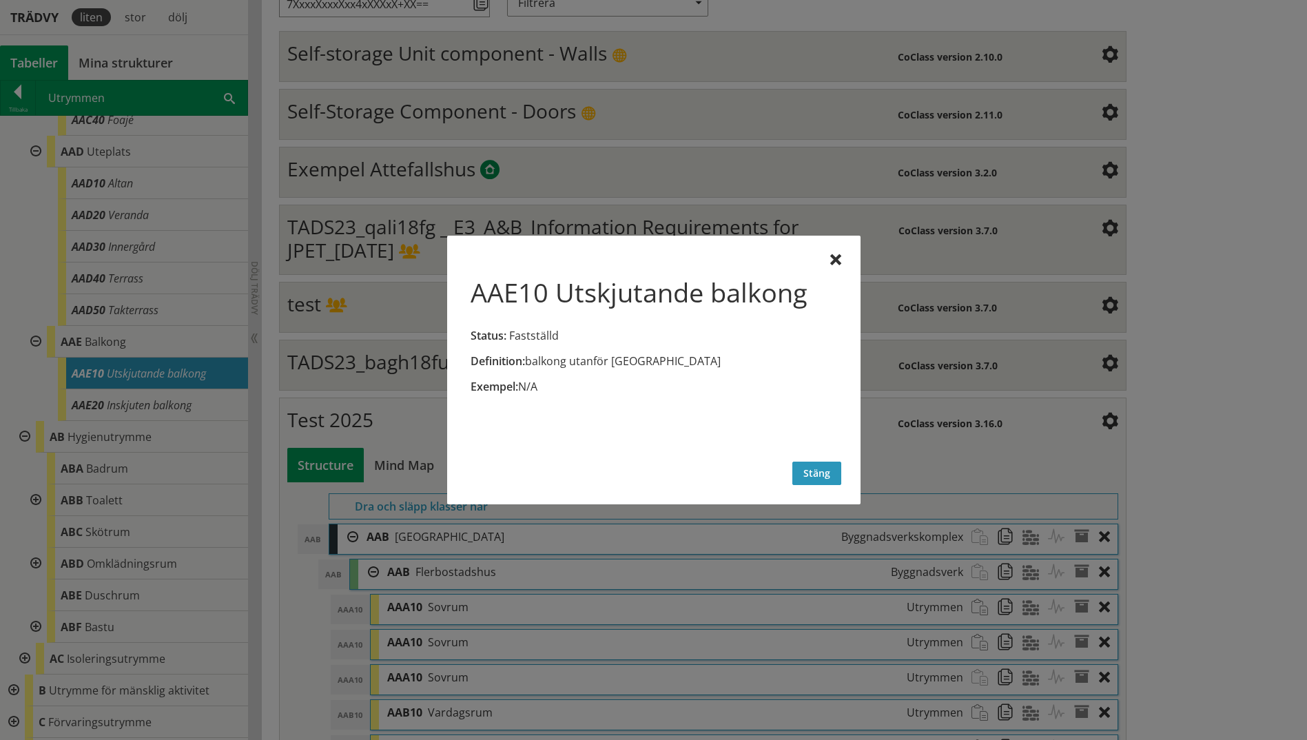
click at [822, 470] on button "Stäng" at bounding box center [817, 473] width 49 height 23
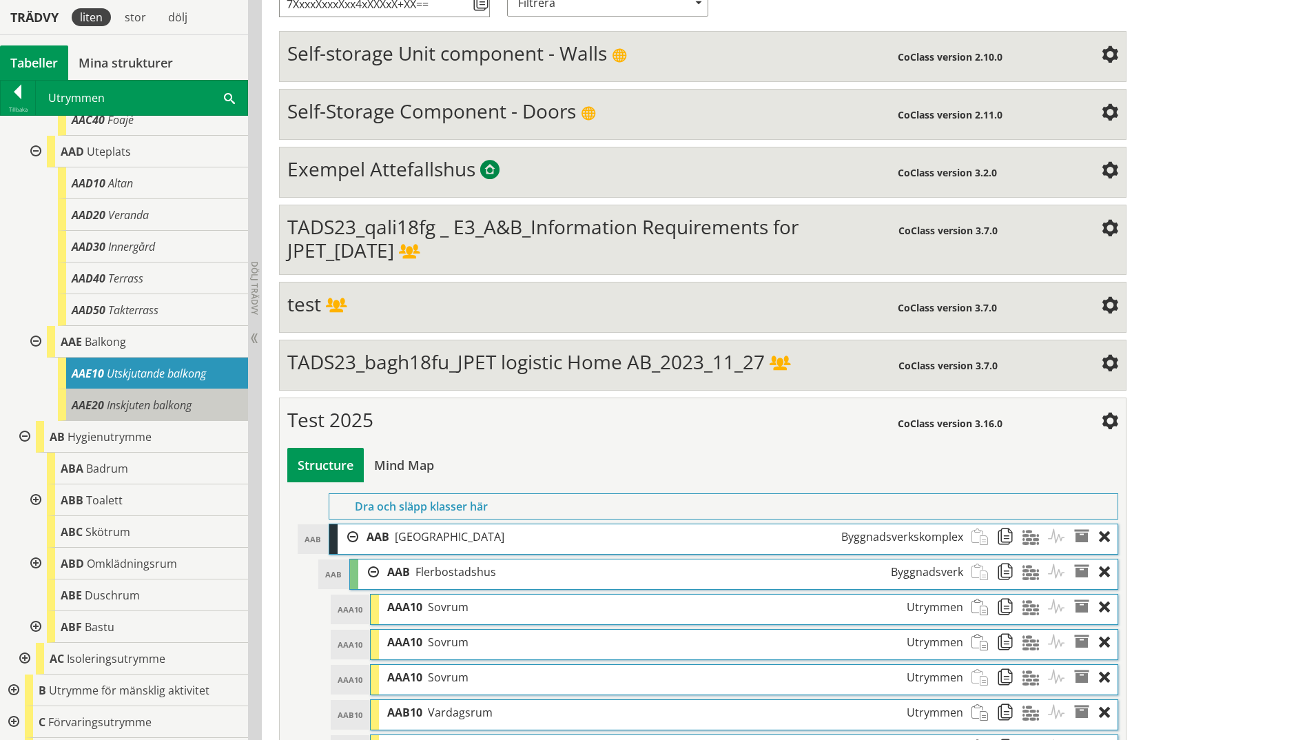
click at [105, 421] on div "AAE20 Inskjuten balkong" at bounding box center [153, 405] width 190 height 32
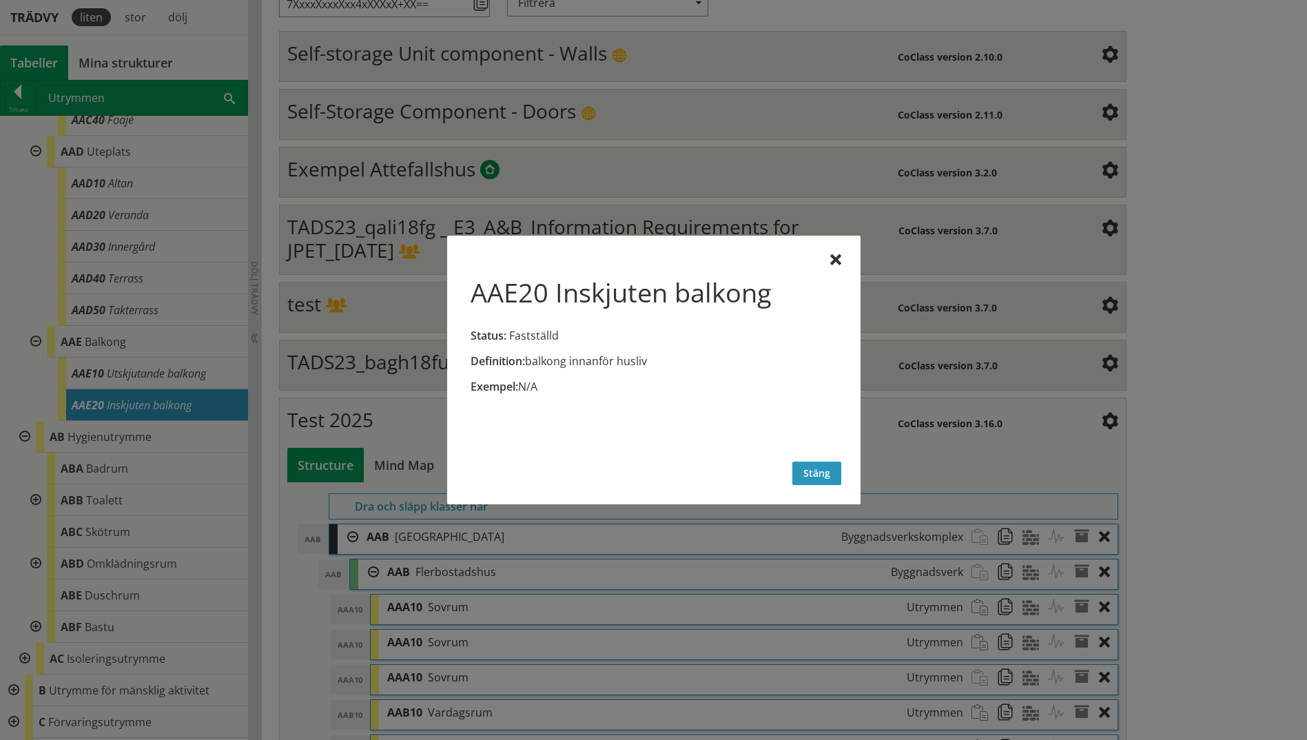
click at [817, 471] on button "Stäng" at bounding box center [817, 473] width 49 height 23
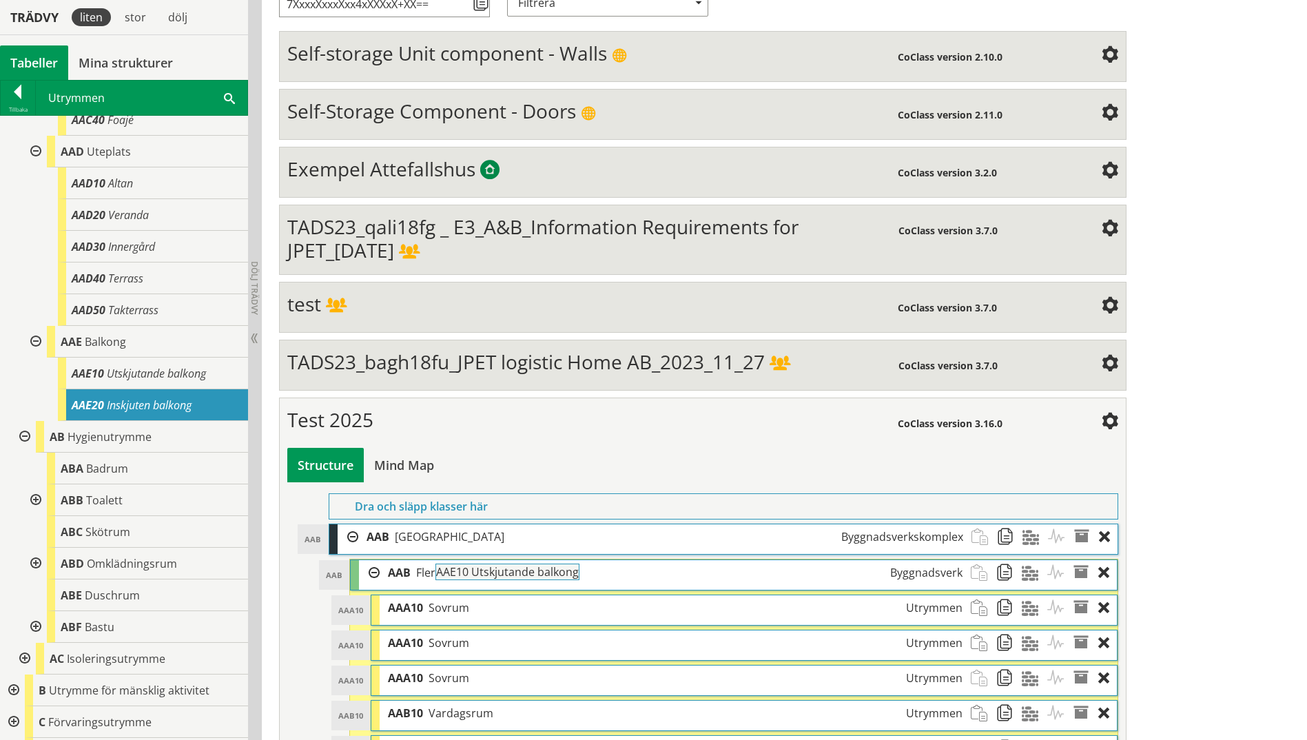
drag, startPoint x: 119, startPoint y: 405, endPoint x: 521, endPoint y: 584, distance: 440.8
click at [521, 574] on div "Trädvy liten stor [GEOGRAPHIC_DATA] Tabeller Mina strukturer CoClass Version 3.…" at bounding box center [653, 351] width 1307 height 1000
drag, startPoint x: 97, startPoint y: 487, endPoint x: 571, endPoint y: 569, distance: 480.5
click at [571, 569] on div "Trädvy liten stor [GEOGRAPHIC_DATA] Tabeller Mina strukturer CoClass Version 3.…" at bounding box center [653, 368] width 1307 height 1035
drag, startPoint x: 74, startPoint y: 531, endPoint x: 558, endPoint y: 591, distance: 488.3
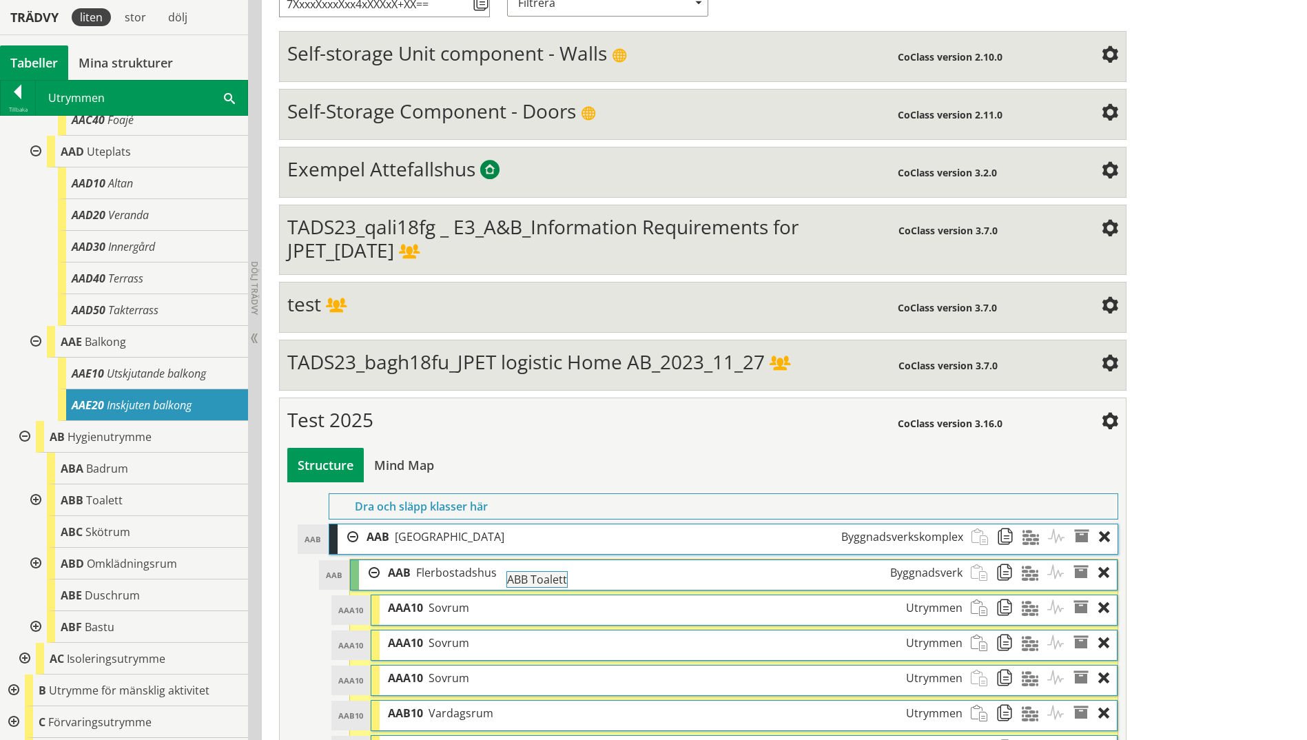
click at [558, 574] on div "Trädvy liten stor [GEOGRAPHIC_DATA] Tabeller Mina strukturer CoClass Version 3.…" at bounding box center [653, 386] width 1307 height 1070
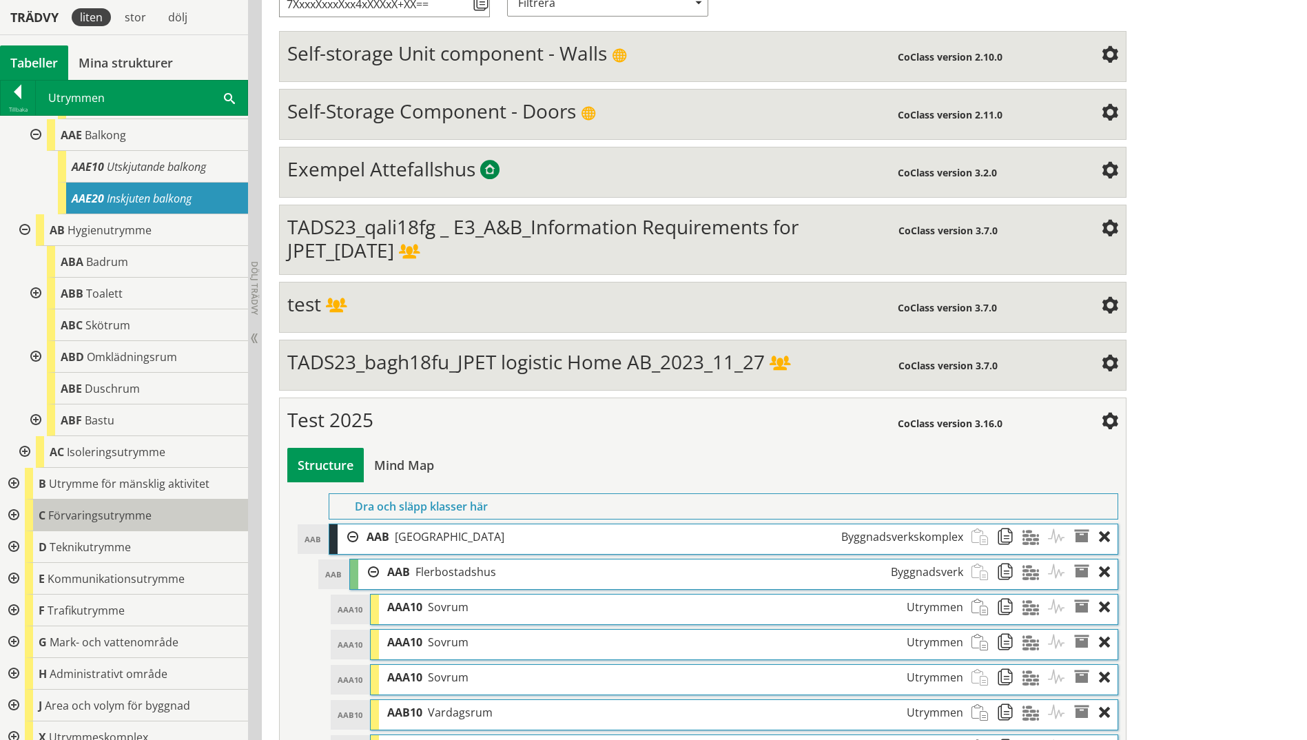
scroll to position [827, 0]
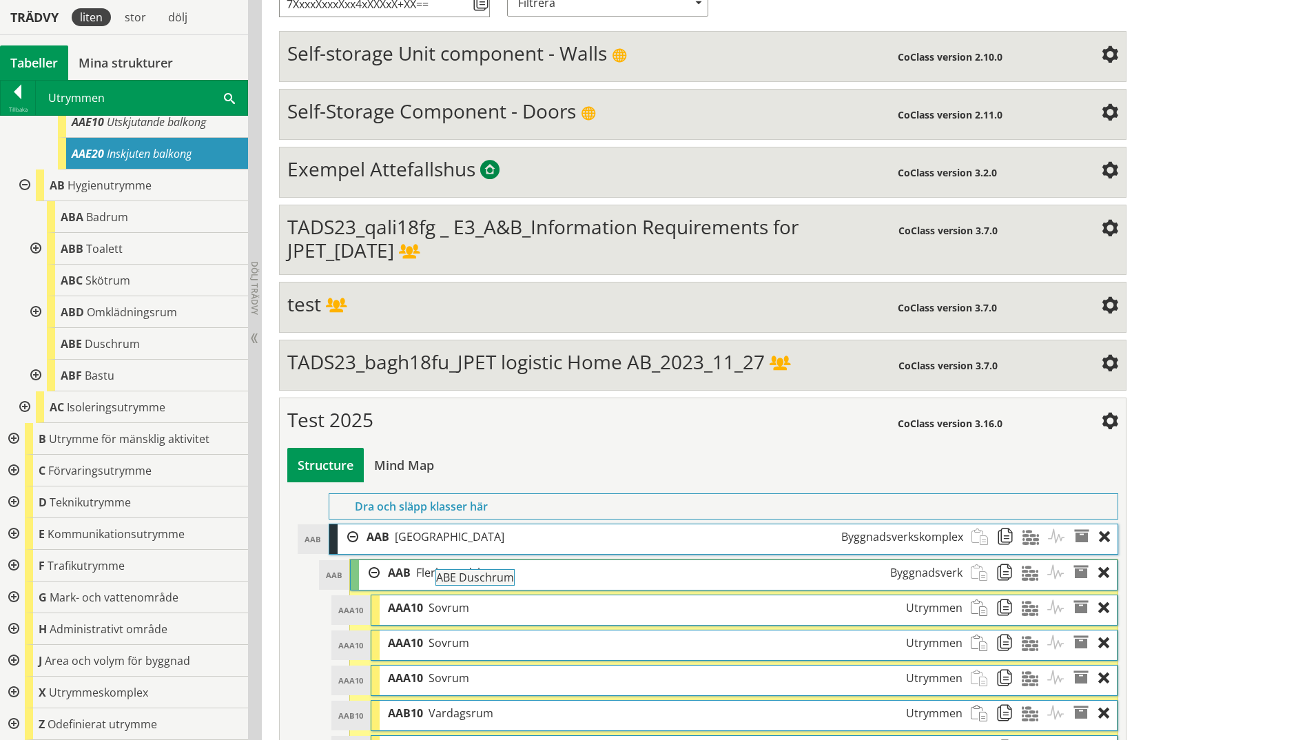
drag, startPoint x: 93, startPoint y: 345, endPoint x: 507, endPoint y: 584, distance: 477.7
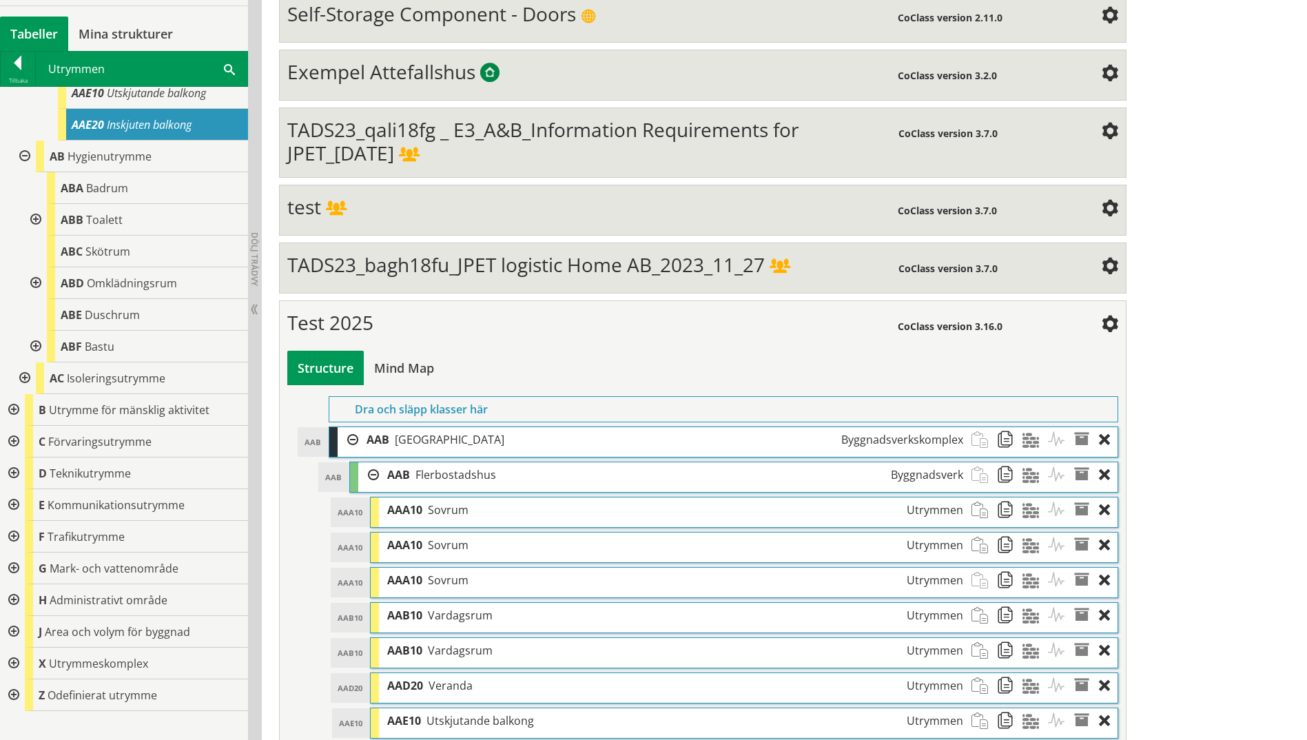
scroll to position [524, 0]
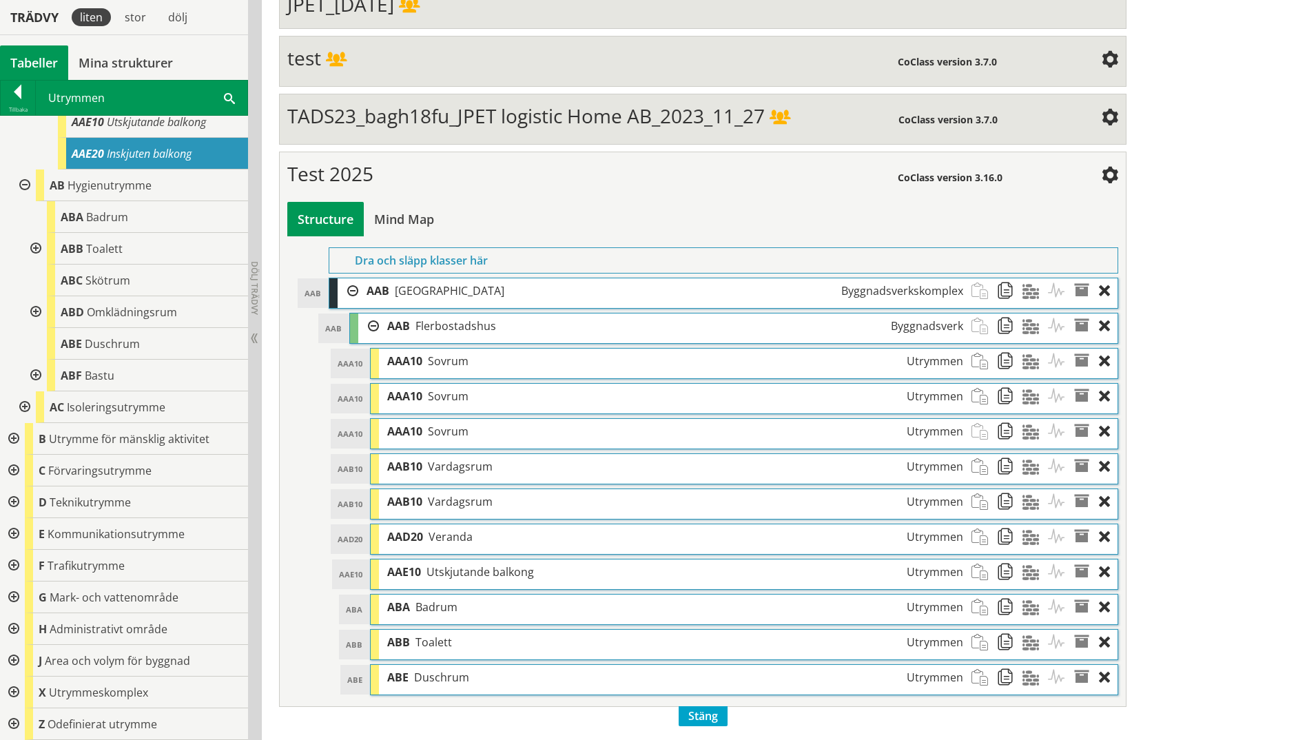
click at [757, 374] on div "AAA10 AAA10 Sovrum Utrymmen" at bounding box center [744, 364] width 746 height 30
click at [1042, 362] on span at bounding box center [1086, 361] width 25 height 25
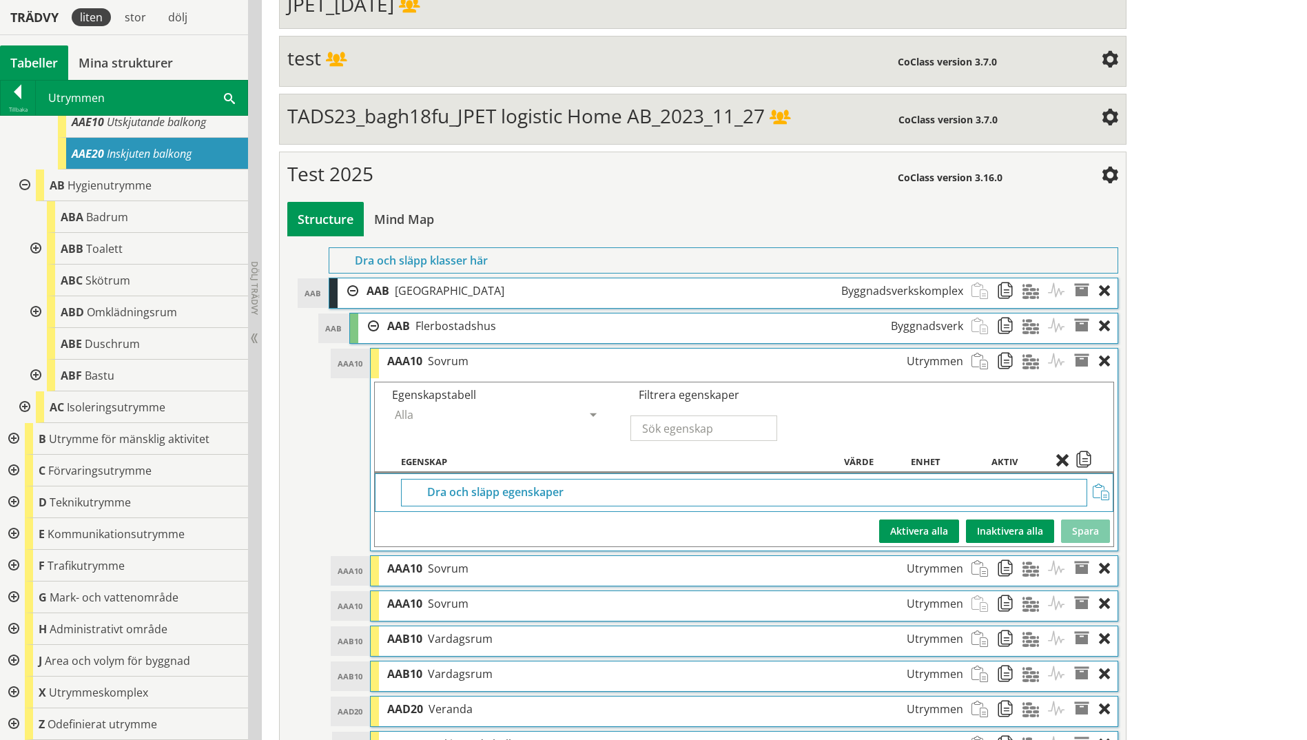
click at [932, 363] on span "Utrymmen" at bounding box center [935, 361] width 57 height 15
click at [981, 368] on span at bounding box center [984, 361] width 25 height 25
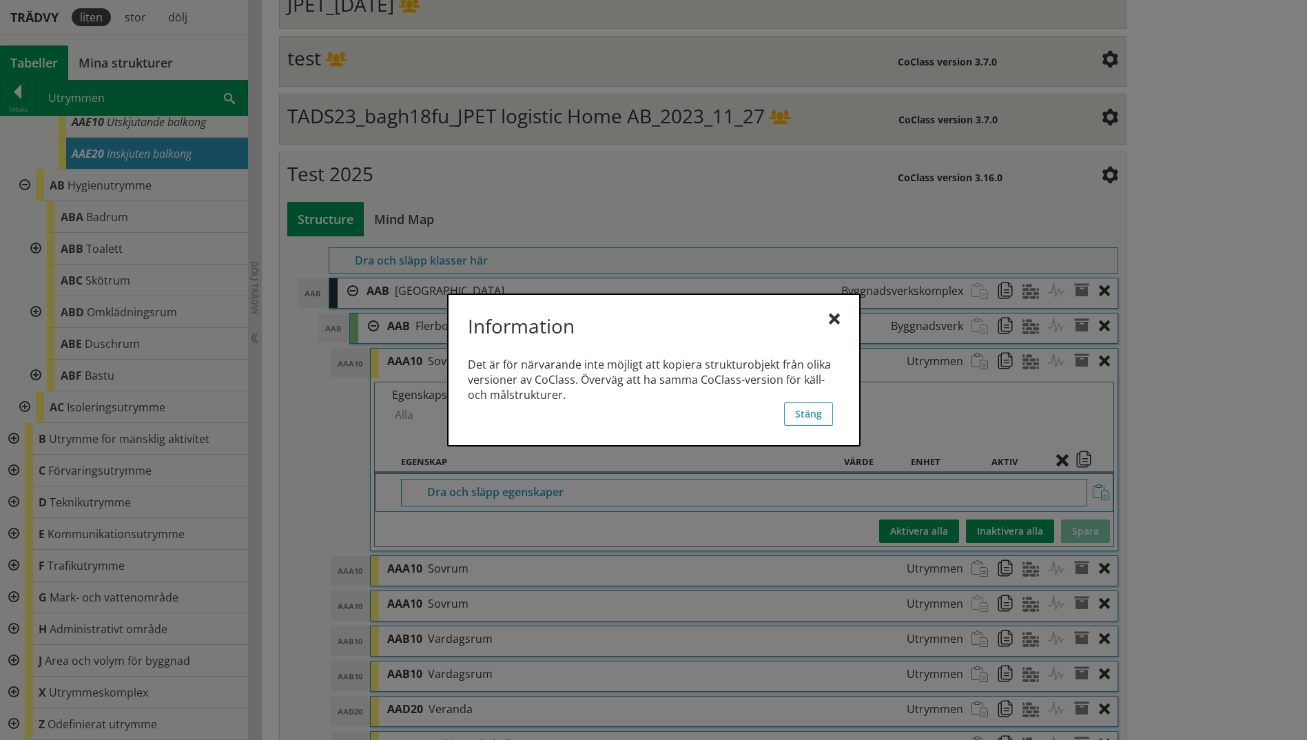
click at [825, 321] on div "Information" at bounding box center [654, 328] width 372 height 29
click at [837, 323] on div at bounding box center [834, 319] width 11 height 11
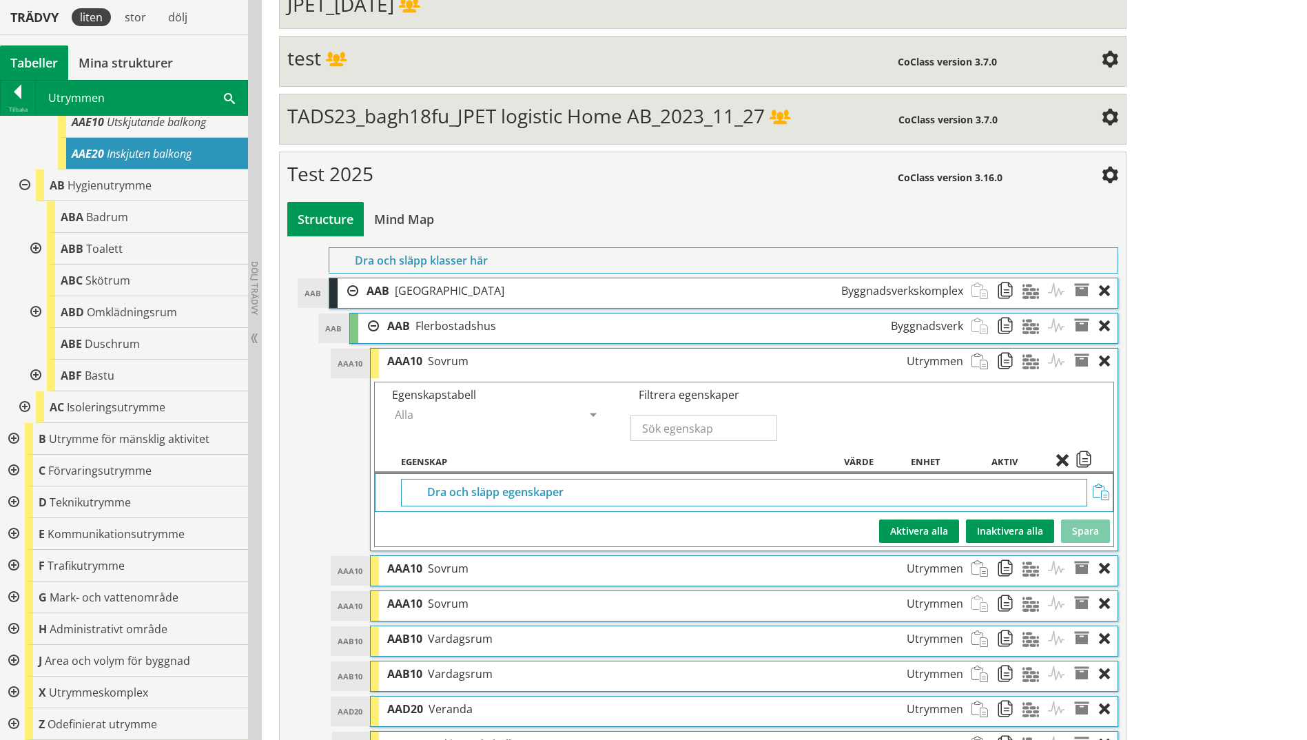
click at [999, 363] on span at bounding box center [1009, 361] width 25 height 25
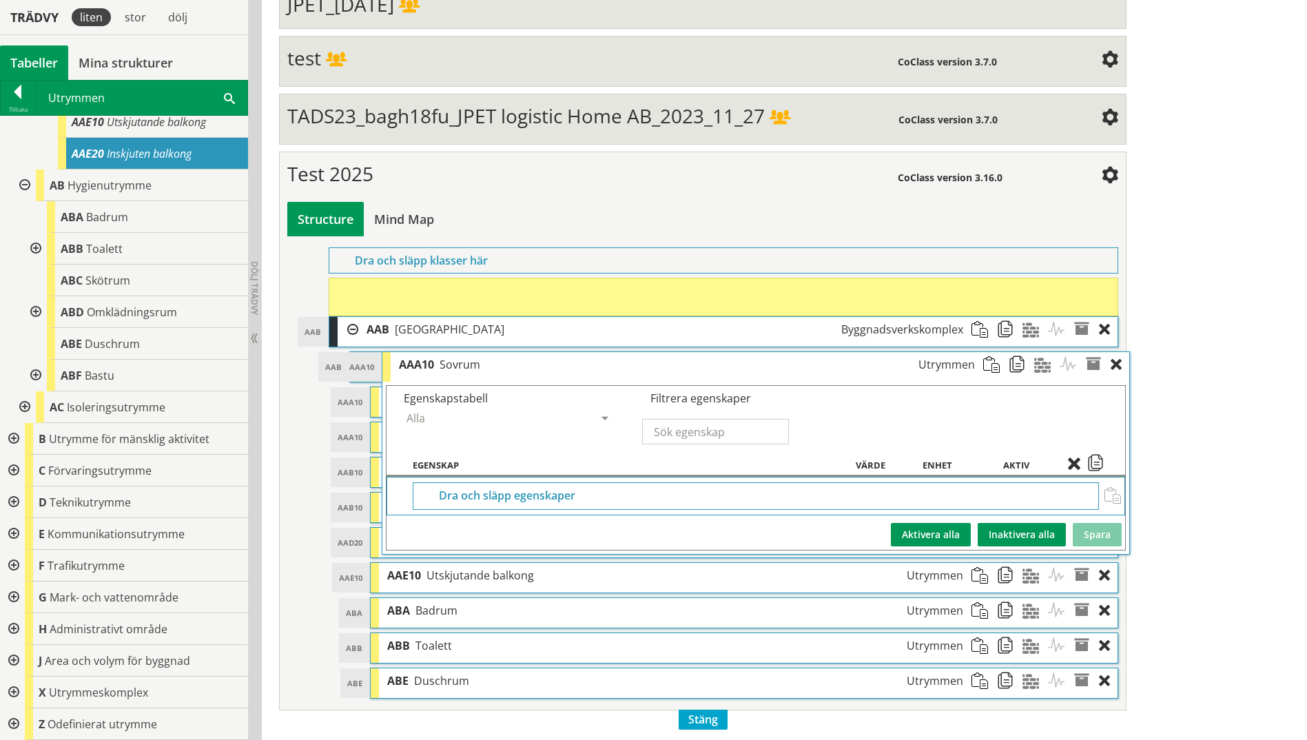
drag, startPoint x: 393, startPoint y: 365, endPoint x: 405, endPoint y: 369, distance: 12.2
click at [405, 369] on span "AAA10" at bounding box center [416, 364] width 35 height 15
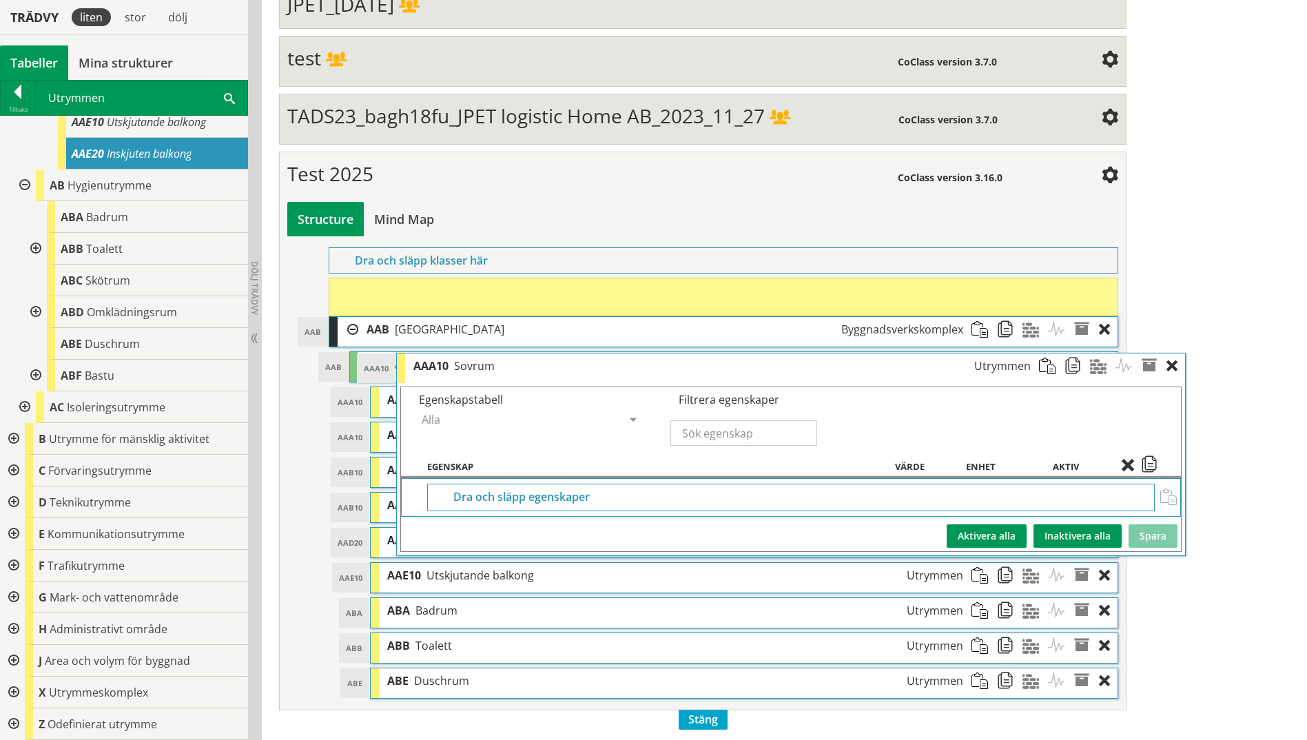
drag, startPoint x: 405, startPoint y: 297, endPoint x: 473, endPoint y: 372, distance: 101.0
click at [473, 372] on span "Sovrum" at bounding box center [474, 365] width 41 height 15
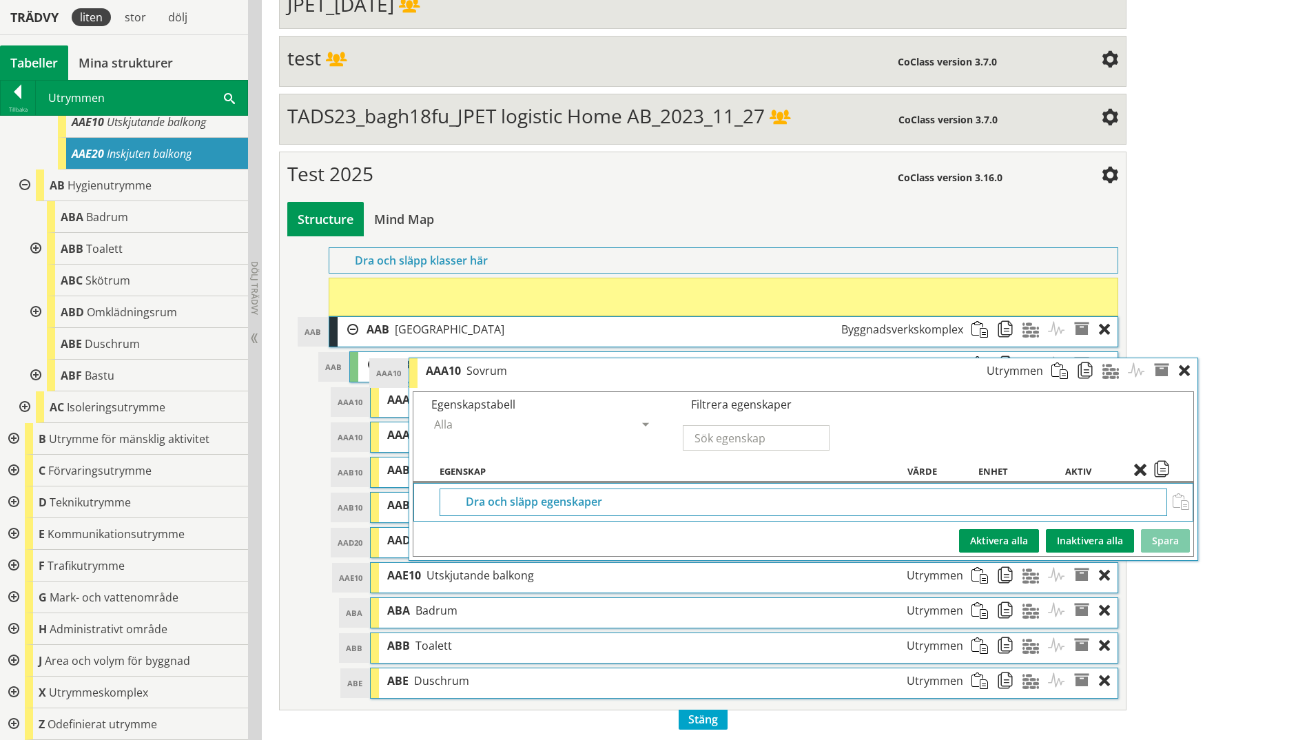
drag, startPoint x: 405, startPoint y: 307, endPoint x: 479, endPoint y: 365, distance: 94.2
click at [479, 365] on span "Sovrum" at bounding box center [487, 370] width 41 height 15
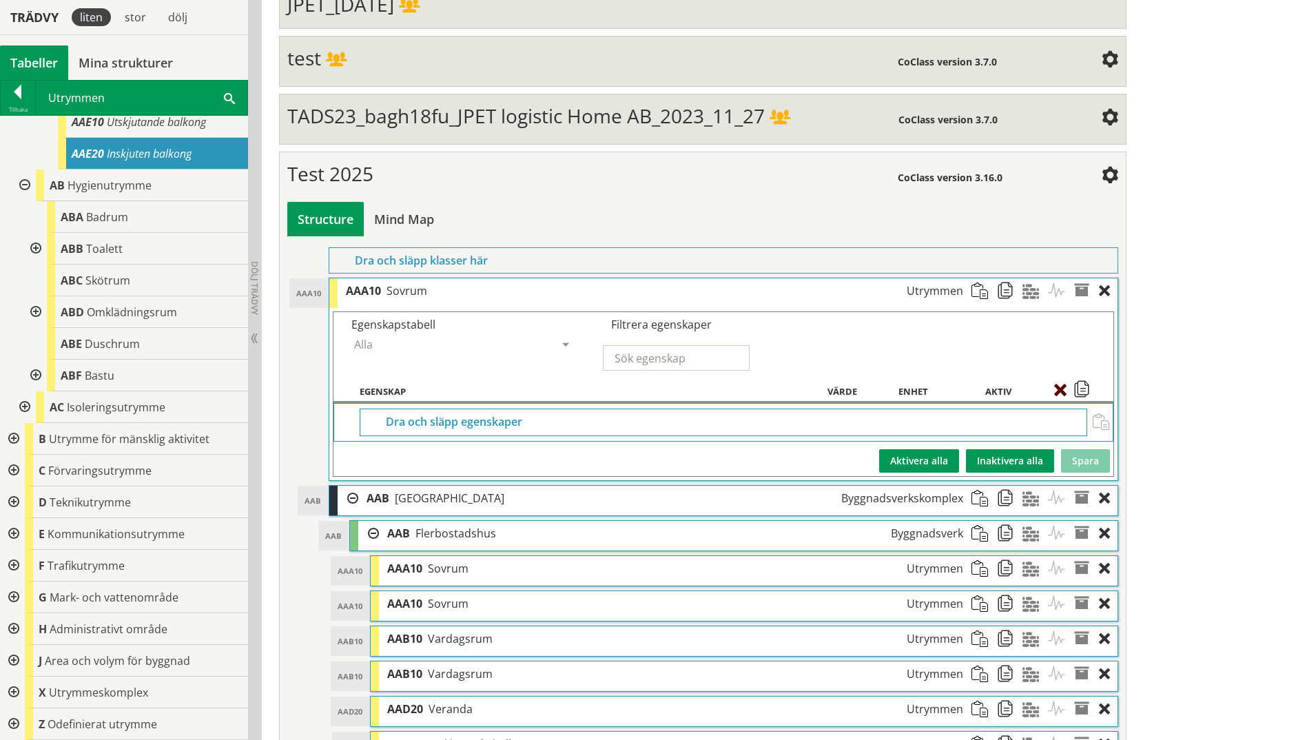
click at [1042, 391] on span at bounding box center [1063, 391] width 19 height 12
click at [1042, 284] on span at bounding box center [1086, 290] width 25 height 25
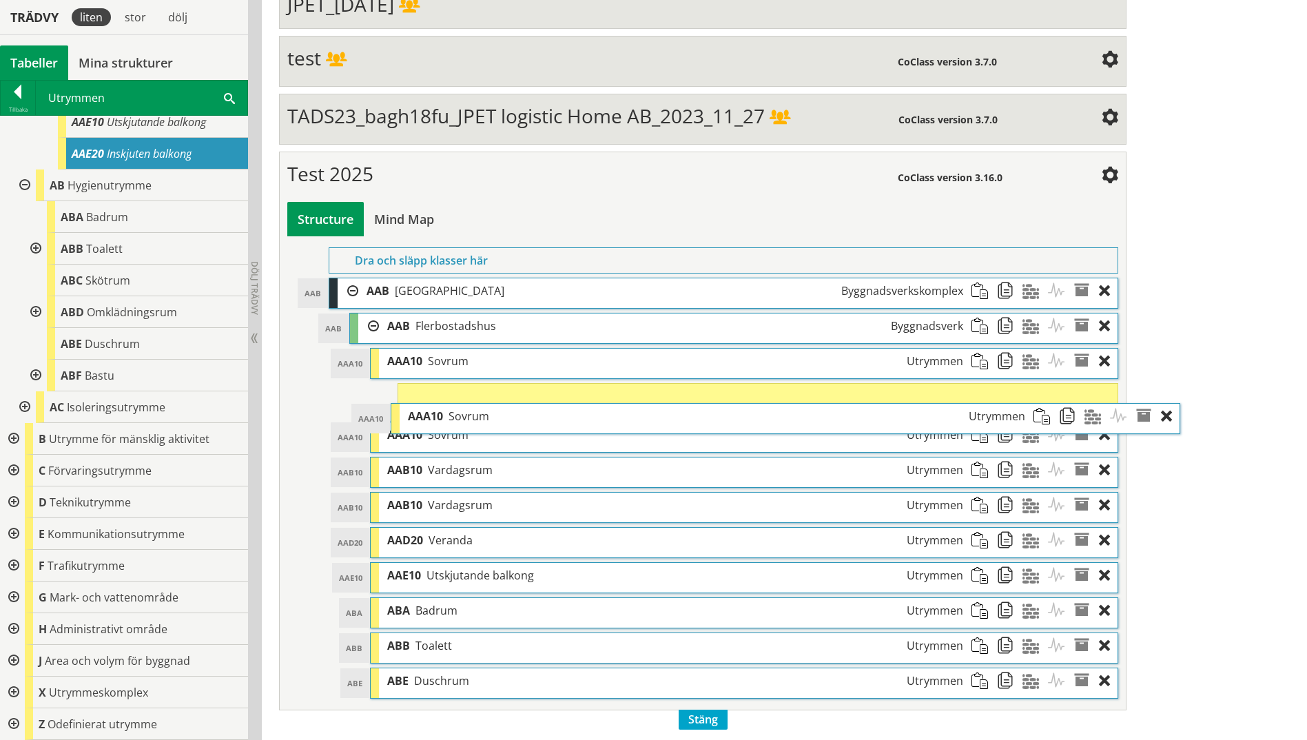
drag, startPoint x: 554, startPoint y: 292, endPoint x: 616, endPoint y: 418, distance: 139.9
click at [616, 418] on div "AAA10 Sovrum Utrymmen" at bounding box center [716, 416] width 633 height 25
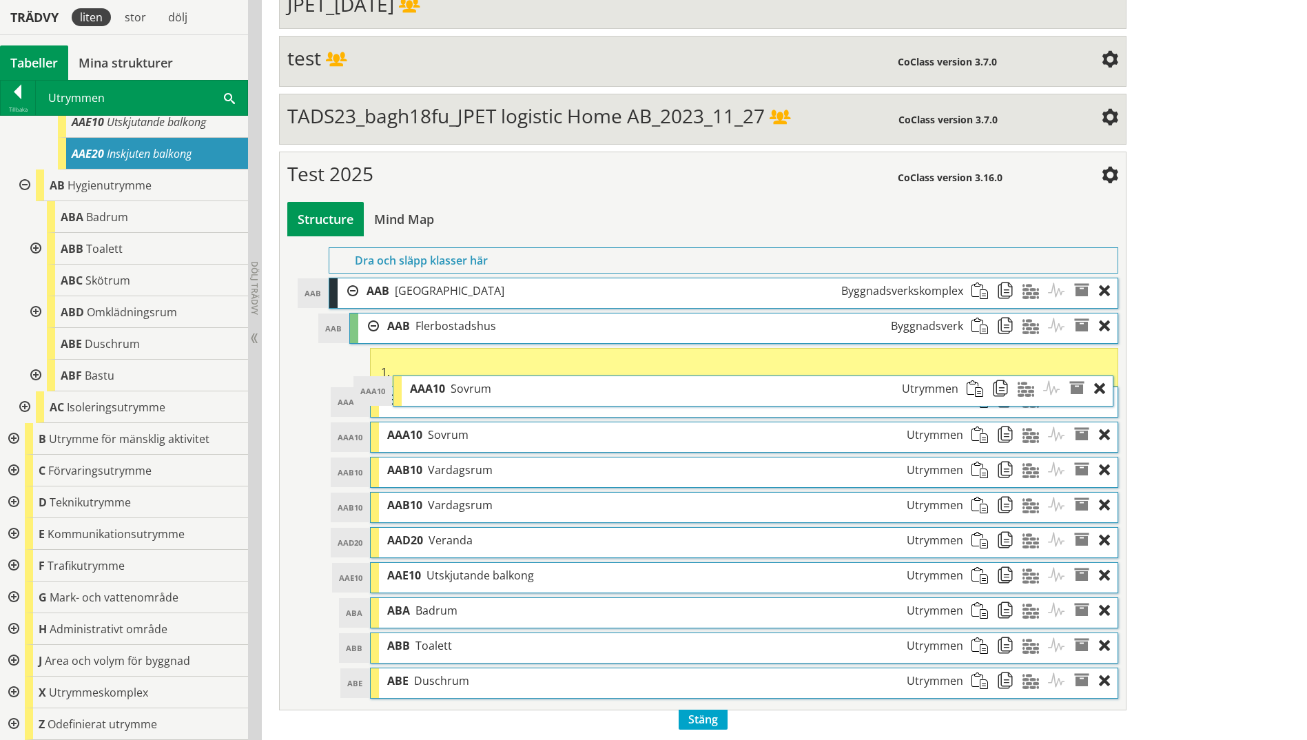
drag, startPoint x: 549, startPoint y: 411, endPoint x: 544, endPoint y: 395, distance: 17.2
click at [544, 395] on div "AAA10 Sovrum Utrymmen" at bounding box center [684, 388] width 564 height 25
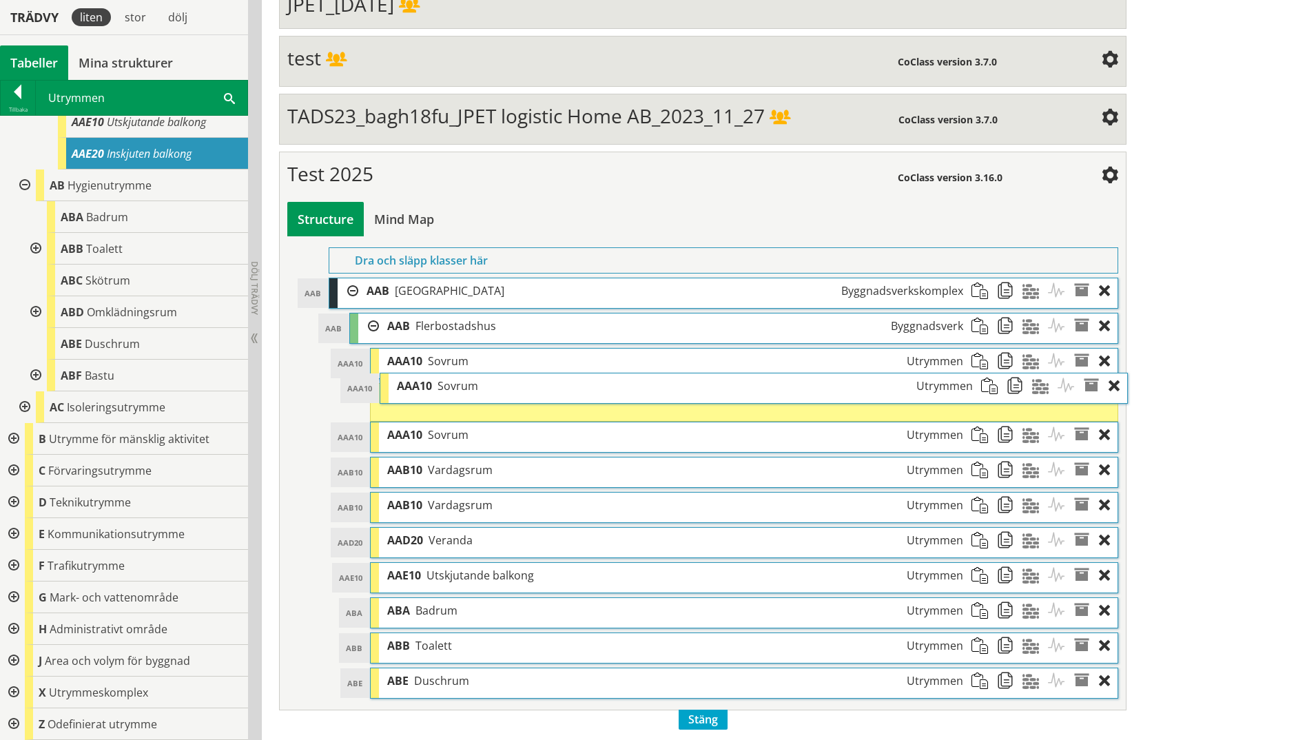
drag, startPoint x: 406, startPoint y: 405, endPoint x: 416, endPoint y: 395, distance: 14.1
click at [416, 395] on div "AAA10 Sovrum Utrymmen" at bounding box center [685, 386] width 592 height 25
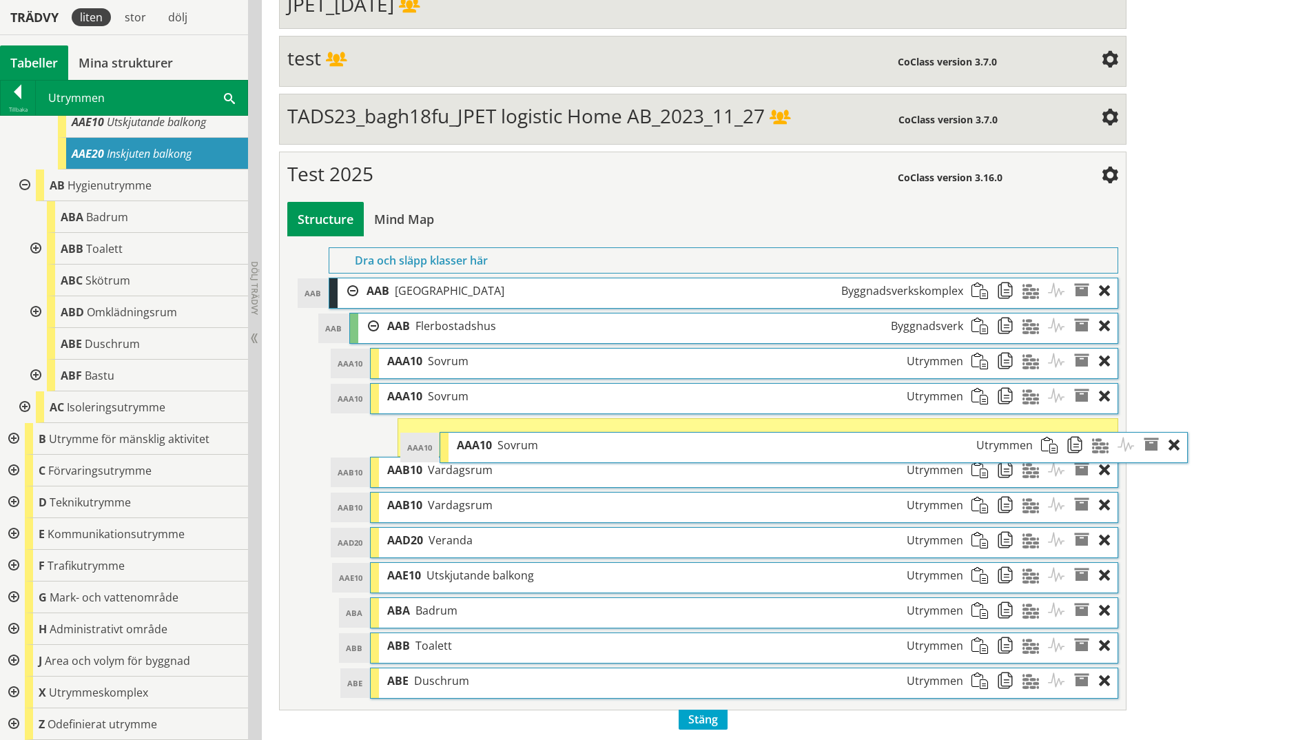
drag, startPoint x: 416, startPoint y: 395, endPoint x: 485, endPoint y: 444, distance: 85.1
click at [485, 444] on span "AAA10" at bounding box center [474, 445] width 35 height 15
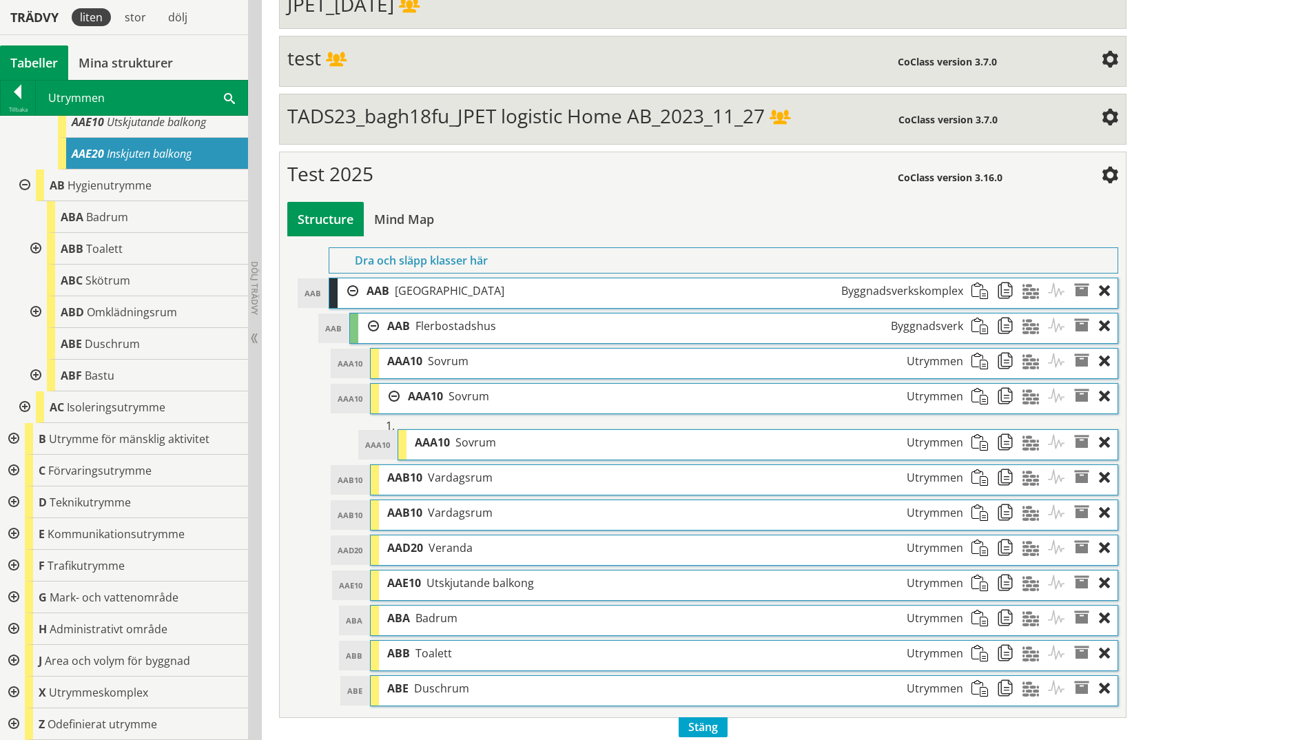
click at [1042, 445] on span at bounding box center [1086, 442] width 25 height 25
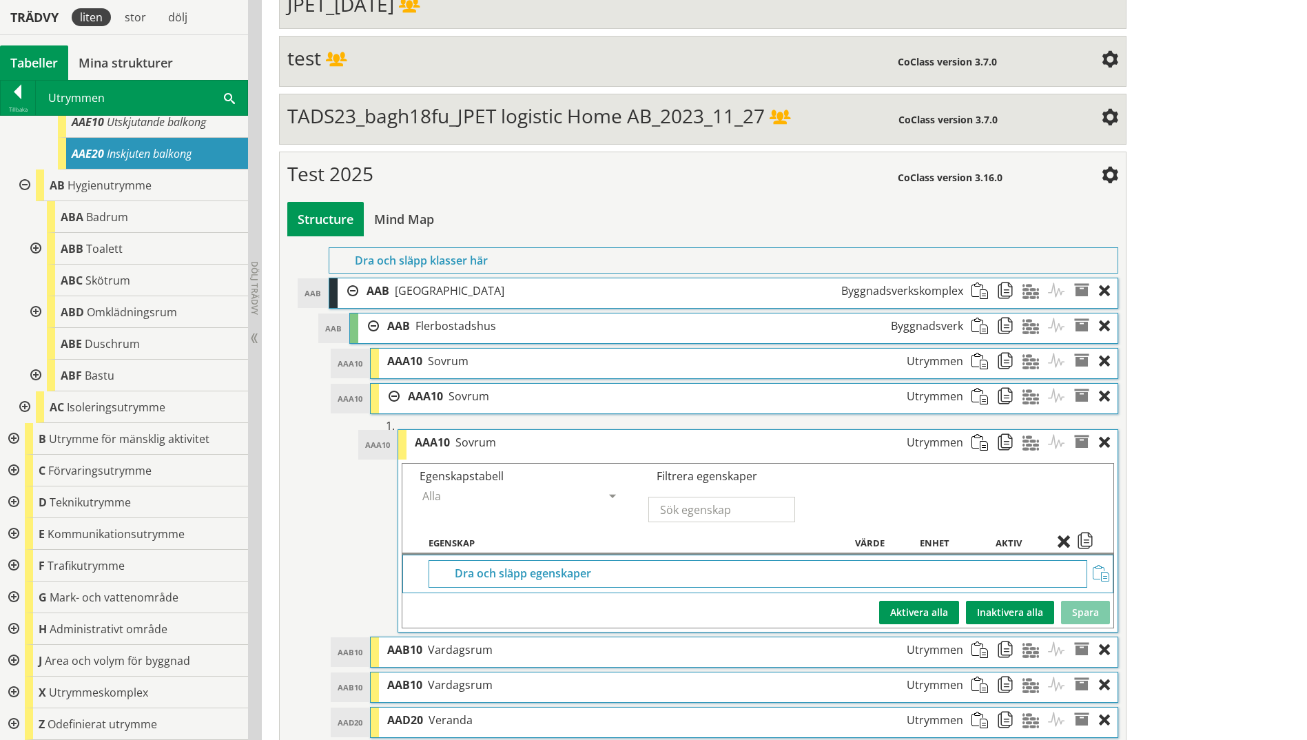
click at [1042, 445] on span at bounding box center [1086, 442] width 25 height 25
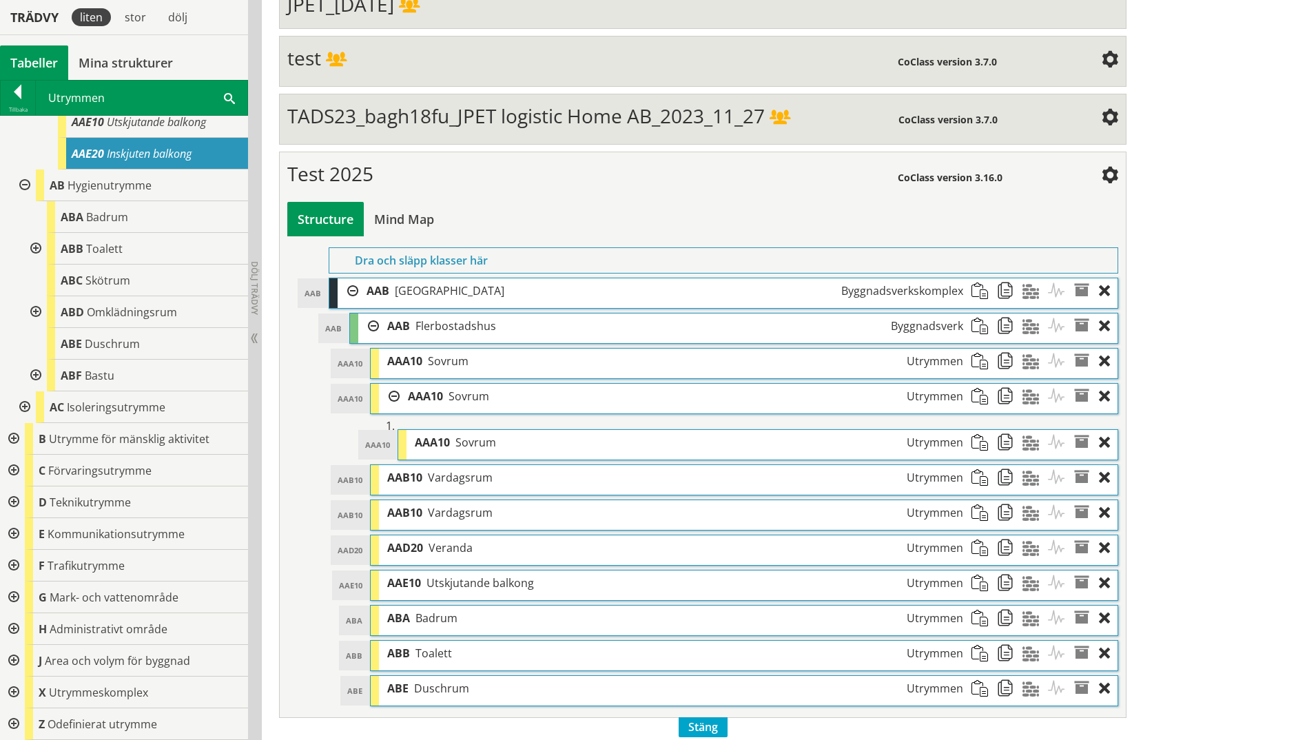
click at [1042, 397] on span at bounding box center [1086, 396] width 25 height 25
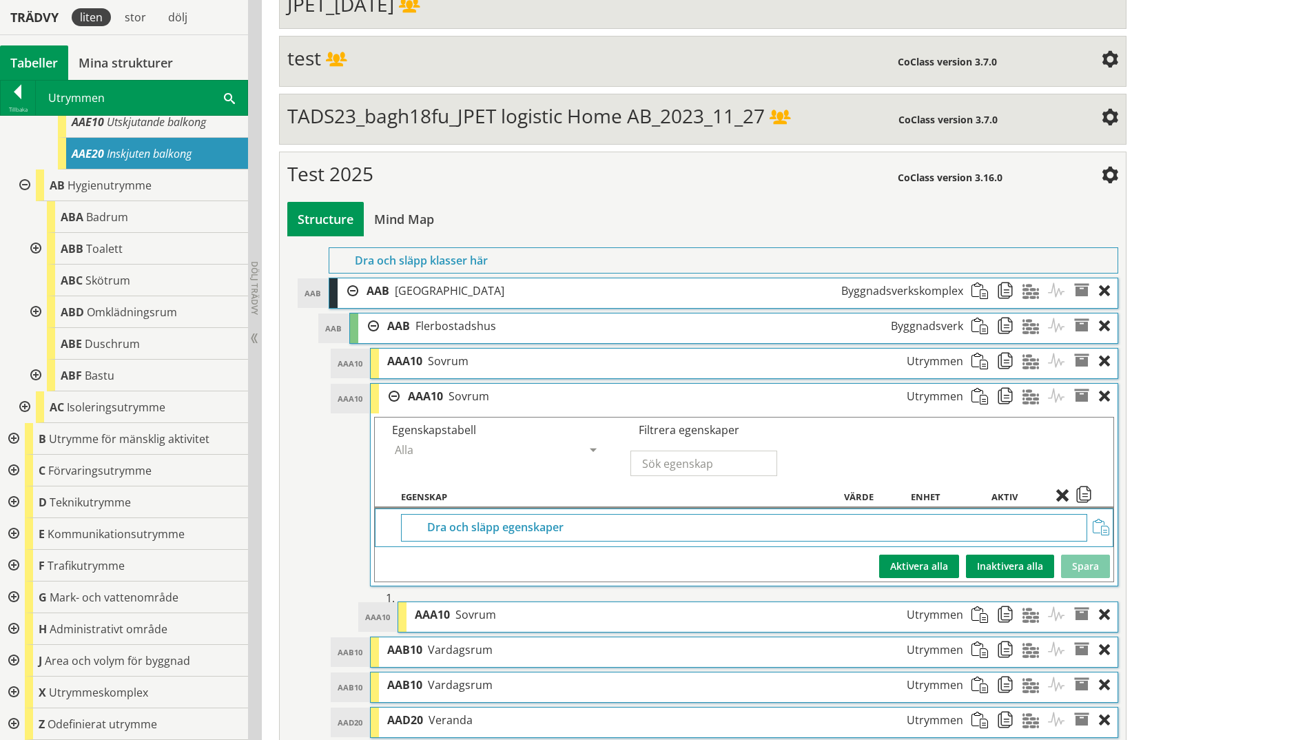
click at [1042, 398] on span at bounding box center [1086, 396] width 25 height 25
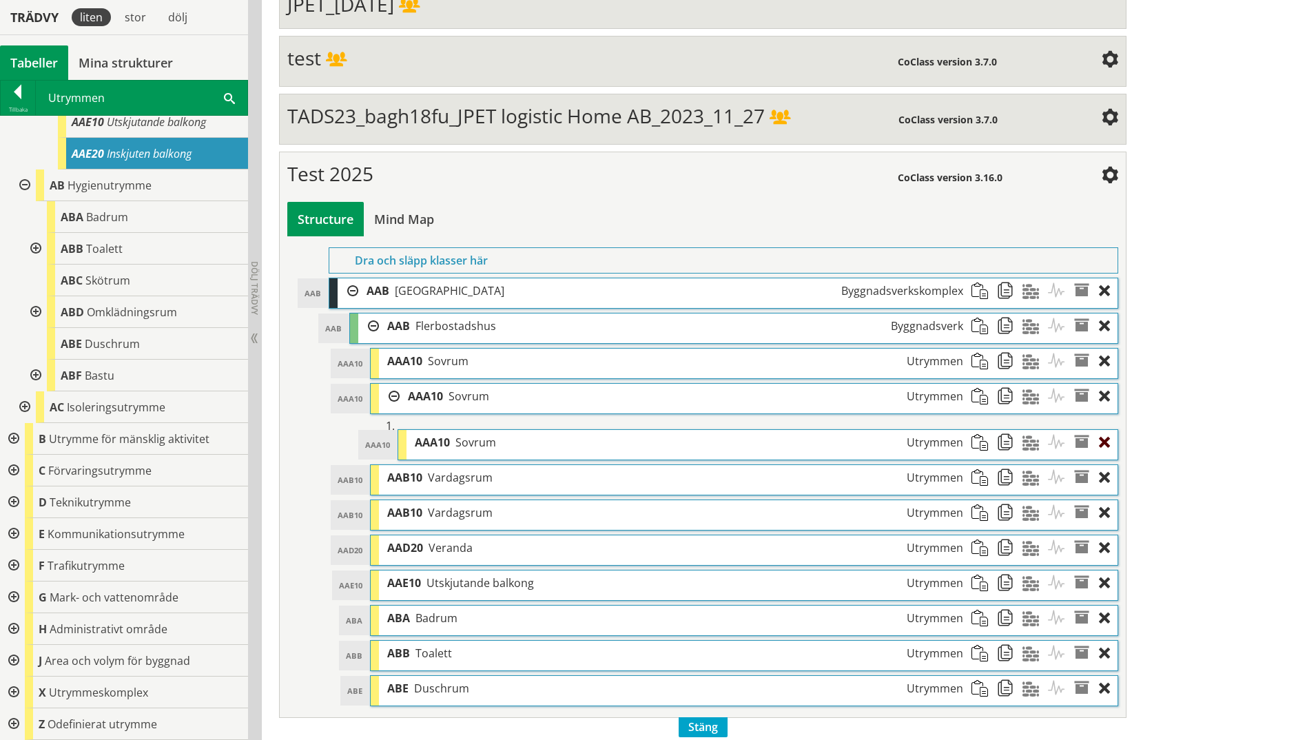
click at [1042, 448] on div at bounding box center [1108, 442] width 19 height 25
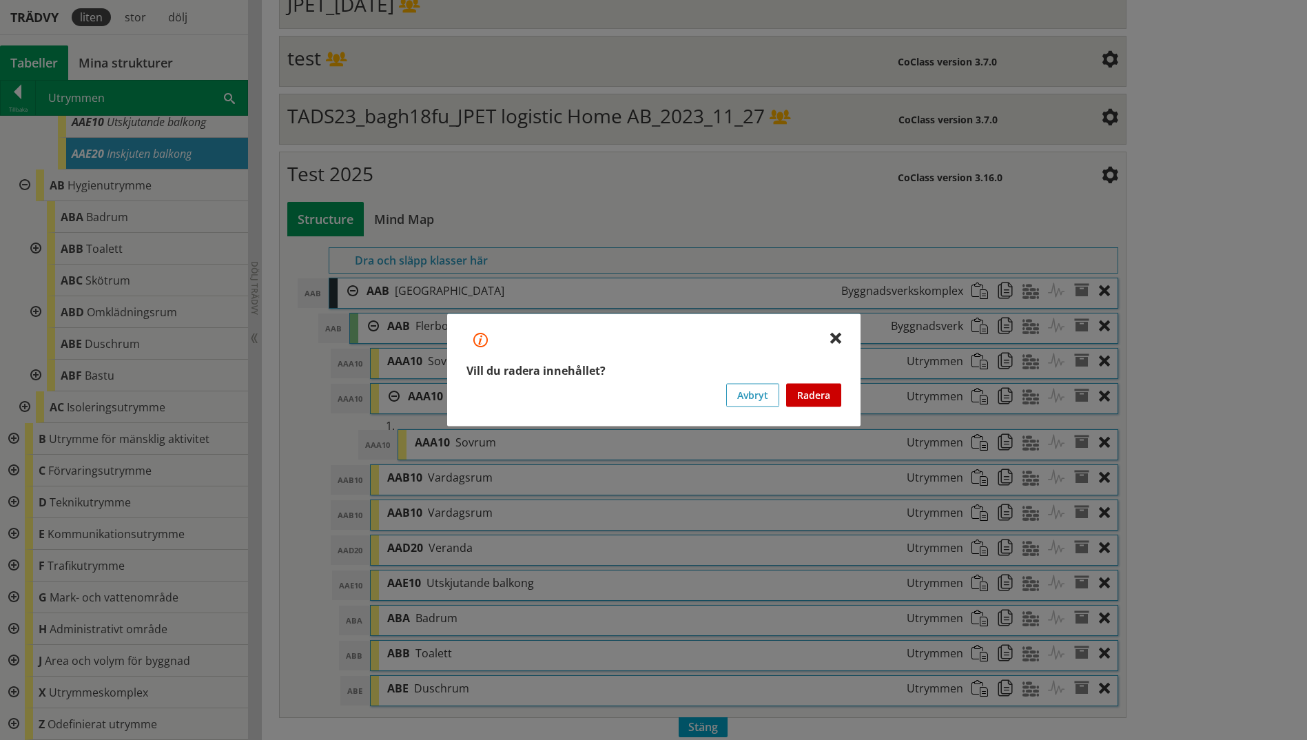
click at [807, 402] on button "Radera" at bounding box center [813, 395] width 55 height 23
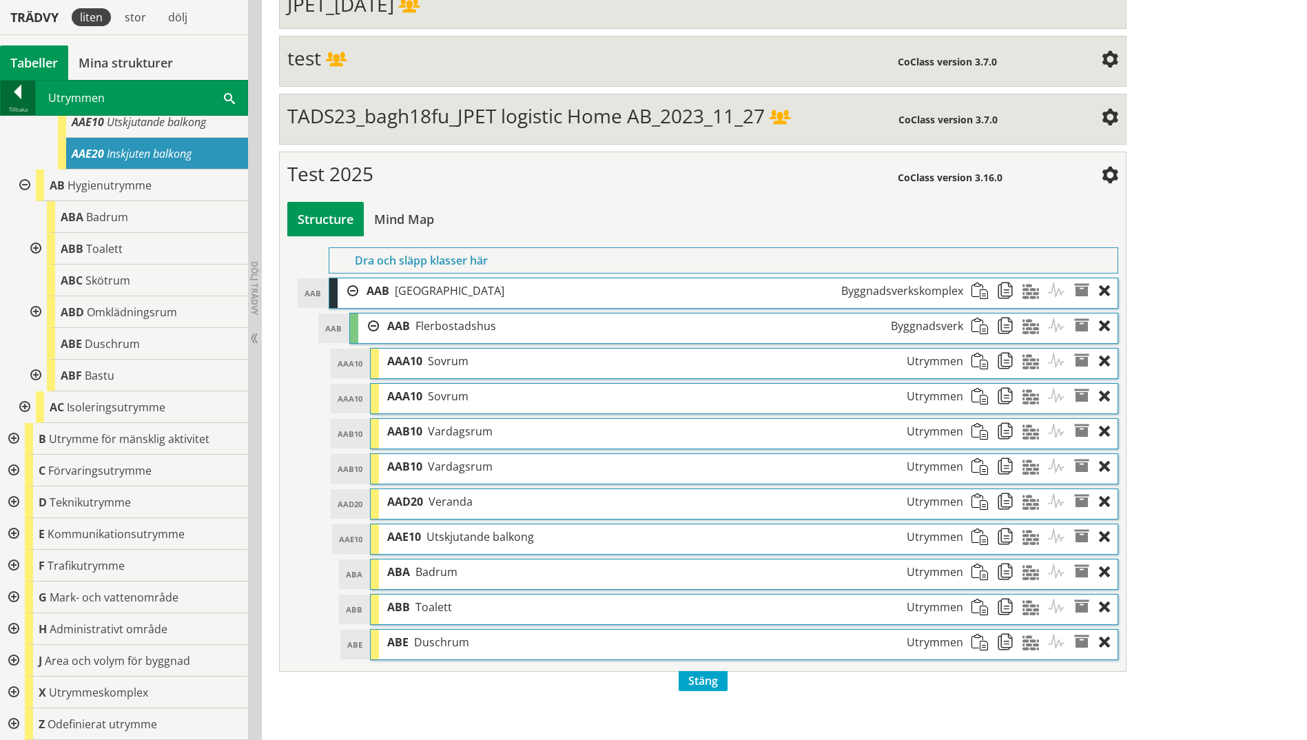
click at [8, 101] on div at bounding box center [18, 94] width 34 height 19
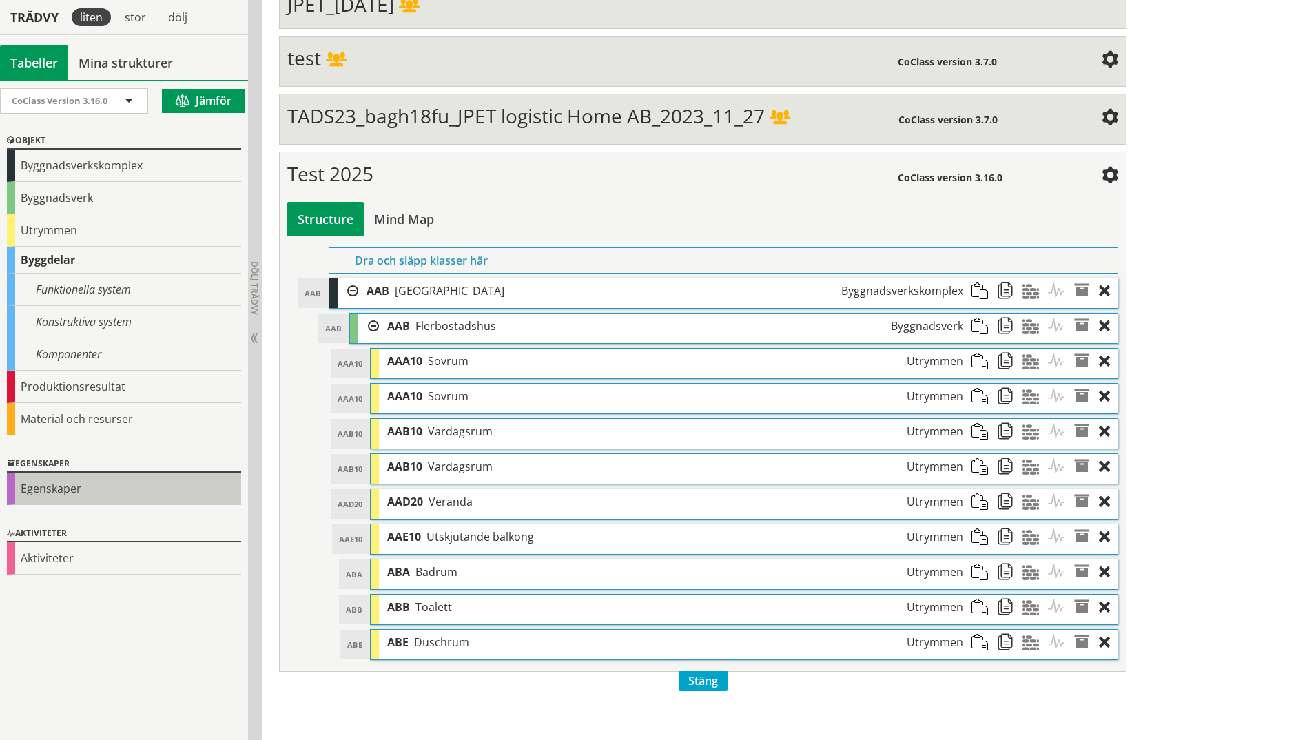
click at [55, 498] on div "Egenskaper" at bounding box center [124, 489] width 234 height 32
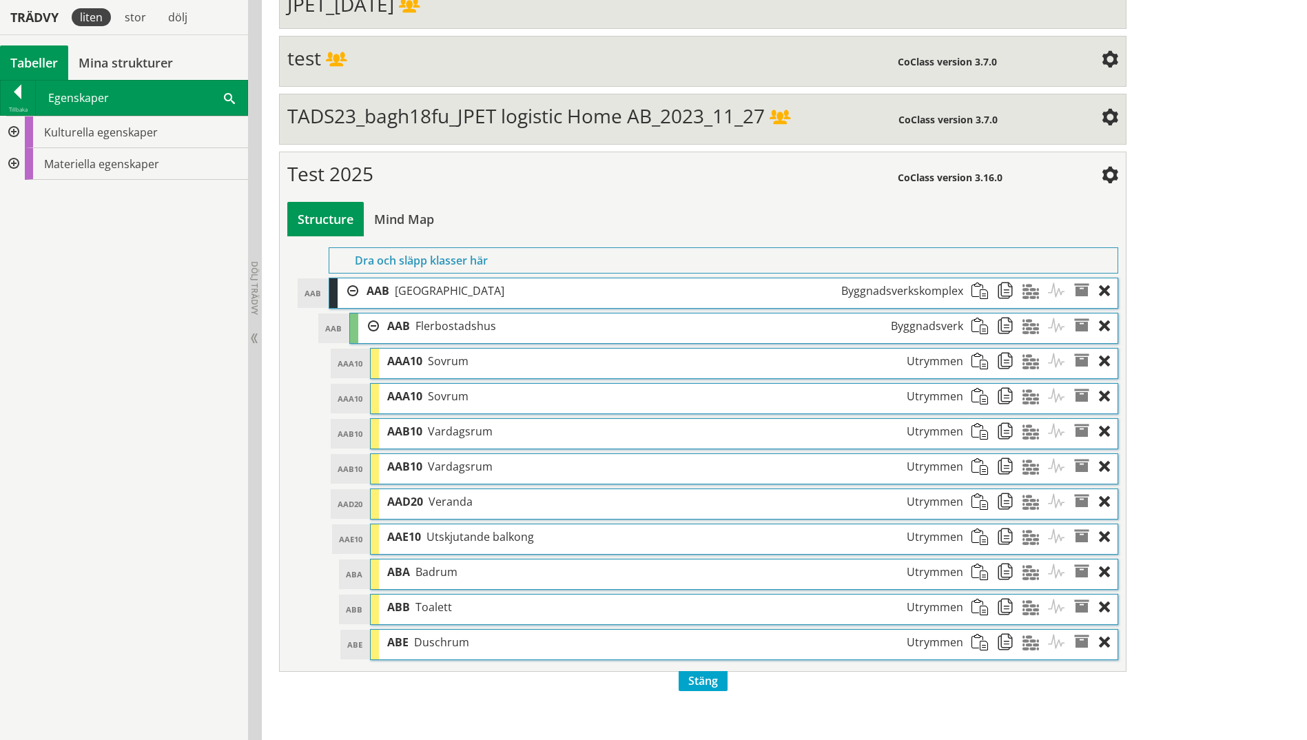
click at [4, 134] on div at bounding box center [12, 132] width 25 height 32
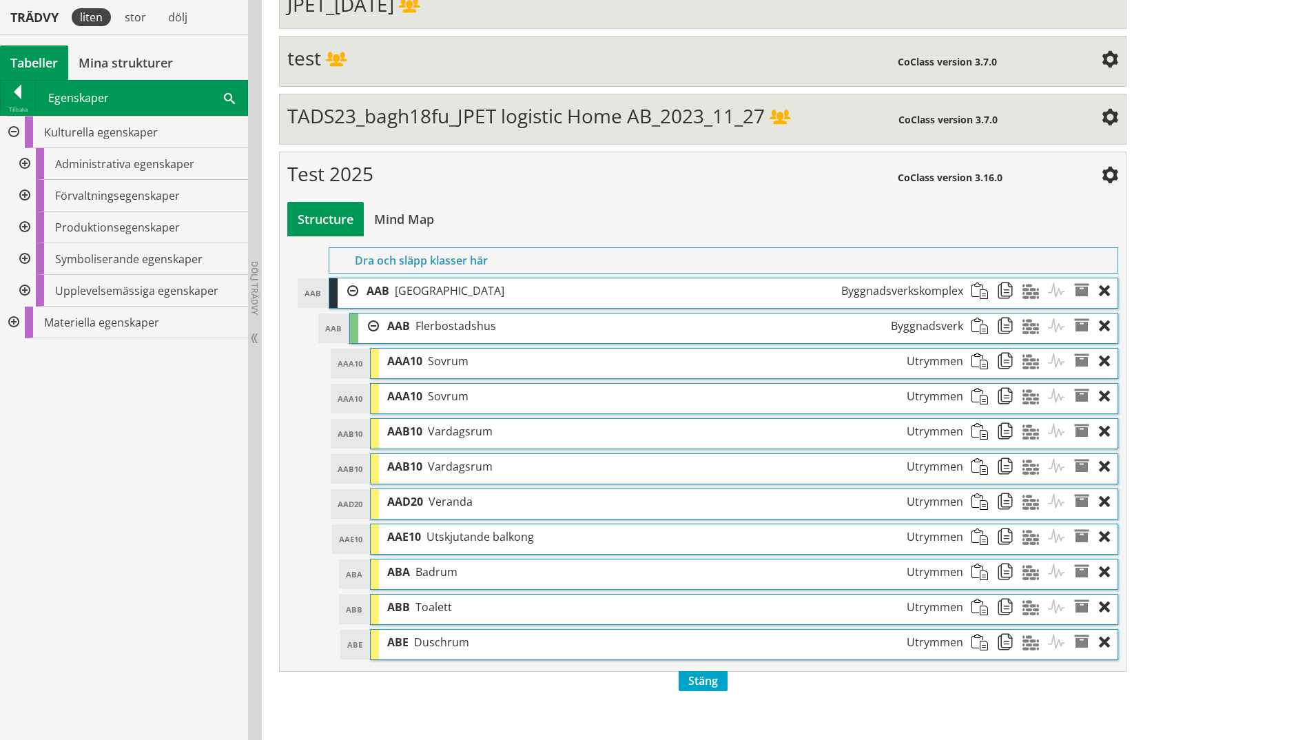
click at [20, 161] on div at bounding box center [23, 164] width 25 height 32
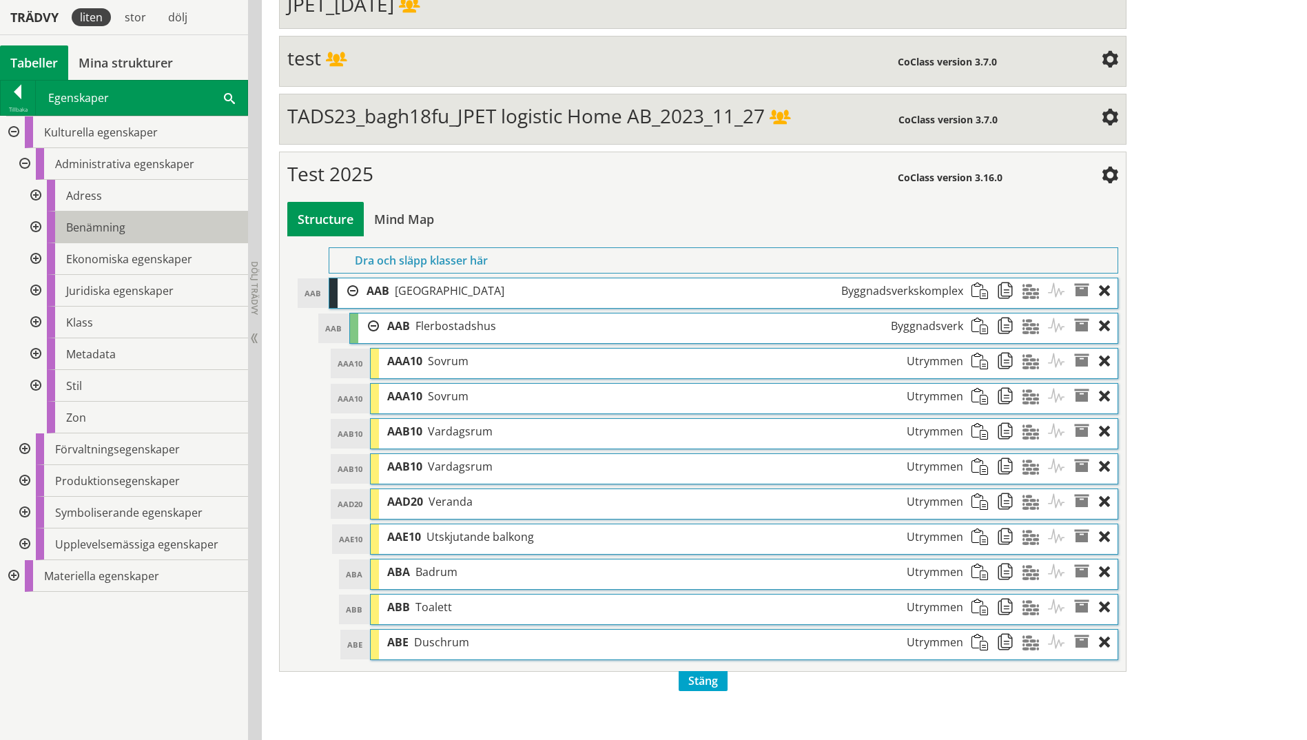
click at [127, 222] on div "Benämning" at bounding box center [147, 228] width 201 height 32
click at [34, 225] on div at bounding box center [34, 228] width 25 height 32
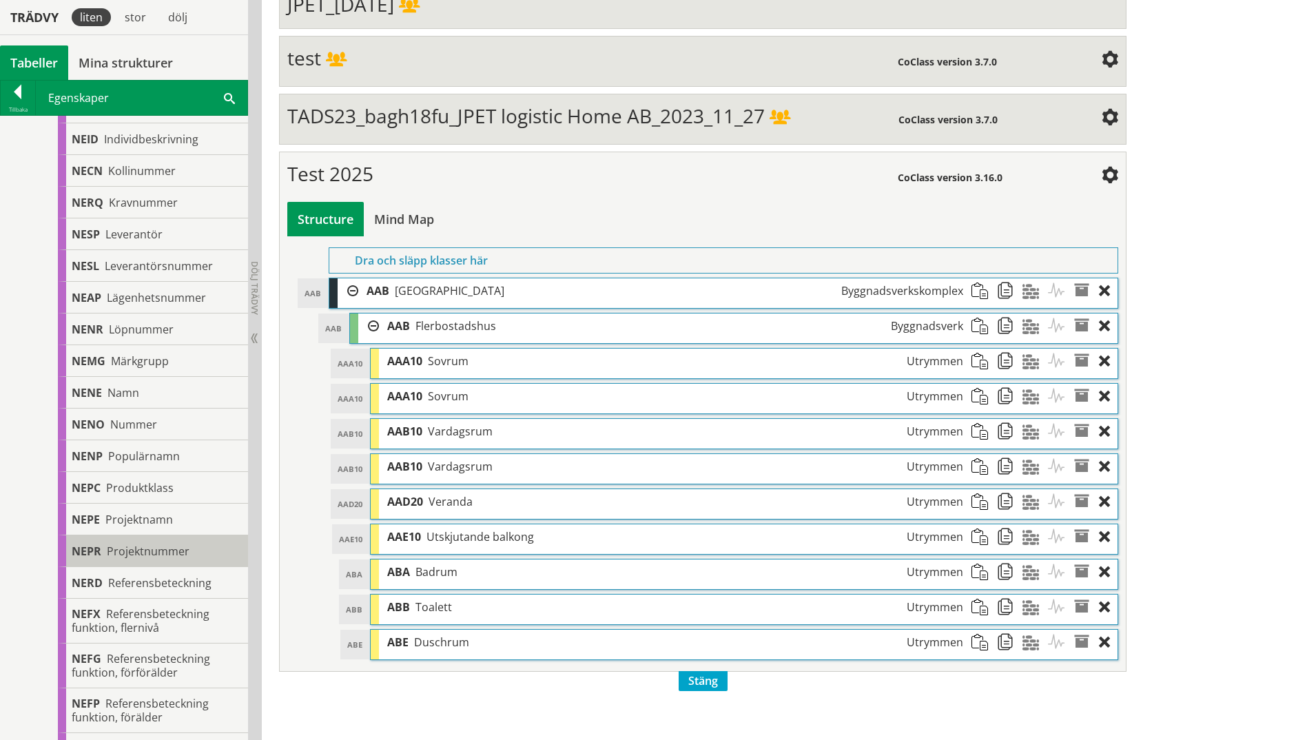
scroll to position [551, 0]
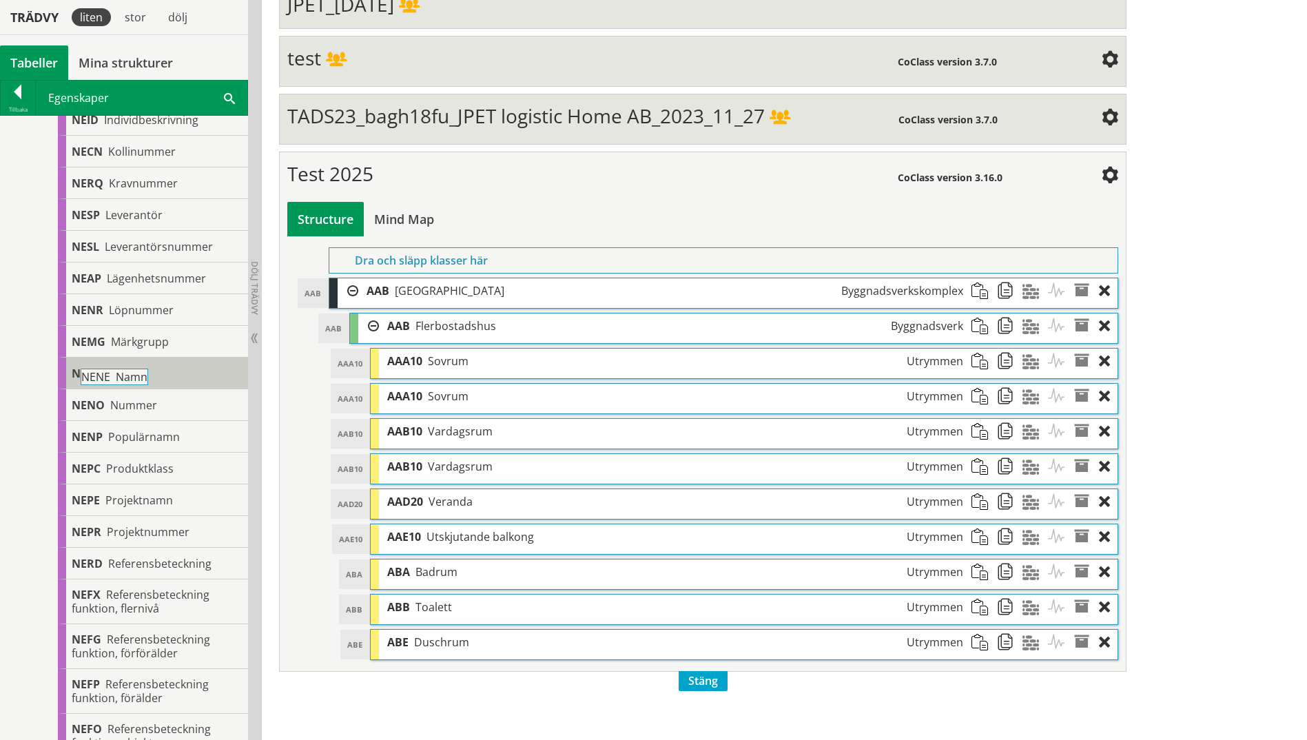
drag, startPoint x: 104, startPoint y: 369, endPoint x: 152, endPoint y: 379, distance: 48.7
click at [152, 379] on div "[PERSON_NAME]" at bounding box center [153, 374] width 190 height 32
click at [1042, 436] on span at bounding box center [1086, 431] width 25 height 25
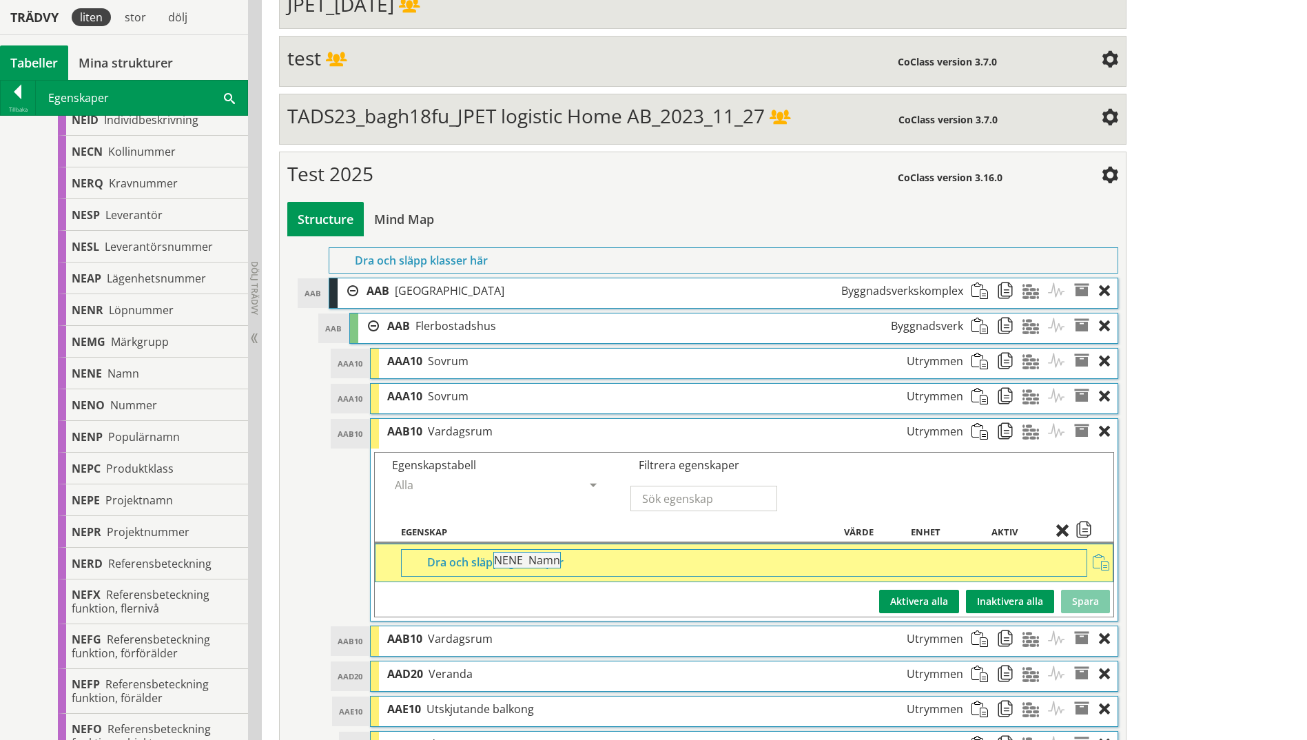
drag, startPoint x: 86, startPoint y: 375, endPoint x: 547, endPoint y: 569, distance: 499.7
click at [547, 569] on div "Trädvy liten stor [GEOGRAPHIC_DATA] Tabeller Mina strukturer CoClass Version 3.…" at bounding box center [653, 241] width 1307 height 1272
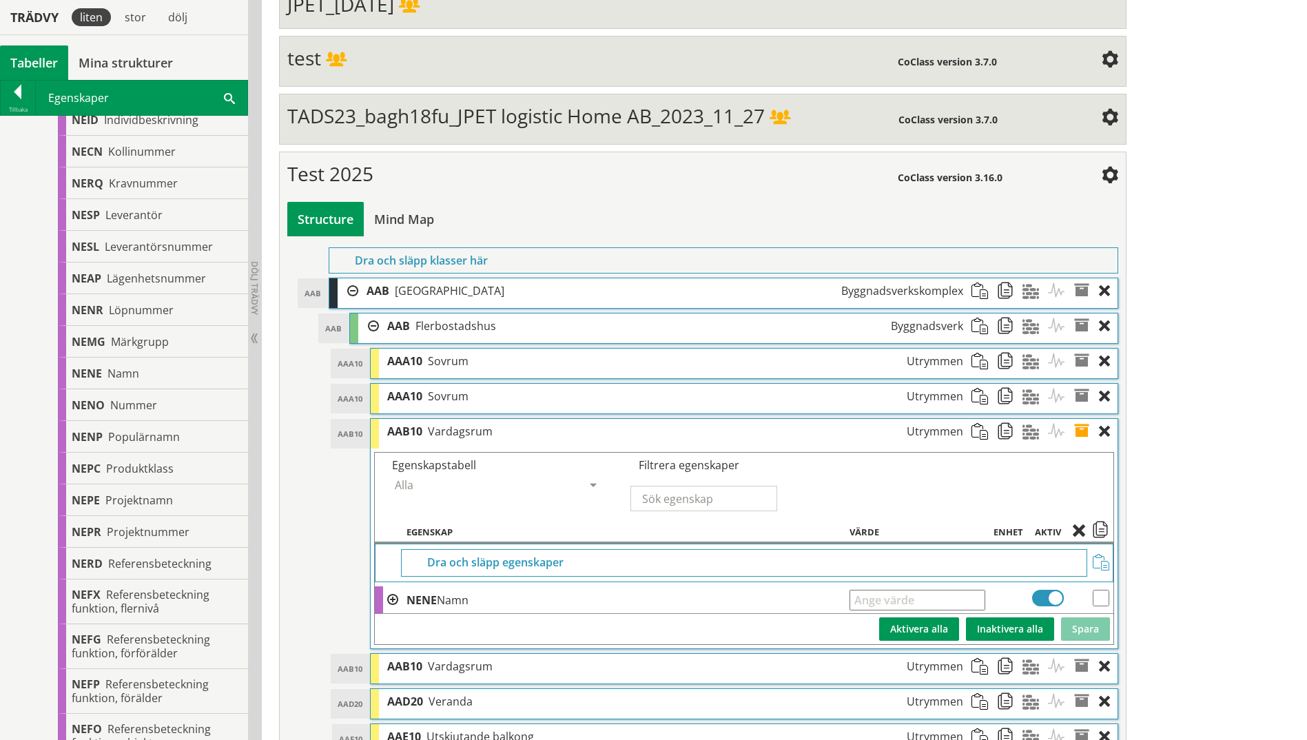
click at [861, 574] on input "text" at bounding box center [917, 600] width 135 height 21
type input "l"
type input "huvud vardagsrum"
click at [1042, 574] on button "Spara" at bounding box center [1085, 628] width 49 height 23
click at [1042, 574] on input "checkbox" at bounding box center [1101, 598] width 17 height 17
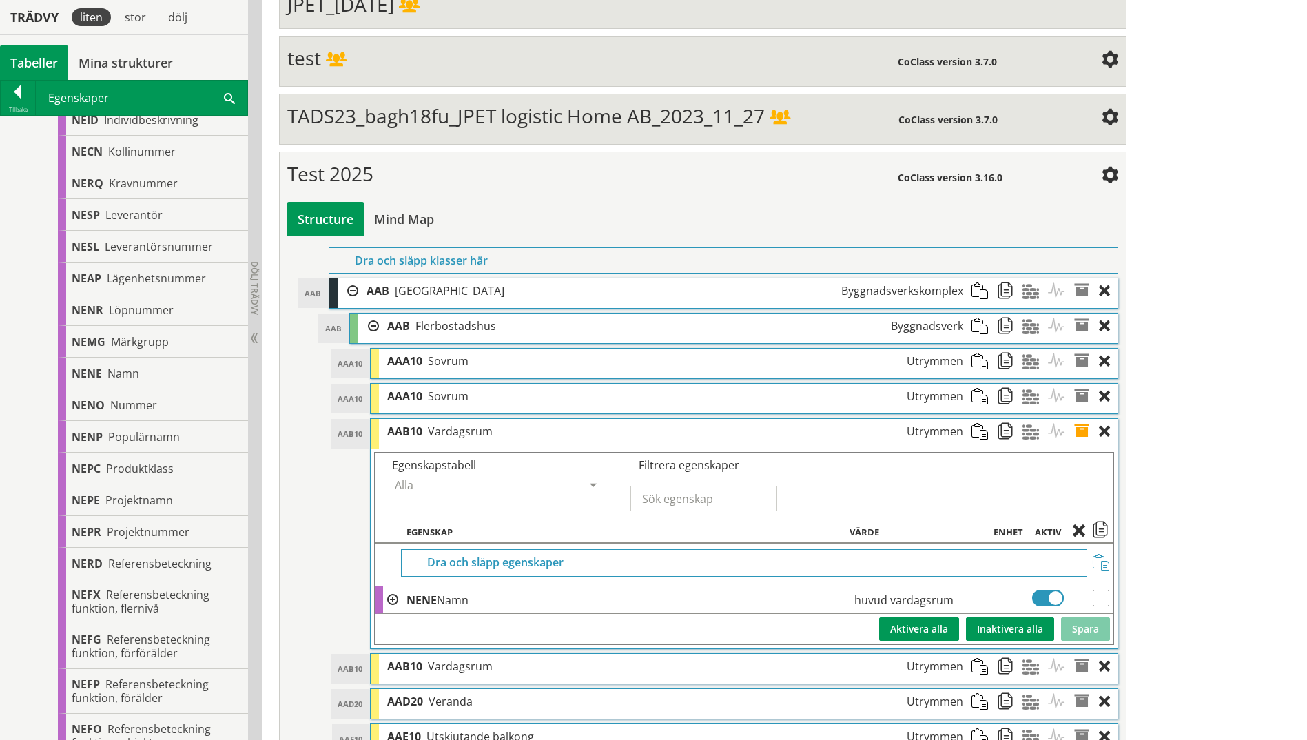
checkbox input "true"
click at [928, 574] on button "Aktivera alla" at bounding box center [919, 628] width 80 height 23
click at [1042, 436] on span at bounding box center [1086, 431] width 25 height 25
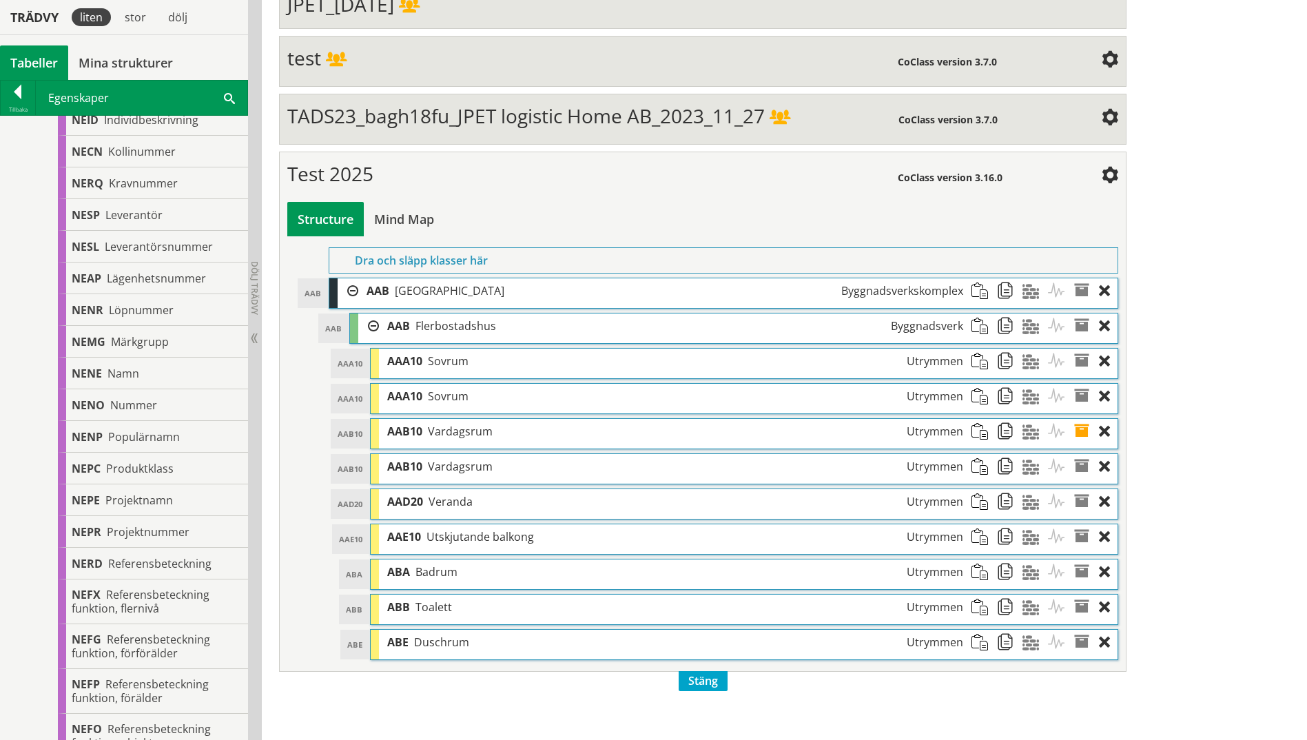
click at [1042, 436] on span at bounding box center [1086, 431] width 25 height 25
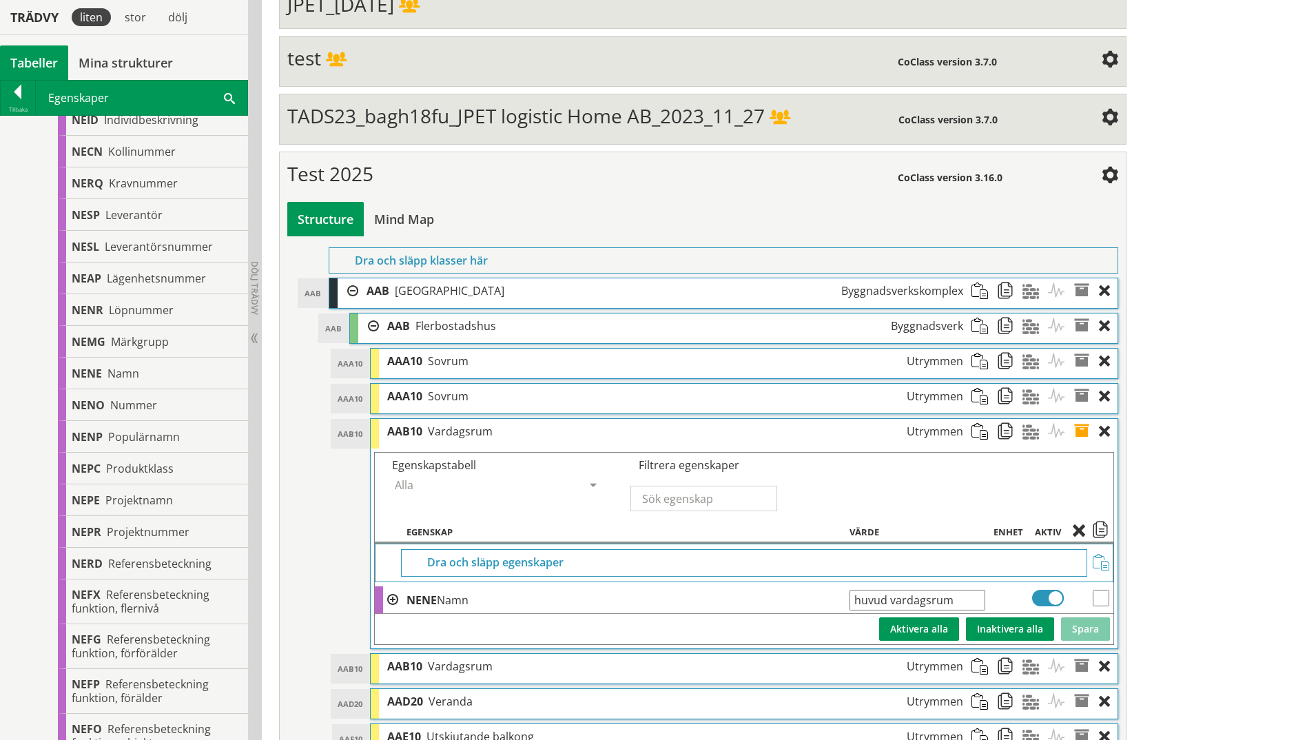
click at [1042, 436] on span at bounding box center [1086, 431] width 25 height 25
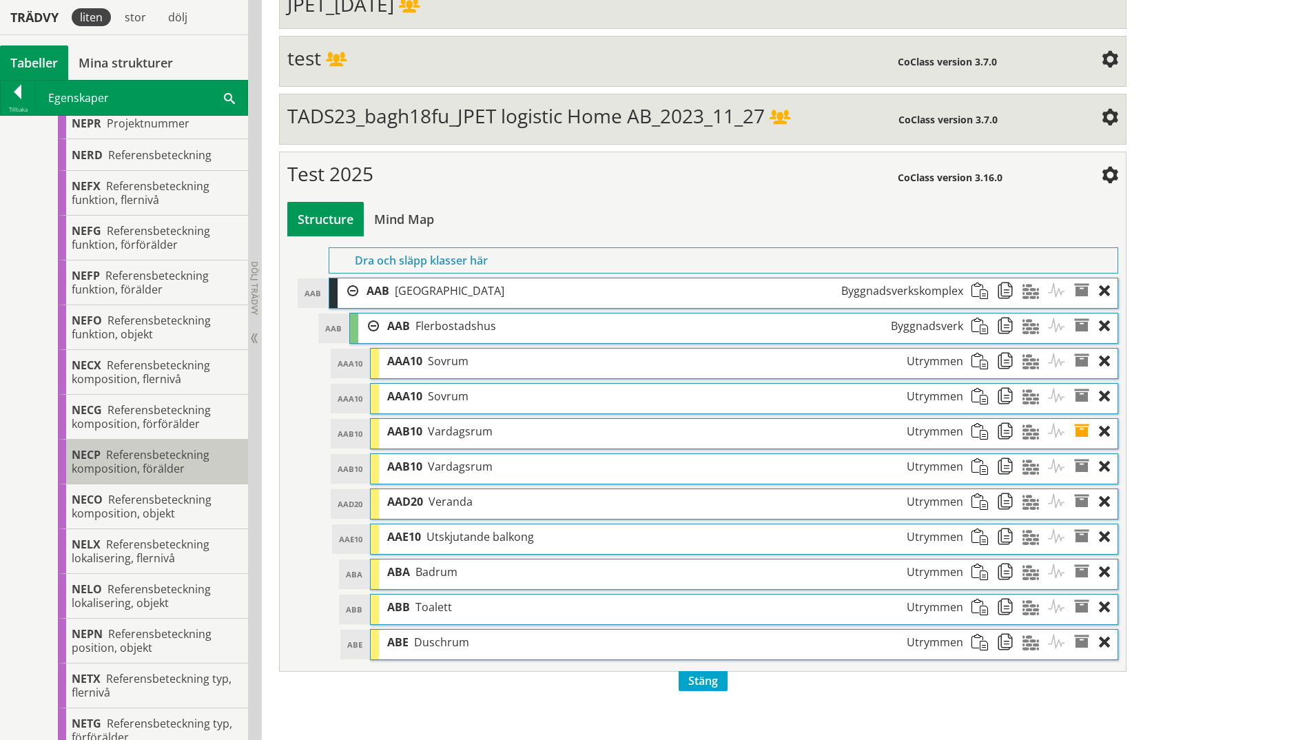
scroll to position [965, 0]
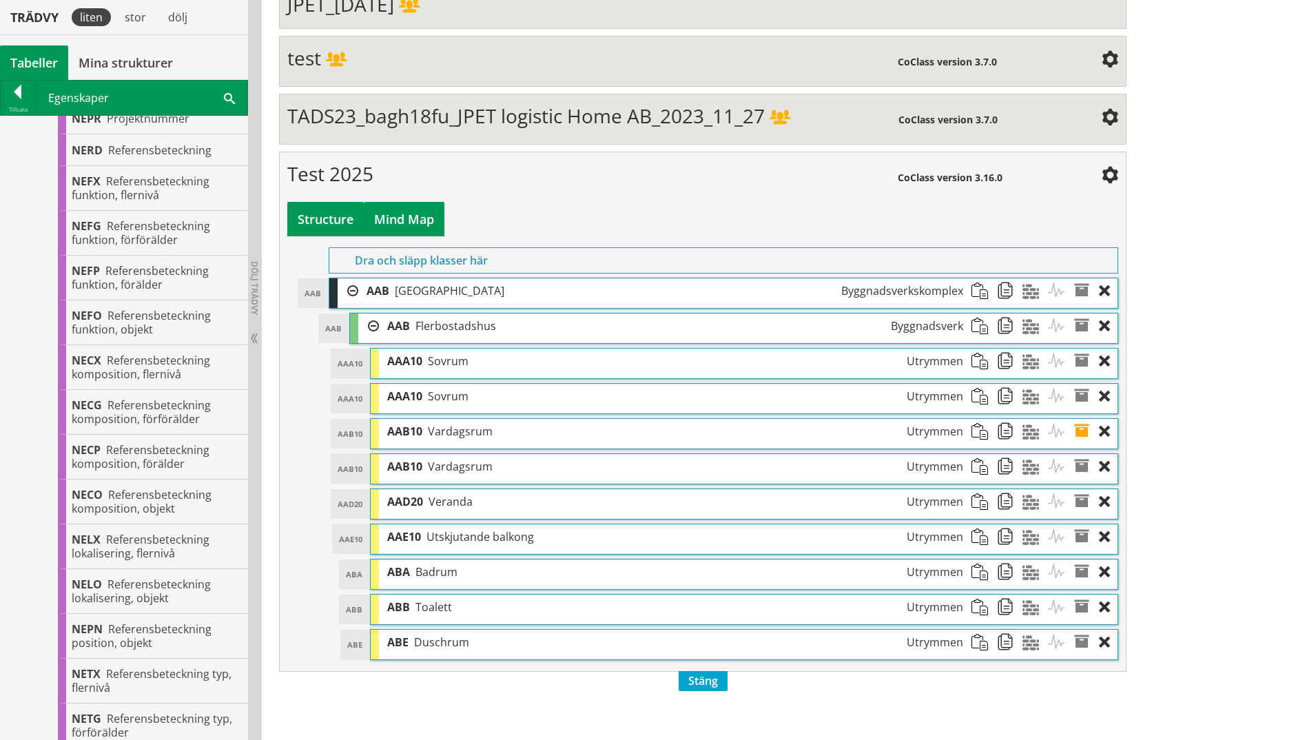
click at [421, 221] on div "Mind Map" at bounding box center [404, 219] width 81 height 34
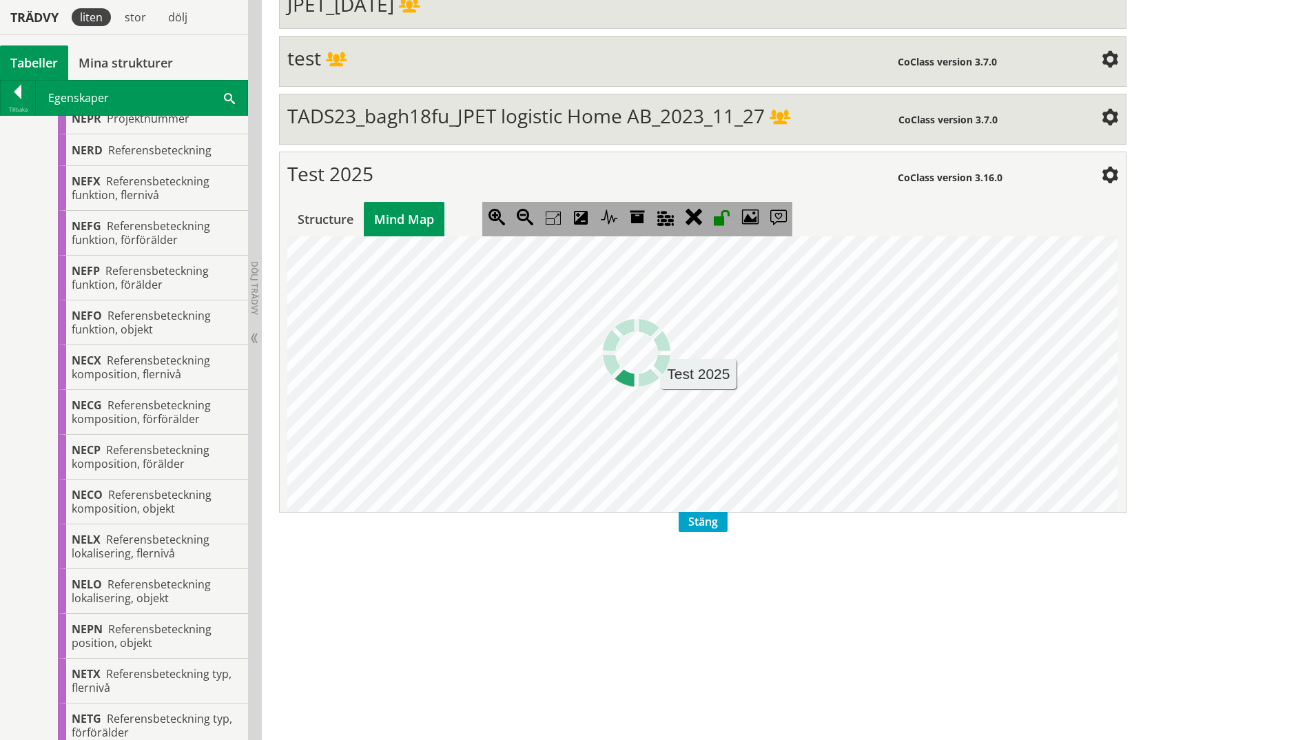
scroll to position [0, 0]
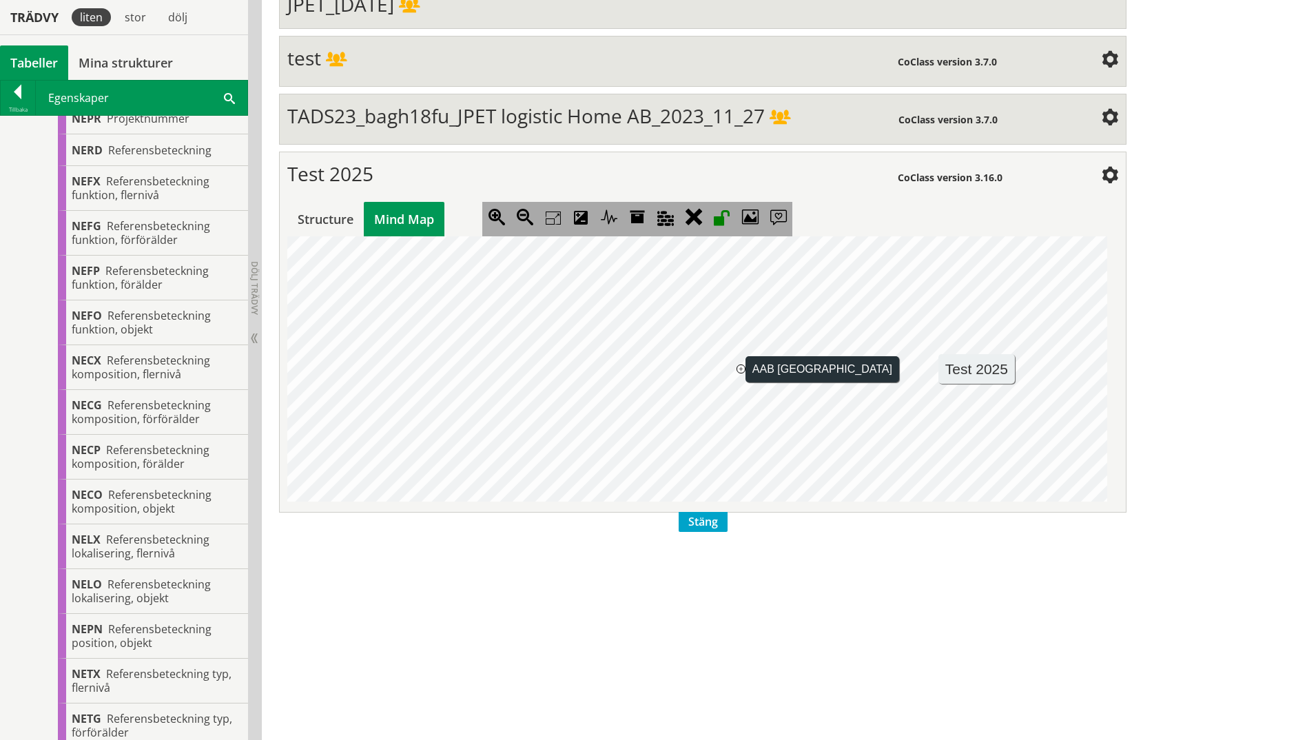
click at [737, 368] on jmexpander "+" at bounding box center [741, 369] width 9 height 9
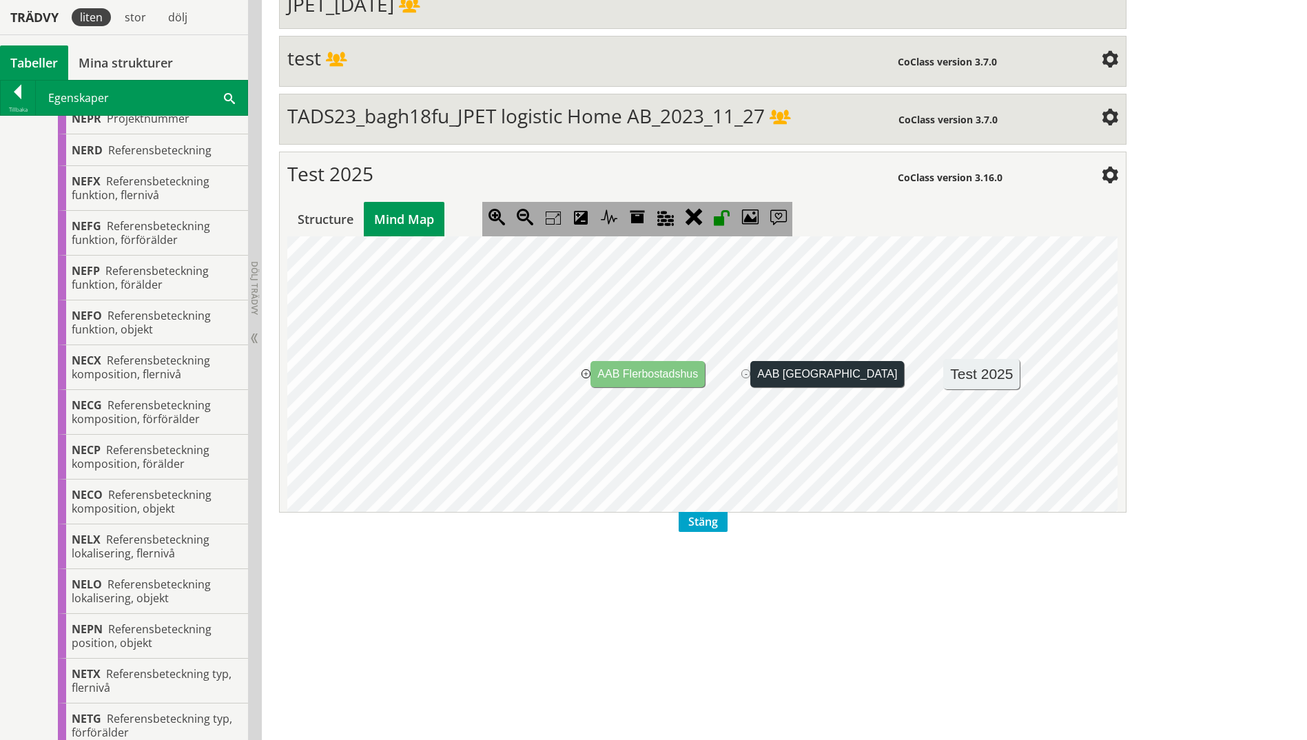
click at [584, 374] on jmexpander "+" at bounding box center [586, 373] width 9 height 9
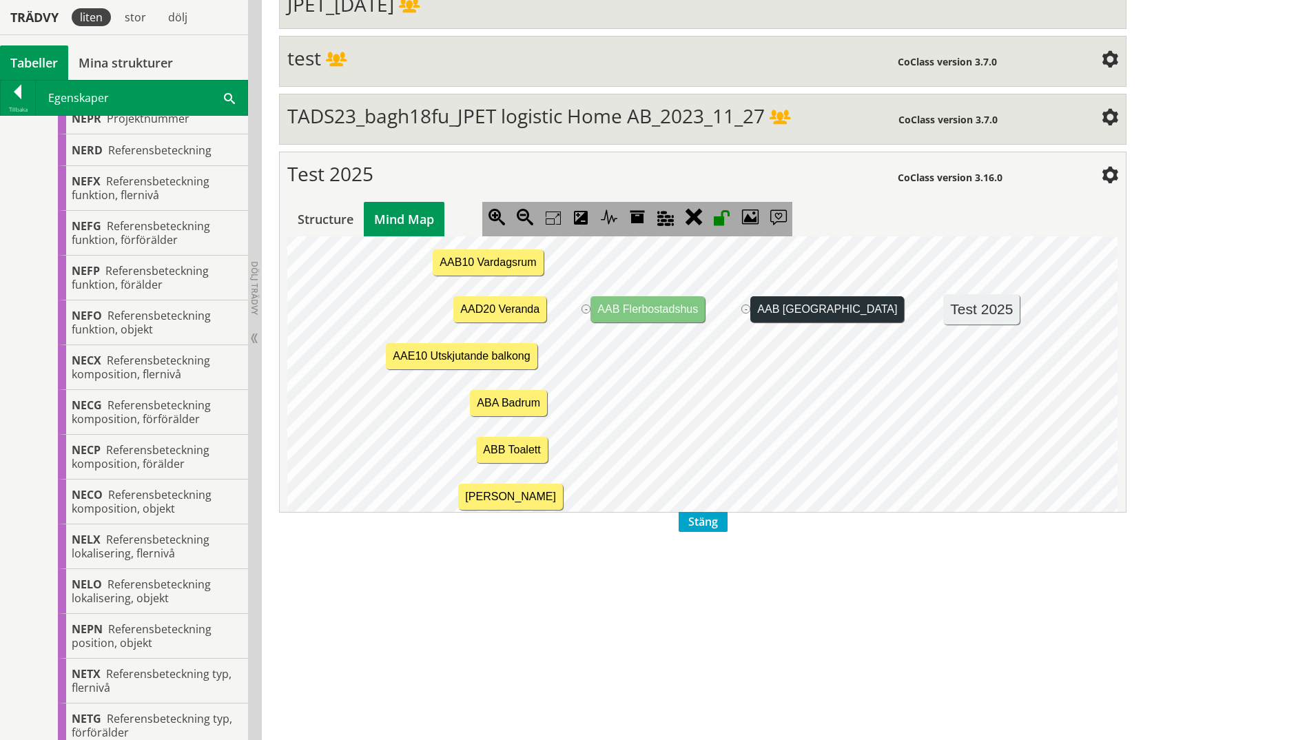
scroll to position [205, 0]
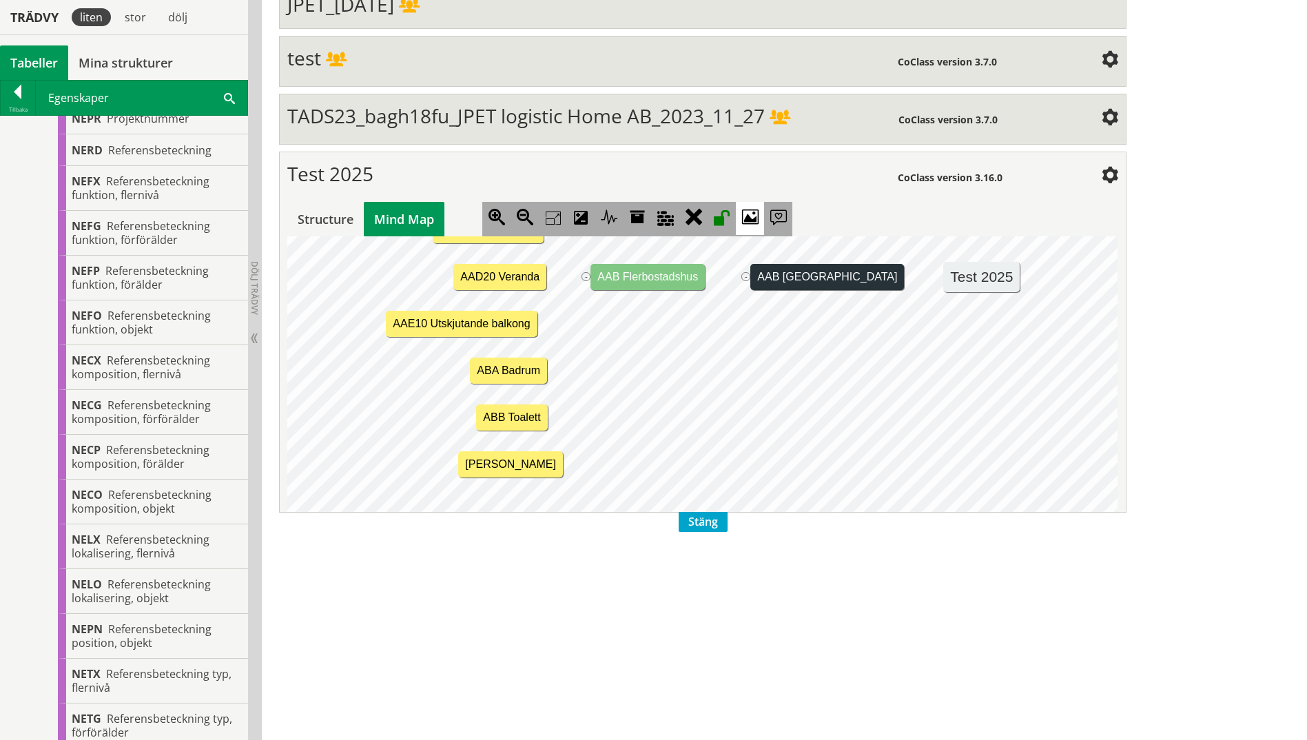
click at [757, 216] on icon at bounding box center [750, 218] width 28 height 33
click at [326, 224] on div "Structure" at bounding box center [325, 219] width 76 height 34
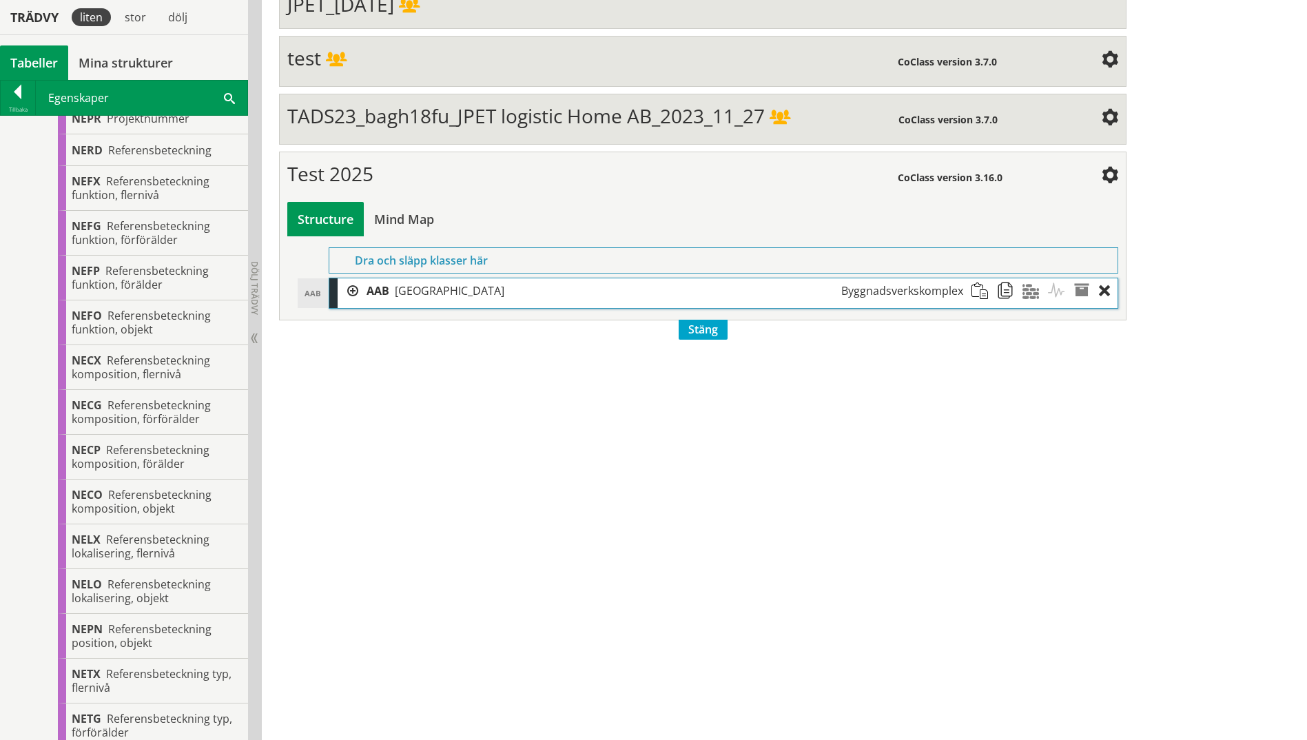
click at [348, 294] on div at bounding box center [348, 290] width 21 height 25
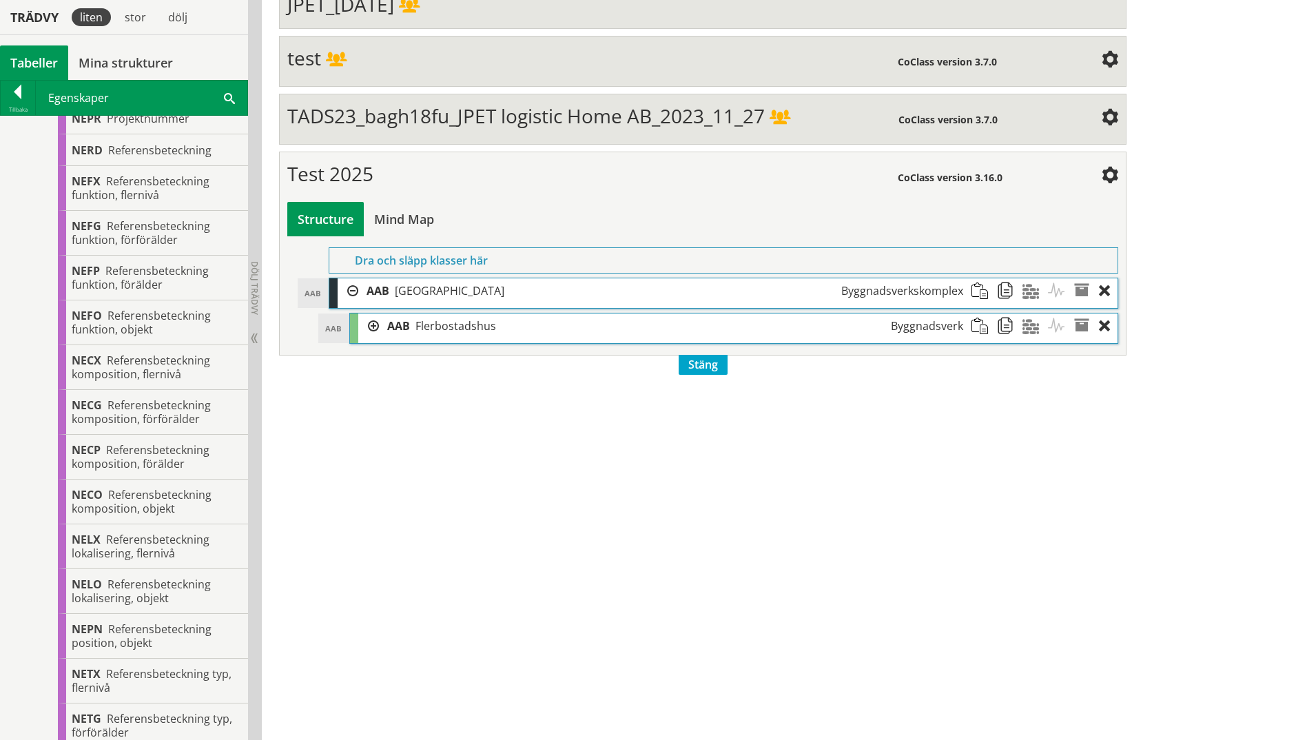
click at [367, 329] on div at bounding box center [368, 326] width 21 height 25
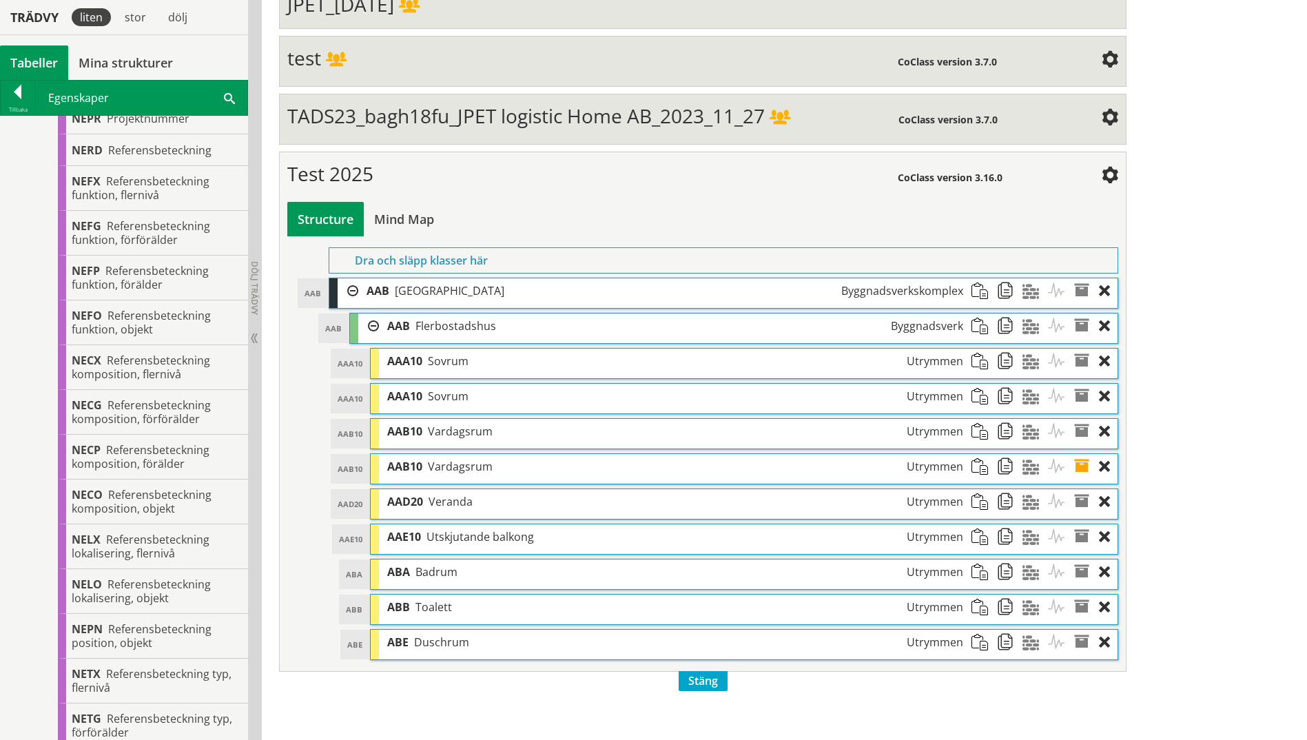
click at [1042, 473] on span at bounding box center [1086, 466] width 25 height 25
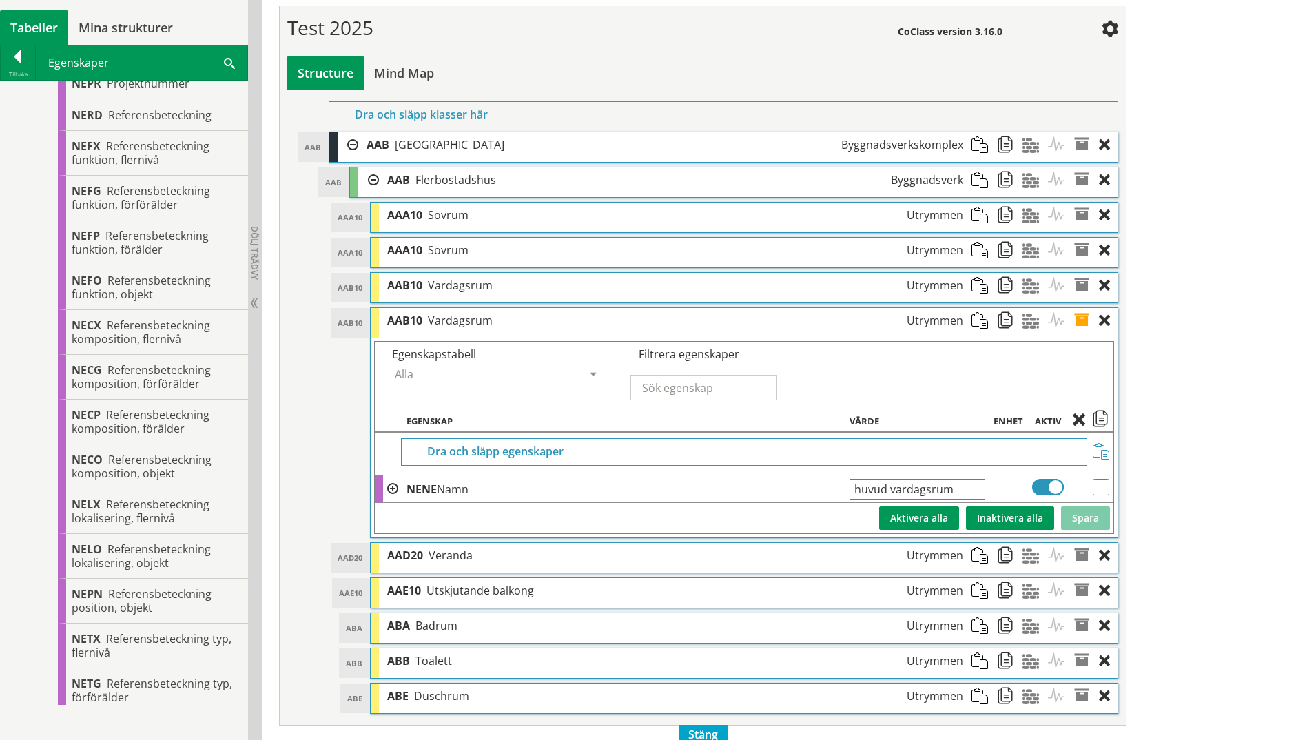
scroll to position [689, 0]
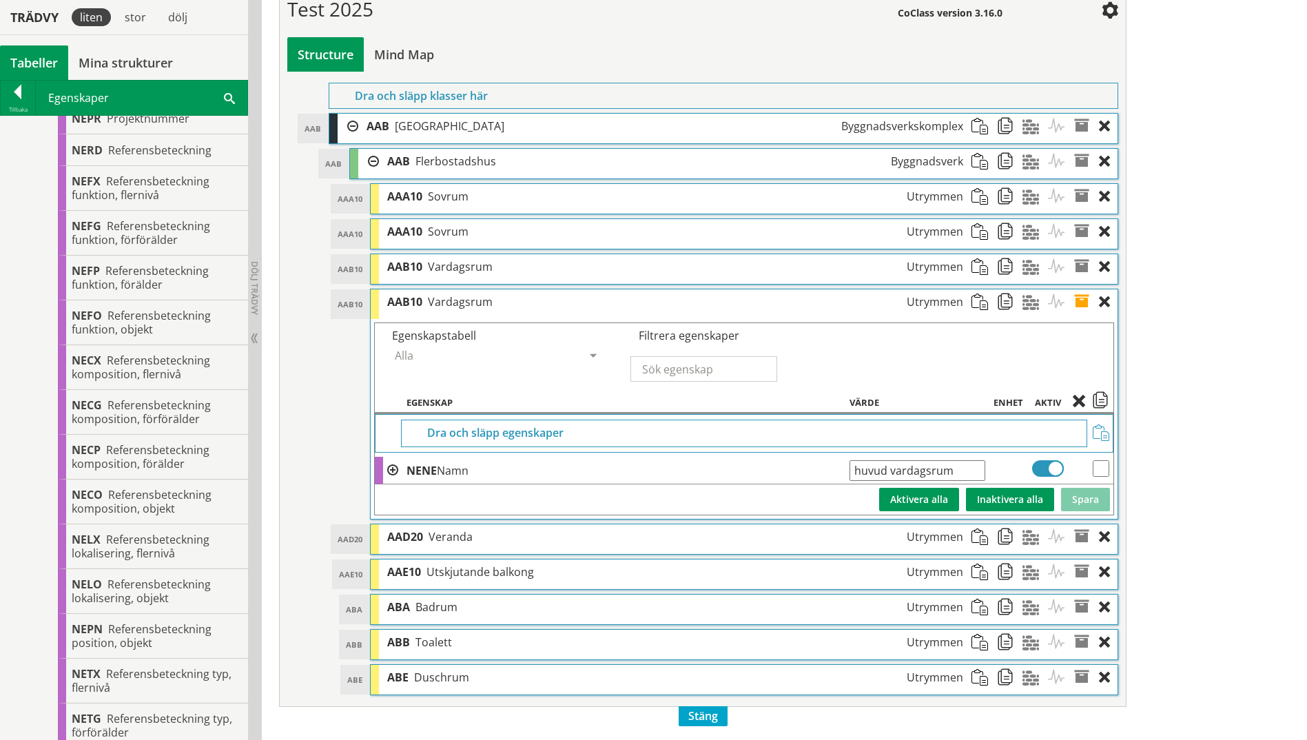
click at [710, 574] on span "Stäng" at bounding box center [703, 716] width 49 height 20
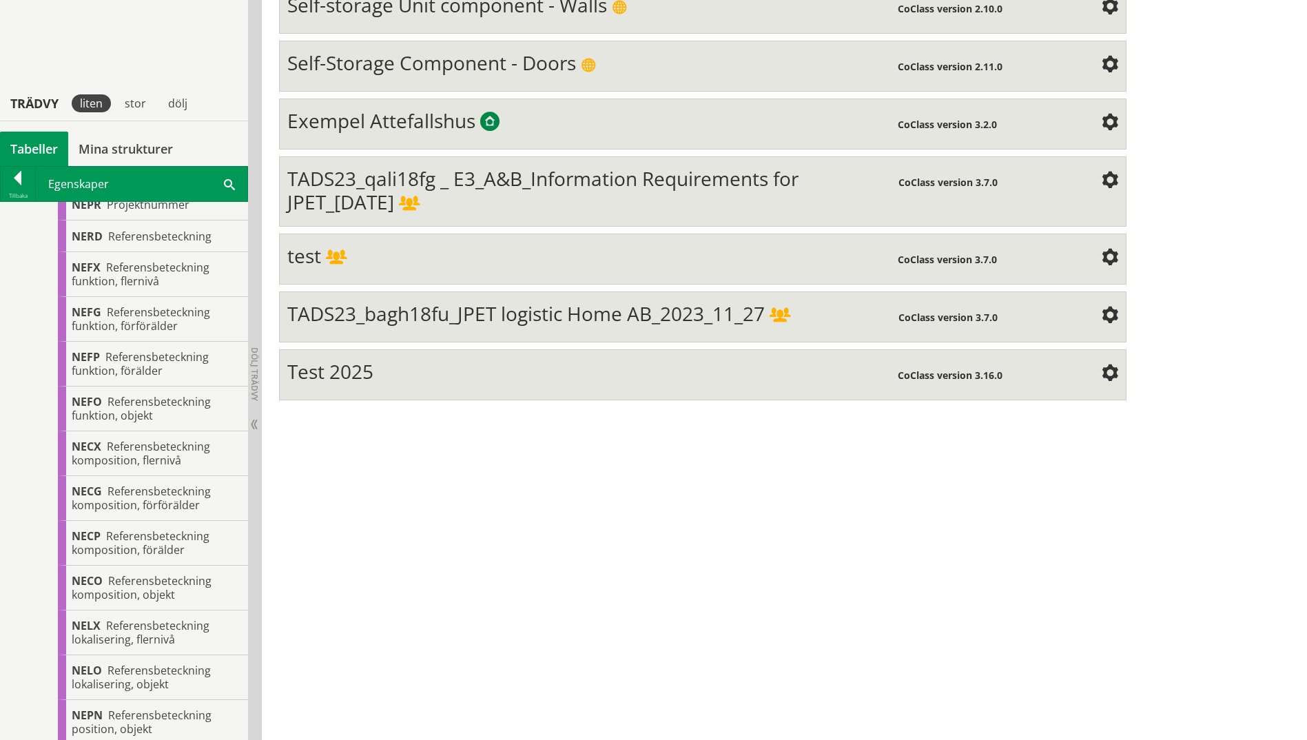
scroll to position [207, 0]
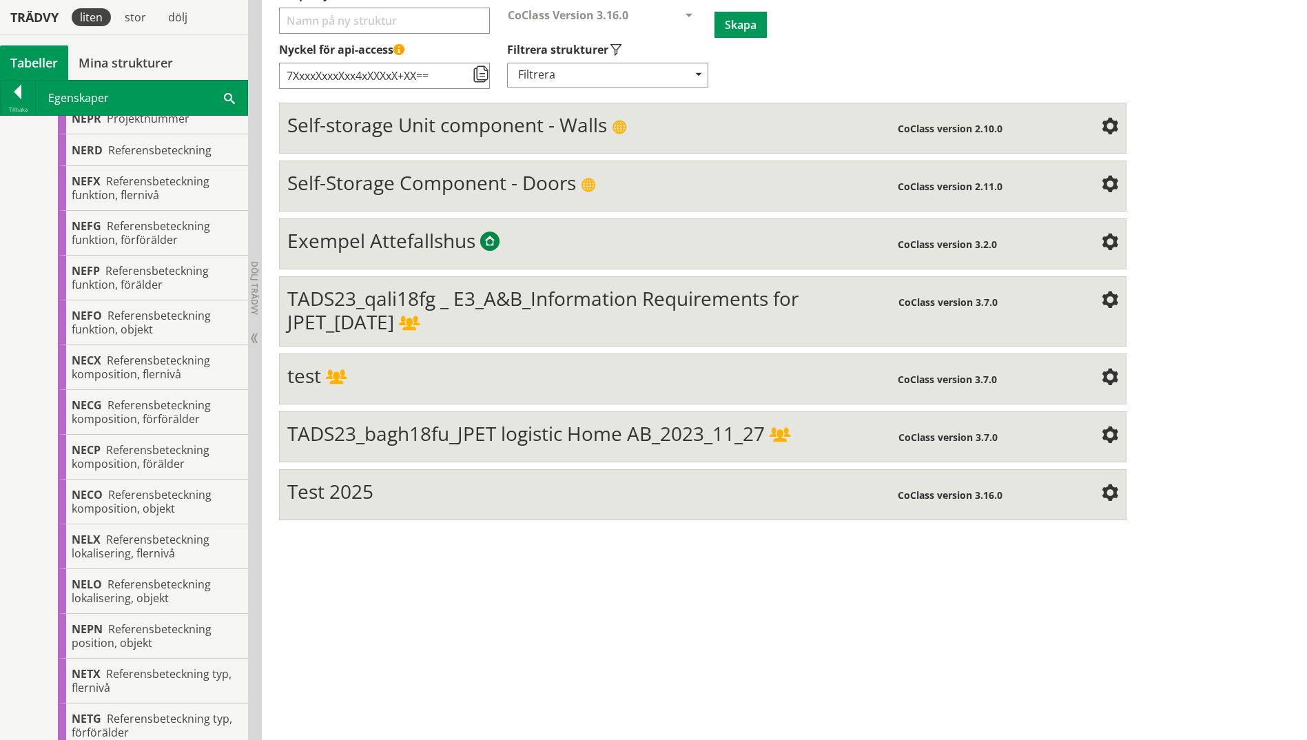
click at [391, 310] on span "TADS23_qali18fg _ E3_A&B_Information Requirements for JPET_[DATE]" at bounding box center [542, 310] width 511 height 50
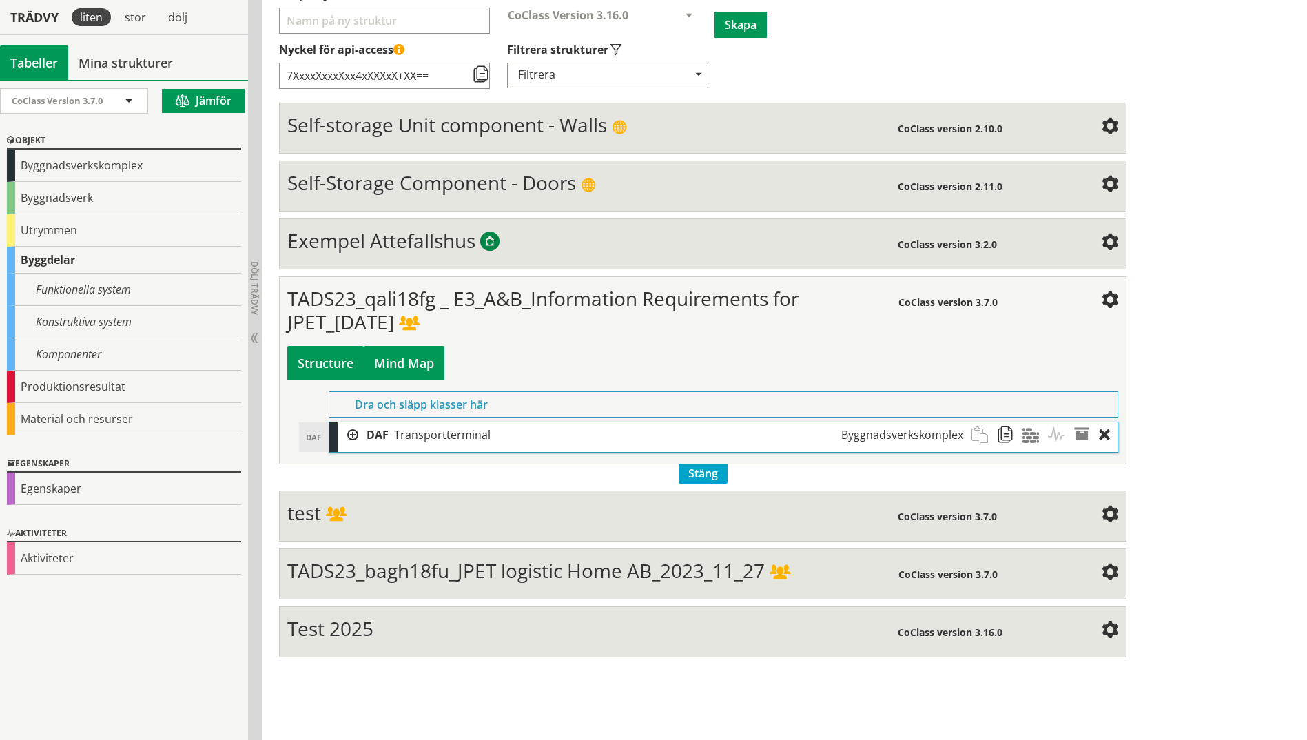
click at [398, 356] on div "Mind Map" at bounding box center [404, 363] width 81 height 34
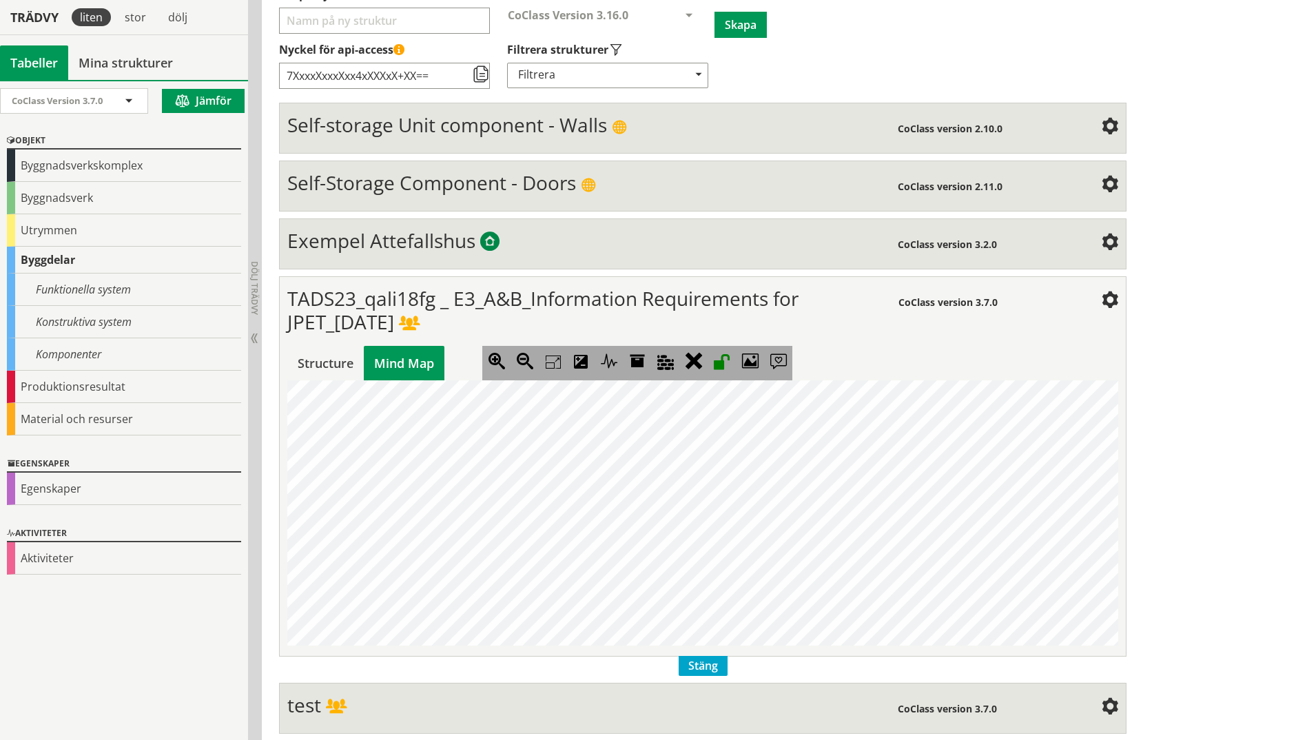
scroll to position [0, 794]
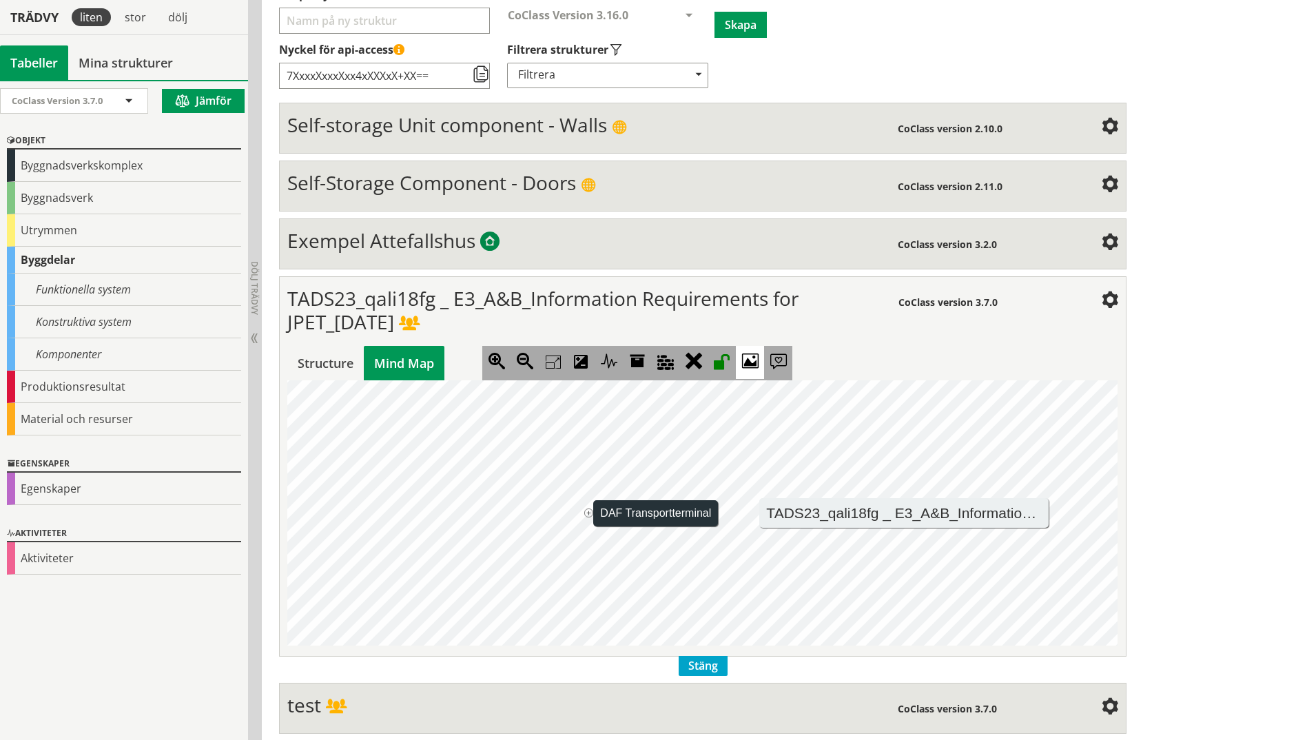
click at [757, 365] on icon at bounding box center [750, 362] width 28 height 33
click at [633, 367] on icon at bounding box center [638, 362] width 28 height 33
click at [582, 360] on icon at bounding box center [581, 362] width 28 height 33
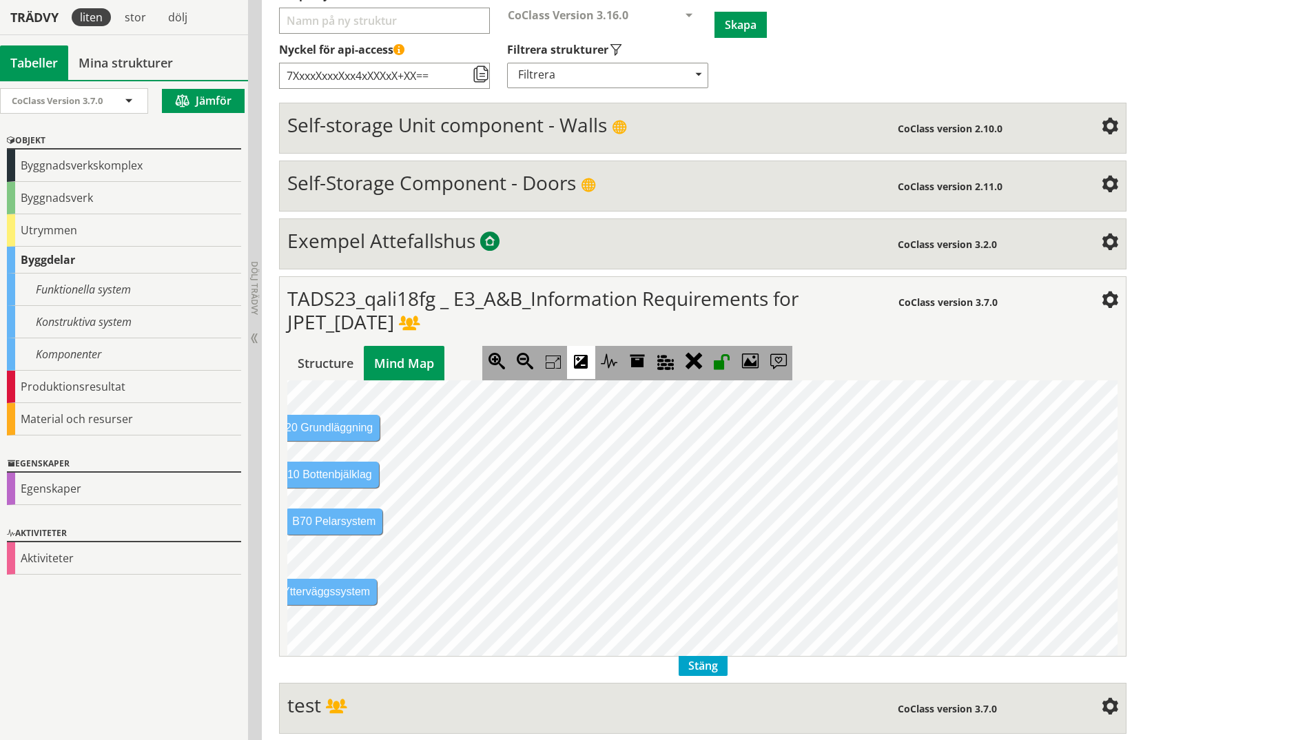
click at [580, 360] on icon at bounding box center [581, 362] width 28 height 33
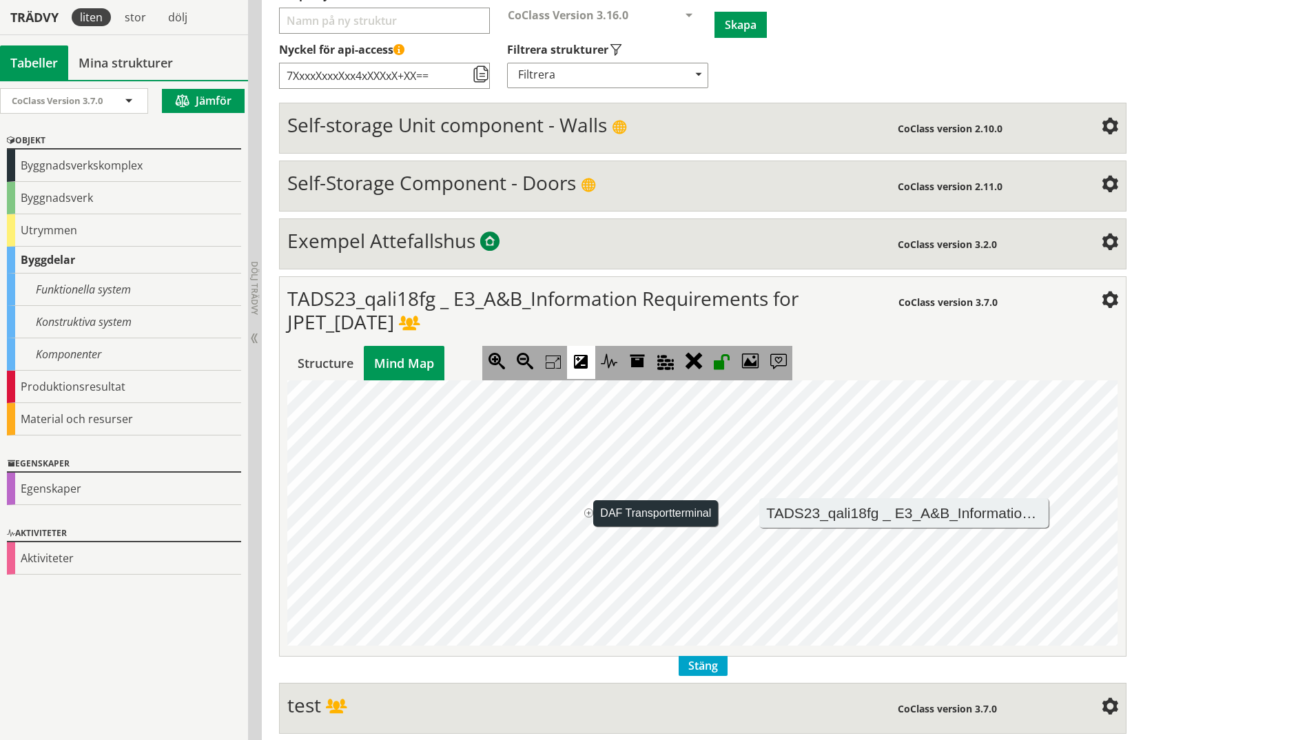
click at [580, 360] on icon at bounding box center [581, 362] width 28 height 33
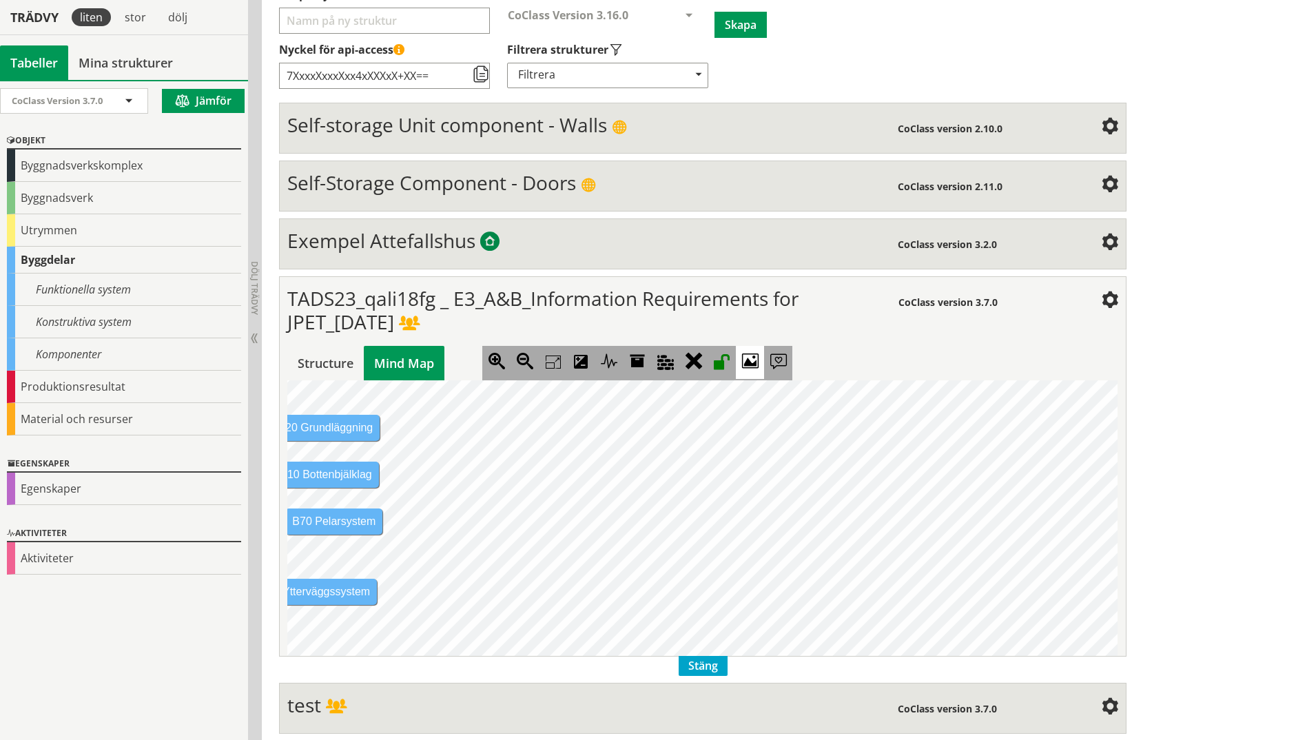
click at [752, 361] on icon at bounding box center [750, 362] width 28 height 33
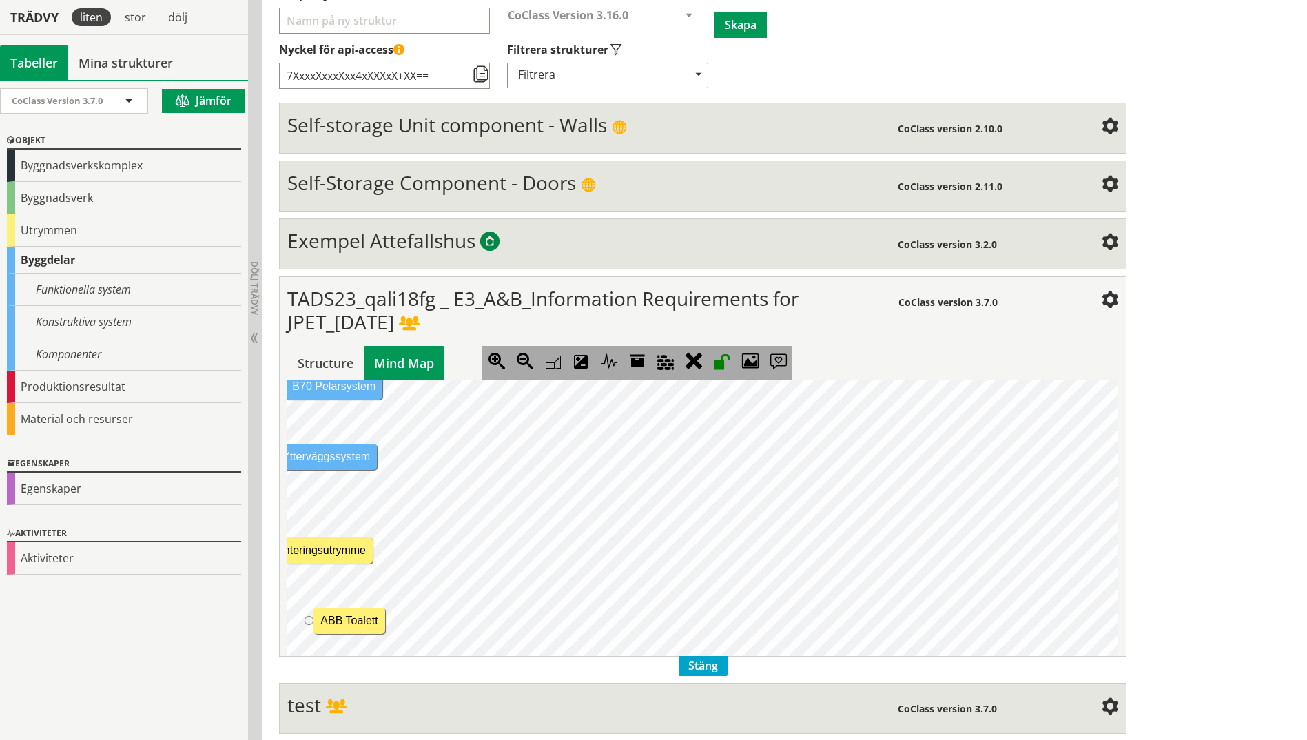
scroll to position [138, 794]
click at [638, 358] on icon at bounding box center [638, 362] width 28 height 33
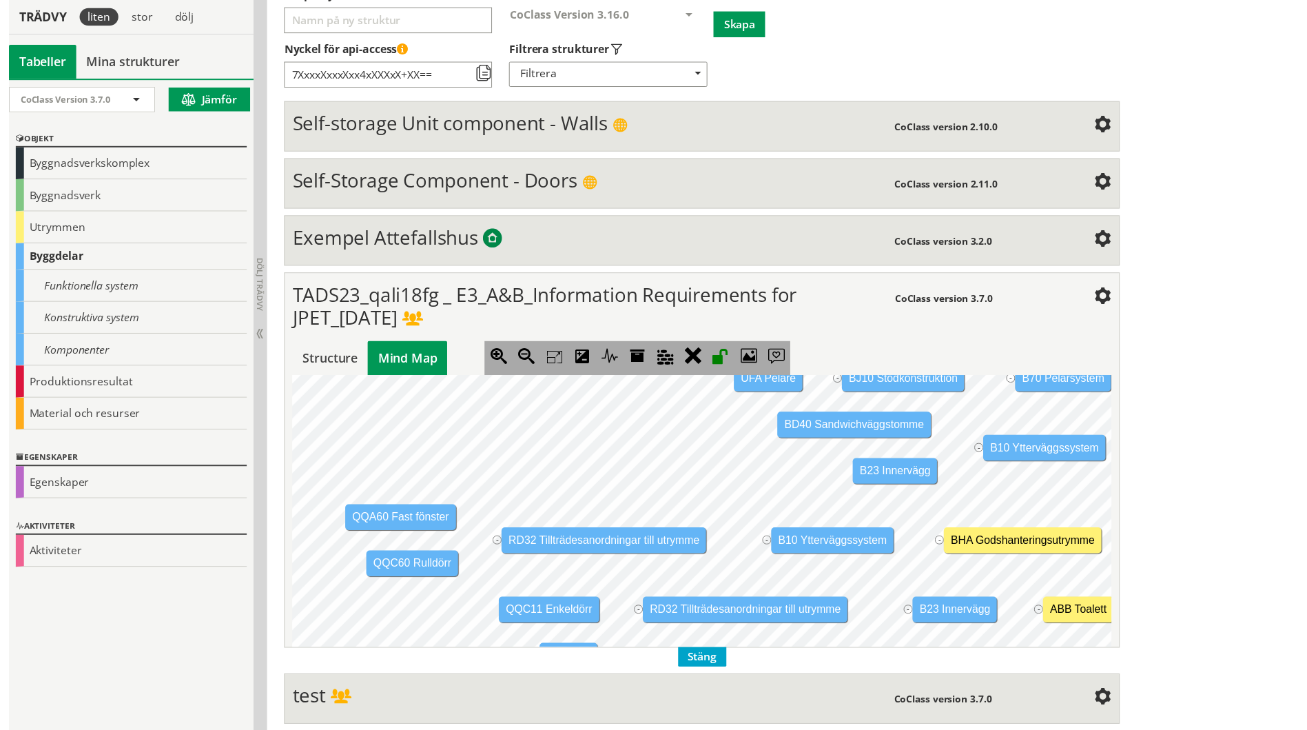
scroll to position [138, 0]
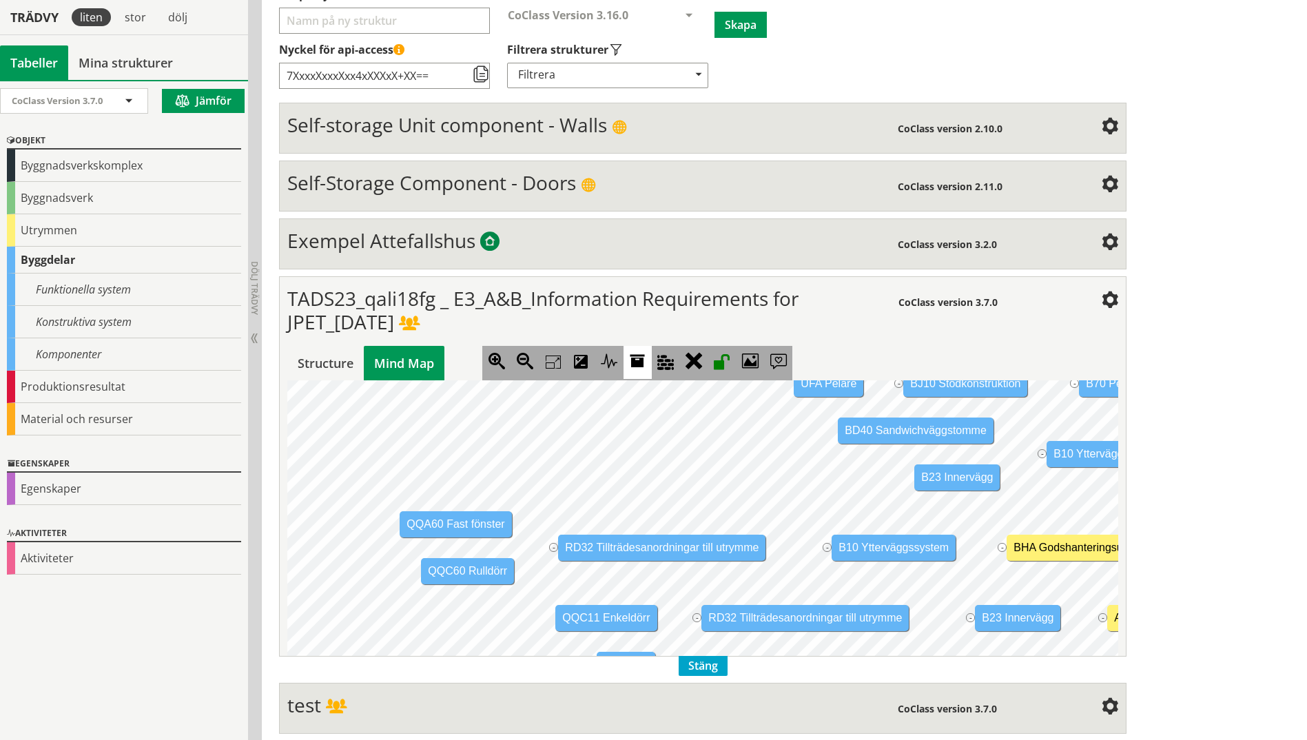
click at [638, 349] on icon at bounding box center [638, 362] width 28 height 33
click at [602, 369] on icon at bounding box center [609, 362] width 28 height 33
click at [445, 524] on jmnode "QQA60 Fast fönster" at bounding box center [456, 524] width 112 height 26
click at [638, 360] on icon at bounding box center [638, 362] width 28 height 33
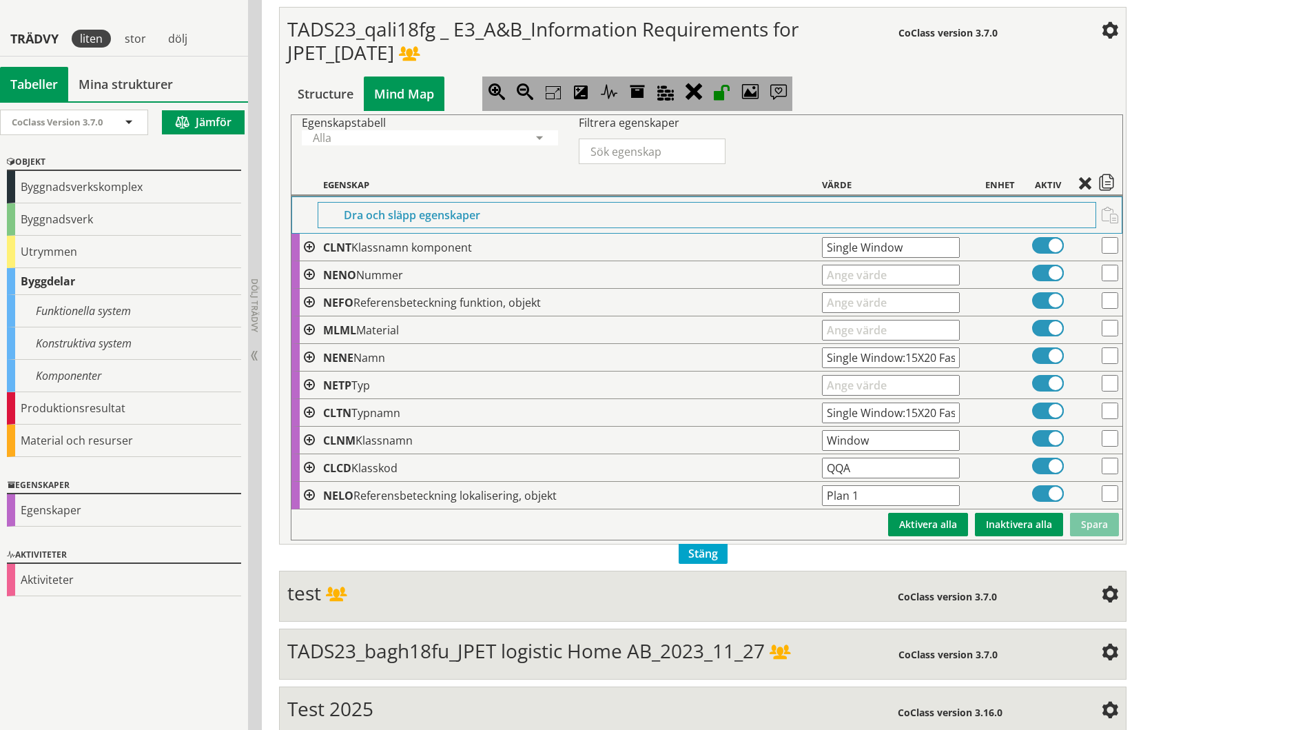
scroll to position [498, 0]
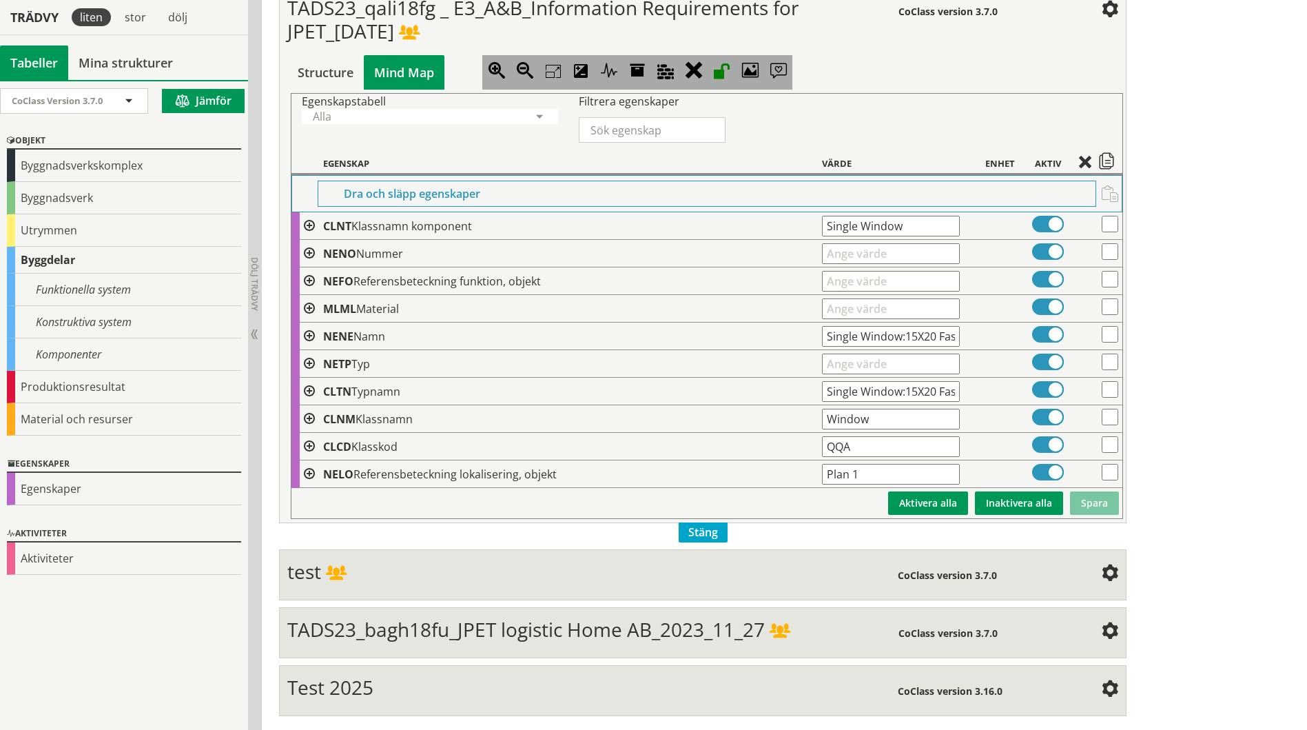
click at [700, 527] on span "Stäng" at bounding box center [703, 532] width 49 height 20
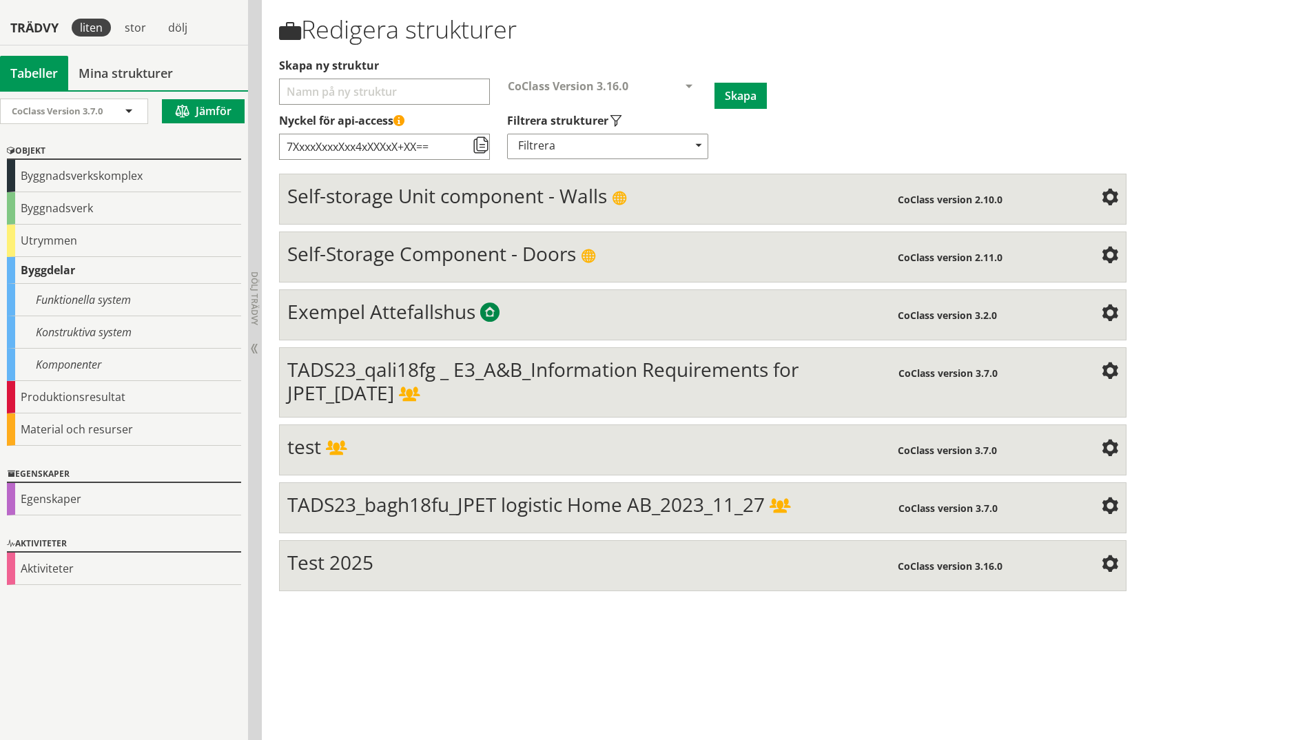
scroll to position [119, 0]
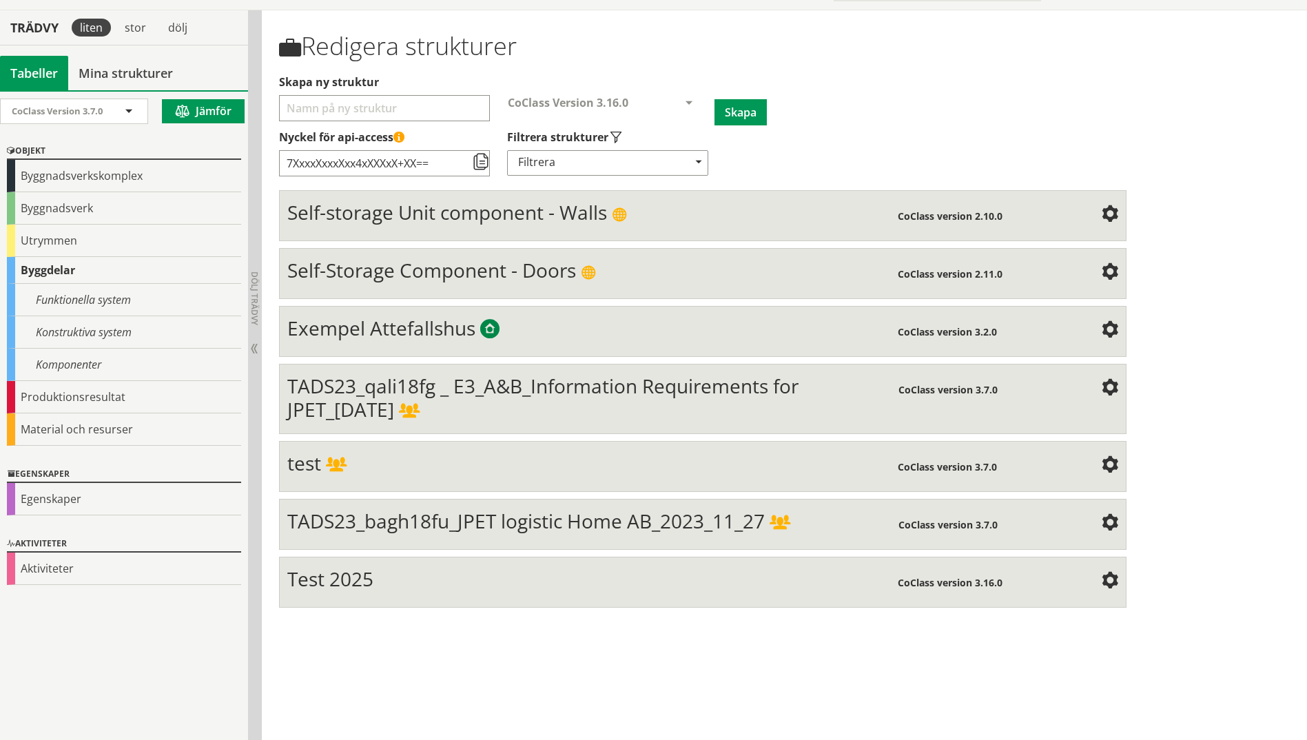
click at [492, 396] on span "TADS23_qali18fg _ E3_A&B_Information Requirements for JPET_[DATE]" at bounding box center [542, 398] width 511 height 50
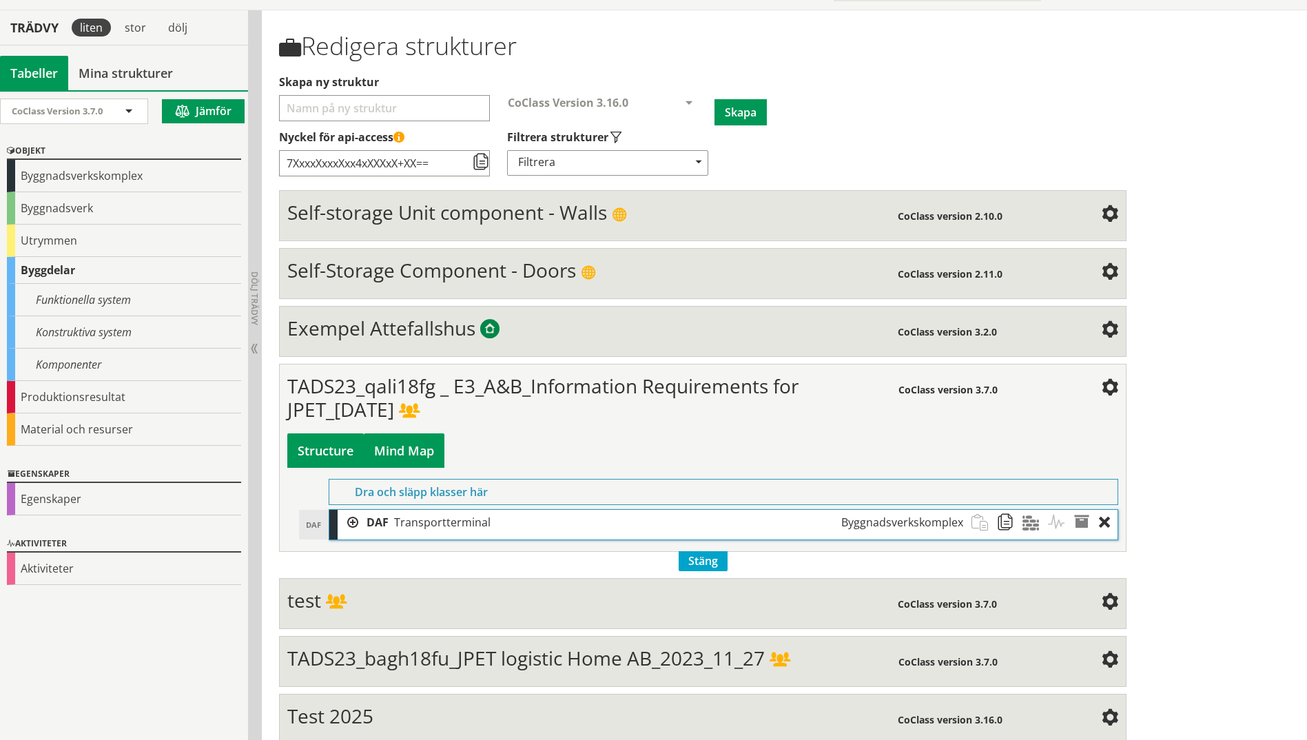
click at [430, 458] on div "Mind Map" at bounding box center [404, 450] width 81 height 34
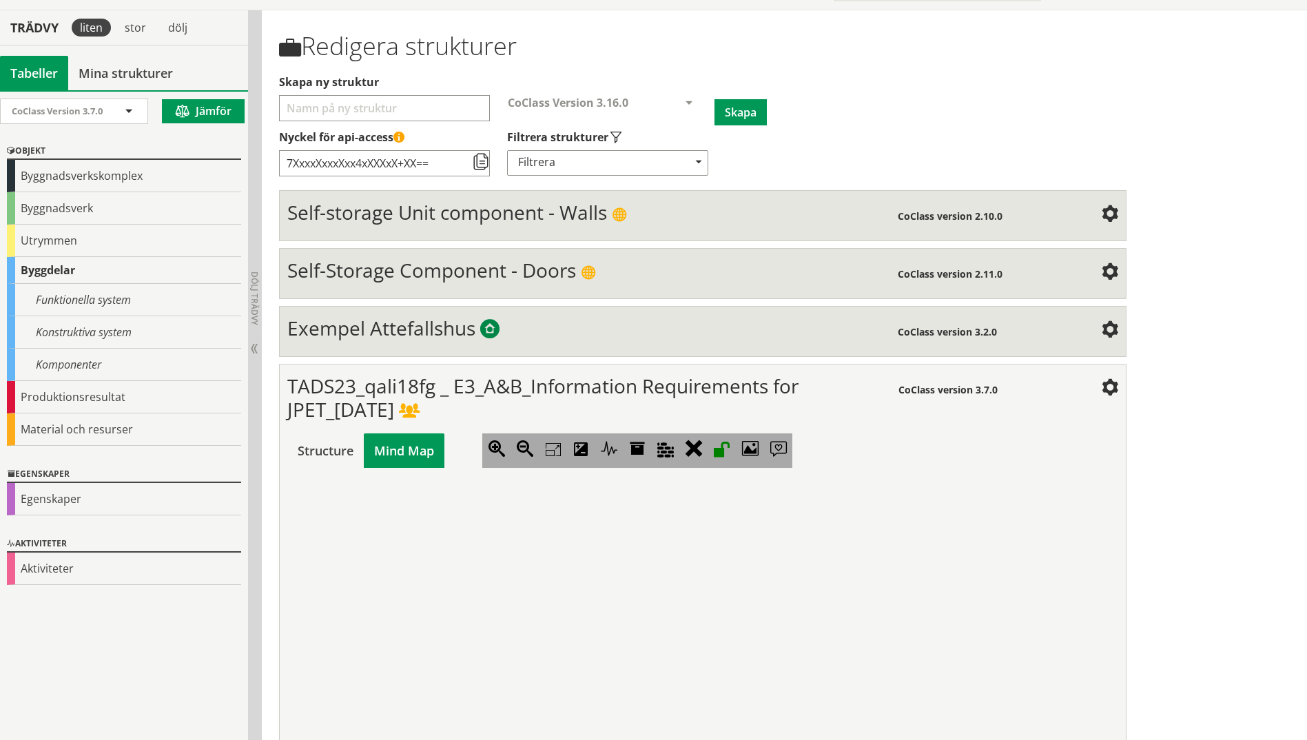
scroll to position [30, 804]
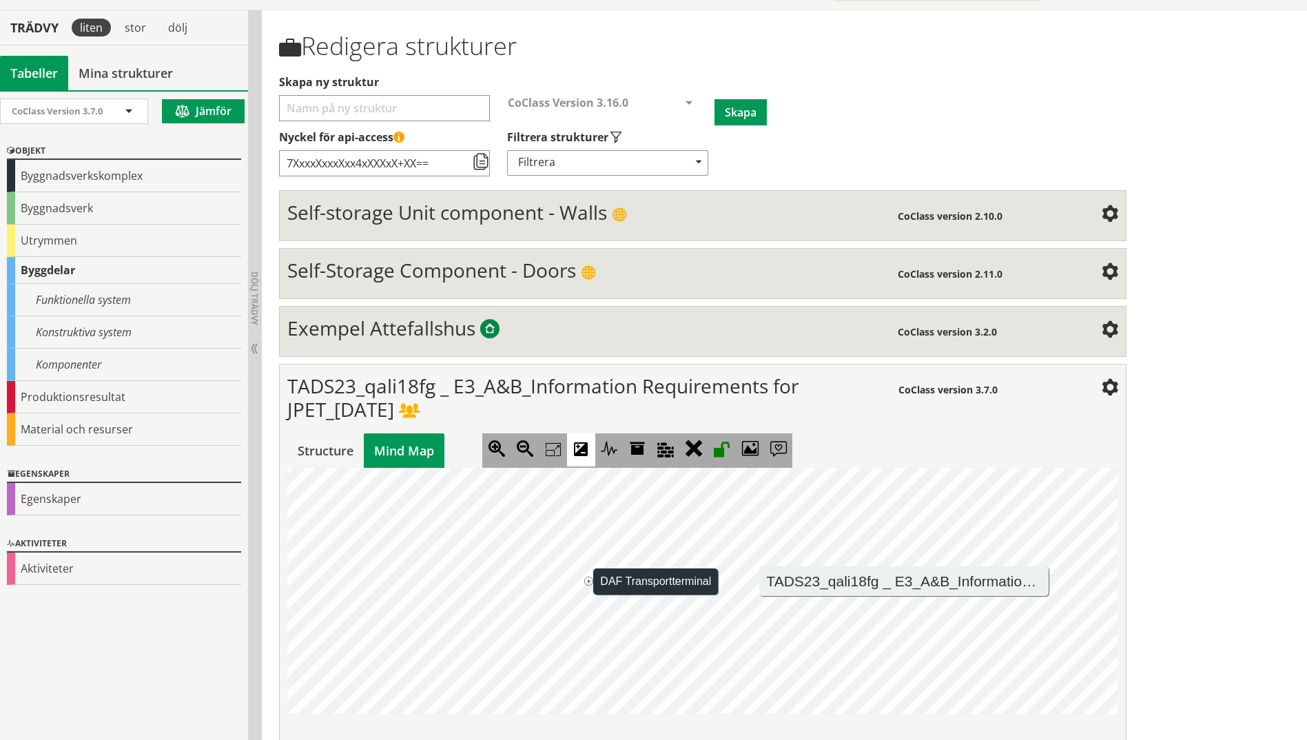
click at [591, 451] on icon at bounding box center [581, 449] width 28 height 33
click at [575, 455] on icon at bounding box center [581, 449] width 28 height 33
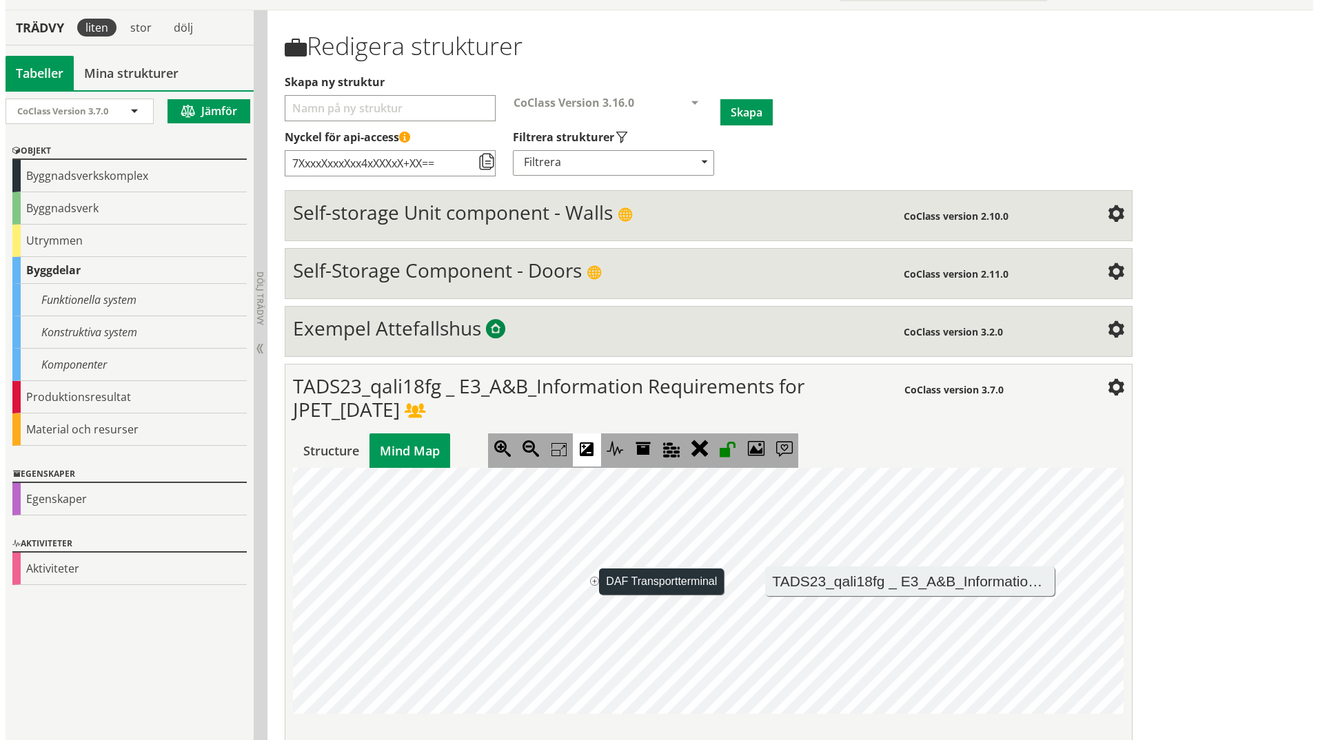
scroll to position [431, 804]
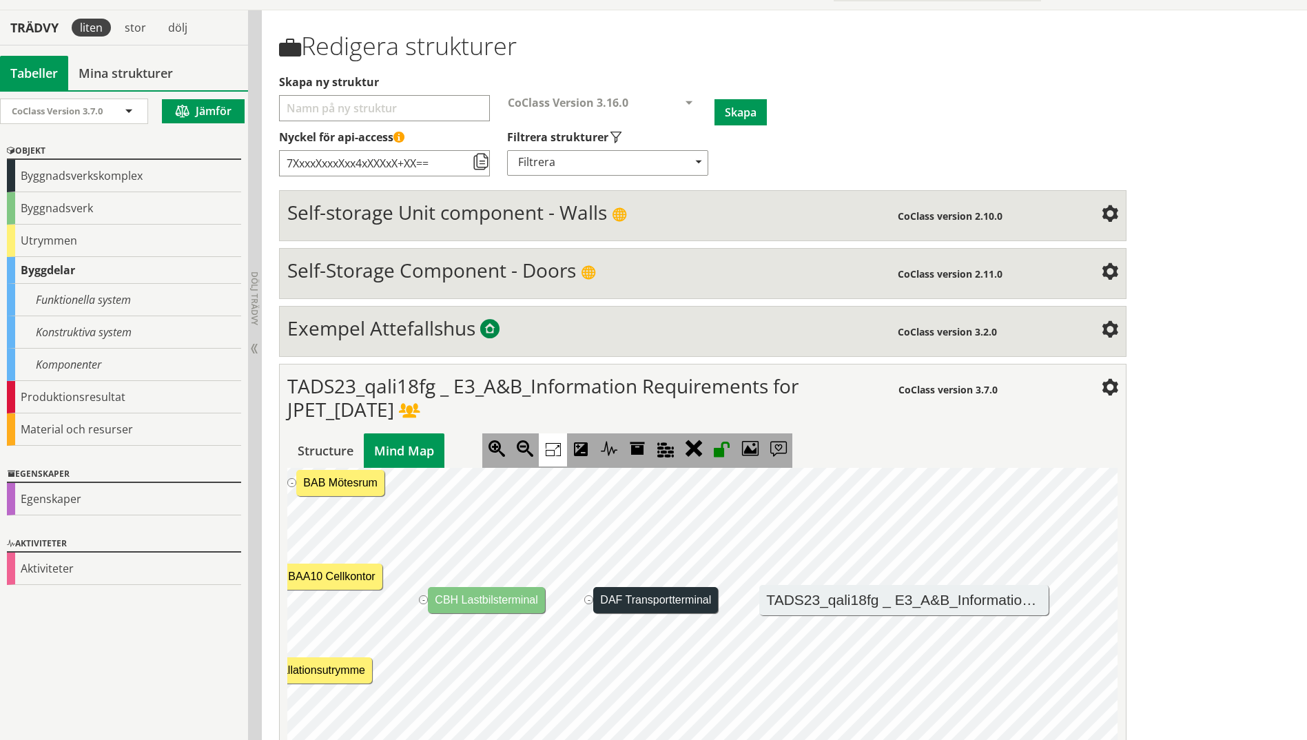
click at [549, 449] on icon at bounding box center [553, 449] width 28 height 33
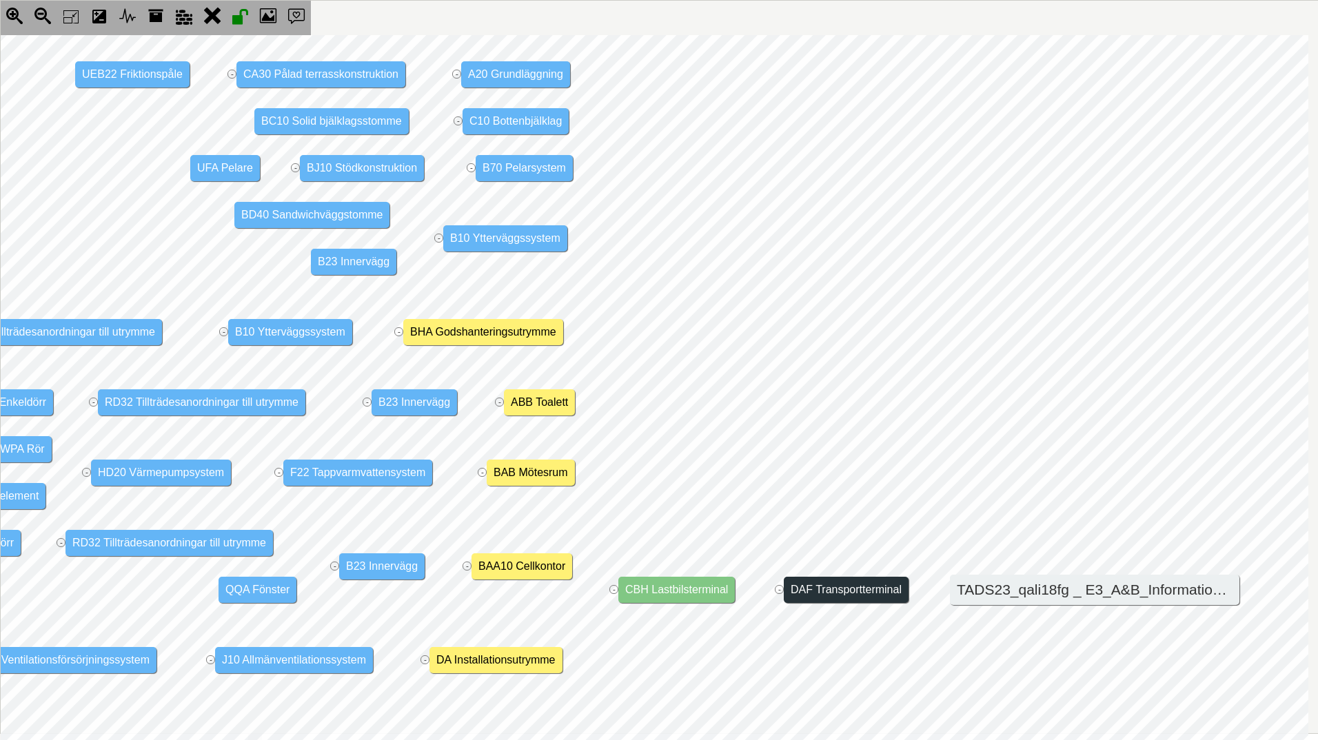
scroll to position [0, 327]
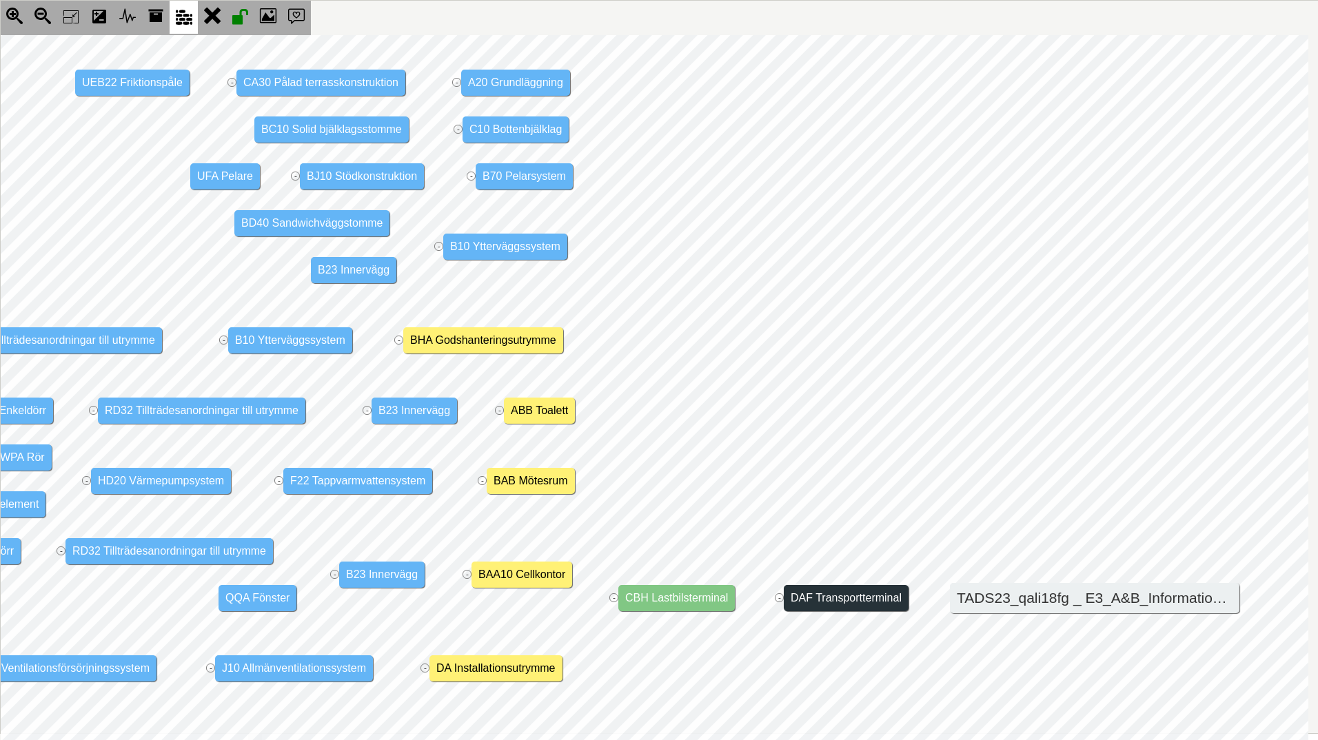
click at [183, 24] on icon at bounding box center [184, 17] width 28 height 33
drag, startPoint x: 845, startPoint y: 69, endPoint x: 236, endPoint y: 123, distance: 611.7
click at [236, 123] on jmnodes "TADS23_qali18fg _ E3_A&B_Information Requirements for JPET_[DATE] - CBH Lastbil…" at bounding box center [496, 598] width 1624 height 1126
click at [108, 90] on jmnode "UEB22 Friktionspåle" at bounding box center [132, 83] width 114 height 26
click at [160, 21] on icon at bounding box center [155, 17] width 28 height 33
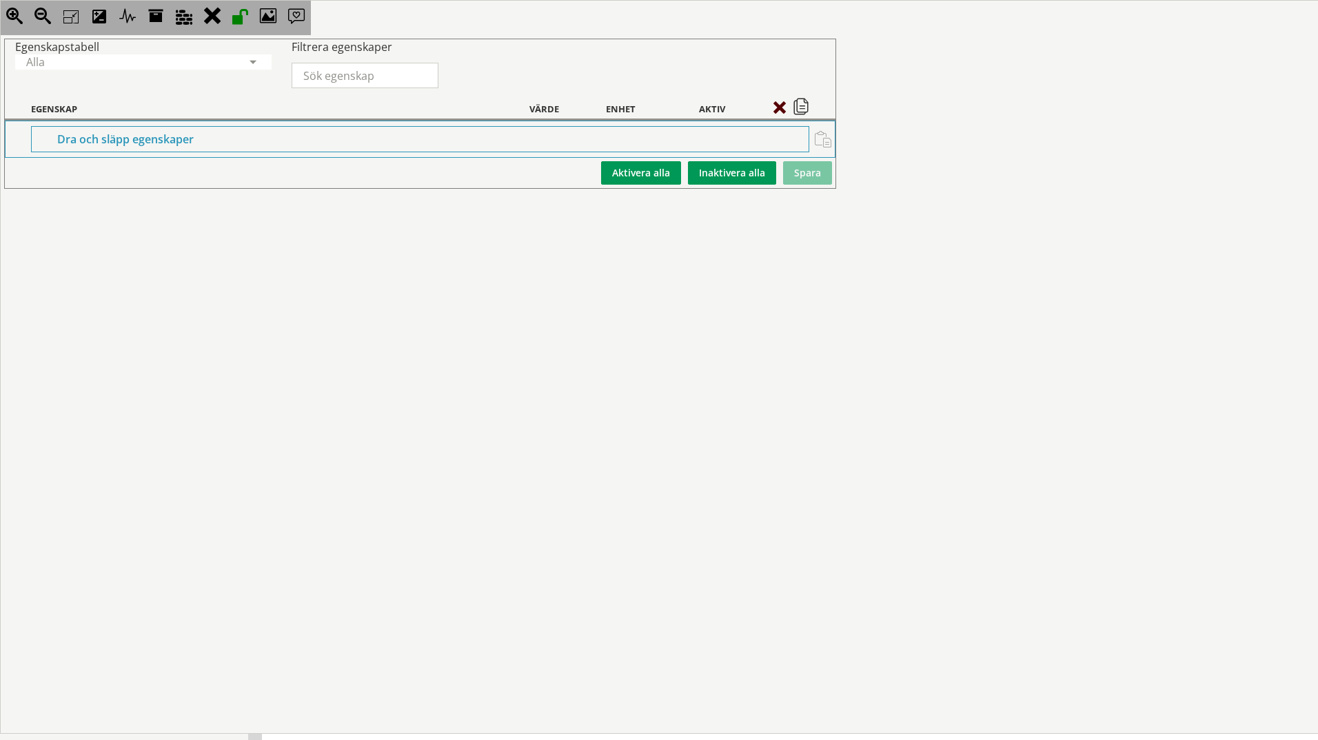
click at [777, 108] on span at bounding box center [782, 109] width 19 height 12
click at [58, 23] on icon at bounding box center [71, 17] width 28 height 33
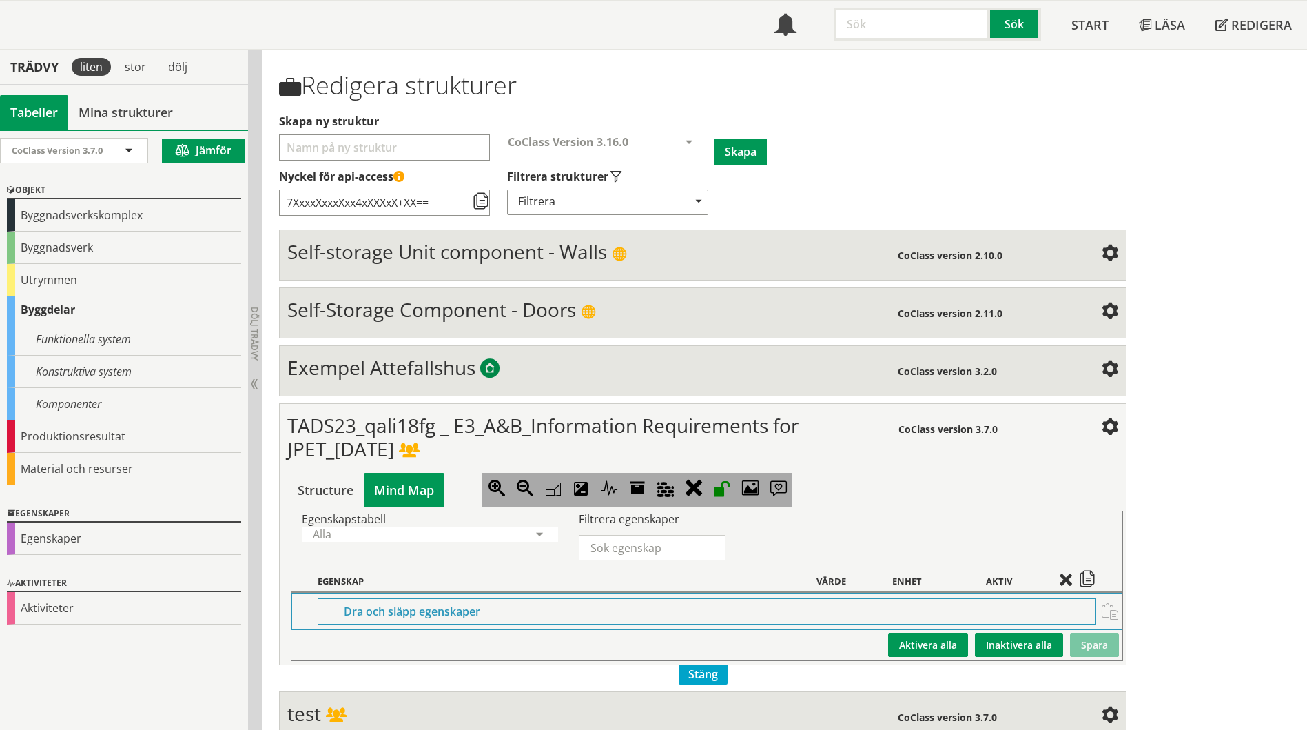
click at [396, 484] on div "Mind Map" at bounding box center [404, 490] width 81 height 34
click at [396, 482] on div "Mind Map" at bounding box center [404, 490] width 81 height 34
click at [316, 469] on div "TADS23_qali18fg _ E3_A&B_Information Requirements for JPET_[DATE] CoClass versi…" at bounding box center [702, 534] width 847 height 262
click at [753, 492] on icon at bounding box center [750, 489] width 28 height 33
